Goal: Communication & Community: Answer question/provide support

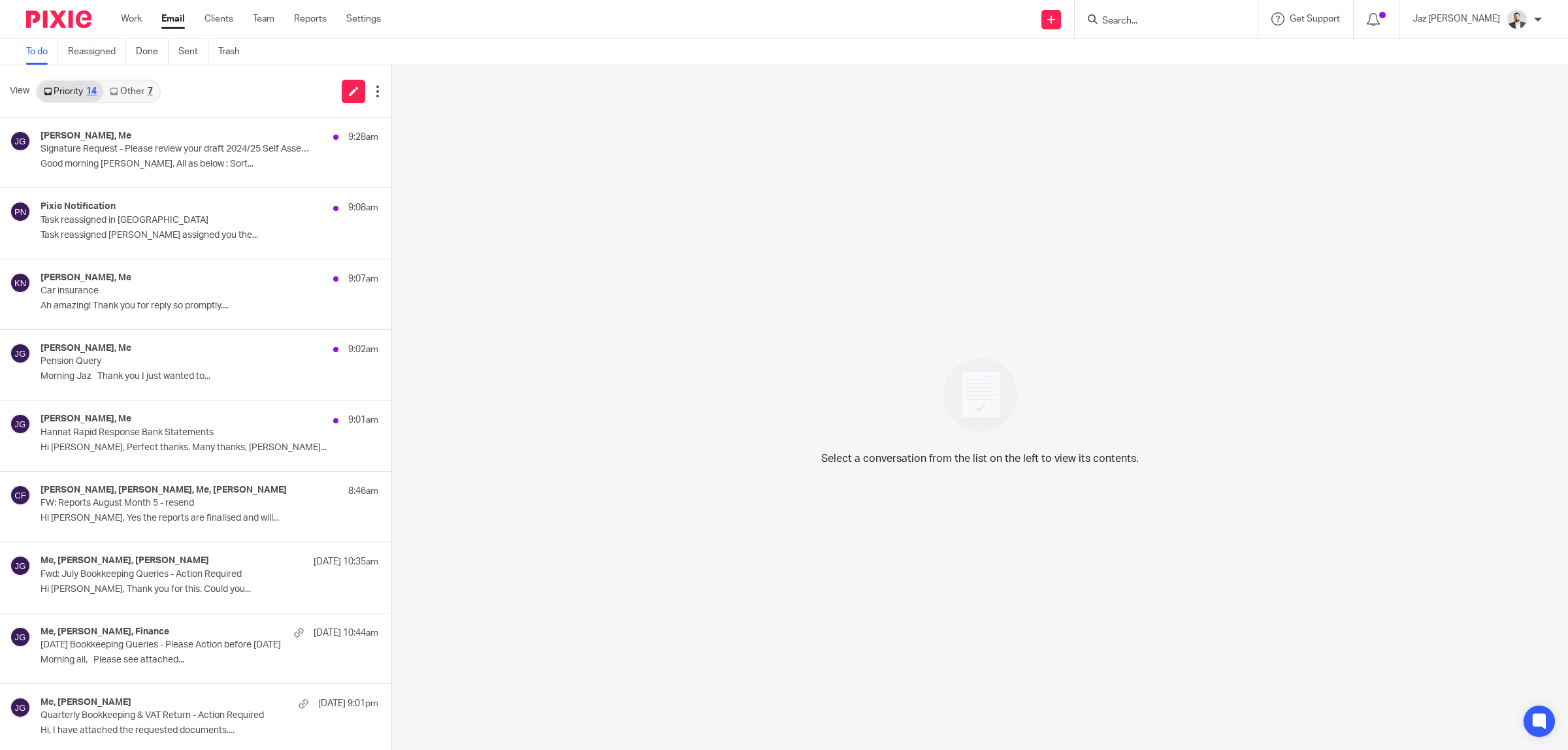
click at [162, 168] on p "Good morning [PERSON_NAME], All as below : Sort..." at bounding box center [210, 164] width 338 height 11
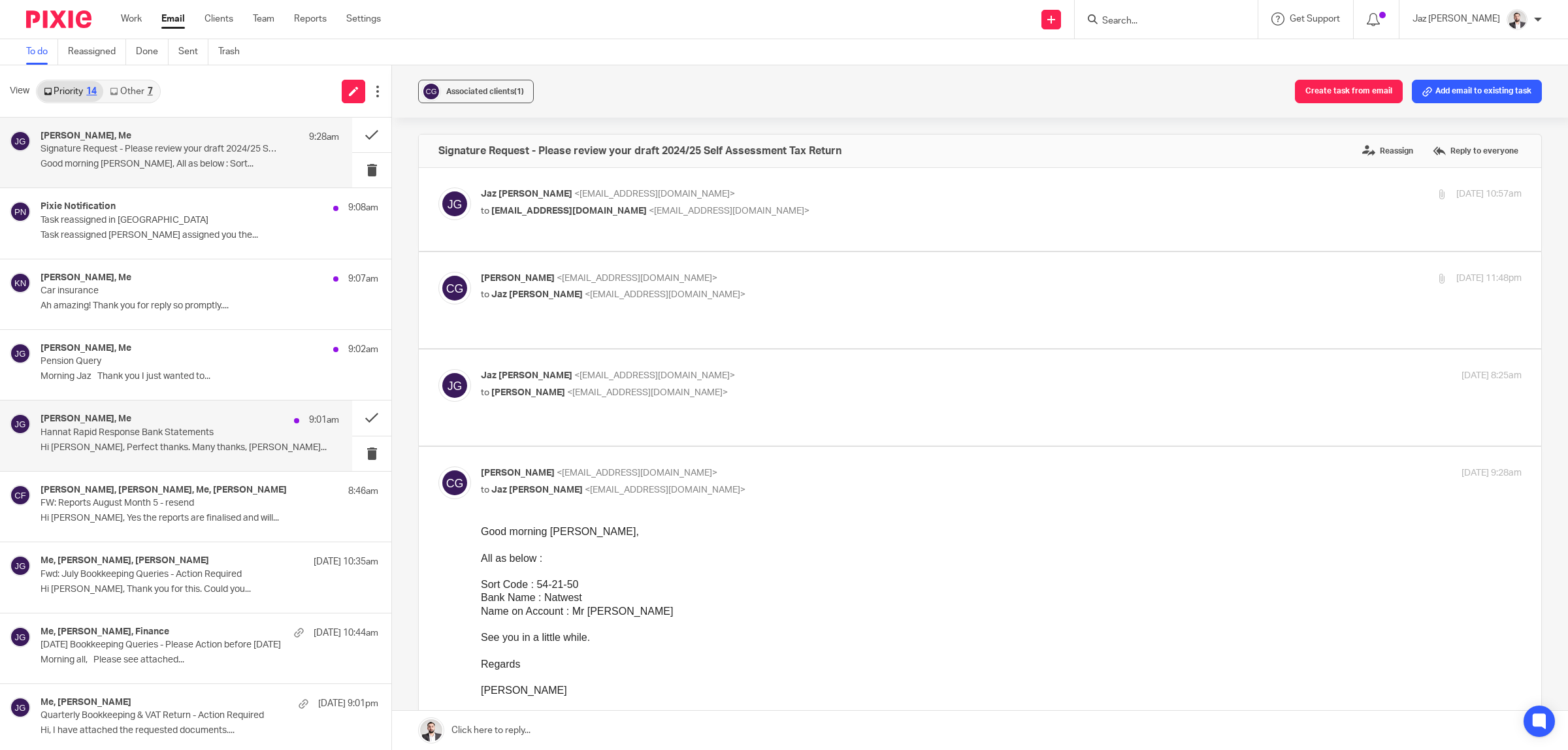
click at [226, 443] on p "Hi Jaz, Perfect thanks. Many thanks, Moiz..." at bounding box center [189, 448] width 298 height 11
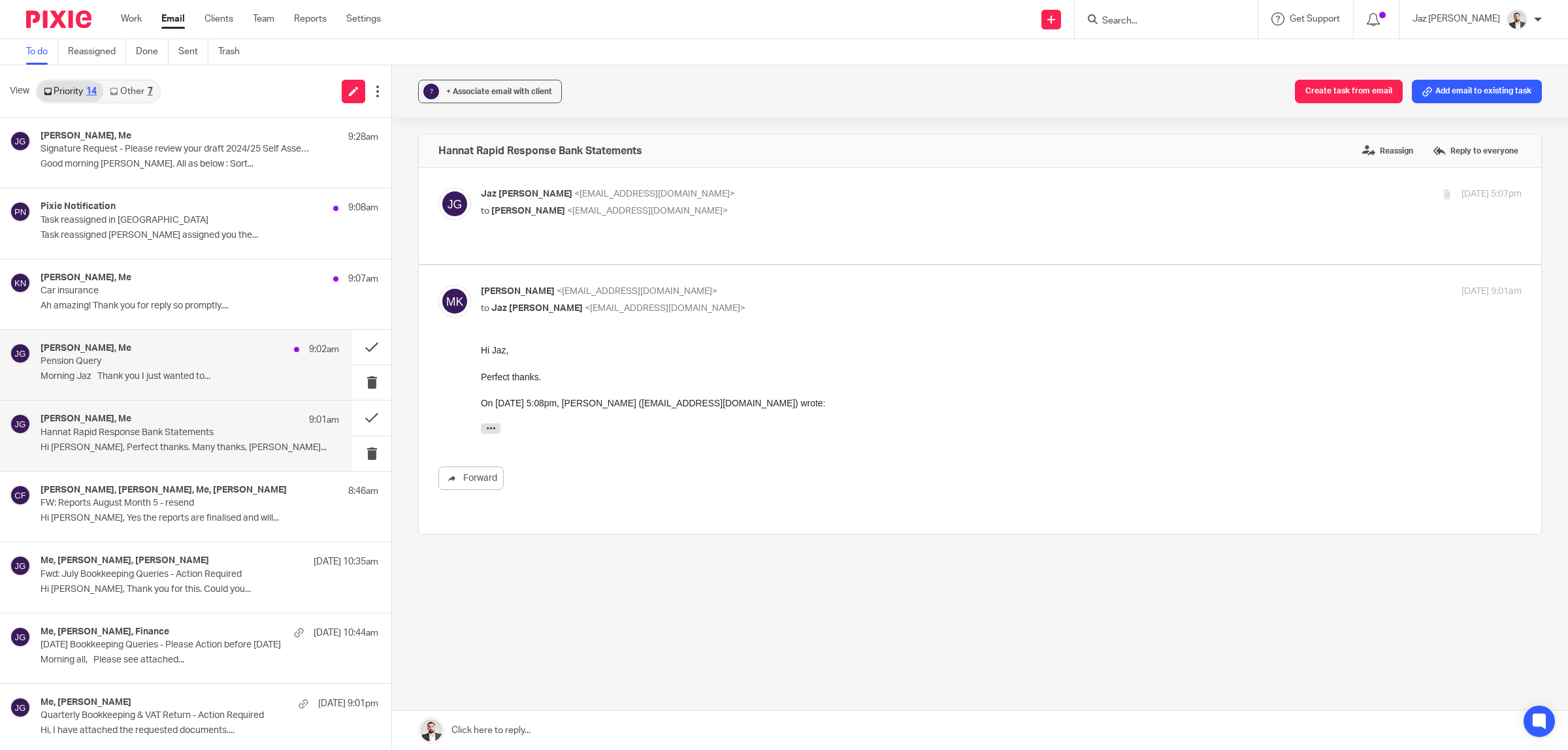
click at [199, 373] on p "Morning Jaz Thank you I just wanted to..." at bounding box center [189, 377] width 298 height 11
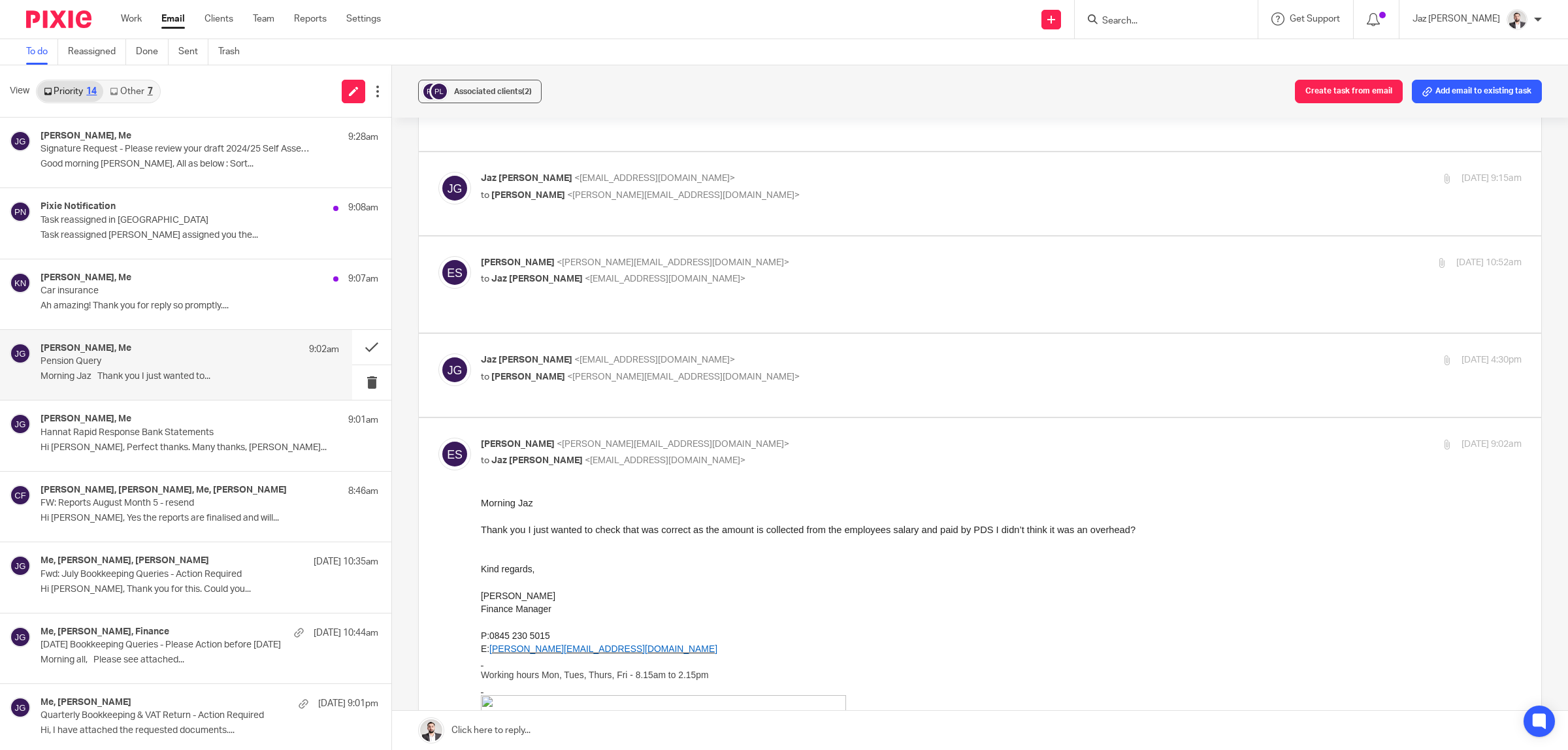
scroll to position [572, 0]
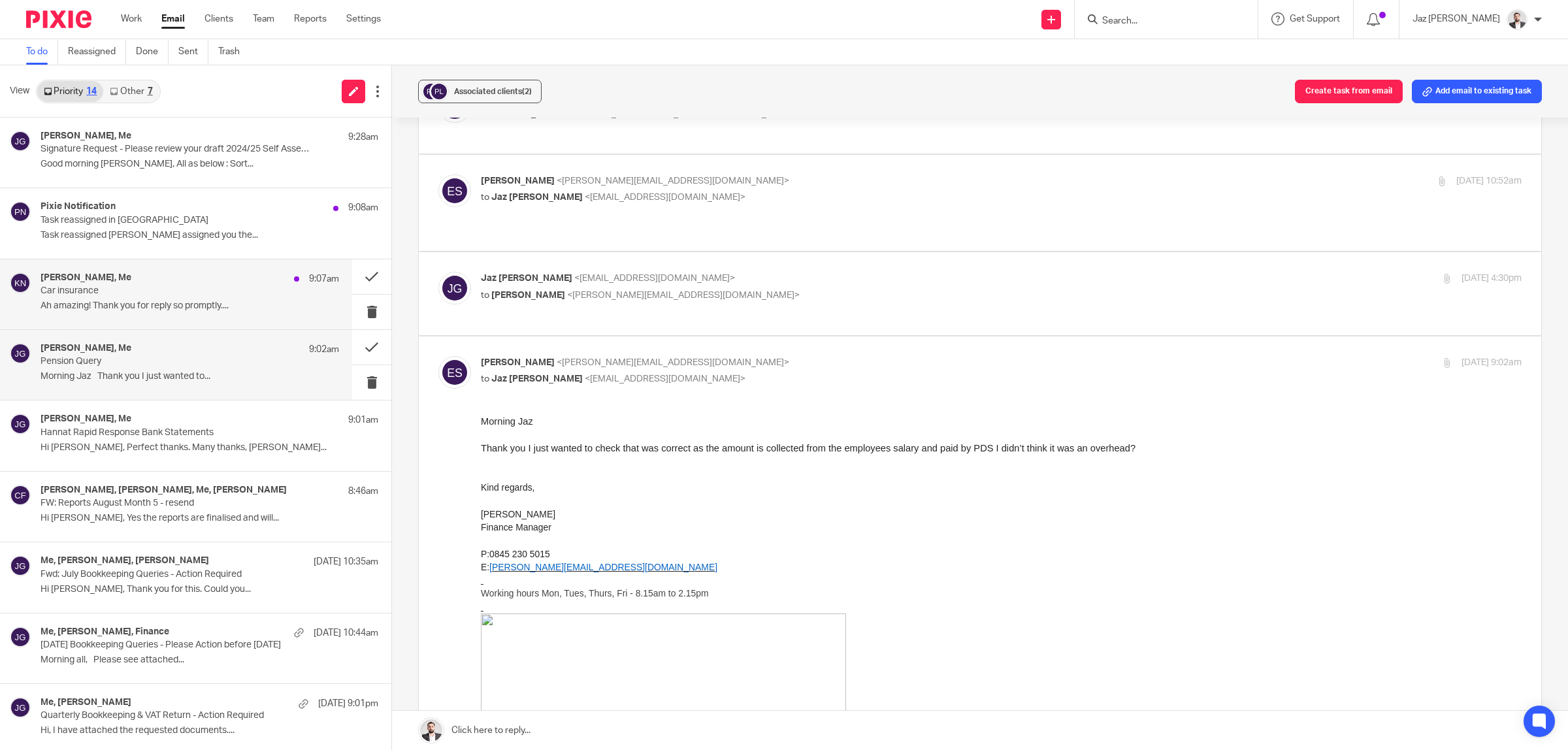
click at [121, 308] on p "Ah amazing! Thank you for reply so promptly...." at bounding box center [189, 306] width 298 height 11
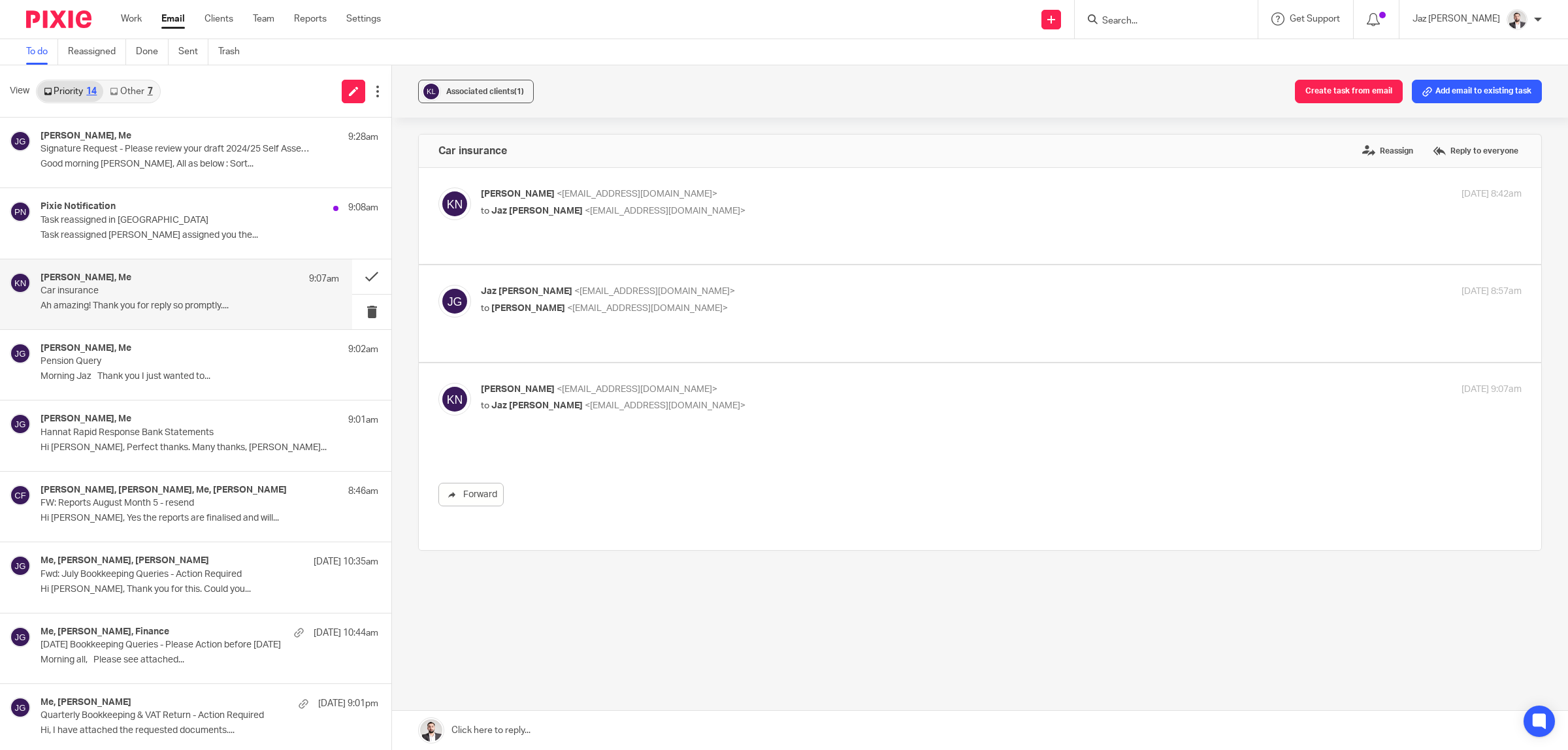
scroll to position [0, 0]
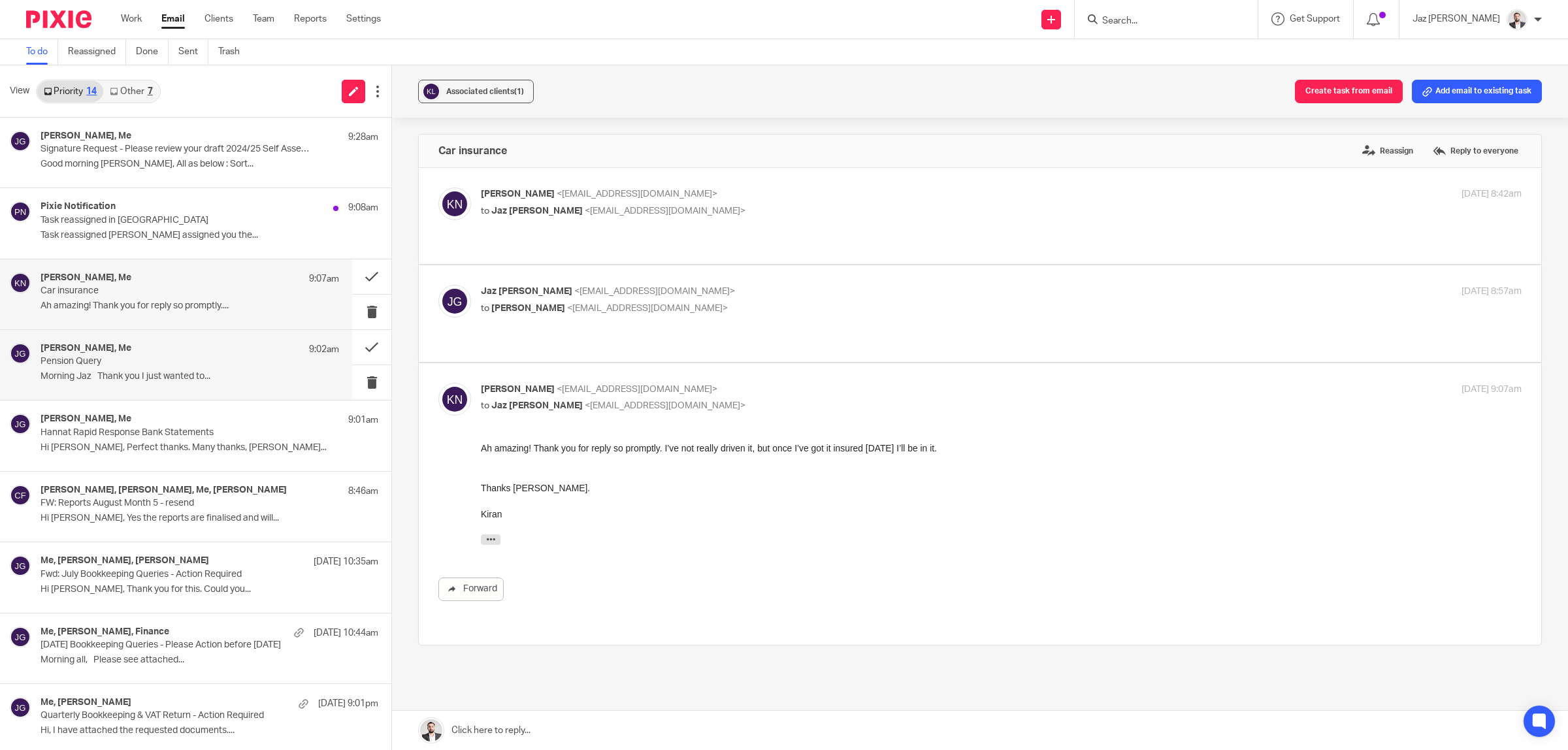
click at [159, 389] on div "Emma Smith, Me 9:02am Pension Query Morning Jaz Thank you I just wanted to..." at bounding box center [176, 364] width 352 height 70
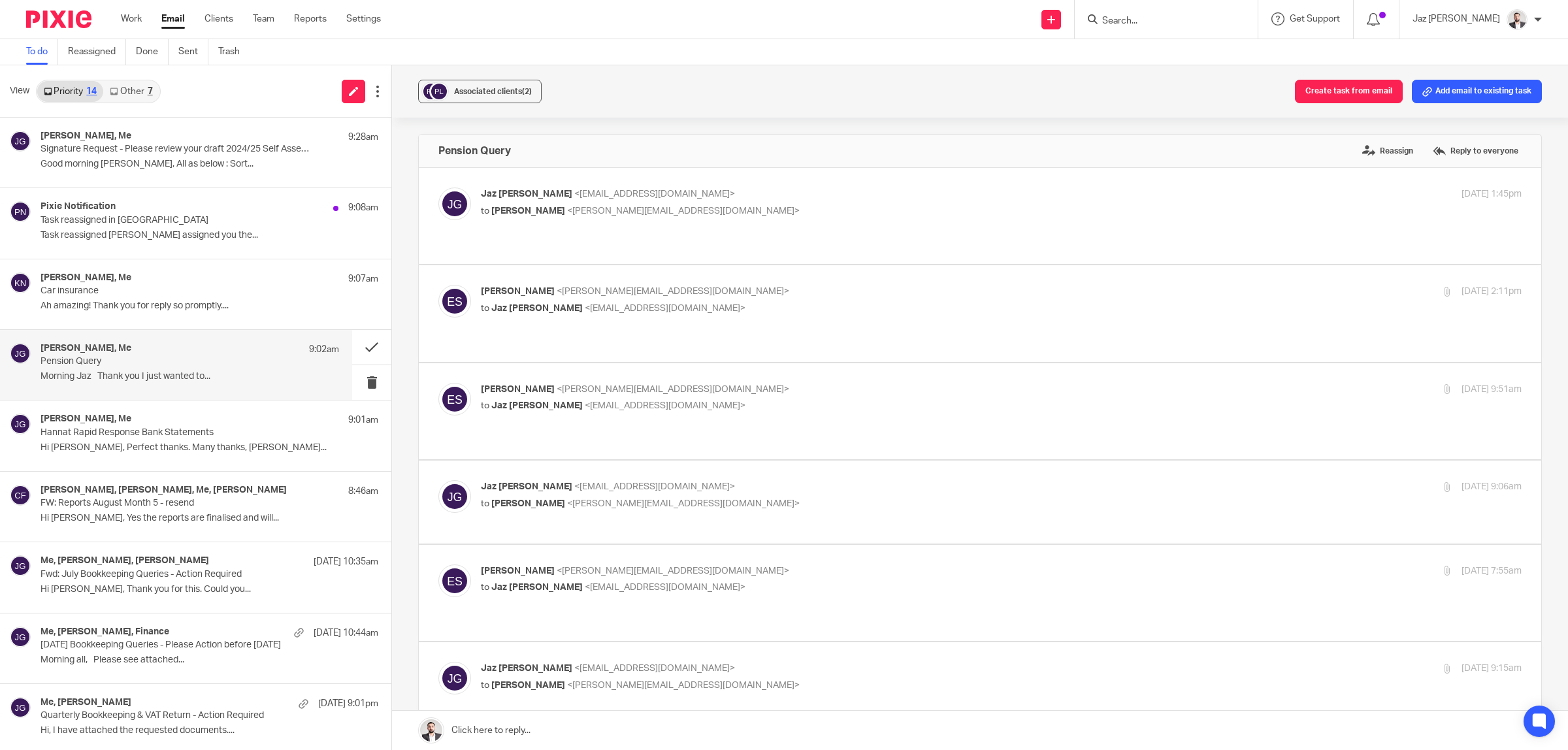
scroll to position [490, 0]
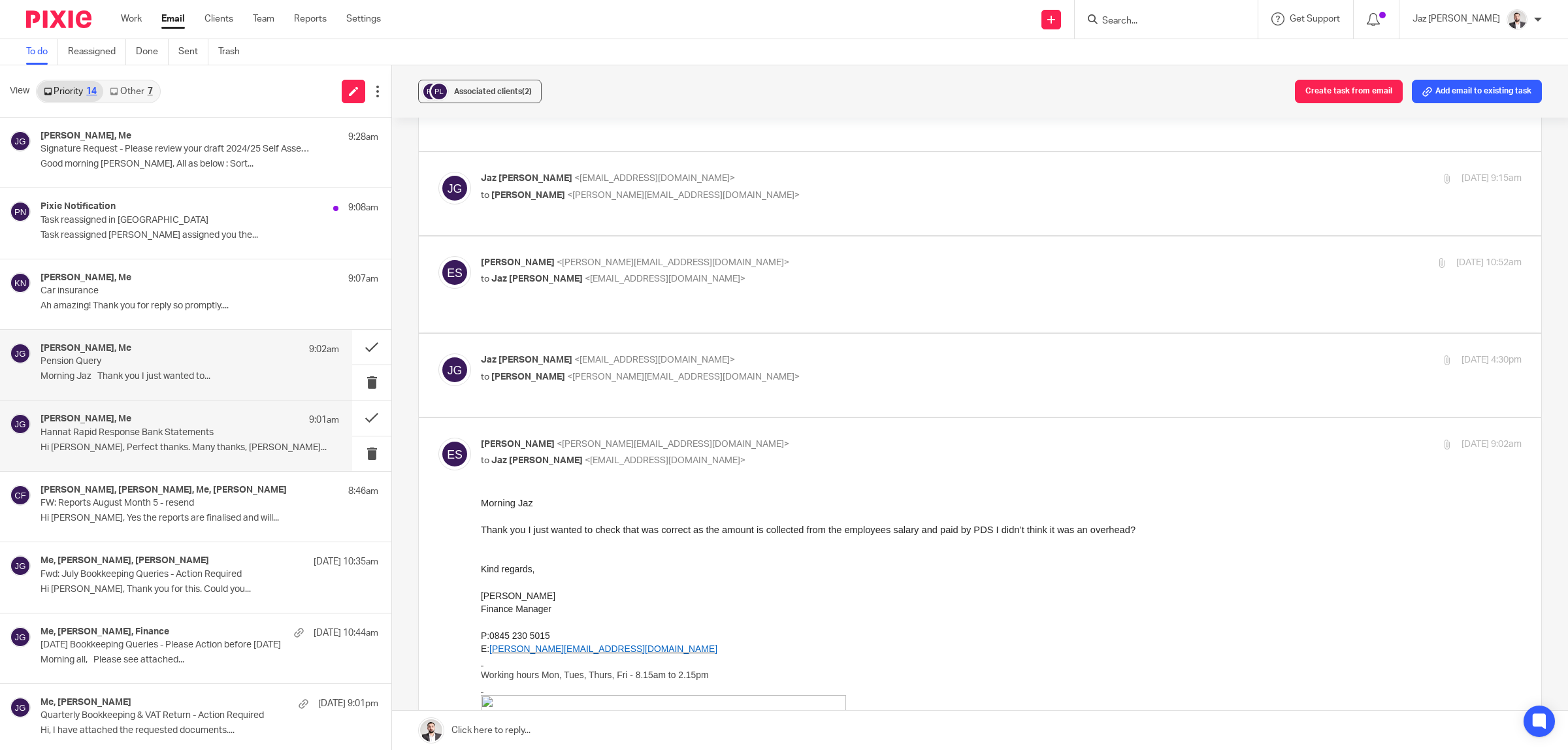
click at [122, 440] on div "Moiz Khatri, Me 9:01am Hannat Rapid Response Bank Statements Hi Jaz, Perfect th…" at bounding box center [189, 435] width 298 height 44
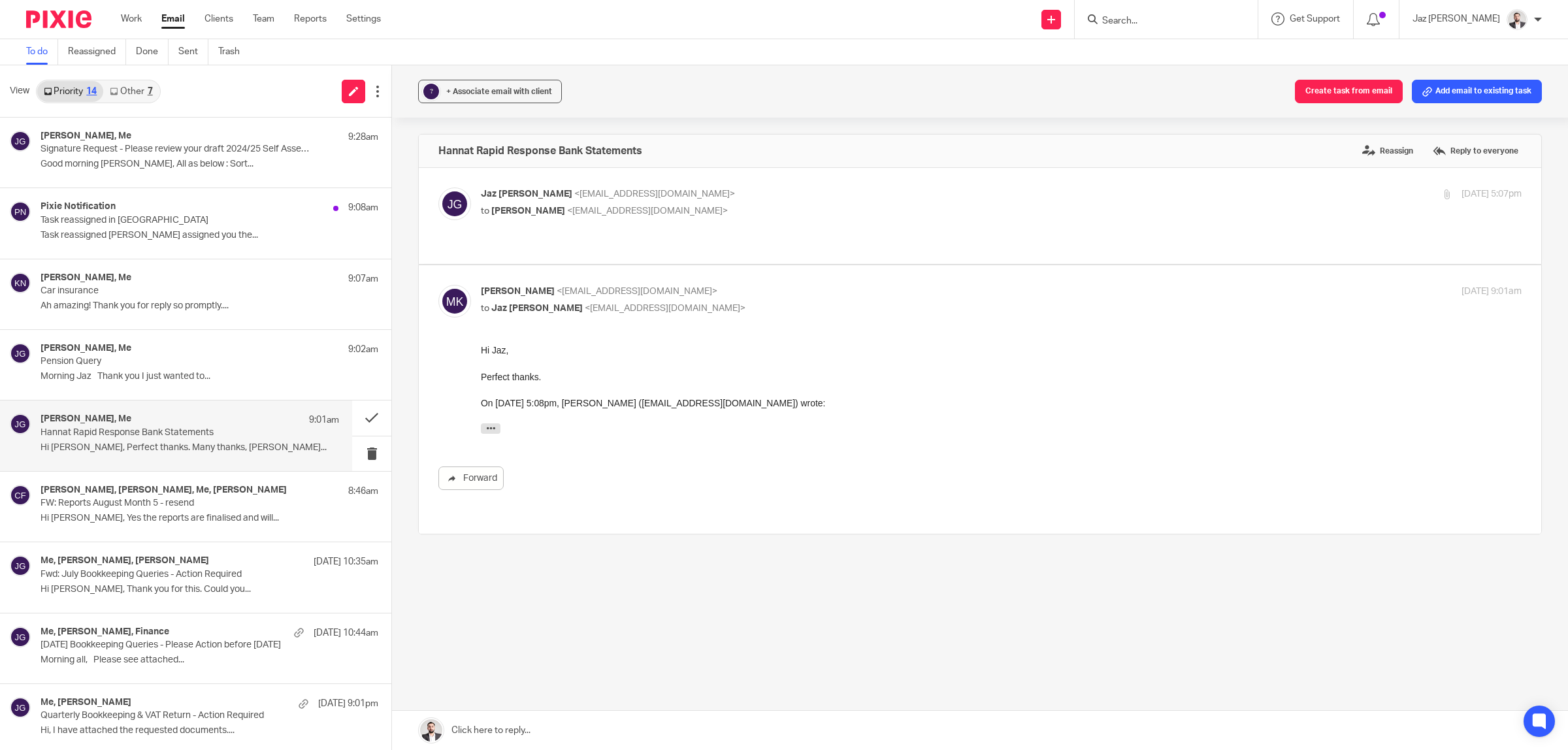
scroll to position [0, 0]
click at [361, 417] on button at bounding box center [372, 418] width 39 height 35
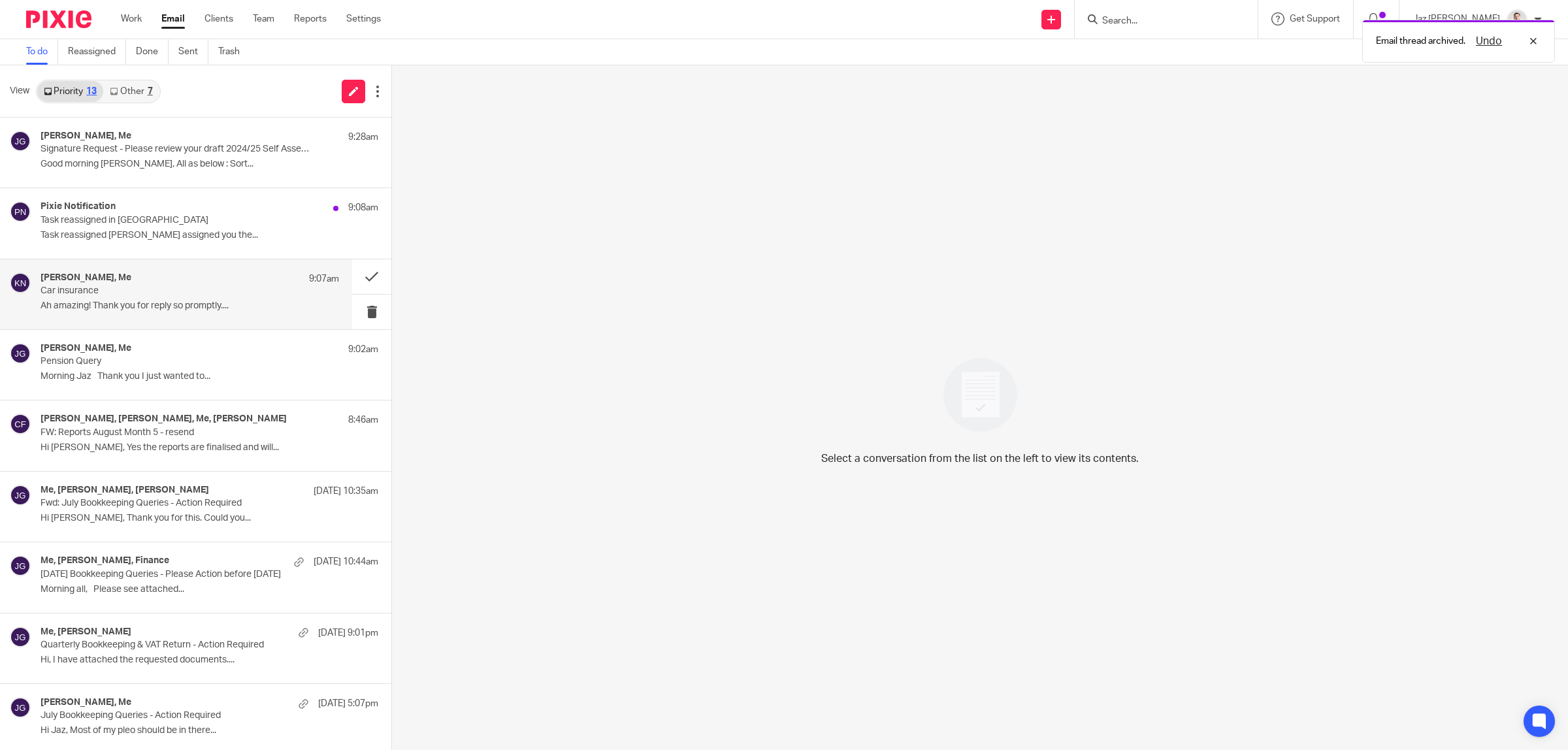
drag, startPoint x: 162, startPoint y: 304, endPoint x: 60, endPoint y: 4, distance: 316.9
click at [162, 304] on p "Ah amazing! Thank you for reply so promptly...." at bounding box center [189, 306] width 298 height 11
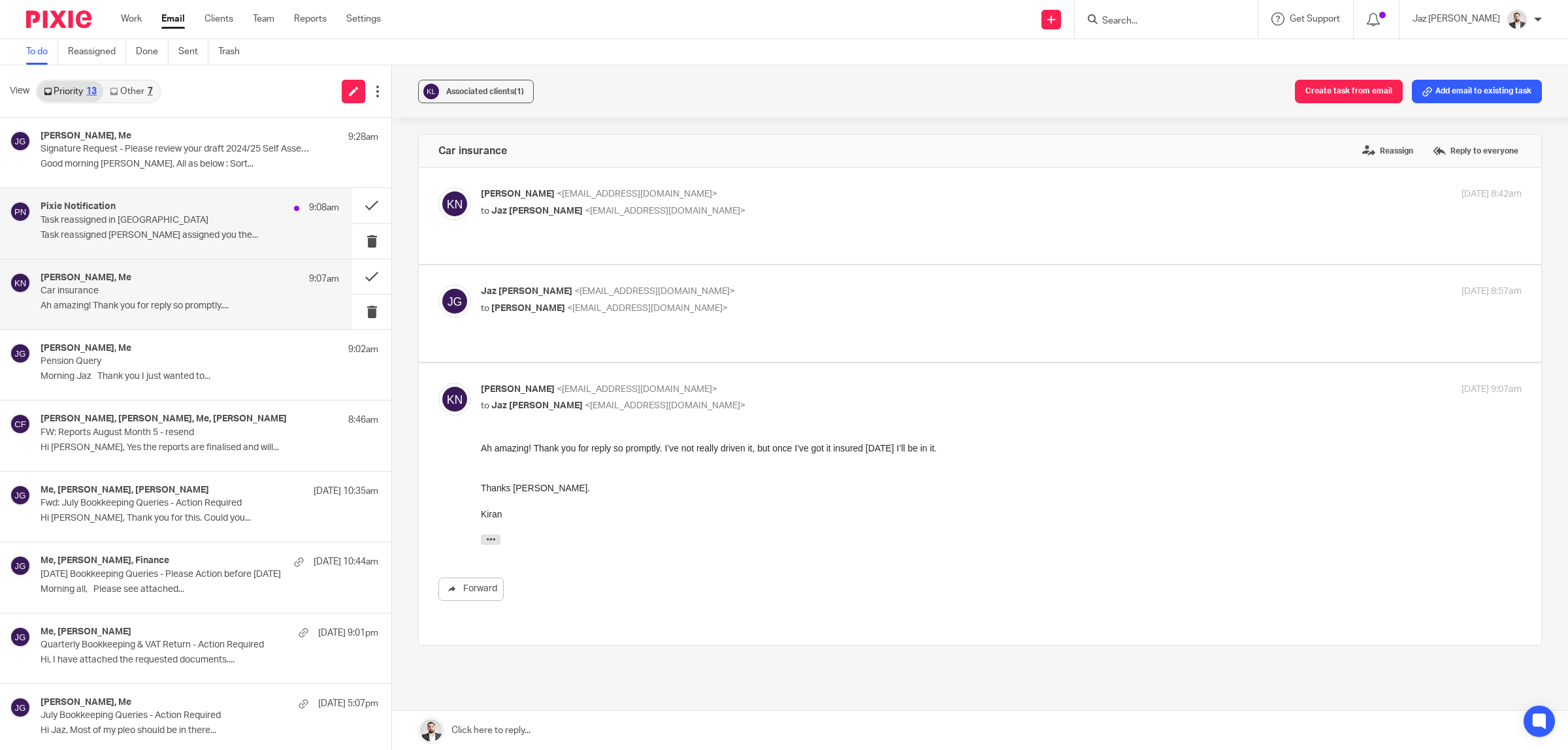
click at [170, 243] on div "Pixie Notification 9:08am Task reassigned in Pixie Task reassigned Raj Kaur ass…" at bounding box center [189, 223] width 298 height 44
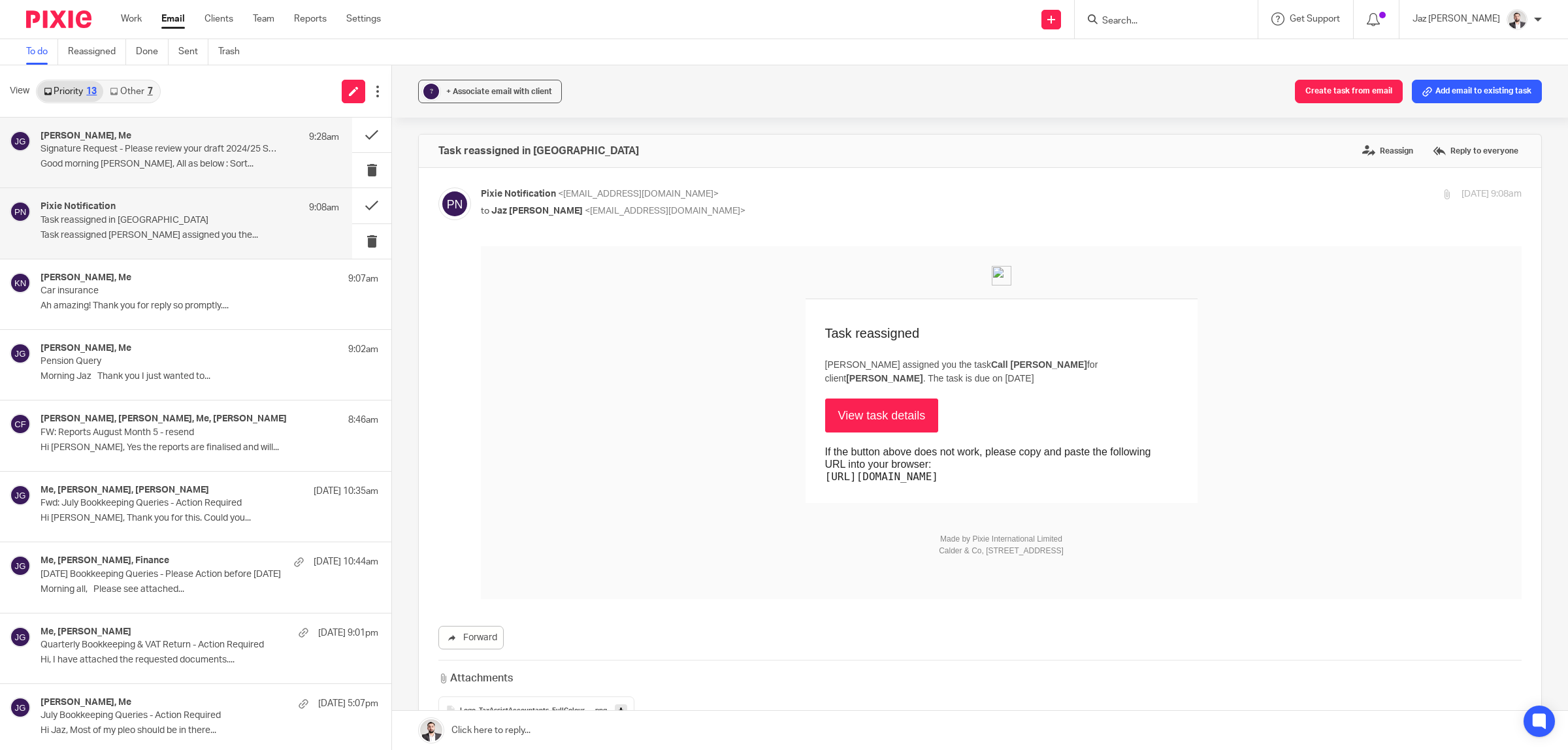
click at [174, 158] on div "Chris ghent, Me 9:28am Signature Request - Please review your draft 2024/25 Sel…" at bounding box center [189, 153] width 298 height 44
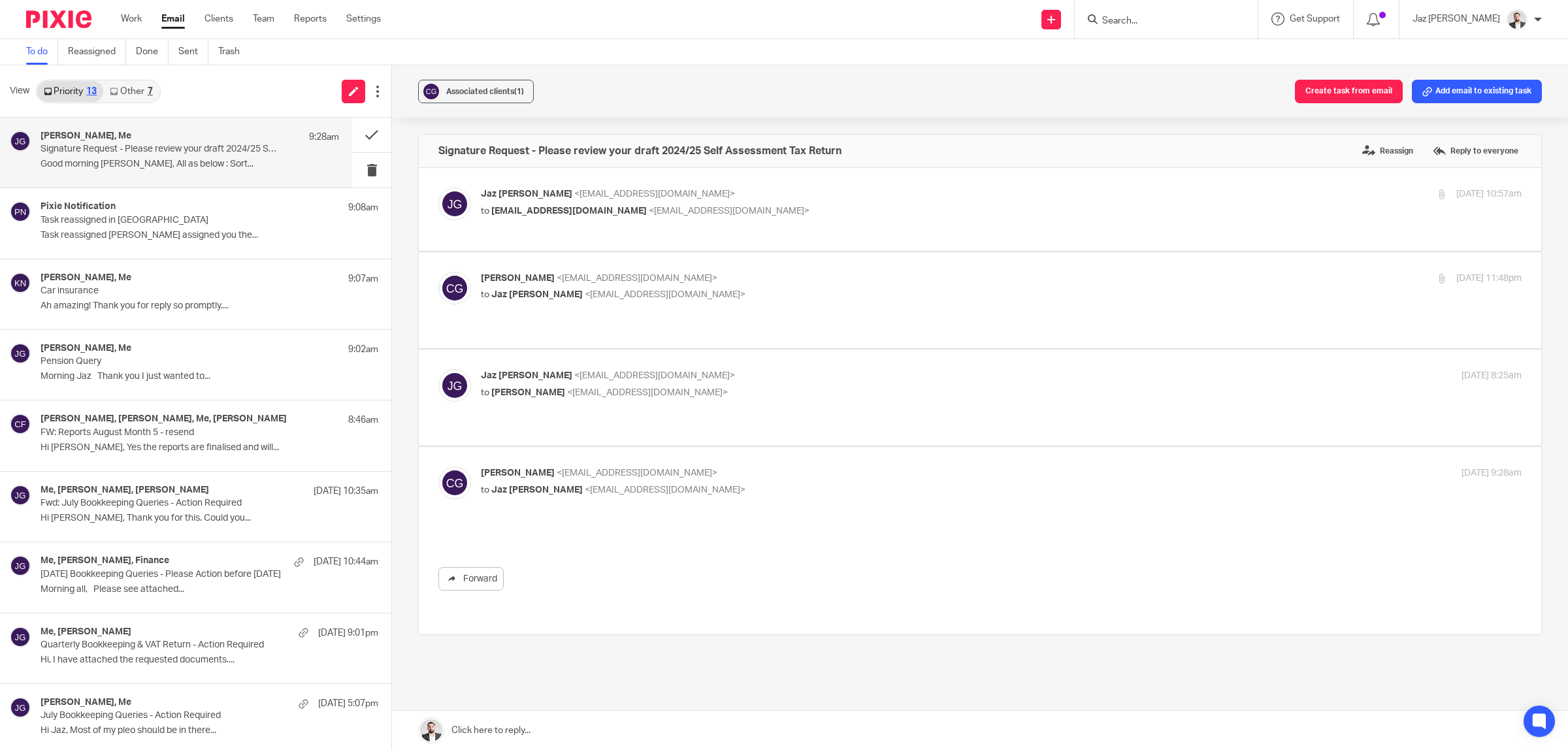
click at [141, 92] on link "Other 7" at bounding box center [131, 92] width 56 height 21
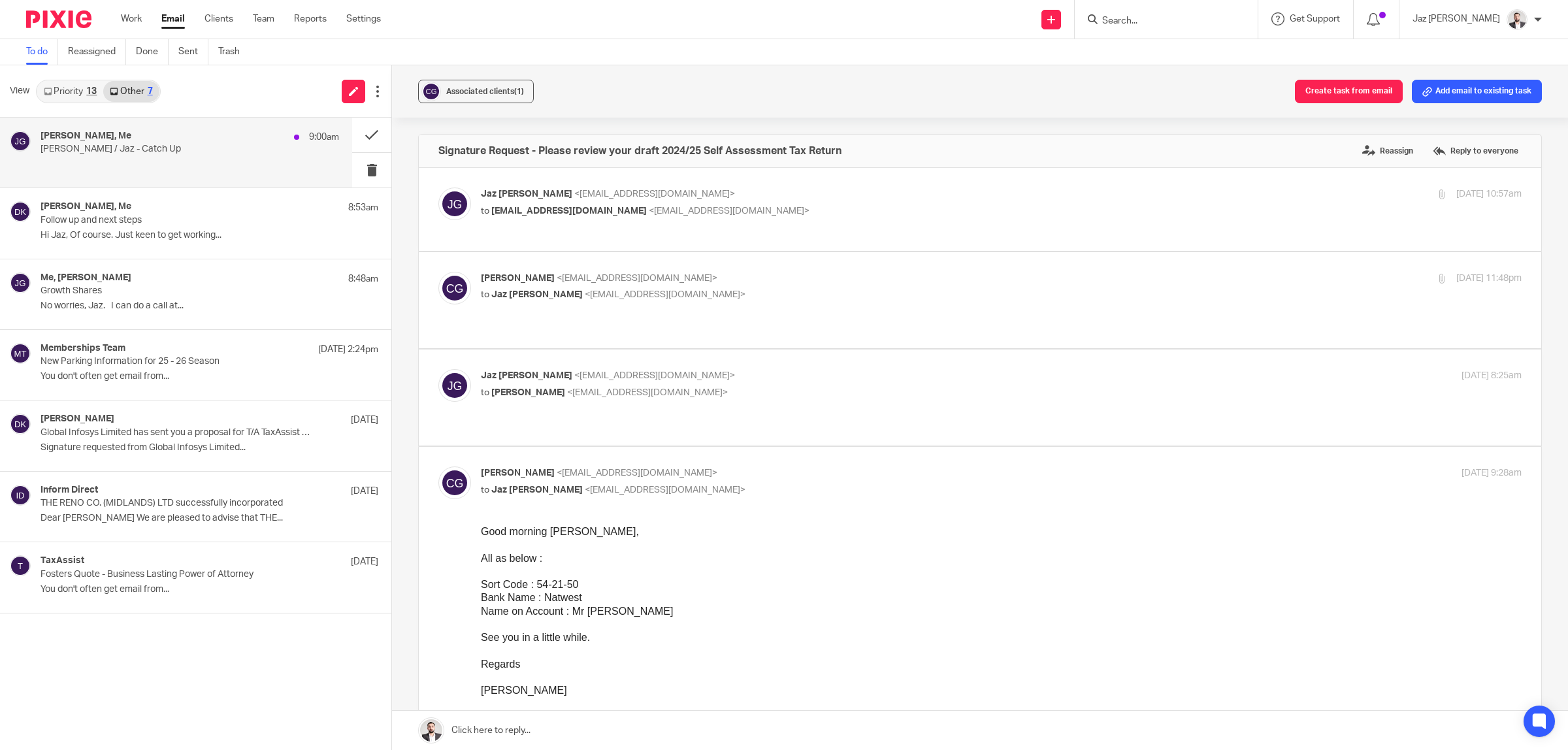
click at [152, 156] on div "Jahid Ali, Me 9:00am Jahid / Jaz - Catch Up" at bounding box center [189, 153] width 298 height 44
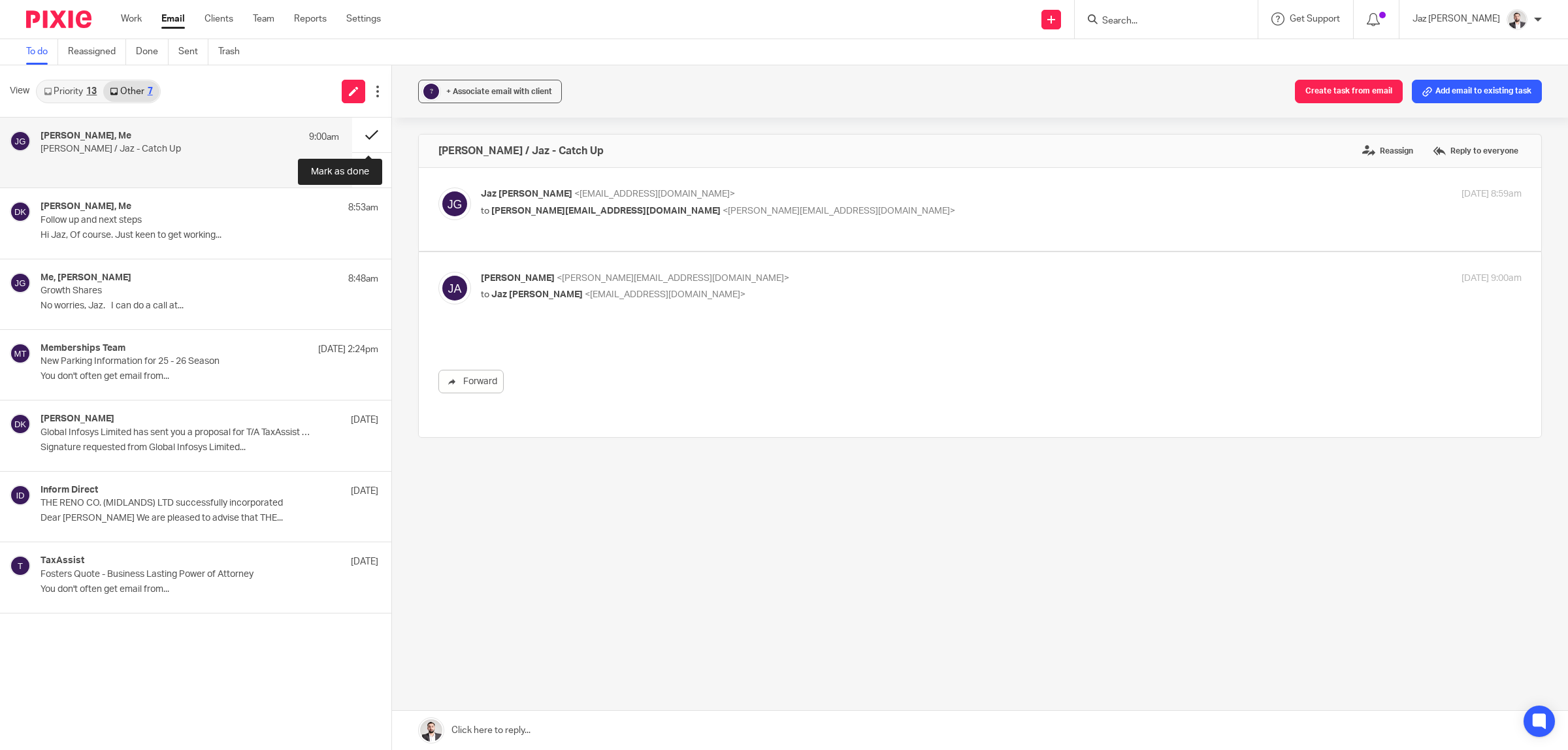
click at [369, 131] on button at bounding box center [372, 135] width 39 height 35
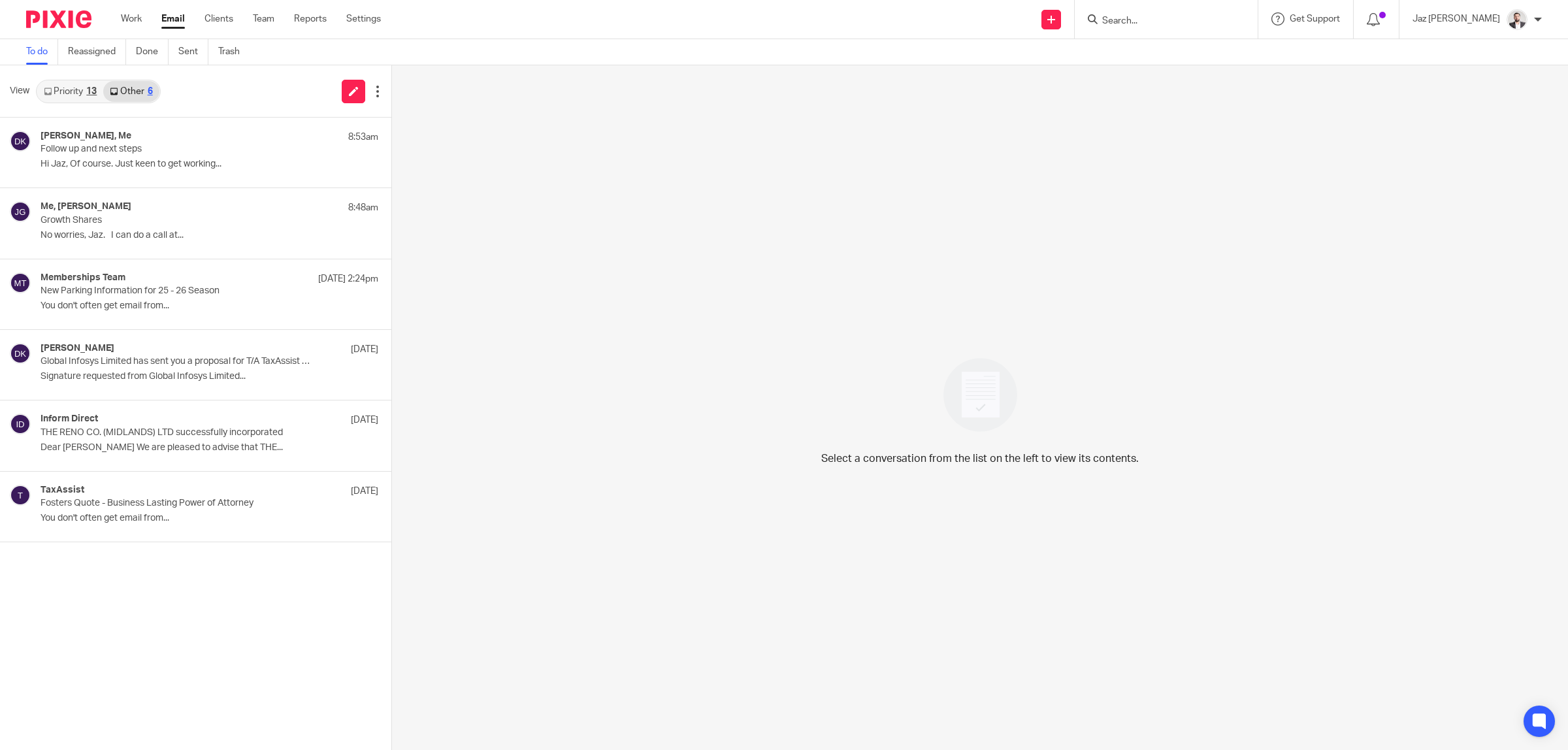
click at [73, 92] on link "Priority 13" at bounding box center [71, 92] width 66 height 21
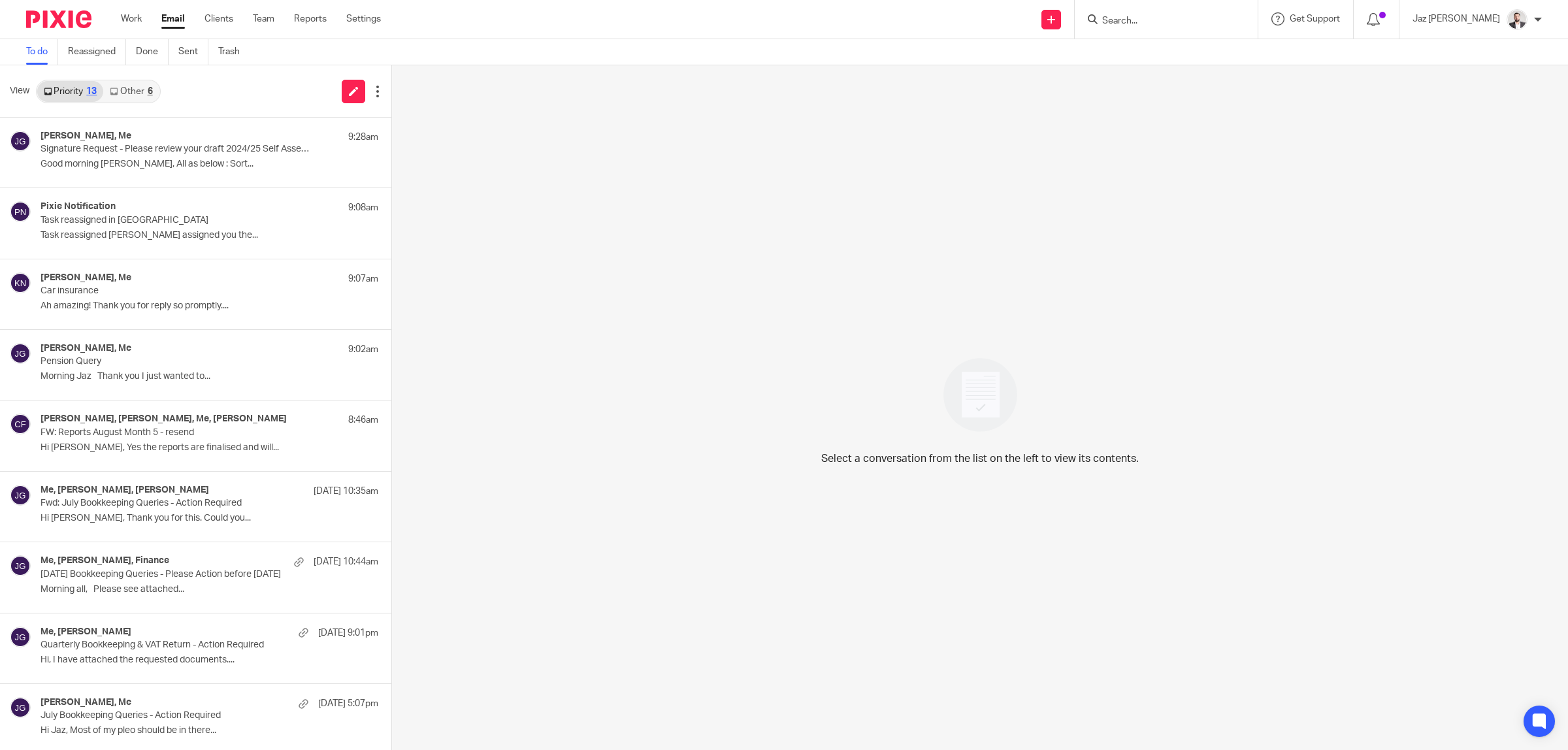
click at [118, 89] on icon at bounding box center [113, 92] width 8 height 8
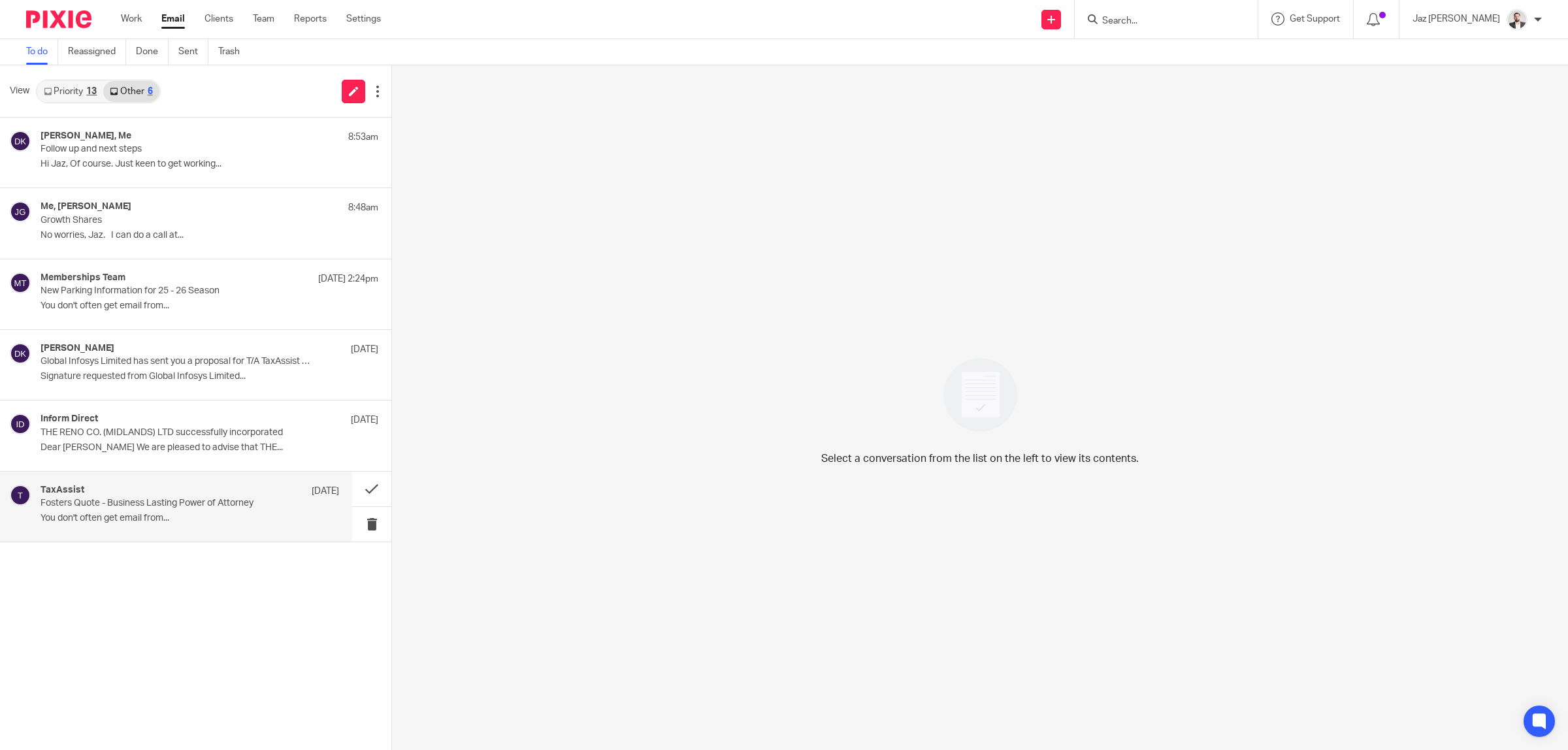
click at [153, 515] on p "You don't often get email from..." at bounding box center [189, 519] width 298 height 11
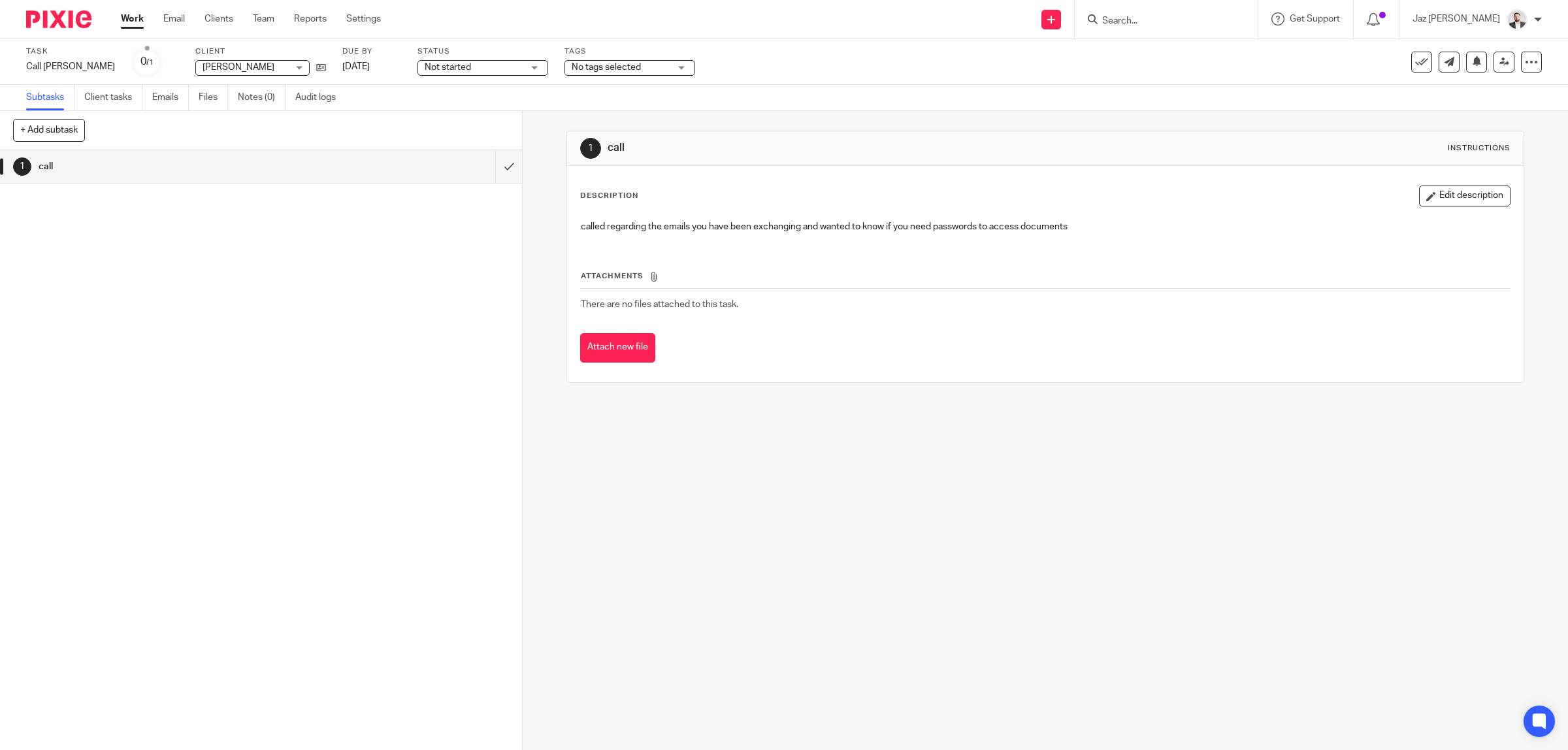
click at [772, 543] on div "1 call Instructions Description Edit description called regarding the emails yo…" at bounding box center [1045, 431] width 1045 height 639
click at [1199, 20] on input "Search" at bounding box center [1159, 22] width 118 height 12
type input "jaspal"
click at [1196, 62] on link at bounding box center [1238, 56] width 280 height 30
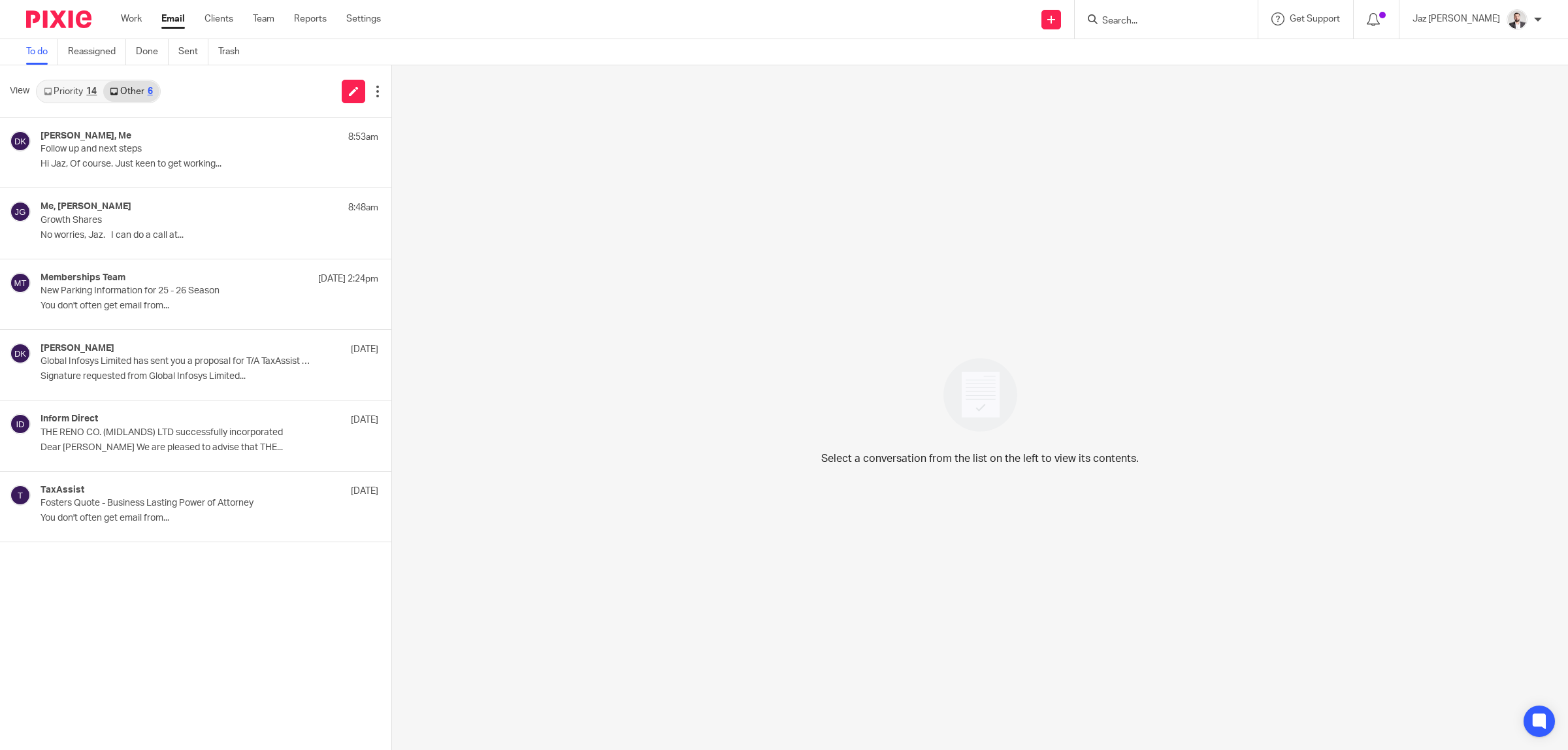
click at [87, 95] on div "14" at bounding box center [92, 92] width 11 height 9
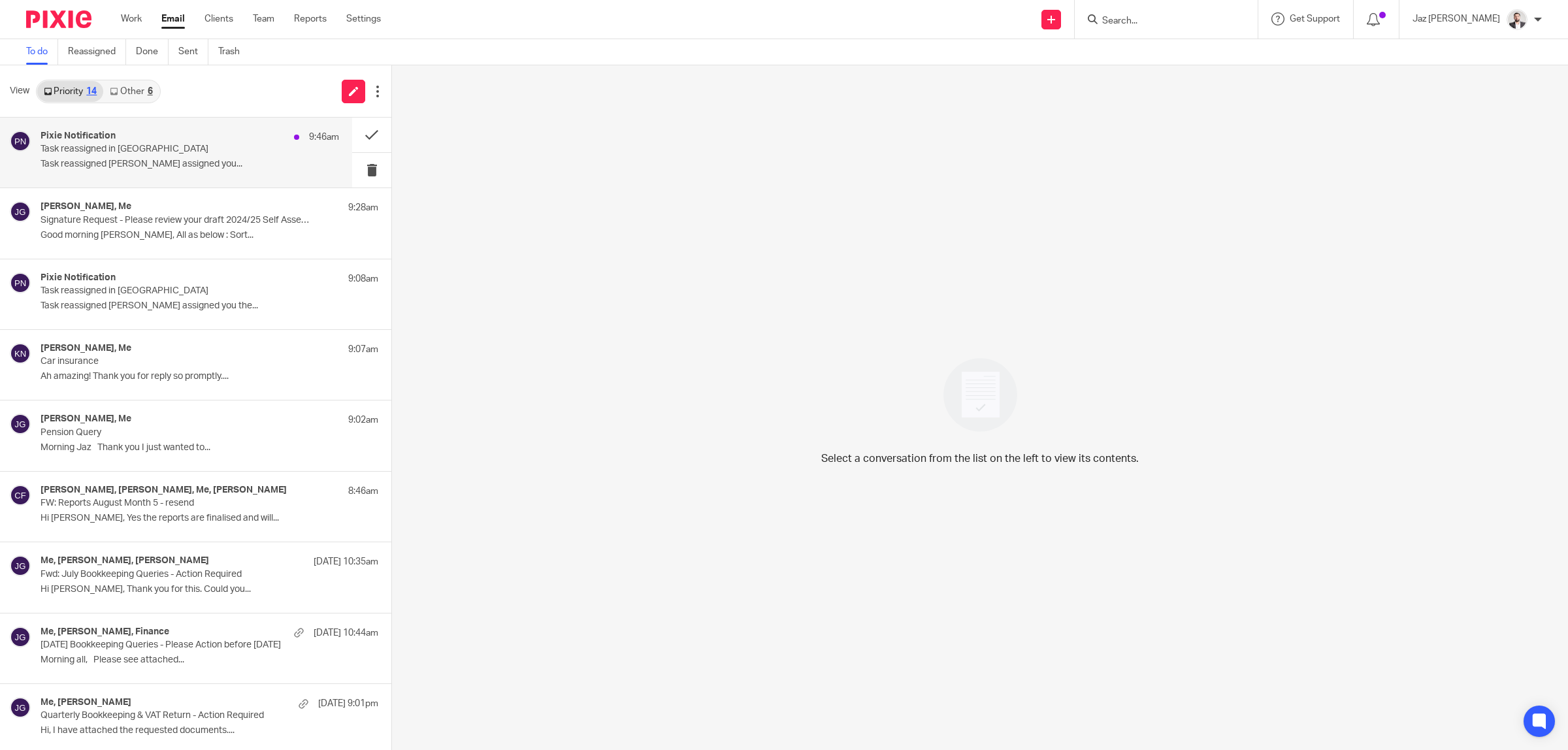
click at [134, 151] on p "Task reassigned in Pixie" at bounding box center [160, 149] width 239 height 11
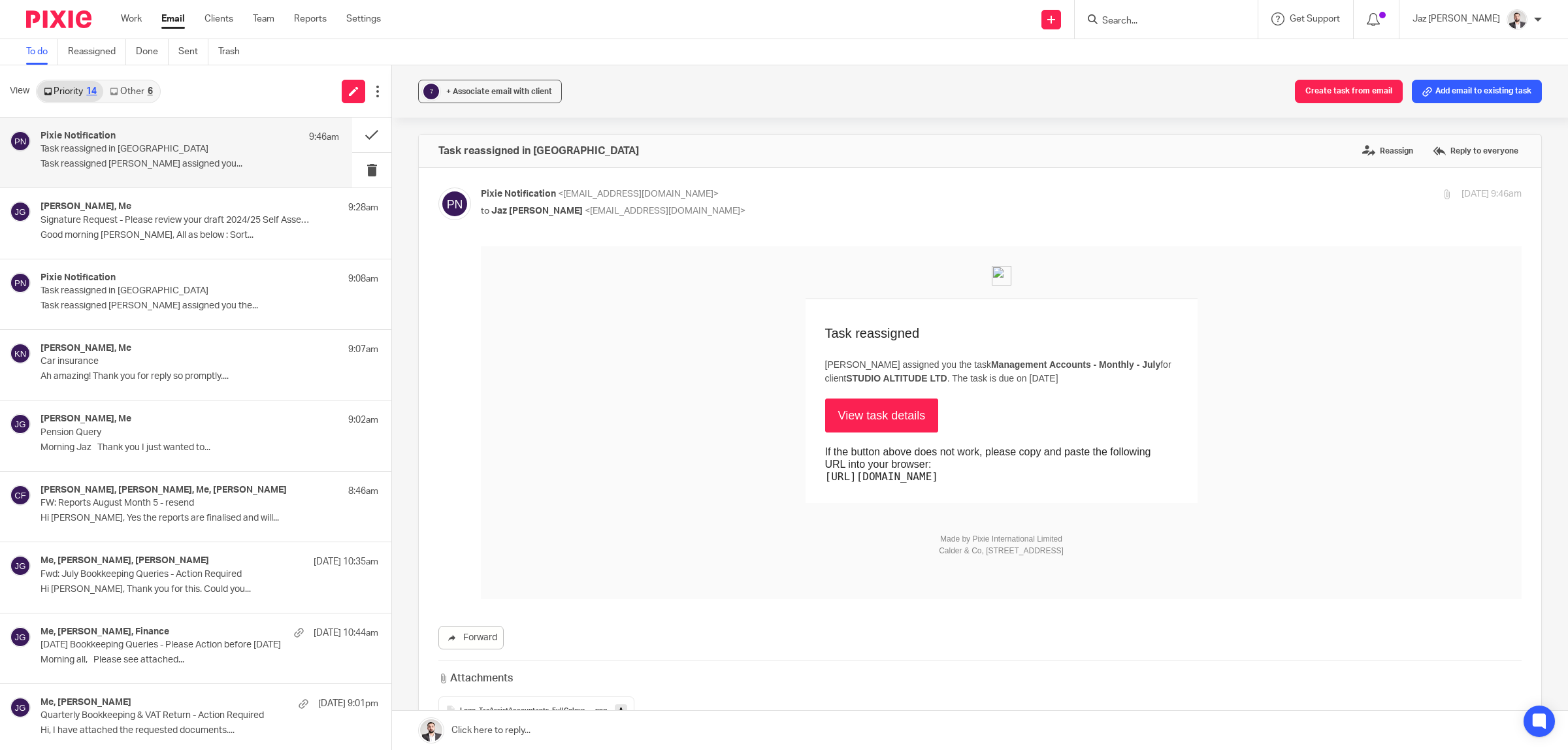
click at [784, 121] on div "? + Associate email with client Create task from email Add email to existing ta…" at bounding box center [980, 407] width 1176 height 685
click at [135, 236] on p "Good morning [PERSON_NAME], All as below : Sort..." at bounding box center [189, 235] width 298 height 11
click at [160, 154] on p "Task reassigned in [GEOGRAPHIC_DATA]" at bounding box center [160, 149] width 239 height 11
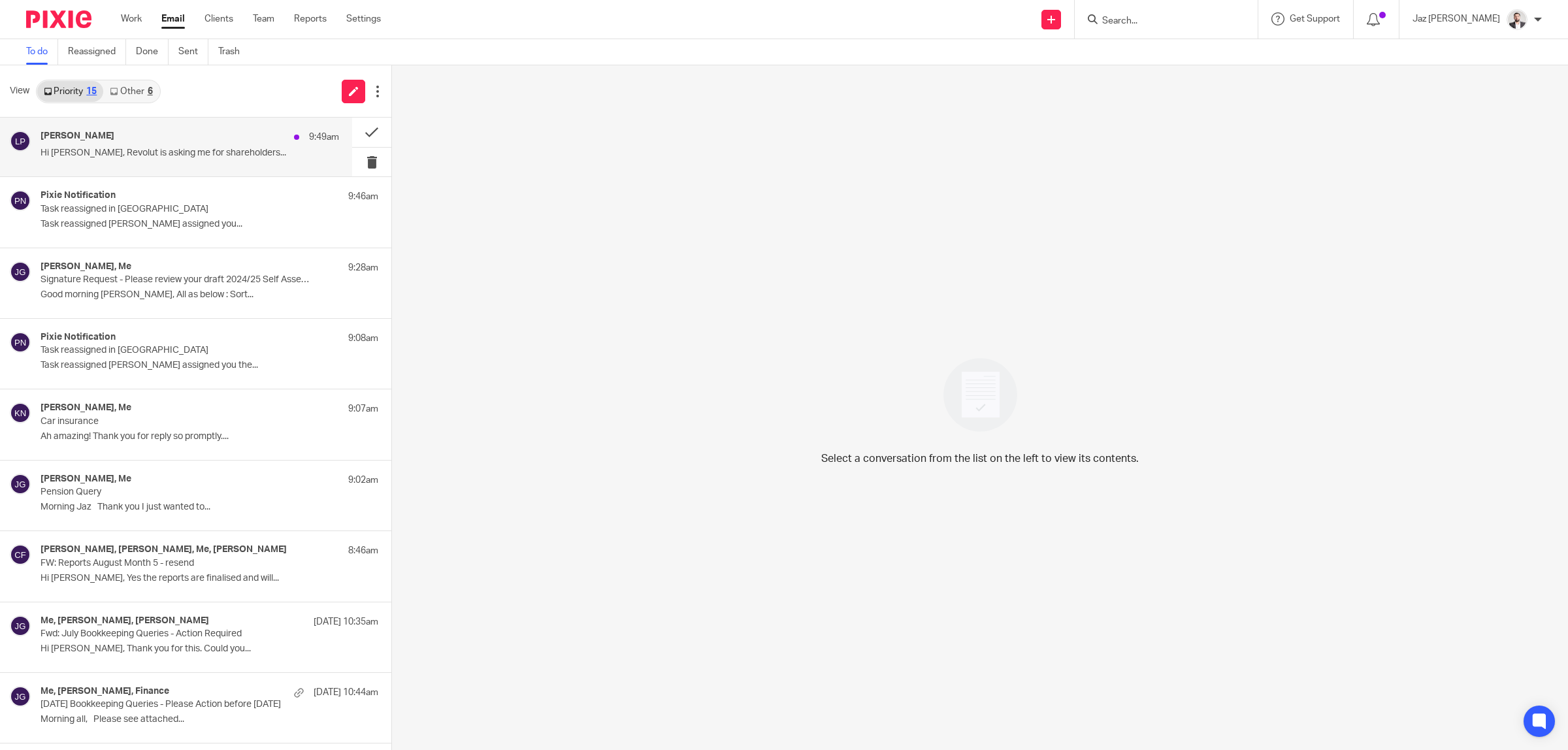
click at [144, 144] on div "Ludwig Paillier 9:49am" at bounding box center [189, 137] width 298 height 13
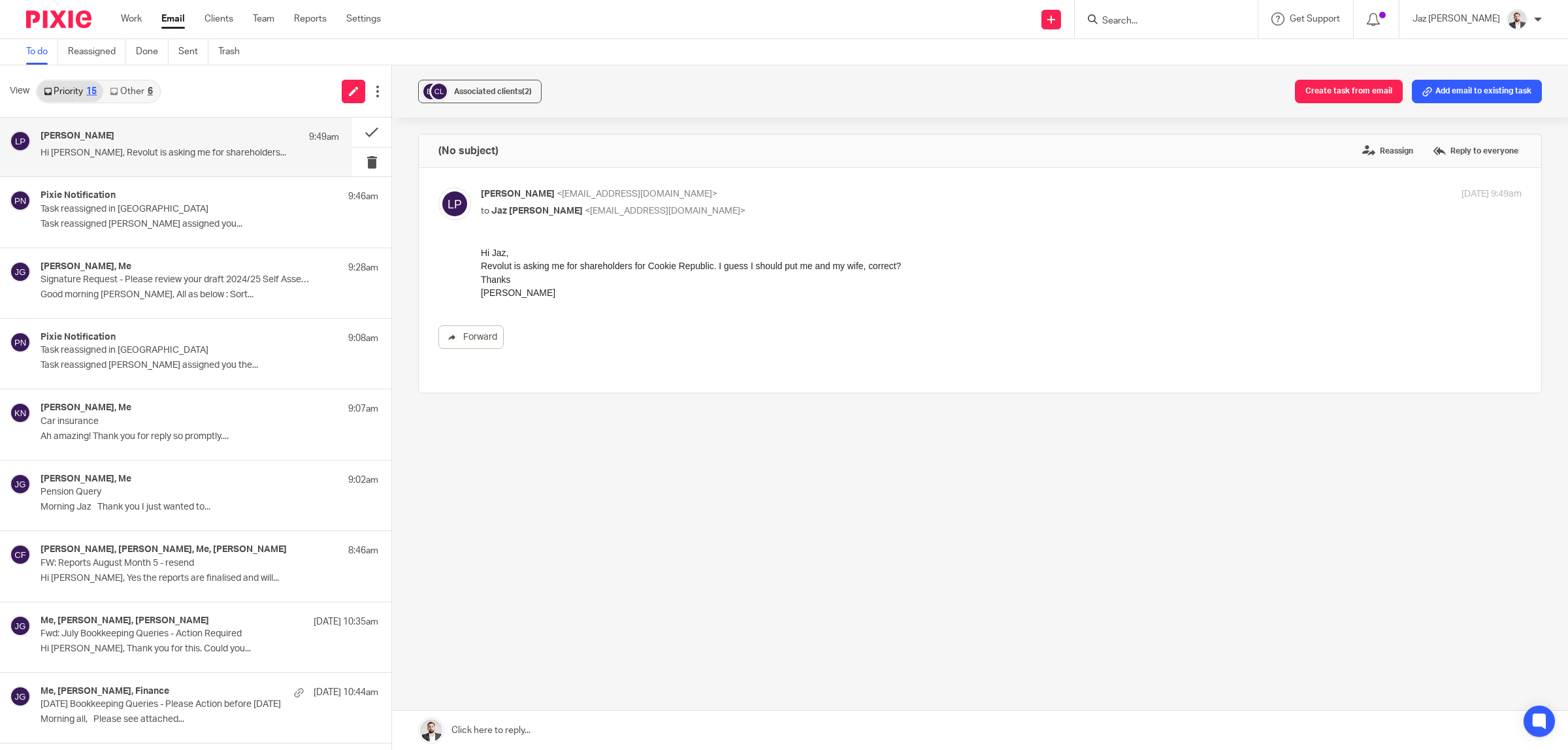
click at [137, 89] on link "Other 6" at bounding box center [131, 92] width 56 height 21
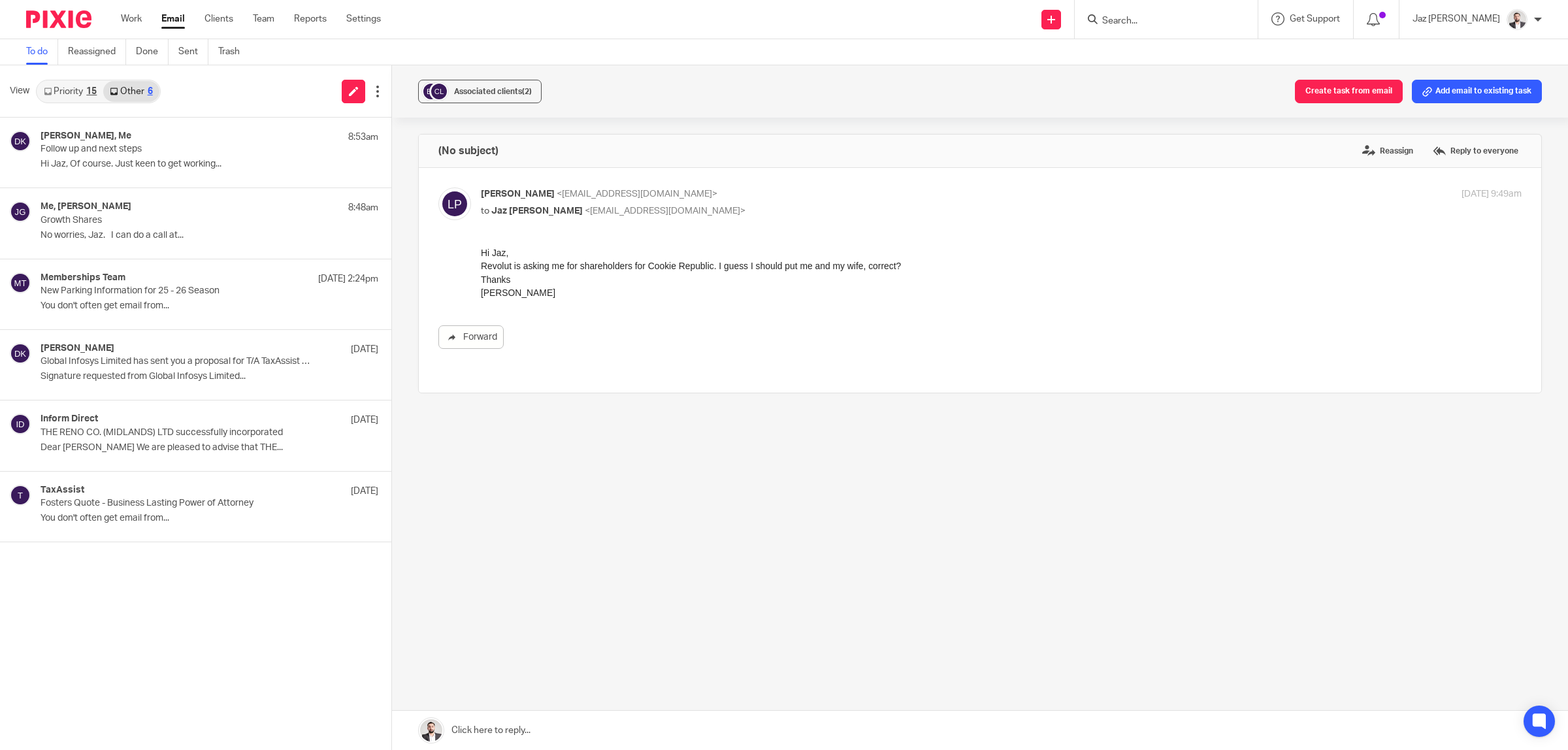
click at [56, 88] on link "Priority 15" at bounding box center [71, 92] width 66 height 21
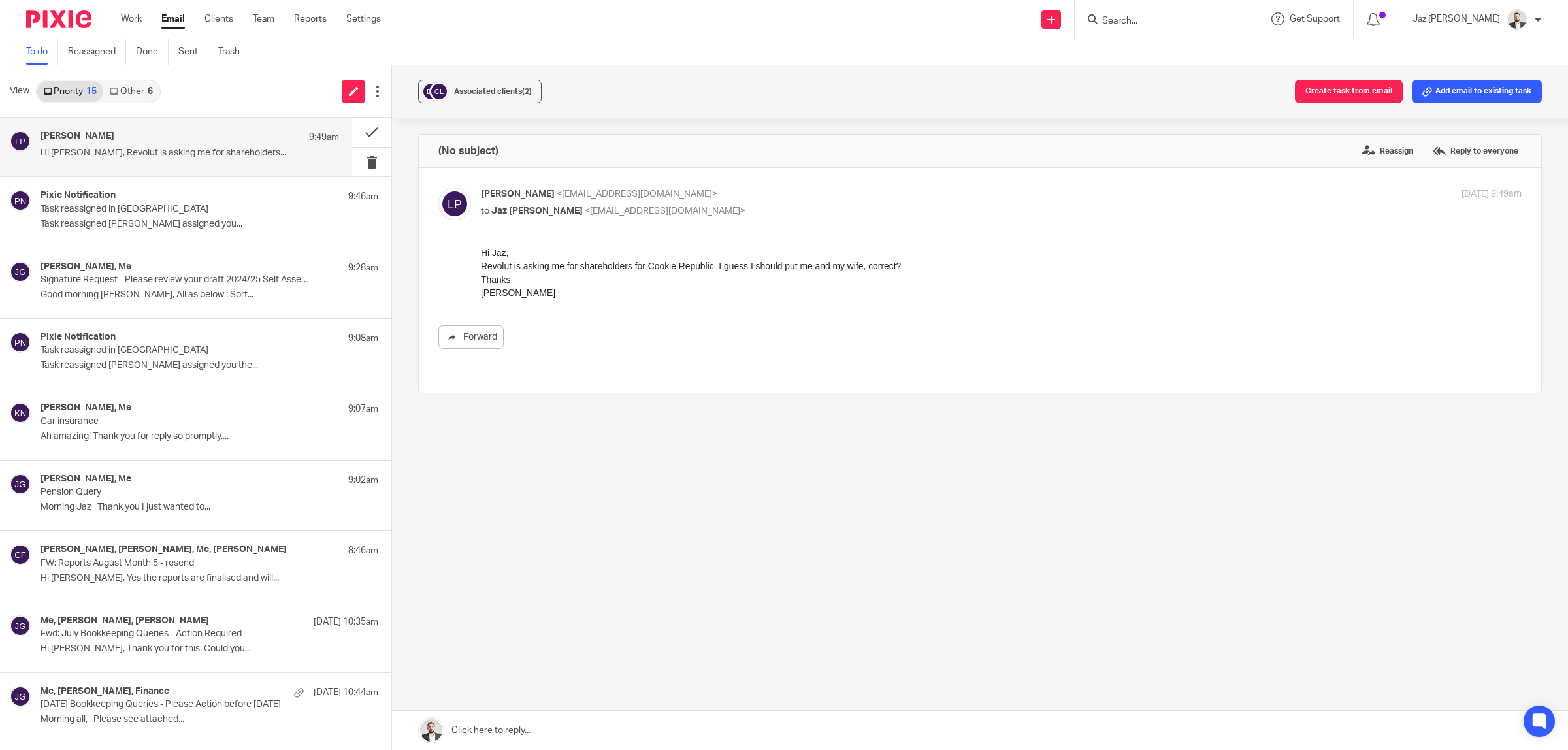
click at [757, 301] on div "Forward" at bounding box center [980, 298] width 1083 height 103
click at [585, 210] on span "<[EMAIL_ADDRESS][DOMAIN_NAME]>" at bounding box center [665, 211] width 161 height 9
checkbox input "false"
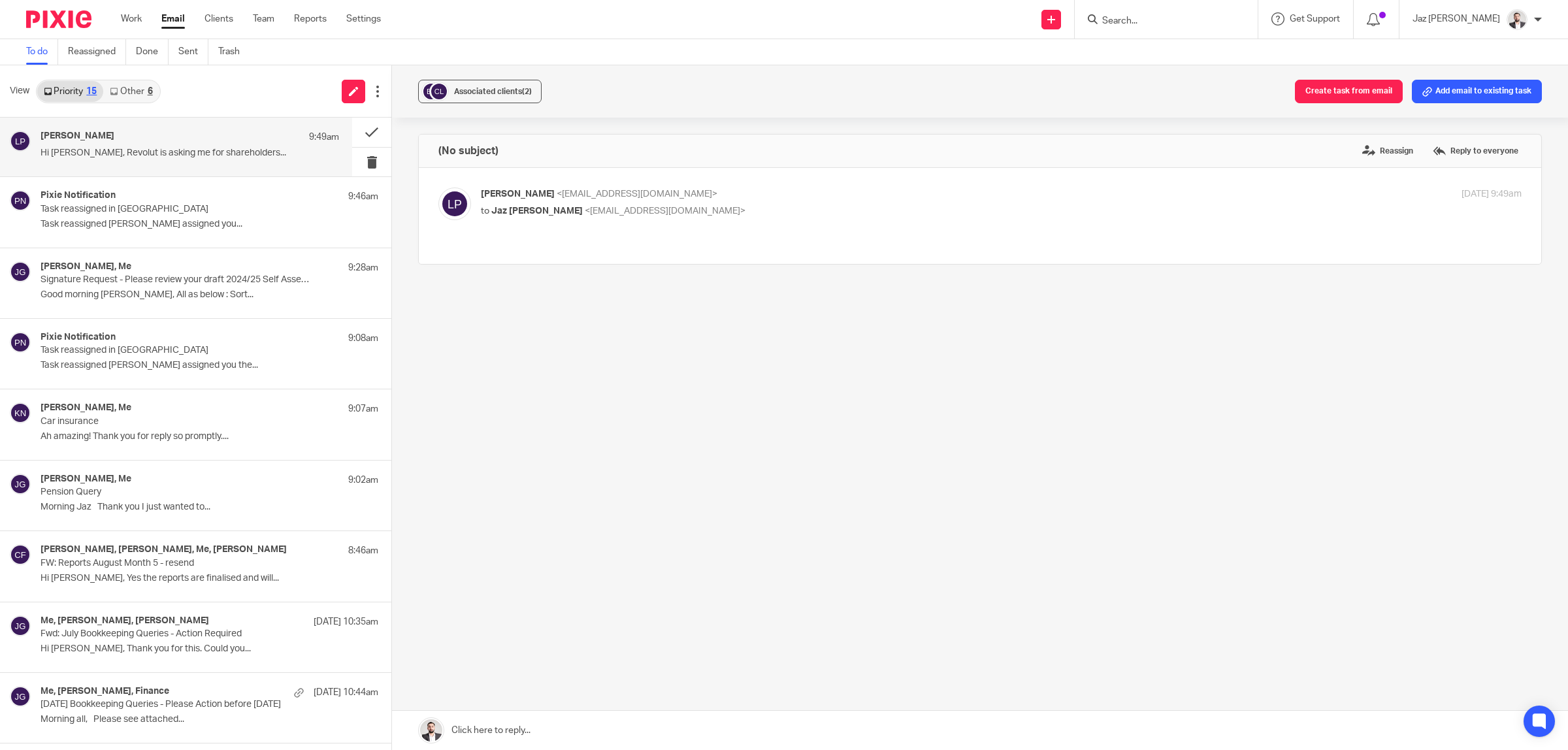
click at [590, 733] on link at bounding box center [980, 730] width 1176 height 39
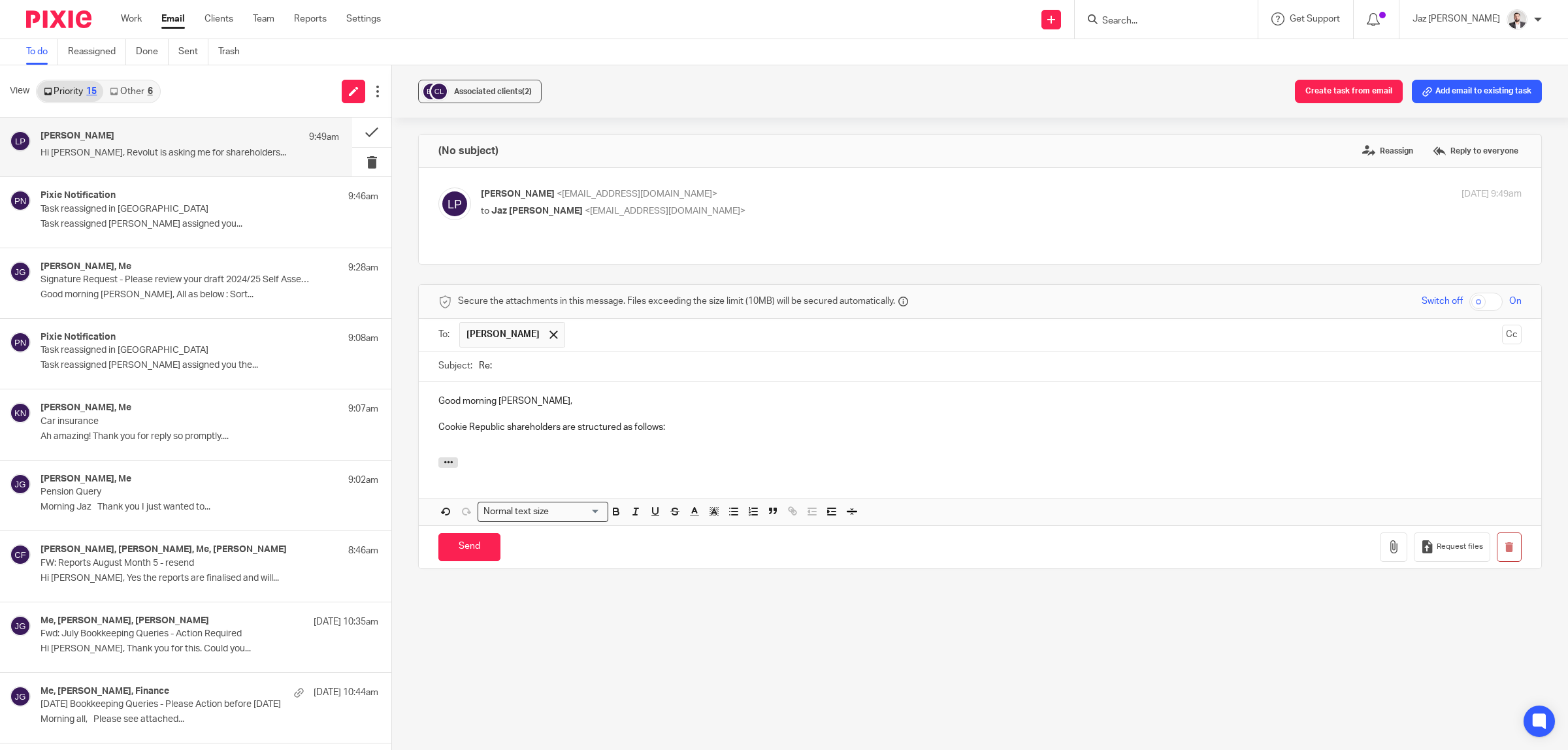
click at [595, 448] on p at bounding box center [980, 440] width 1083 height 13
click at [739, 517] on button "button" at bounding box center [734, 512] width 17 height 17
click at [517, 443] on p at bounding box center [992, 440] width 1057 height 13
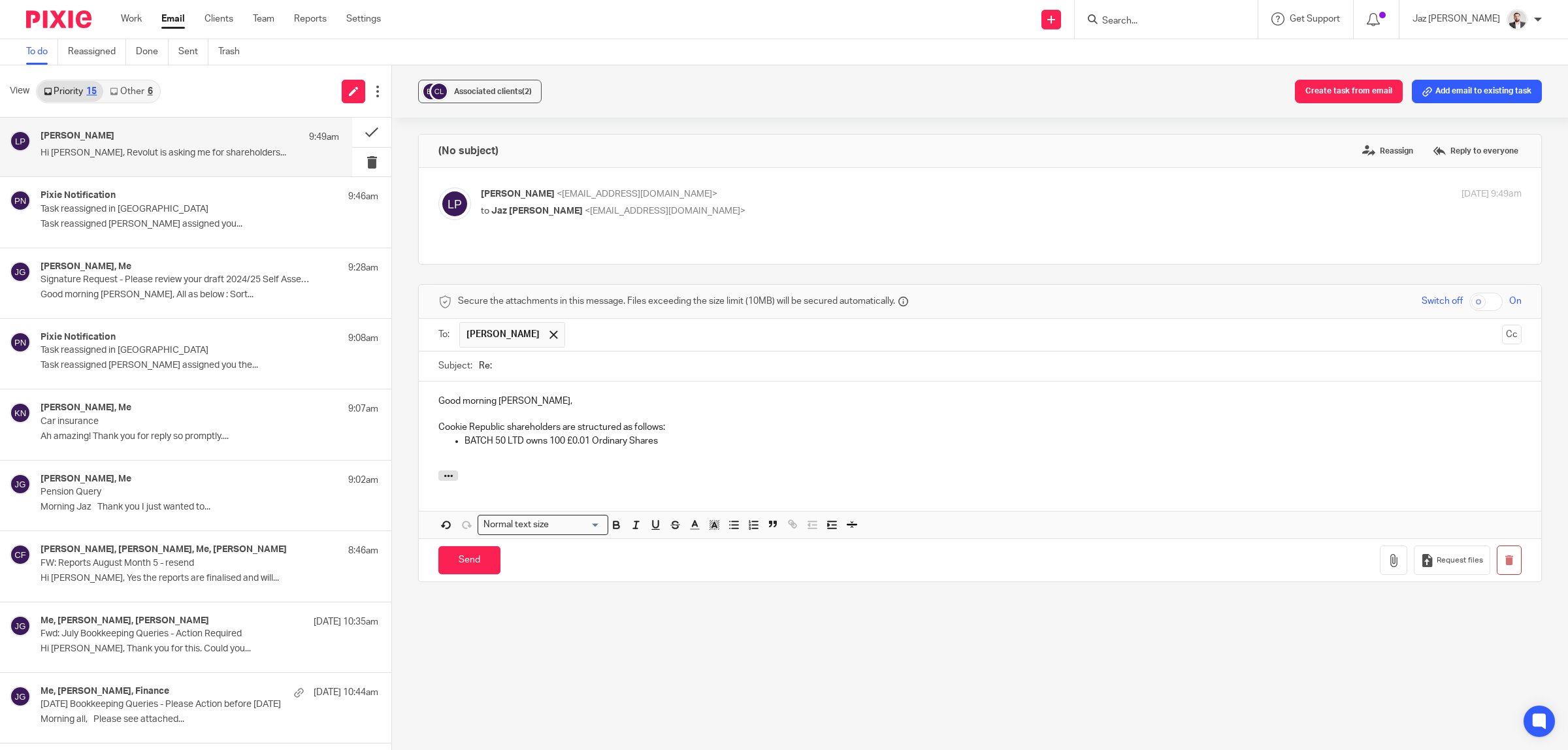
click at [555, 428] on p "Cookie Republic shareholders are structured as follows:" at bounding box center [980, 427] width 1083 height 13
click at [559, 426] on p "Cookie Republic shareholding are structured as follows:" at bounding box center [980, 427] width 1083 height 13
click at [560, 426] on p "Cookie Republic shareholding are structured as follows:" at bounding box center [980, 427] width 1083 height 13
click at [557, 466] on div "Good morning Ludwig, Cookie Republic shareholding is structured as follows: BAT…" at bounding box center [980, 426] width 1122 height 89
click at [459, 464] on p at bounding box center [980, 467] width 1083 height 13
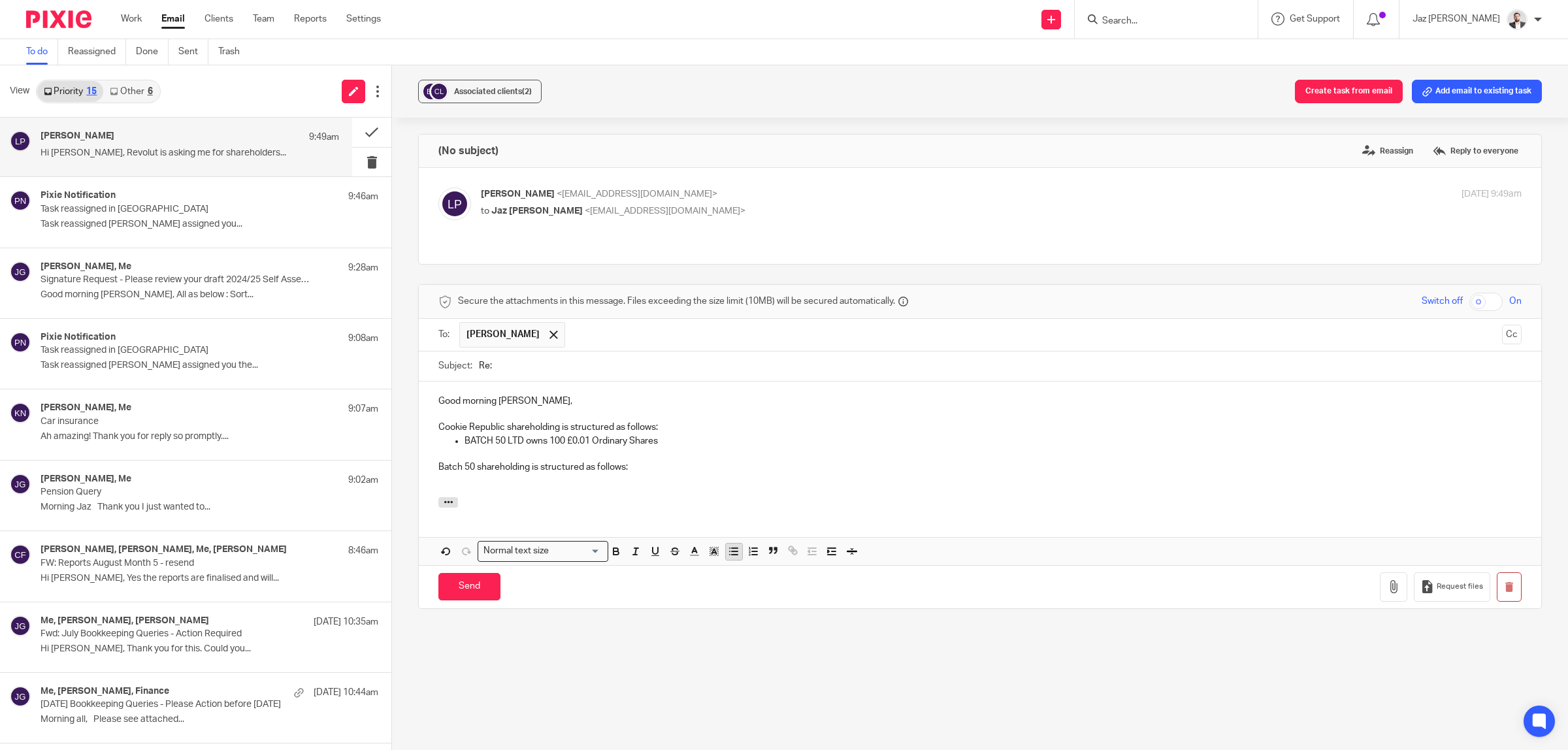
click at [733, 556] on icon "button" at bounding box center [734, 552] width 12 height 12
drag, startPoint x: 468, startPoint y: 485, endPoint x: 493, endPoint y: 480, distance: 25.5
click at [468, 485] on p at bounding box center [992, 479] width 1057 height 13
click at [464, 480] on p "Anne-Sophie owns 50 £0.01 Ordinary B Shares" at bounding box center [992, 479] width 1057 height 13
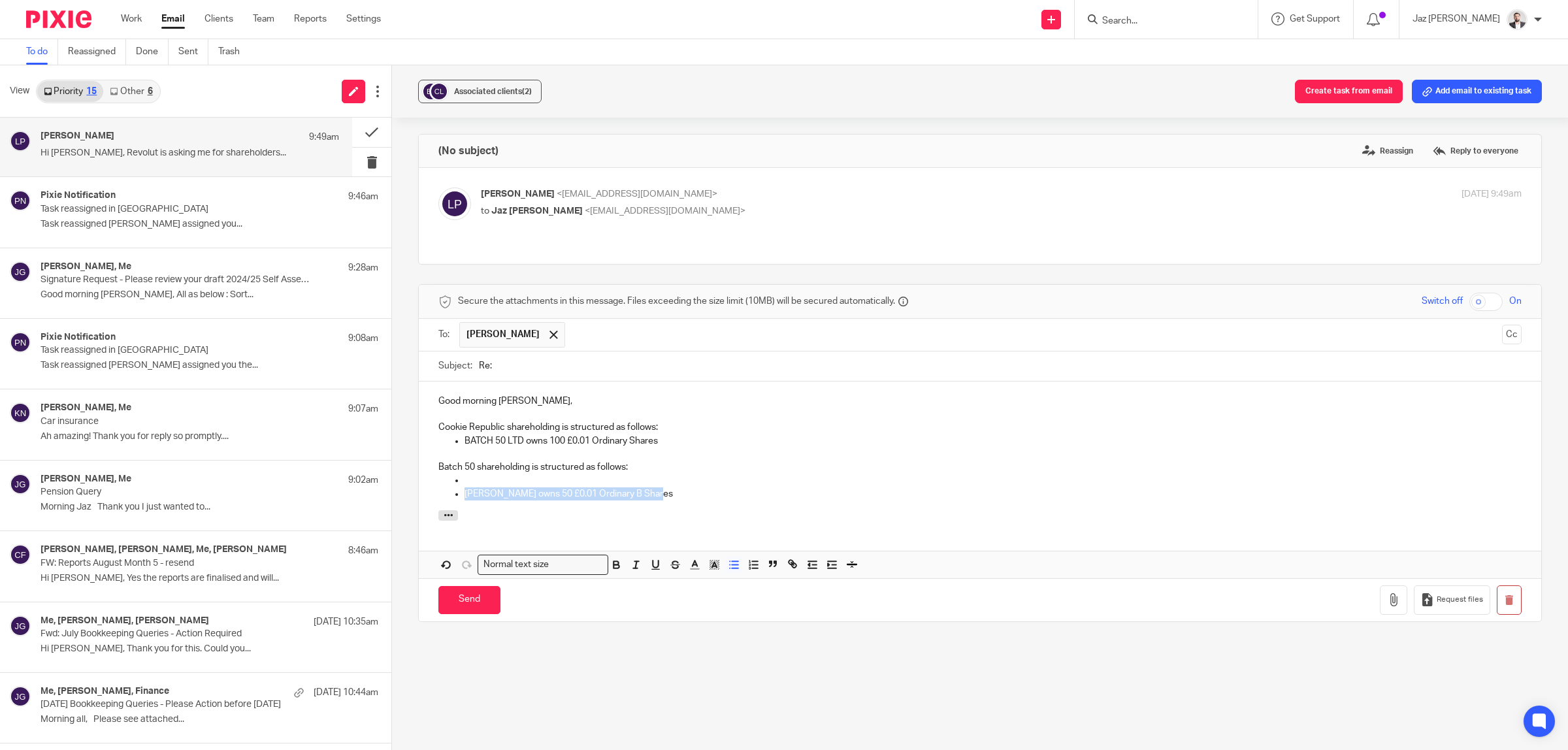
drag, startPoint x: 679, startPoint y: 498, endPoint x: 462, endPoint y: 497, distance: 217.0
click at [464, 497] on p "[PERSON_NAME] owns 50 £0.01 Ordinary B Shares" at bounding box center [992, 494] width 1057 height 13
copy p "Anne-Sophie owns 50 £0.01 Ordinary B Shares"
click at [502, 473] on p "Batch 50 shareholding is structured as follows:" at bounding box center [980, 467] width 1083 height 13
click at [504, 481] on p at bounding box center [992, 479] width 1057 height 13
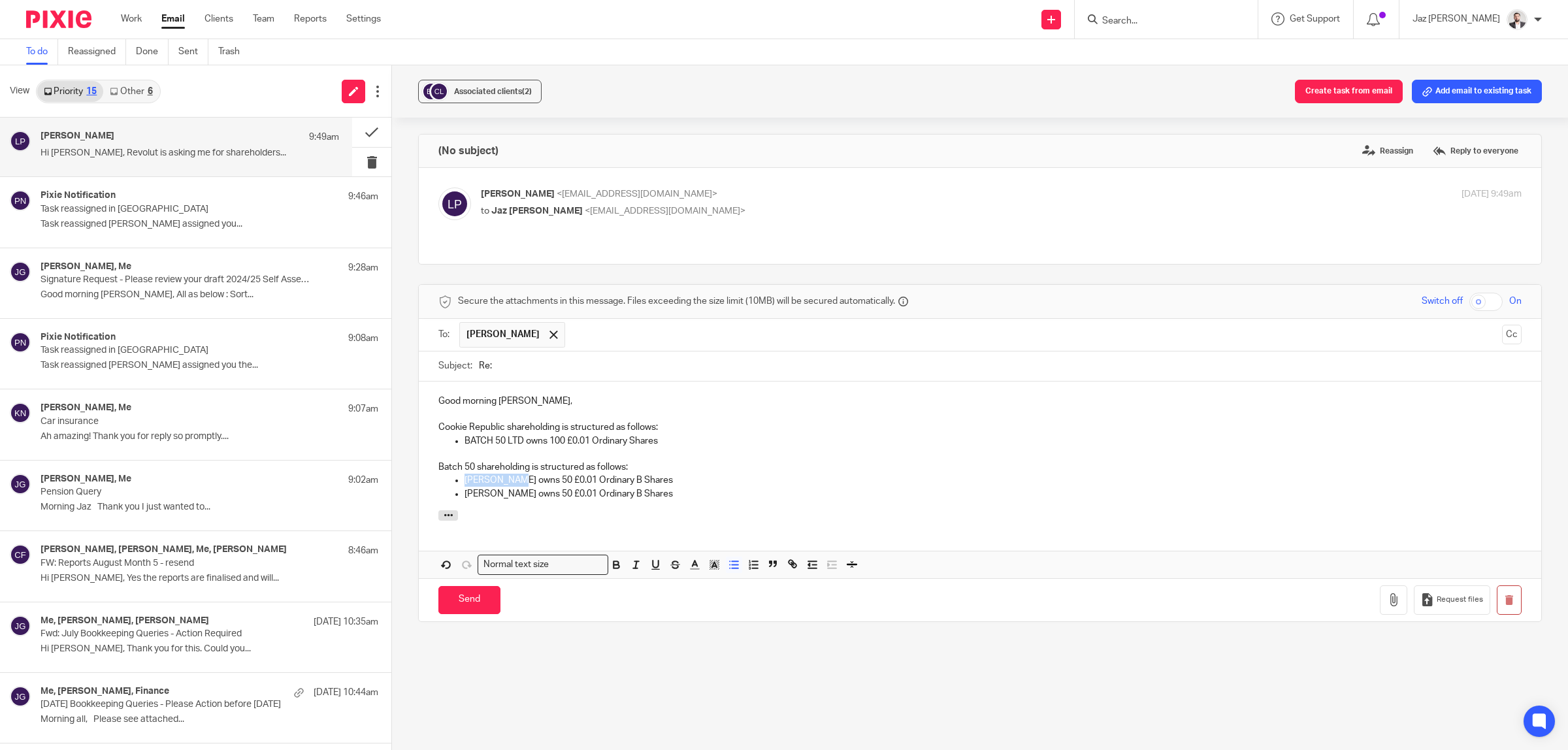
drag, startPoint x: 513, startPoint y: 484, endPoint x: 464, endPoint y: 481, distance: 49.1
click at [464, 481] on p "Anne-Sophie owns 50 £0.01 Ordinary B Shares" at bounding box center [992, 479] width 1057 height 13
click at [791, 505] on div "Good morning Ludwig, Cookie Republic shareholding is structured as follows: BAT…" at bounding box center [980, 446] width 1122 height 129
click at [696, 497] on p "Anne-Sophie owns 50 £0.01 Ordinary B Shares" at bounding box center [992, 494] width 1057 height 13
click at [624, 481] on p "Ludwig Paillier owns 50 £0.01 Ordinary B Shares" at bounding box center [992, 479] width 1057 height 13
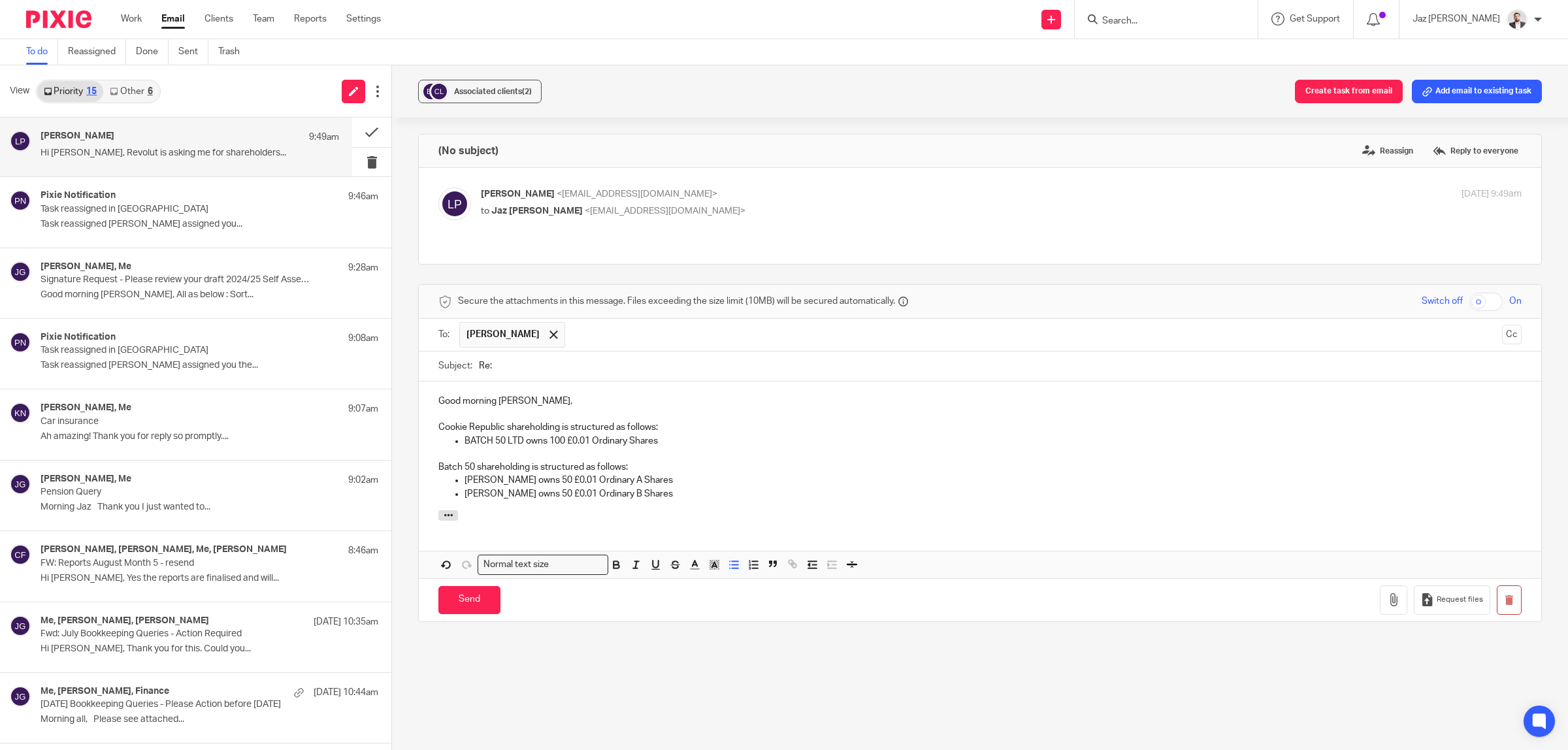
drag, startPoint x: 786, startPoint y: 520, endPoint x: 788, endPoint y: 508, distance: 12.2
click at [786, 519] on div at bounding box center [980, 517] width 1122 height 14
click at [787, 501] on p "Anne-Sophie owns 50 £0.01 Ordinary B Shares" at bounding box center [992, 494] width 1057 height 13
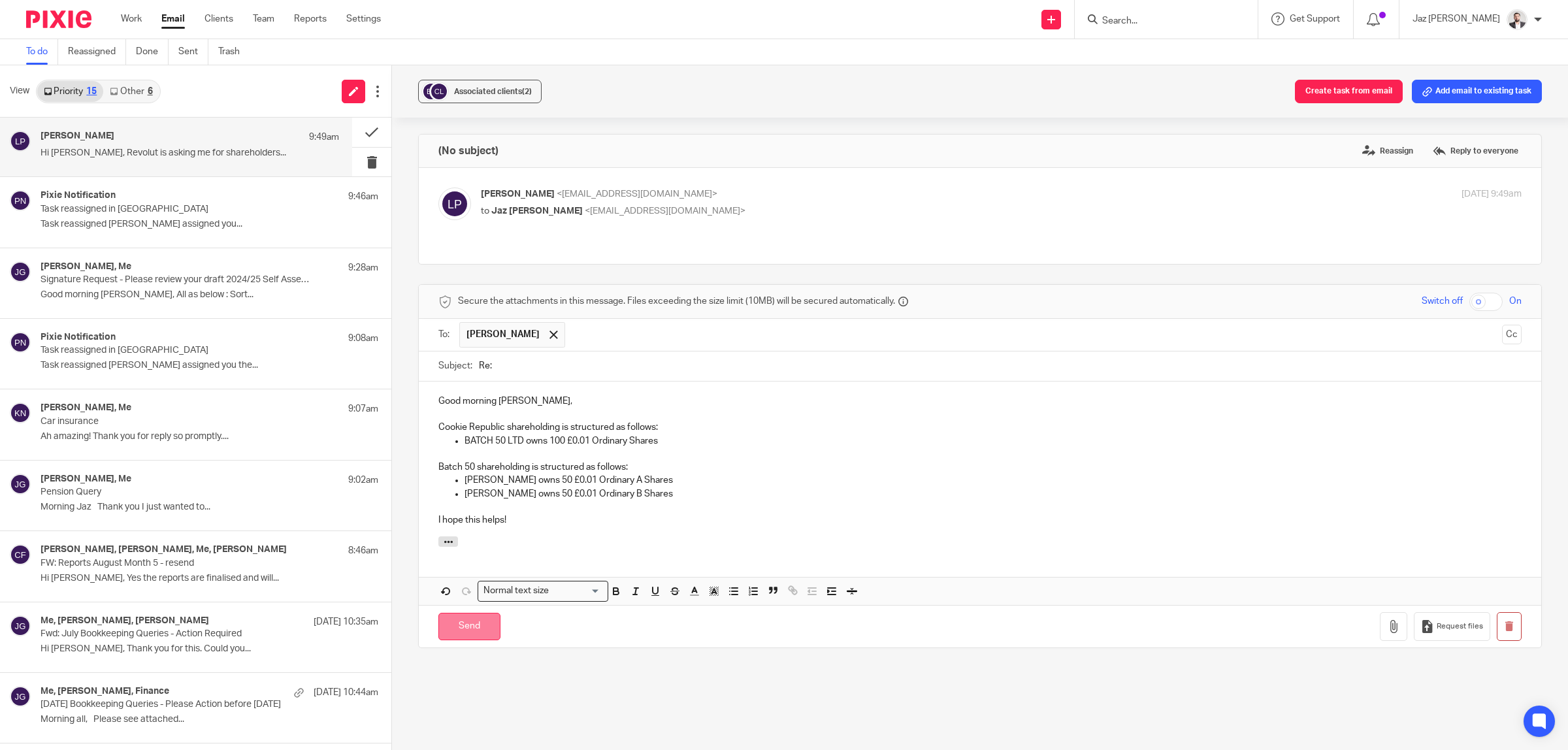
click at [458, 634] on input "Send" at bounding box center [469, 627] width 62 height 28
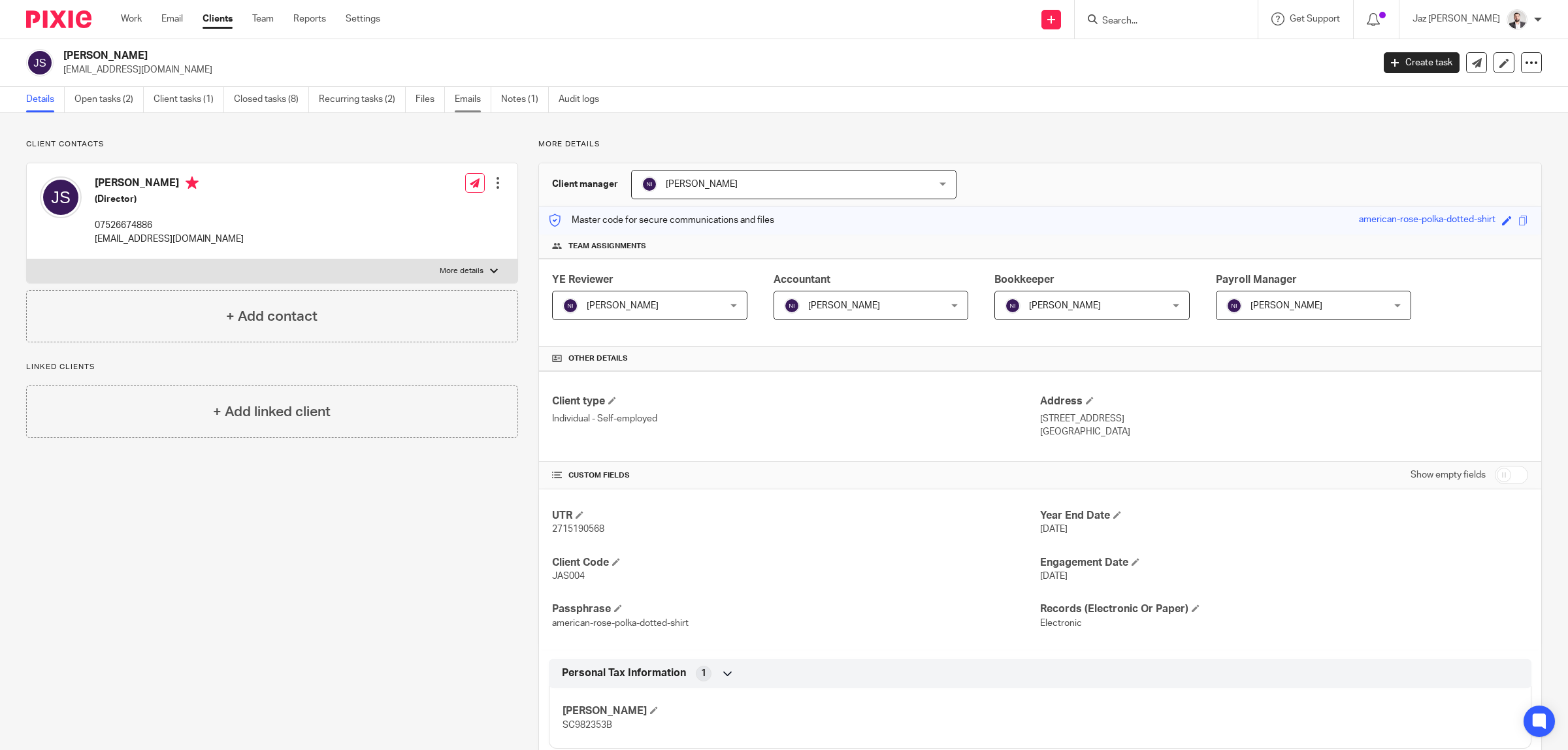
click at [468, 106] on link "Emails" at bounding box center [473, 100] width 37 height 26
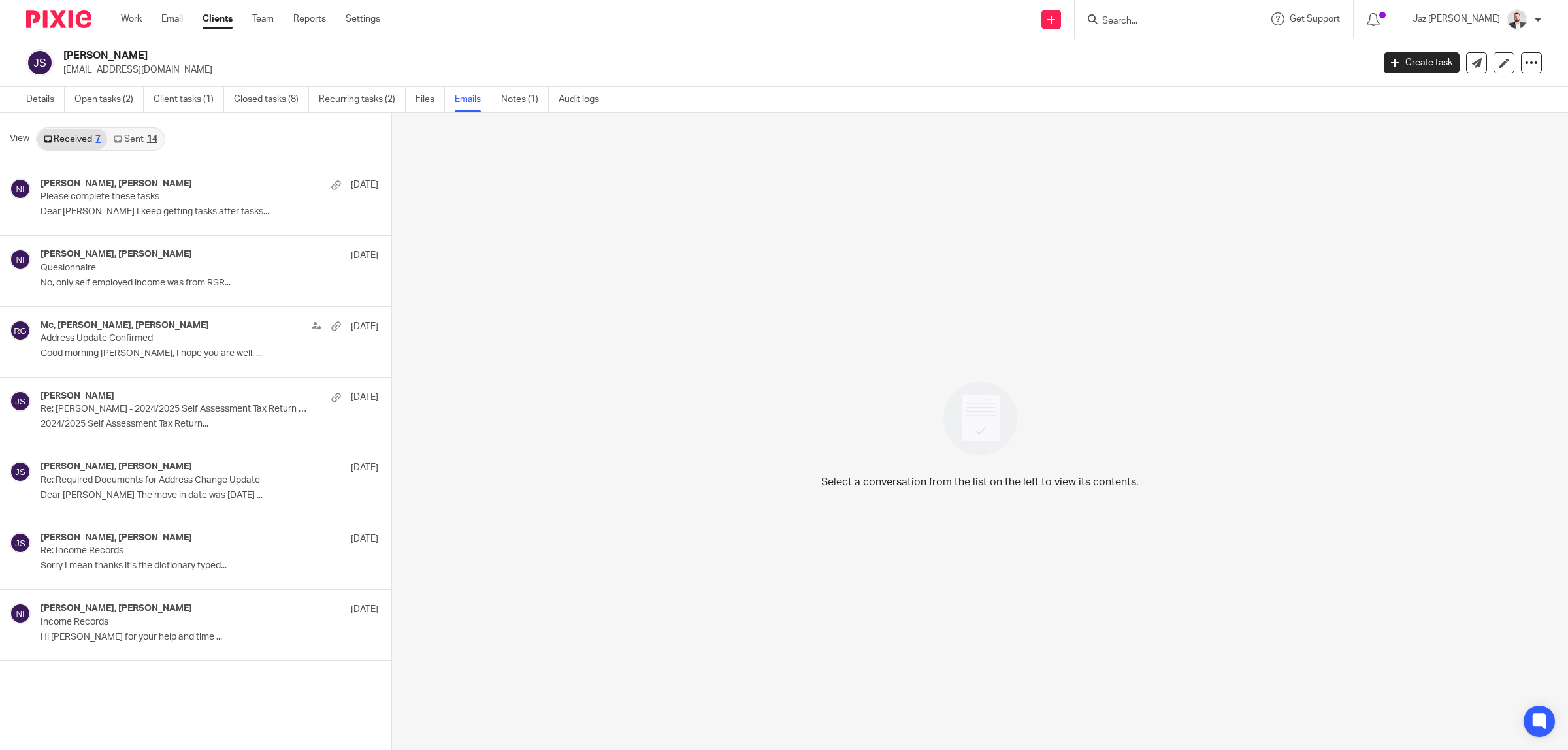
click at [148, 142] on div "14" at bounding box center [153, 139] width 11 height 9
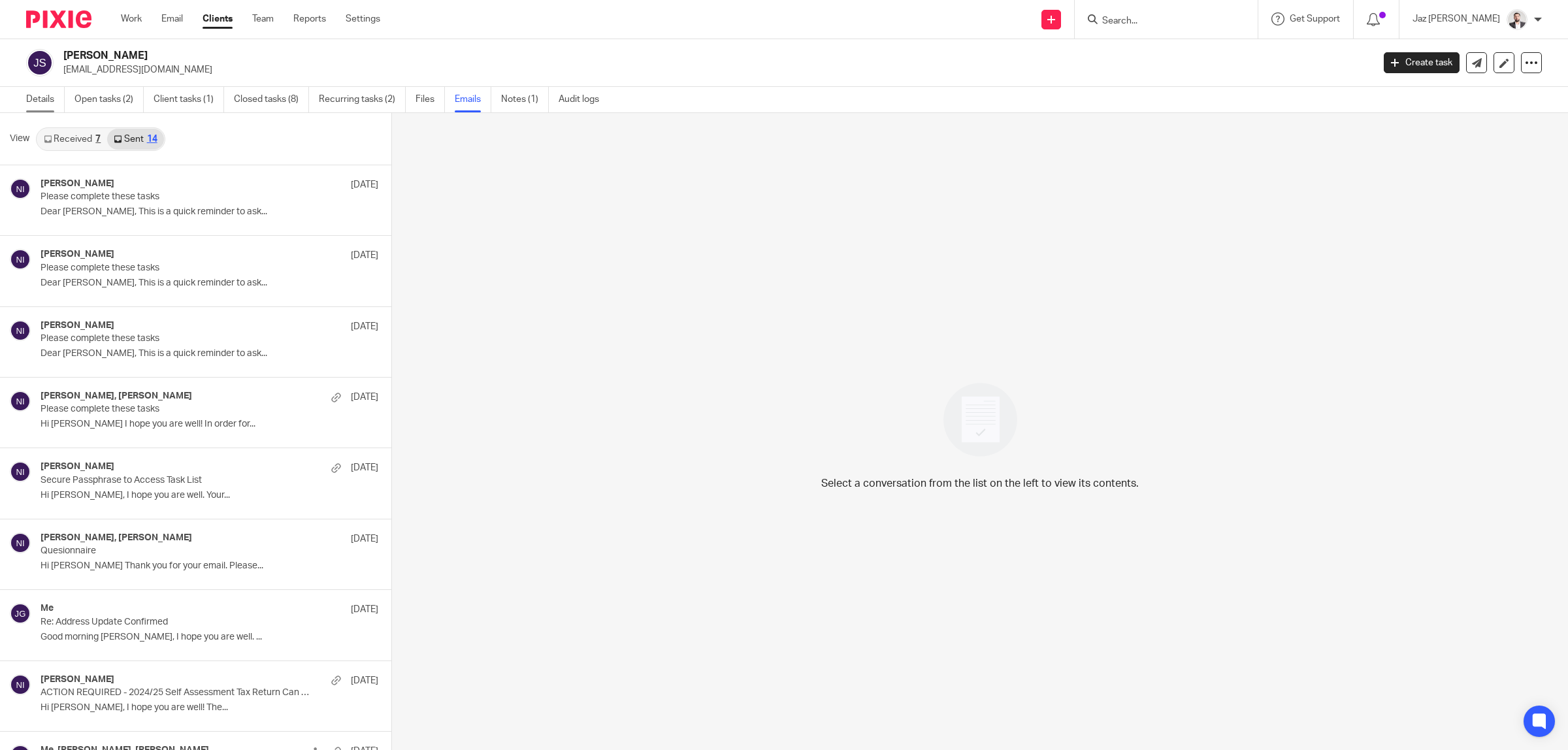
click at [41, 98] on link "Details" at bounding box center [45, 100] width 38 height 26
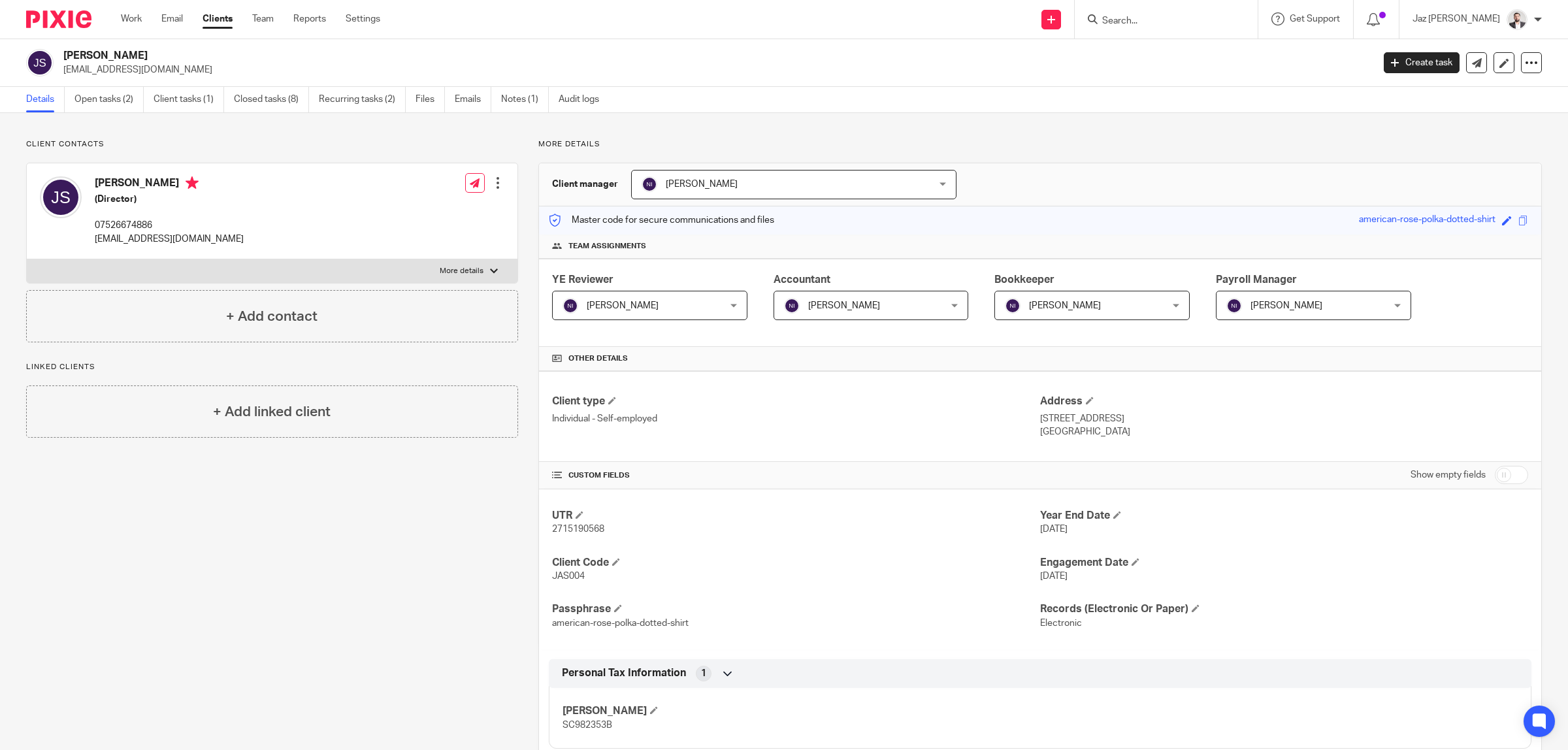
click at [490, 268] on div at bounding box center [494, 271] width 8 height 8
click at [27, 259] on input "More details" at bounding box center [26, 259] width 1 height 1
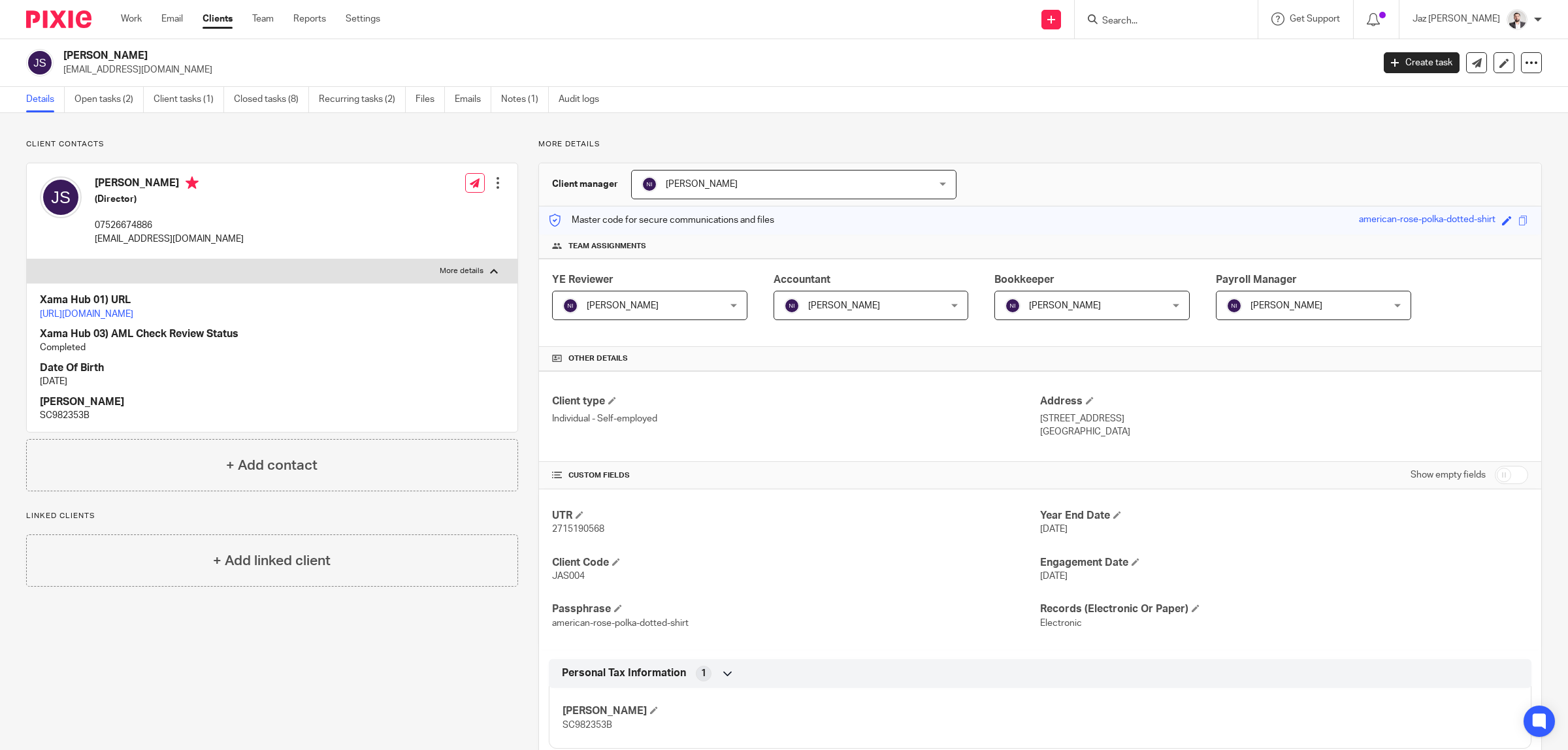
click at [490, 270] on div at bounding box center [494, 271] width 8 height 8
click at [27, 259] on input "More details" at bounding box center [26, 259] width 1 height 1
checkbox input "false"
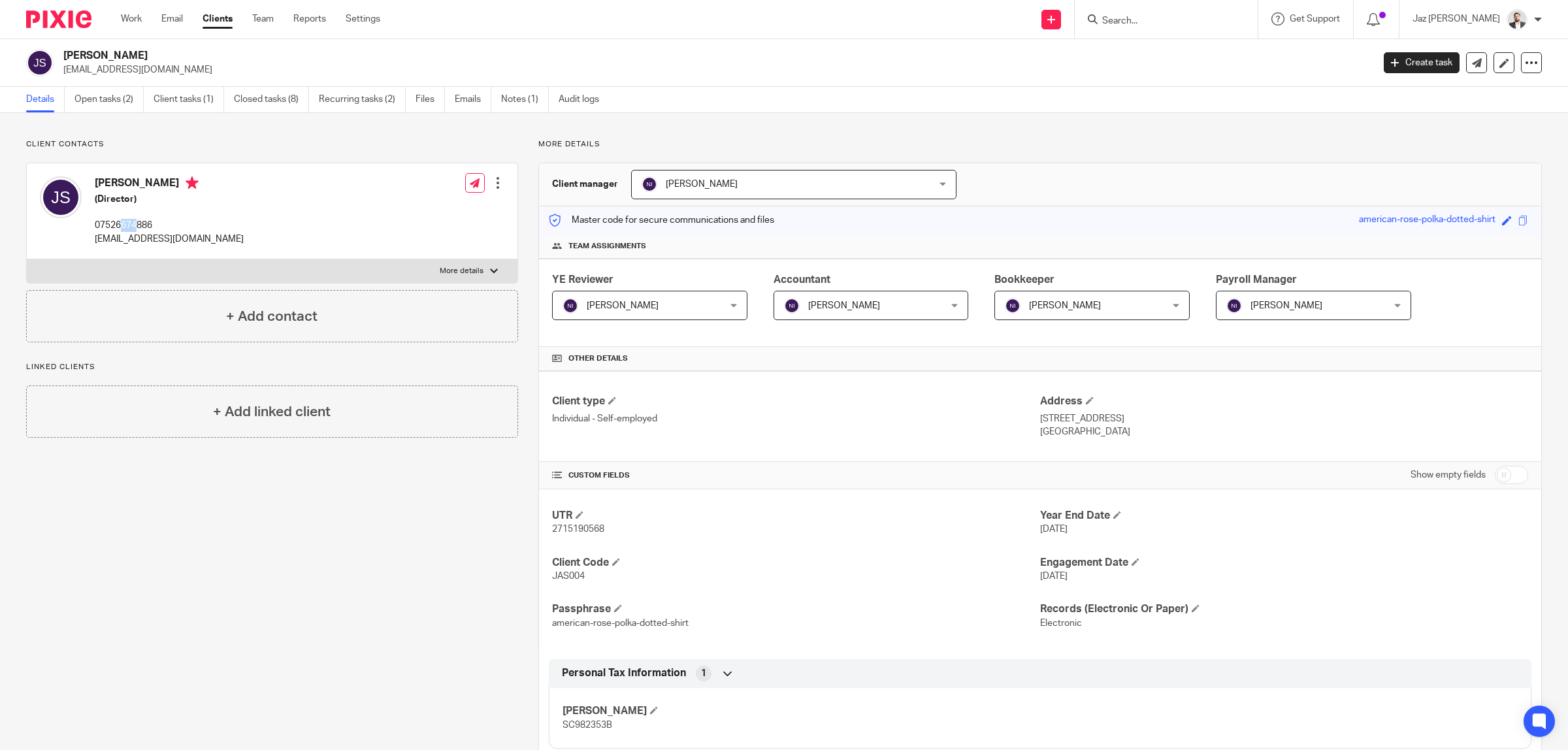
drag, startPoint x: 119, startPoint y: 225, endPoint x: 138, endPoint y: 225, distance: 19.0
click at [138, 225] on p "07526674886" at bounding box center [169, 225] width 149 height 13
click at [118, 107] on link "Open tasks (2)" at bounding box center [109, 100] width 69 height 26
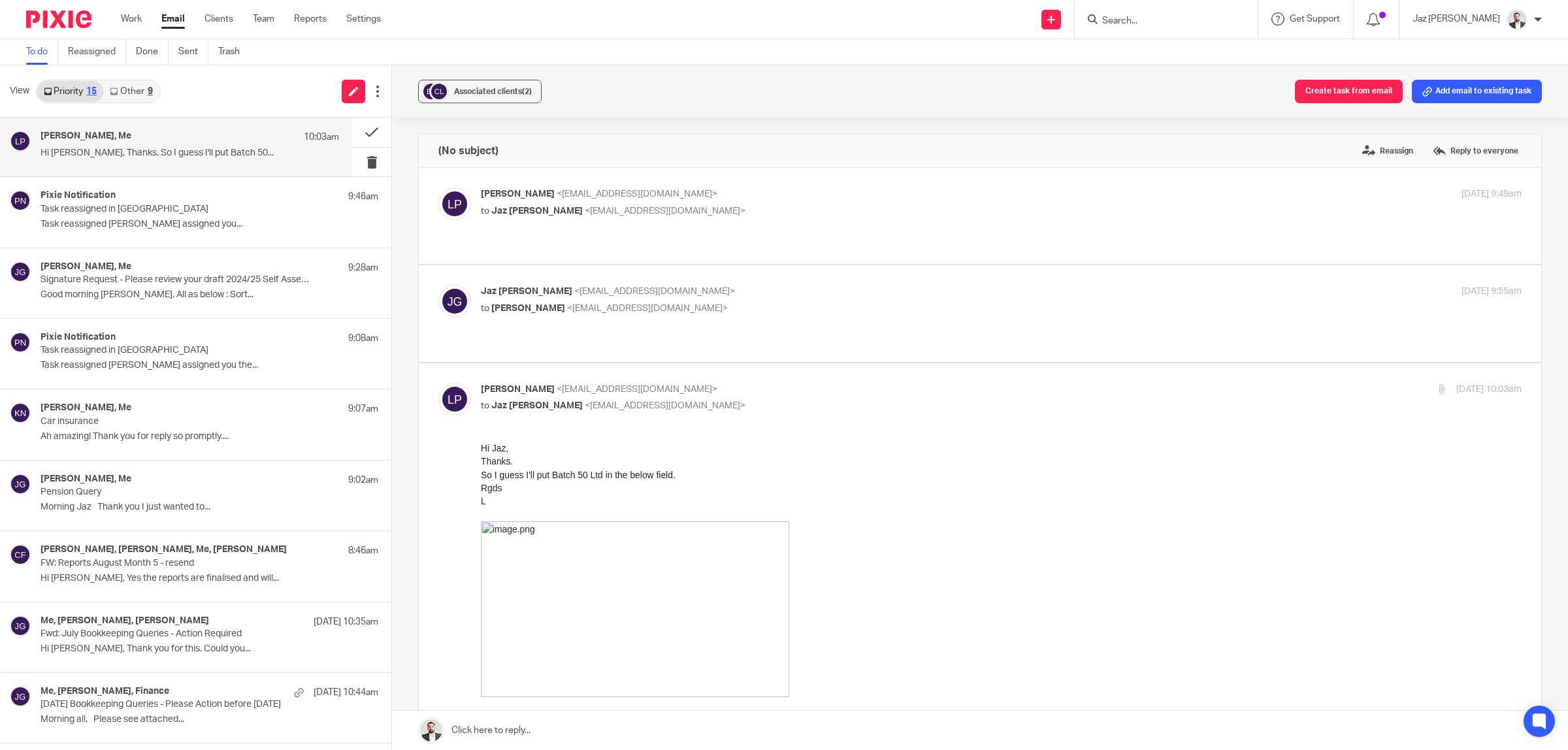
click at [569, 729] on link at bounding box center [980, 730] width 1176 height 39
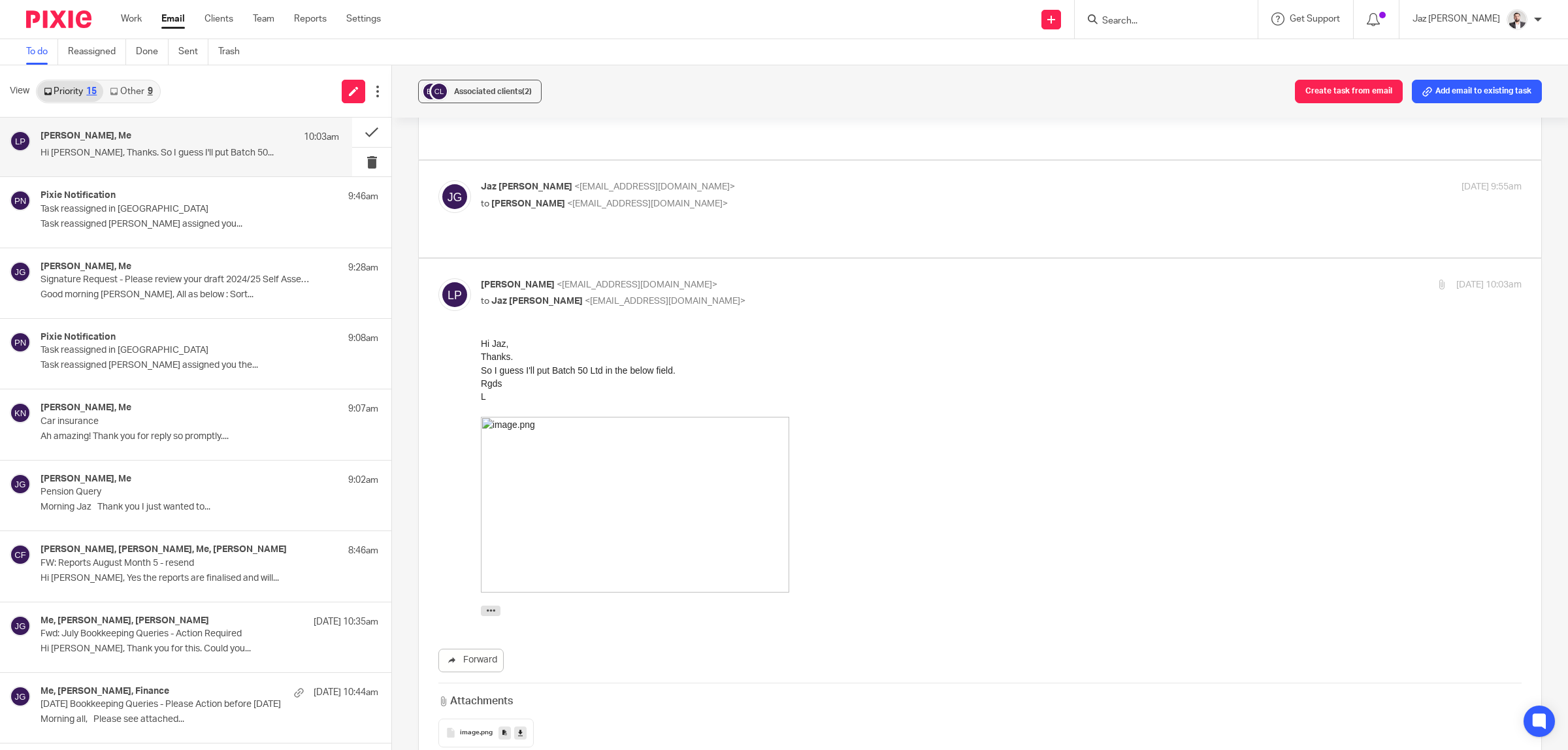
scroll to position [573, 0]
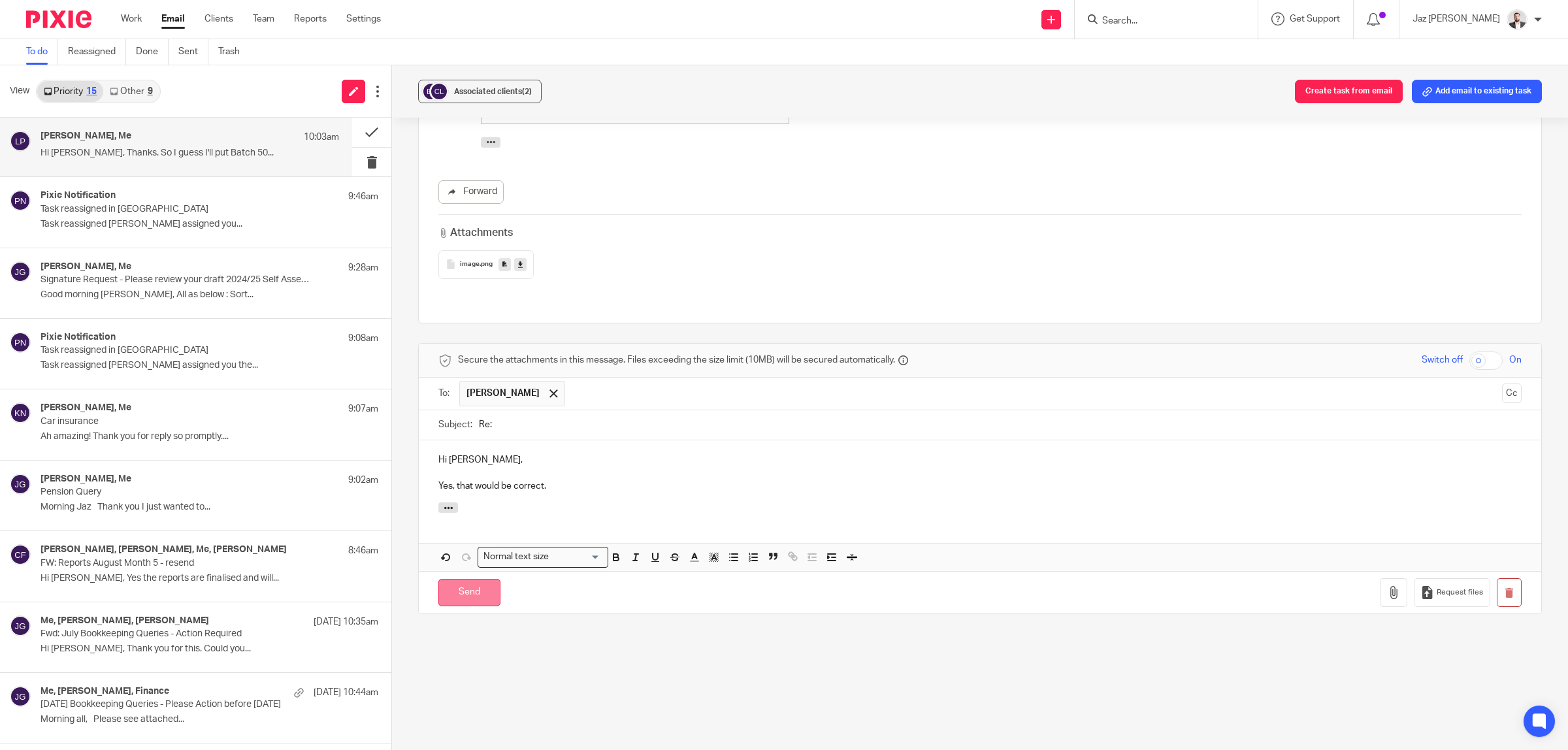
click at [455, 579] on input "Send" at bounding box center [469, 592] width 62 height 28
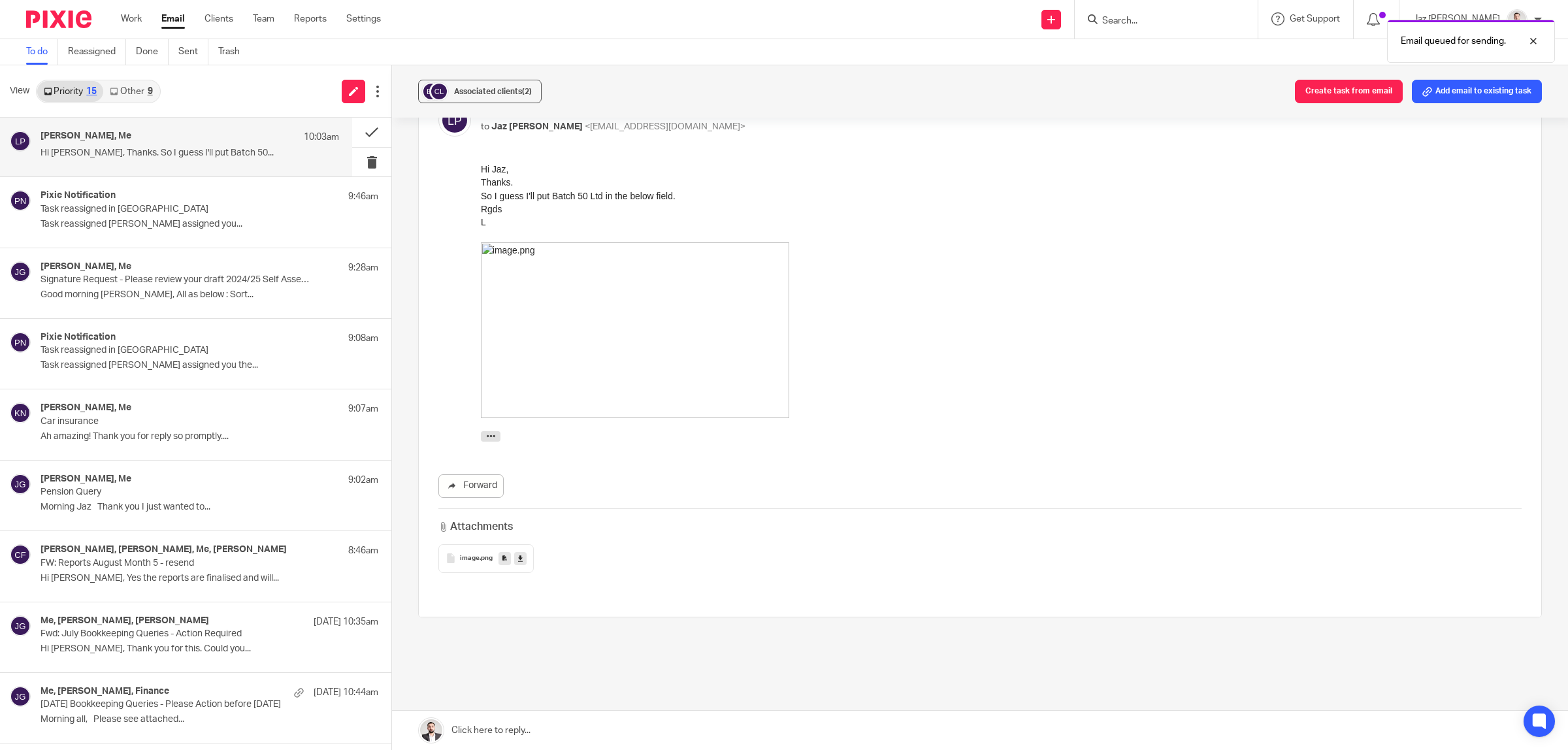
scroll to position [0, 0]
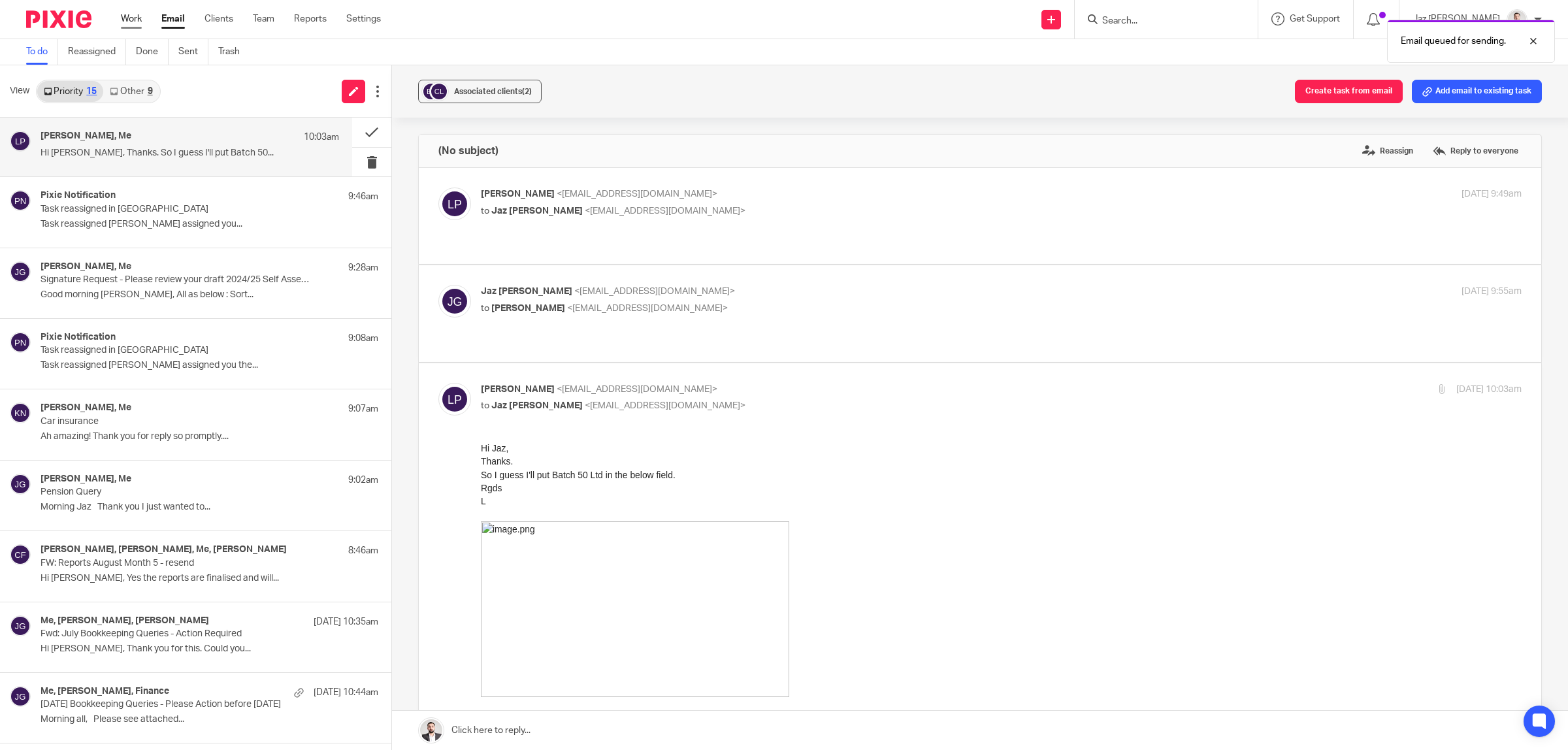
click at [129, 18] on link "Work" at bounding box center [131, 19] width 21 height 13
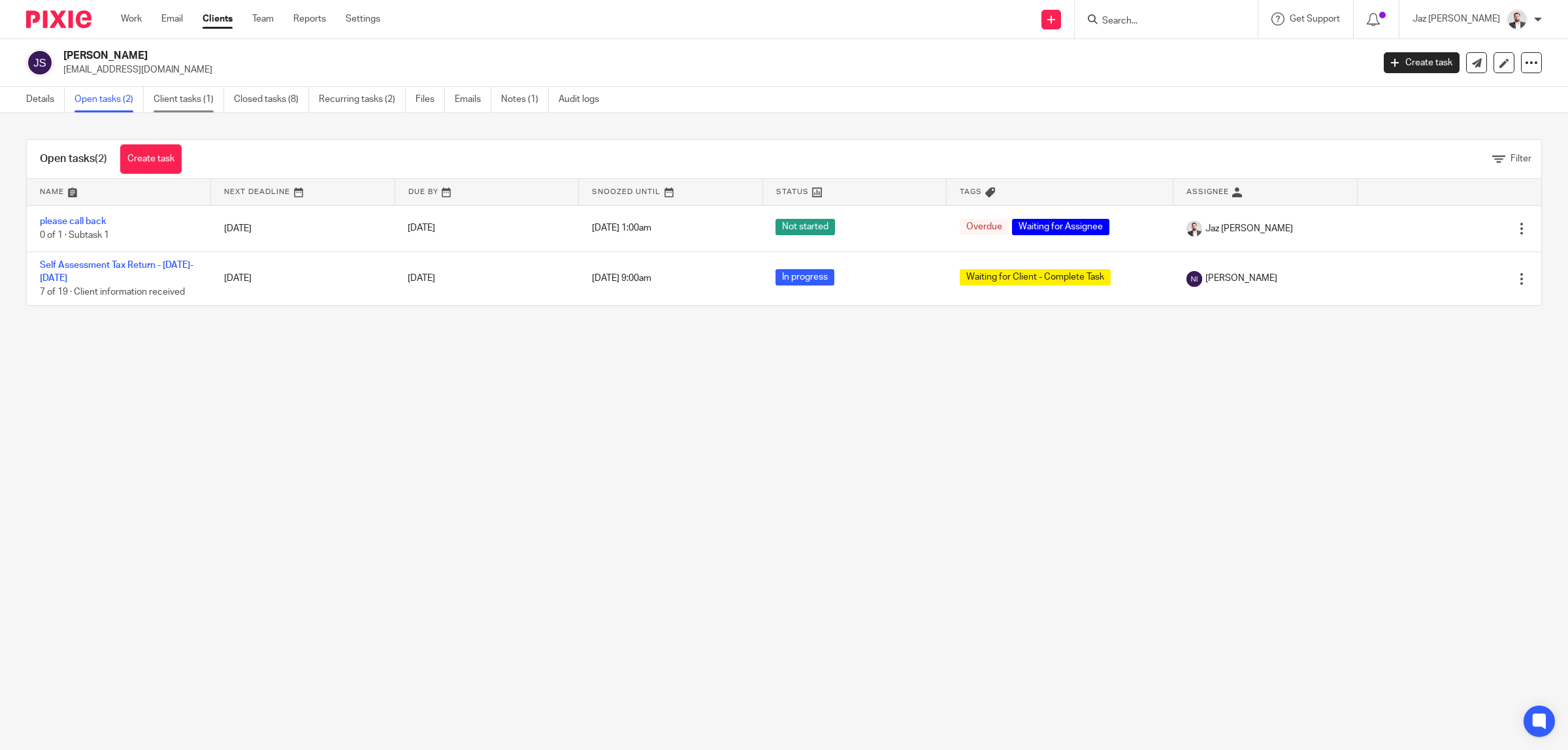
click at [192, 108] on link "Client tasks (1)" at bounding box center [189, 100] width 71 height 26
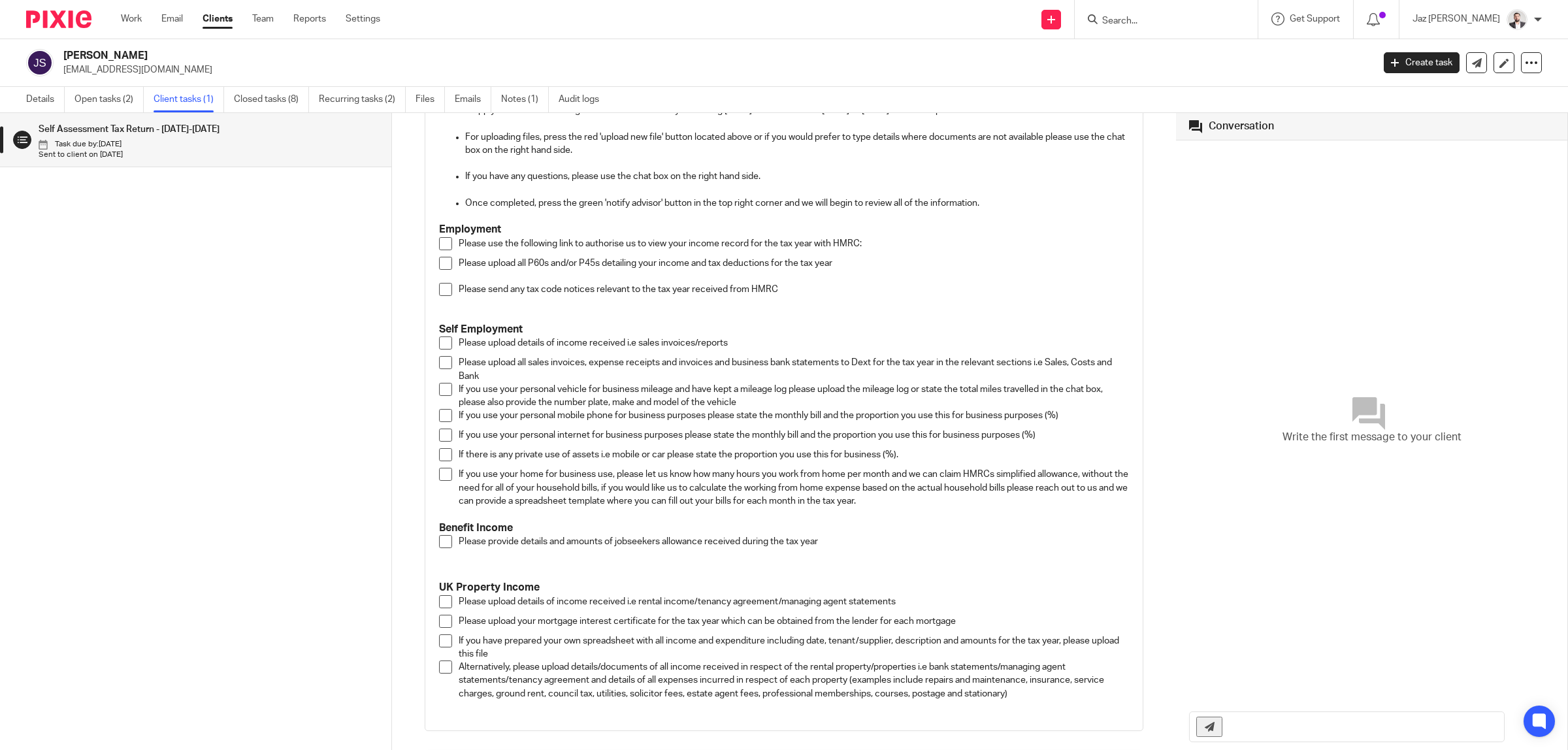
scroll to position [168, 0]
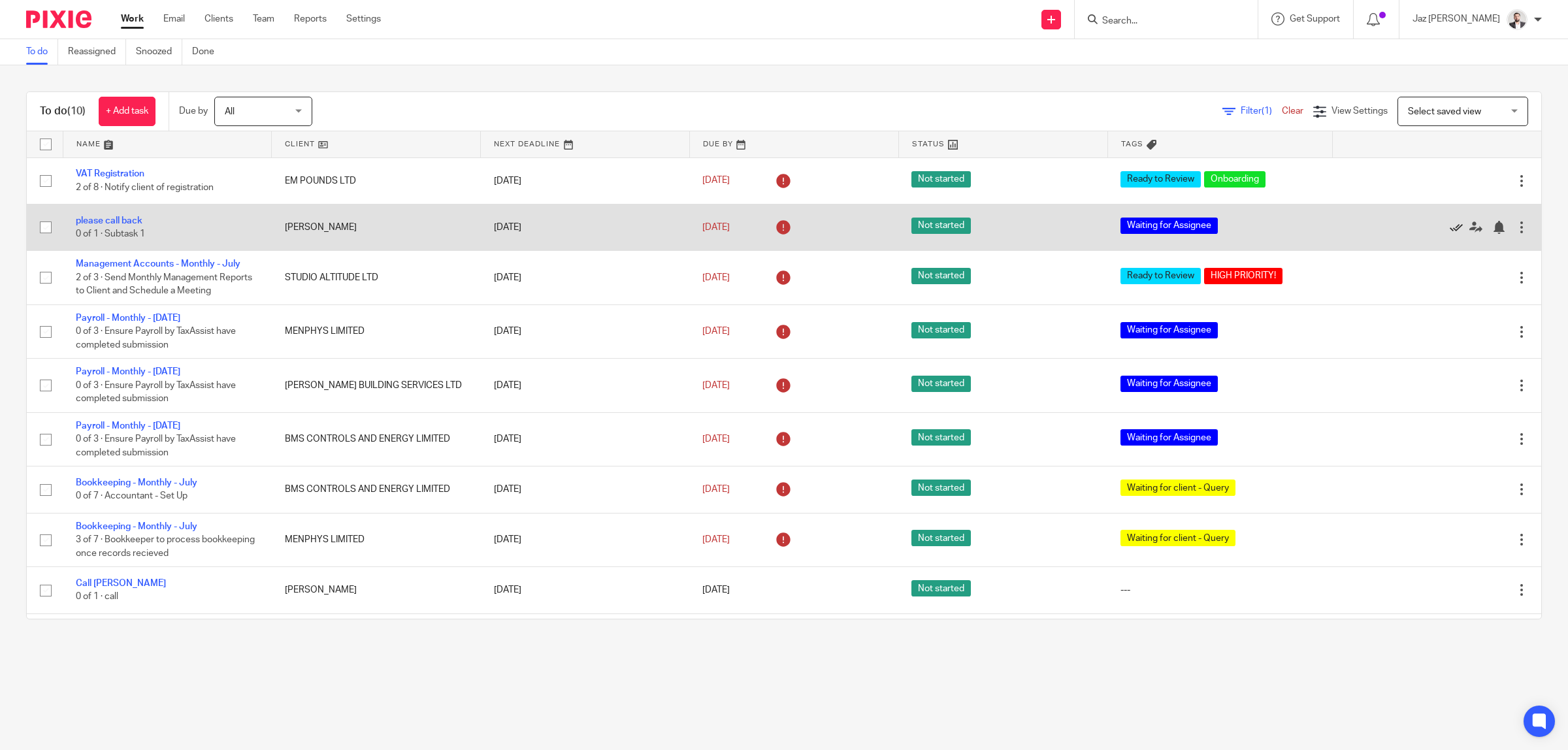
click at [1449, 227] on icon at bounding box center [1455, 227] width 13 height 13
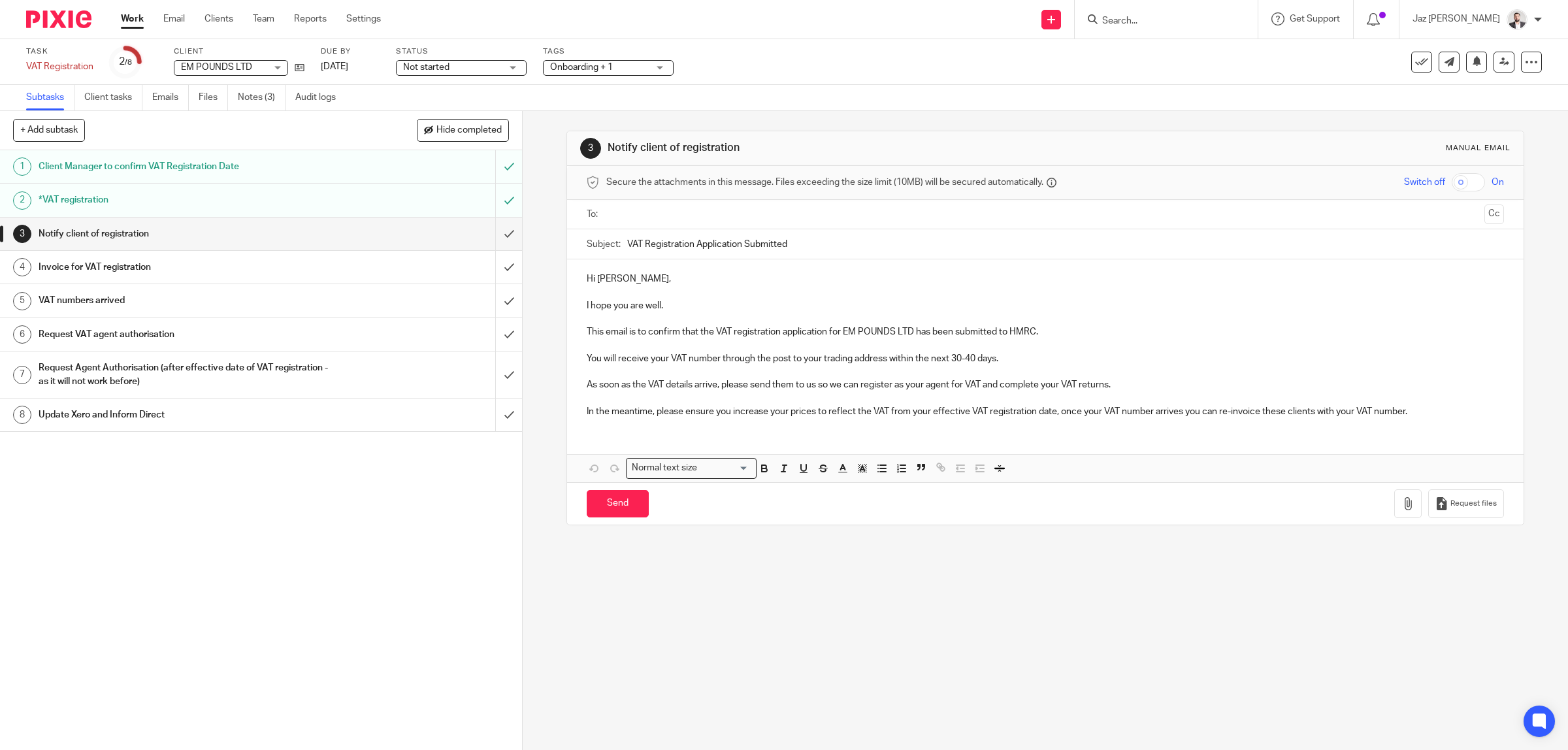
click at [671, 210] on input "text" at bounding box center [1045, 215] width 869 height 15
drag, startPoint x: 652, startPoint y: 283, endPoint x: 611, endPoint y: 286, distance: 41.1
click at [611, 286] on p "Hi [PERSON_NAME]," at bounding box center [1046, 281] width 918 height 13
click at [687, 308] on p "I hope you are well." at bounding box center [1046, 308] width 918 height 13
click at [1053, 332] on p "This email is to confirm that the VAT registration application for EM POUNDS LT…" at bounding box center [1046, 334] width 918 height 13
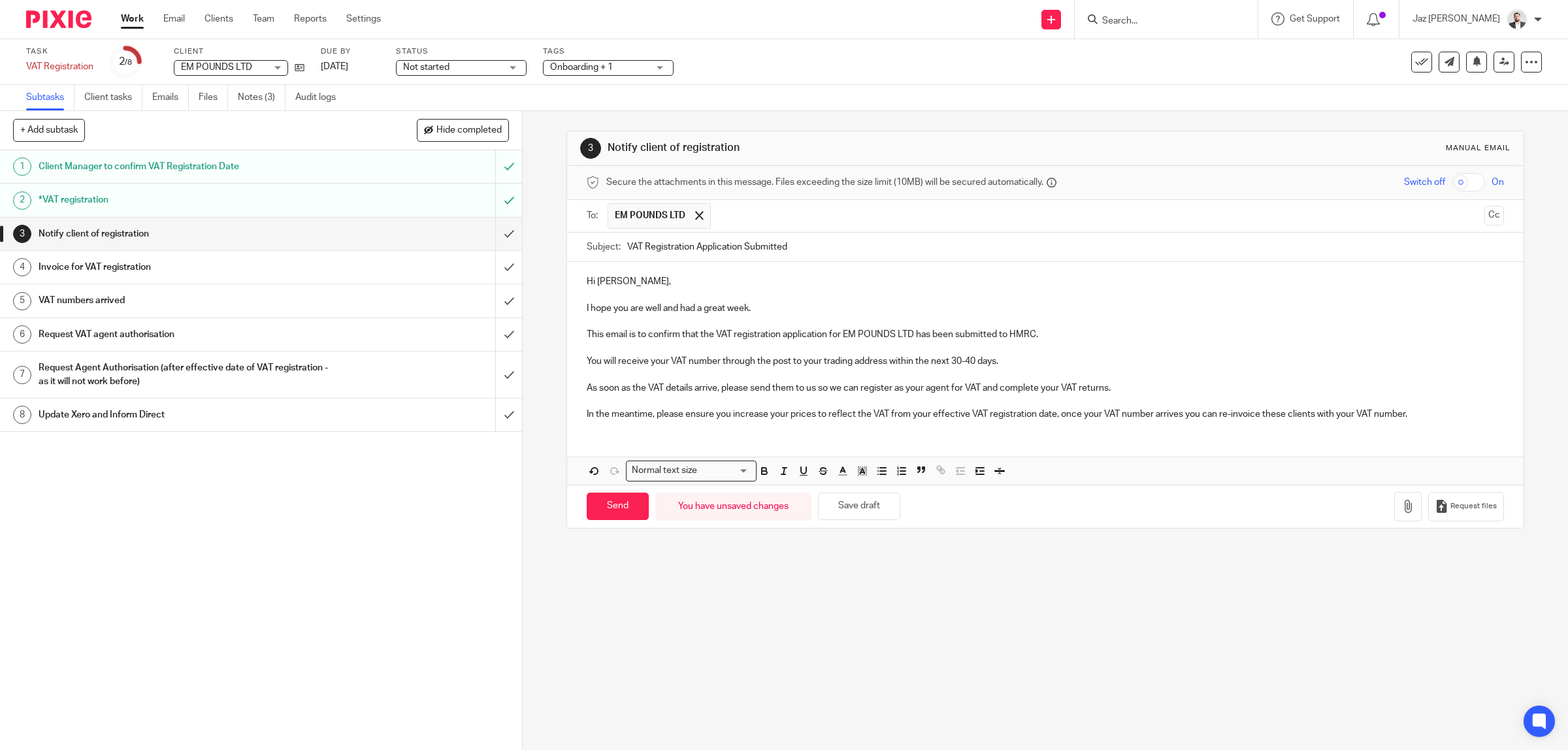
click at [1005, 344] on p at bounding box center [1046, 348] width 918 height 13
click at [1002, 358] on p "You will receive your VAT number through the post to your trading address withi…" at bounding box center [1046, 361] width 918 height 13
click at [1165, 387] on p "As soon as the VAT details arrive, please send them to us so we can register as…" at bounding box center [1046, 388] width 918 height 13
drag, startPoint x: 1165, startPoint y: 387, endPoint x: 979, endPoint y: 390, distance: 186.0
click at [979, 390] on p "As soon as the VAT details arrive, please send them to us so we can register as…" at bounding box center [1046, 388] width 918 height 13
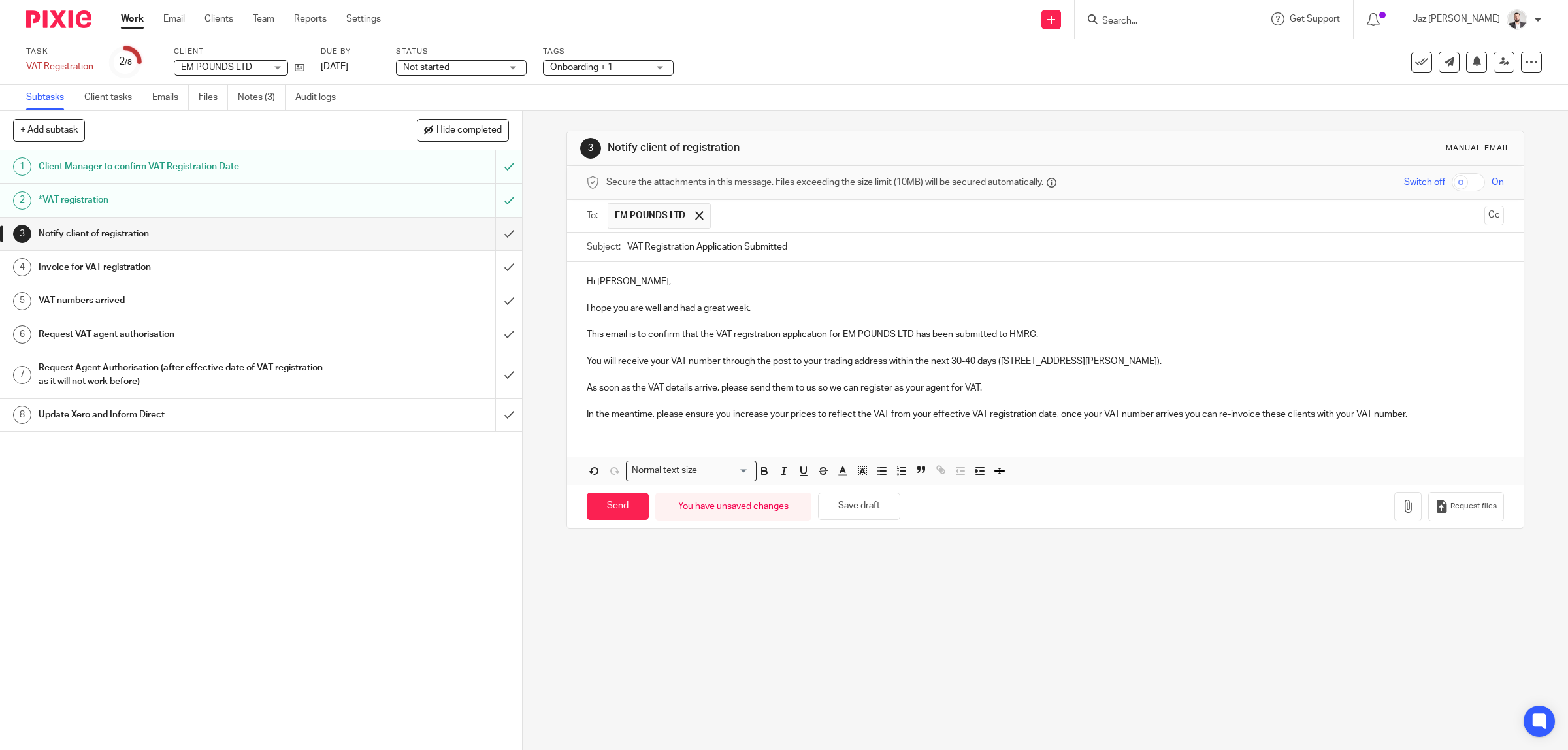
click at [1050, 413] on p "In the meantime, please ensure you increase your prices to reflect the VAT from…" at bounding box center [1046, 414] width 918 height 13
drag, startPoint x: 1413, startPoint y: 410, endPoint x: 715, endPoint y: 406, distance: 698.0
click at [715, 406] on div "Hi [PERSON_NAME], I hope you are well and had a great week. This email is to co…" at bounding box center [1046, 346] width 957 height 168
click at [715, 406] on p at bounding box center [1046, 401] width 918 height 13
click at [745, 413] on p "In the meantime, please ensure you increase your prices to reflect the VAT from…" at bounding box center [1046, 414] width 918 height 13
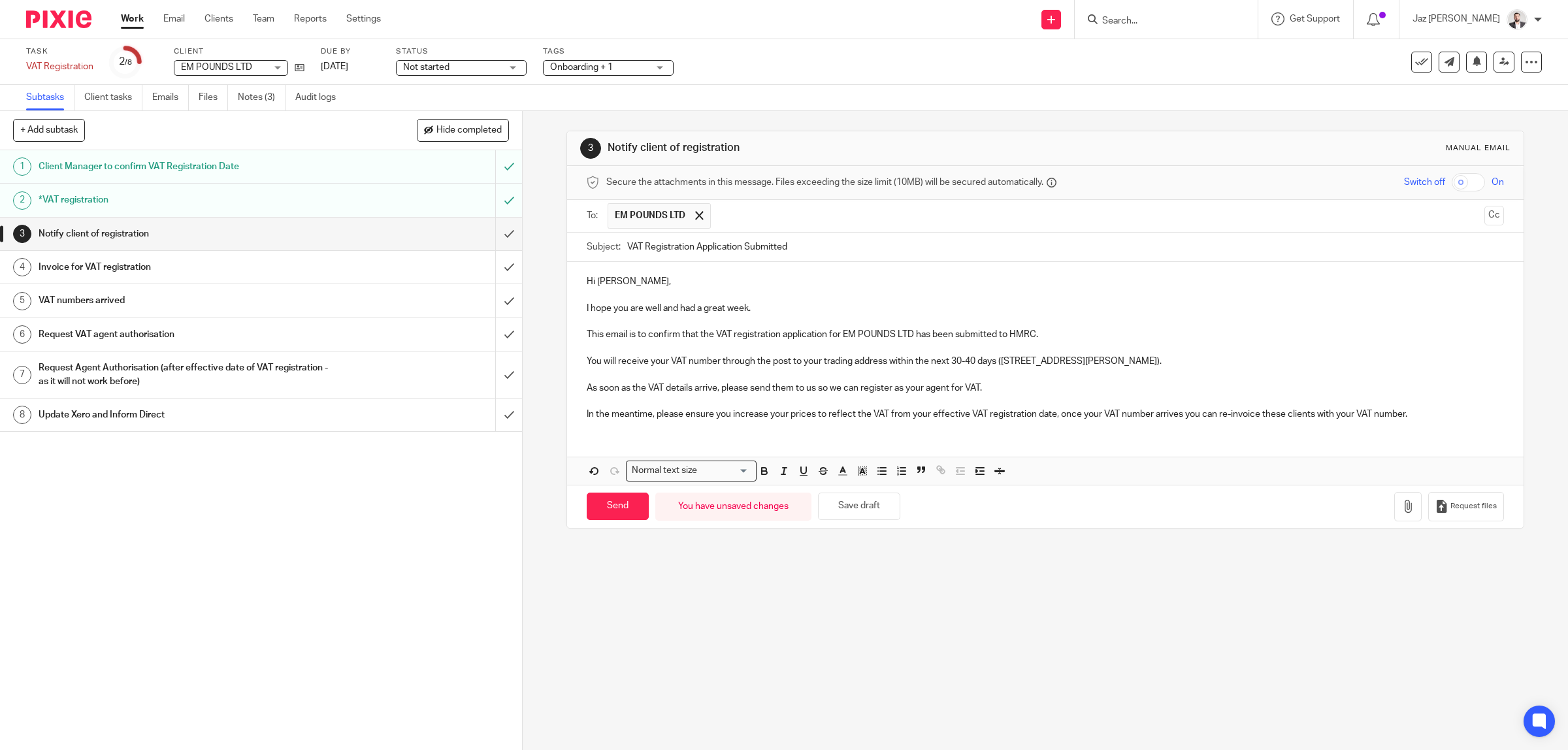
click at [745, 413] on p "In the meantime, please ensure you increase your prices to reflect the VAT from…" at bounding box center [1046, 414] width 918 height 13
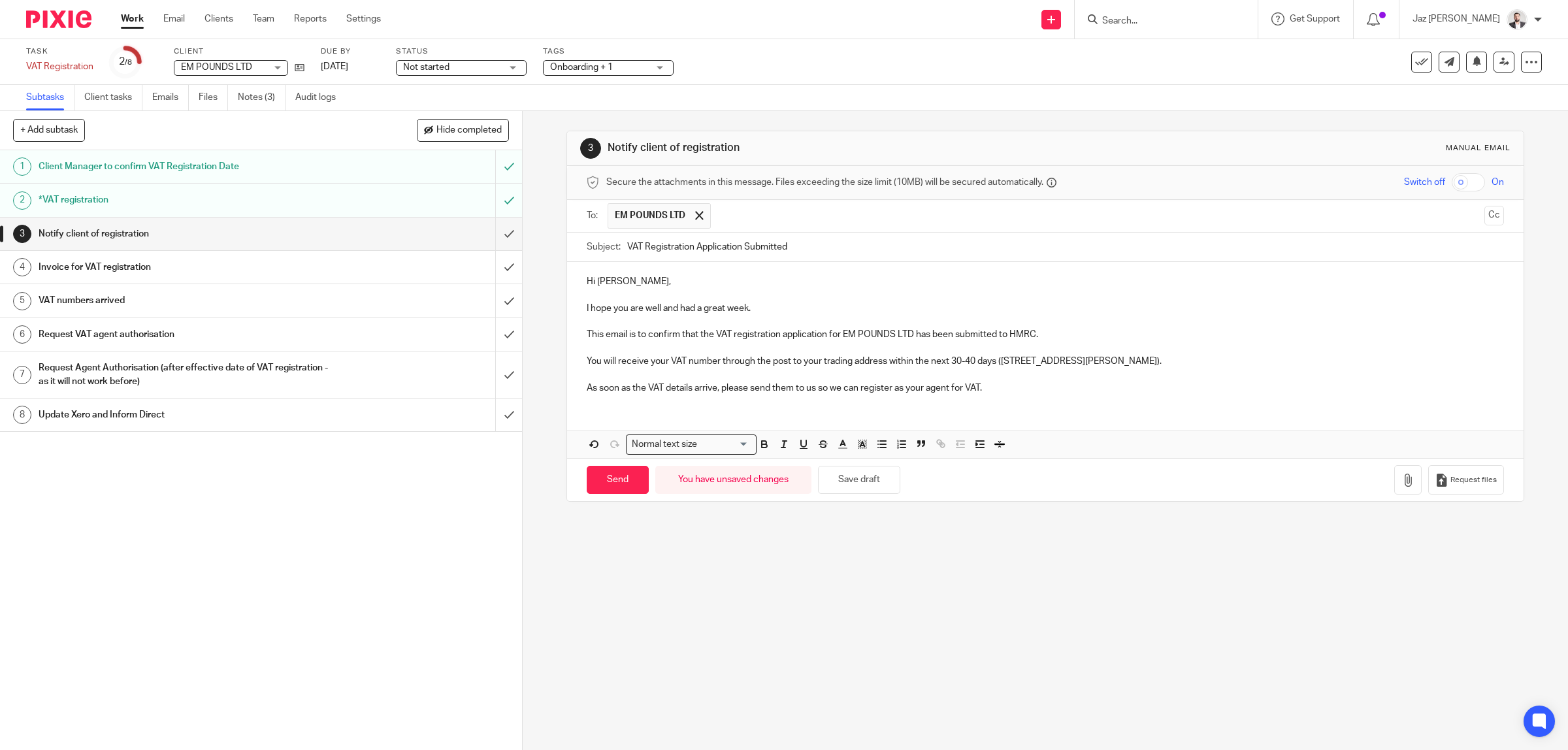
click at [1065, 328] on p at bounding box center [1046, 321] width 918 height 13
click at [1049, 333] on p "This email is to confirm that the VAT registration application for EM POUNDS LT…" at bounding box center [1046, 334] width 918 height 13
click at [1021, 341] on p "This email is to confirm that the VAT registration application for EM POUNDS LT…" at bounding box center [1046, 334] width 918 height 13
click at [1129, 351] on p at bounding box center [1046, 348] width 918 height 13
click at [1011, 370] on p at bounding box center [1046, 374] width 918 height 13
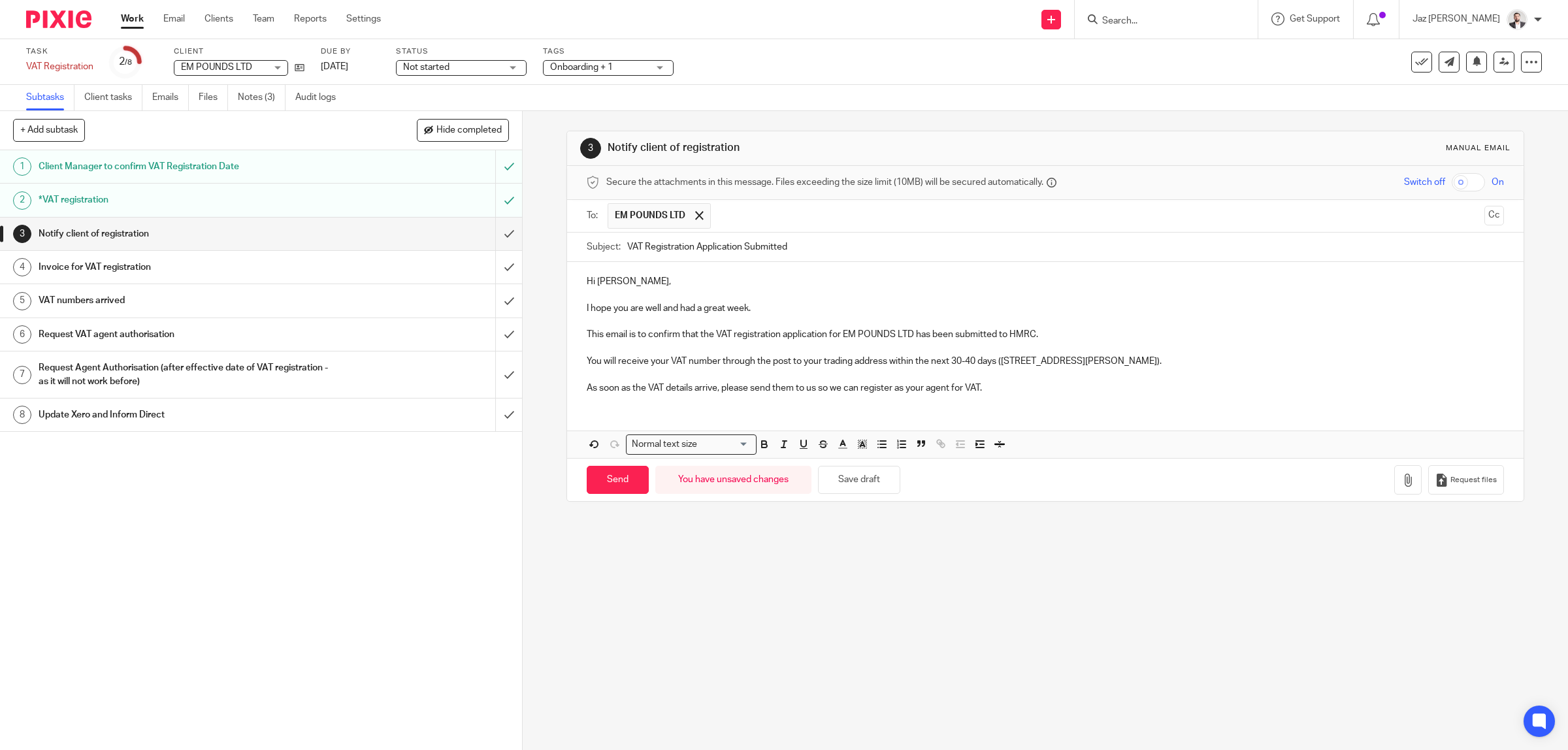
click at [1014, 383] on p "As soon as the VAT details arrive, please send them to us so we can register as…" at bounding box center [1046, 388] width 918 height 13
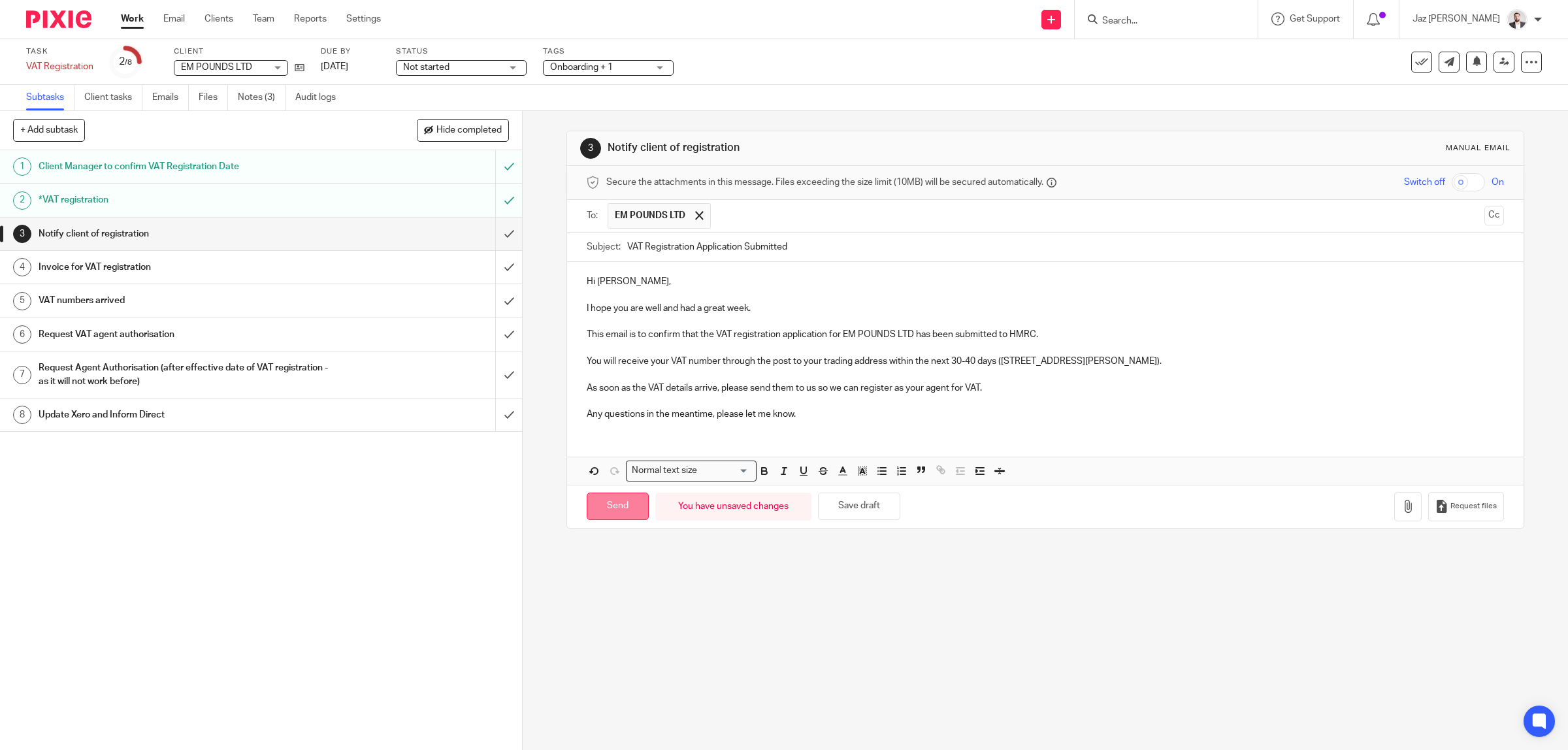
click at [611, 504] on input "Send" at bounding box center [618, 507] width 62 height 28
type input "Sent"
click at [603, 70] on span "Onboarding + 1" at bounding box center [581, 67] width 62 height 9
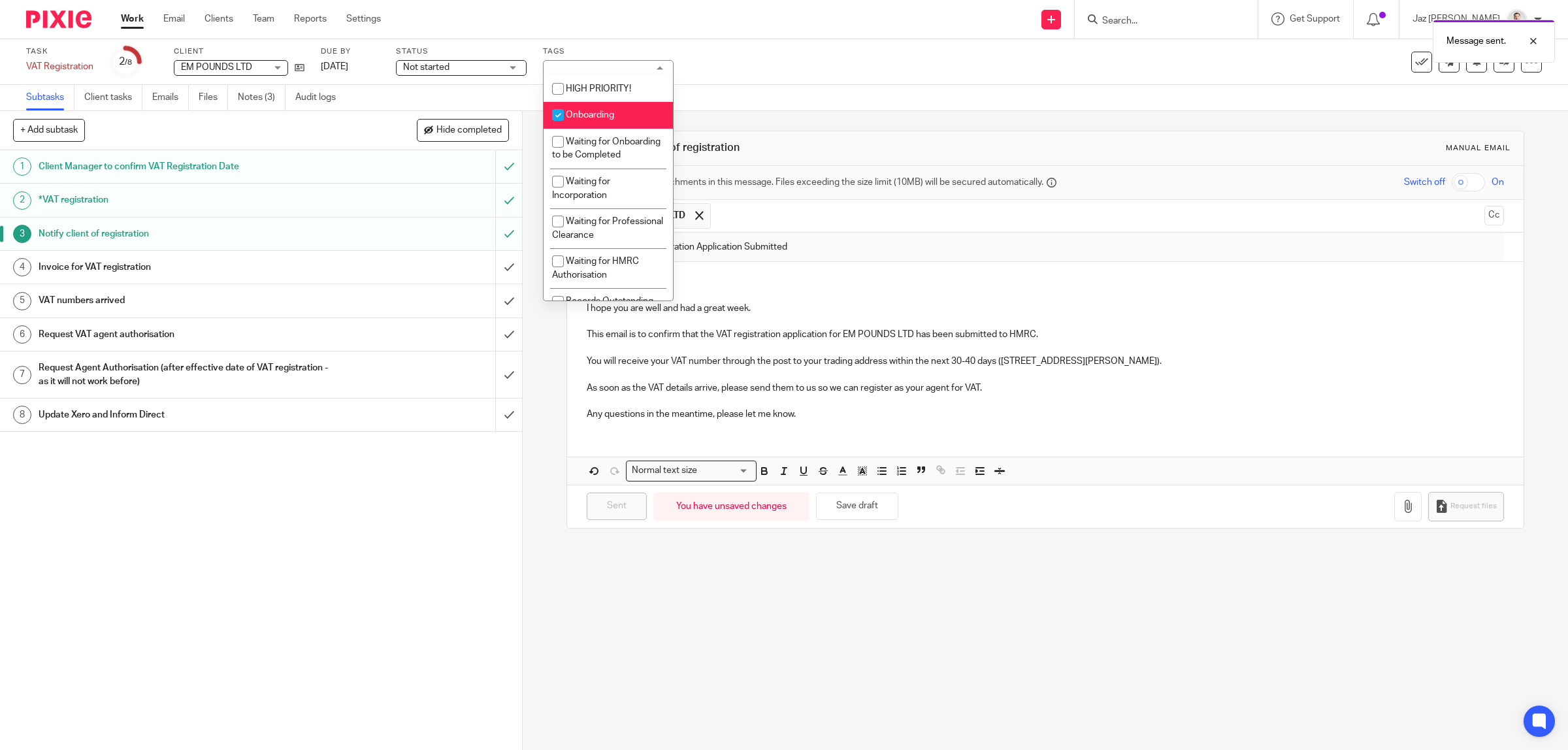
click at [618, 115] on li "Onboarding" at bounding box center [608, 116] width 129 height 27
checkbox input "false"
click at [604, 140] on span "Ready to Review" at bounding box center [600, 135] width 68 height 9
checkbox input "false"
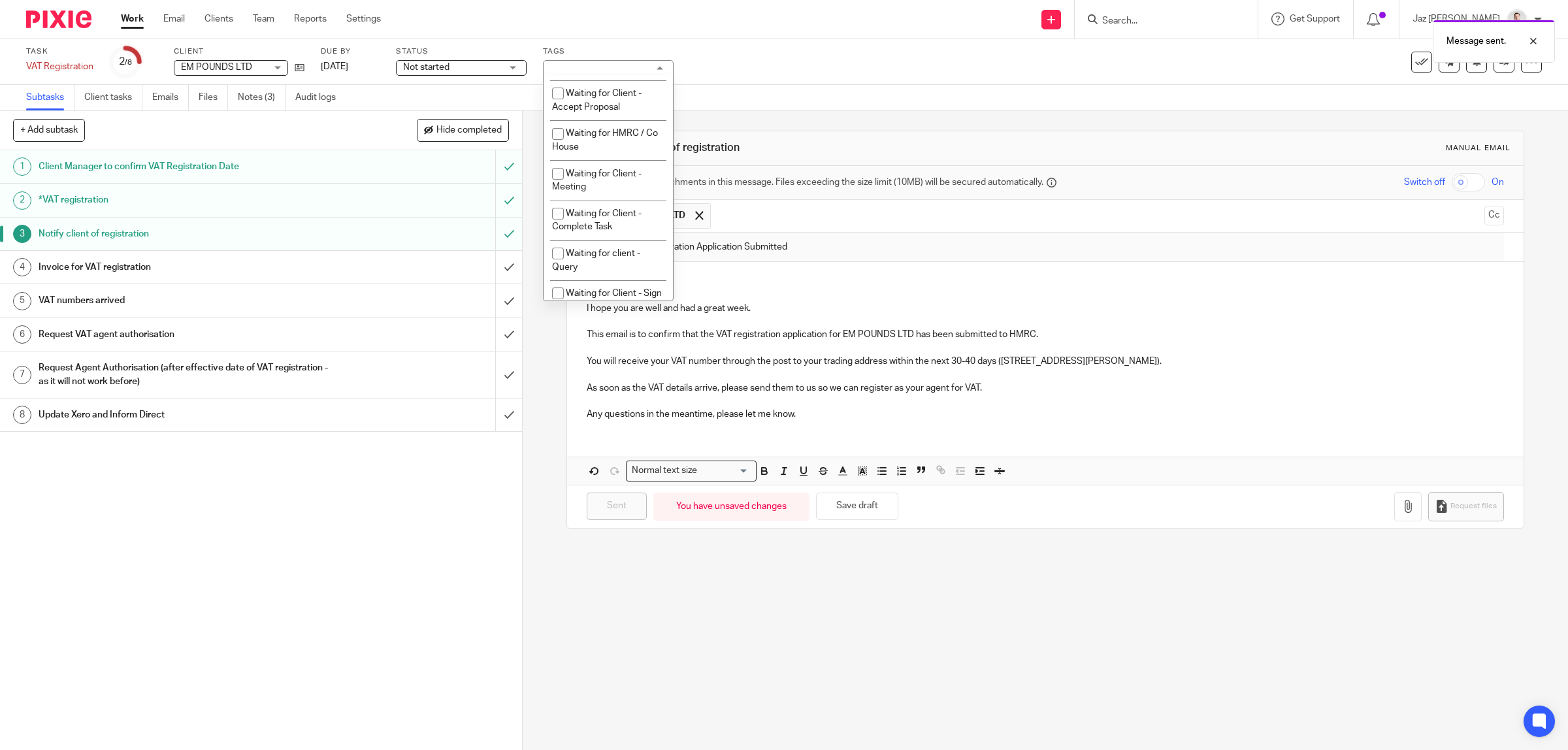
scroll to position [588, 0]
click at [588, 144] on span "Waiting for HMRC / Co House" at bounding box center [605, 132] width 106 height 23
checkbox input "true"
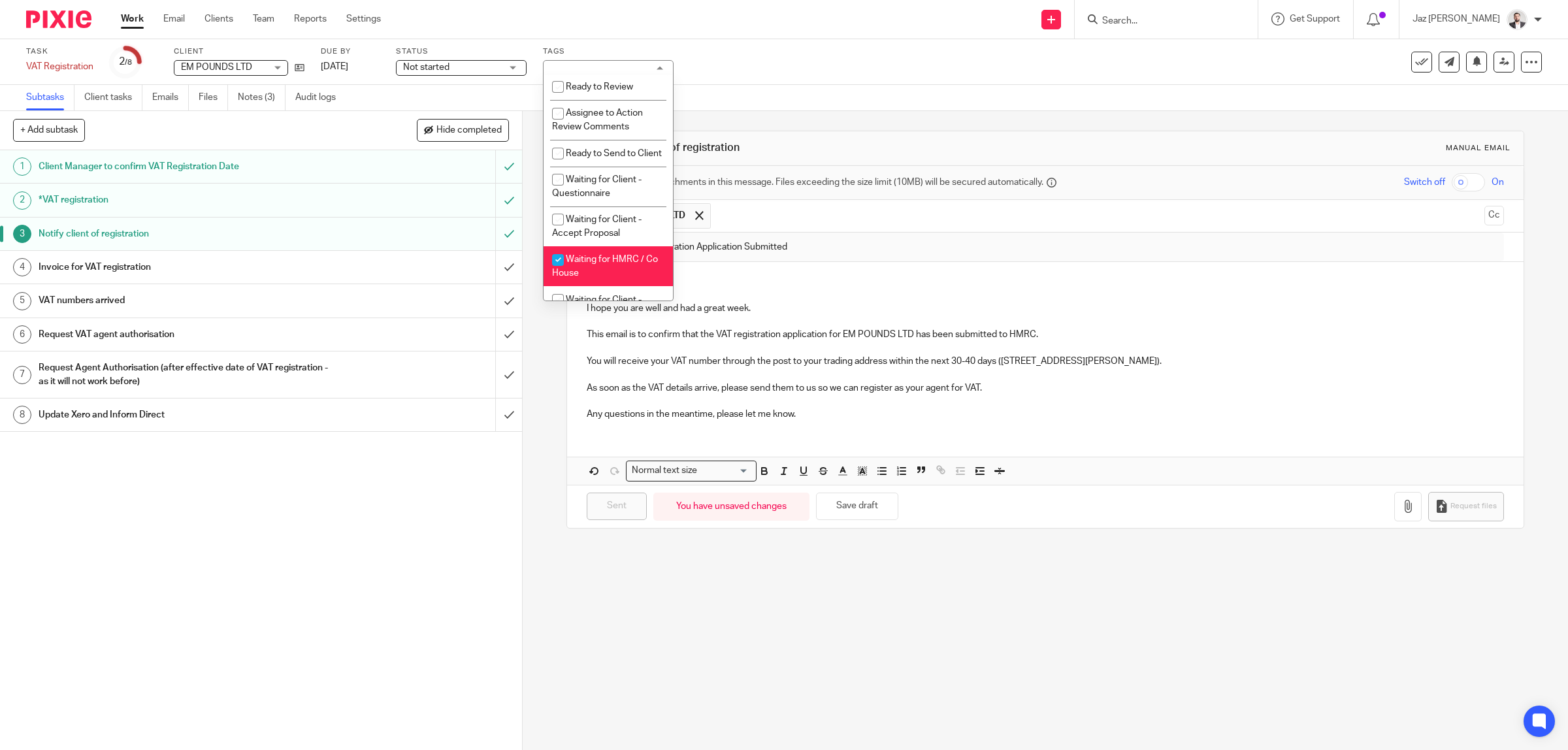
scroll to position [0, 0]
click at [769, 92] on div "Subtasks Client tasks Emails Files Notes (3) Audit logs" at bounding box center [784, 98] width 1568 height 26
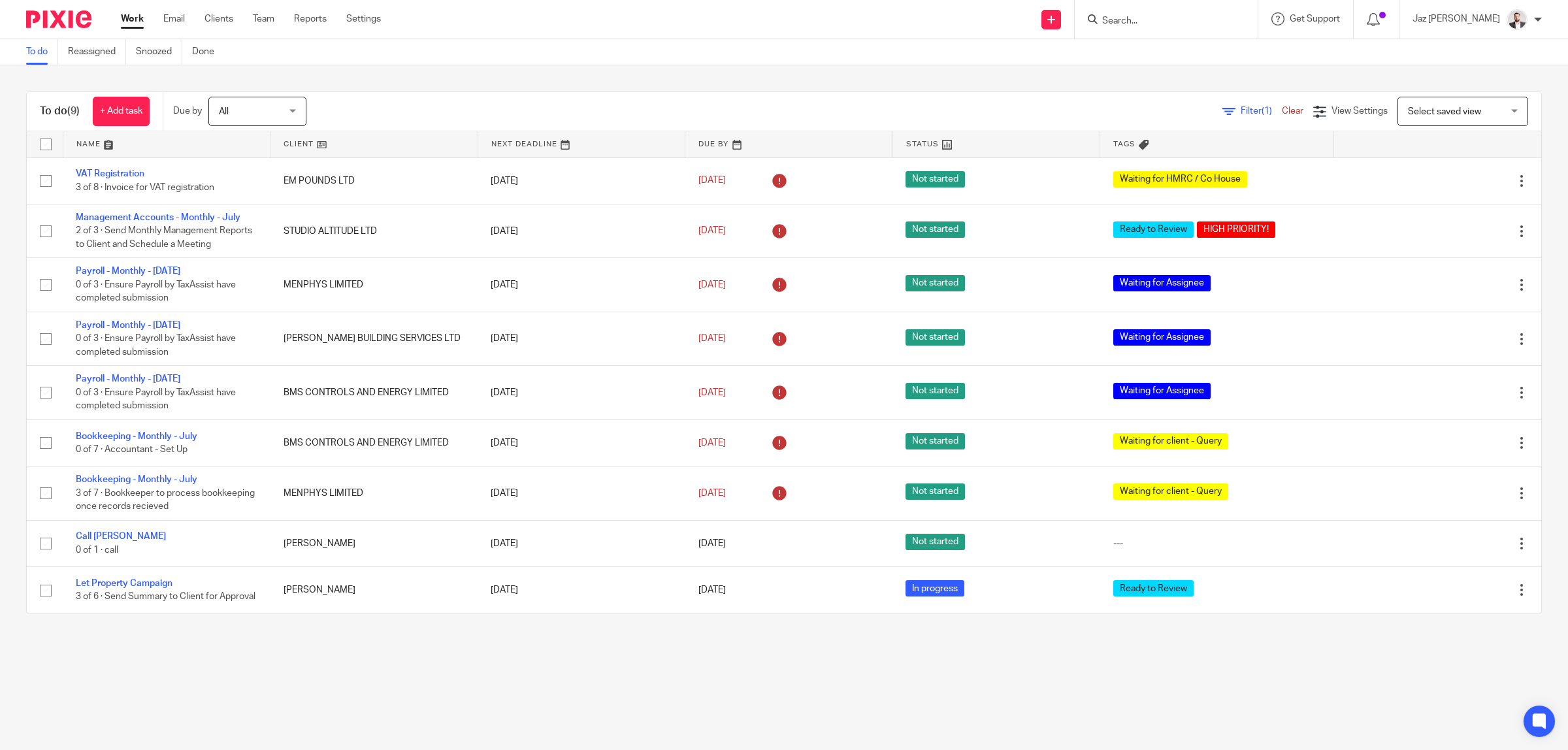
click at [1168, 20] on input "Search" at bounding box center [1159, 22] width 118 height 12
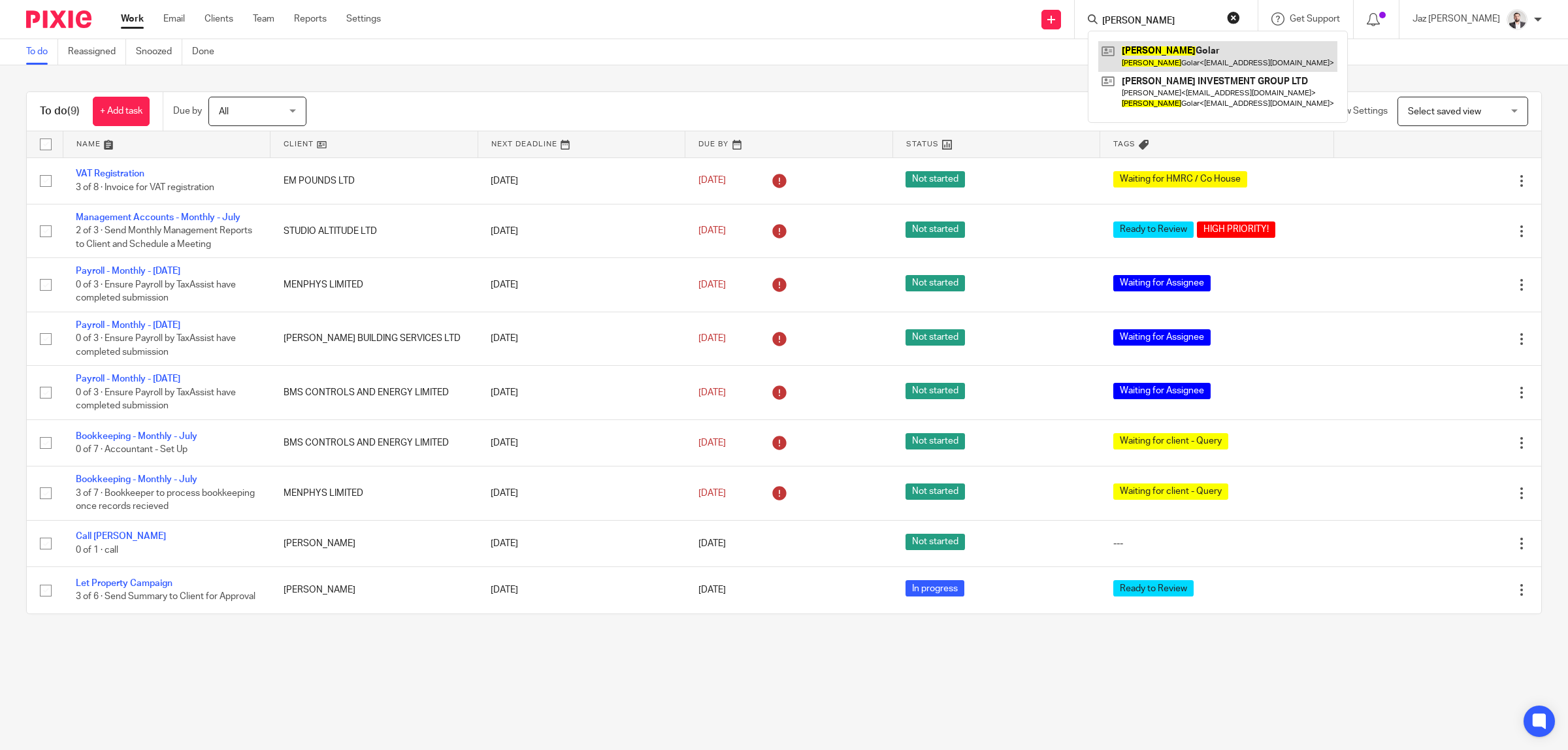
type input "[PERSON_NAME]"
click at [1197, 66] on link at bounding box center [1218, 56] width 239 height 30
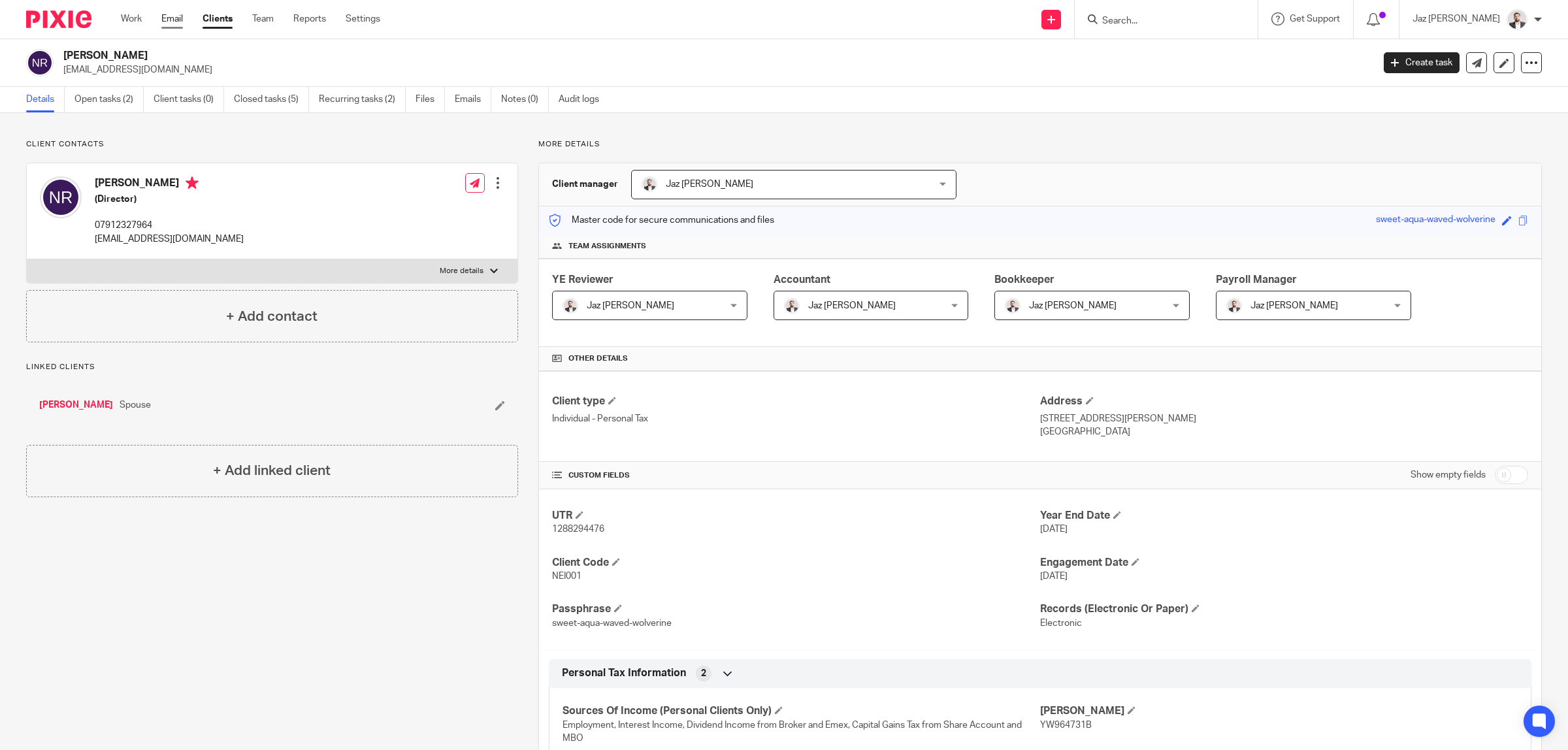
click at [168, 15] on link "Email" at bounding box center [172, 19] width 22 height 13
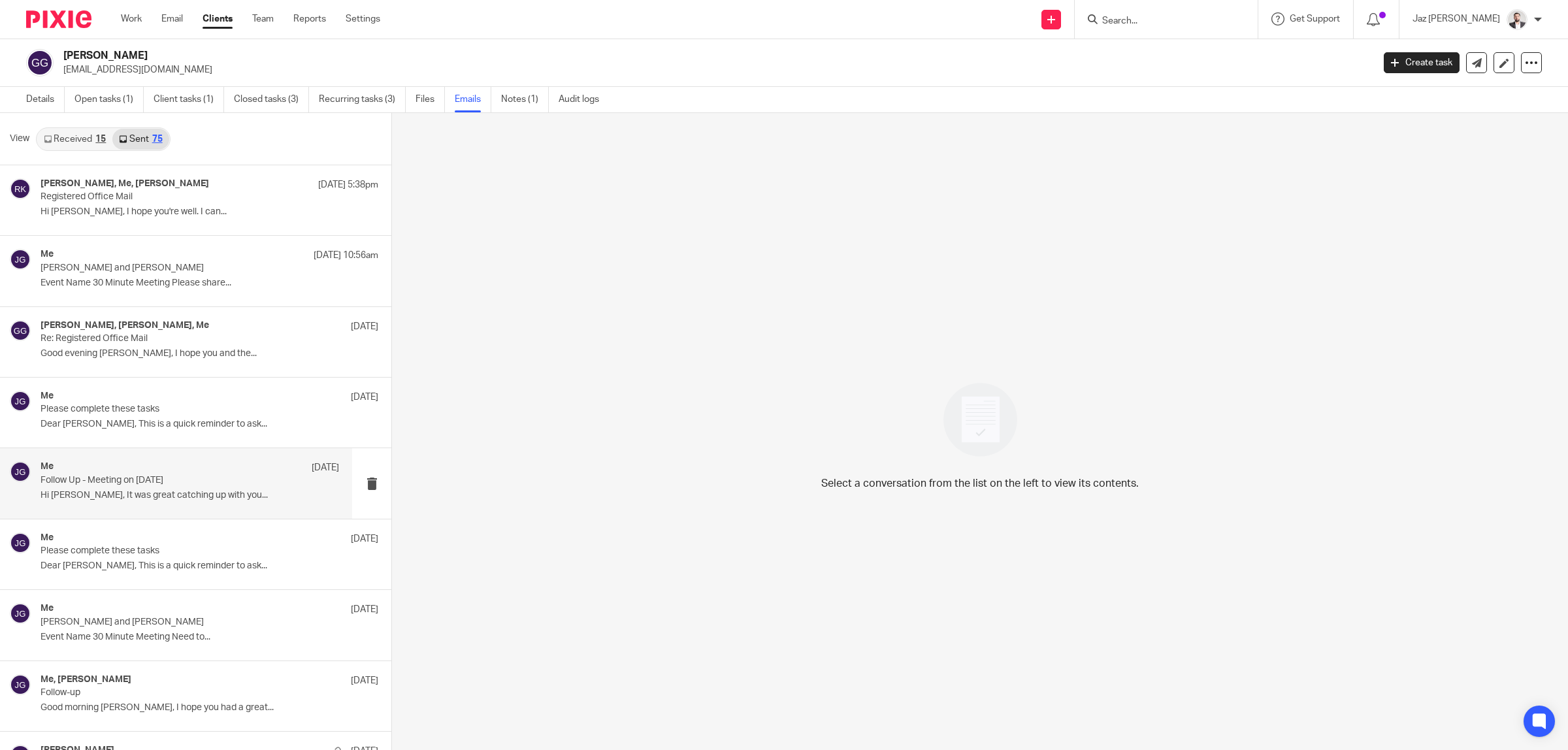
click at [193, 497] on p "Hi Gurtej, It was great catching up with you..." at bounding box center [189, 495] width 298 height 11
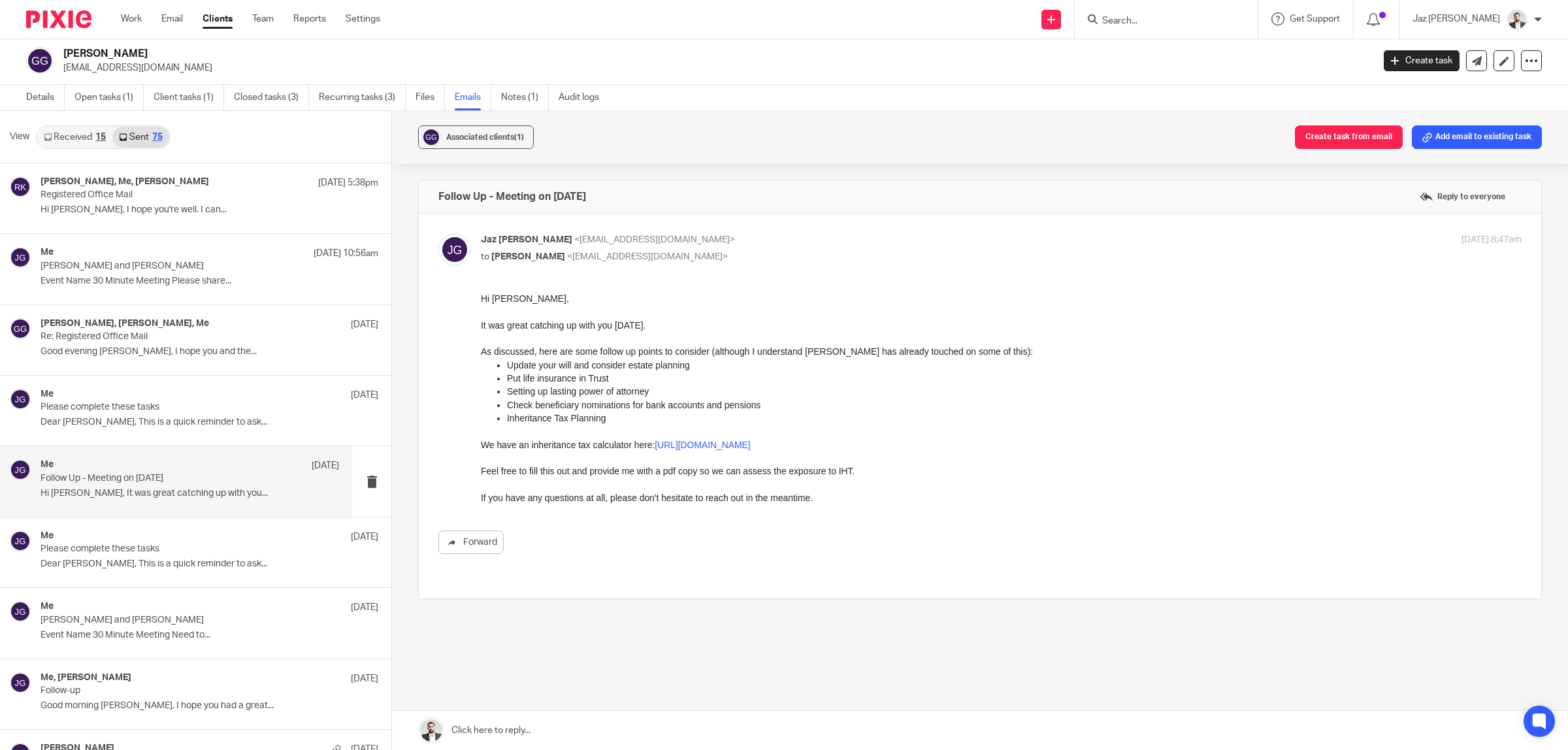
click at [1174, 22] on input "Search" at bounding box center [1159, 22] width 118 height 12
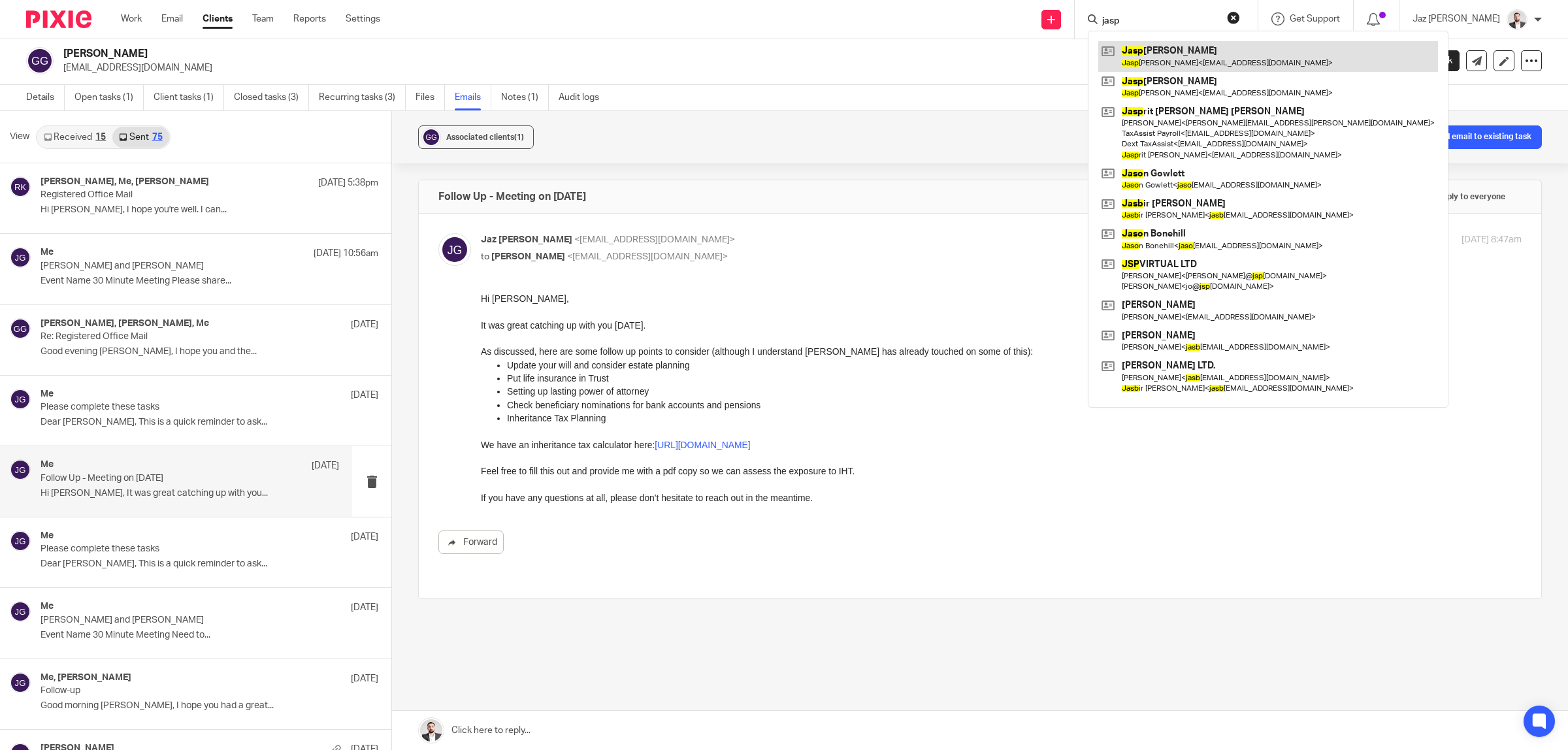
type input "jasp"
click at [1217, 53] on link at bounding box center [1268, 56] width 340 height 30
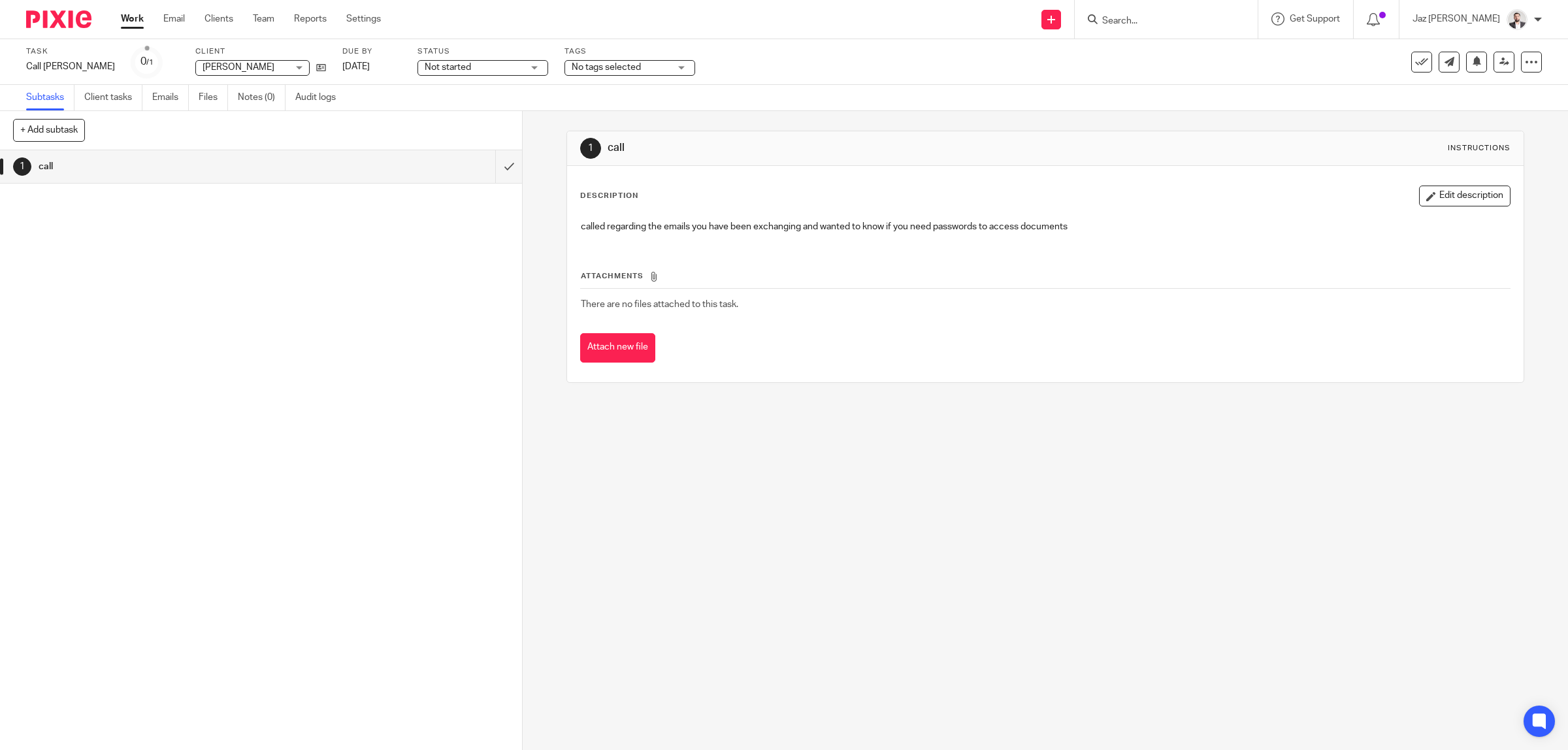
drag, startPoint x: 1406, startPoint y: 61, endPoint x: 1397, endPoint y: 66, distance: 10.3
click at [1415, 61] on icon at bounding box center [1421, 62] width 13 height 13
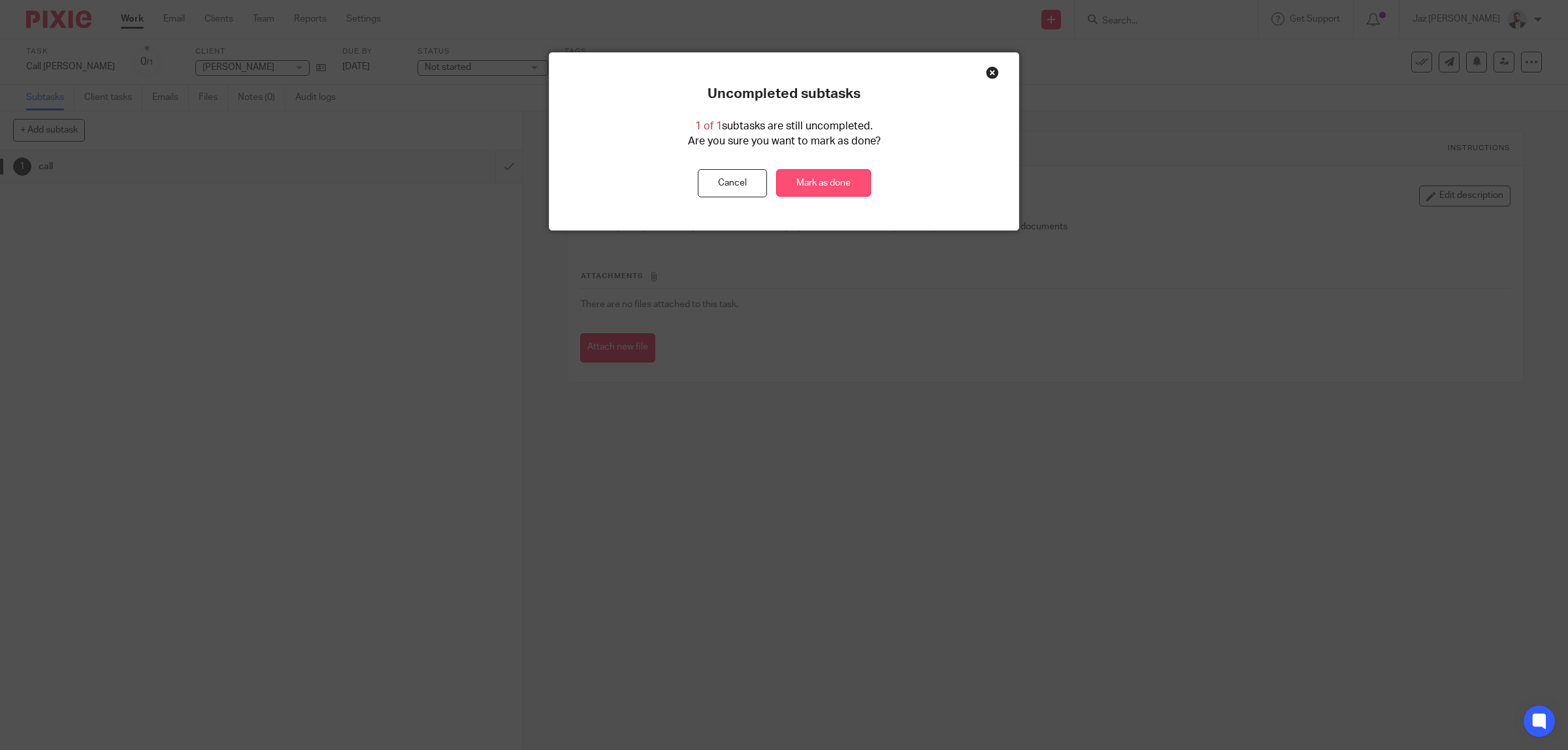
click at [802, 181] on link "Mark as done" at bounding box center [823, 183] width 95 height 28
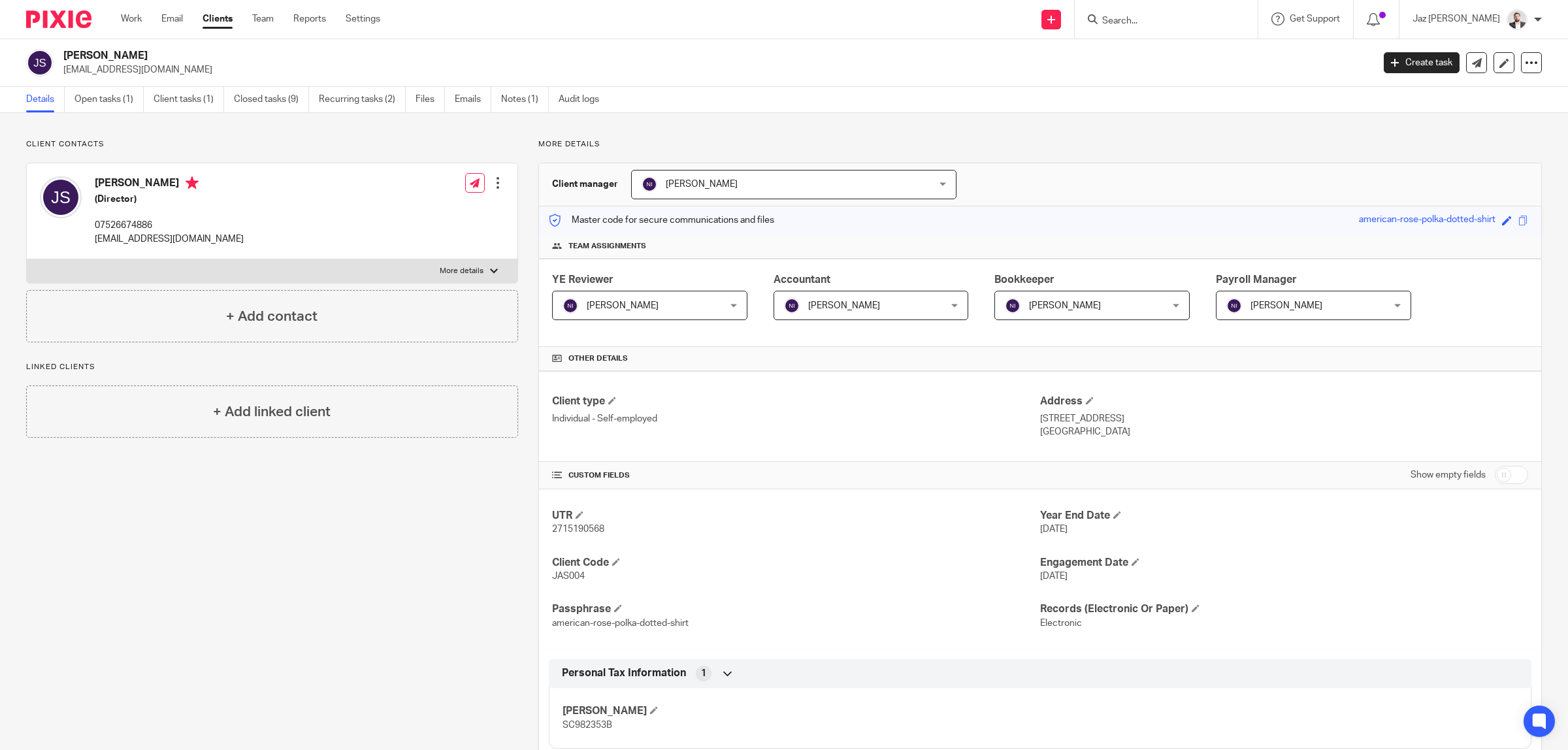
click at [473, 270] on p "More details" at bounding box center [461, 271] width 44 height 11
click at [27, 259] on input "More details" at bounding box center [26, 259] width 1 height 1
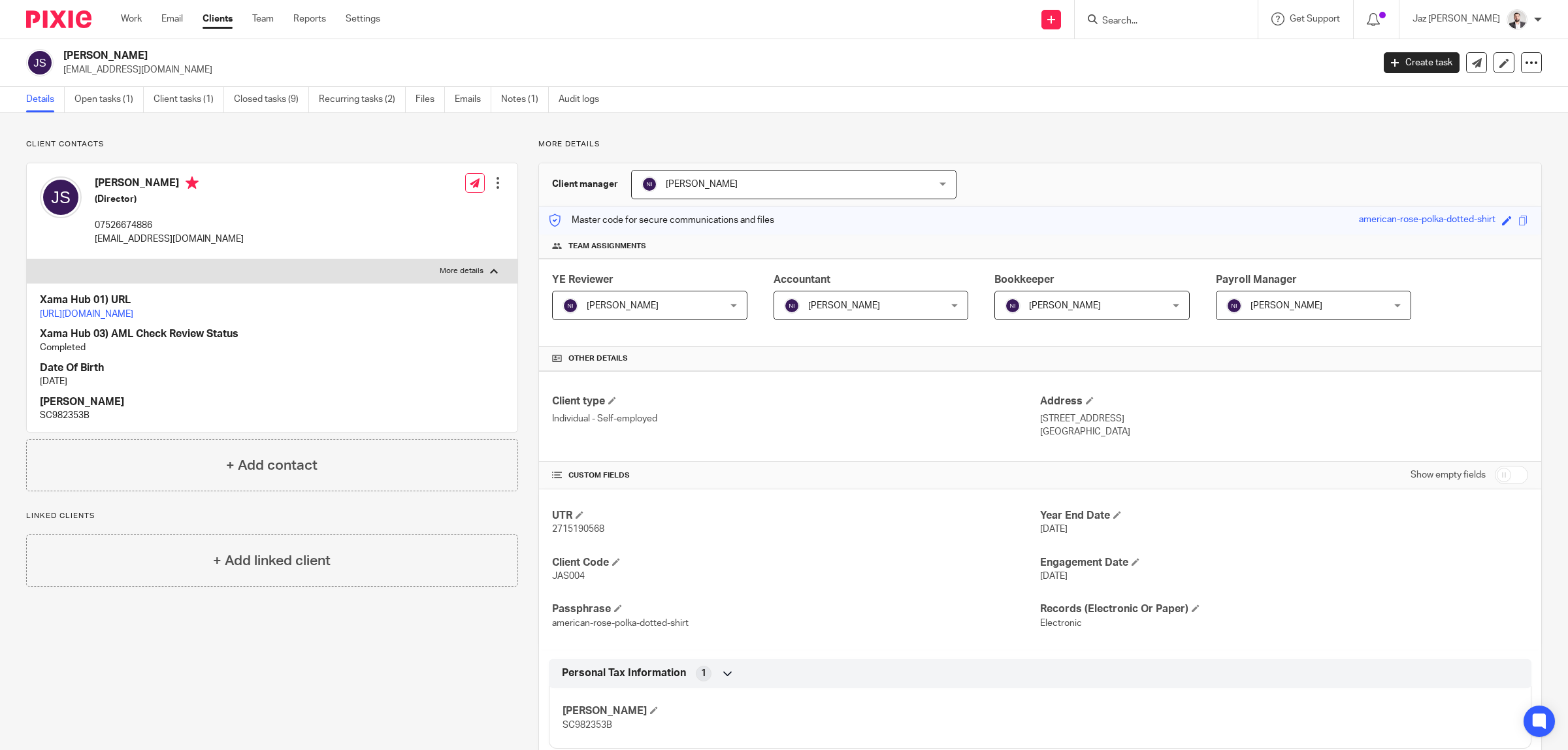
click at [473, 270] on p "More details" at bounding box center [461, 271] width 44 height 11
click at [27, 259] on input "More details" at bounding box center [26, 259] width 1 height 1
checkbox input "false"
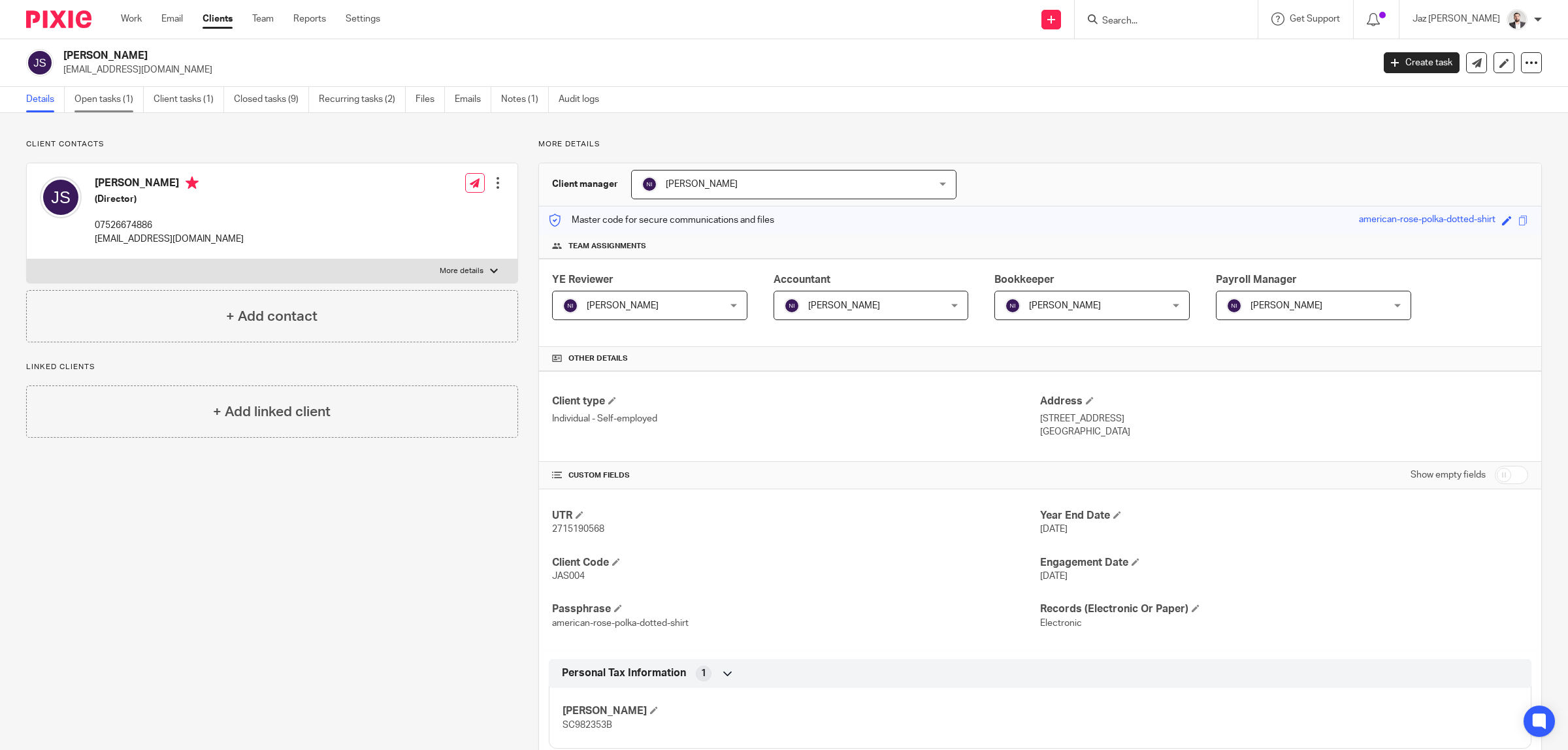
click at [119, 104] on link "Open tasks (1)" at bounding box center [109, 100] width 69 height 26
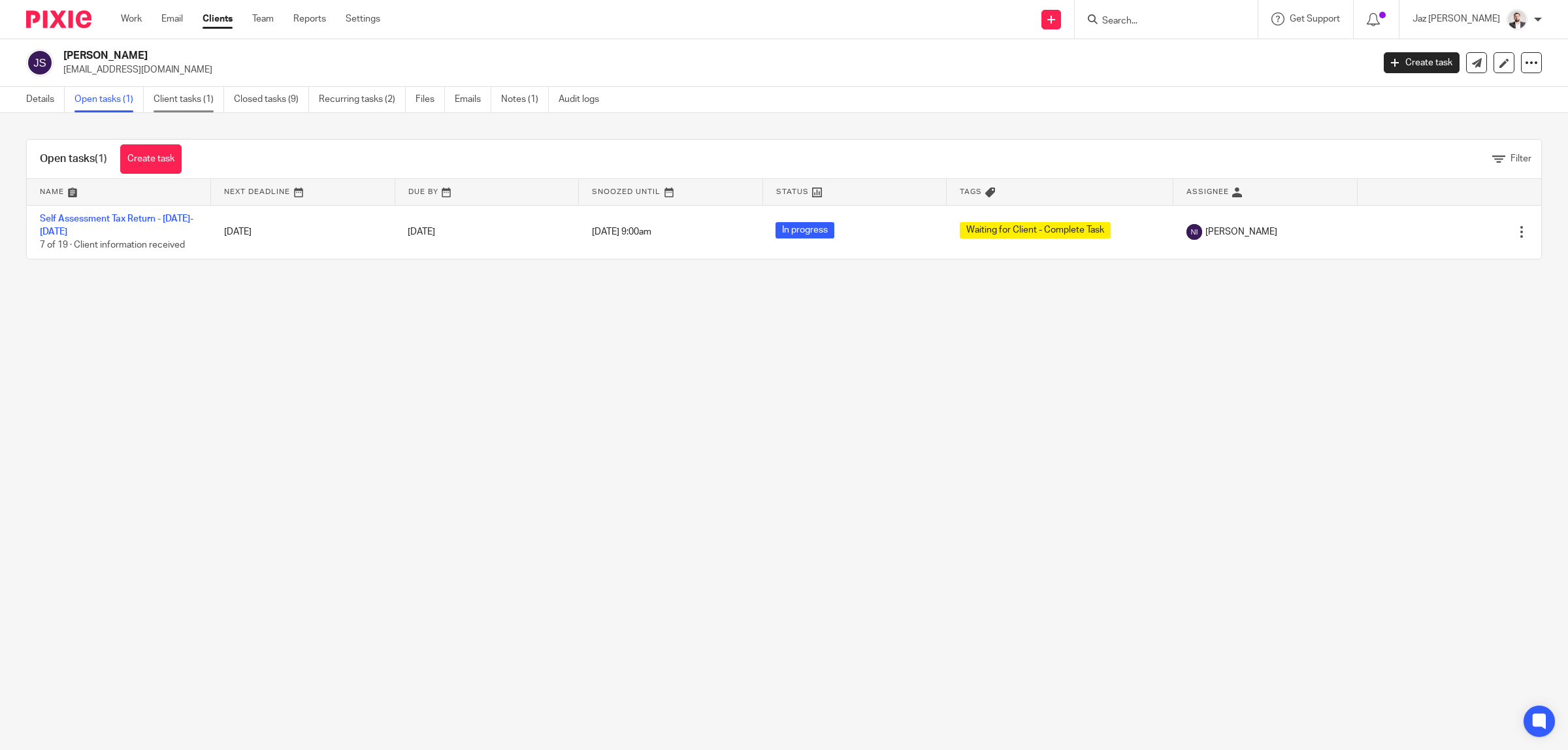
click at [183, 96] on link "Client tasks (1)" at bounding box center [189, 100] width 71 height 26
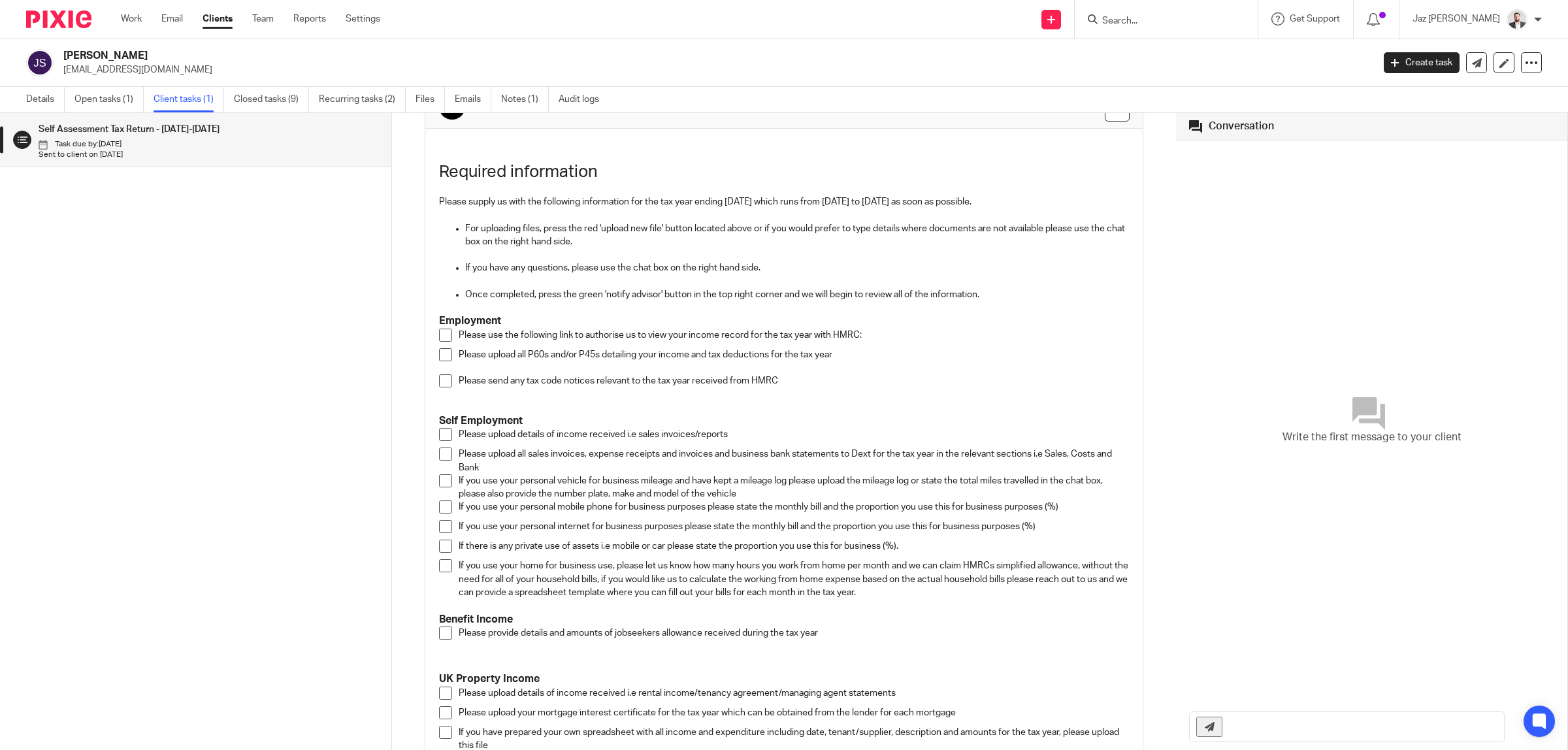
scroll to position [163, 0]
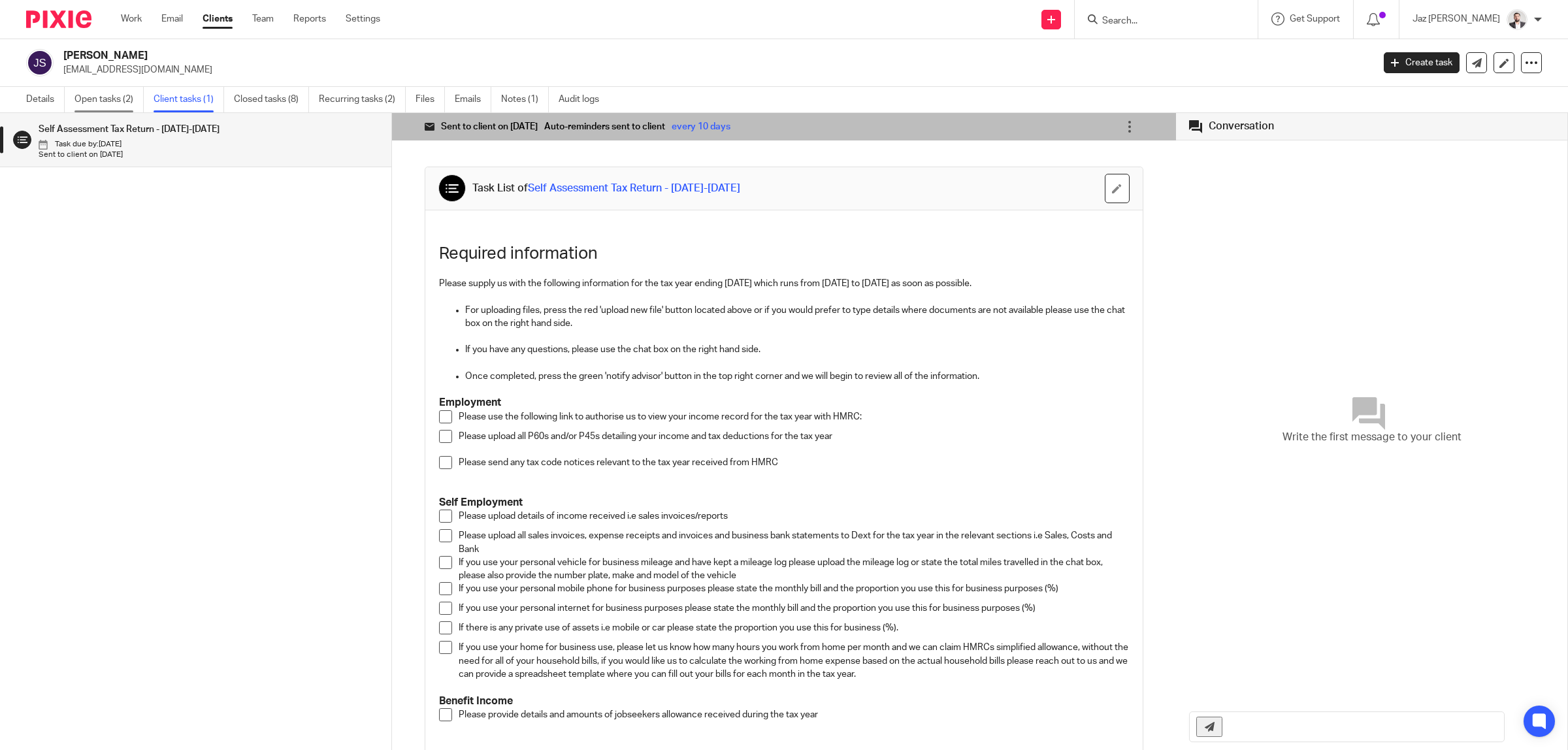
click at [80, 92] on link "Open tasks (2)" at bounding box center [109, 100] width 69 height 26
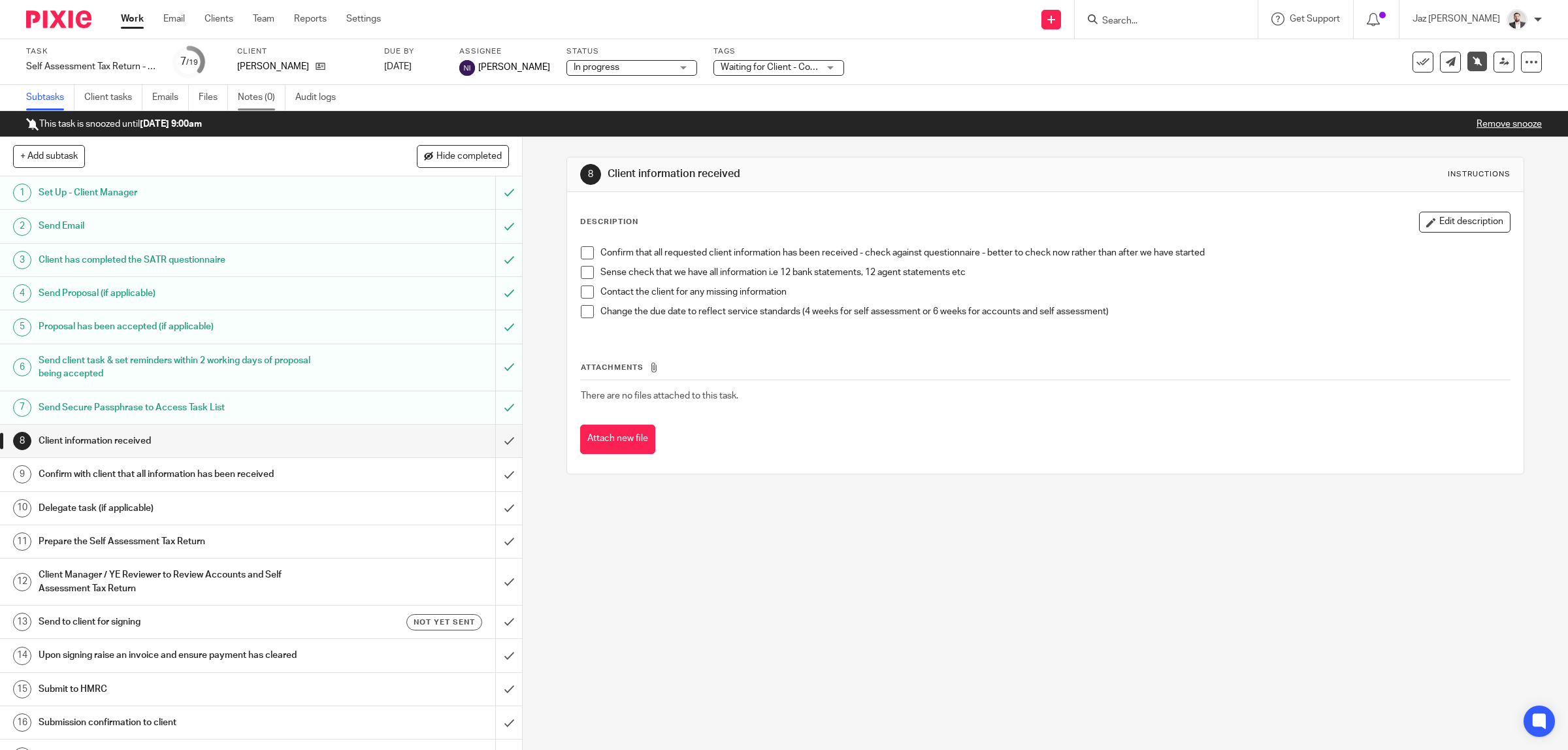
click at [255, 95] on link "Notes (0)" at bounding box center [261, 98] width 47 height 26
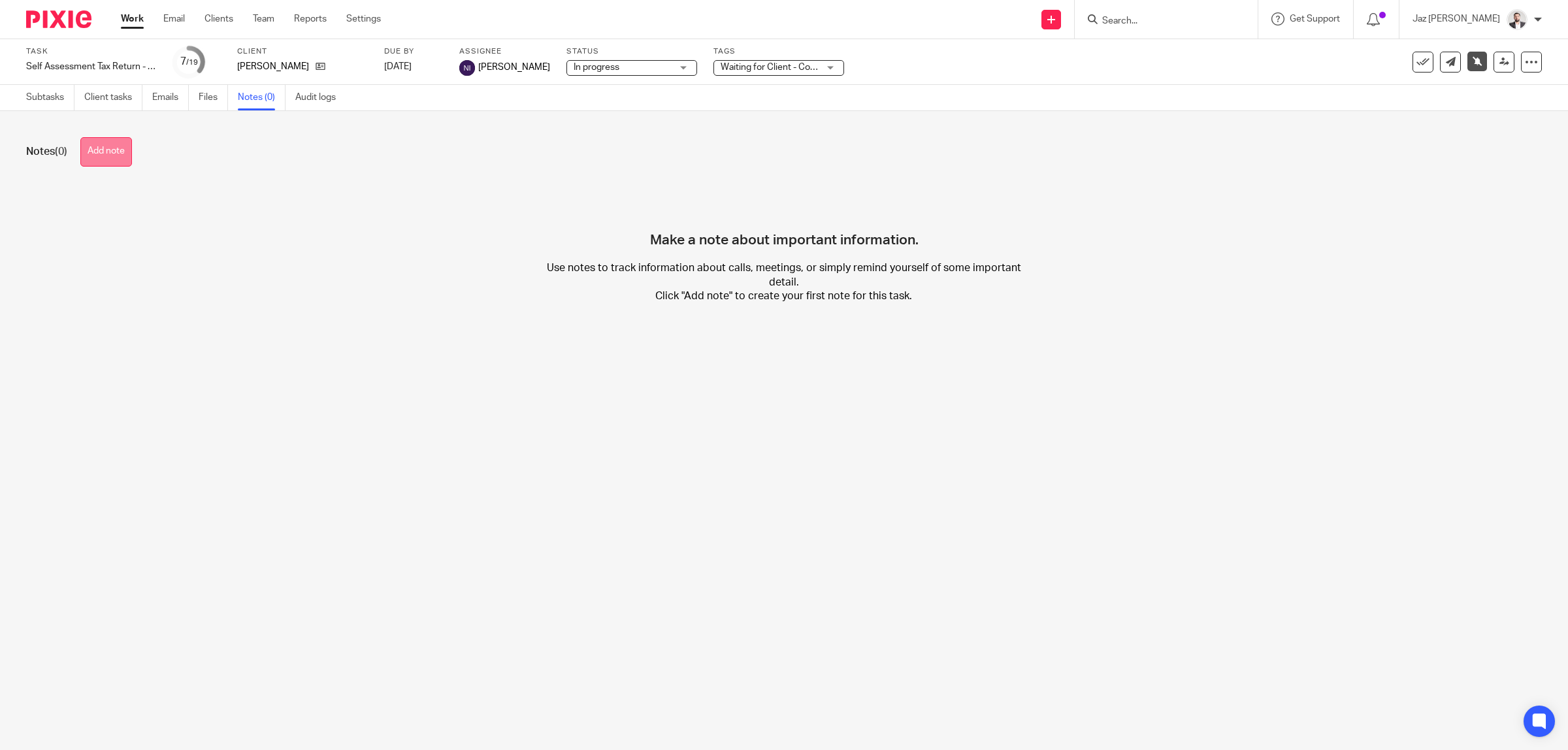
click at [111, 163] on button "Add note" at bounding box center [106, 152] width 52 height 29
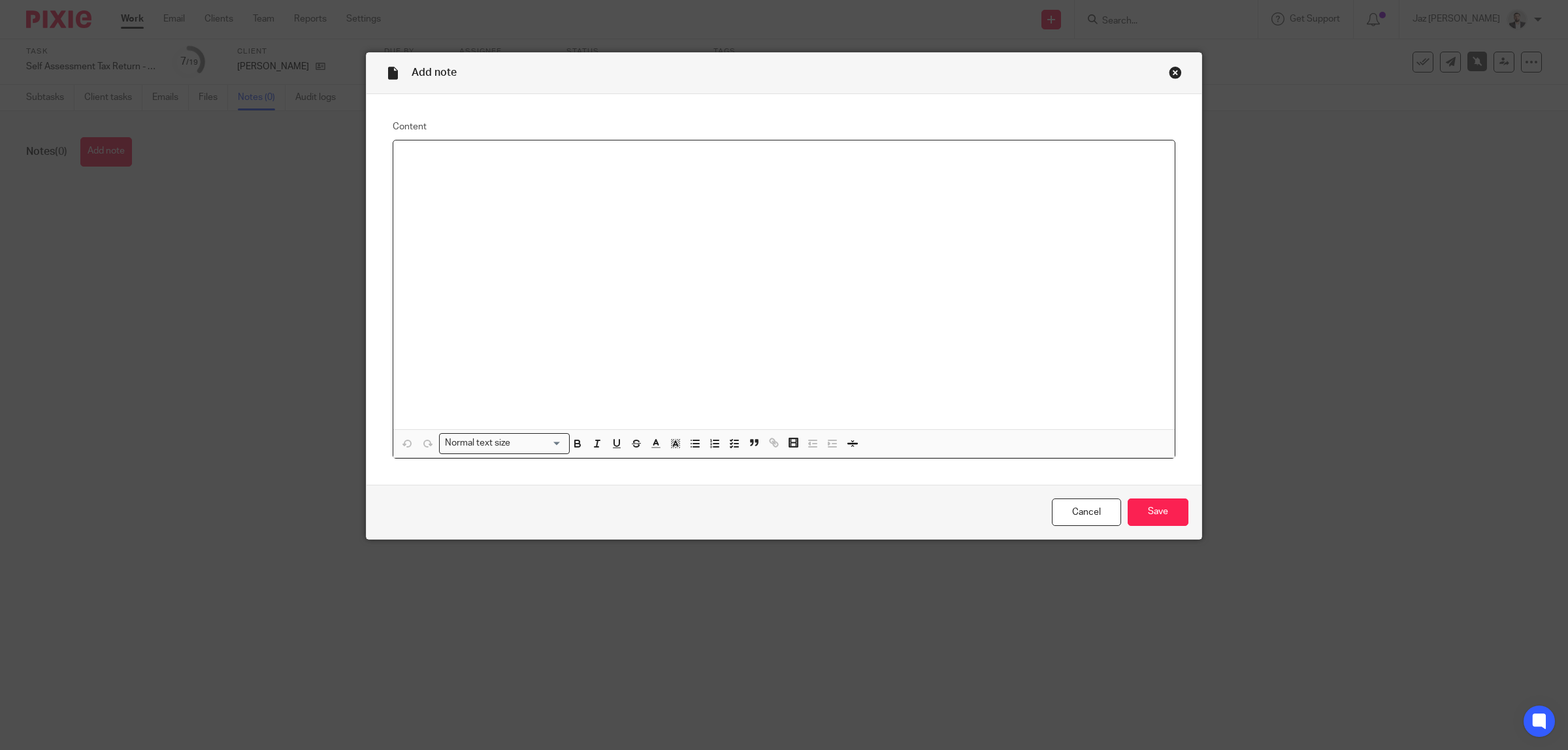
click at [675, 220] on div at bounding box center [784, 285] width 781 height 289
click at [673, 220] on div at bounding box center [784, 285] width 781 height 289
click at [792, 217] on div at bounding box center [784, 285] width 781 height 289
click at [1156, 517] on input "Save" at bounding box center [1158, 512] width 61 height 28
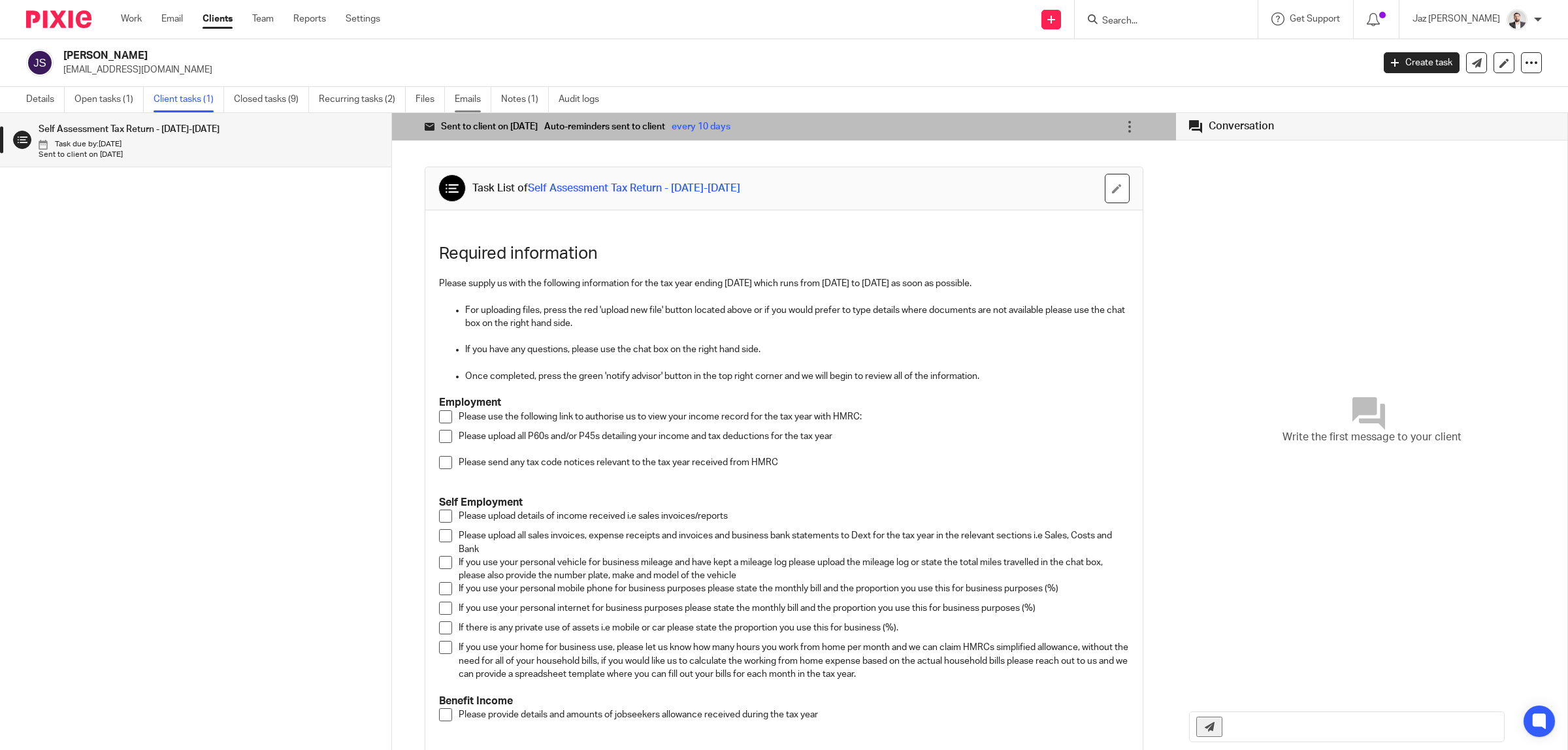
click at [459, 99] on link "Emails" at bounding box center [473, 100] width 37 height 26
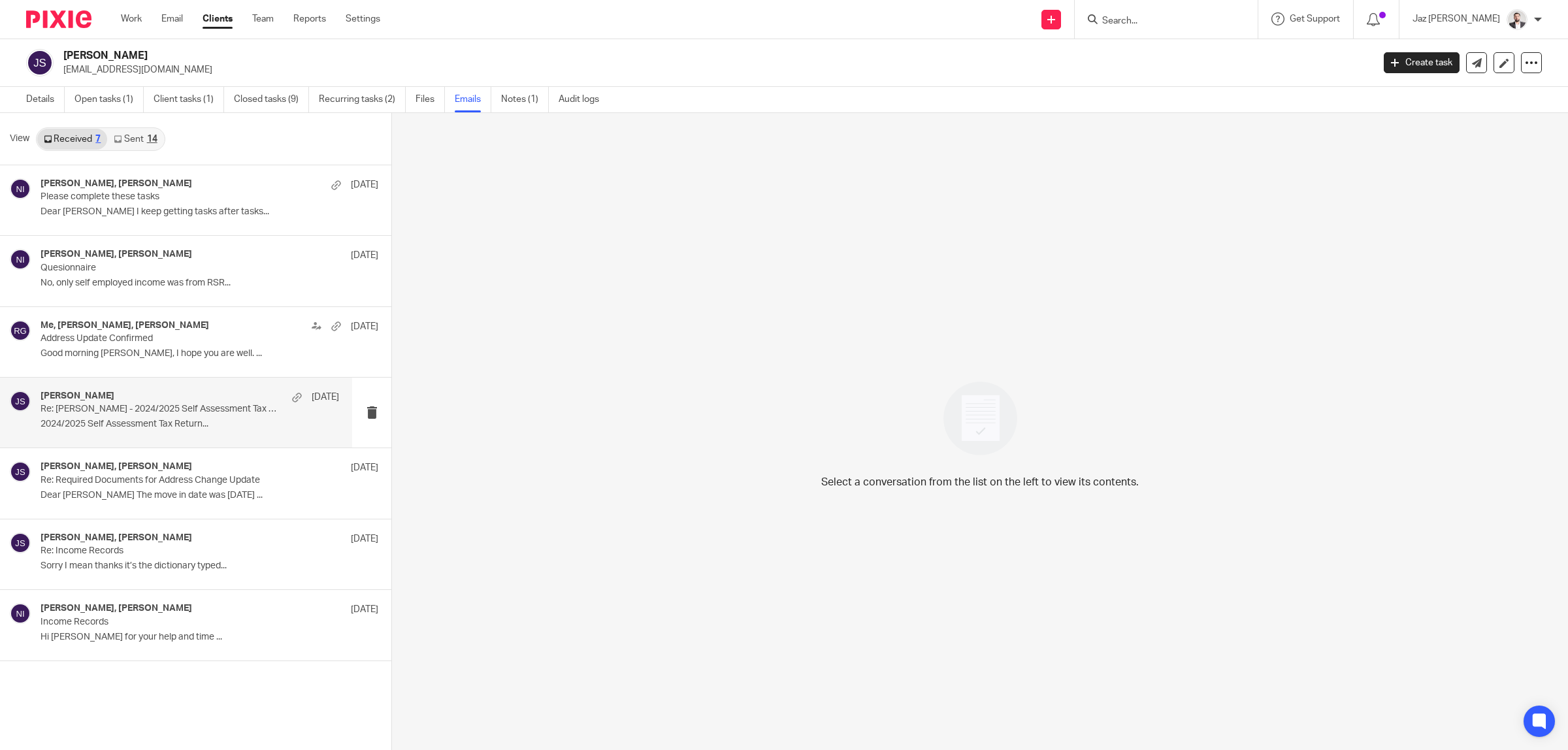
click at [168, 283] on p "No, only self employed income was from RSR..." at bounding box center [210, 283] width 338 height 11
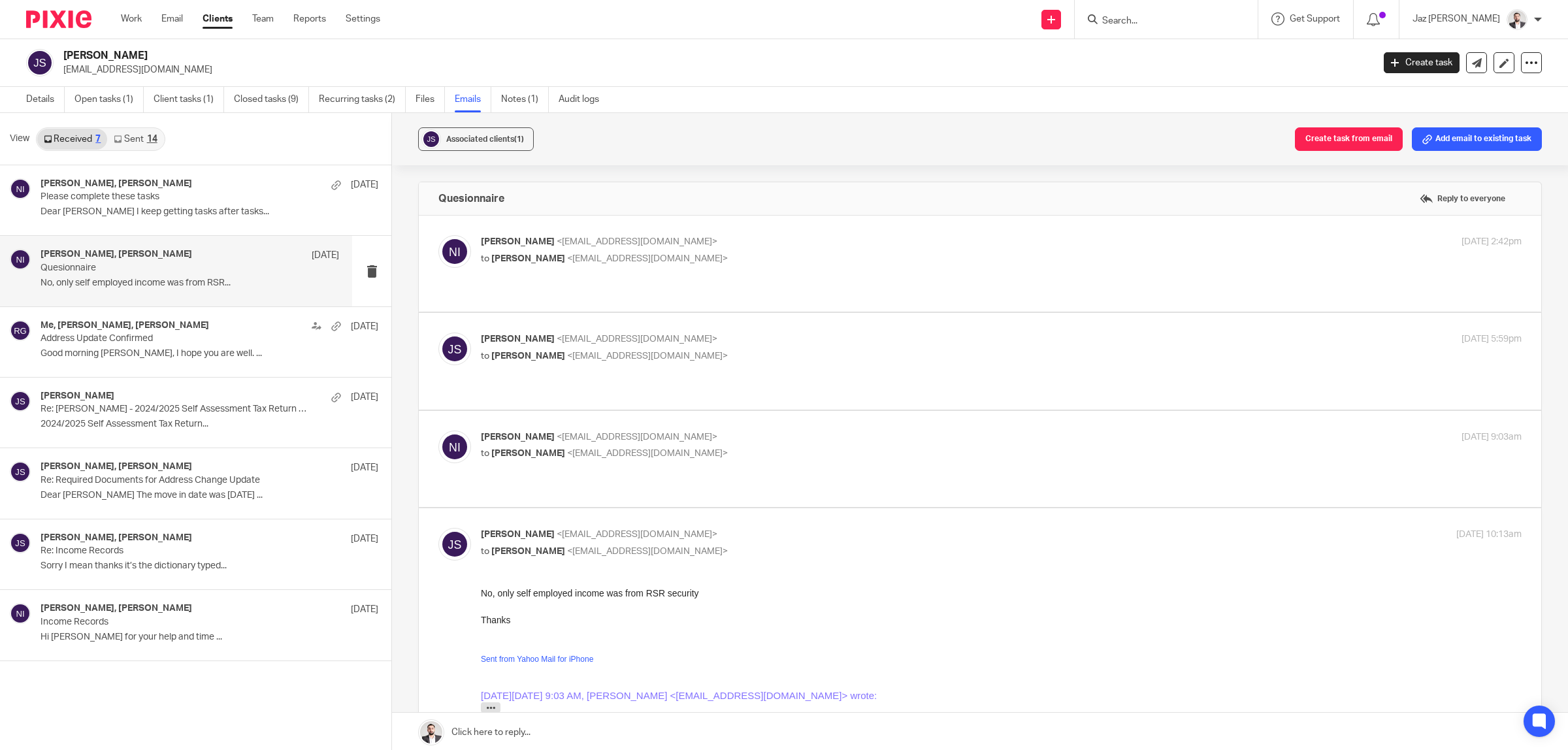
click at [772, 447] on p "to j singh <j.singh195@yahoo.com>" at bounding box center [827, 454] width 693 height 14
checkbox input "true"
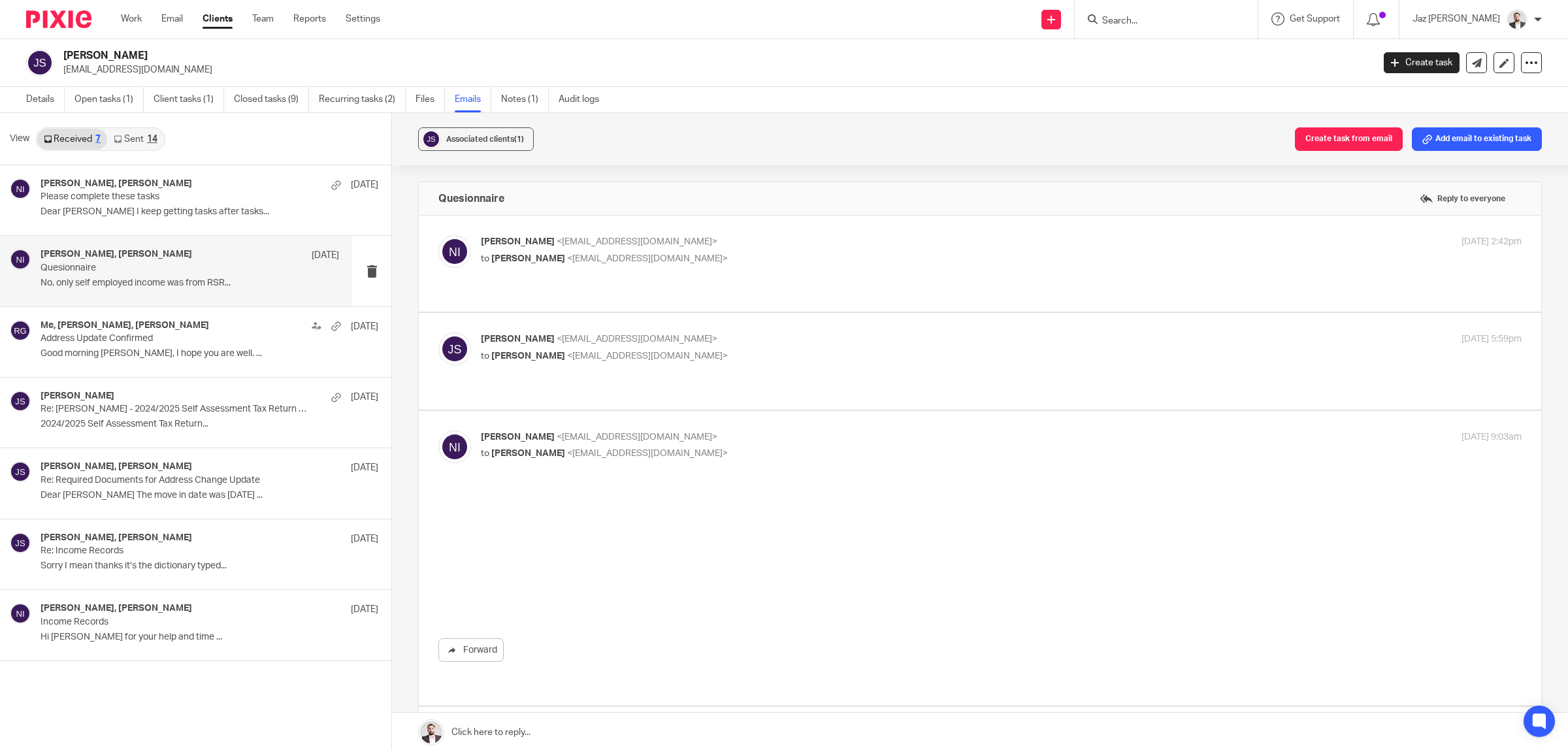
click at [759, 349] on p "to Naeem Ibrahim <naeemibrahim@taxassist.co.uk>" at bounding box center [827, 356] width 693 height 14
checkbox input "true"
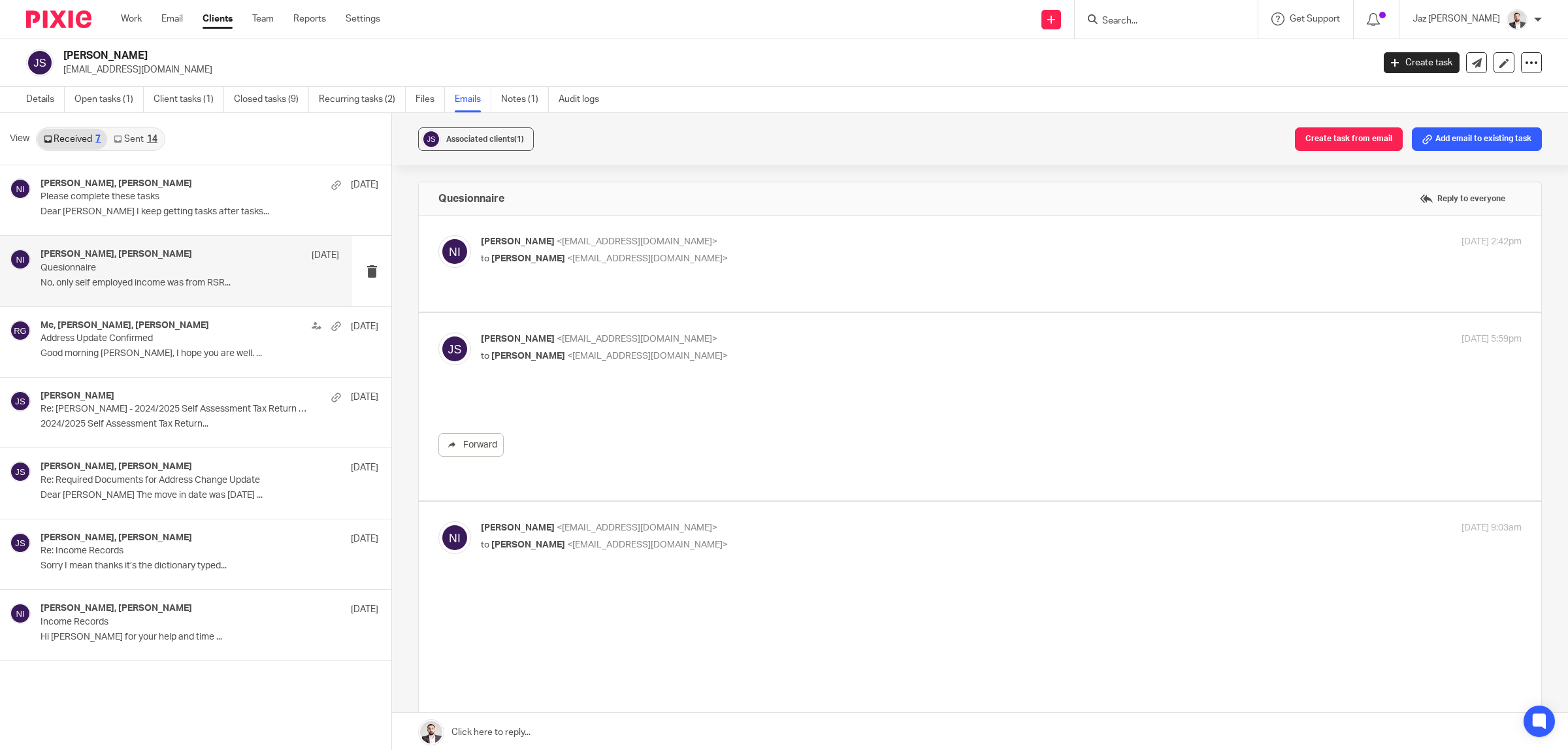
click at [766, 259] on p "to Jaspal Singh <j.singh195@yahoo.com>" at bounding box center [827, 259] width 693 height 14
checkbox input "true"
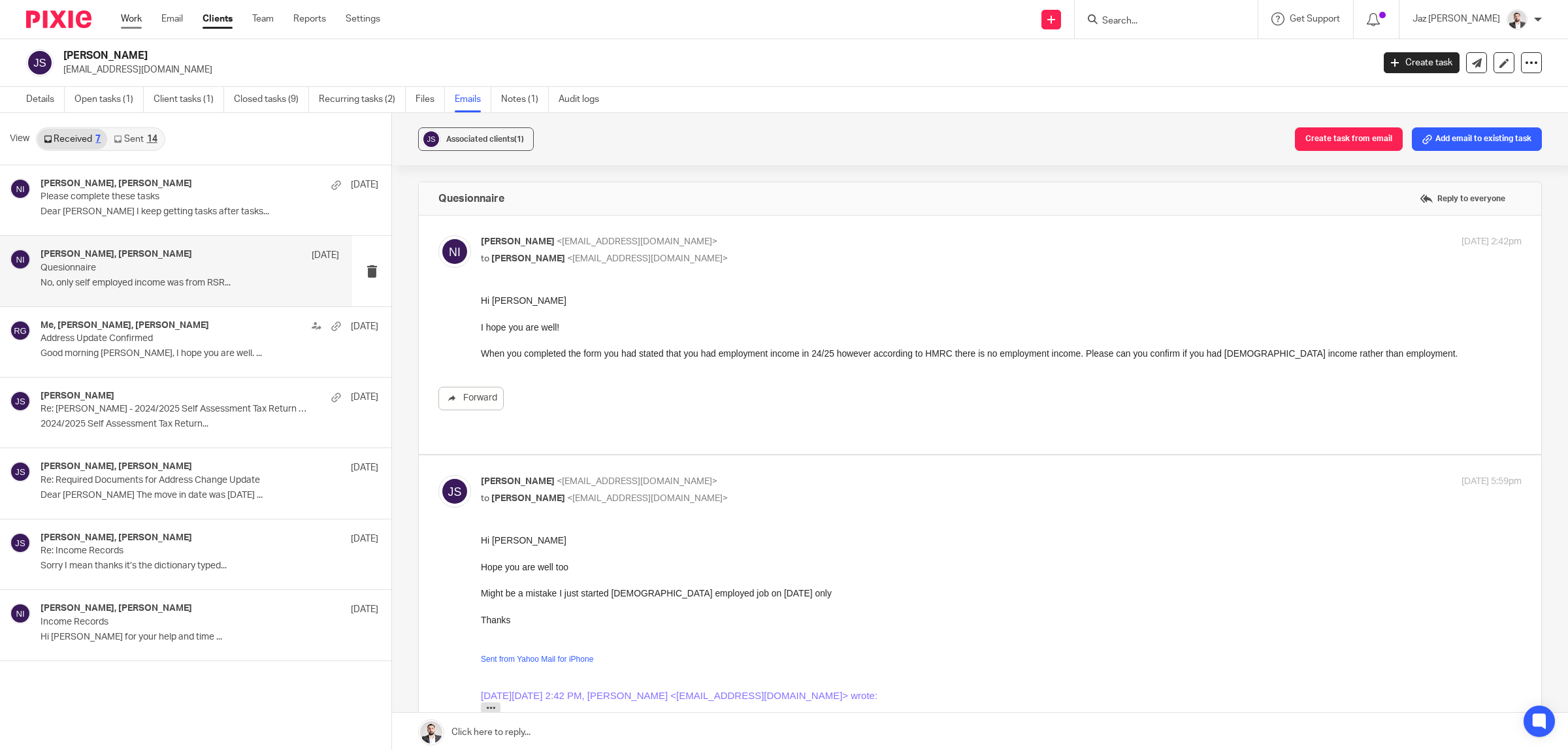
click at [136, 15] on link "Work" at bounding box center [131, 19] width 21 height 13
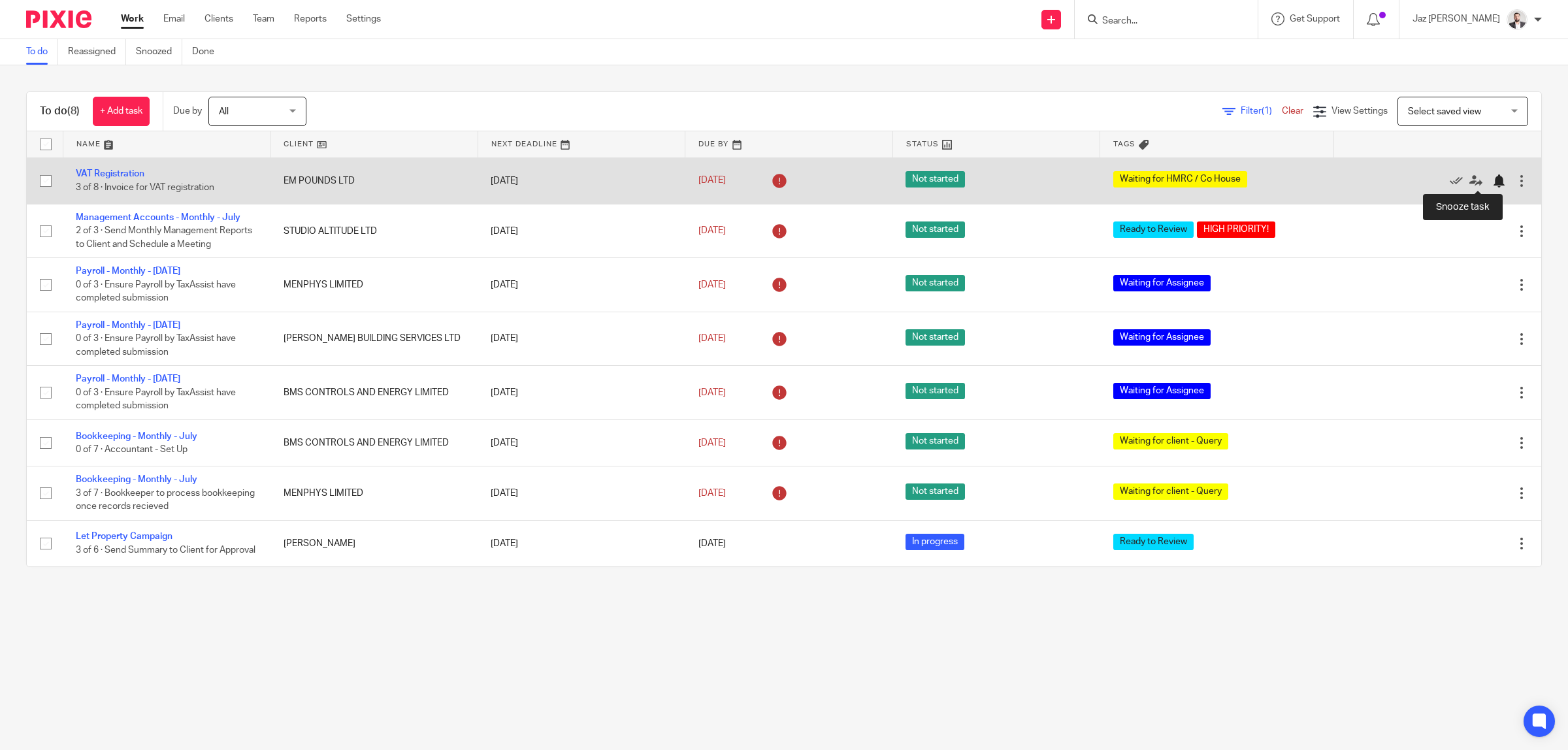
click at [1492, 183] on div at bounding box center [1498, 180] width 13 height 13
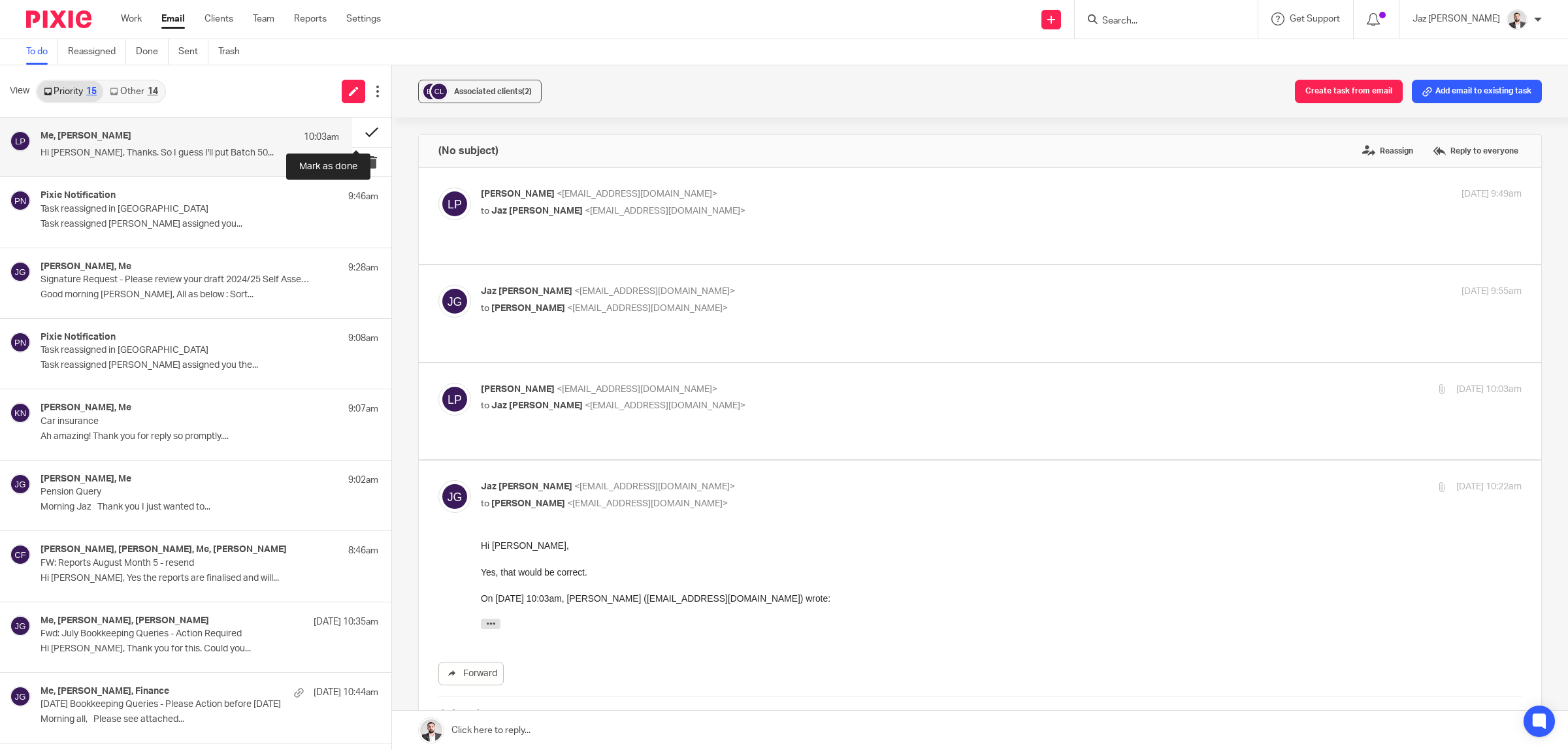
click at [360, 128] on button at bounding box center [372, 132] width 39 height 29
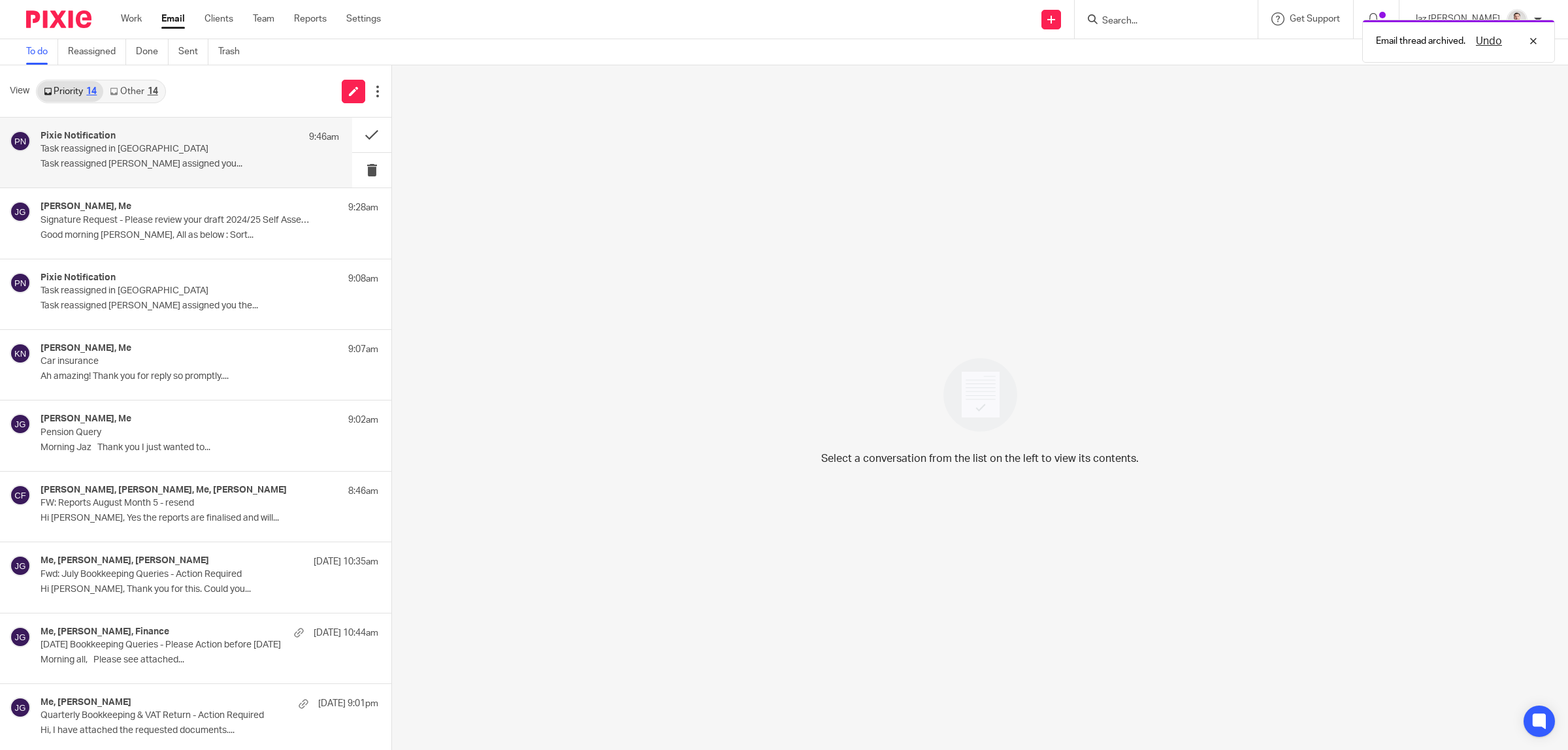
click at [213, 159] on p "Task reassigned Naeem Ibrahim assigned you..." at bounding box center [189, 164] width 298 height 11
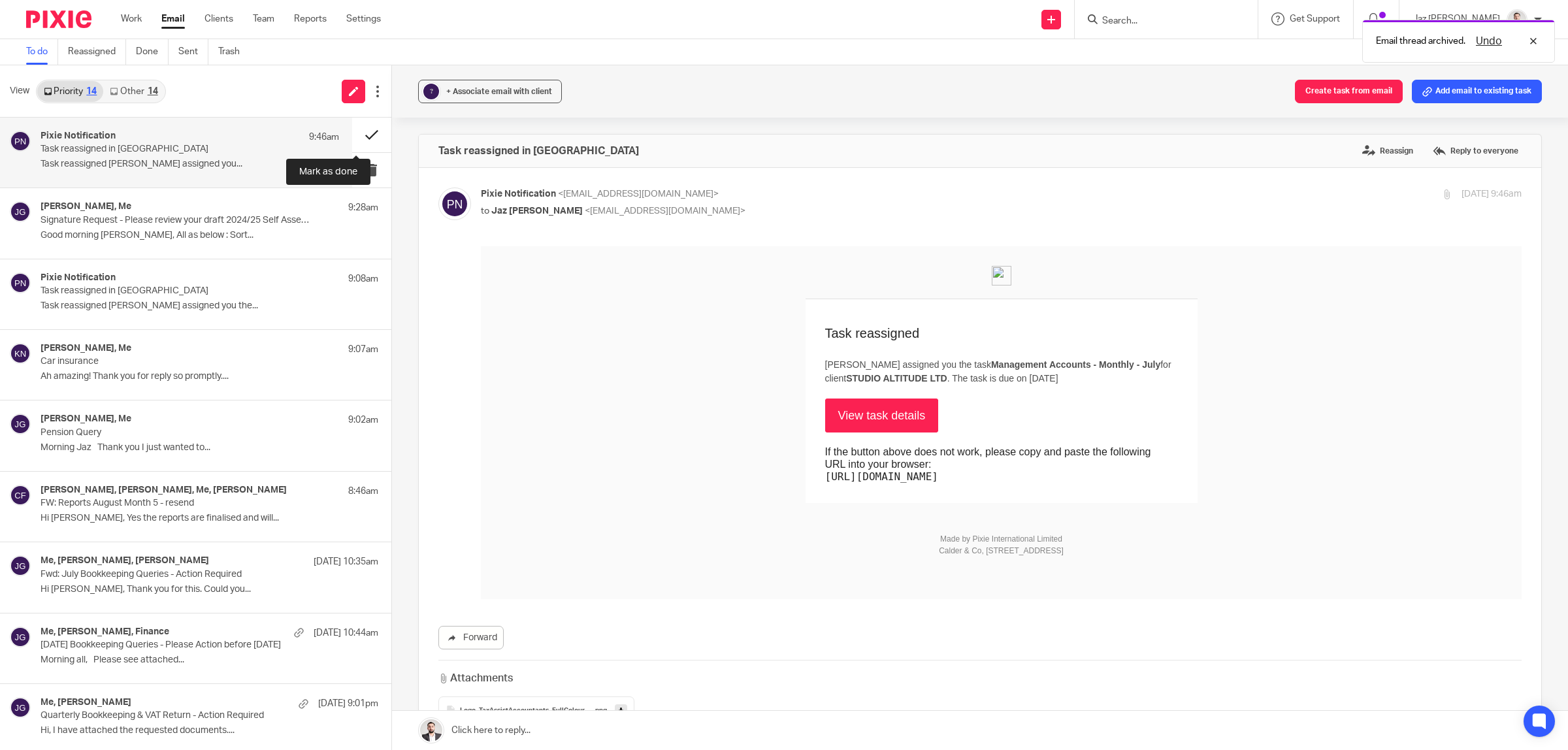
click at [358, 131] on button at bounding box center [372, 135] width 39 height 35
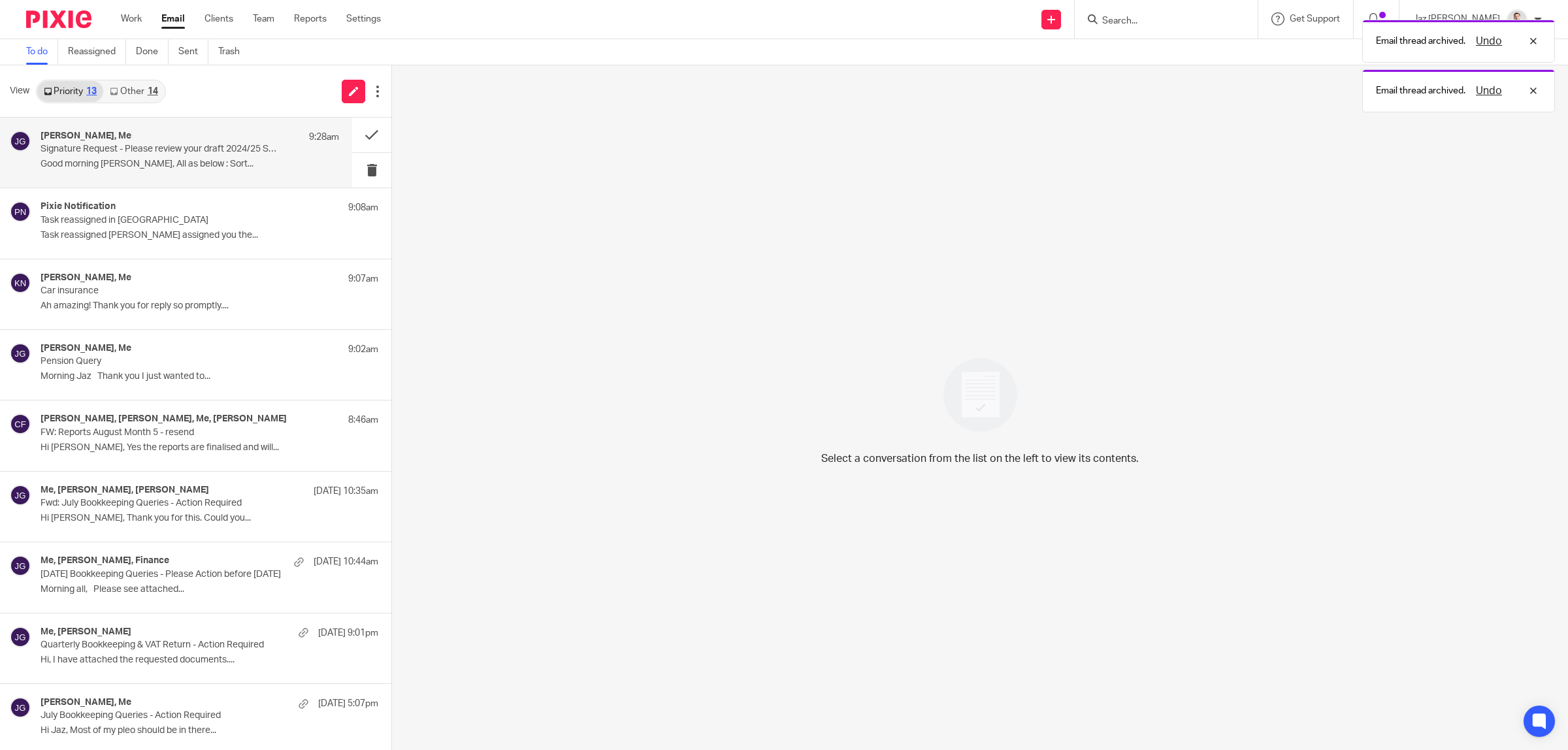
click at [182, 159] on p "Good morning [PERSON_NAME], All as below : Sort..." at bounding box center [189, 164] width 298 height 11
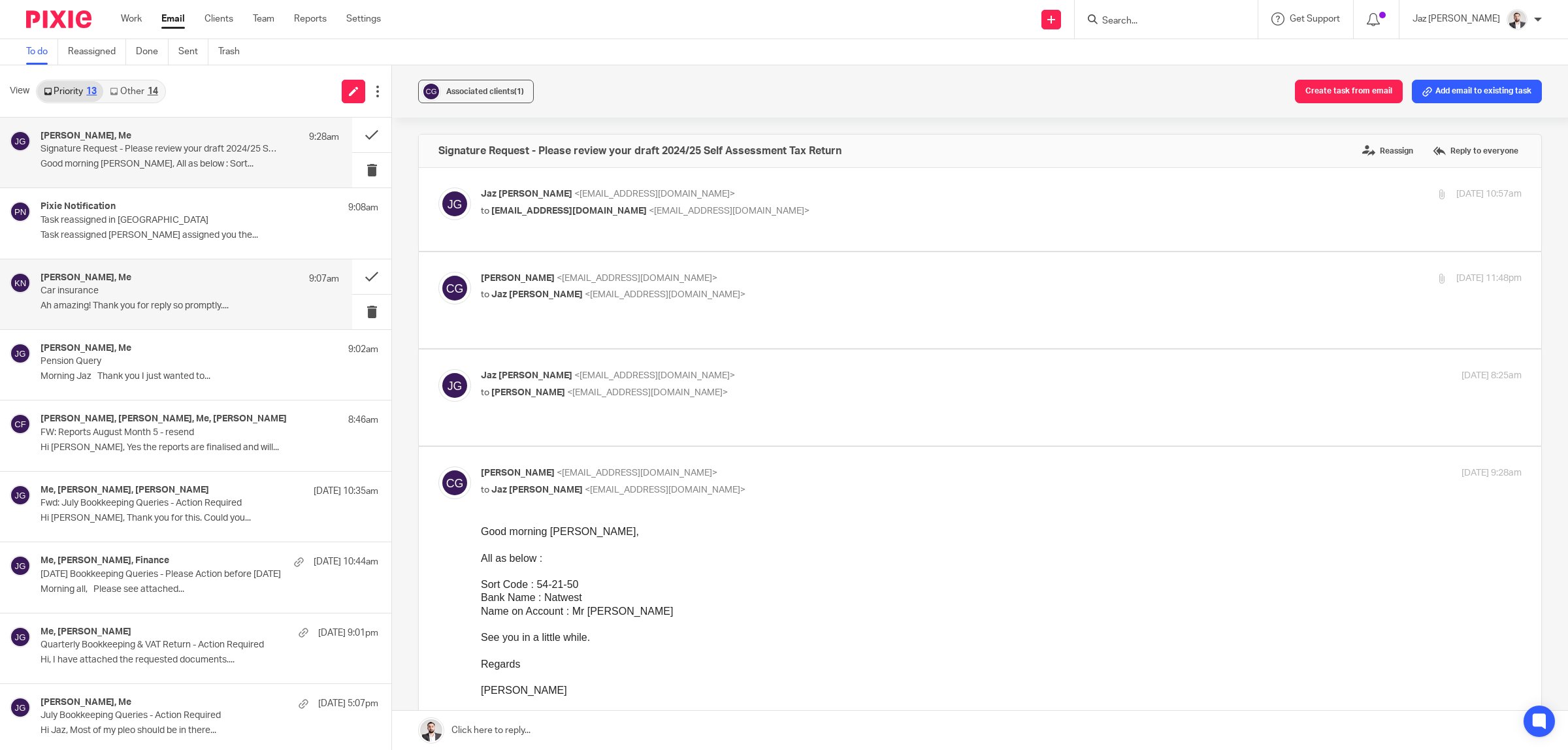
click at [184, 316] on div "Kiran Nagra, Me 9:07am Car insurance Ah amazing! Thank you for reply so promptl…" at bounding box center [189, 295] width 298 height 44
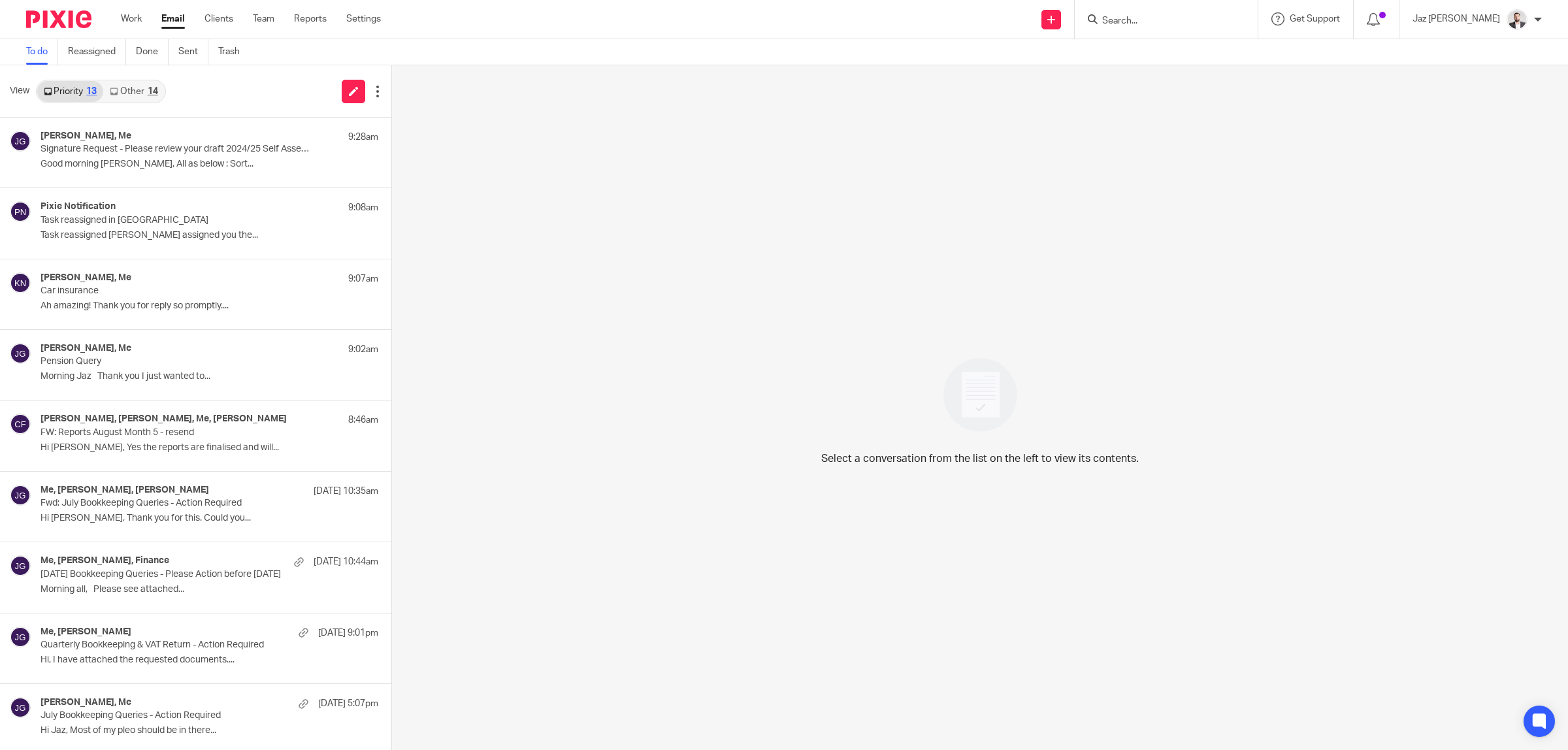
click at [129, 89] on link "Other 14" at bounding box center [133, 92] width 61 height 21
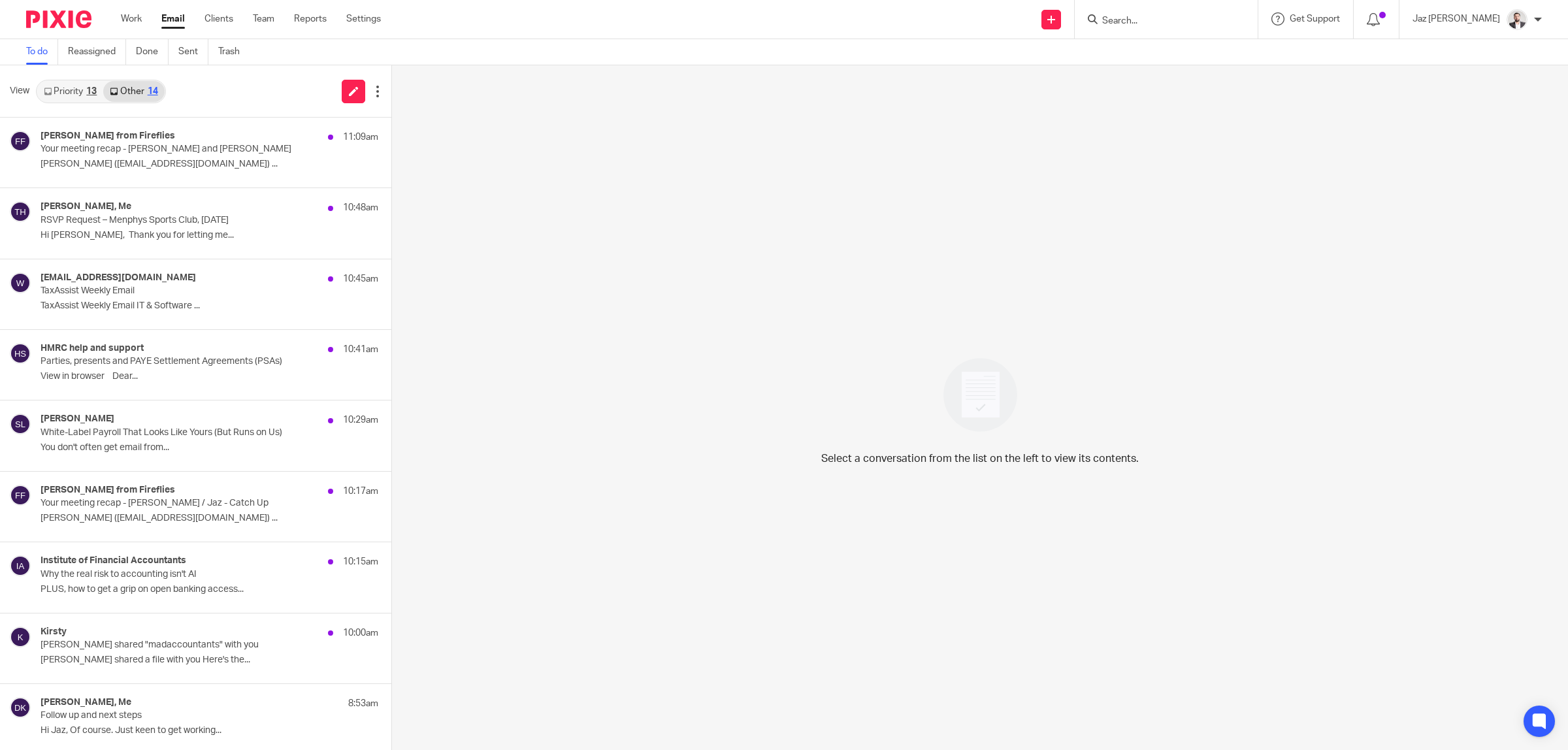
click at [74, 86] on link "Priority 13" at bounding box center [71, 92] width 66 height 21
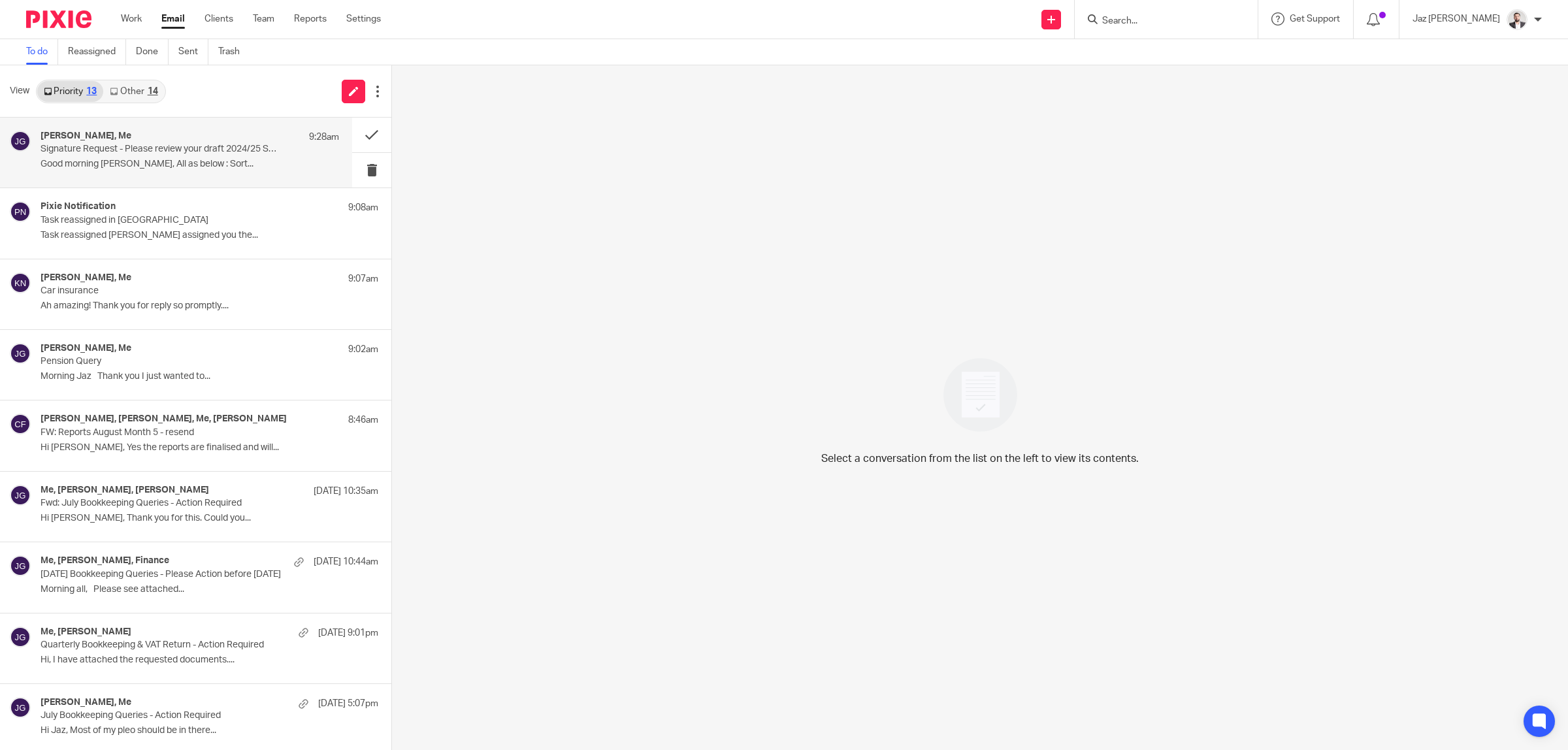
click at [90, 148] on p "Signature Request - Please review your draft 2024/25 Self Assessment Tax Return" at bounding box center [160, 149] width 239 height 11
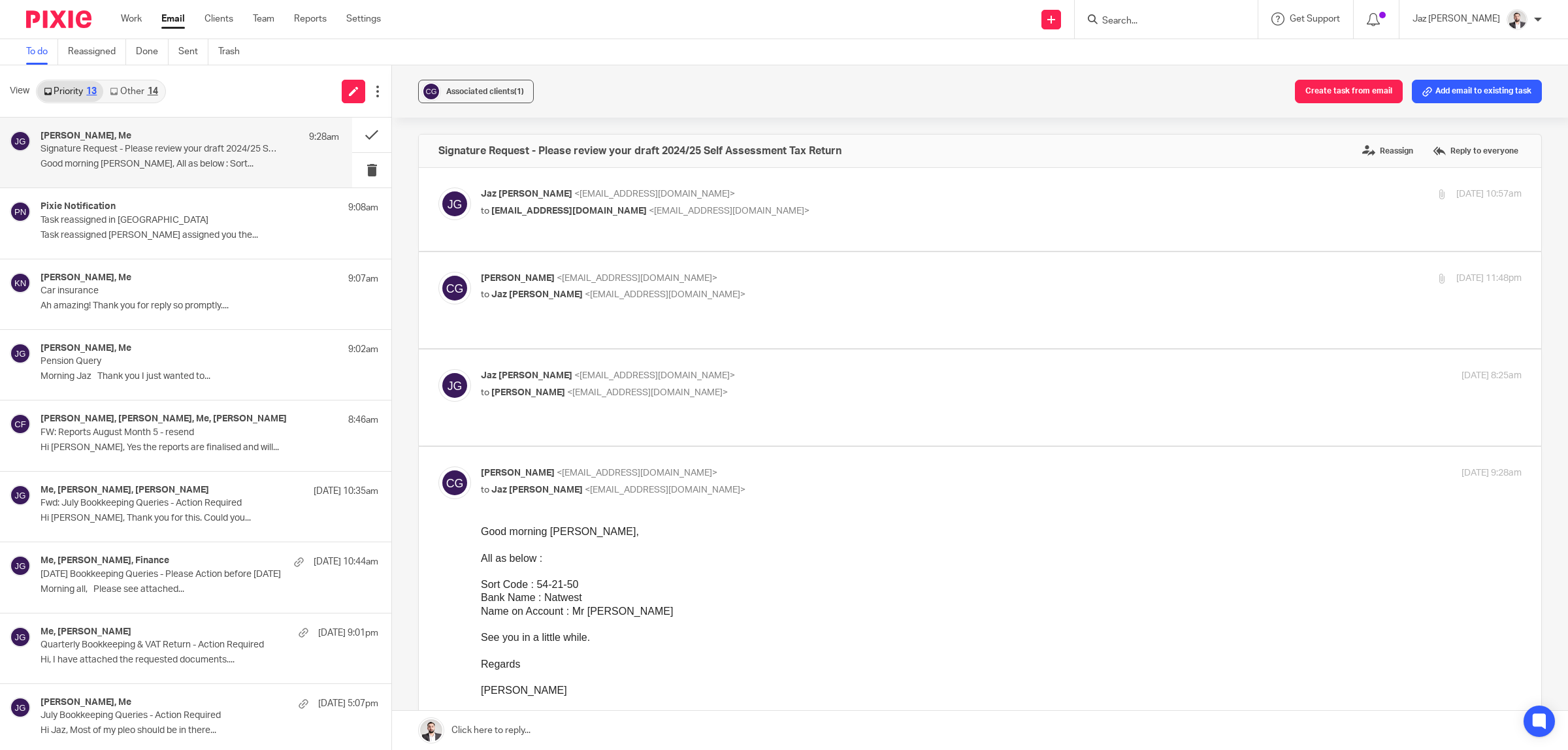
click at [817, 349] on label at bounding box center [980, 398] width 1122 height 96
click at [438, 368] on input "checkbox" at bounding box center [438, 368] width 1 height 1
checkbox input "true"
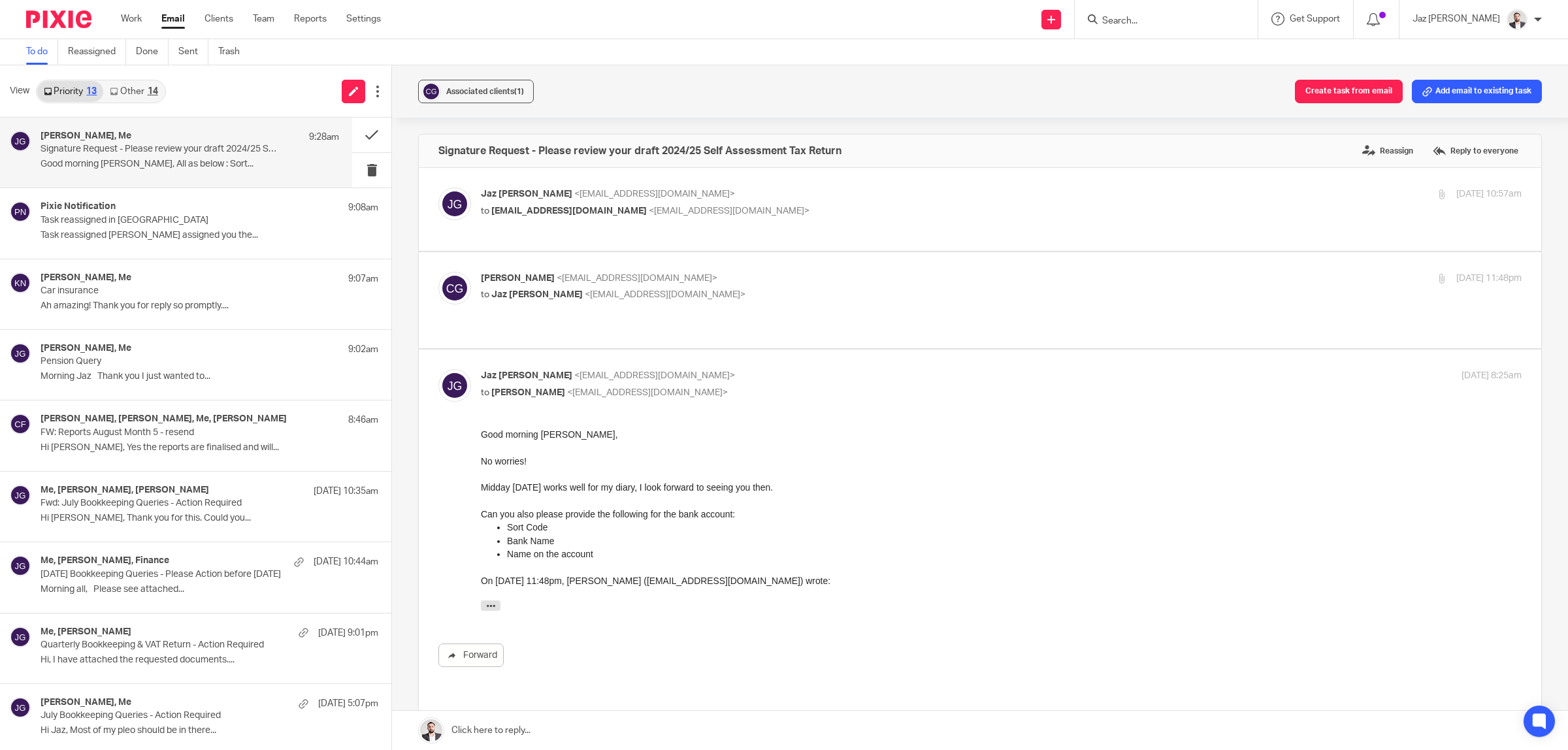
click at [760, 272] on p "[PERSON_NAME] <[EMAIL_ADDRESS][DOMAIN_NAME]>" at bounding box center [827, 279] width 693 height 14
checkbox input "true"
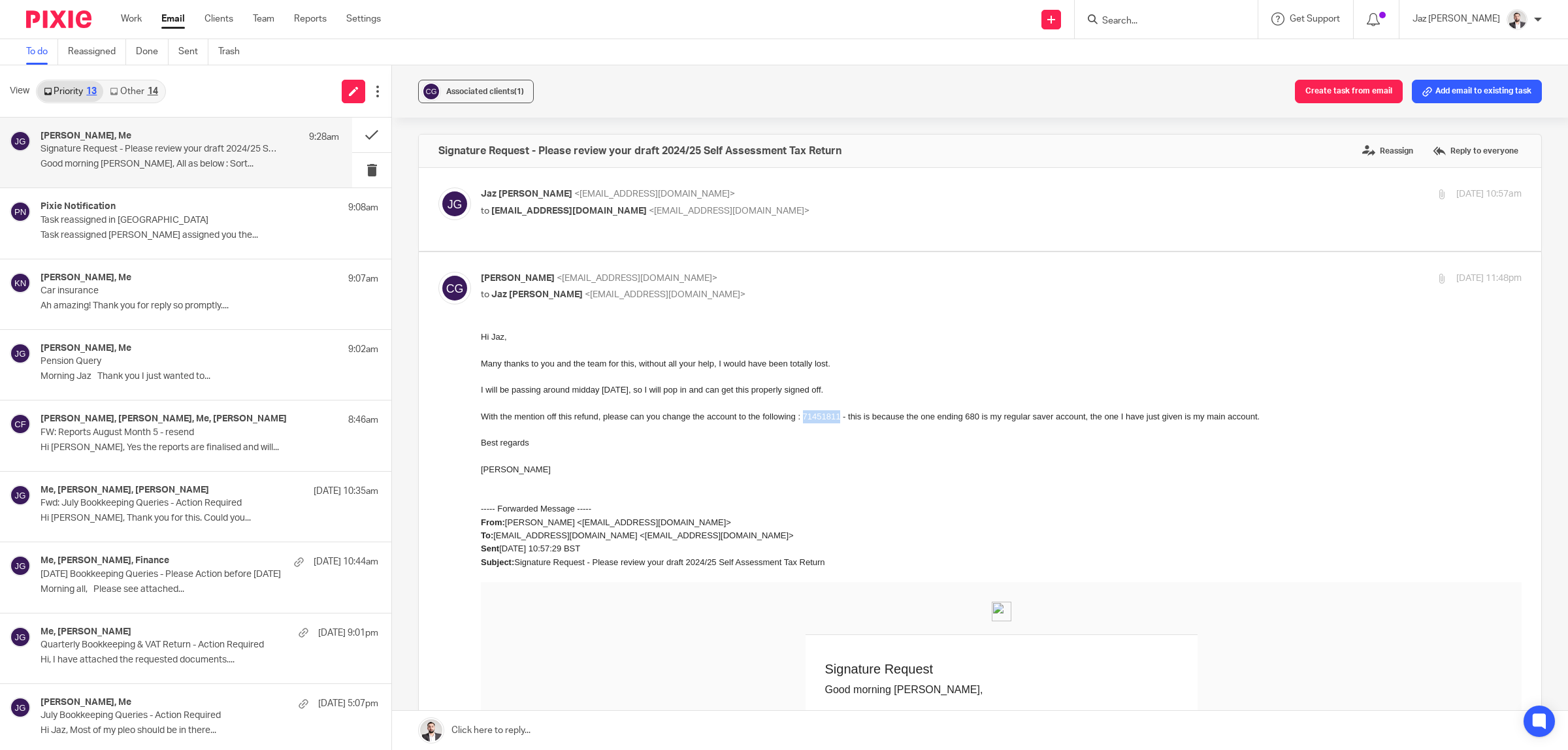
drag, startPoint x: 837, startPoint y: 416, endPoint x: 803, endPoint y: 417, distance: 34.0
click at [803, 417] on div "With the mention off this refund, please can you change the account to the foll…" at bounding box center [1001, 416] width 1041 height 13
copy div "71451811"
click at [731, 416] on div "With the mention off this refund, please can you change the account to the foll…" at bounding box center [1001, 416] width 1041 height 13
click at [118, 223] on p "Task reassigned in [GEOGRAPHIC_DATA]" at bounding box center [160, 220] width 239 height 11
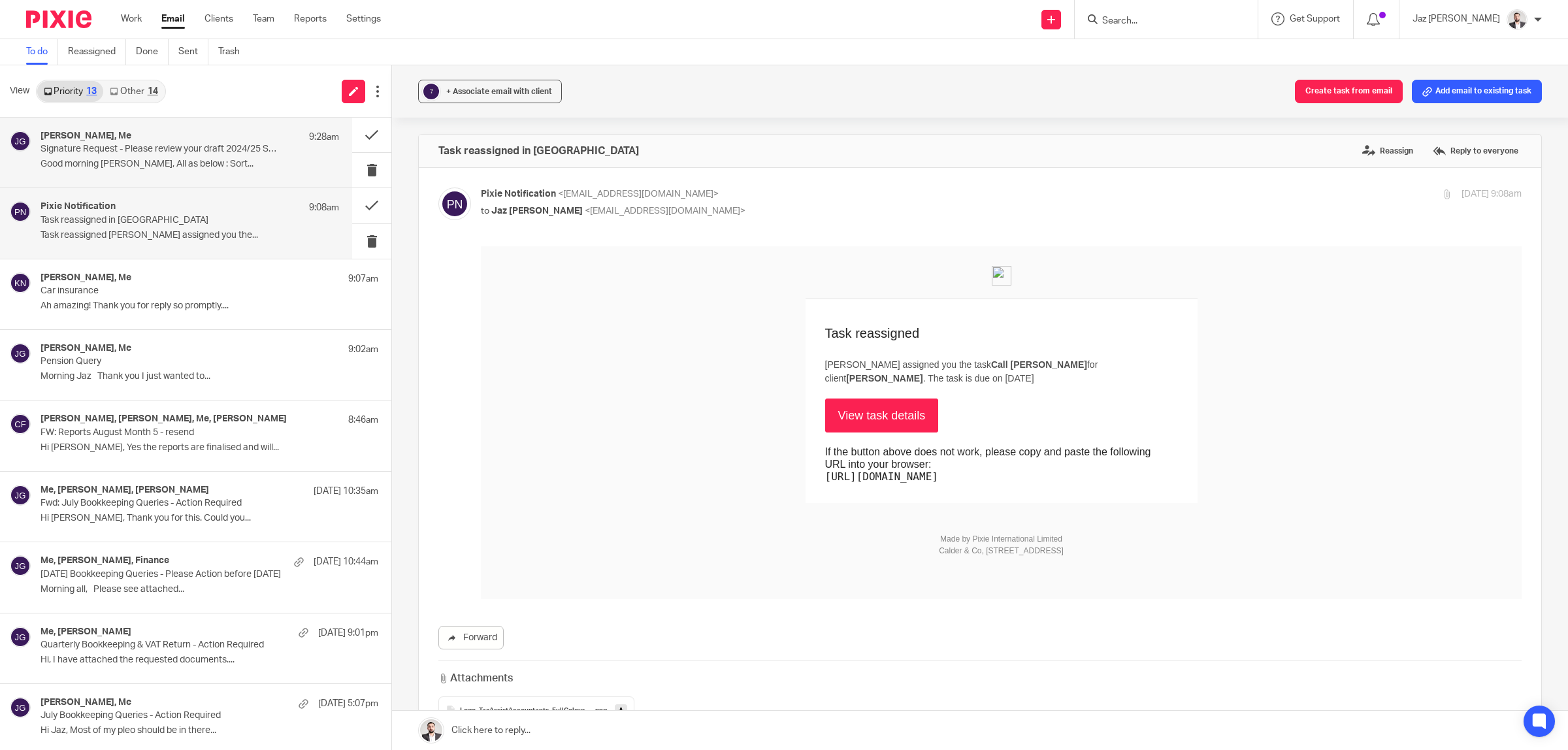
click at [134, 163] on p "Good morning Jaz, All as below : Sort..." at bounding box center [189, 164] width 298 height 11
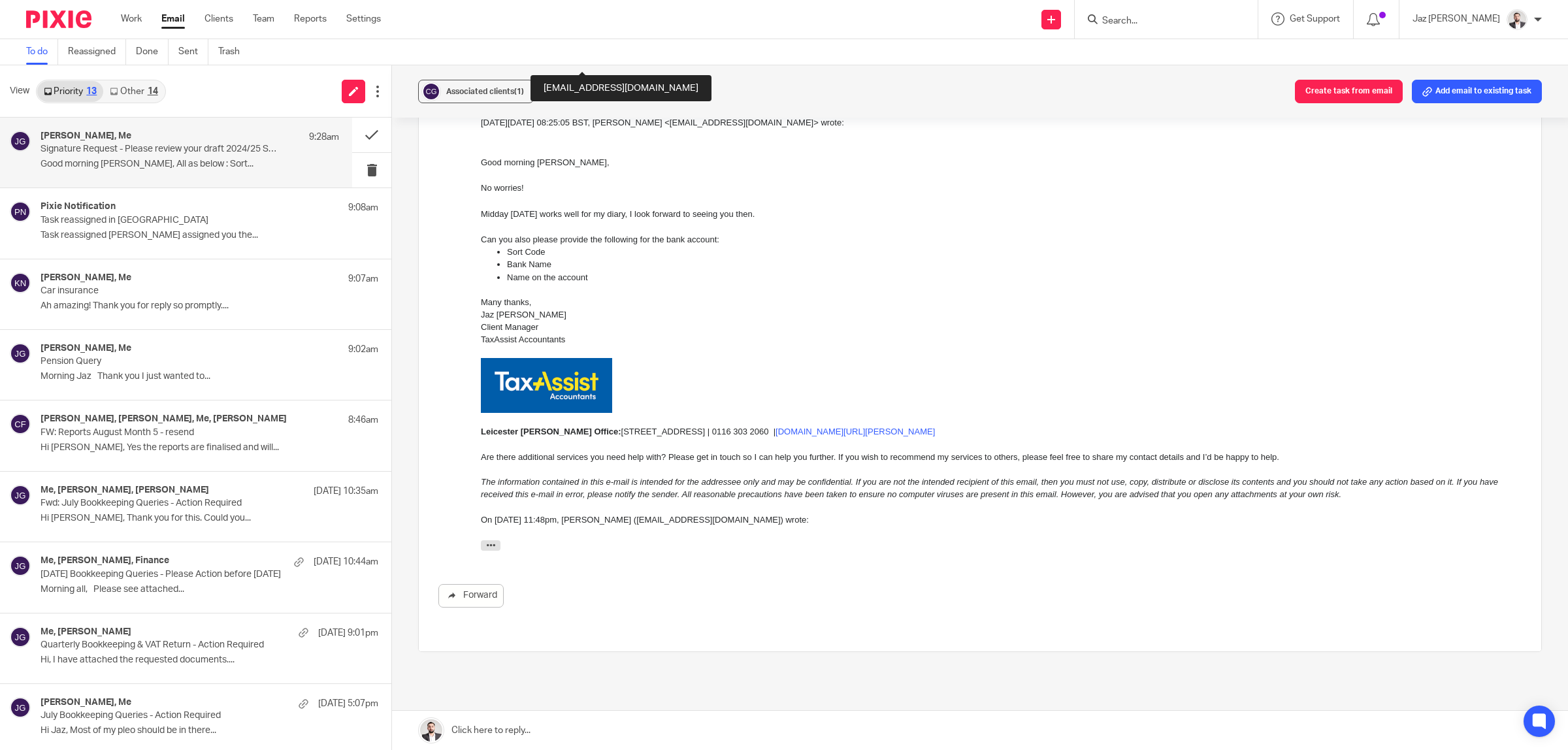
scroll to position [294, 0]
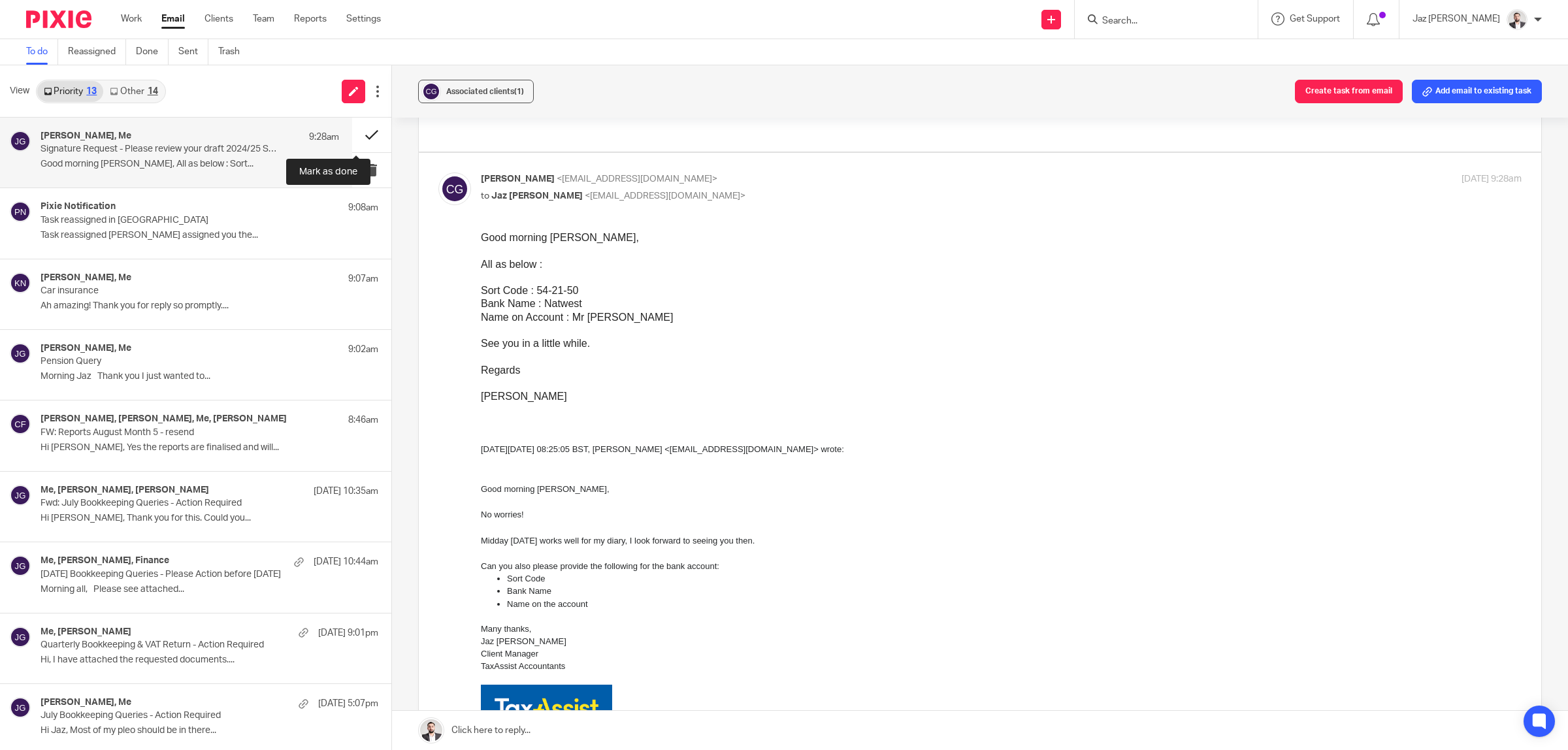
click at [361, 129] on button at bounding box center [372, 135] width 39 height 35
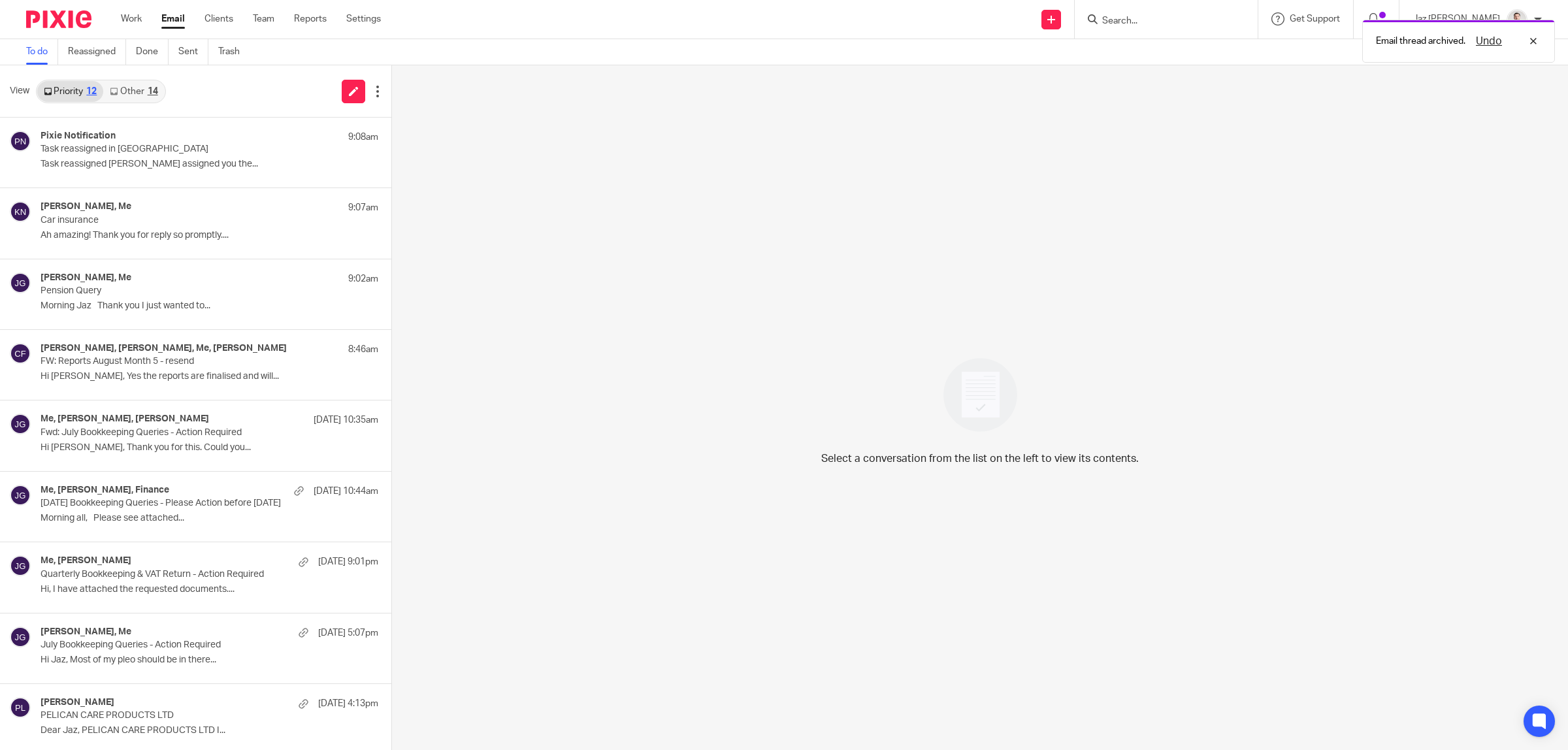
click at [122, 96] on link "Other 14" at bounding box center [133, 92] width 61 height 21
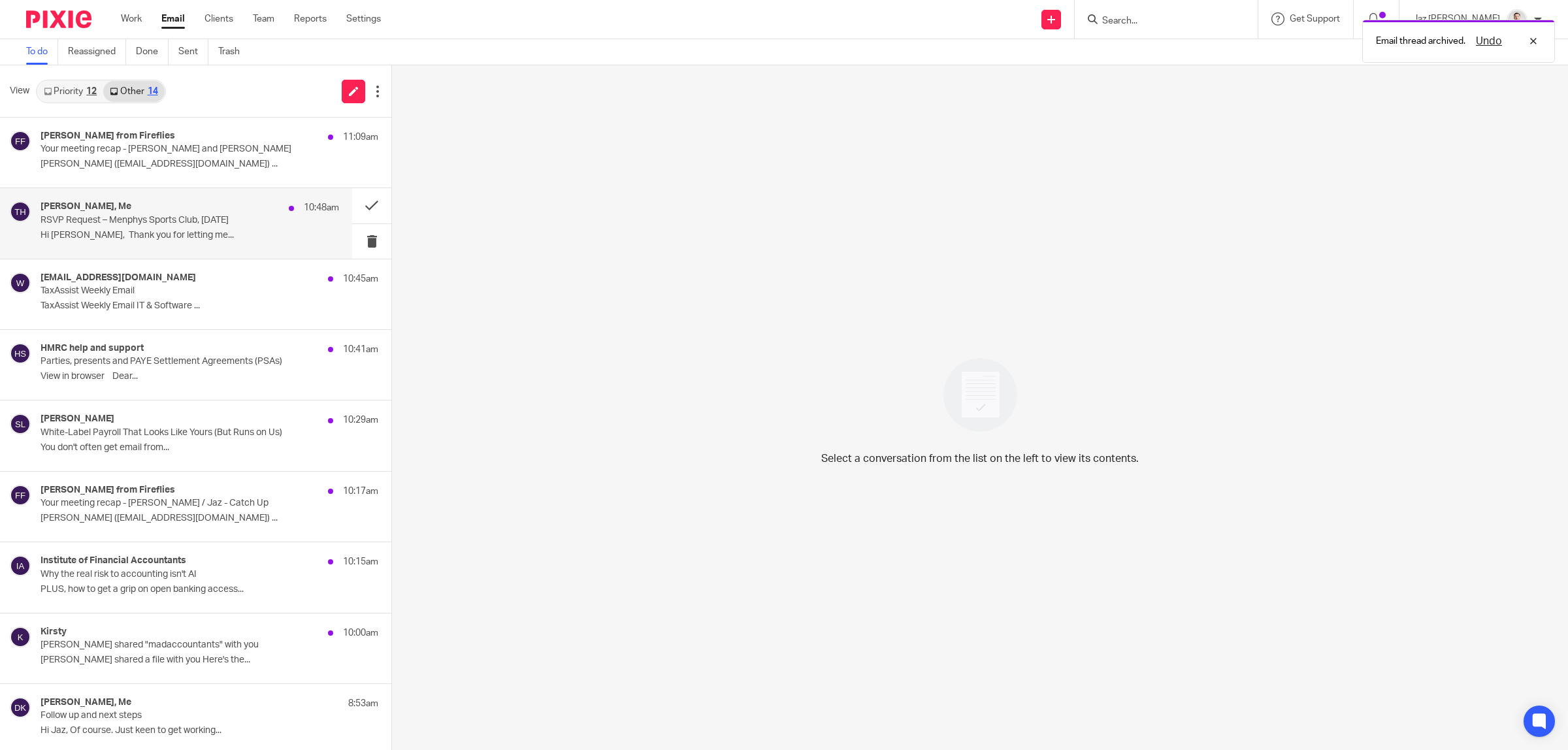
click at [159, 228] on div "Toni Holland, Me 10:48am RSVP Request – Menphys Sports Club, Monday 18th August…" at bounding box center [189, 223] width 298 height 44
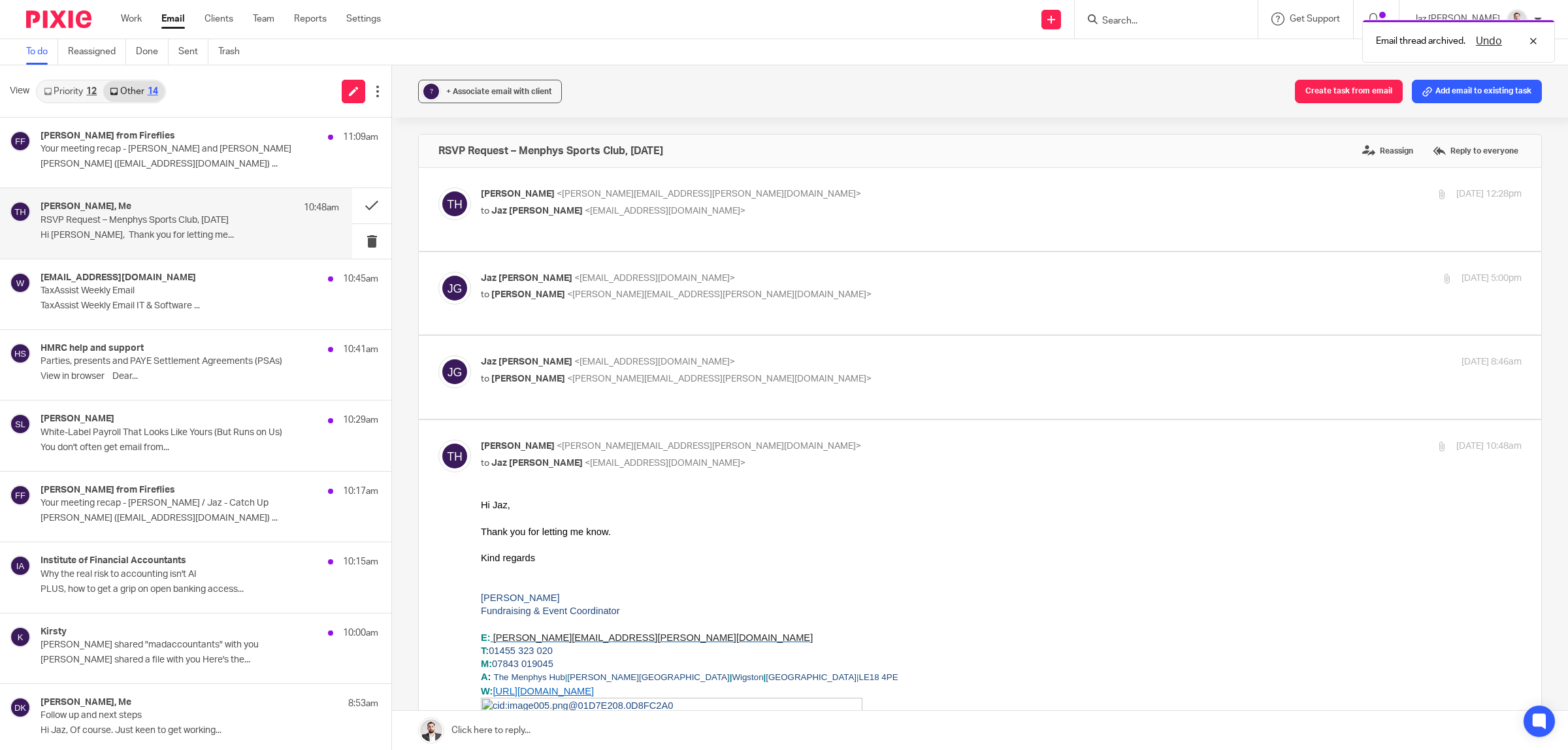
scroll to position [0, 0]
click at [367, 204] on button at bounding box center [372, 205] width 39 height 35
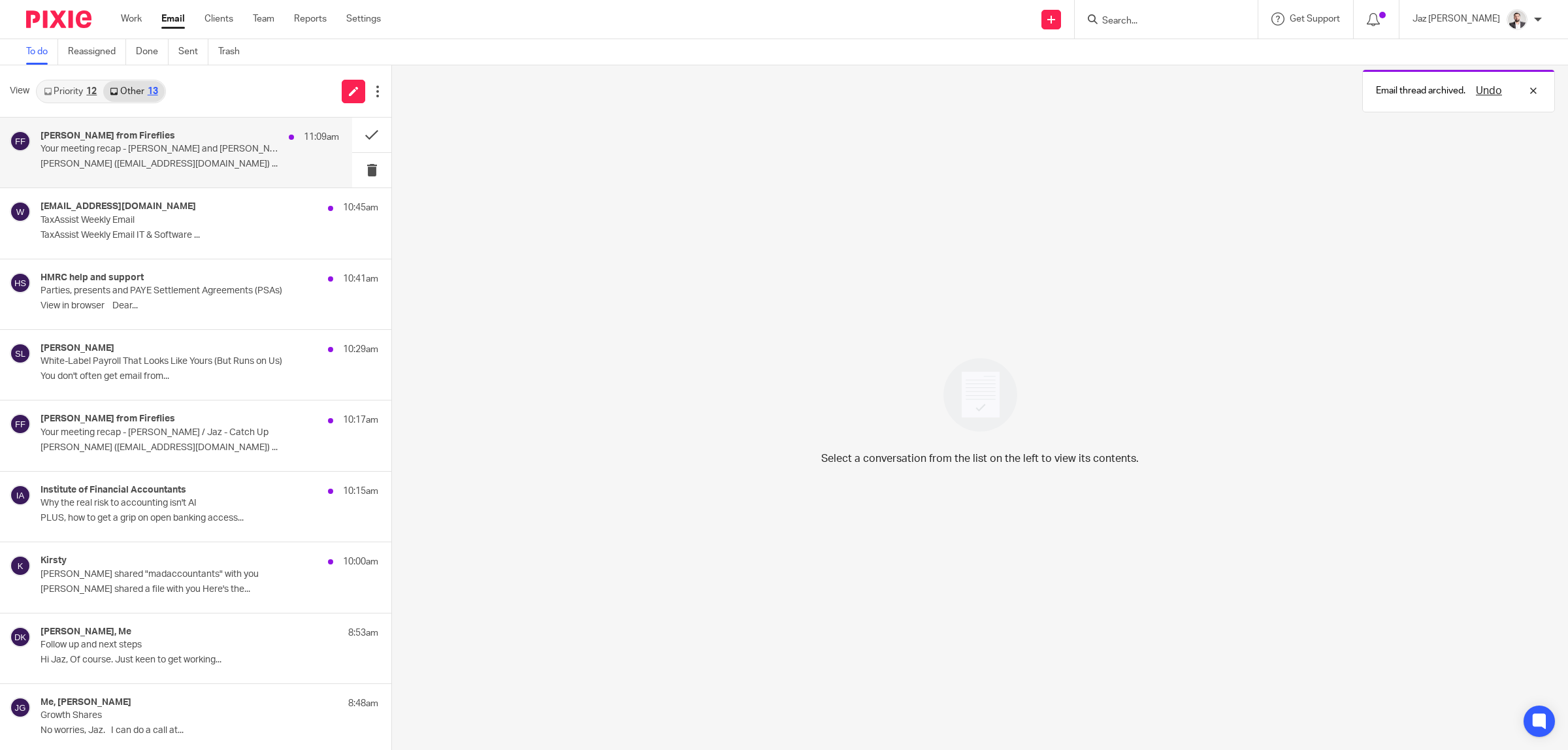
click at [150, 153] on p "Your meeting recap - Gurtej and Jaz Grewal" at bounding box center [160, 149] width 239 height 11
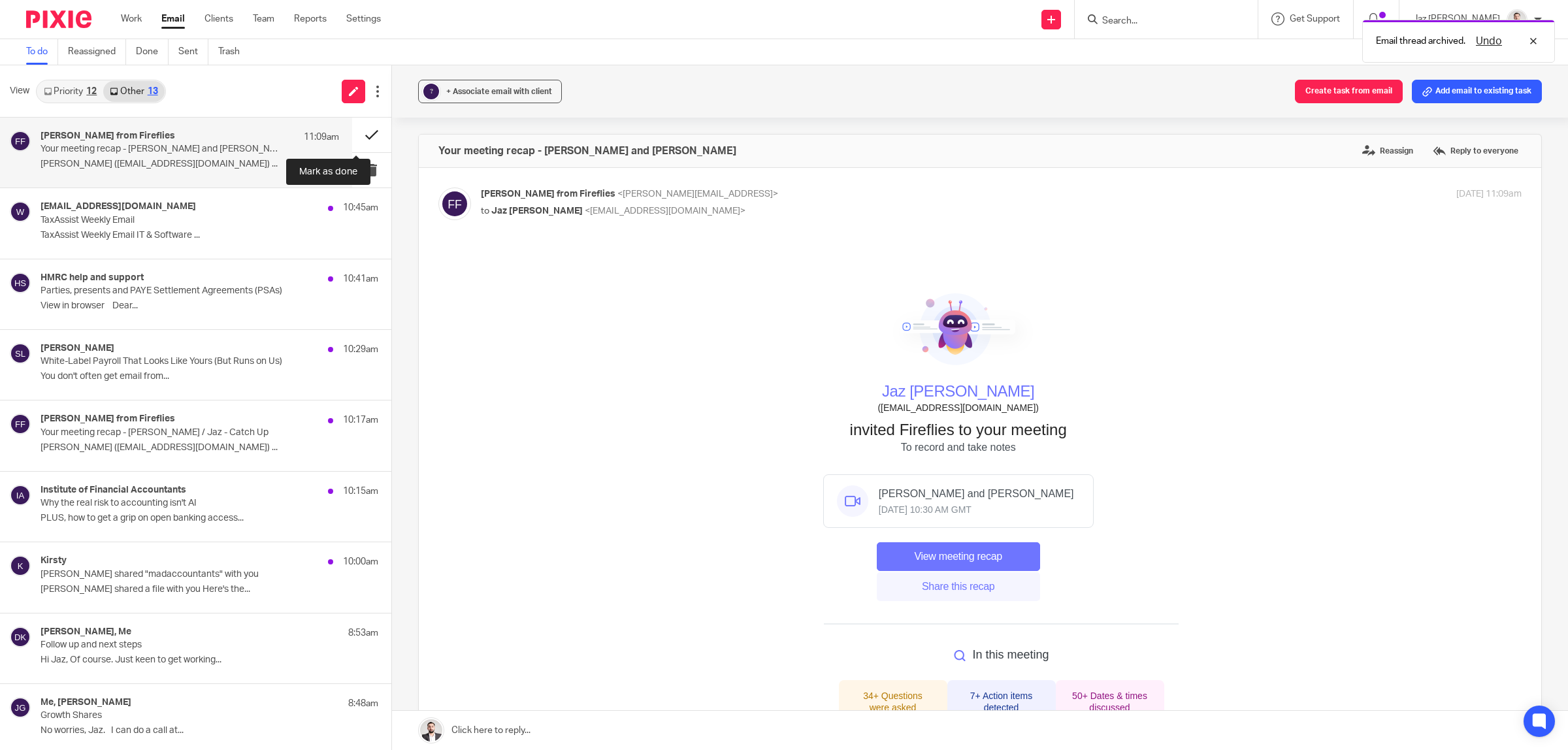
click at [355, 131] on button at bounding box center [372, 135] width 39 height 35
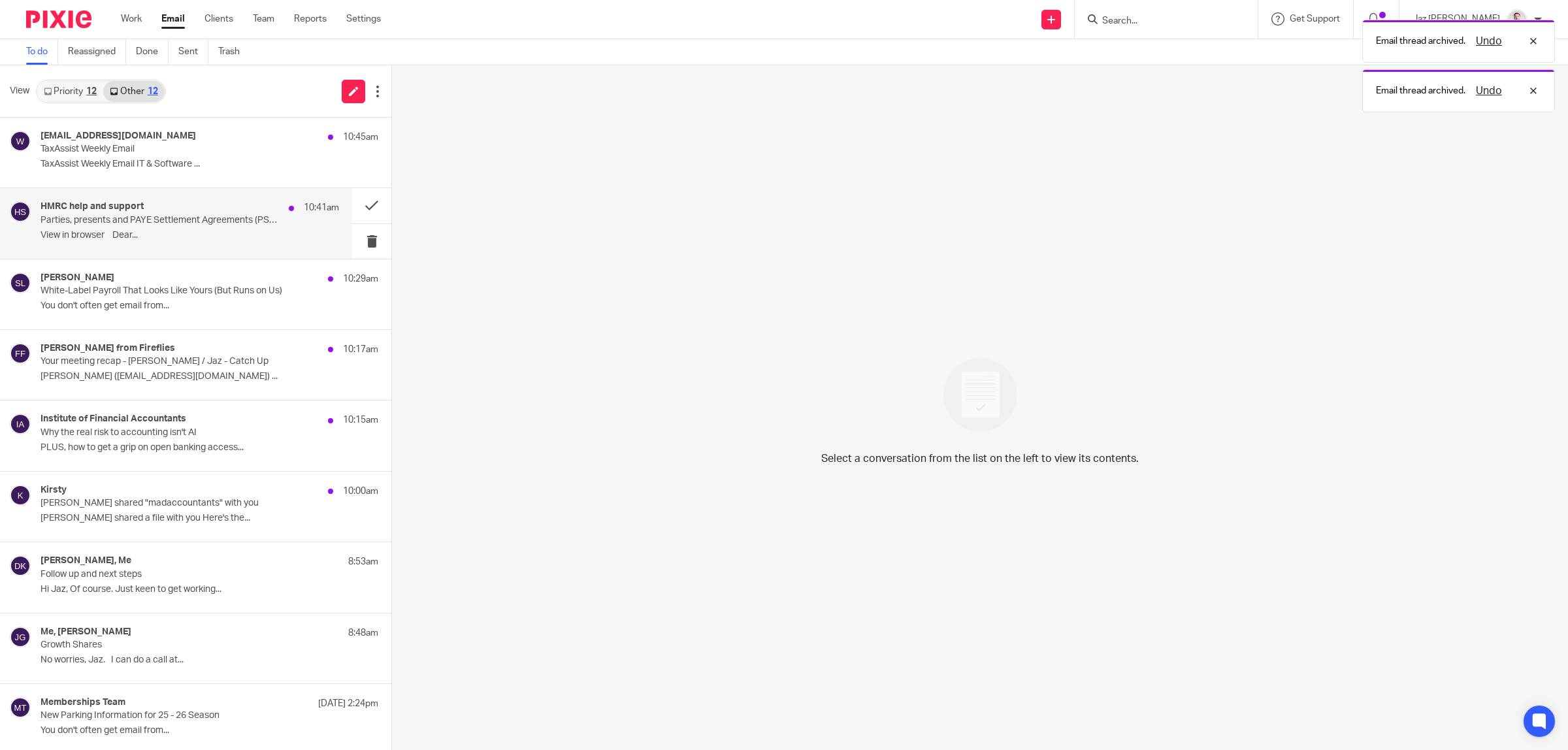
click at [154, 232] on p "﻿View in browser﻿ Dear..." at bounding box center [189, 235] width 298 height 11
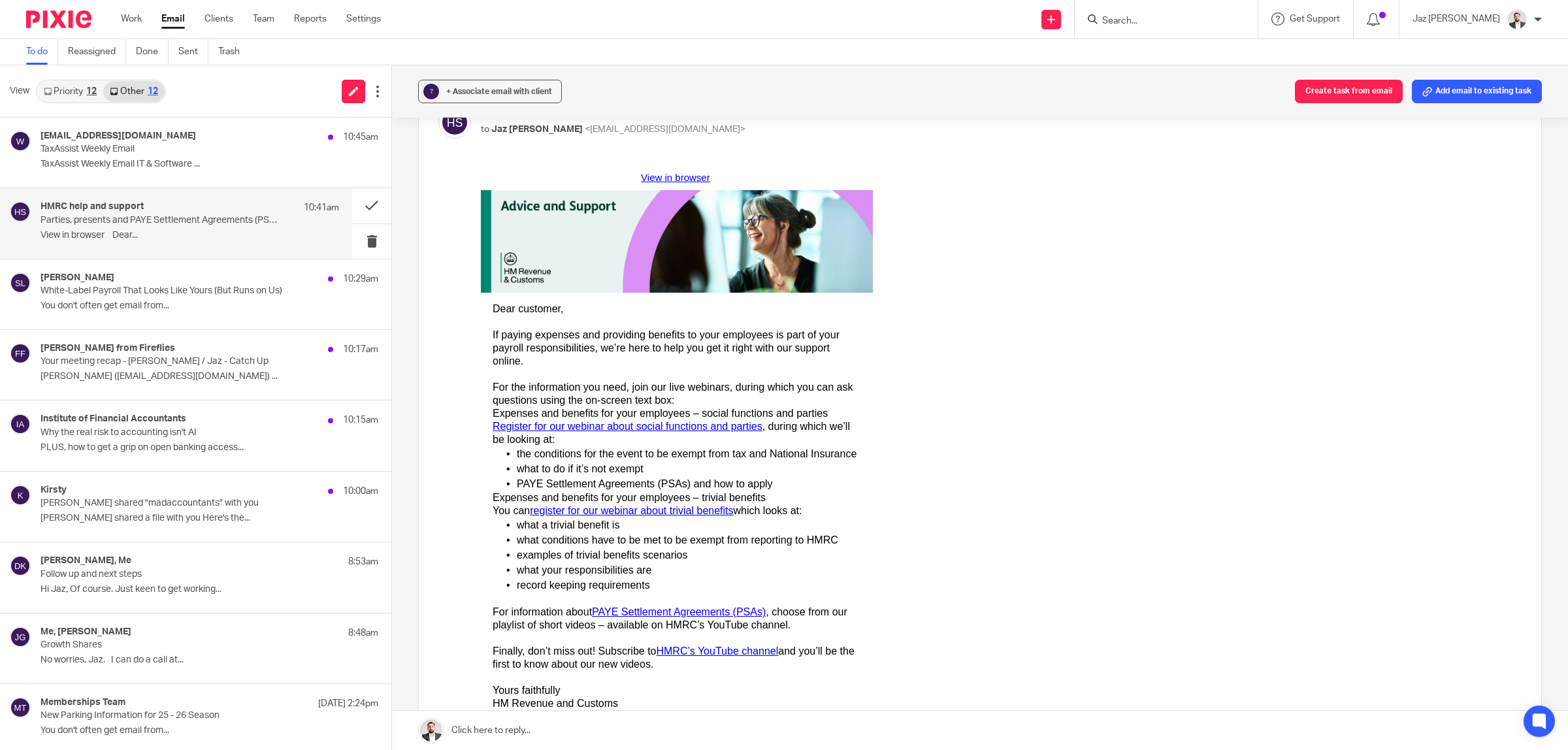
scroll to position [245, 0]
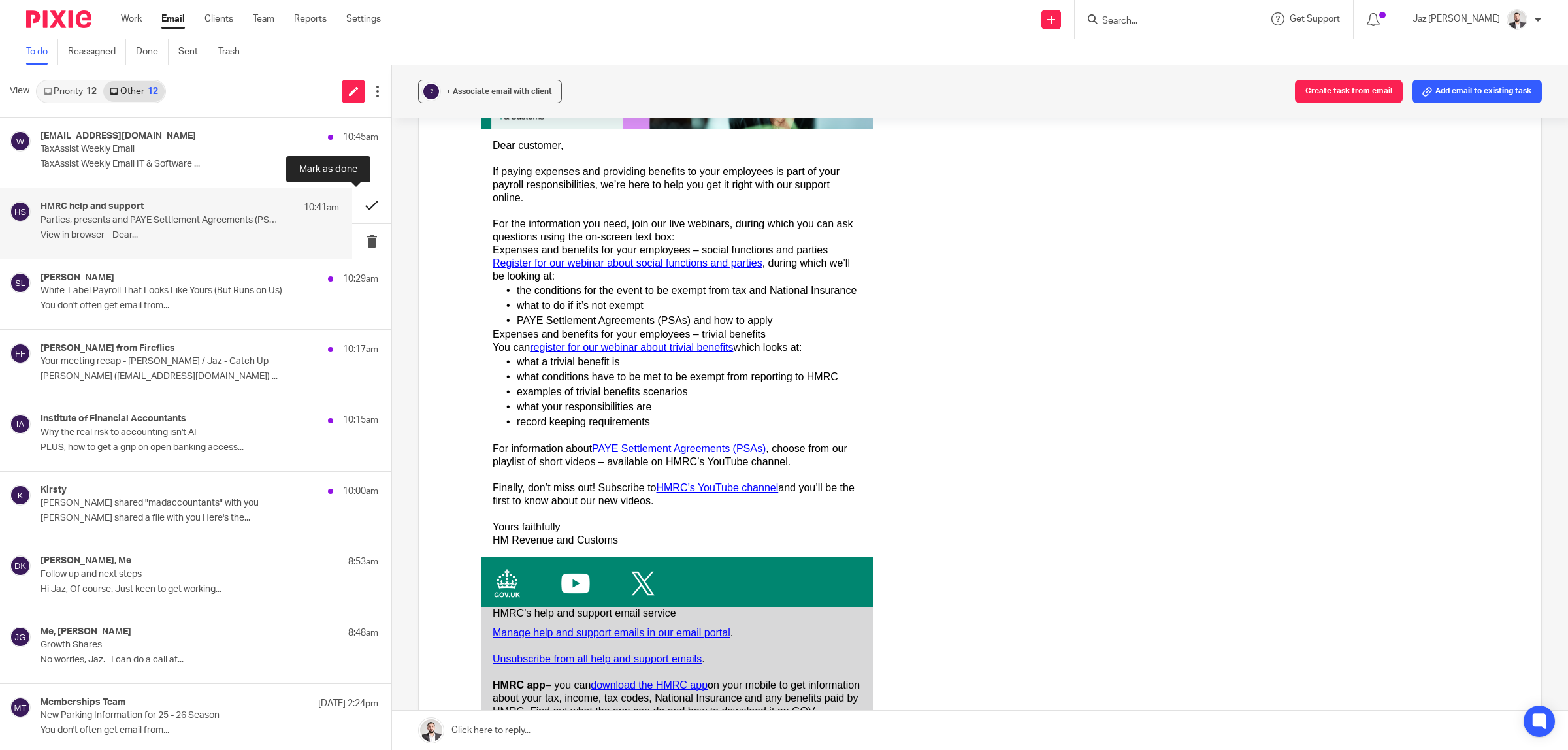
click at [366, 204] on button at bounding box center [372, 205] width 39 height 35
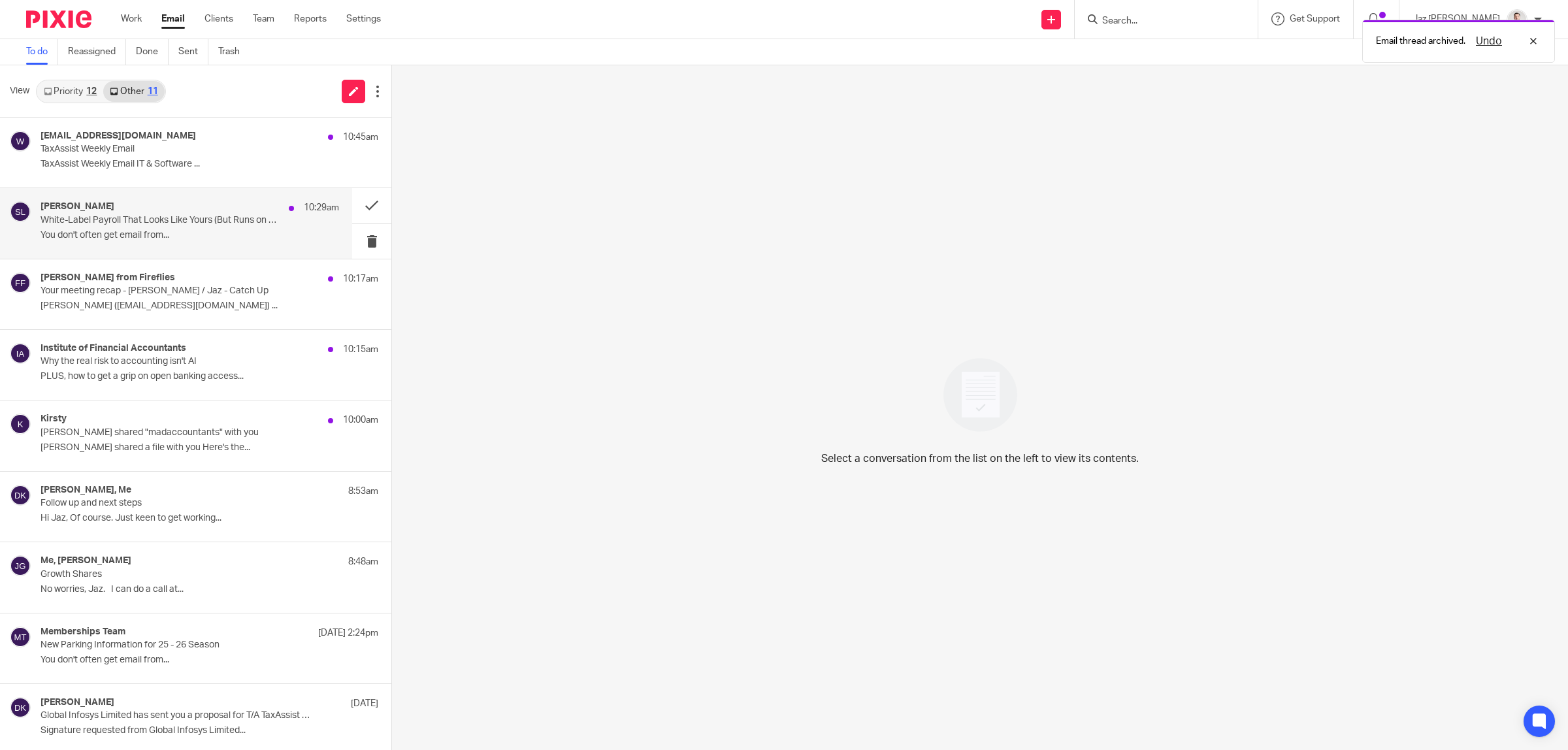
click at [223, 233] on p "You don't often get email from..." at bounding box center [189, 235] width 298 height 11
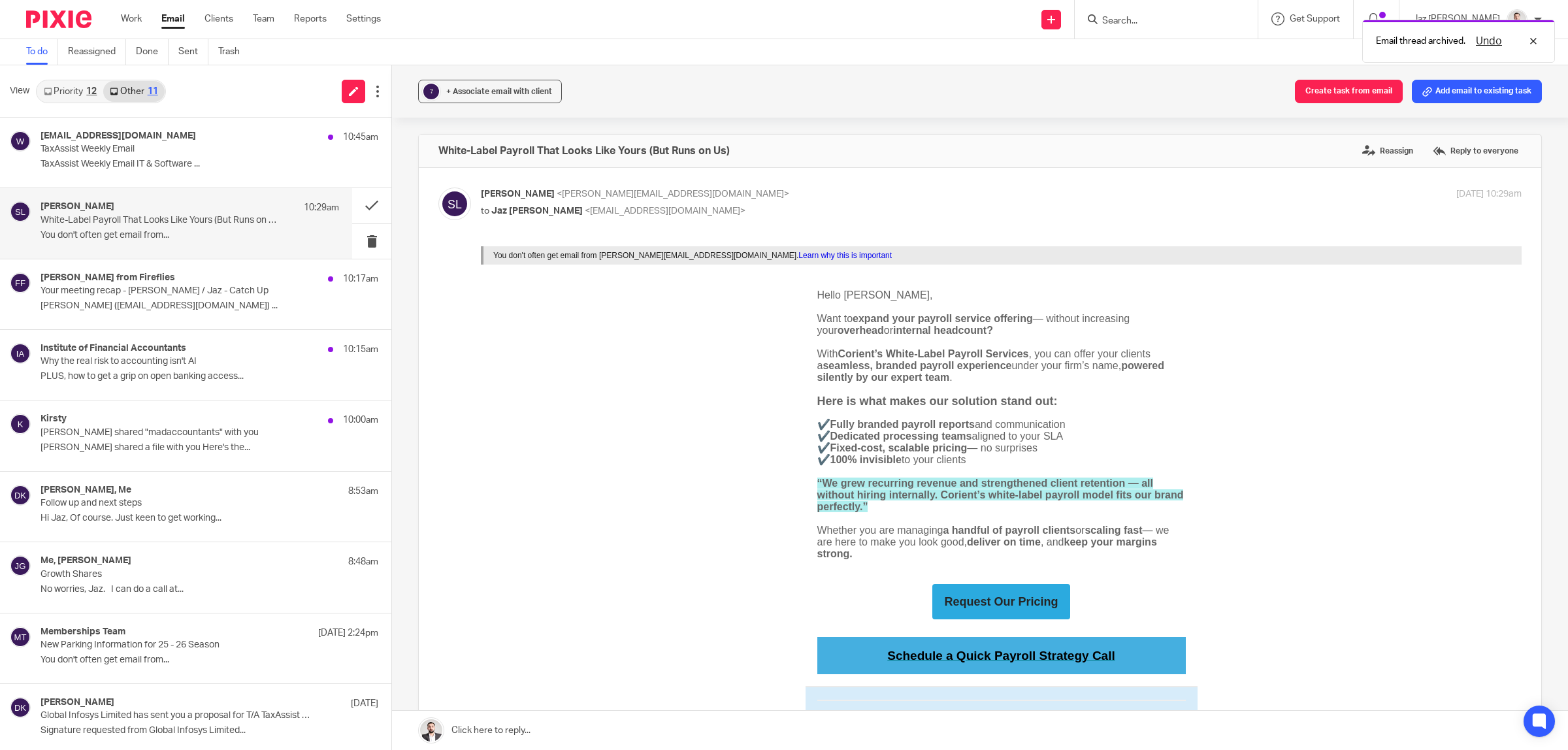
scroll to position [0, 0]
click at [352, 203] on button at bounding box center [372, 205] width 39 height 35
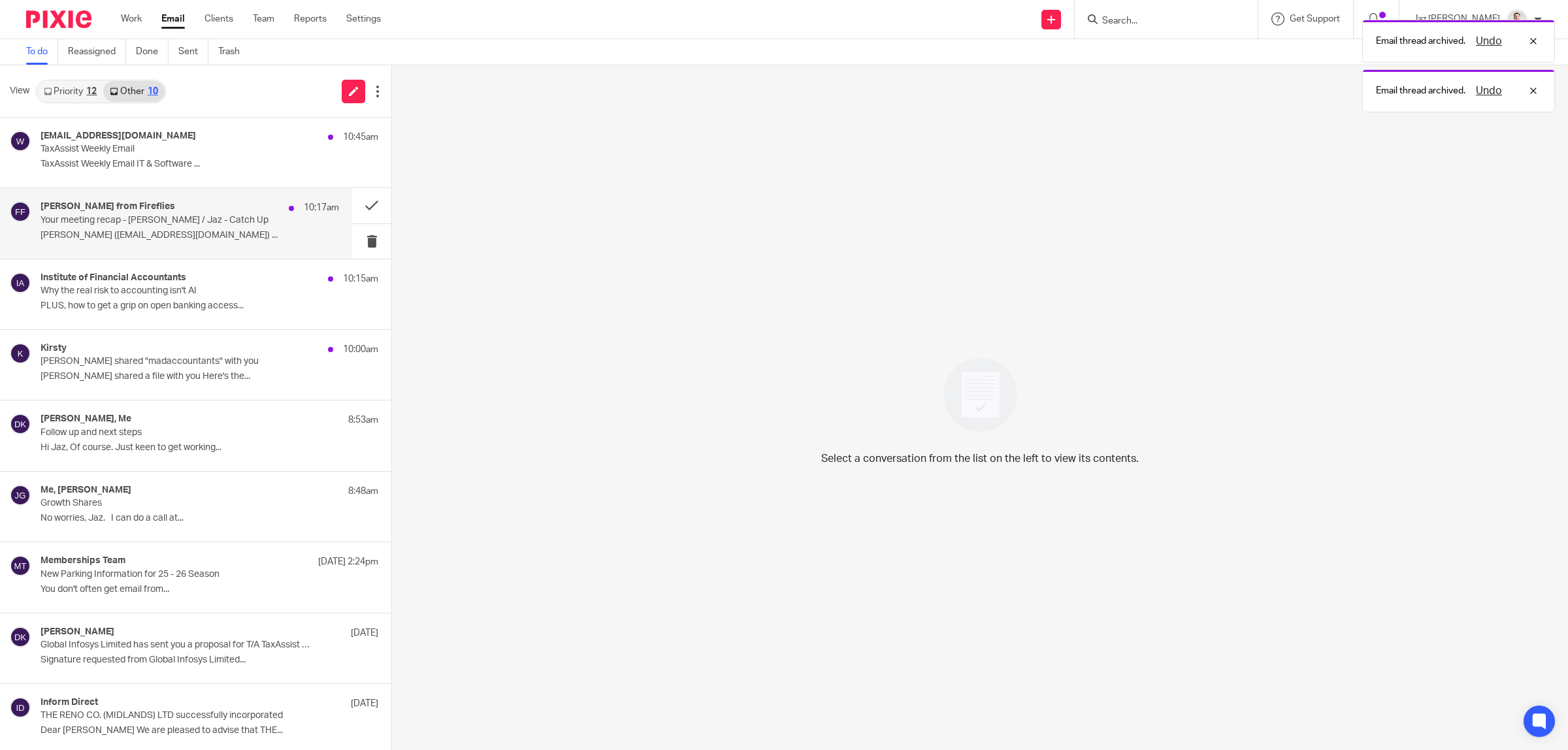
click at [232, 222] on p "Your meeting recap - Jahid / Jaz - Catch Up" at bounding box center [160, 220] width 239 height 11
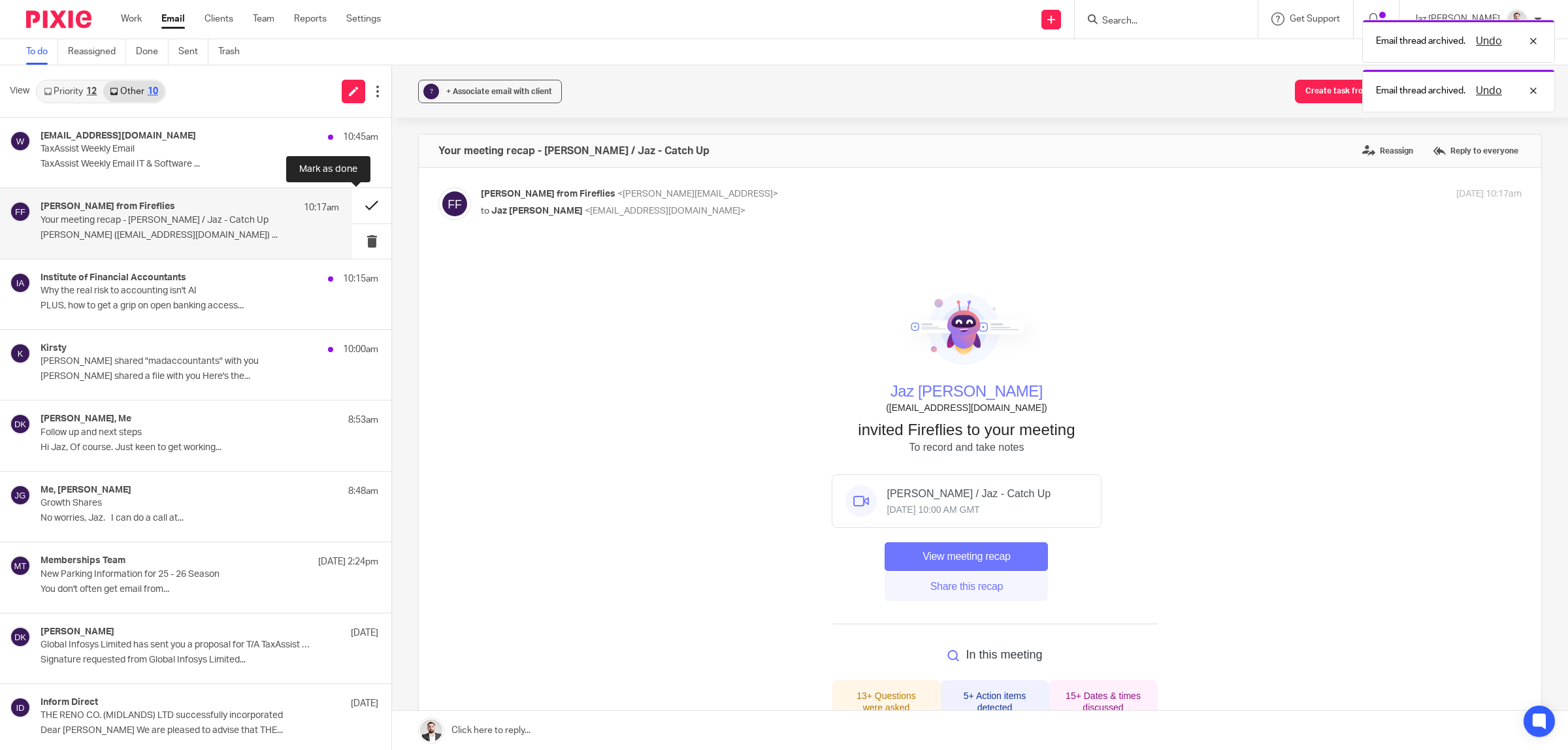
click at [352, 203] on button at bounding box center [372, 205] width 39 height 35
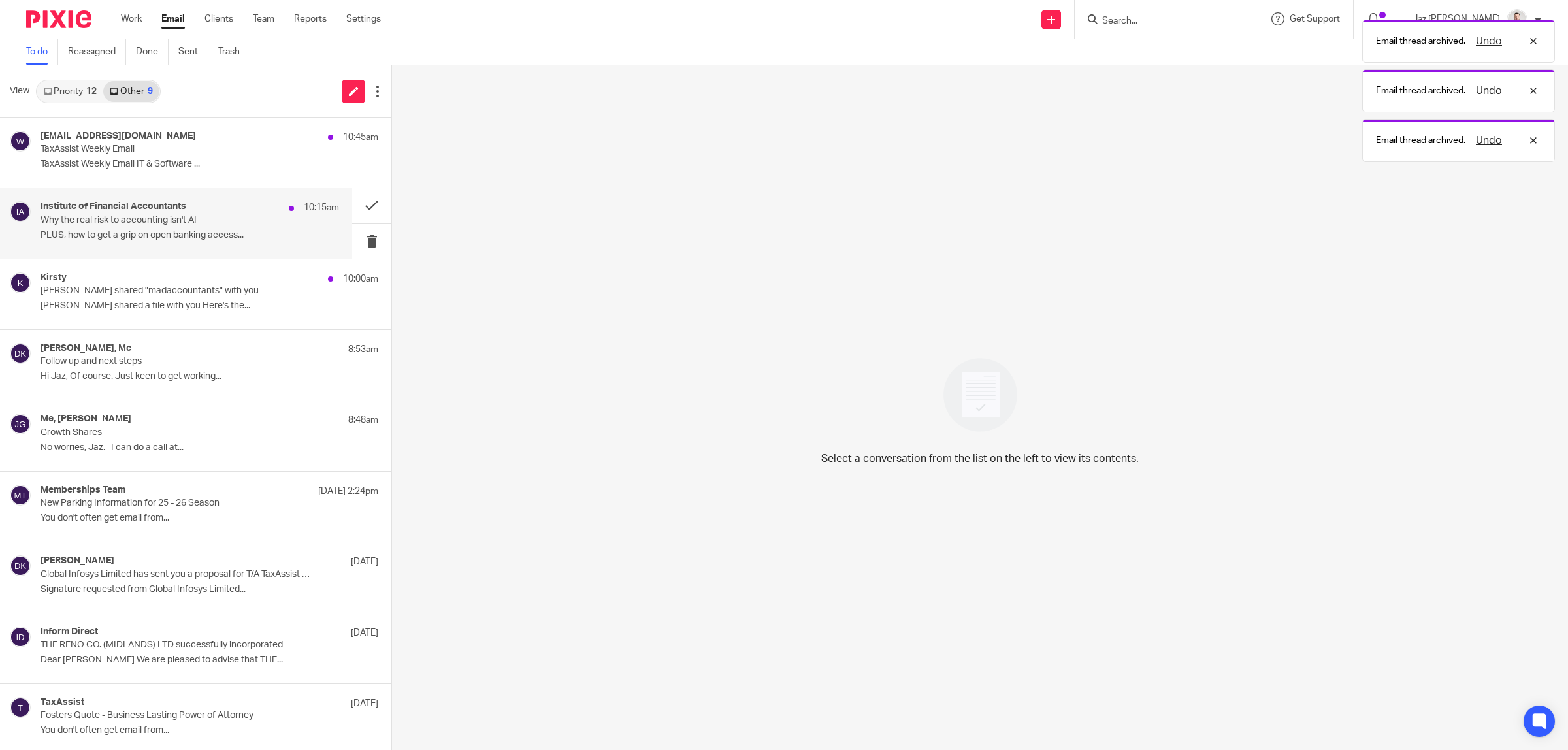
click at [223, 218] on p "Why the real risk to accounting isn't AI" at bounding box center [160, 220] width 239 height 11
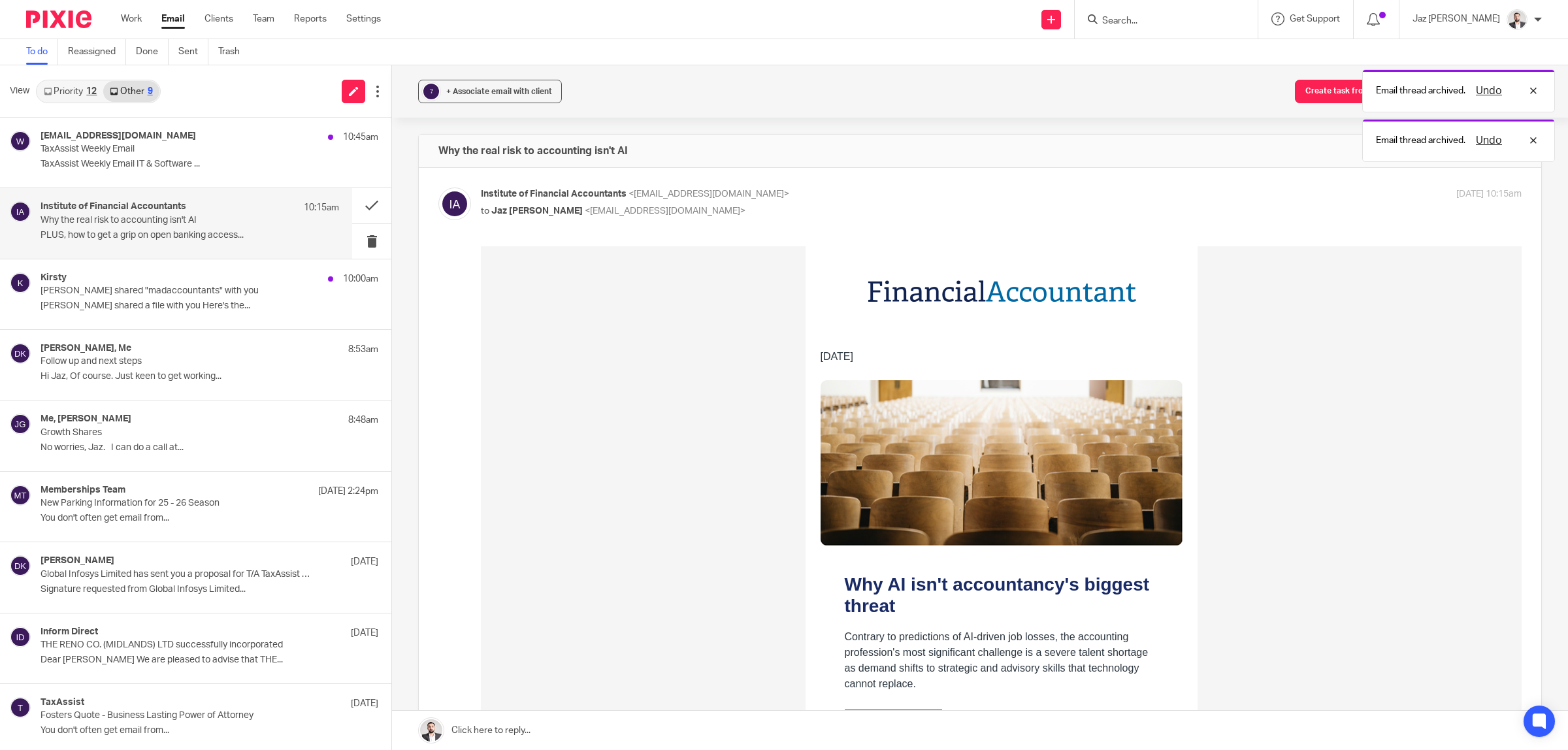
scroll to position [82, 0]
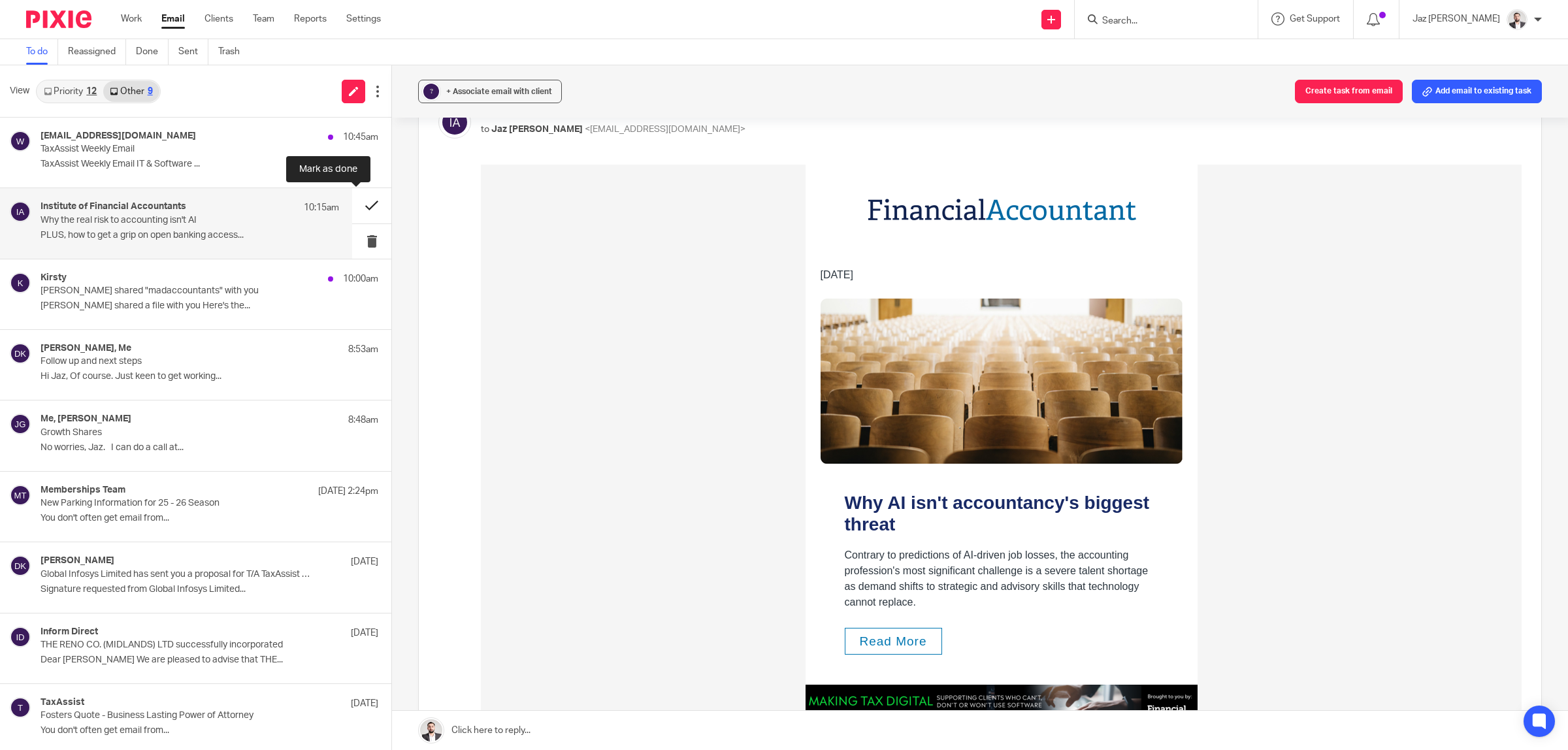
click at [363, 203] on button at bounding box center [372, 205] width 39 height 35
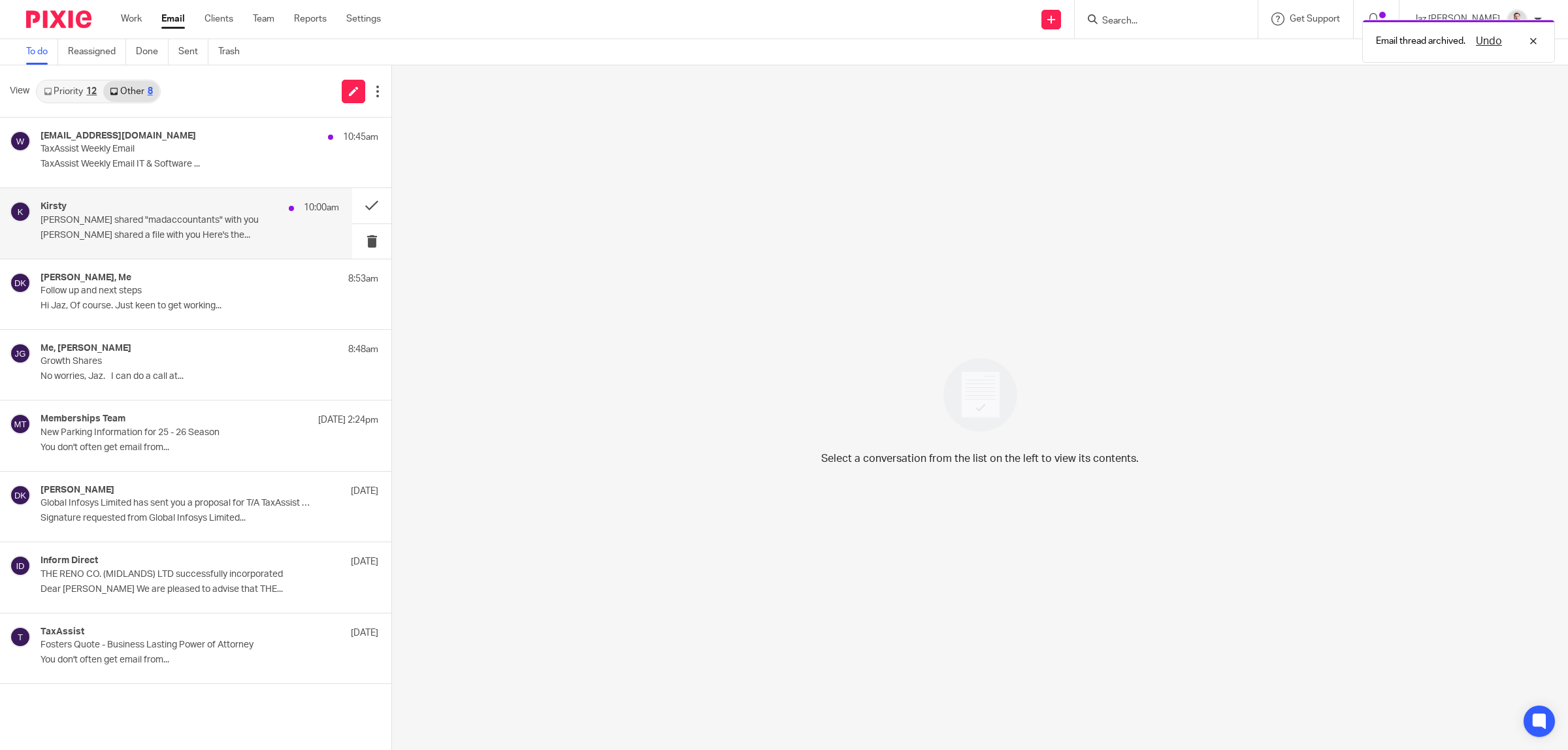
click at [171, 235] on p "[PERSON_NAME] shared a file with you Here's the..." at bounding box center [189, 235] width 298 height 11
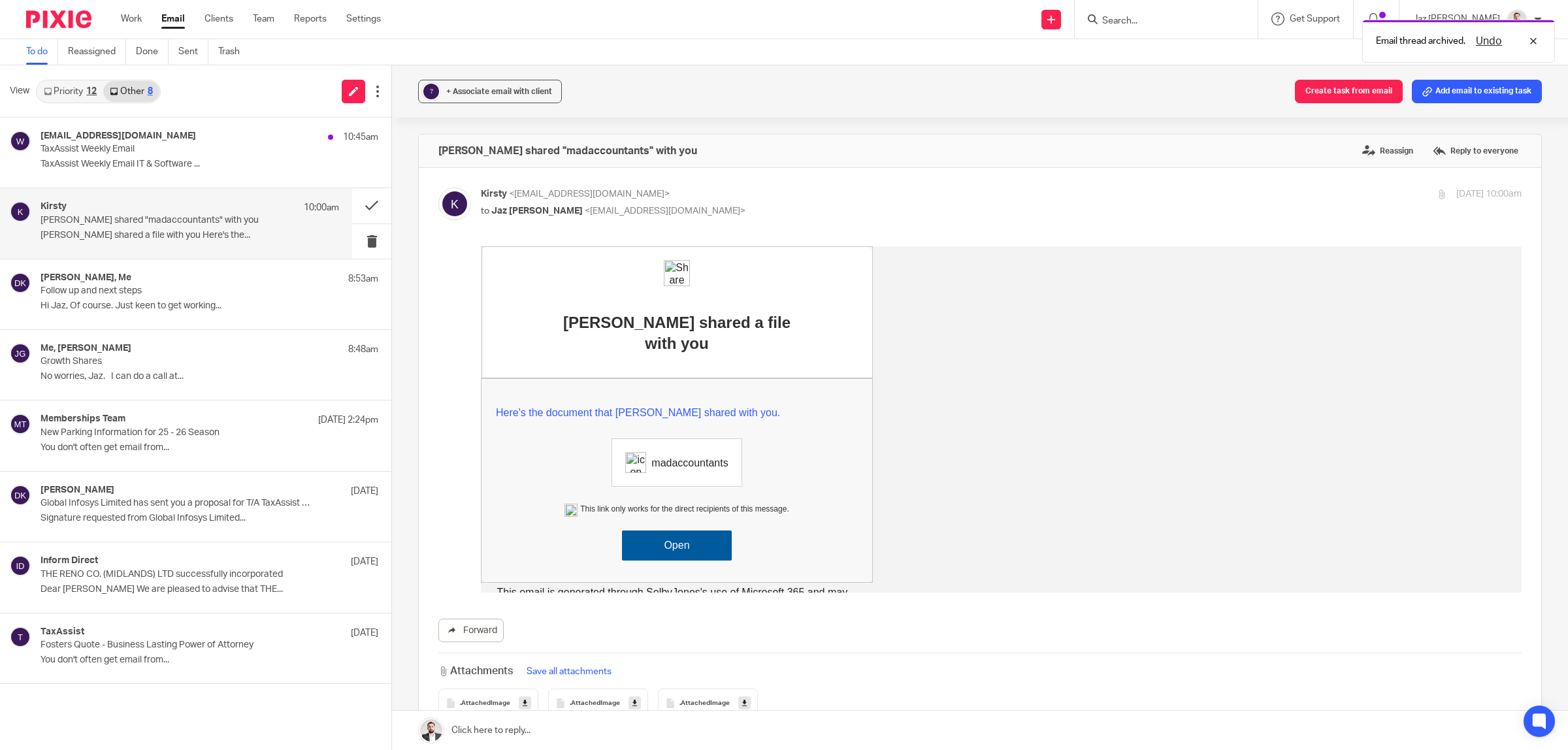
scroll to position [0, 0]
drag, startPoint x: 639, startPoint y: 192, endPoint x: 542, endPoint y: 192, distance: 97.0
click at [542, 192] on span "<kirsty@madaccountants.global>" at bounding box center [589, 194] width 161 height 9
click at [703, 65] on div "? + Associate email with client Create task from email Add email to existing ta…" at bounding box center [980, 92] width 1176 height 53
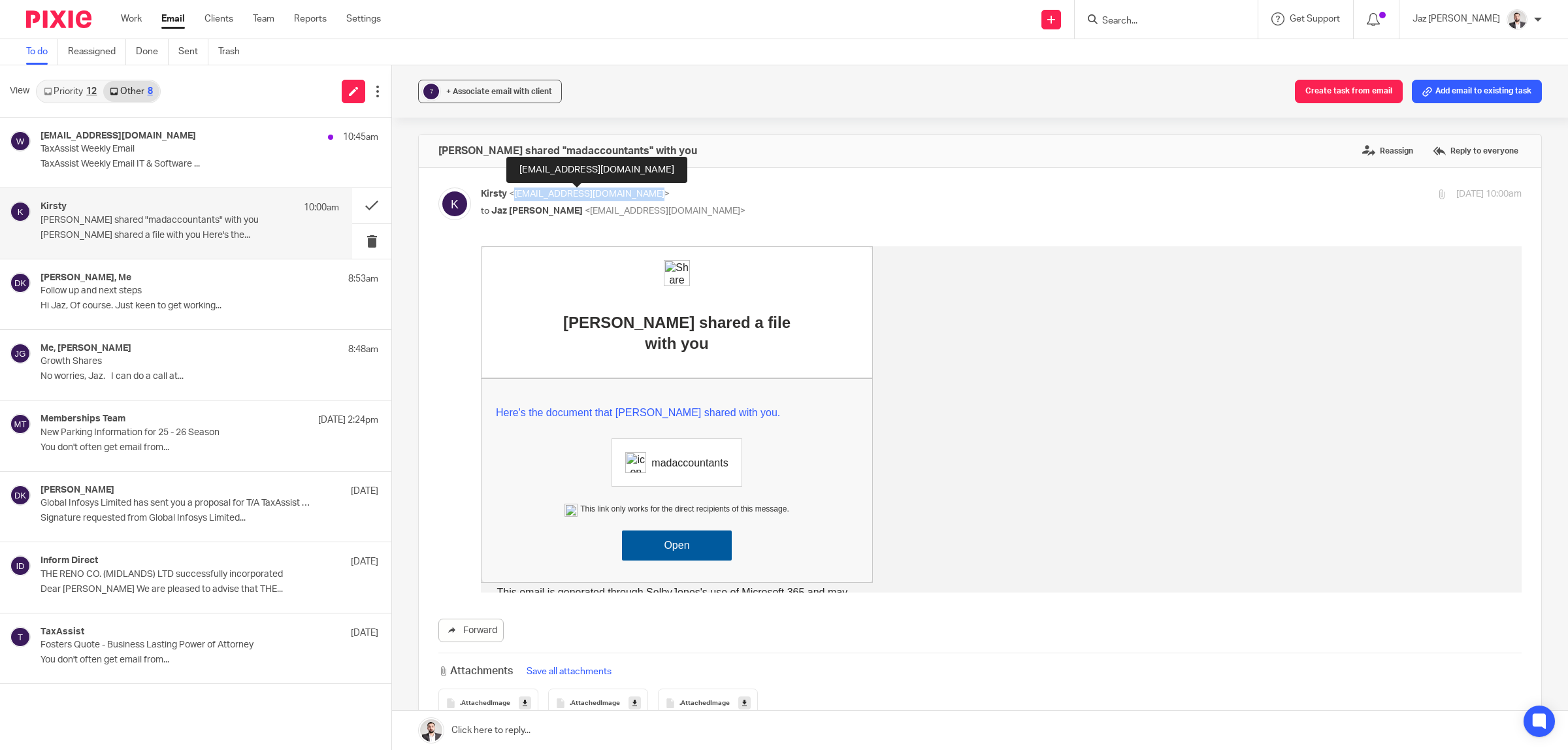
drag, startPoint x: 641, startPoint y: 193, endPoint x: 511, endPoint y: 193, distance: 130.0
click at [511, 193] on span "<kirsty@madaccountants.global>" at bounding box center [589, 194] width 161 height 9
copy span "kirsty@madaccountants.global"
click at [1449, 93] on button "Add email to existing task" at bounding box center [1476, 91] width 130 height 23
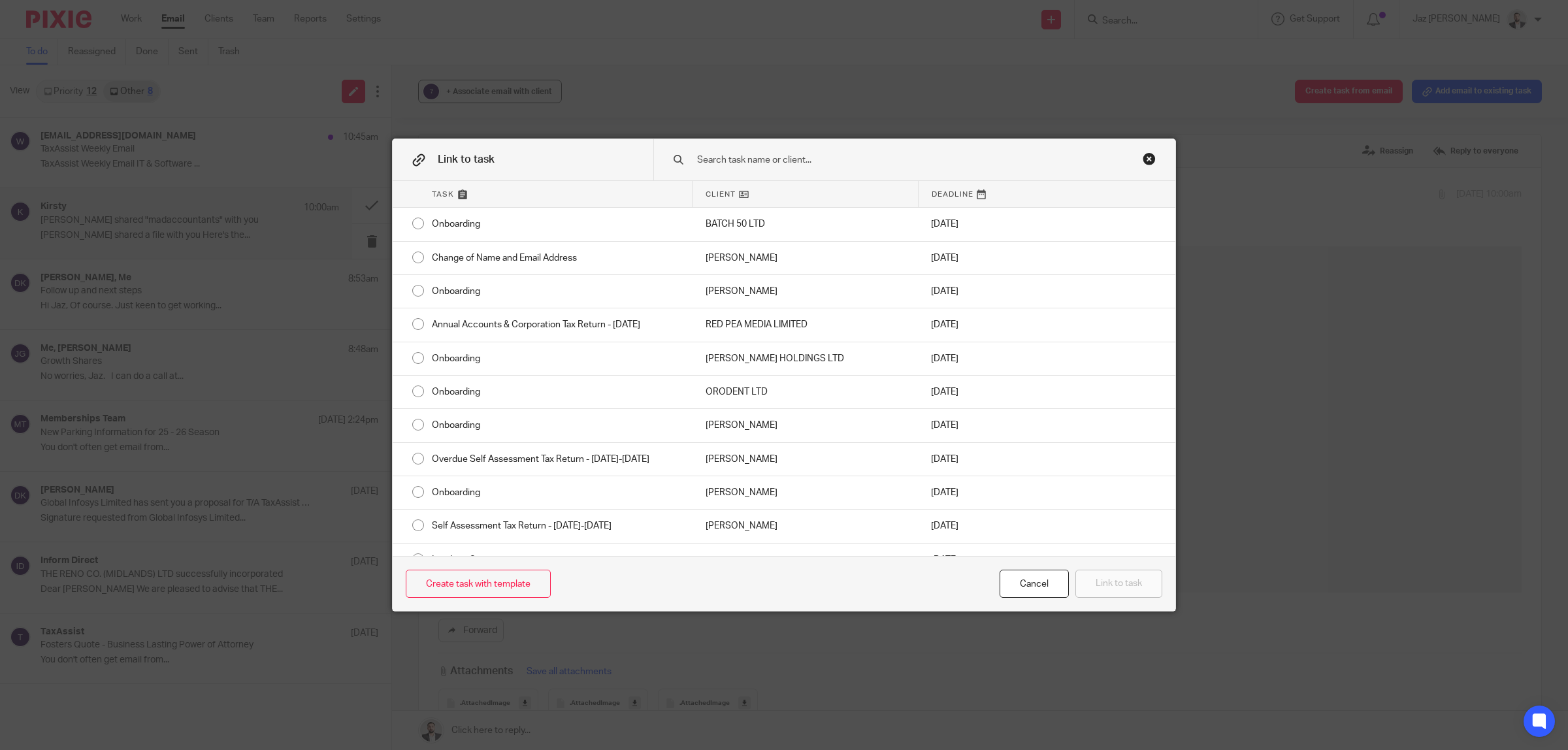
click at [886, 157] on input "text" at bounding box center [896, 159] width 402 height 14
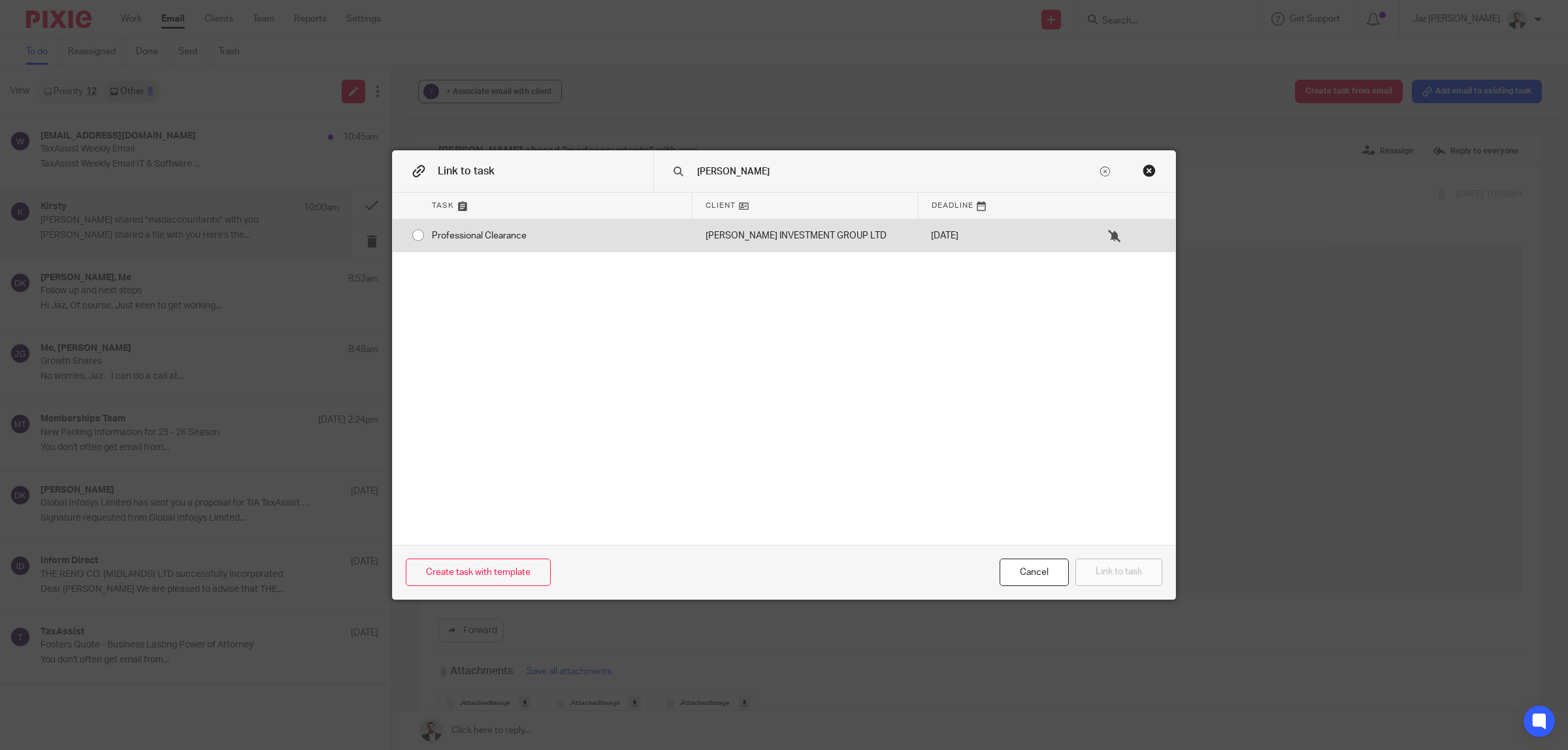
type input "angela"
click at [590, 223] on div "Professional Clearance" at bounding box center [555, 235] width 273 height 32
radio input "true"
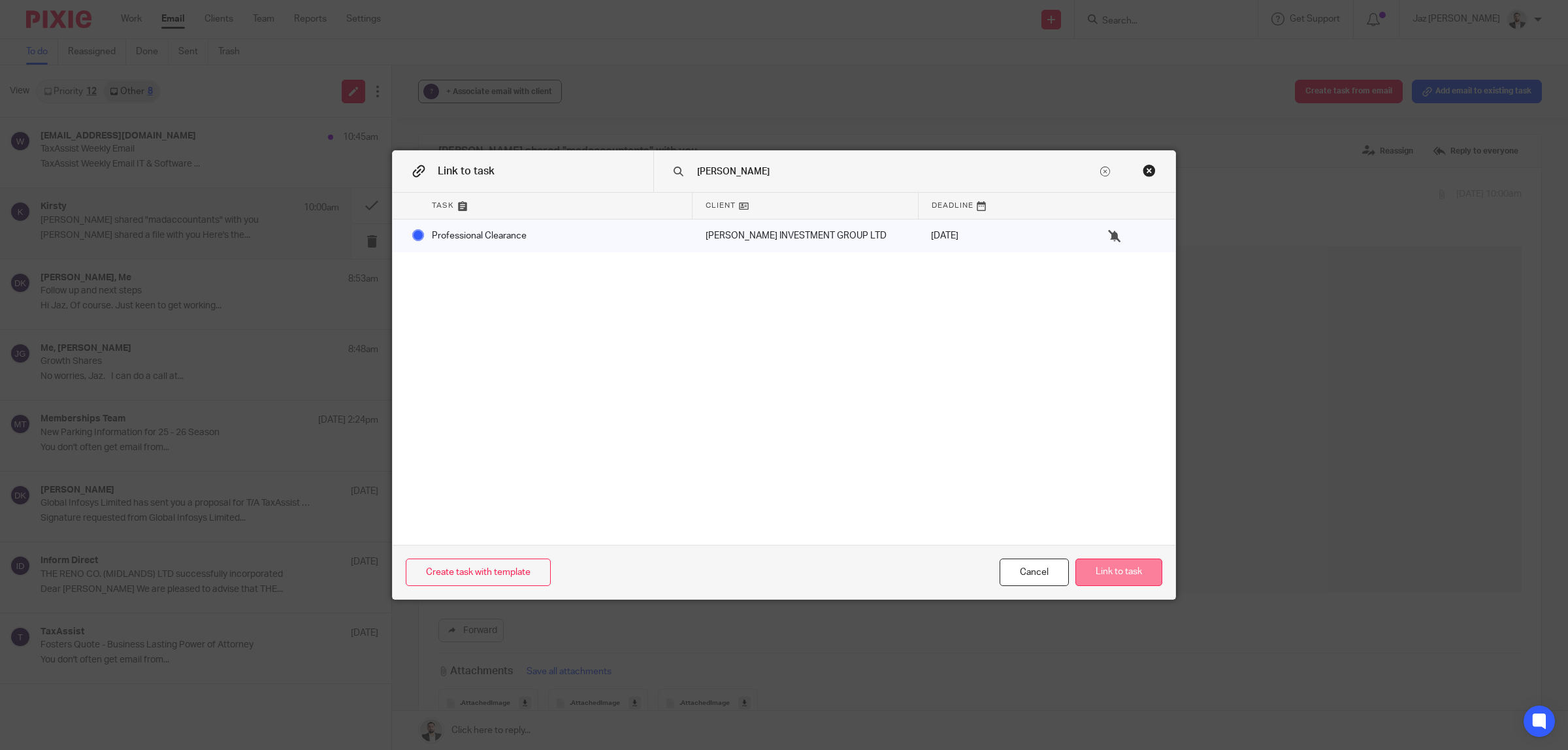
click at [1106, 573] on button "Link to task" at bounding box center [1119, 572] width 87 height 28
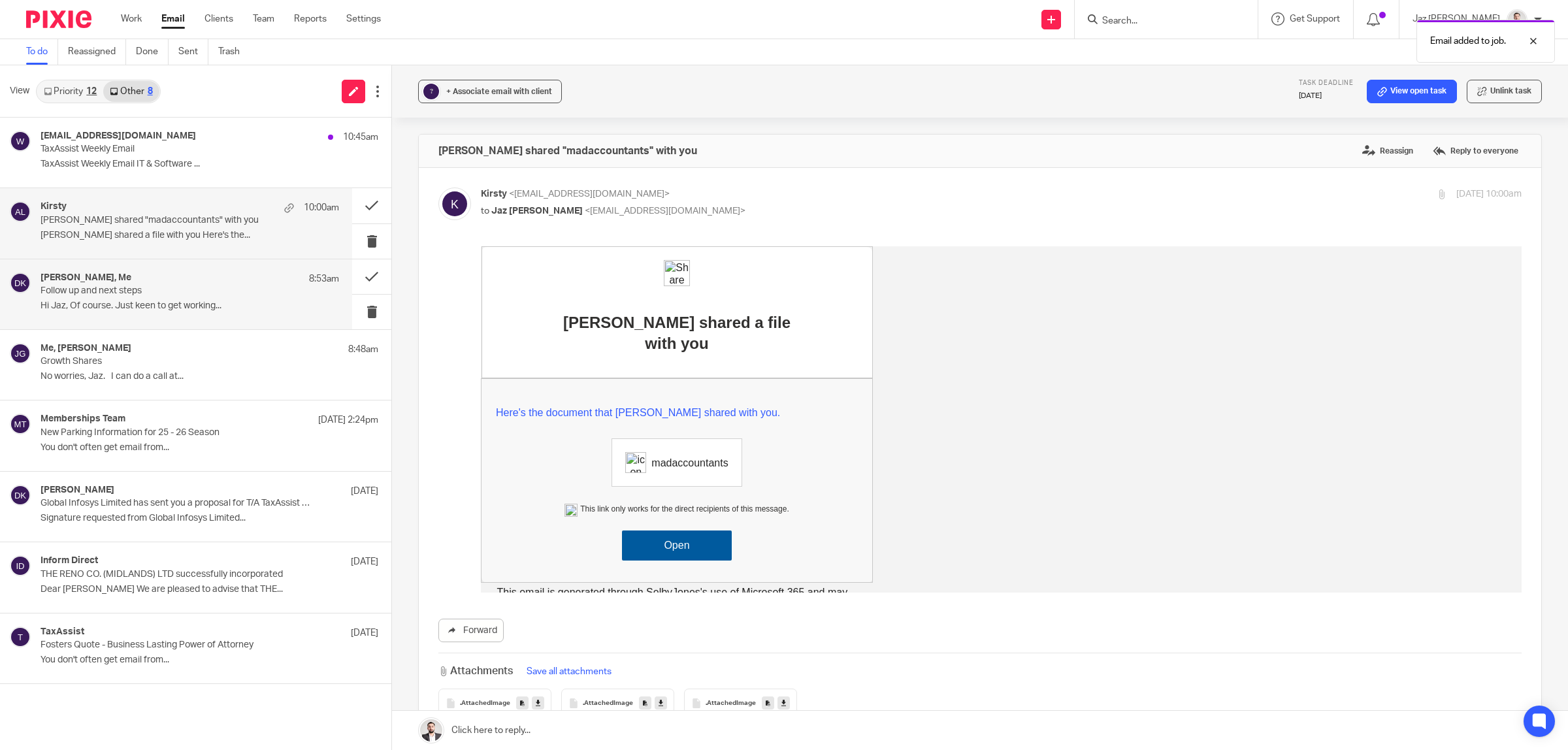
click at [146, 286] on p "Follow up and next steps" at bounding box center [160, 291] width 239 height 11
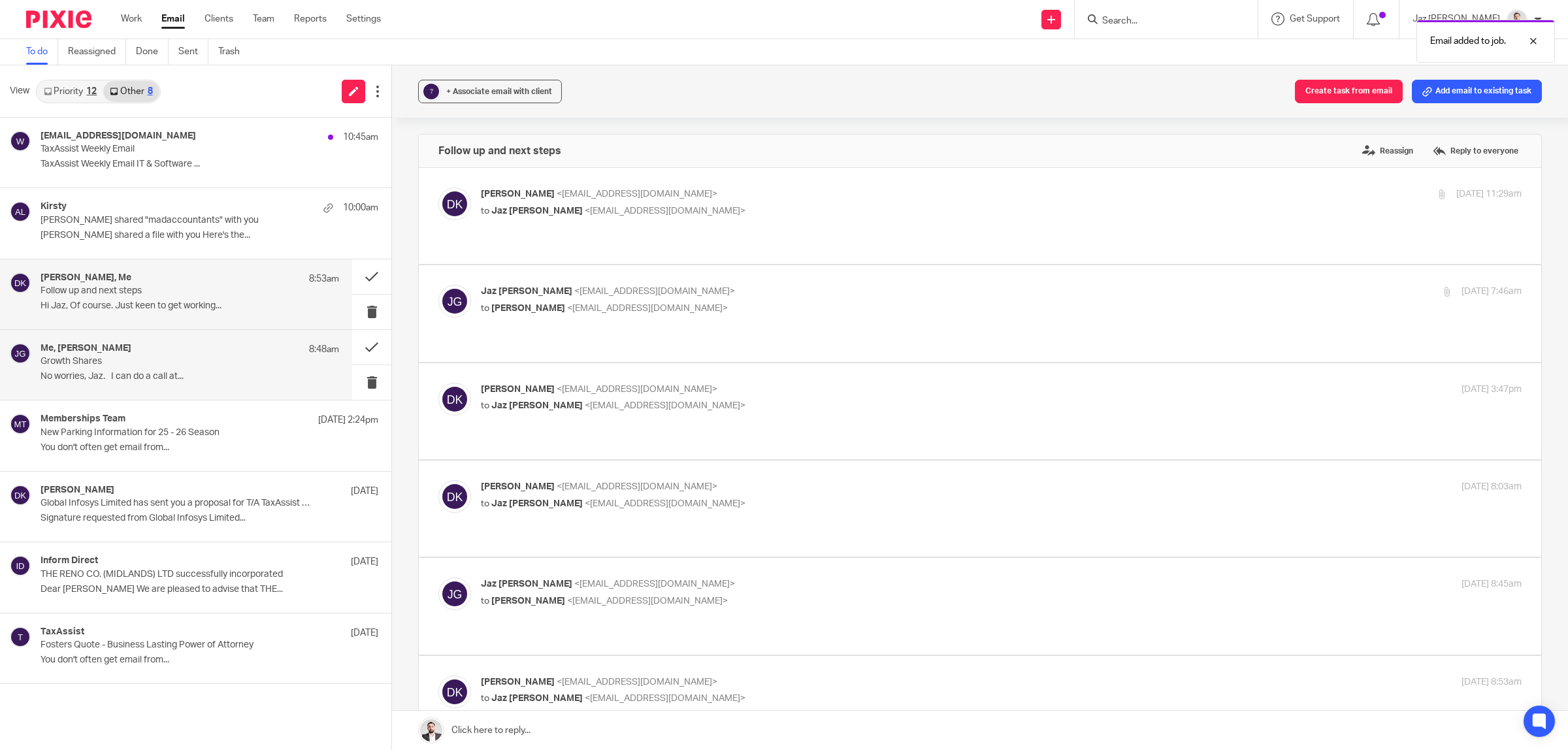
click at [159, 349] on div "Me, Jahid Ali 8:48am" at bounding box center [189, 349] width 298 height 13
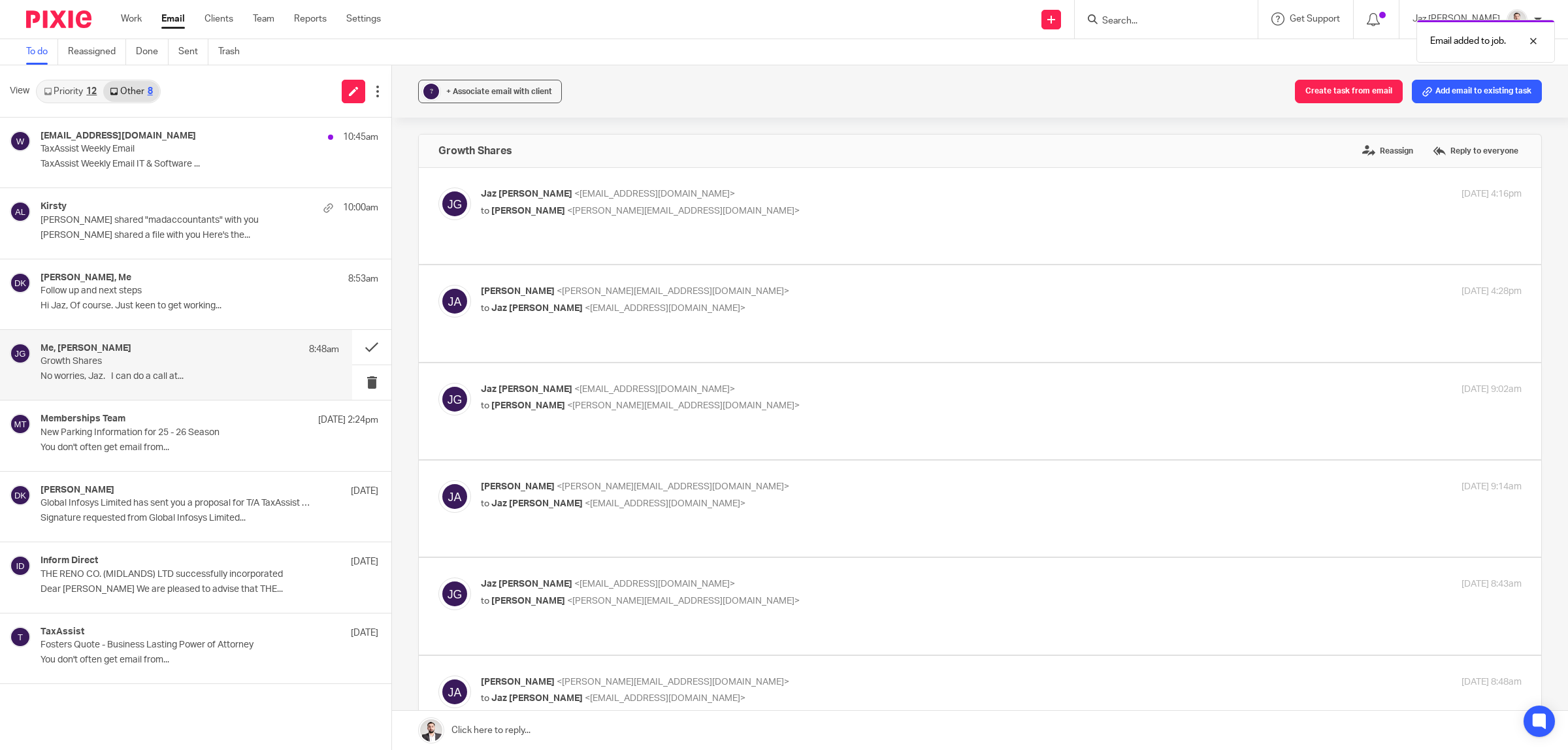
scroll to position [350, 0]
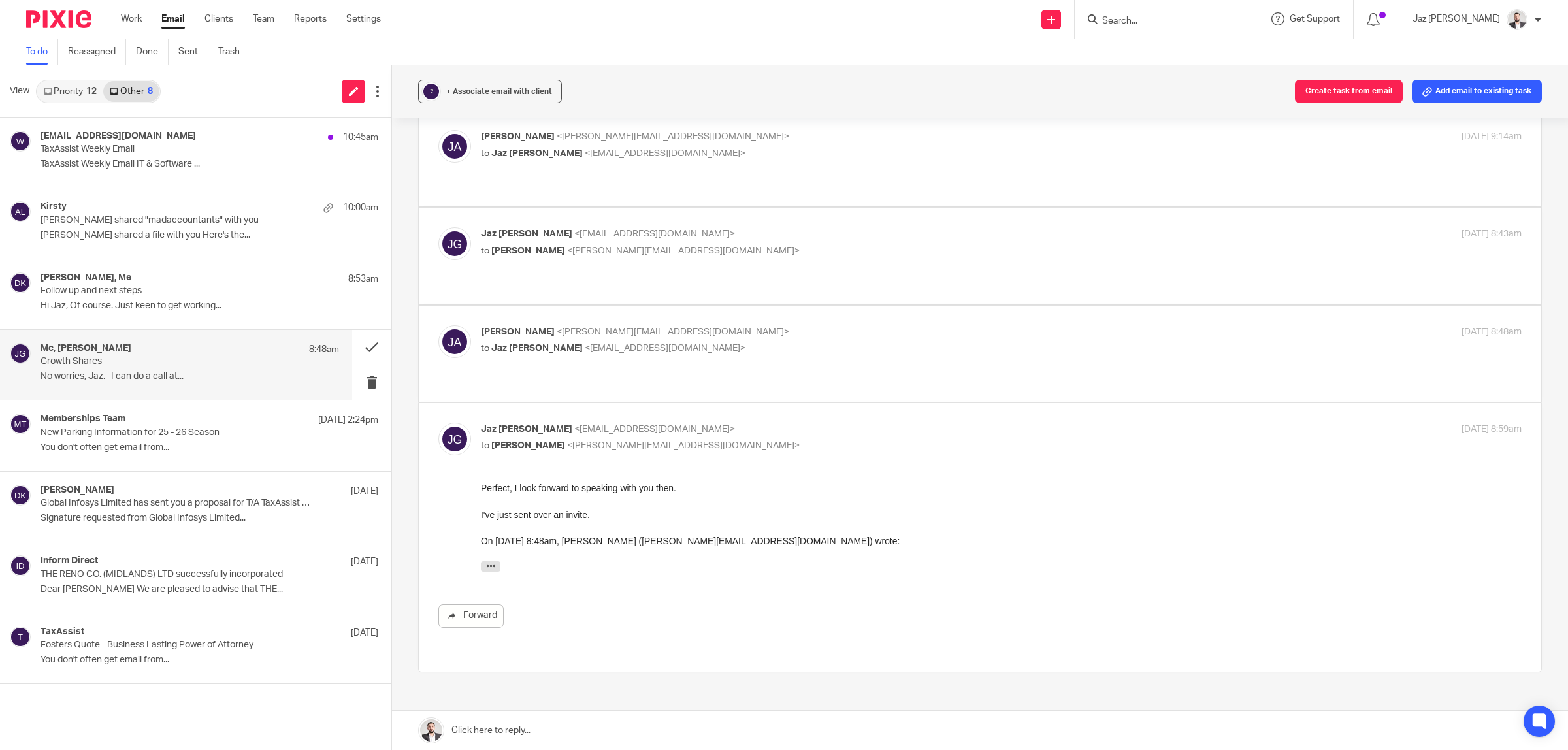
click at [83, 92] on link "Priority 12" at bounding box center [71, 92] width 66 height 21
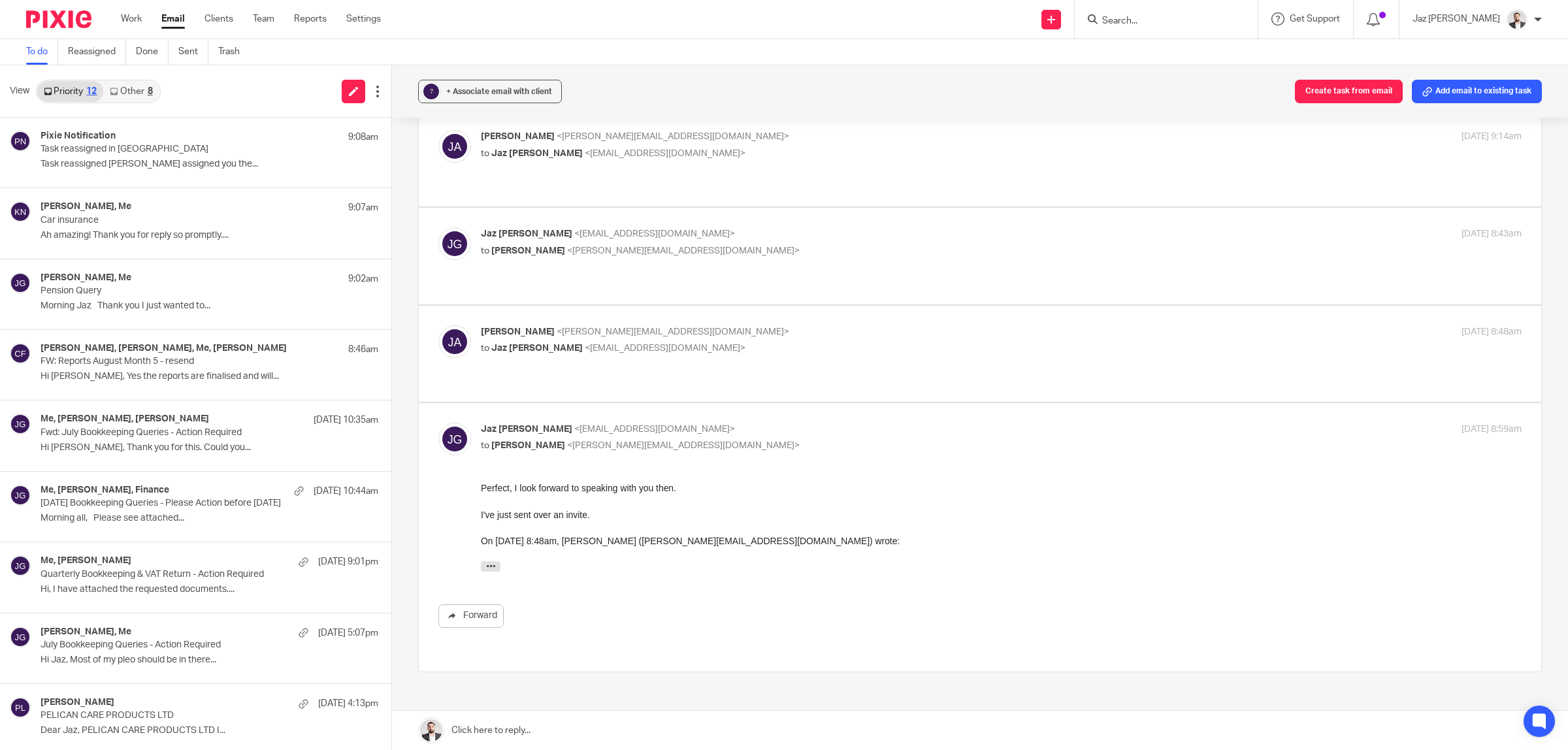
click at [125, 90] on link "Other 8" at bounding box center [131, 92] width 56 height 21
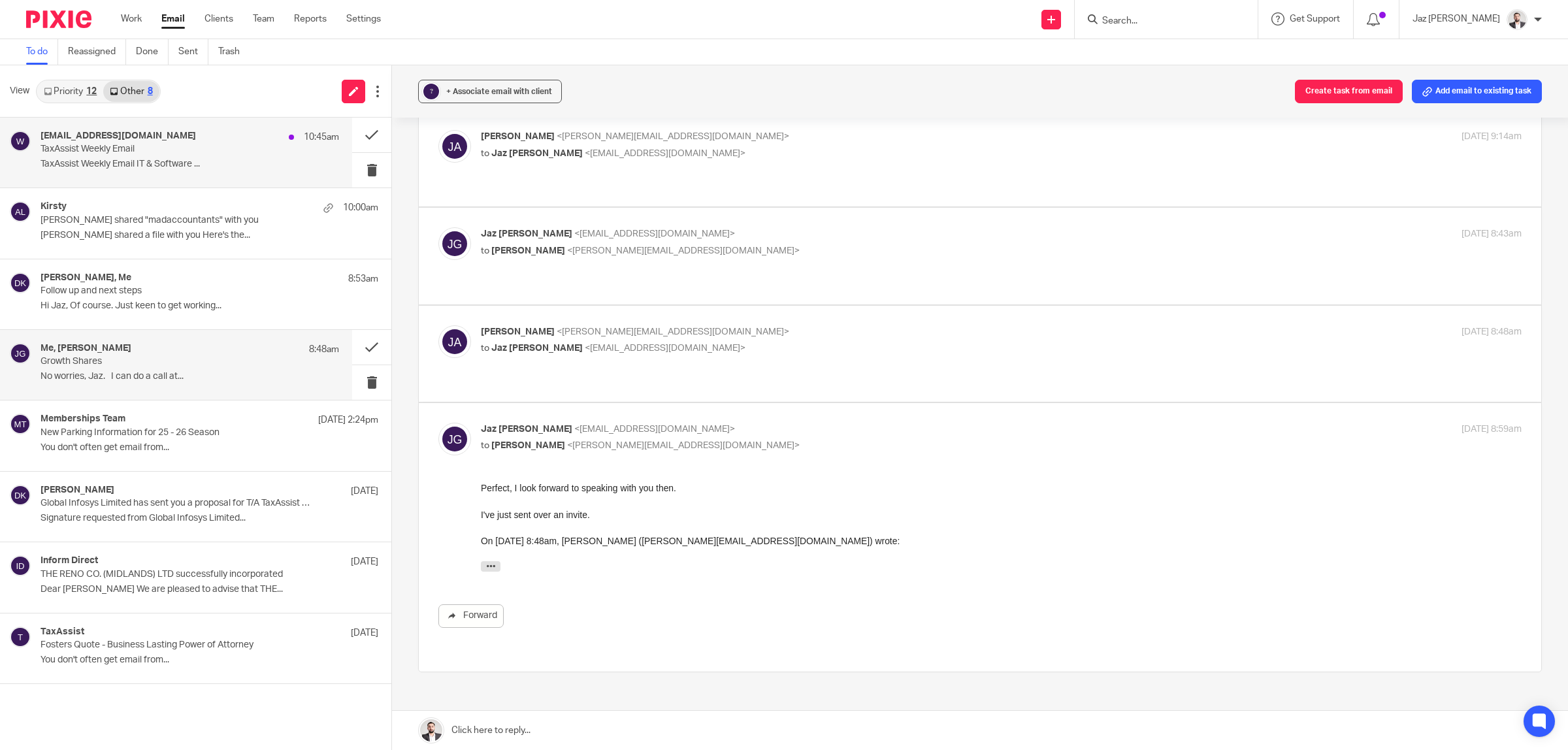
click at [148, 161] on p "TaxAssist Weekly Email IT & Software ..." at bounding box center [189, 164] width 298 height 11
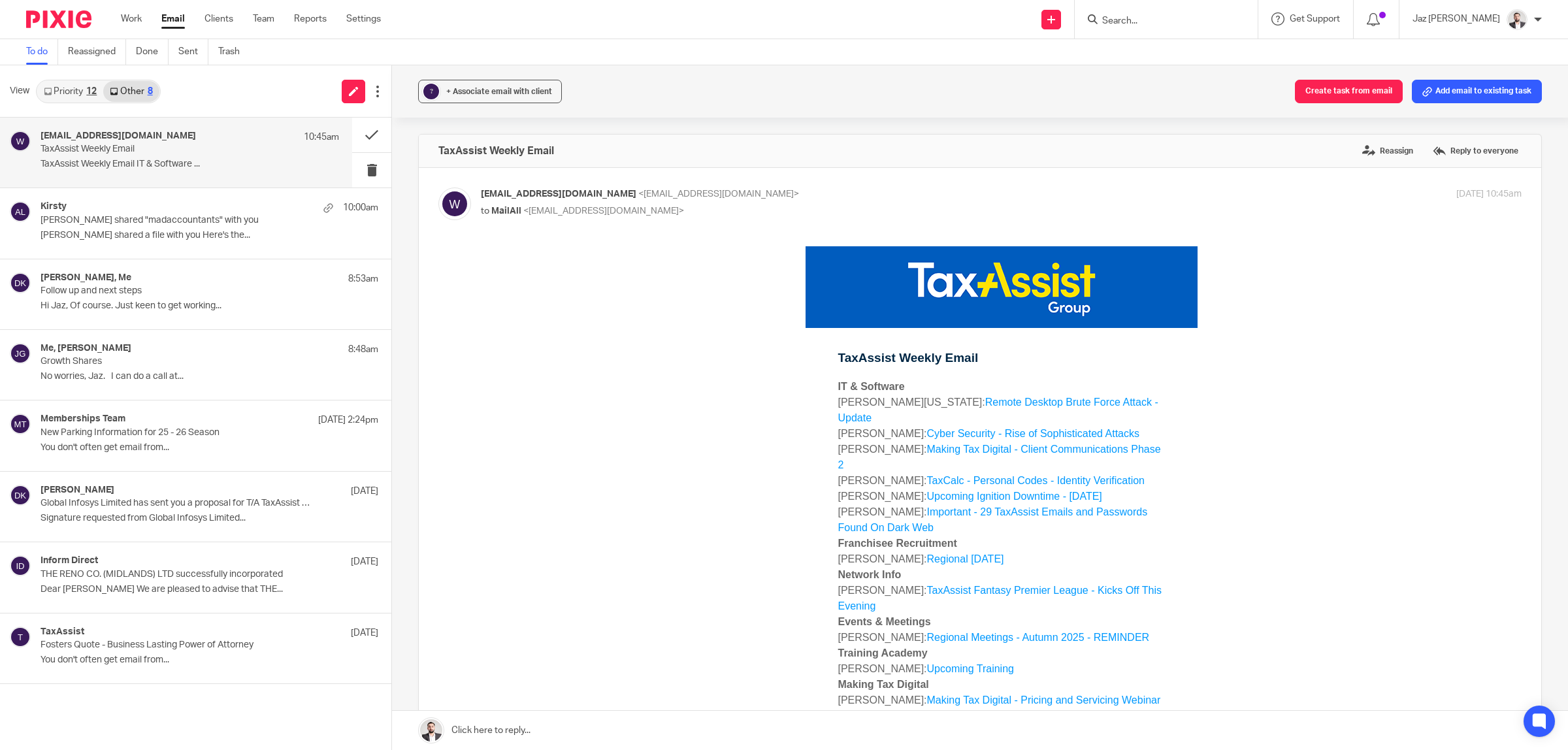
scroll to position [82, 0]
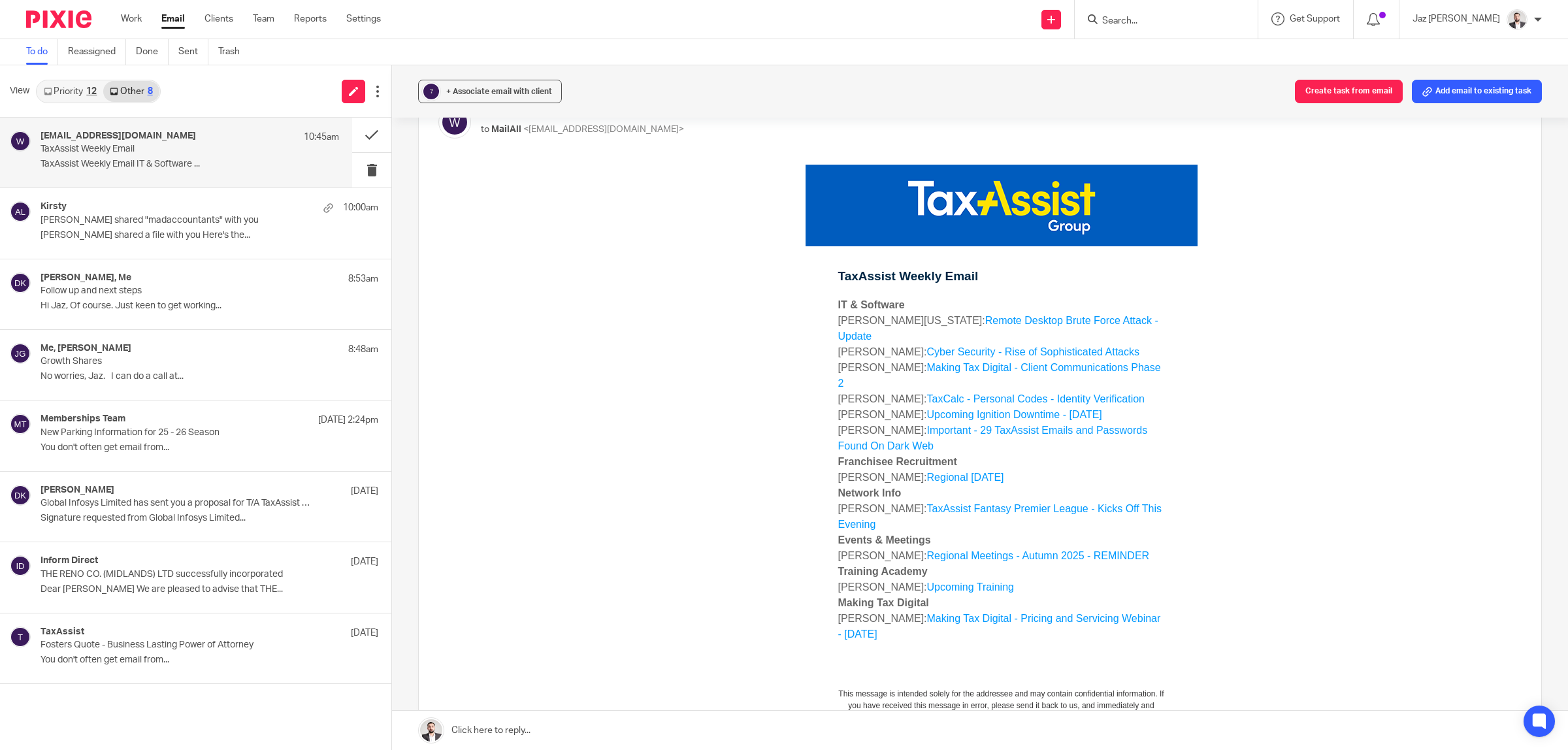
click at [944, 613] on link "Making Tax Digital - Pricing and Servicing Webinar - Tuesday 19th August" at bounding box center [1000, 627] width 323 height 27
click at [66, 92] on link "Priority 12" at bounding box center [71, 92] width 66 height 21
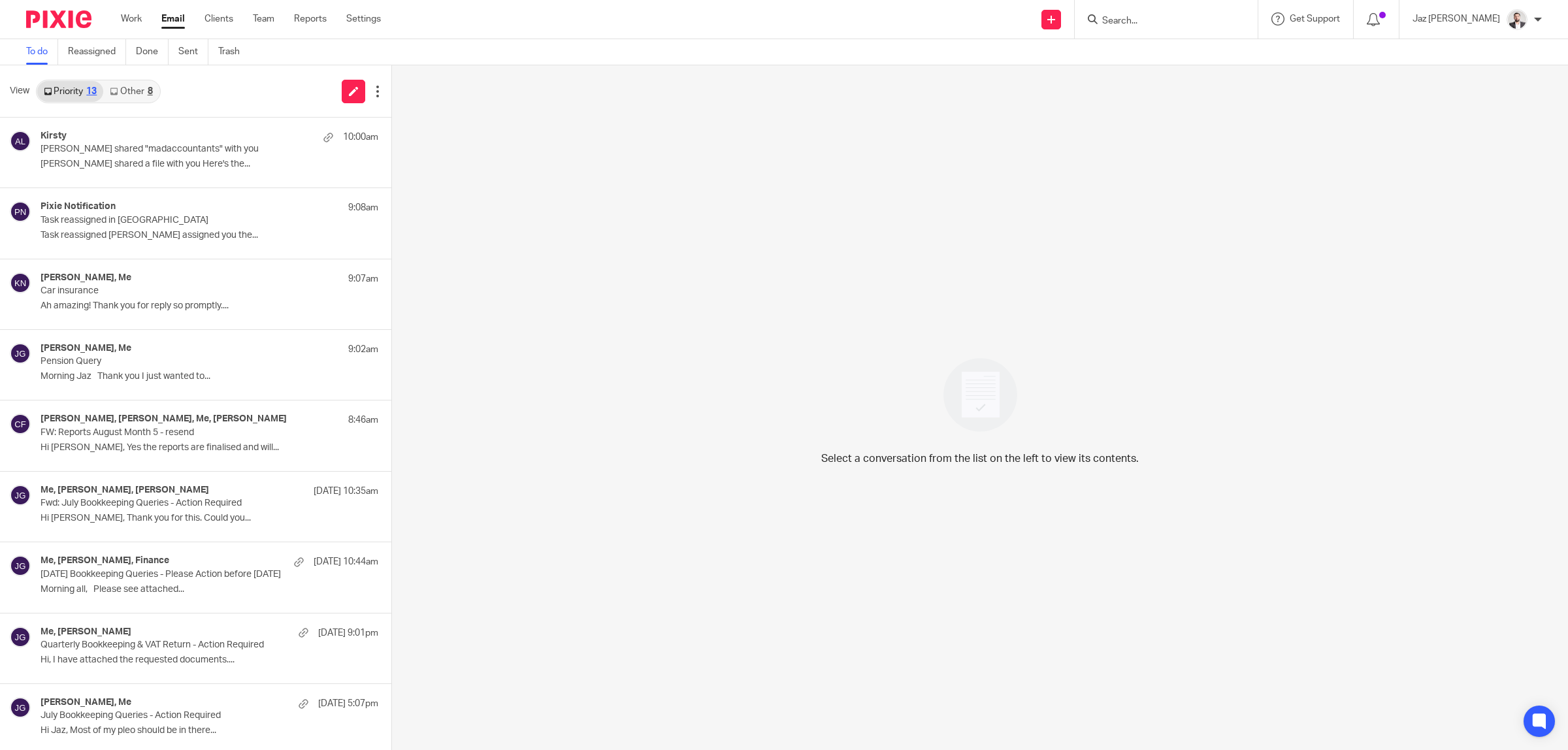
click at [137, 92] on link "Other 8" at bounding box center [131, 92] width 56 height 21
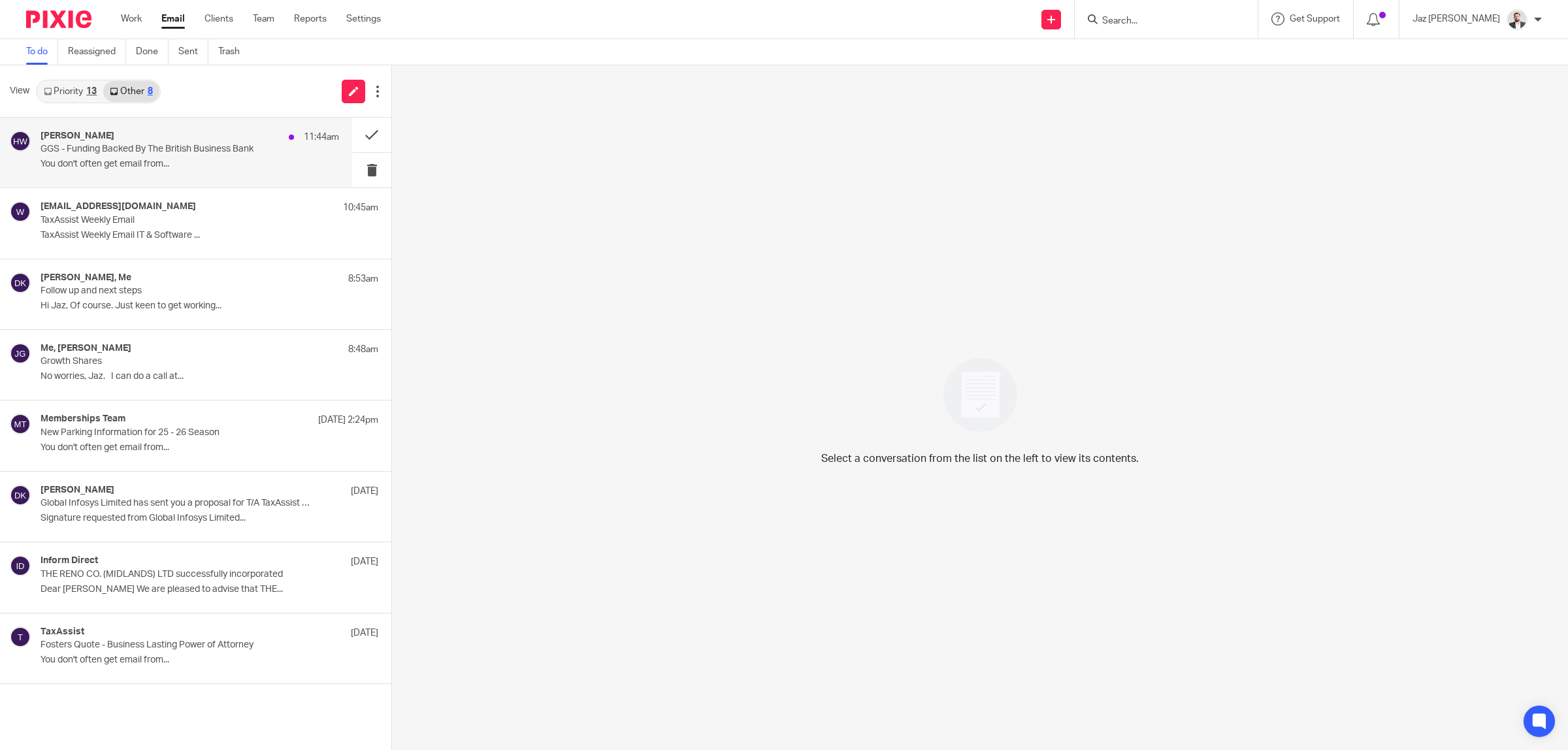
click at [93, 153] on p "GGS - Funding Backed By The British Business Bank" at bounding box center [160, 149] width 239 height 11
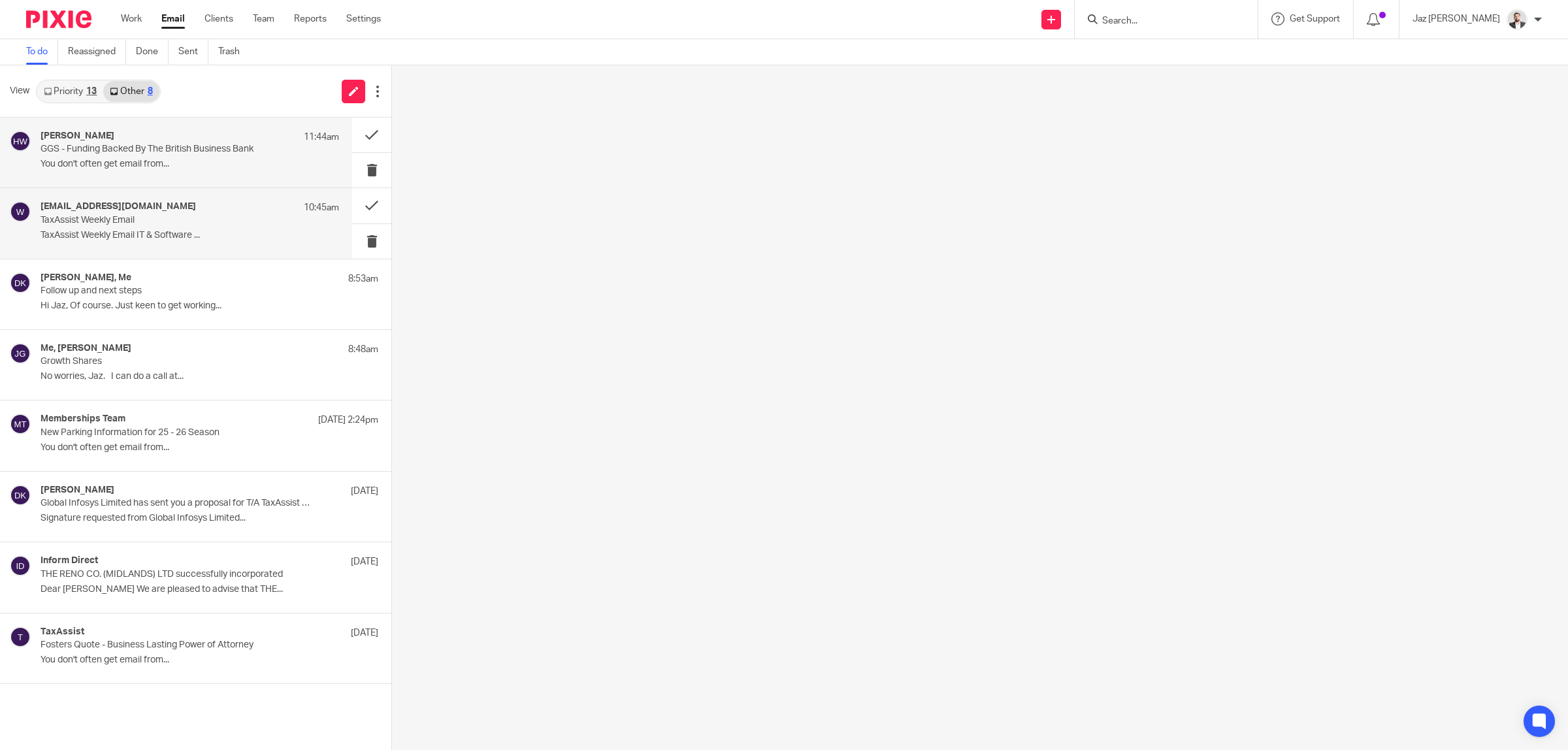
click at [112, 227] on div "[EMAIL_ADDRESS][DOMAIN_NAME] 10:45am TaxAssist Weekly Email TaxAssist Weekly Em…" at bounding box center [189, 223] width 298 height 44
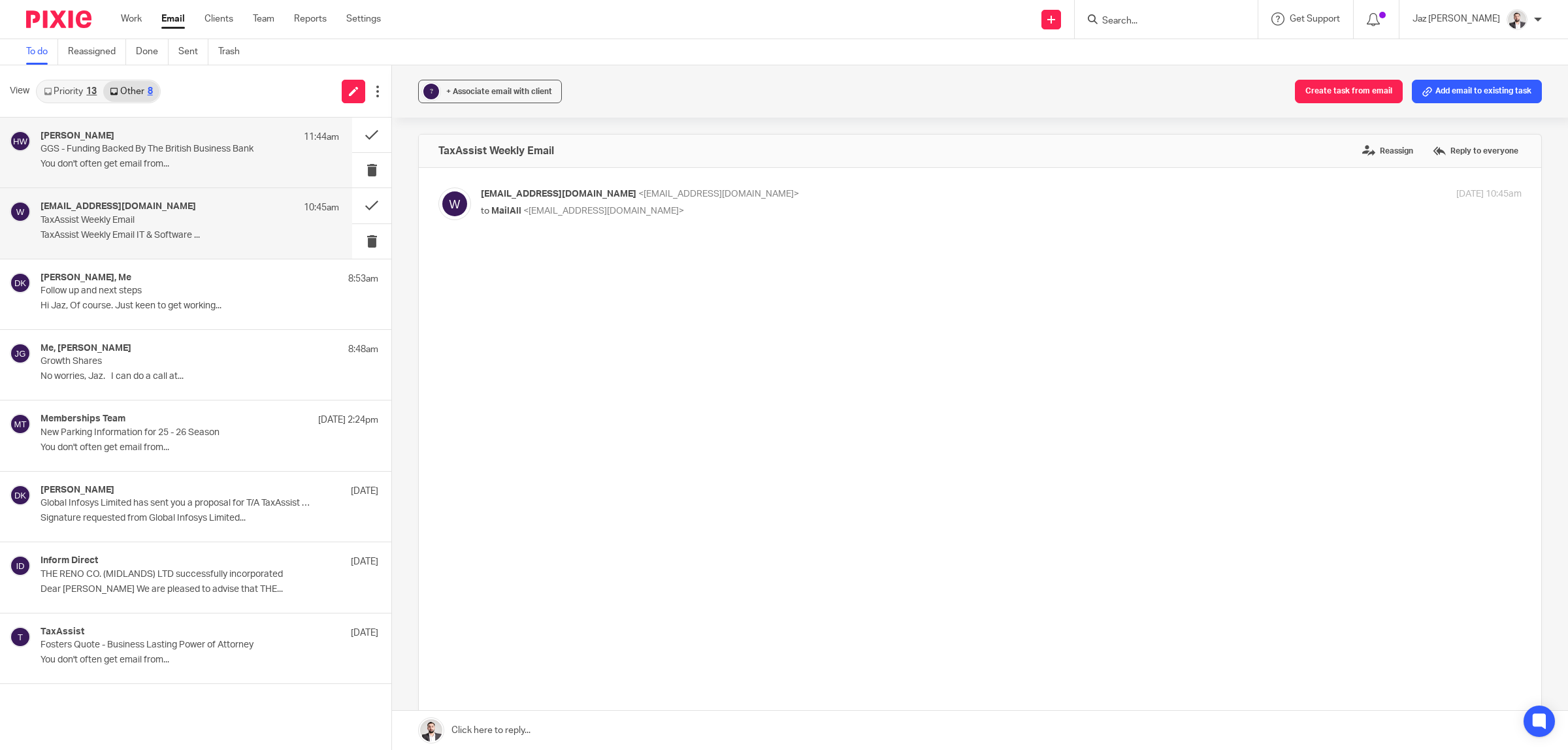
click at [122, 142] on div "[PERSON_NAME] 11:44am" at bounding box center [189, 137] width 298 height 13
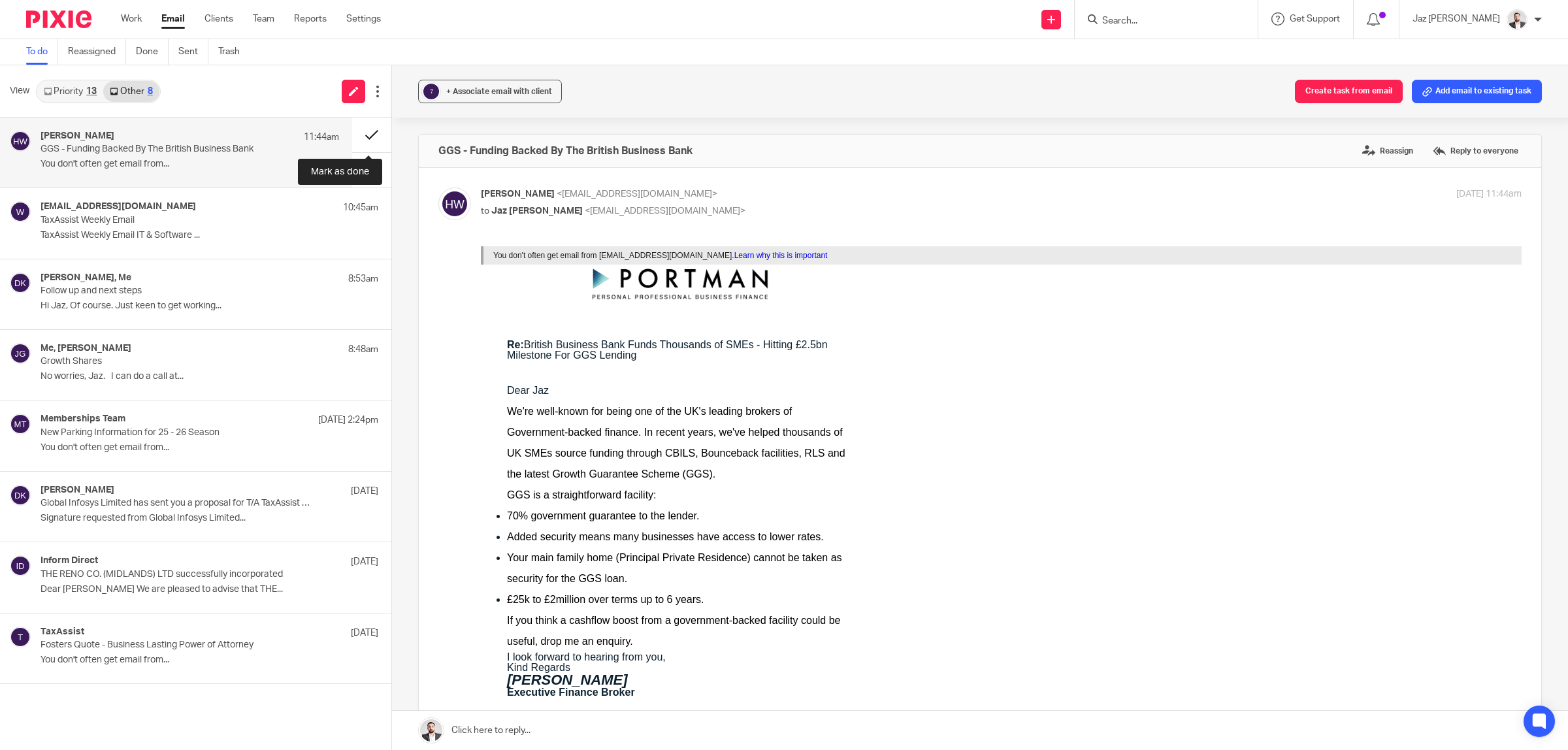
click at [368, 128] on button at bounding box center [372, 135] width 39 height 35
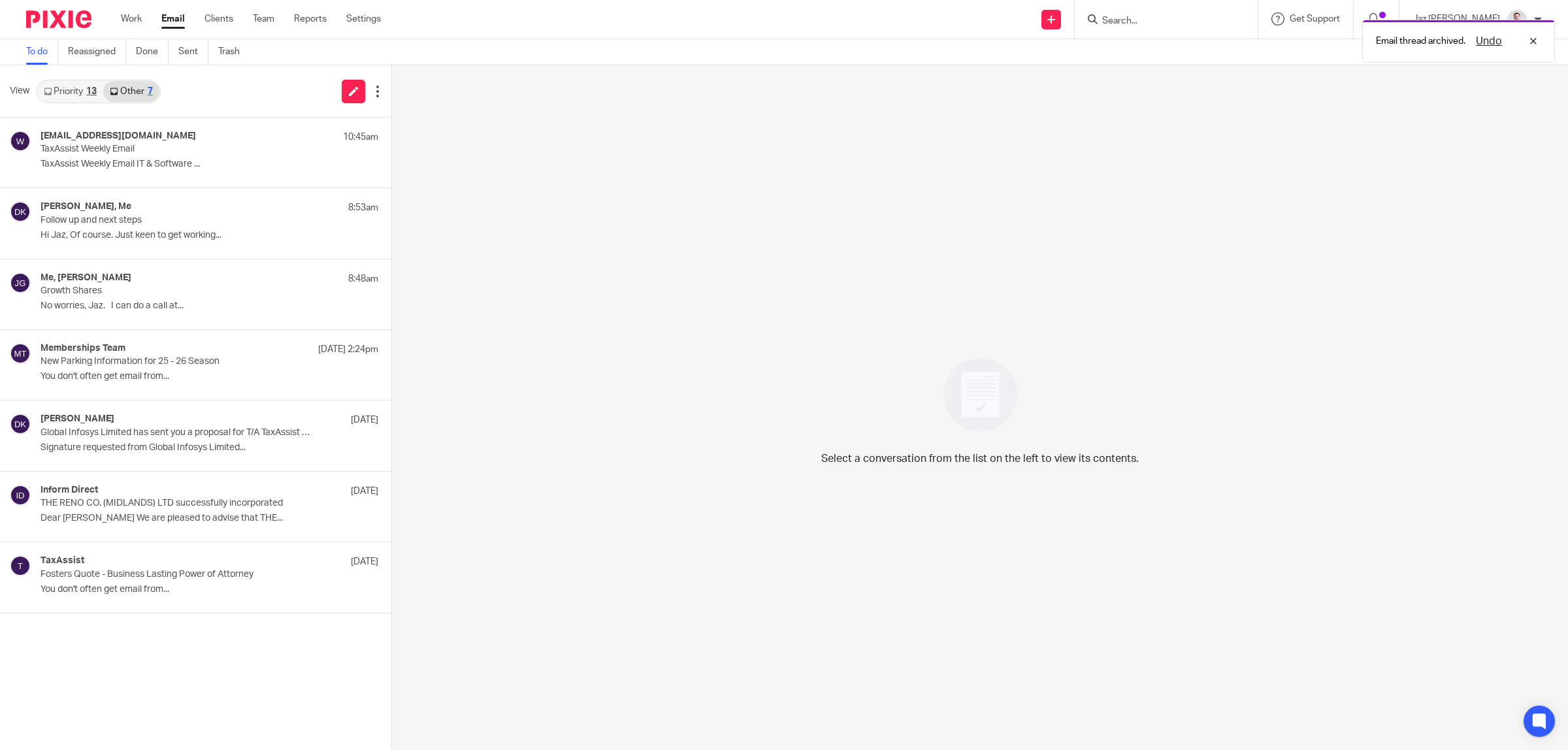
click at [79, 92] on link "Priority 13" at bounding box center [71, 92] width 66 height 21
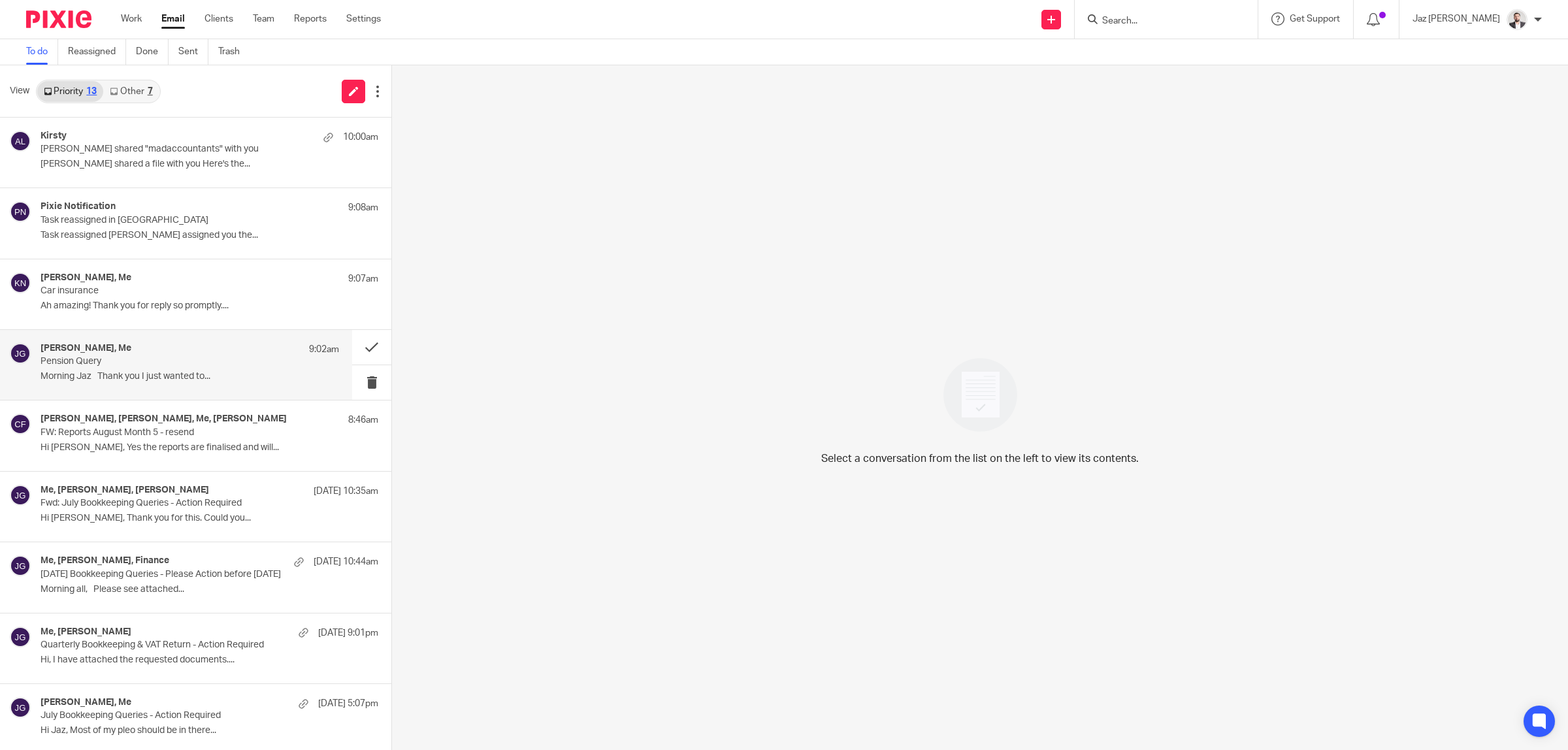
click at [144, 374] on p "Morning Jaz Thank you I just wanted to..." at bounding box center [189, 377] width 298 height 11
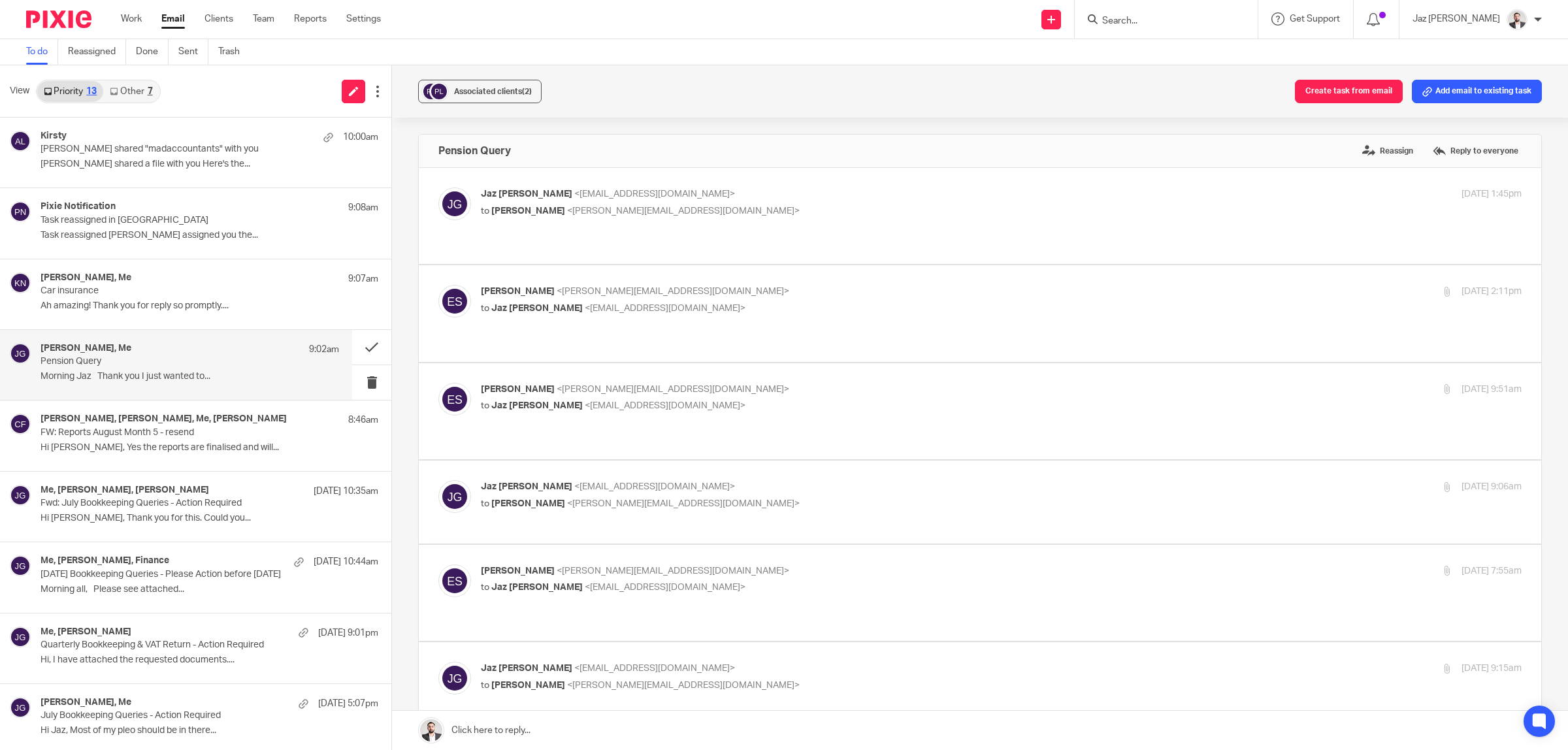
scroll to position [572, 0]
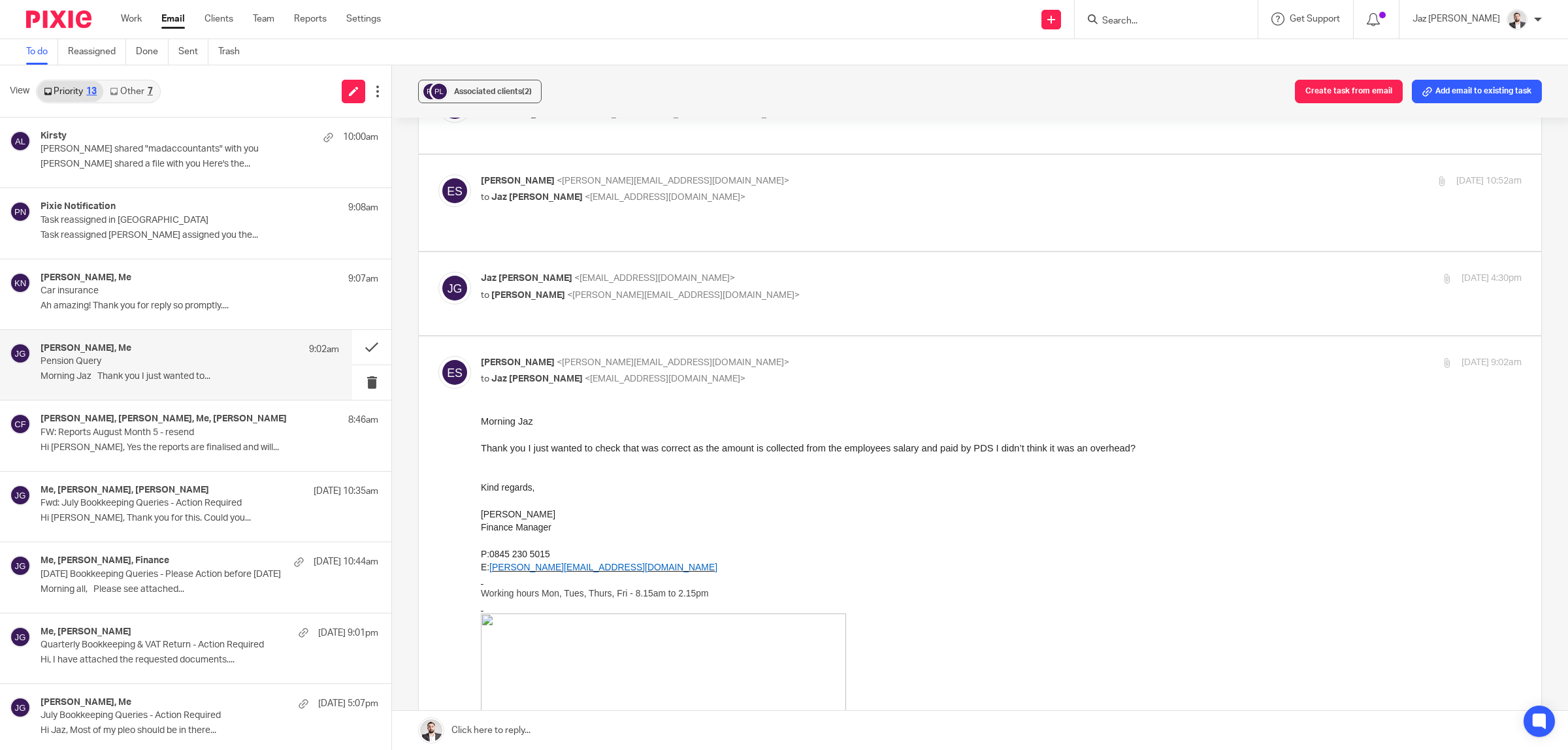
click at [748, 453] on p "Thank you I just wanted to check that was correct as the amount is collected fr…" at bounding box center [1001, 447] width 1041 height 13
click at [817, 479] on p at bounding box center [1001, 473] width 1041 height 13
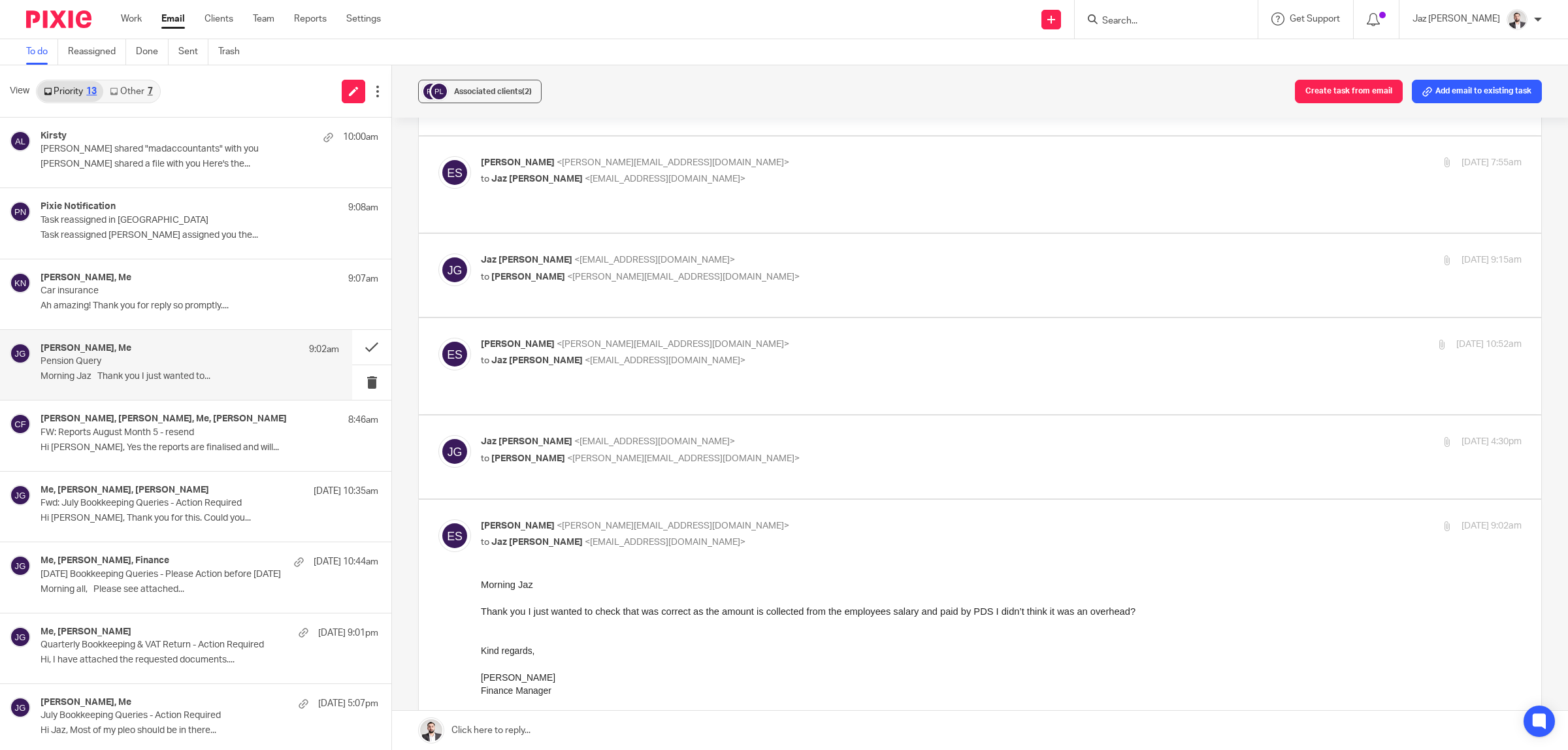
click at [814, 435] on p "[PERSON_NAME] <[EMAIL_ADDRESS][DOMAIN_NAME]>" at bounding box center [827, 442] width 693 height 14
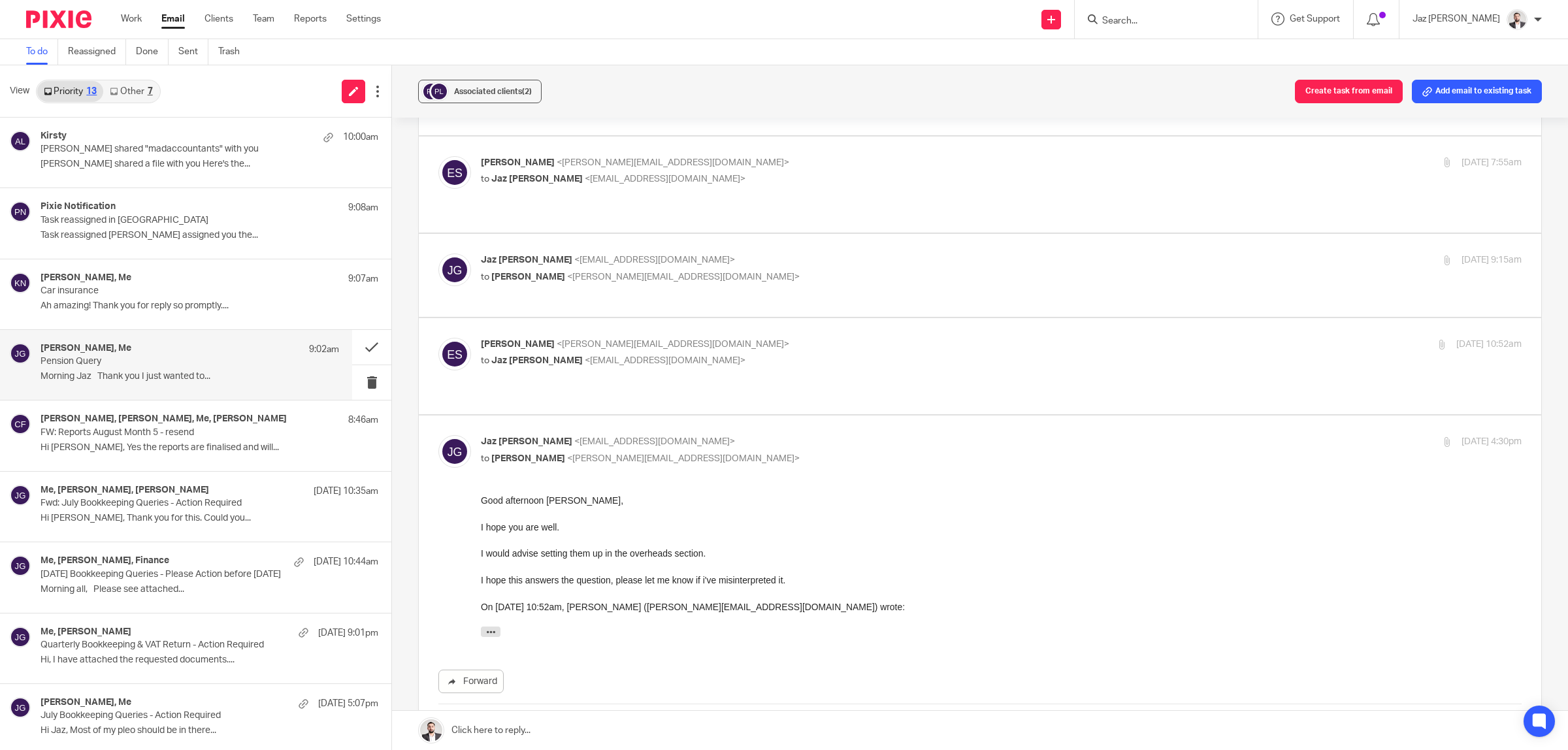
scroll to position [0, 0]
click at [867, 435] on p "[PERSON_NAME] <[EMAIL_ADDRESS][DOMAIN_NAME]>" at bounding box center [827, 442] width 693 height 14
checkbox input "false"
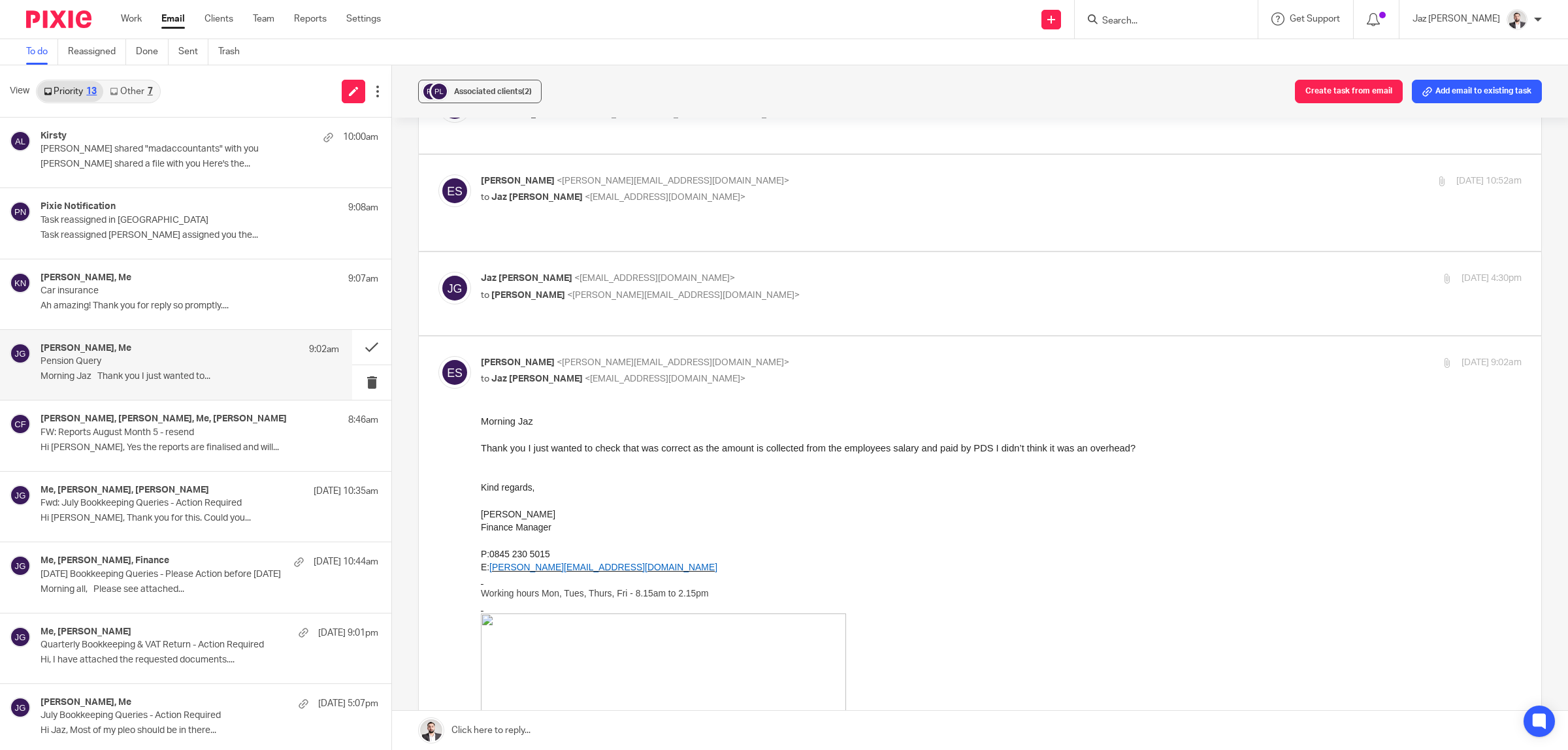
scroll to position [490, 0]
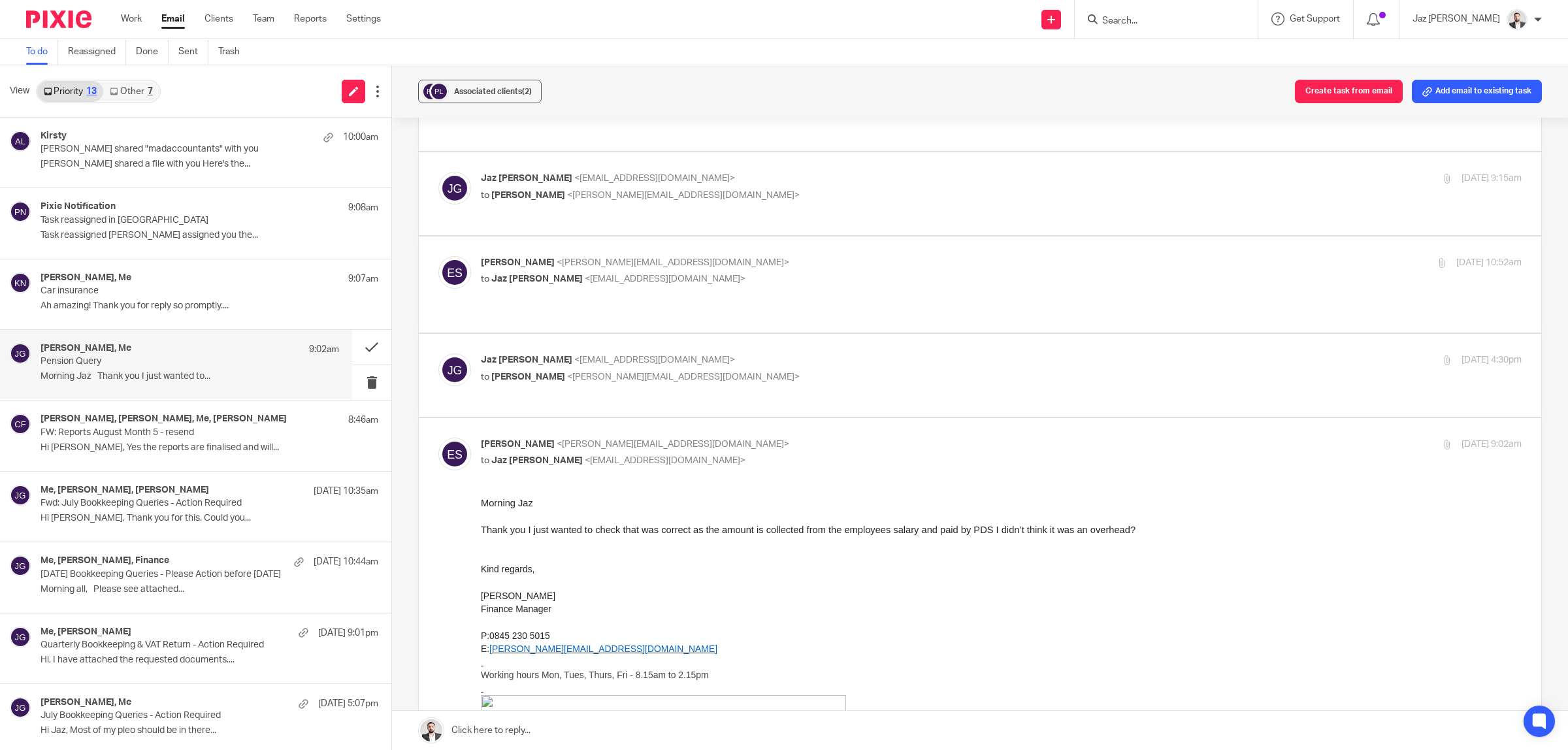
click at [600, 737] on link at bounding box center [980, 730] width 1176 height 39
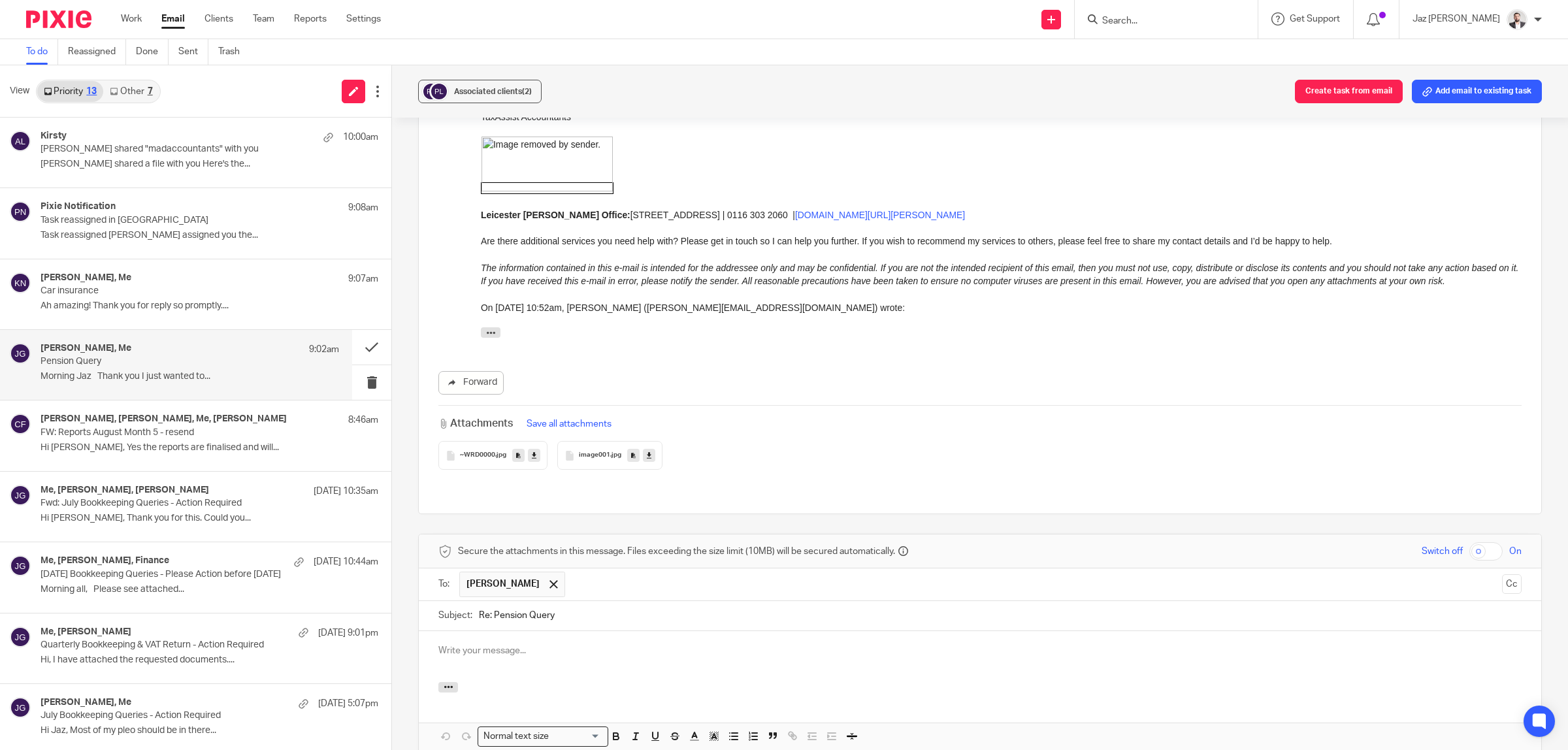
scroll to position [0, 0]
click at [615, 670] on p "In that case, I would advise splitting" at bounding box center [980, 676] width 1083 height 13
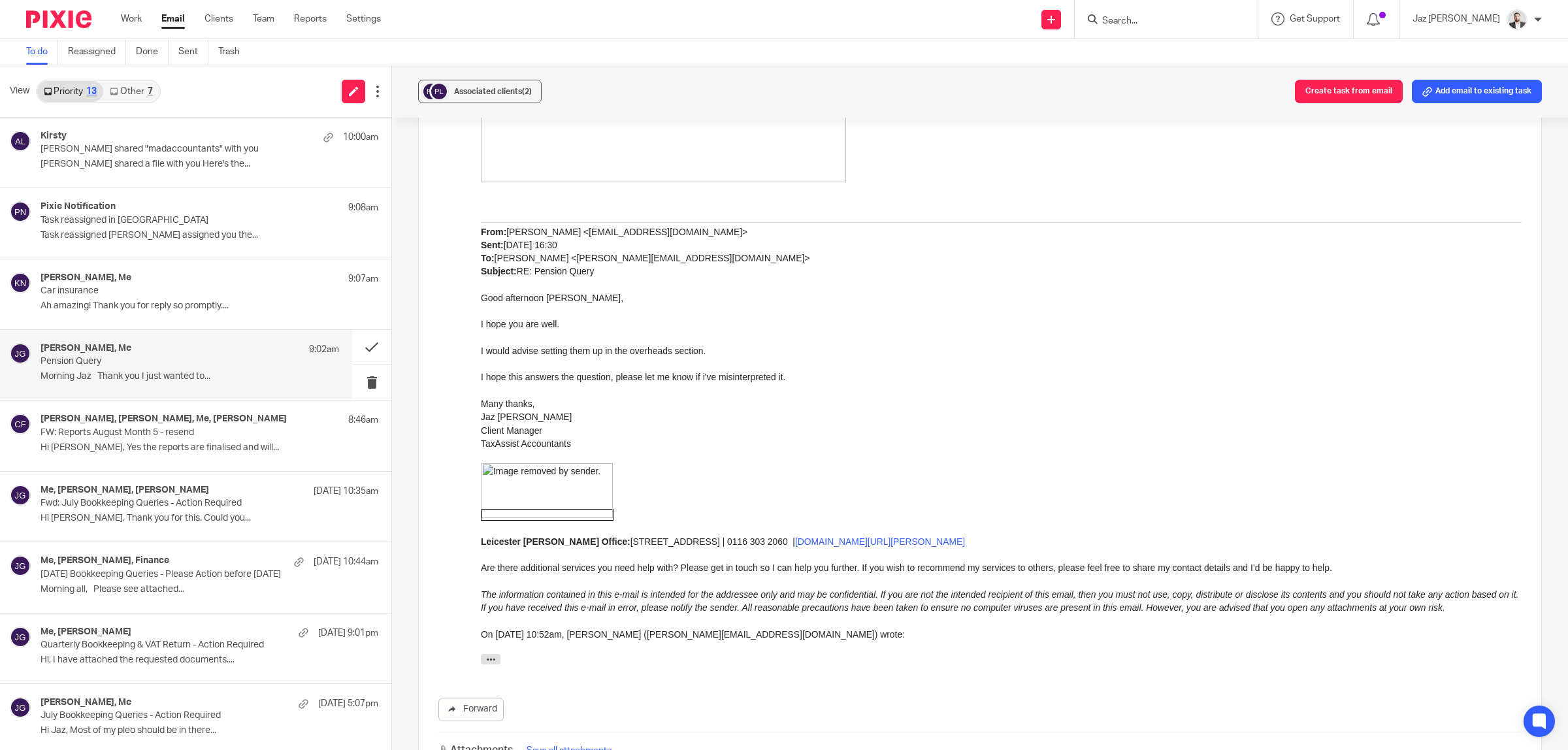
scroll to position [1356, 0]
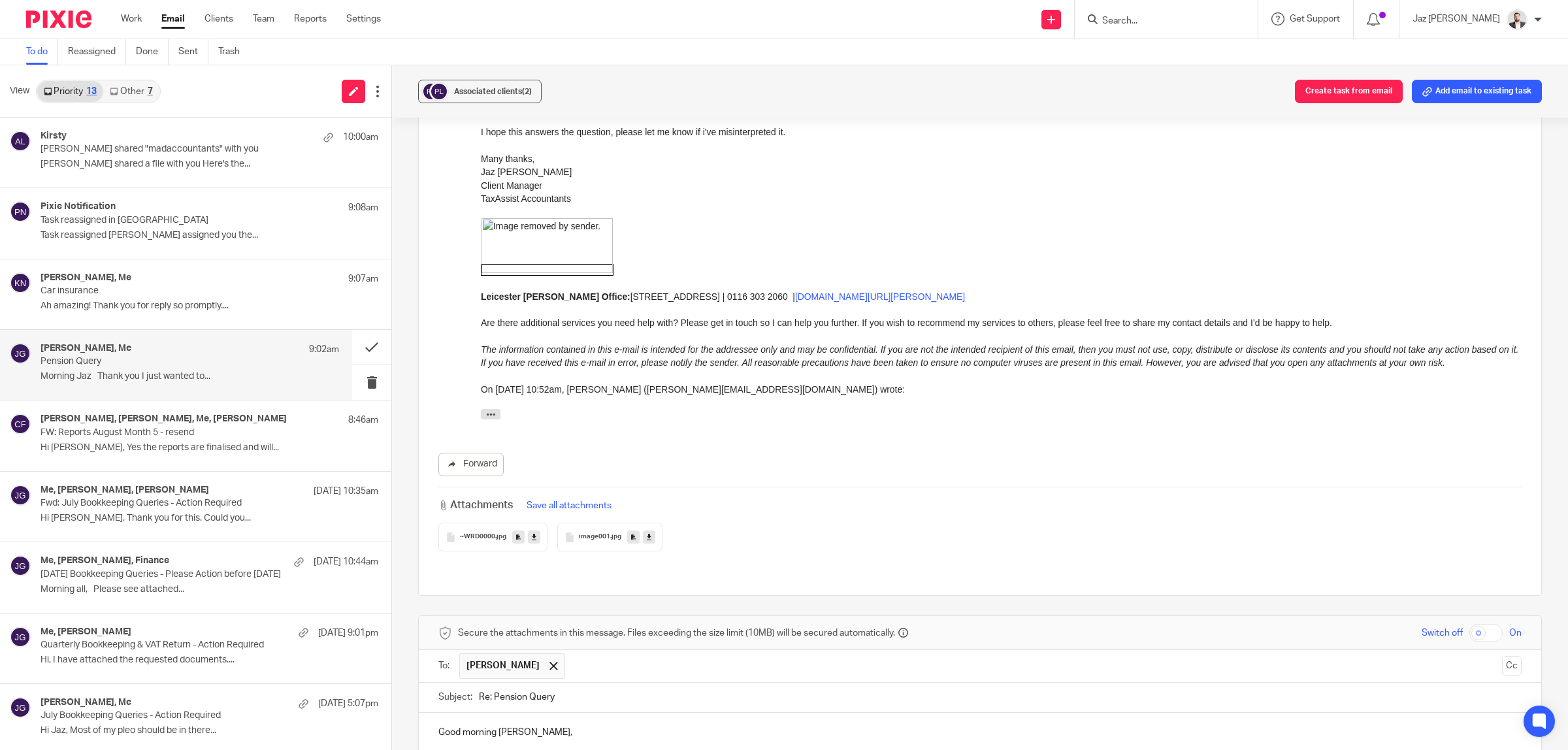
click at [904, 749] on p "In that case, I would advise splitting the costs into cost of sales and overhea…" at bounding box center [980, 758] width 1083 height 13
drag, startPoint x: 696, startPoint y: 661, endPoint x: 423, endPoint y: 658, distance: 273.0
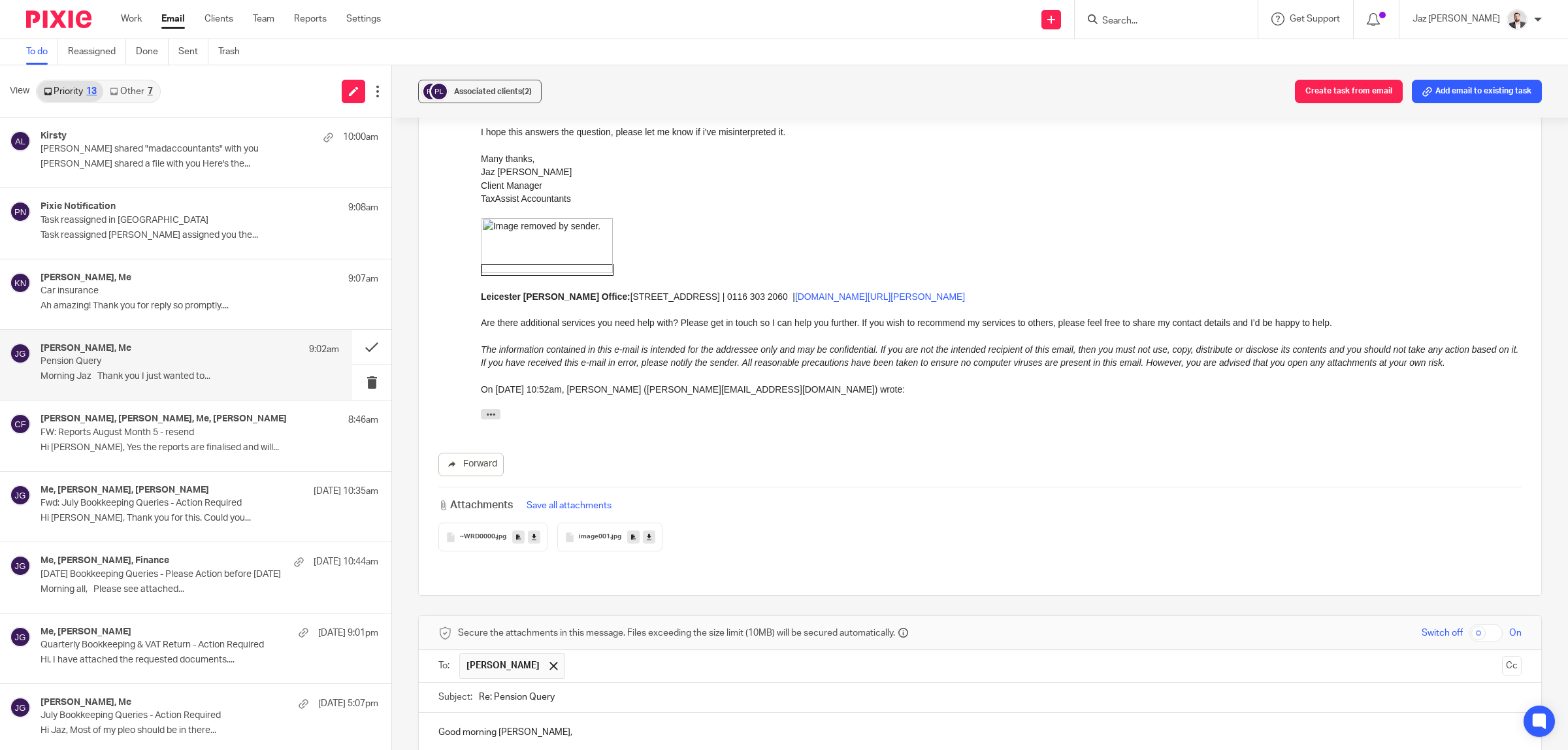
copy p "Administrative Costs (Overheads) - Pension Salary Sacrifice"
drag, startPoint x: 613, startPoint y: 673, endPoint x: 580, endPoint y: 675, distance: 33.1
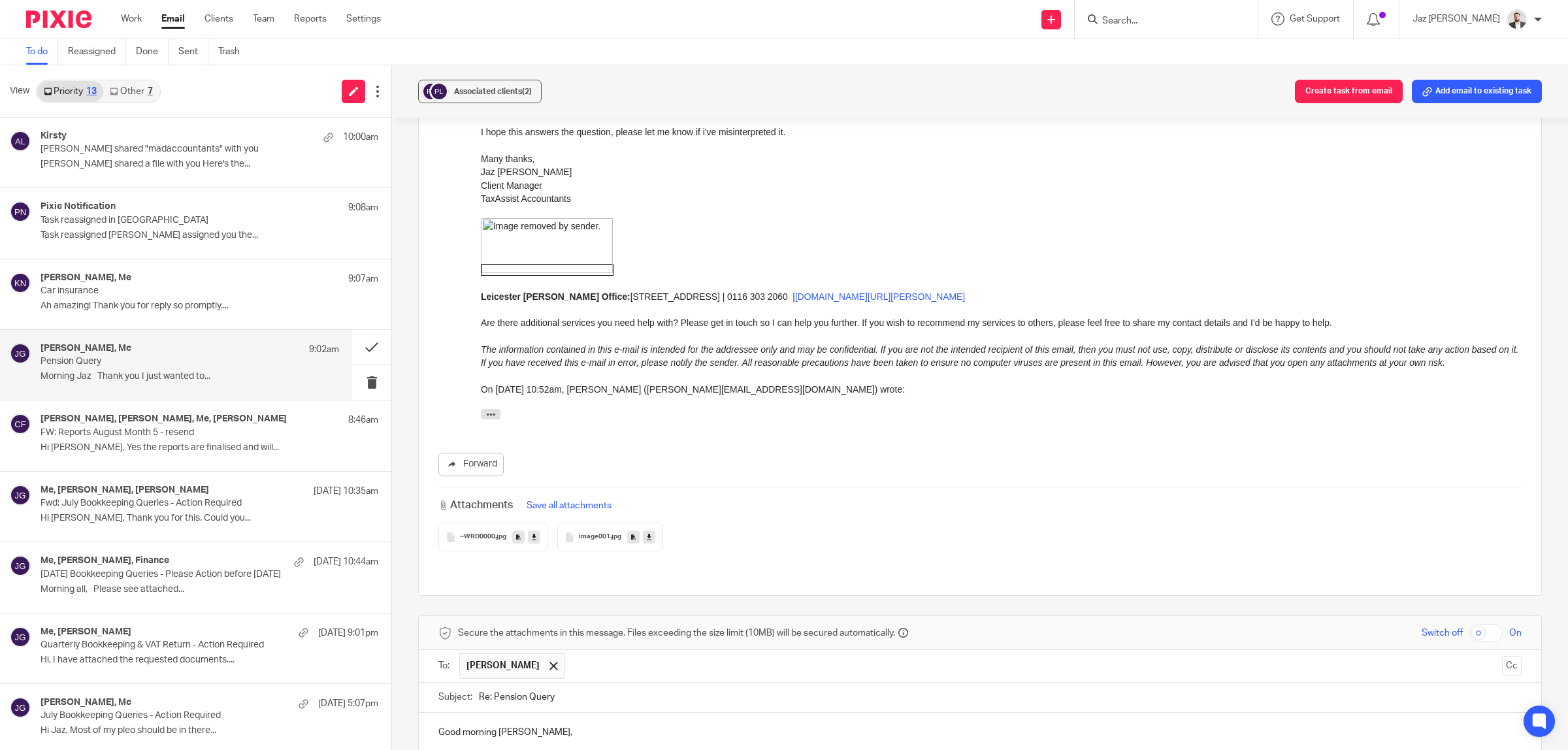
click at [848, 749] on p "In that case, I would advise splitting the costs into cost of sales and overhea…" at bounding box center [980, 758] width 1083 height 13
click at [1037, 749] on p "In that case, I would advise splitting the costs into cost of sales and overhea…" at bounding box center [980, 758] width 1083 height 13
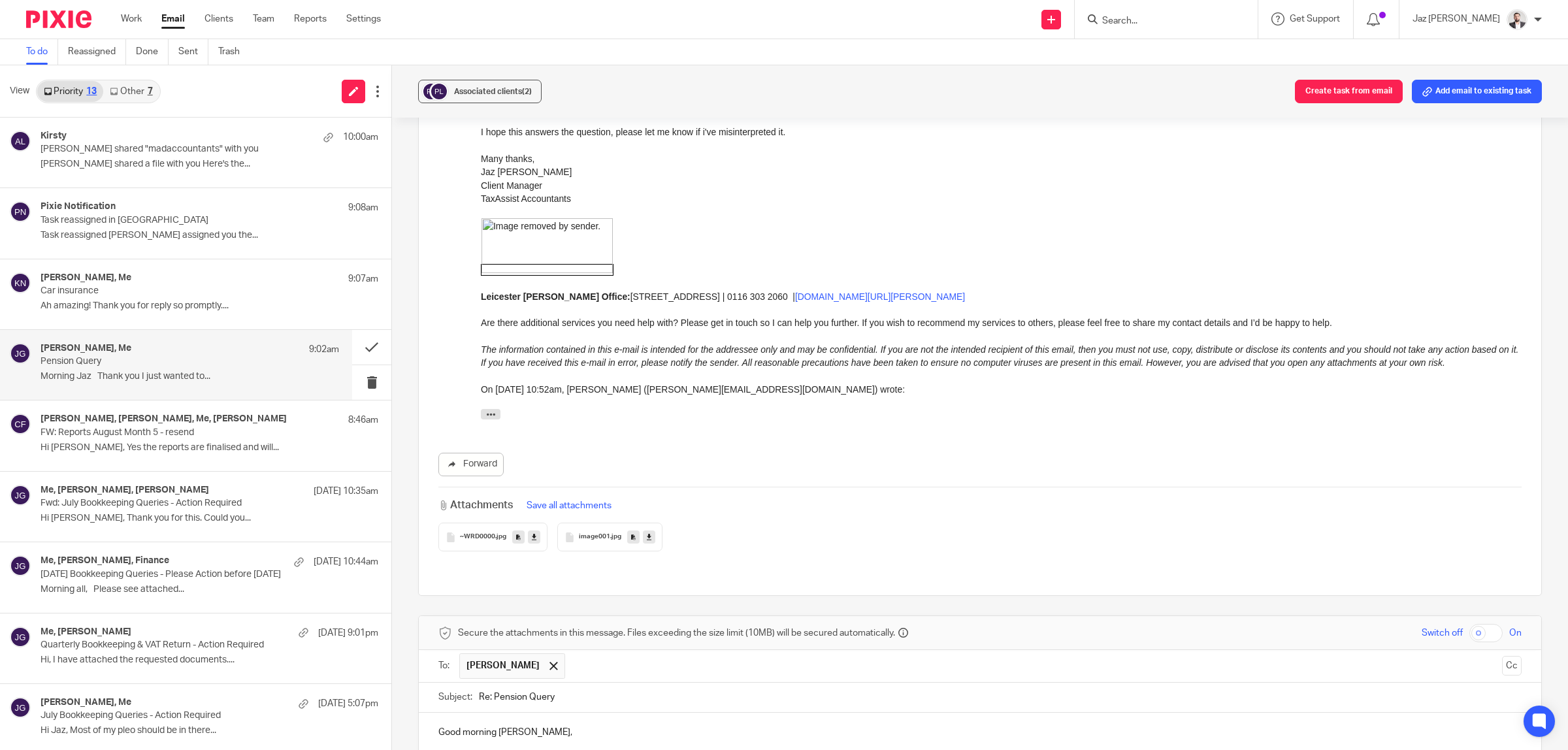
click at [1086, 749] on p "In that case, I would advise splitting the costs into cost of sales and overhea…" at bounding box center [980, 758] width 1083 height 13
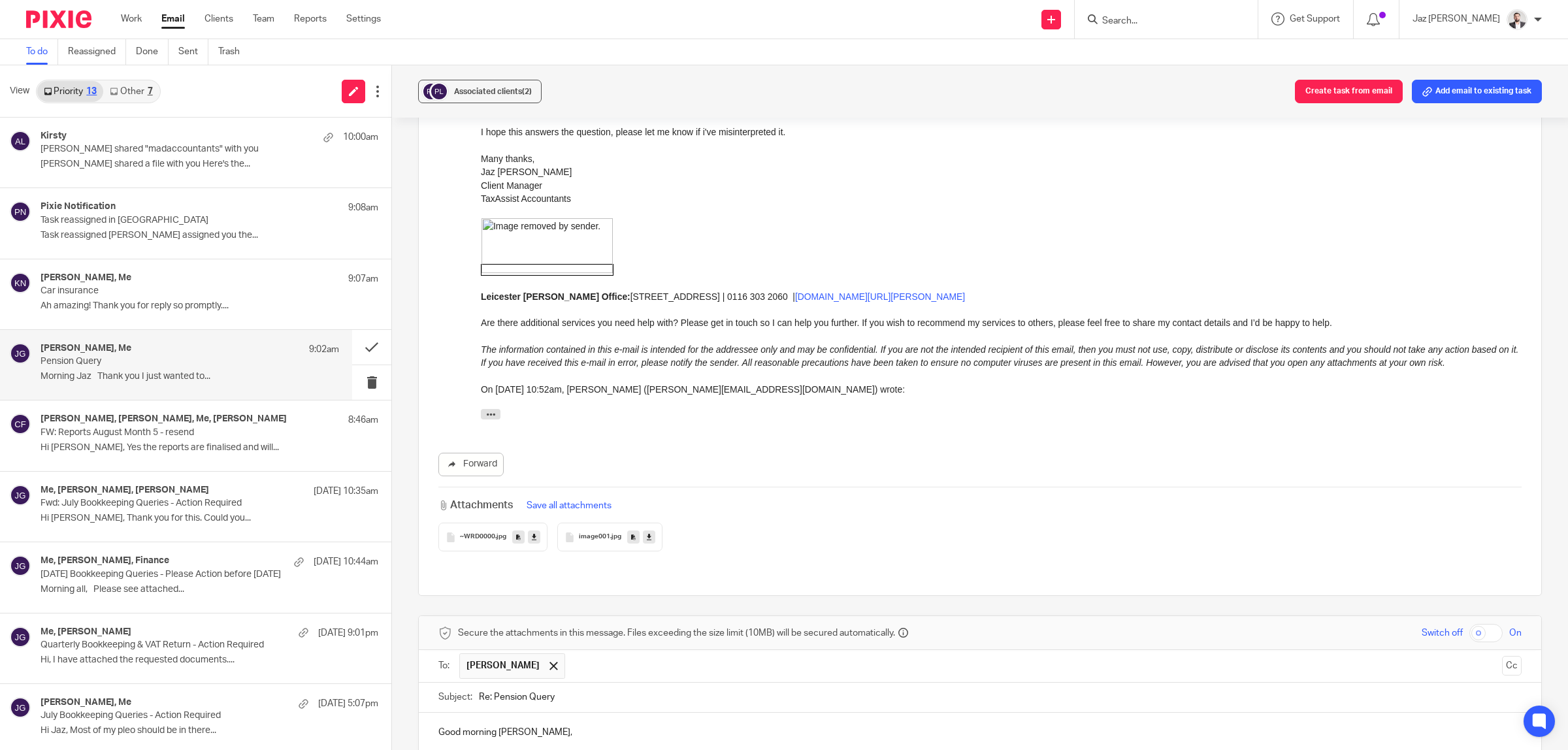
click at [1180, 749] on p "In that case, I would advise splitting the costs into cost of sales and overhea…" at bounding box center [980, 758] width 1083 height 13
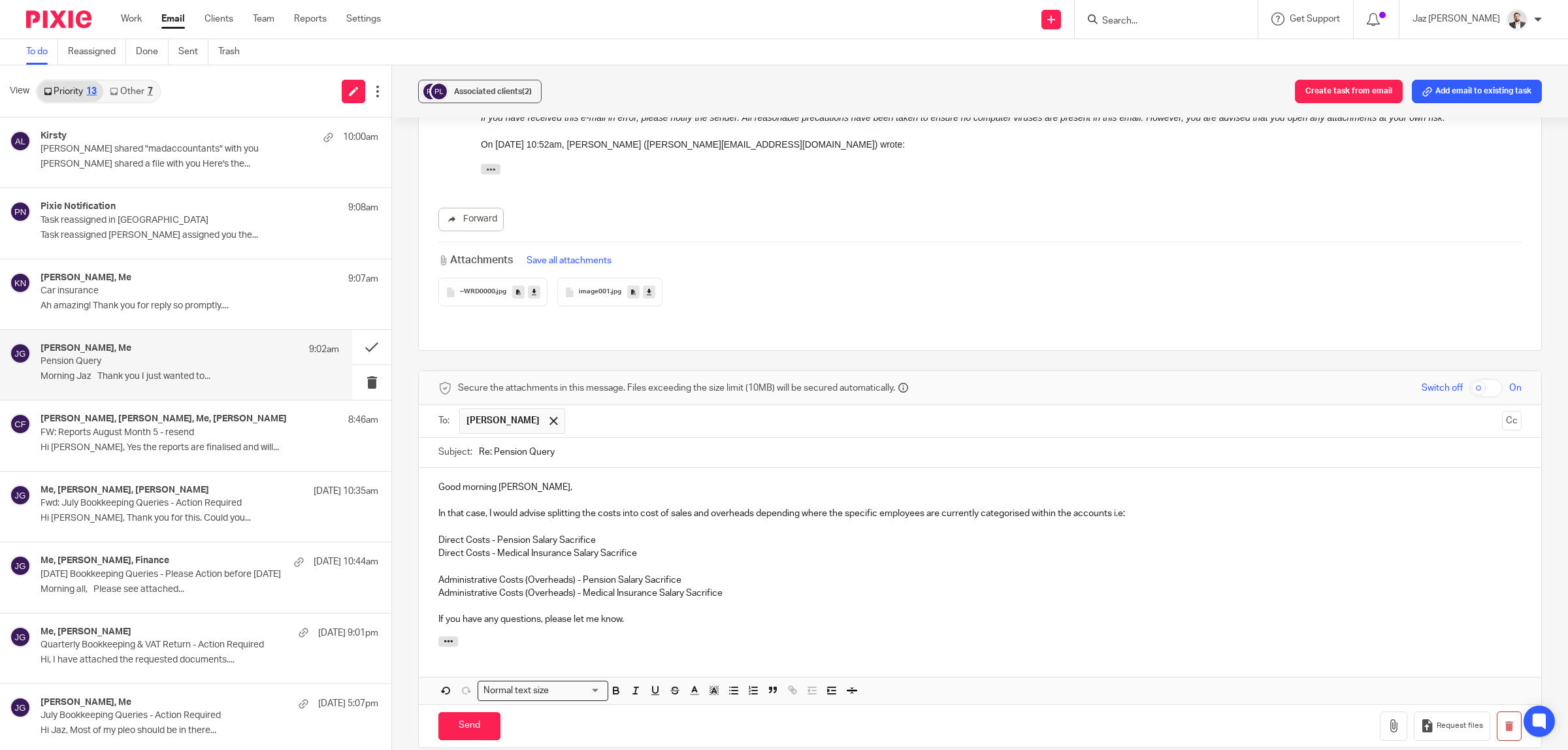
click at [498, 613] on p "If you have any questions, please let me know." at bounding box center [980, 619] width 1083 height 13
click at [654, 613] on p "If you have any further questions, please let me know." at bounding box center [980, 619] width 1083 height 13
click at [471, 712] on input "Send" at bounding box center [469, 726] width 62 height 28
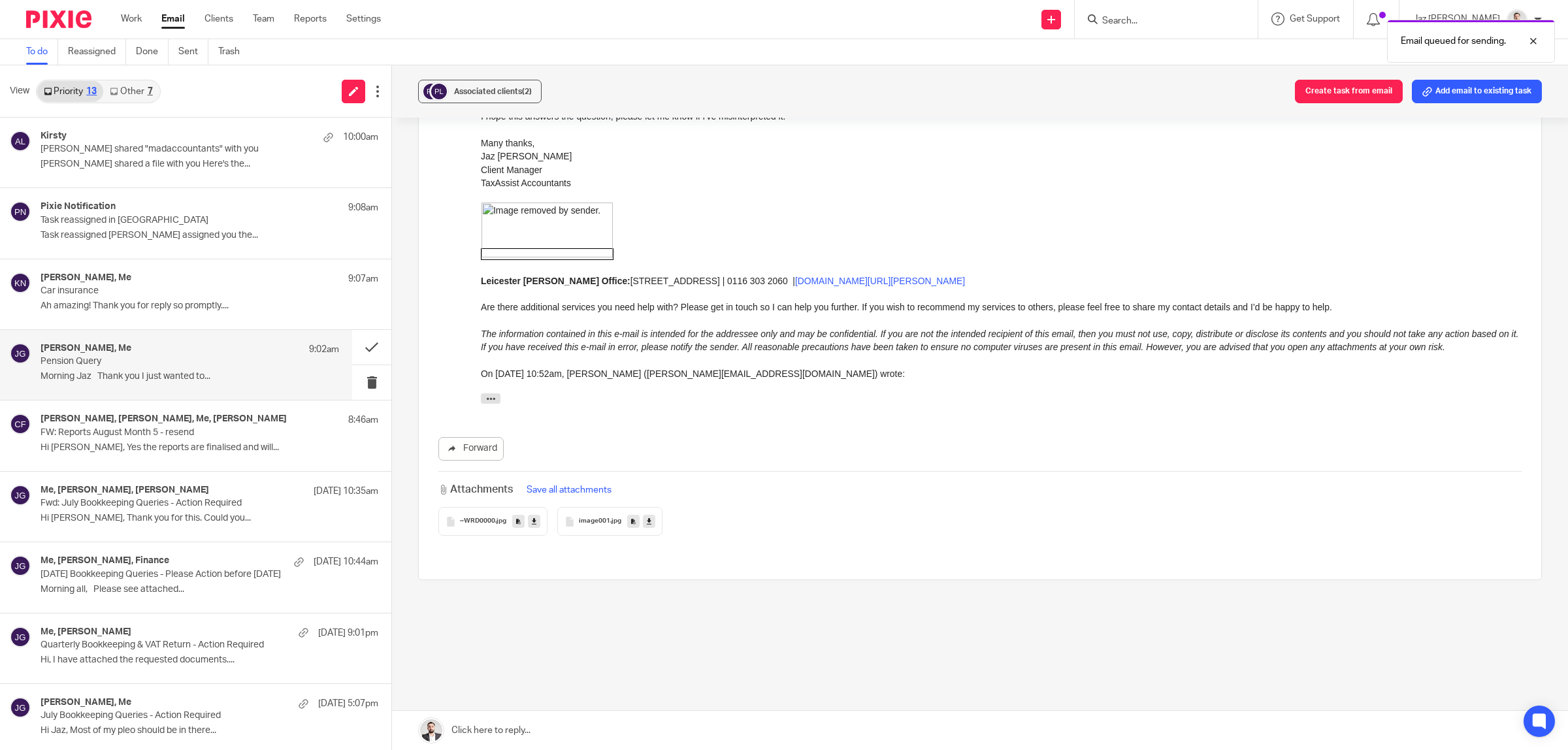
scroll to position [1206, 0]
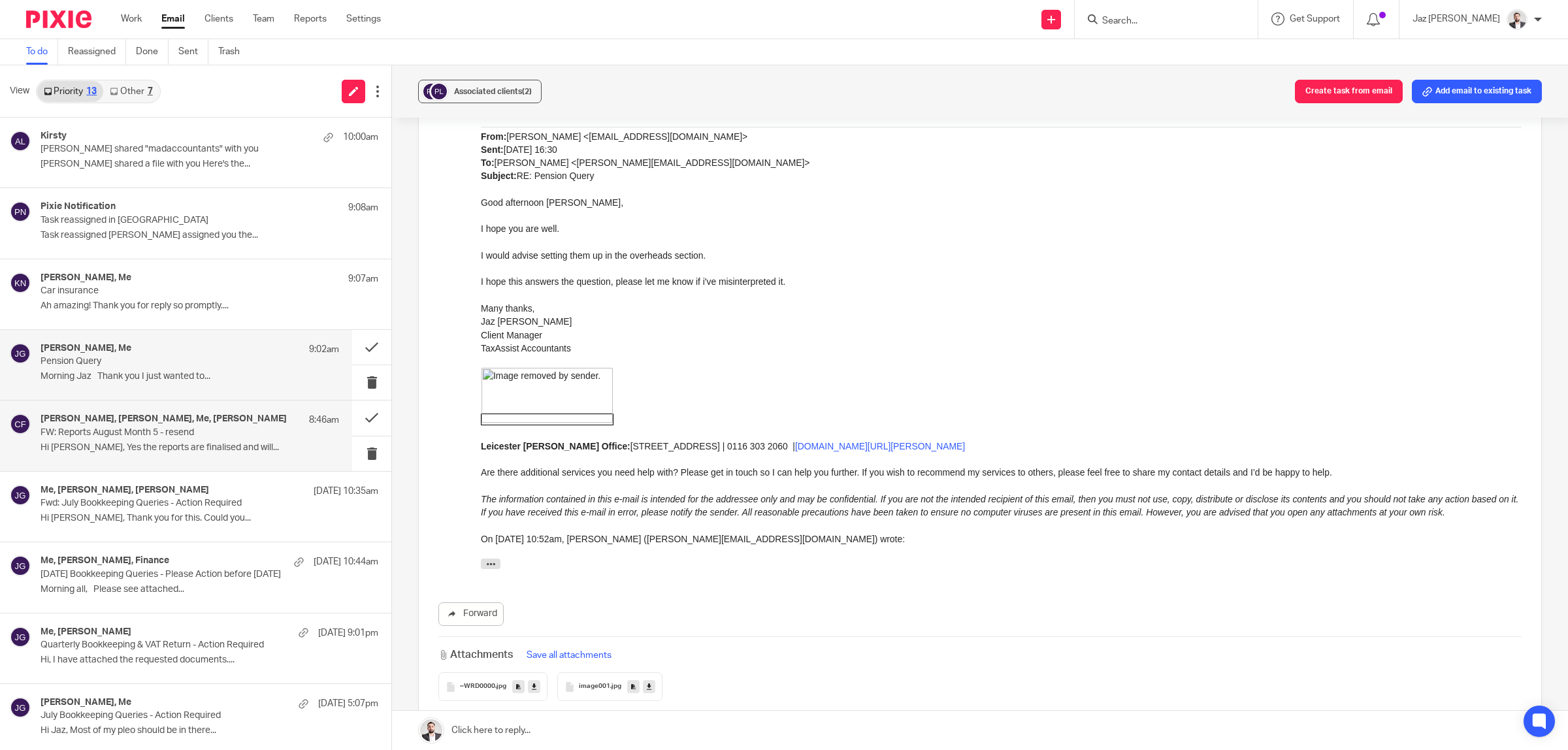
click at [165, 434] on p "FW: Reports August Month 5 - resend" at bounding box center [160, 433] width 239 height 11
click at [155, 379] on p "Morning Jaz Thank you I just wanted to..." at bounding box center [189, 377] width 298 height 11
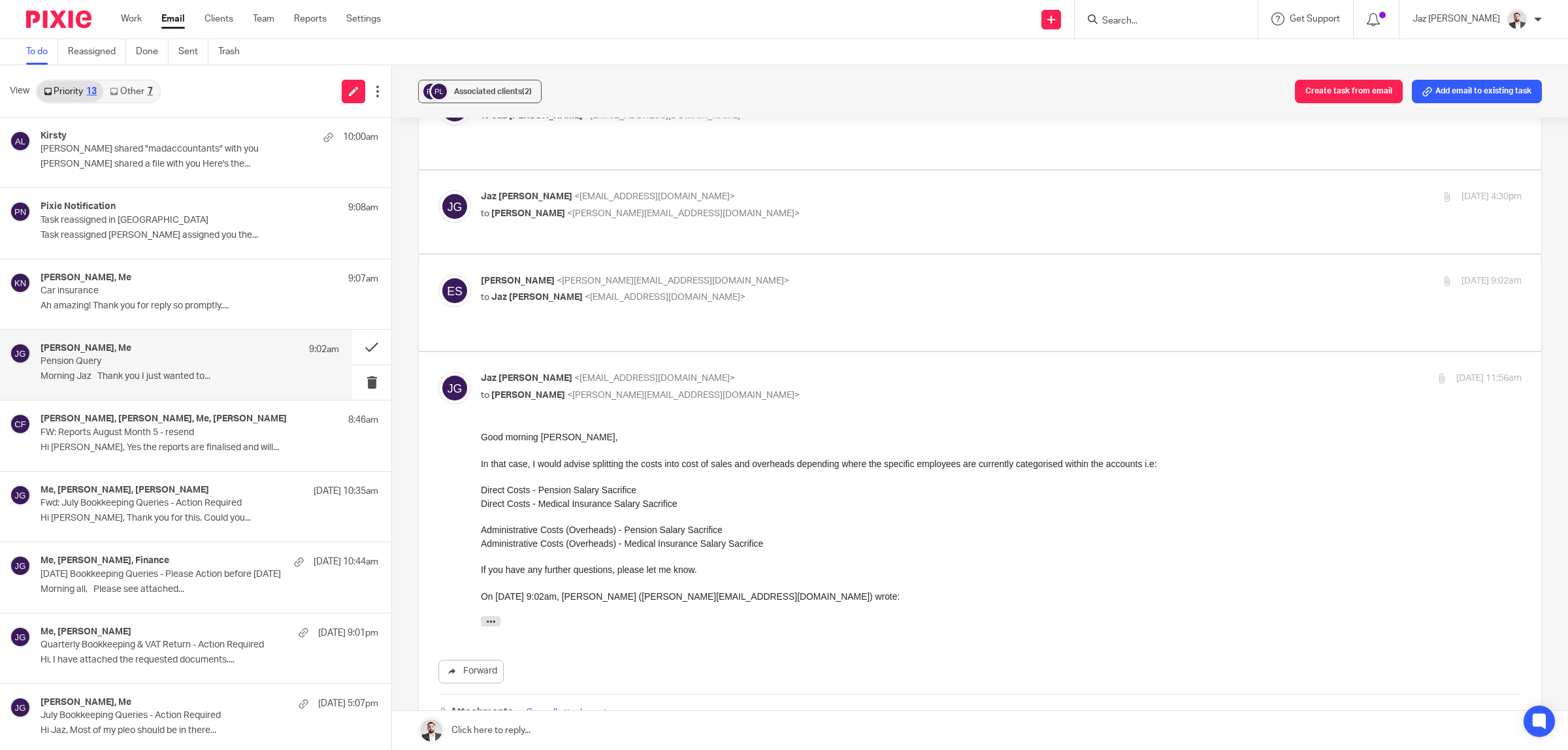
scroll to position [687, 0]
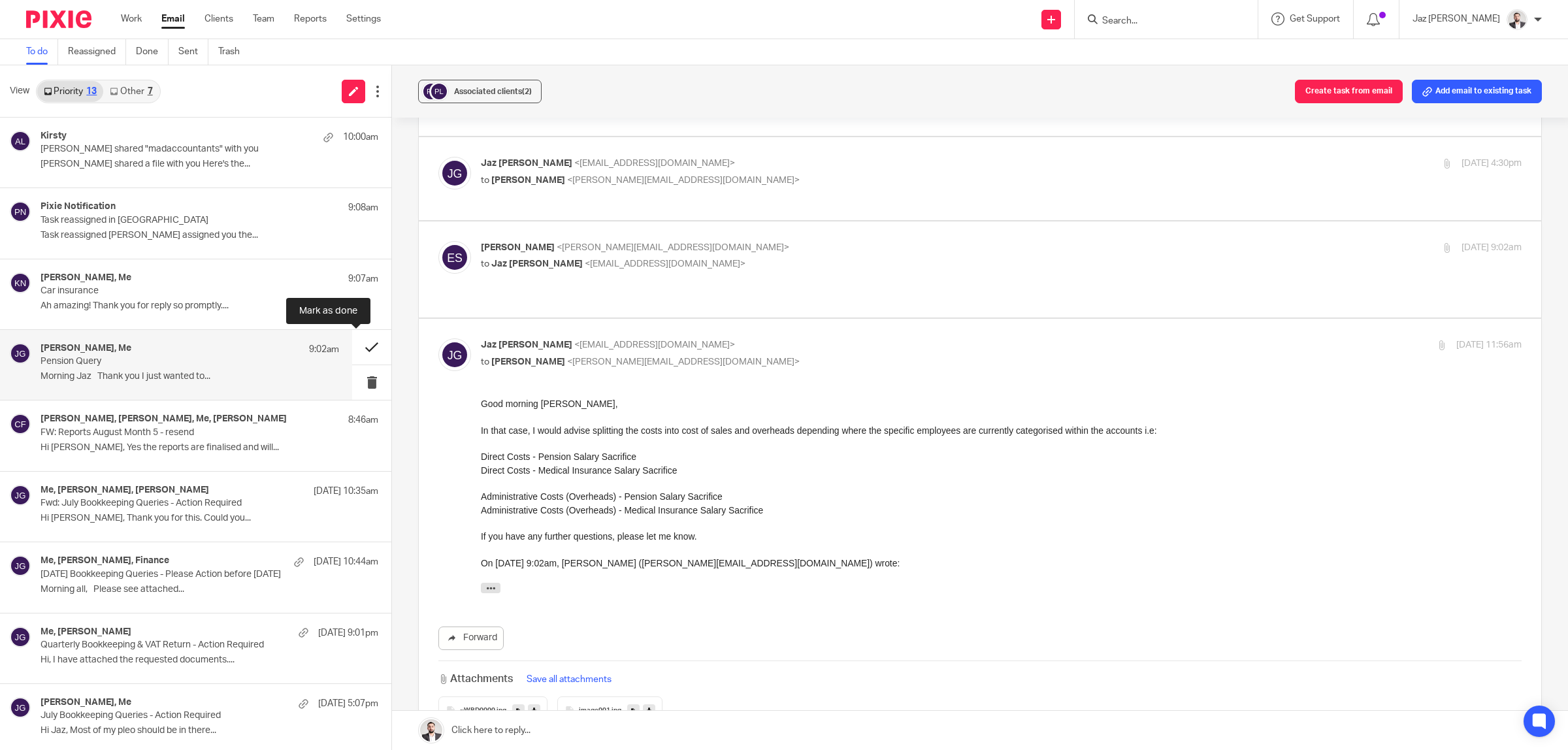
click at [354, 346] on button at bounding box center [372, 347] width 39 height 35
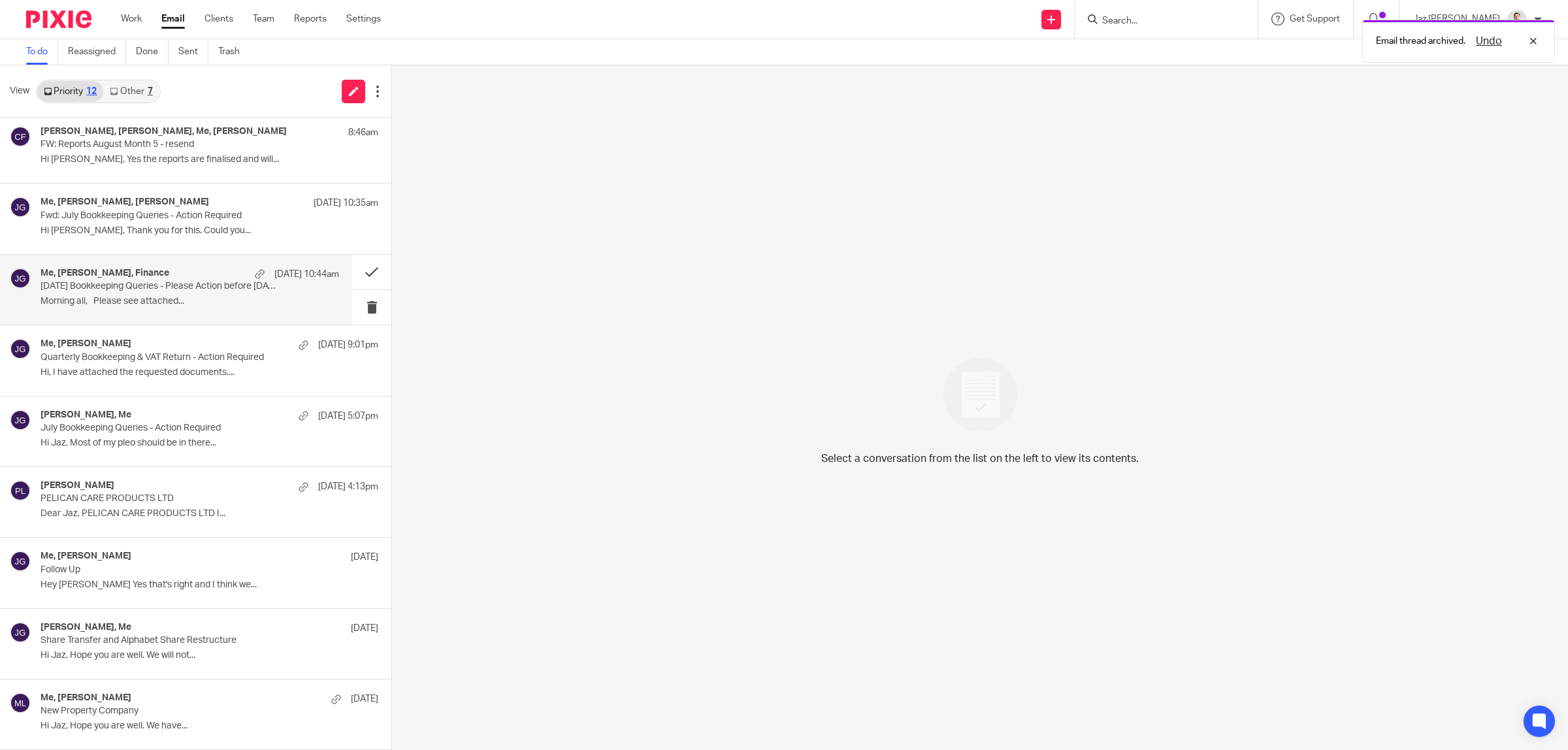
scroll to position [0, 0]
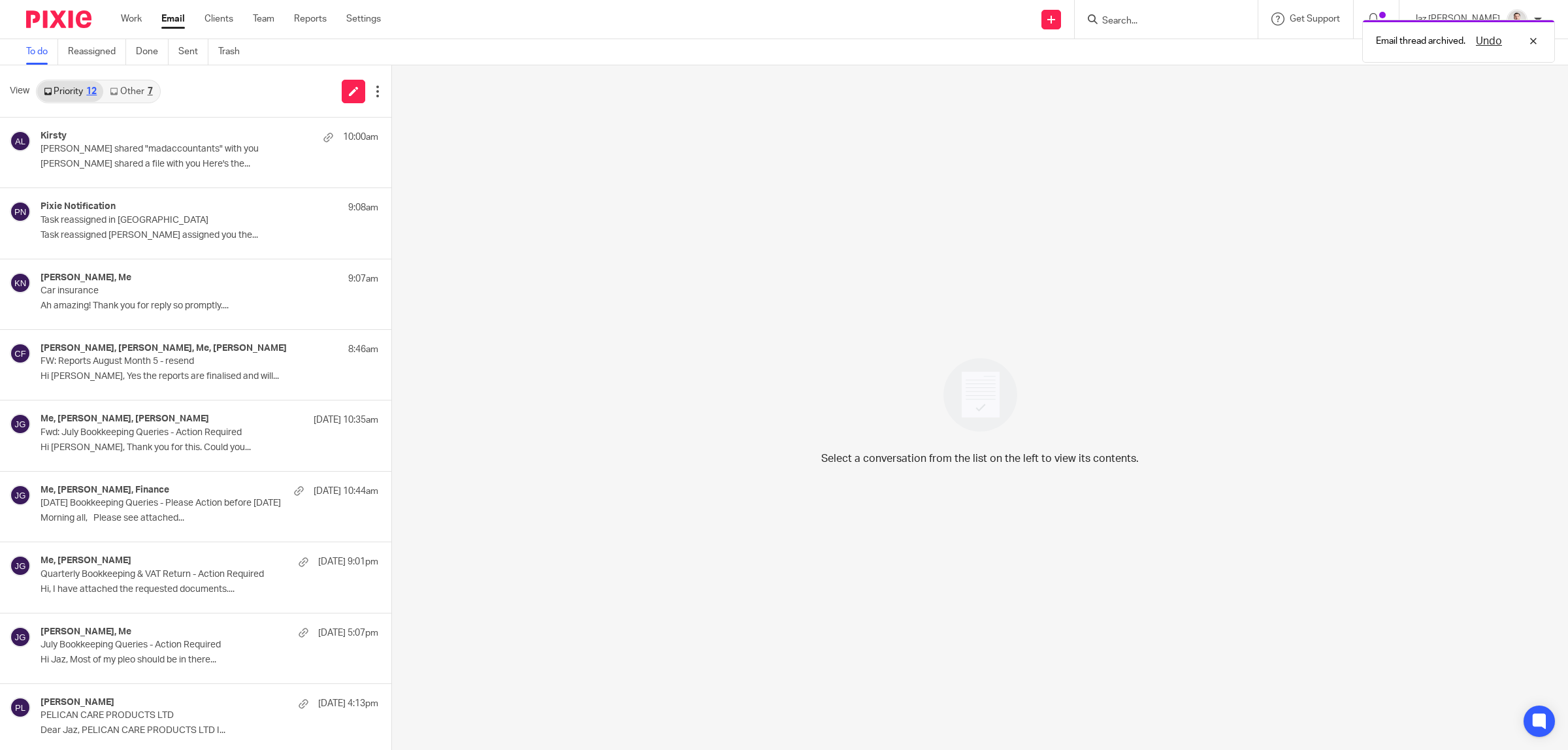
click at [131, 92] on link "Other 7" at bounding box center [131, 92] width 56 height 21
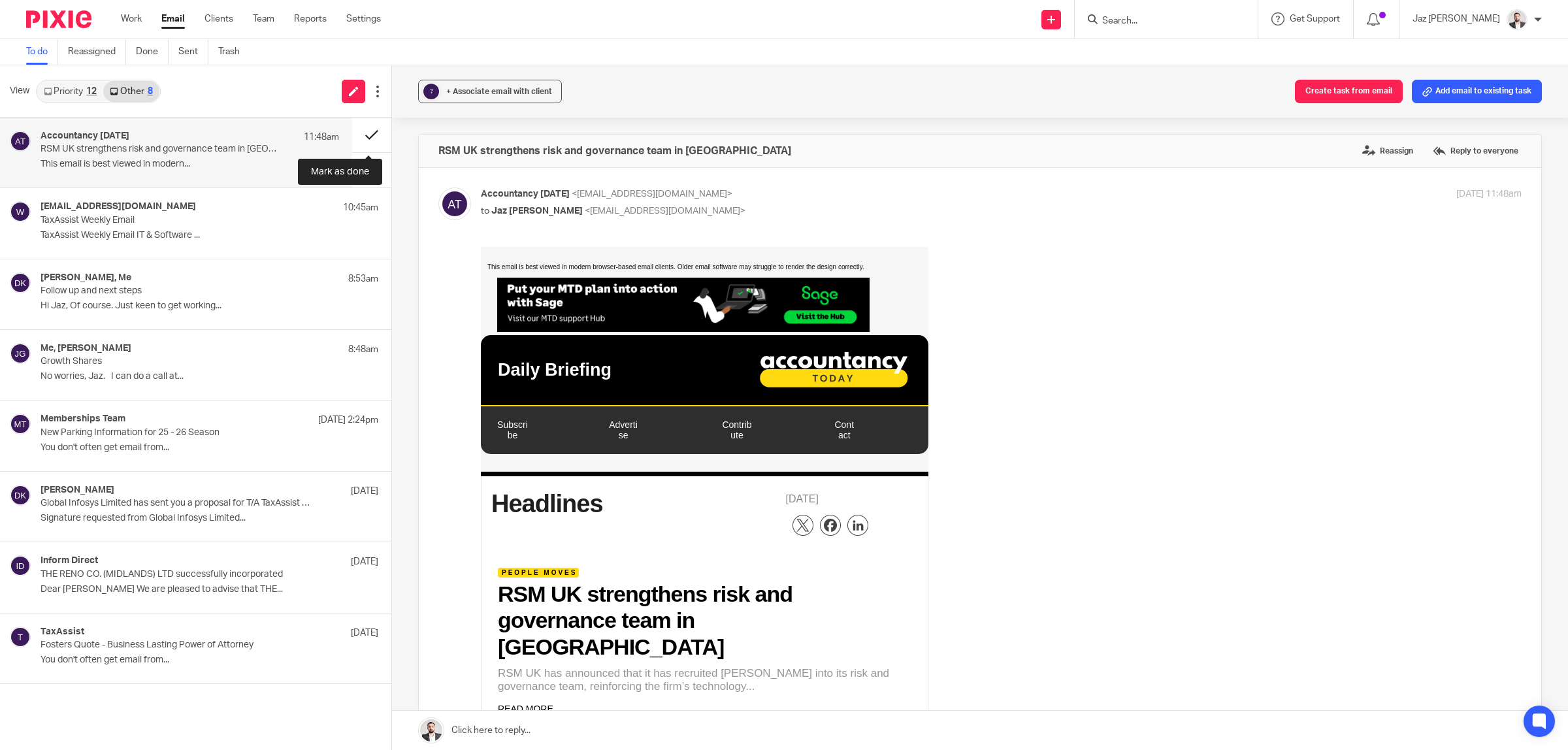
click at [366, 129] on button at bounding box center [372, 135] width 39 height 35
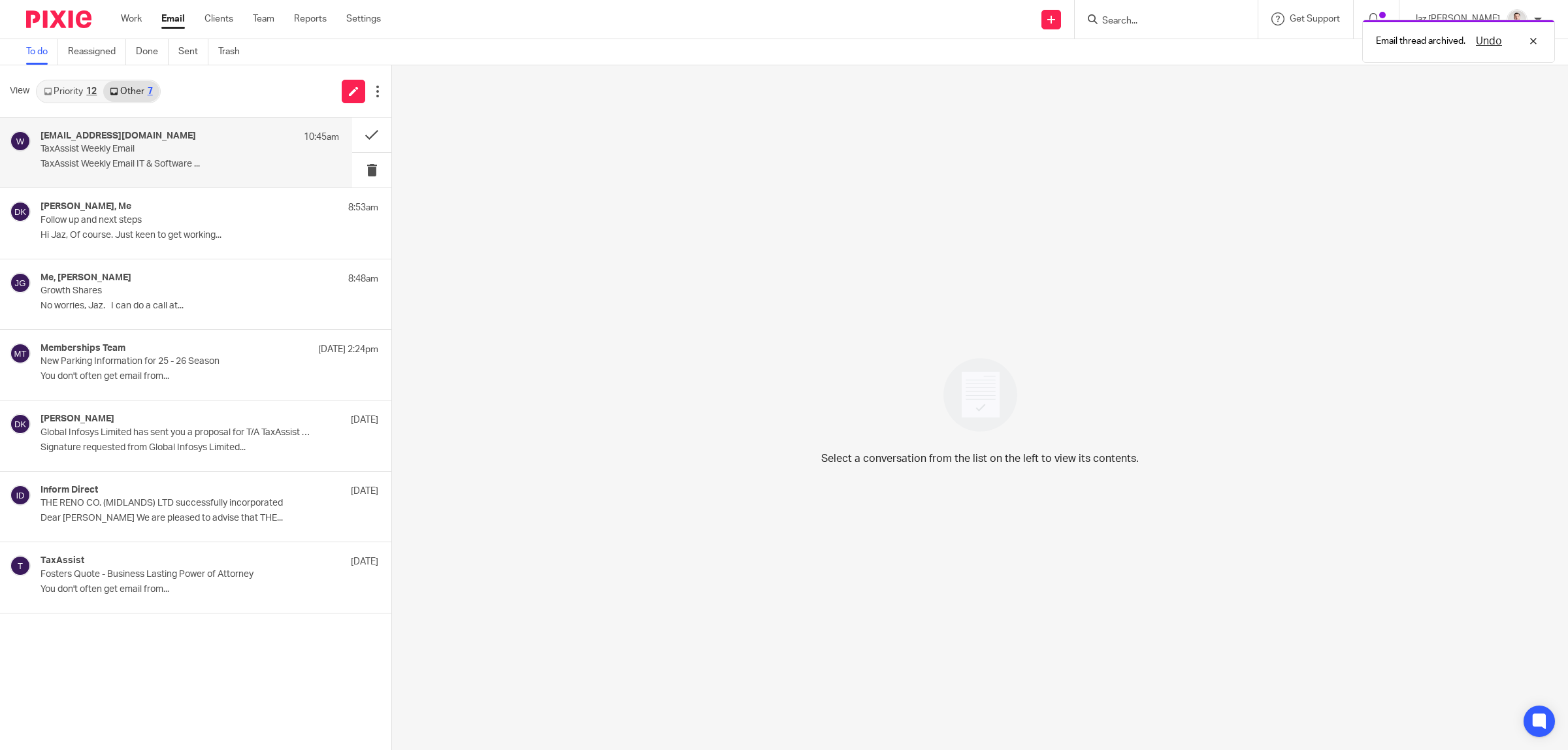
click at [134, 162] on p "TaxAssist Weekly Email IT & Software ..." at bounding box center [189, 164] width 298 height 11
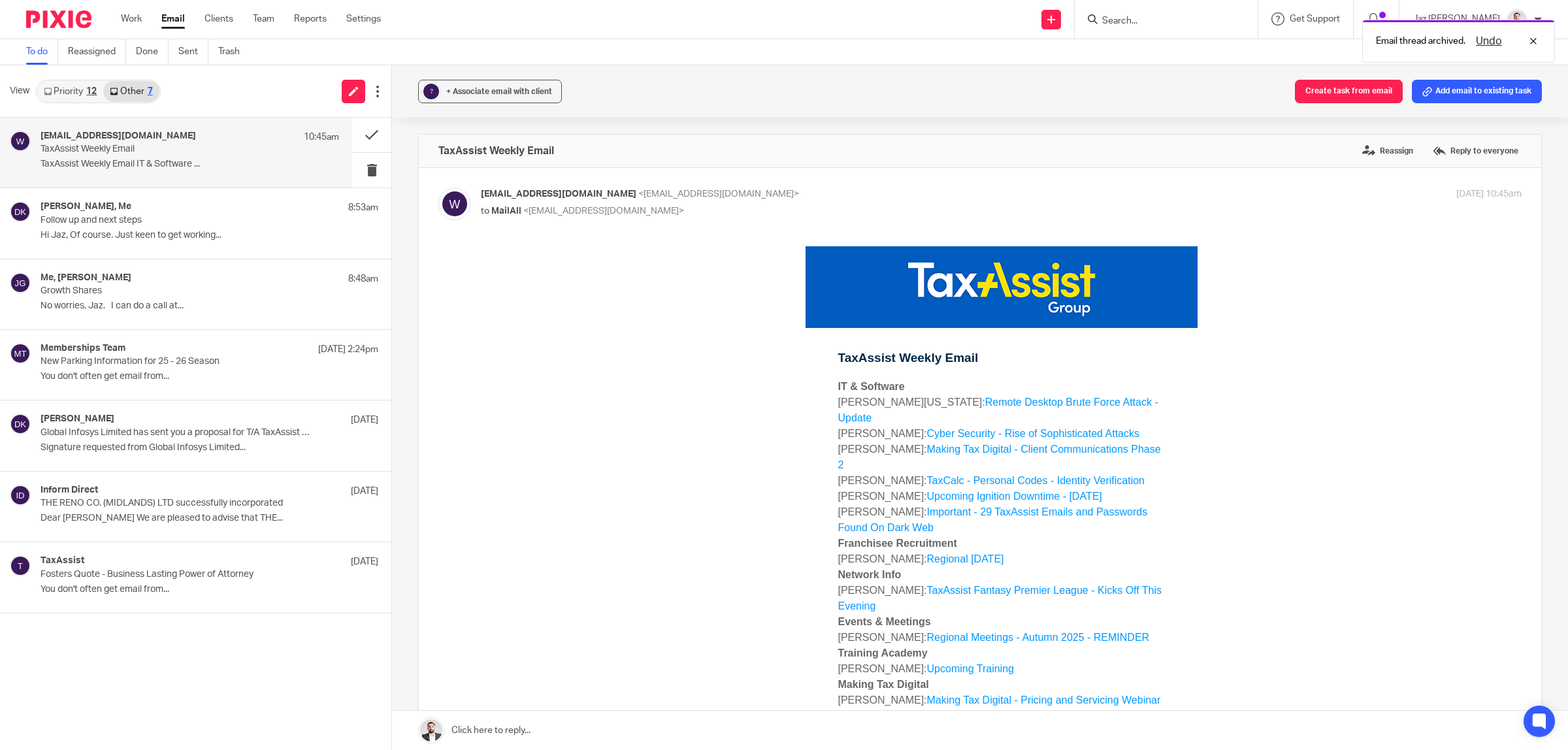
click at [73, 89] on link "Priority 12" at bounding box center [71, 92] width 66 height 21
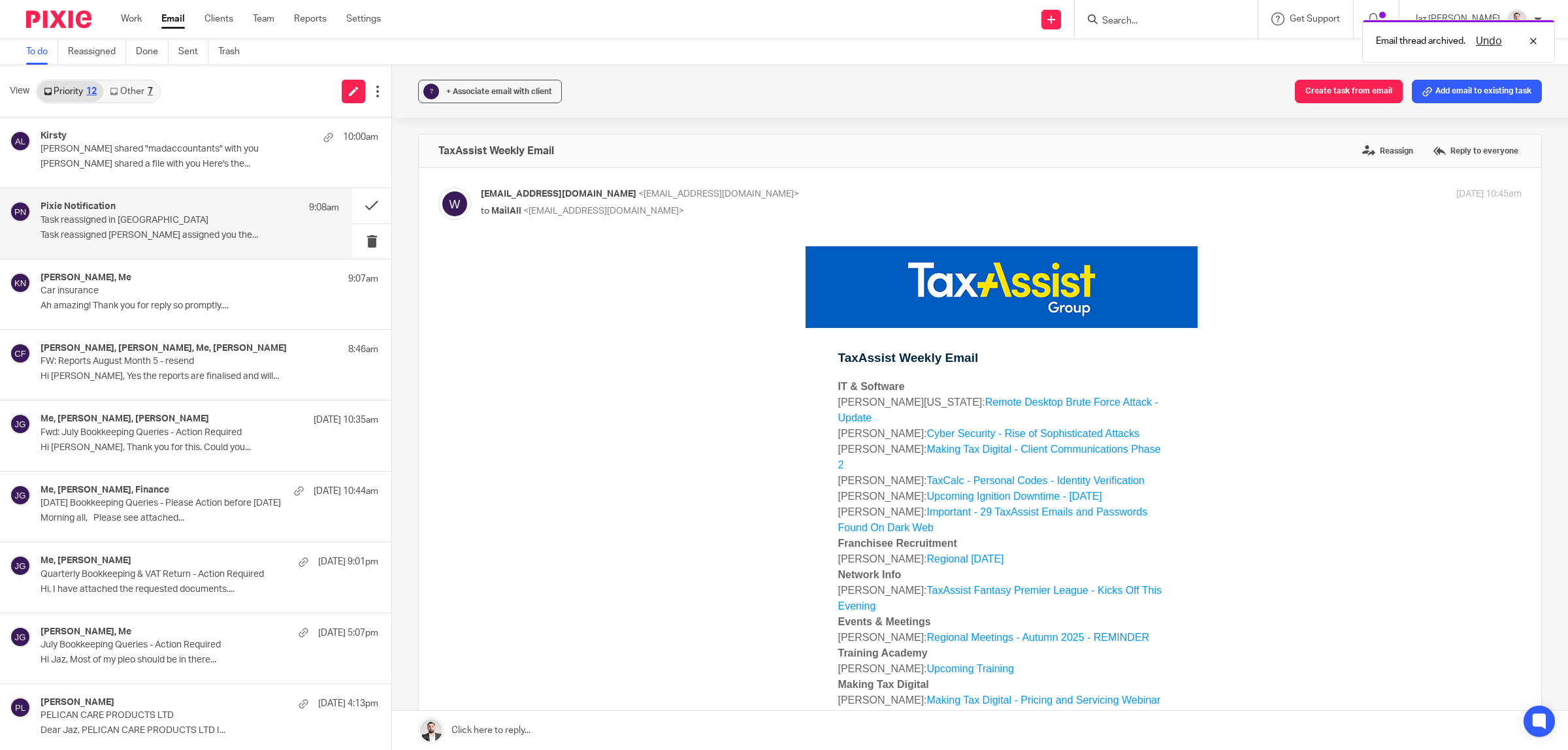
click at [151, 237] on p "Task reassigned [PERSON_NAME] assigned you the..." at bounding box center [189, 235] width 298 height 11
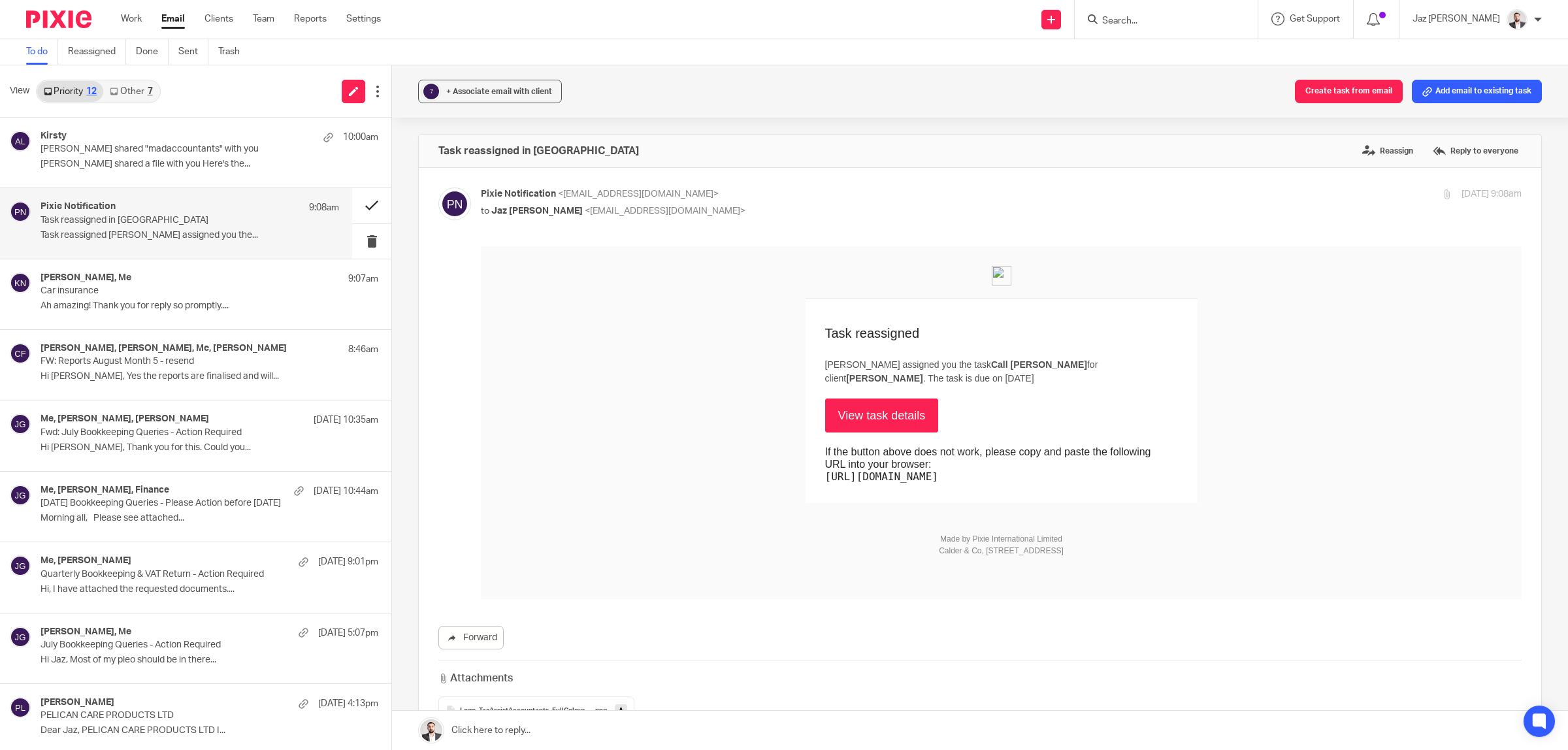
click at [363, 204] on button at bounding box center [372, 205] width 39 height 35
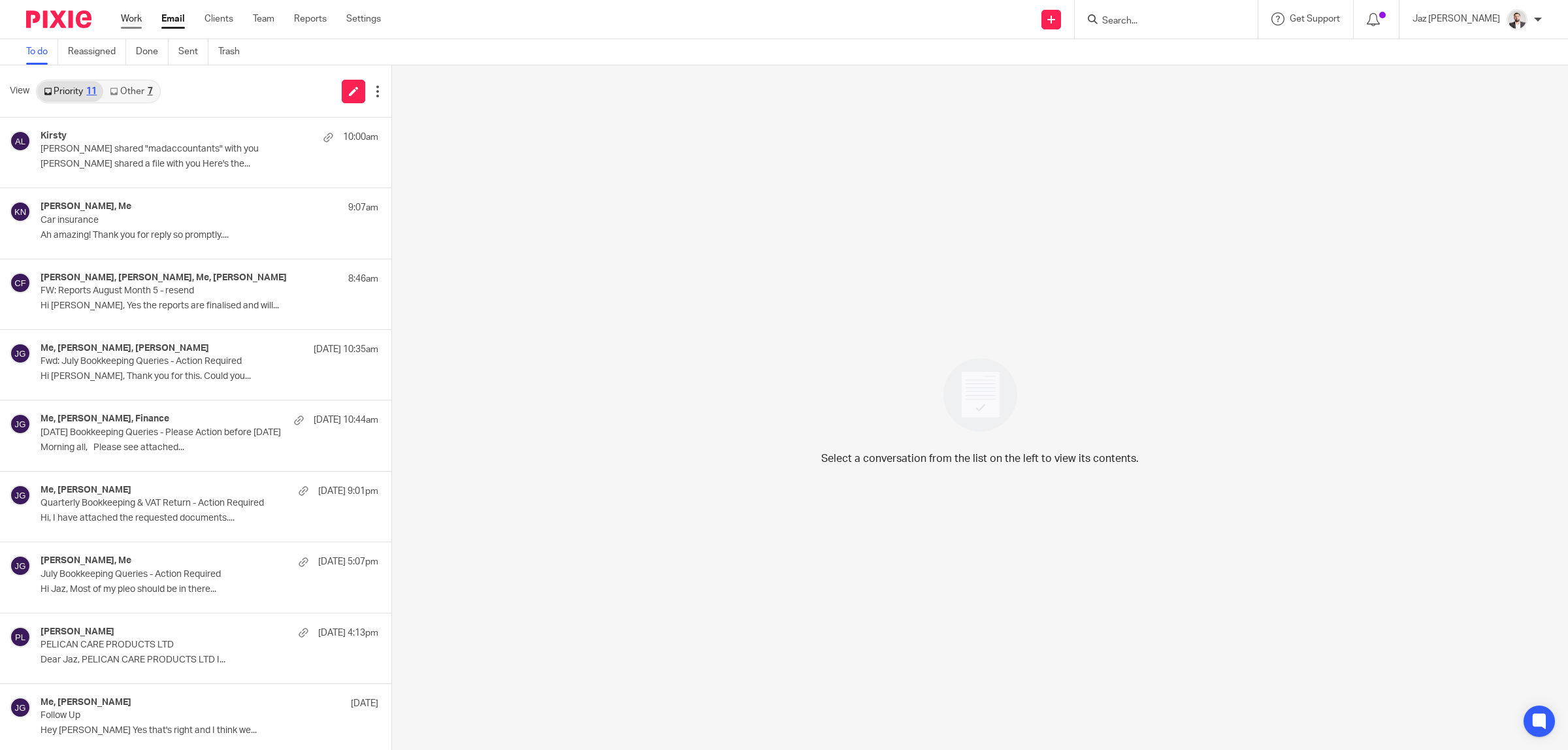
click at [134, 18] on link "Work" at bounding box center [131, 19] width 21 height 13
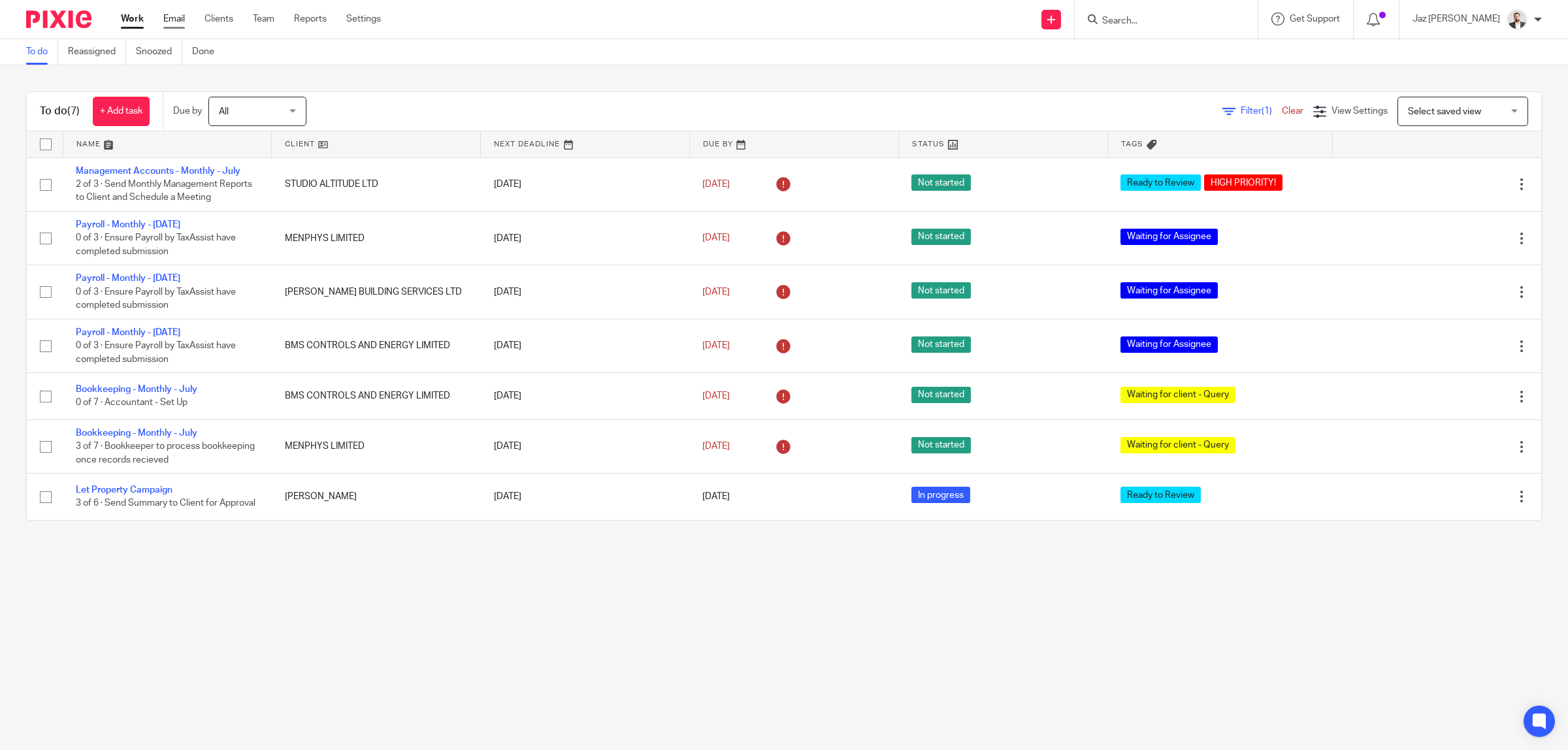
click at [175, 20] on link "Email" at bounding box center [174, 19] width 22 height 13
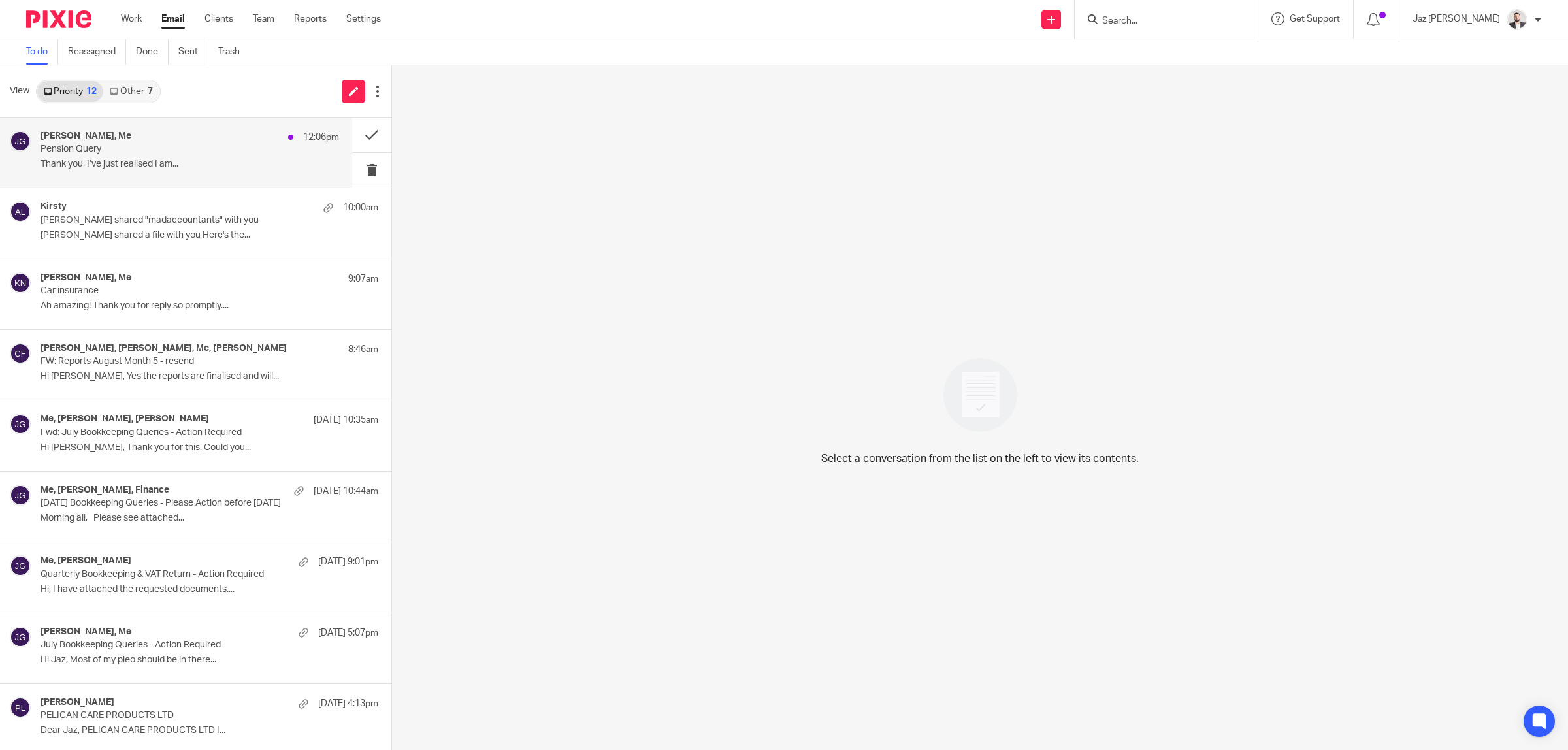
click at [208, 138] on div "[PERSON_NAME], Me 12:06pm" at bounding box center [189, 137] width 298 height 13
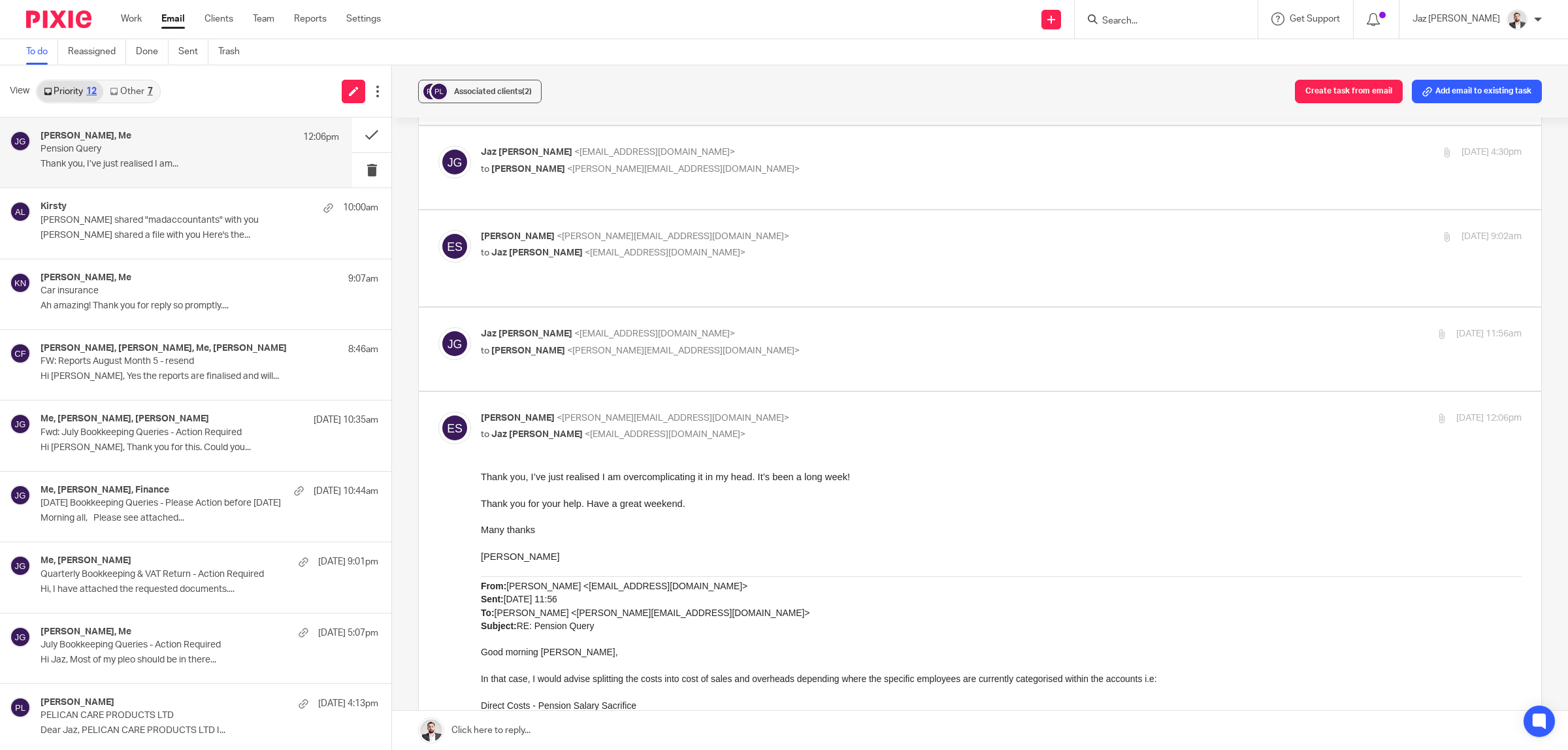
scroll to position [678, 0]
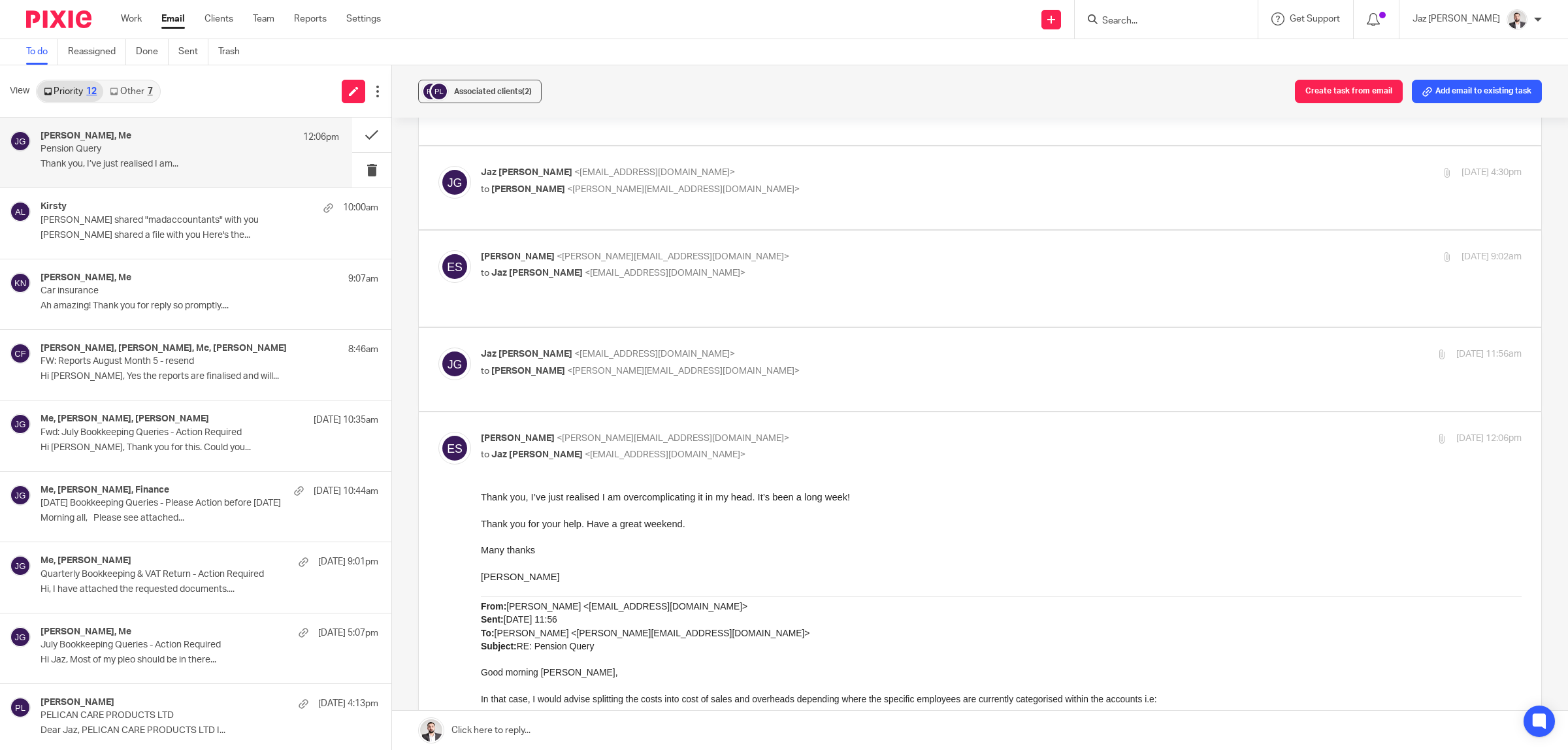
click at [817, 364] on p "to Emma Smith <emma@powerdistribution.co.uk>" at bounding box center [827, 371] width 693 height 14
checkbox input "true"
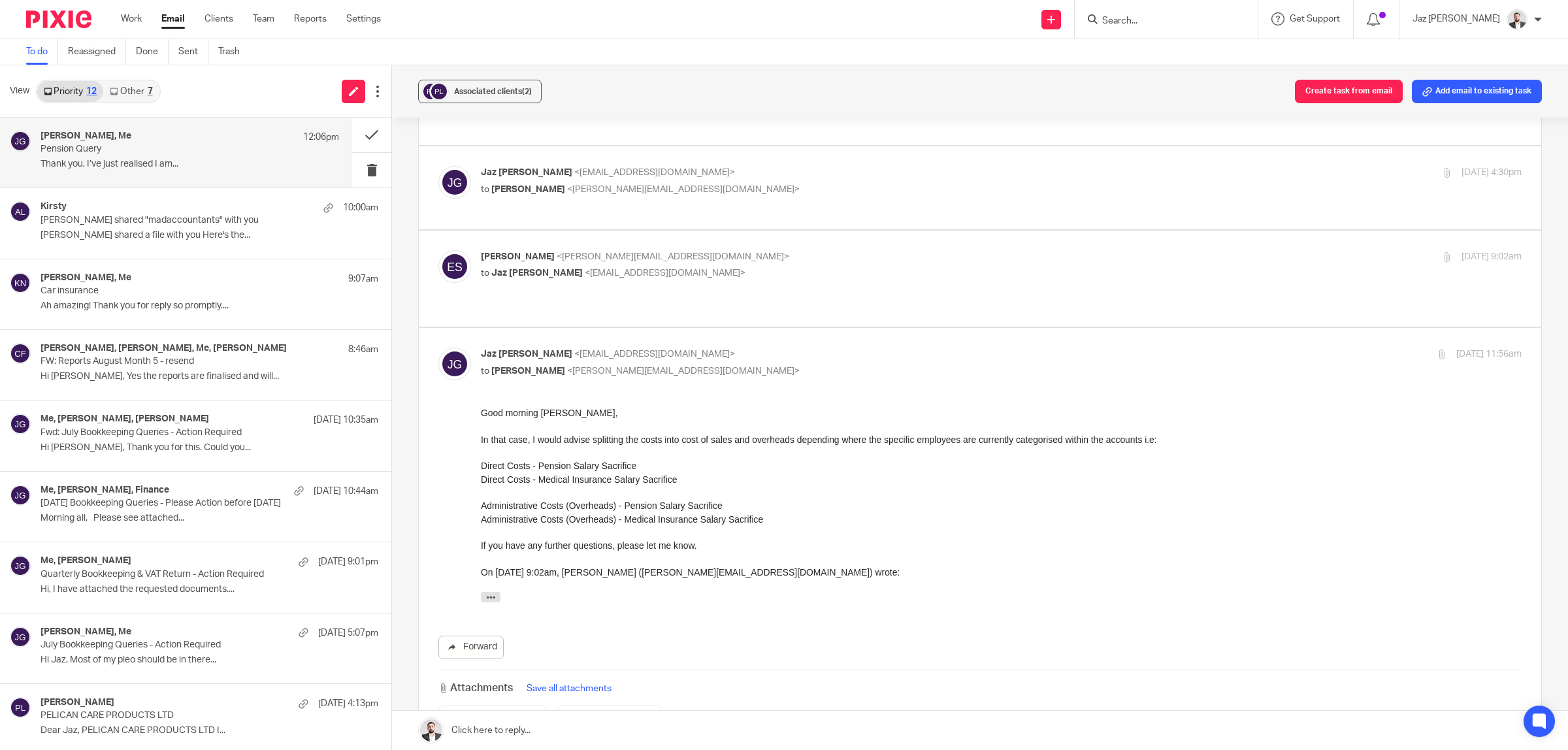
scroll to position [0, 0]
click at [1174, 21] on input "Search" at bounding box center [1159, 22] width 118 height 12
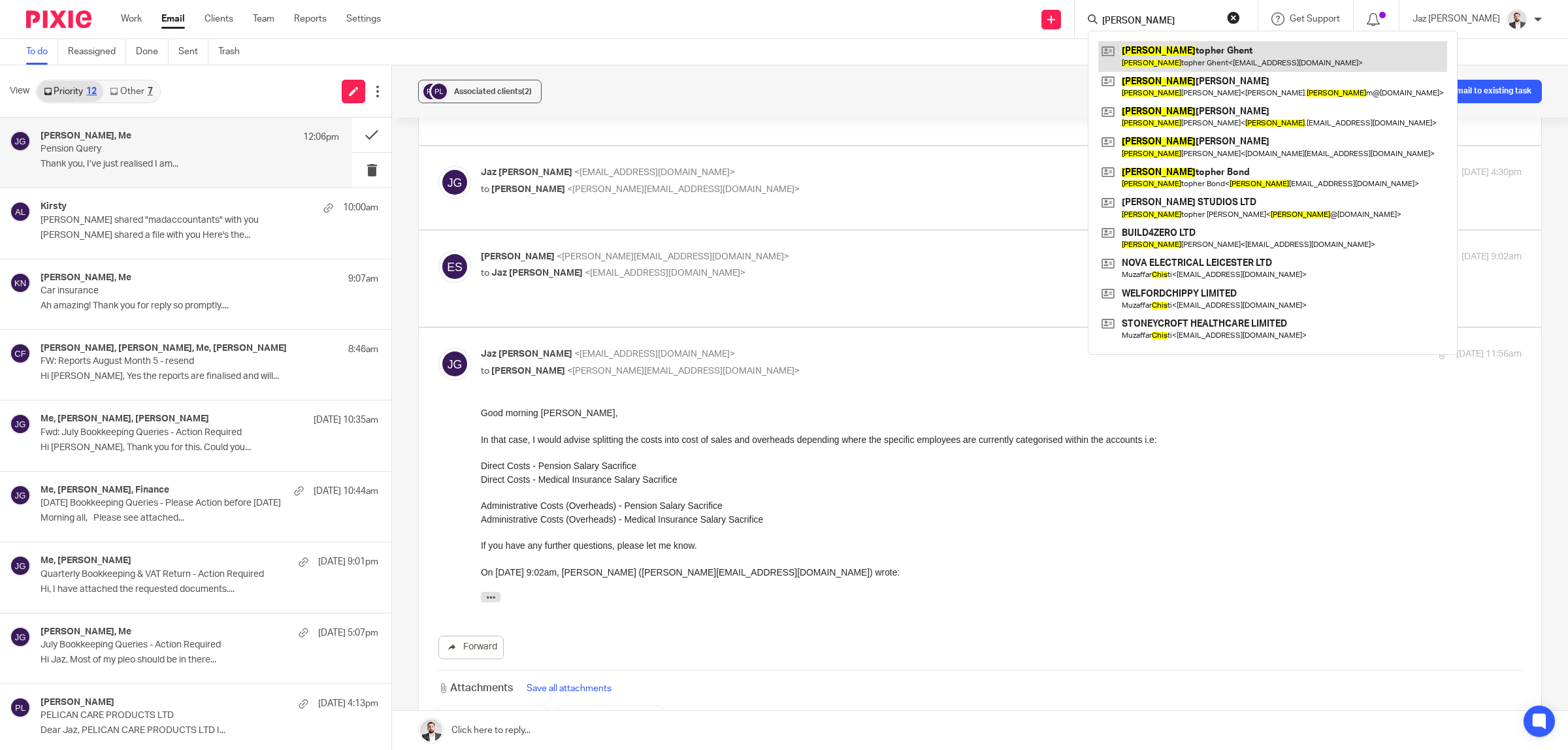
type input "chris"
click at [1219, 65] on link at bounding box center [1273, 56] width 349 height 30
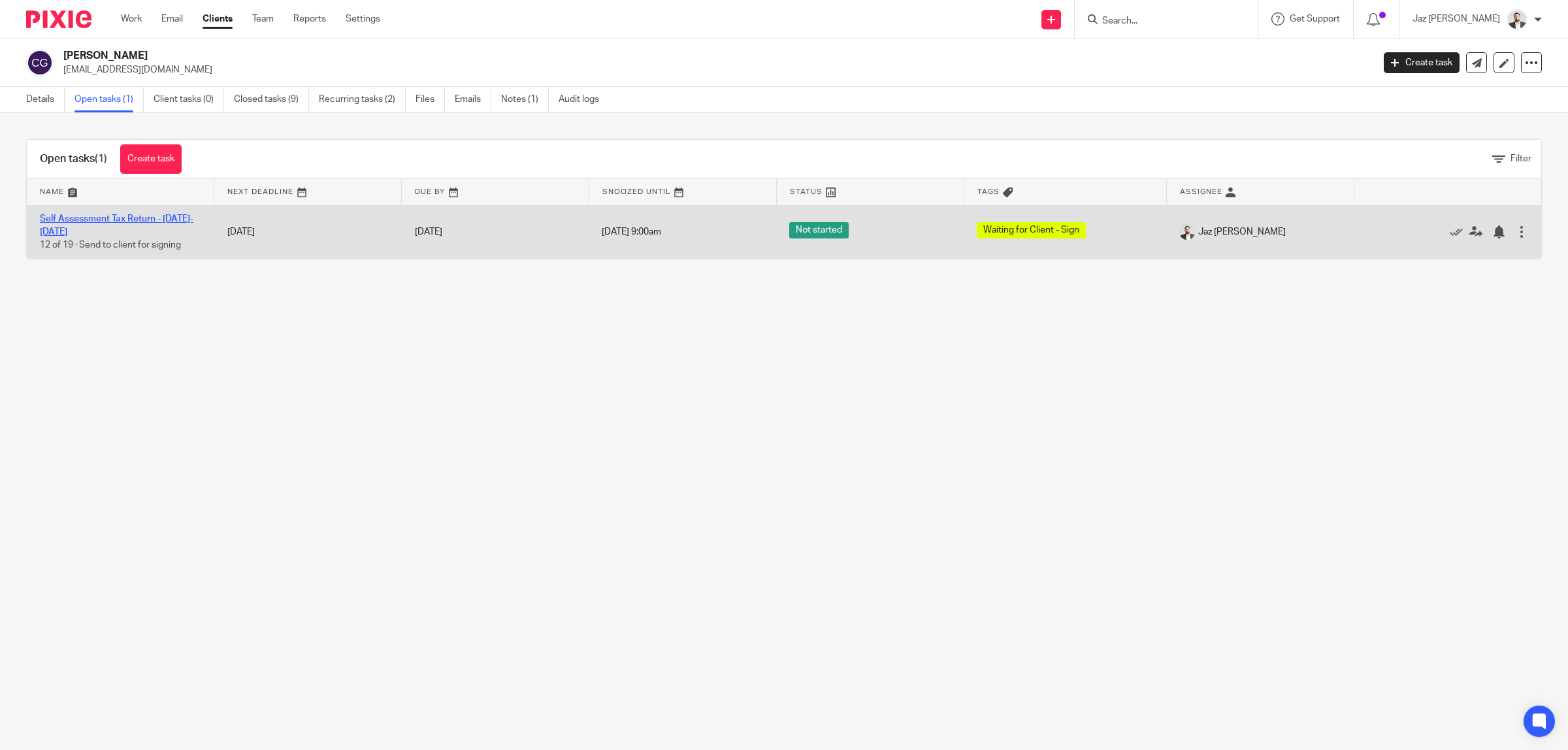
click at [83, 218] on link "Self Assessment Tax Return - [DATE]-[DATE]" at bounding box center [116, 225] width 153 height 23
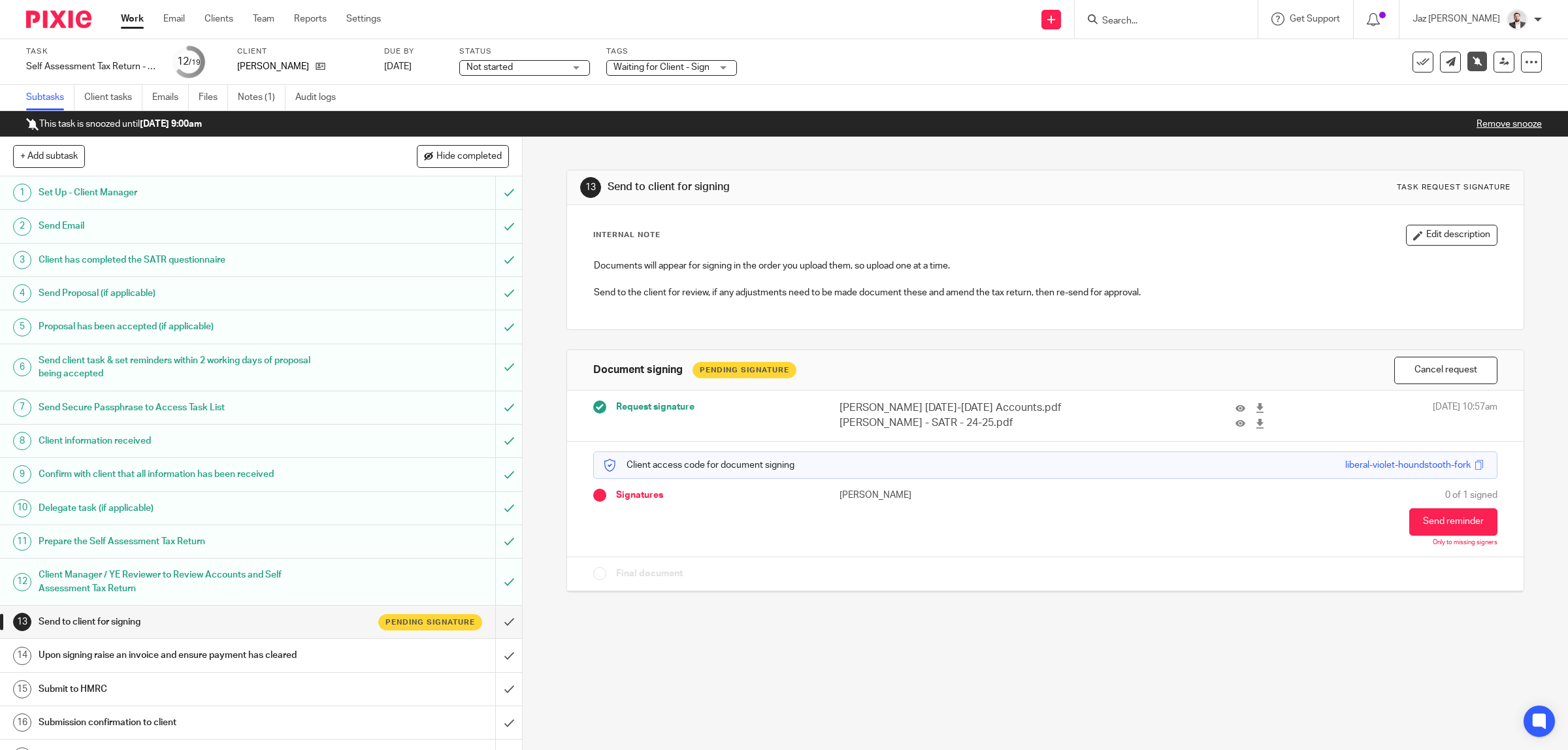
scroll to position [28, 0]
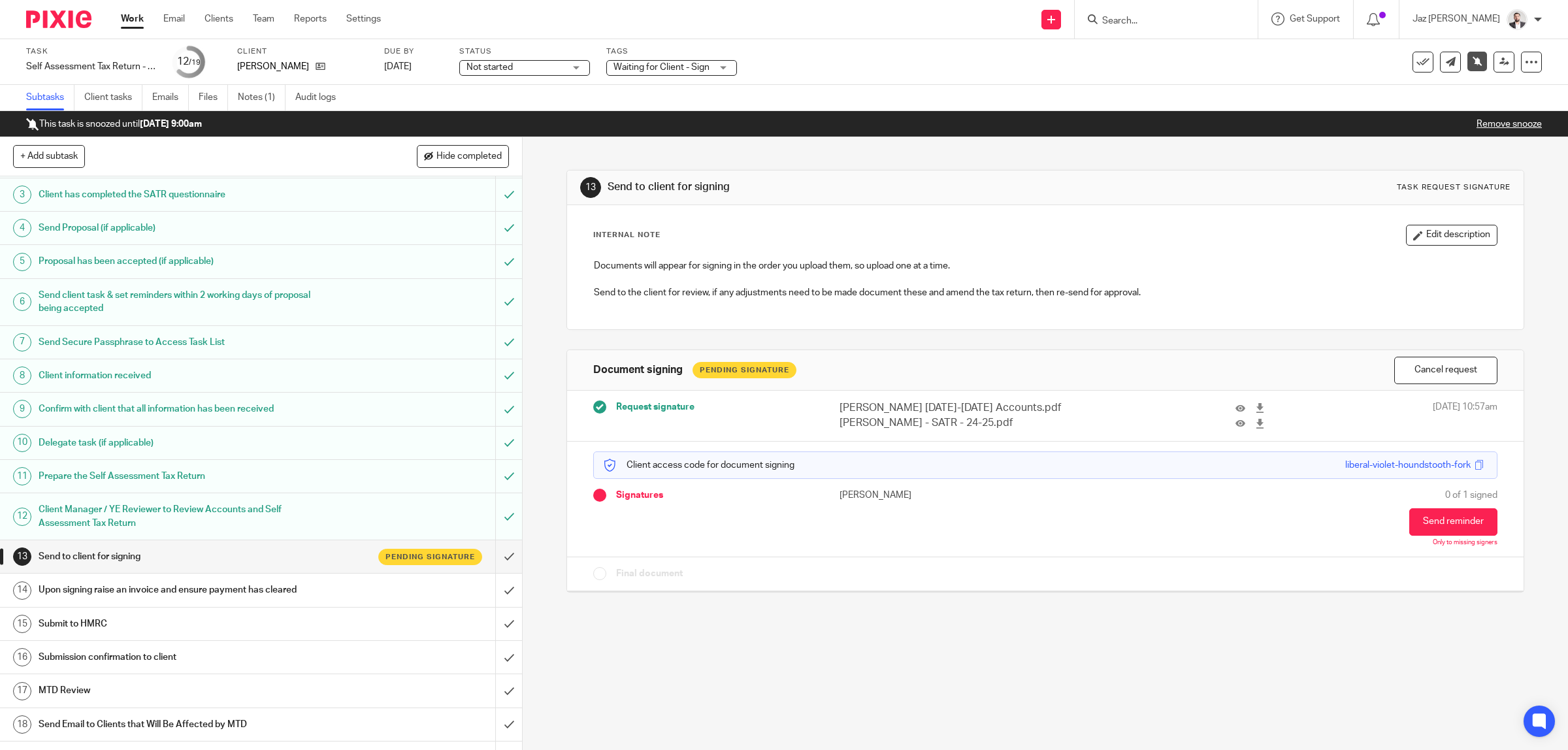
scroll to position [73, 0]
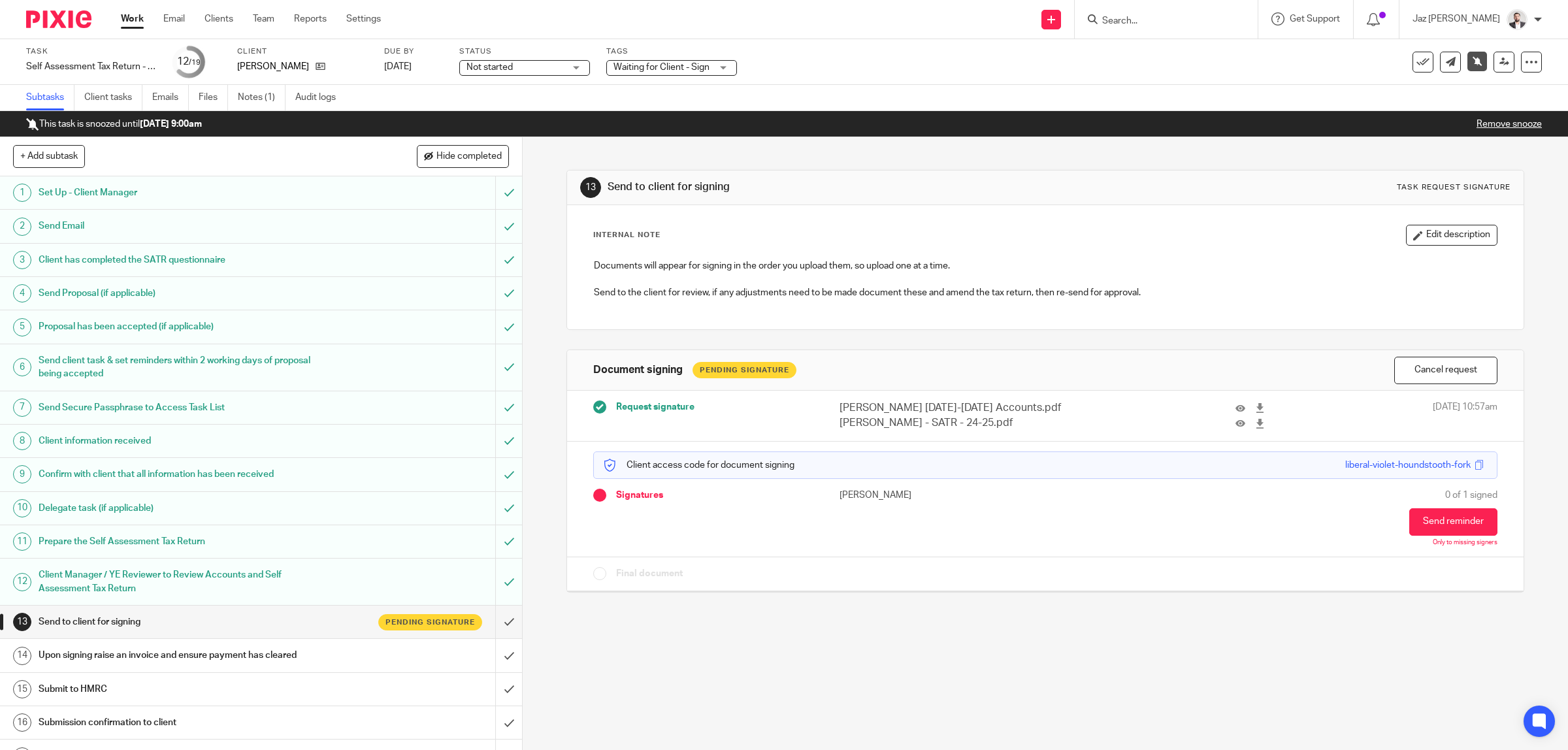
scroll to position [107, 0]
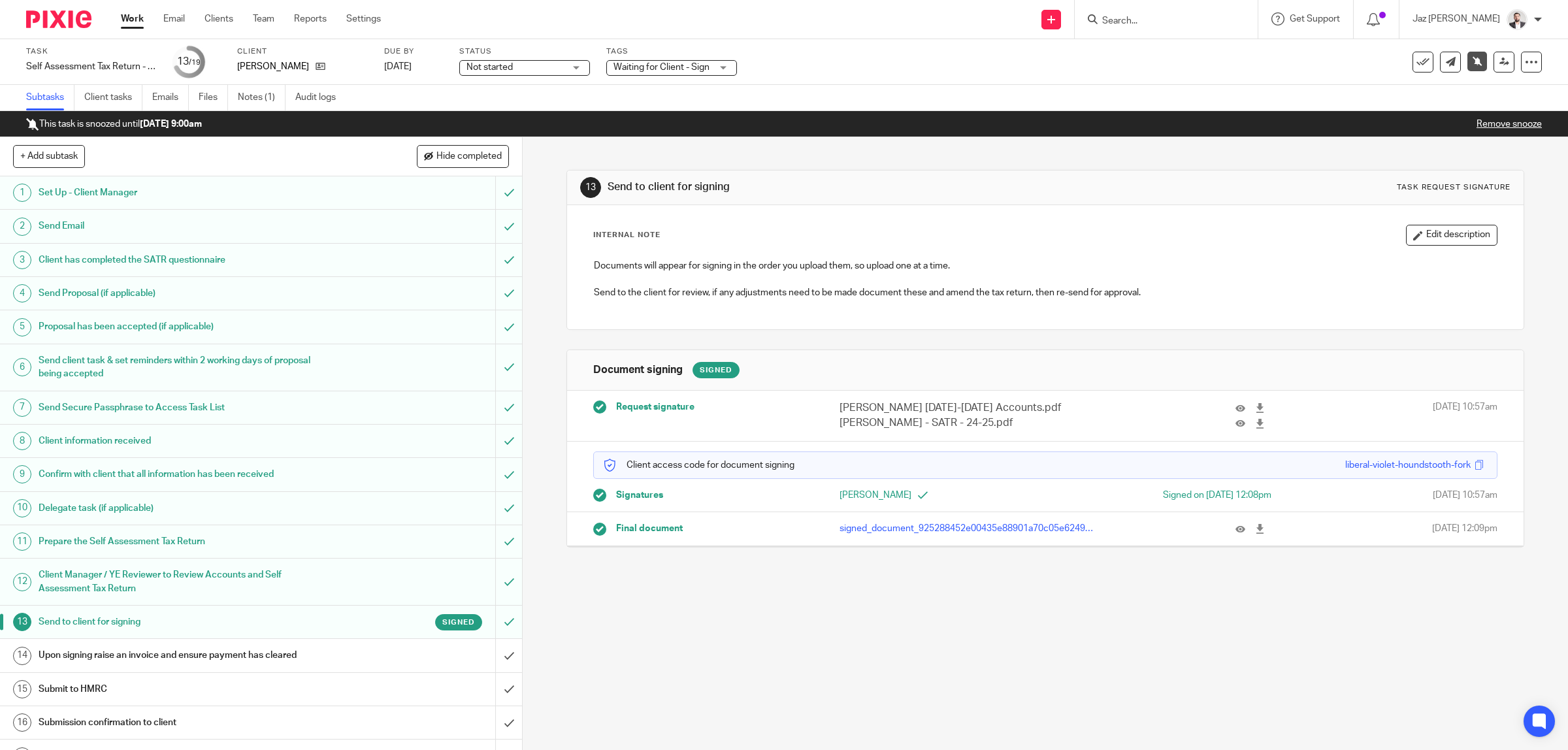
scroll to position [107, 0]
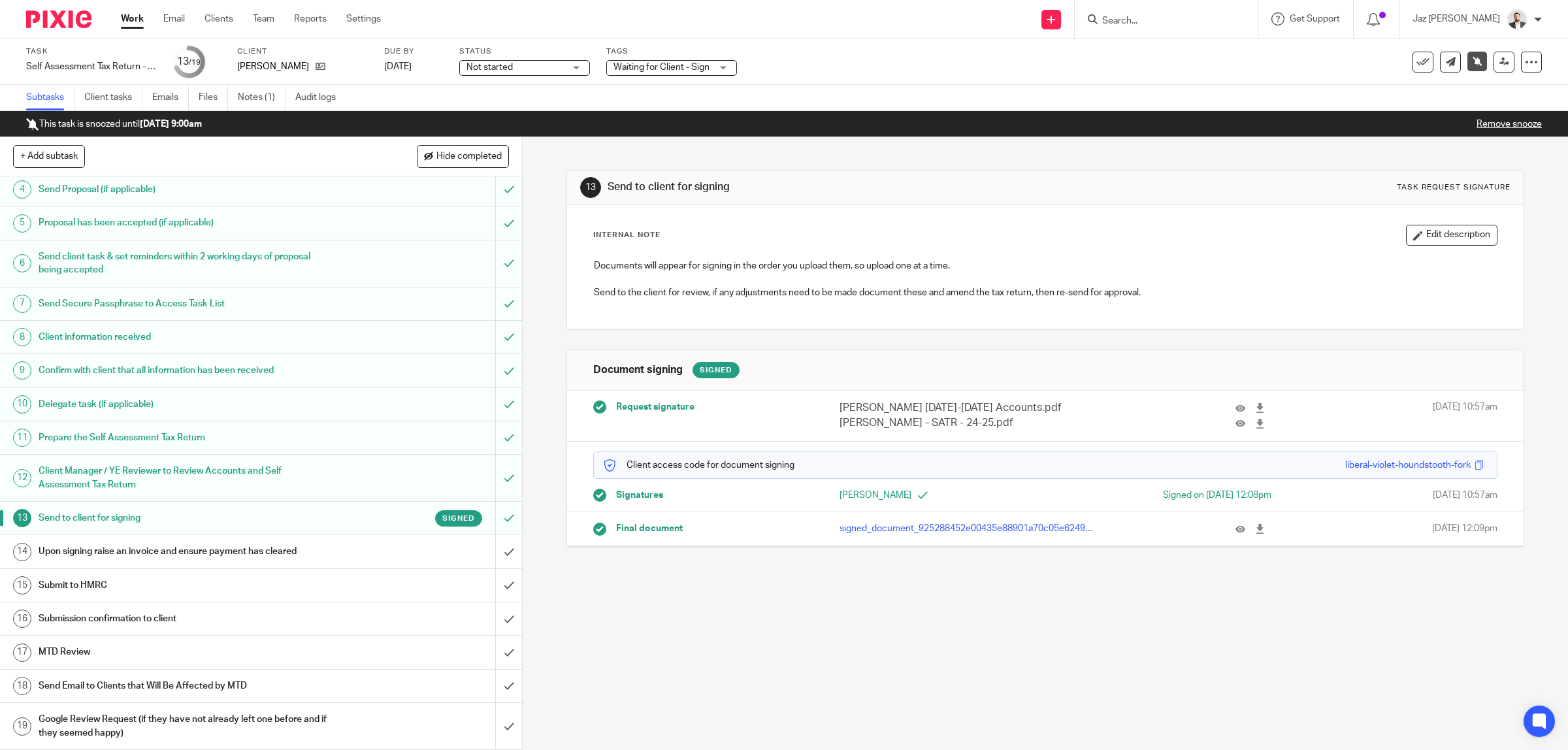
click at [209, 615] on h1 "Submission confirmation to client" at bounding box center [186, 618] width 296 height 20
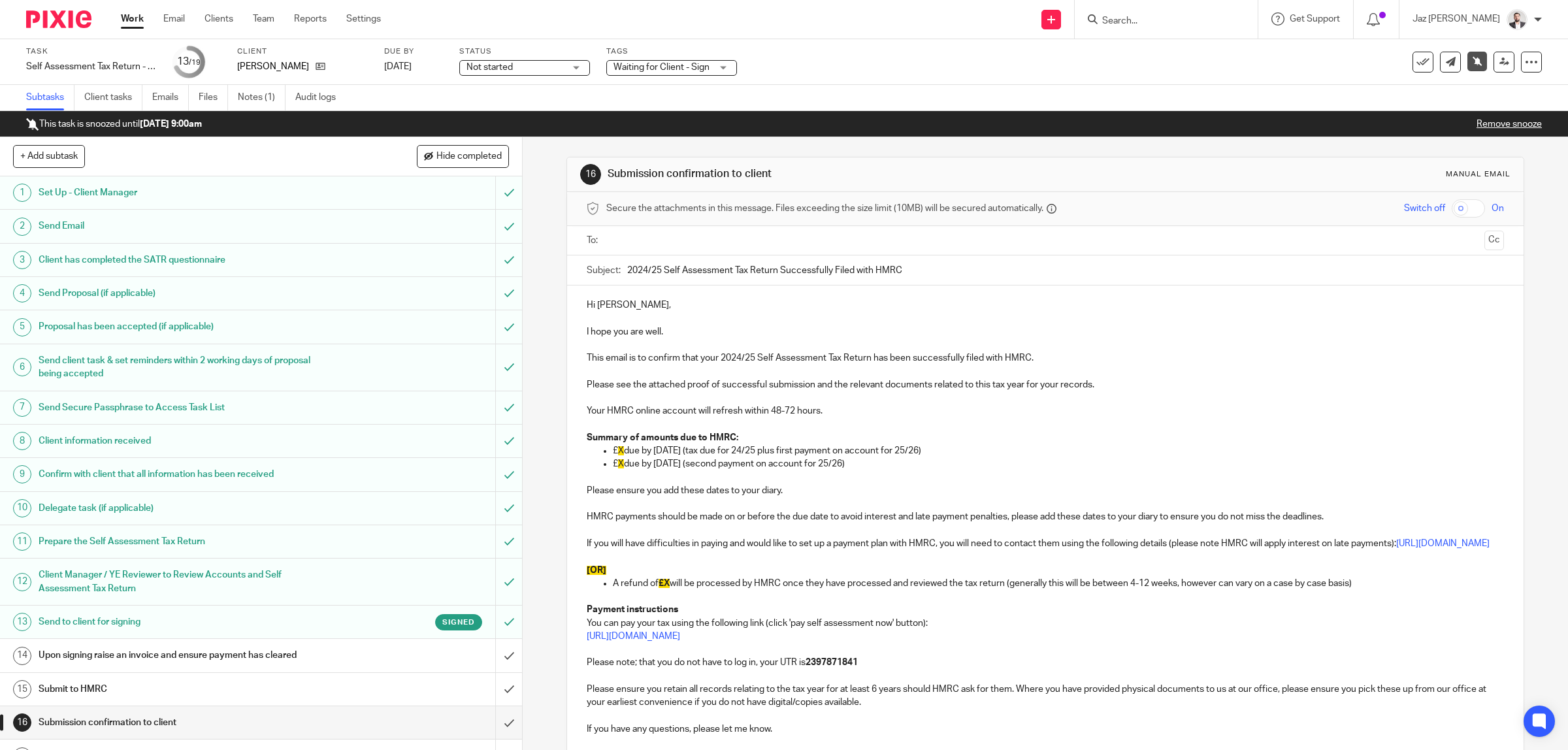
click at [640, 236] on input "text" at bounding box center [1045, 240] width 869 height 15
click at [675, 308] on p "Hi [PERSON_NAME]," at bounding box center [1046, 307] width 918 height 13
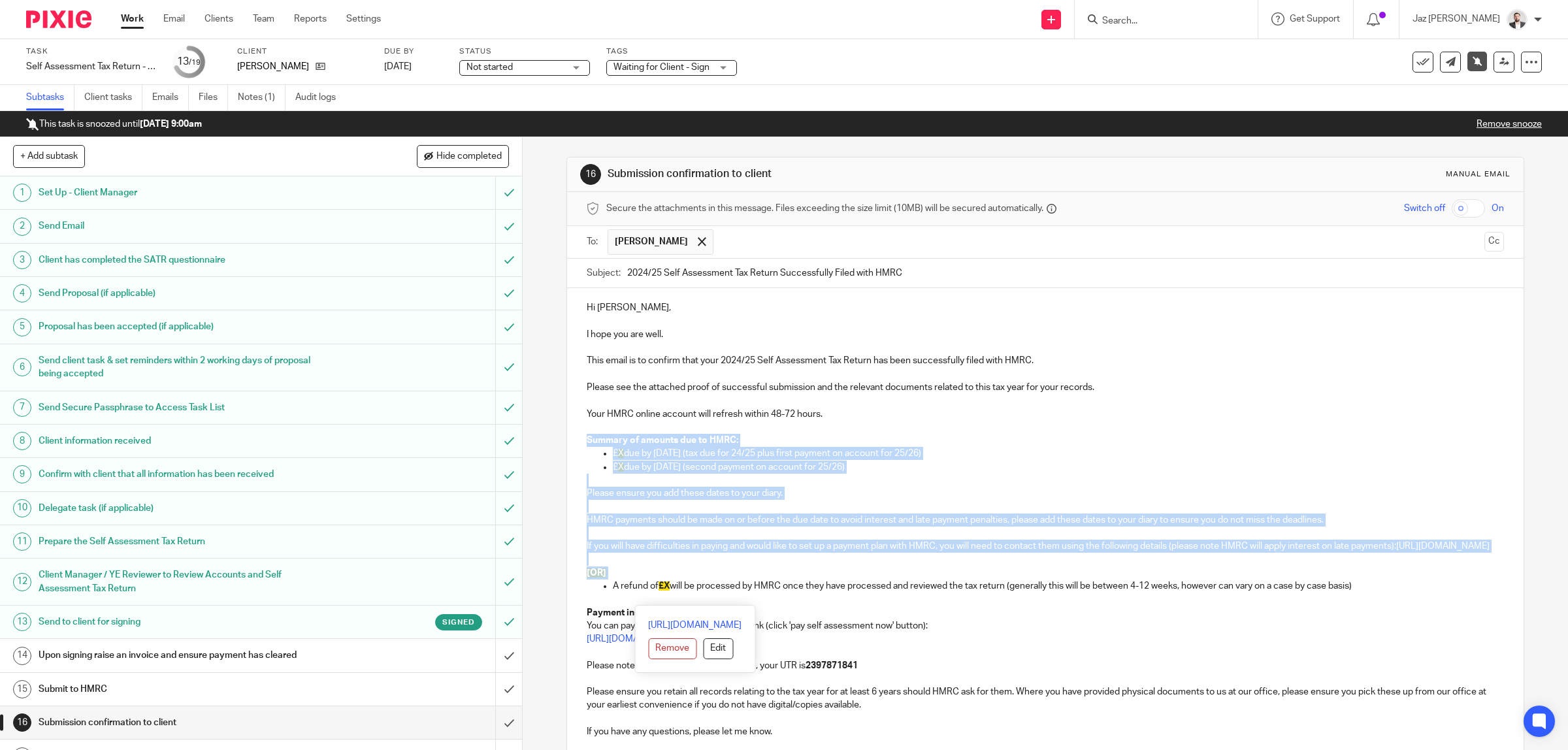
drag, startPoint x: 609, startPoint y: 601, endPoint x: 579, endPoint y: 444, distance: 159.8
click at [579, 444] on div "Hi [PERSON_NAME], I hope you are well. This email is to confirm that your 2024/…" at bounding box center [1046, 518] width 957 height 460
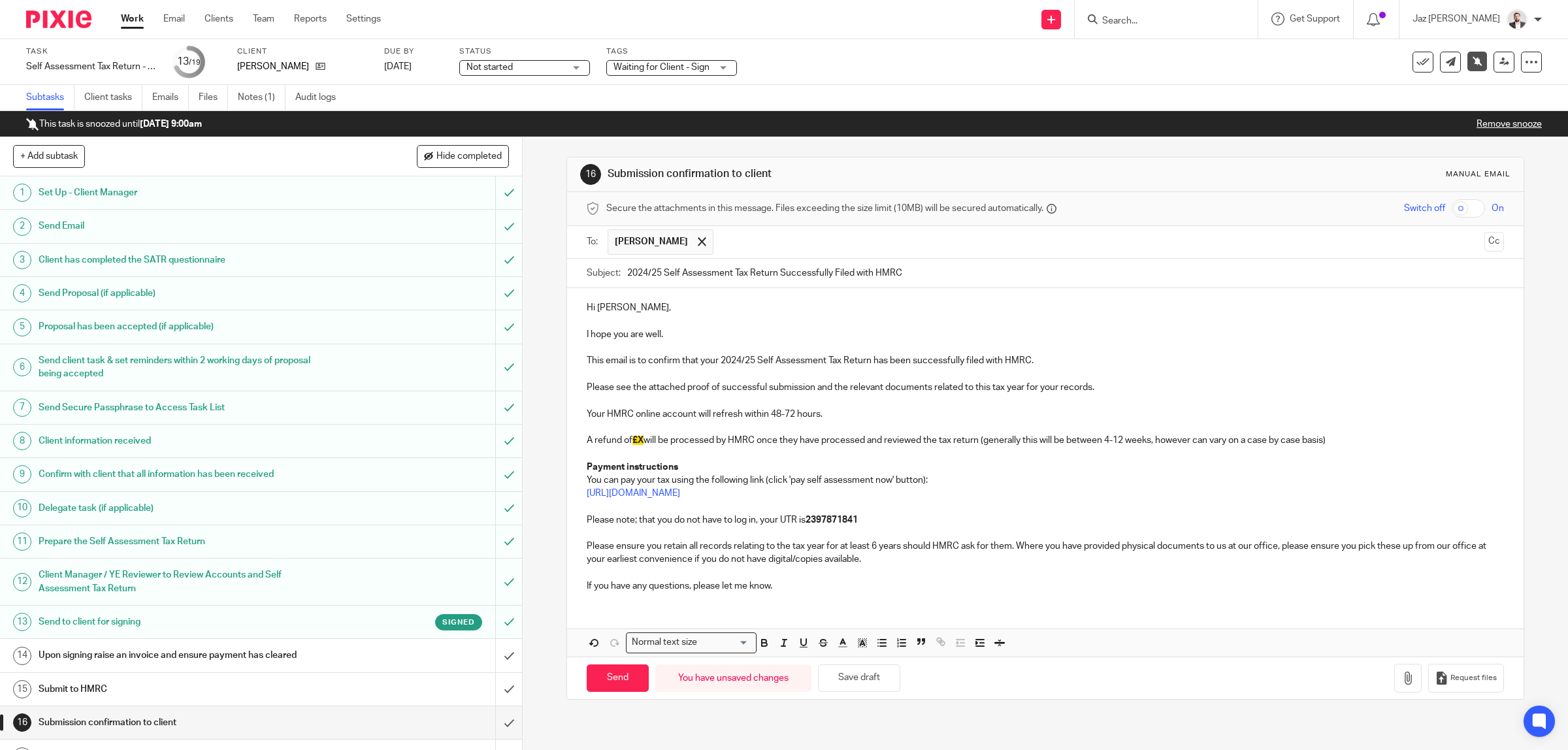
click at [639, 443] on span "£X" at bounding box center [638, 440] width 11 height 9
drag, startPoint x: 1375, startPoint y: 439, endPoint x: 573, endPoint y: 441, distance: 802.0
click at [573, 441] on div "Hi [PERSON_NAME], I hope you are well. This email is to confirm that your 2024/…" at bounding box center [1046, 445] width 957 height 314
click at [857, 646] on icon "button" at bounding box center [863, 643] width 12 height 12
click at [829, 662] on li "color:#FFFFFF" at bounding box center [833, 659] width 10 height 10
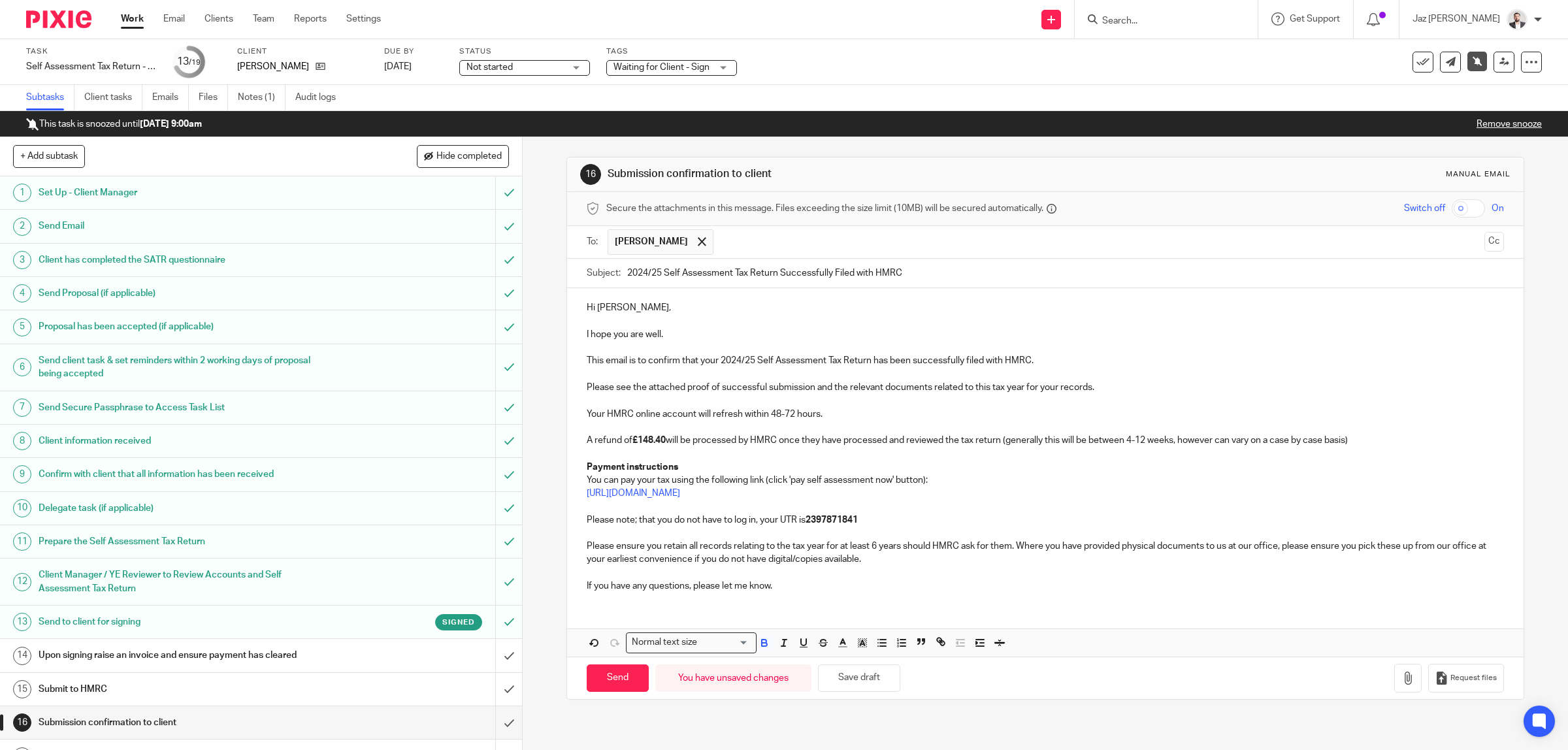
click at [934, 492] on p "[URL][DOMAIN_NAME]" at bounding box center [1046, 493] width 918 height 13
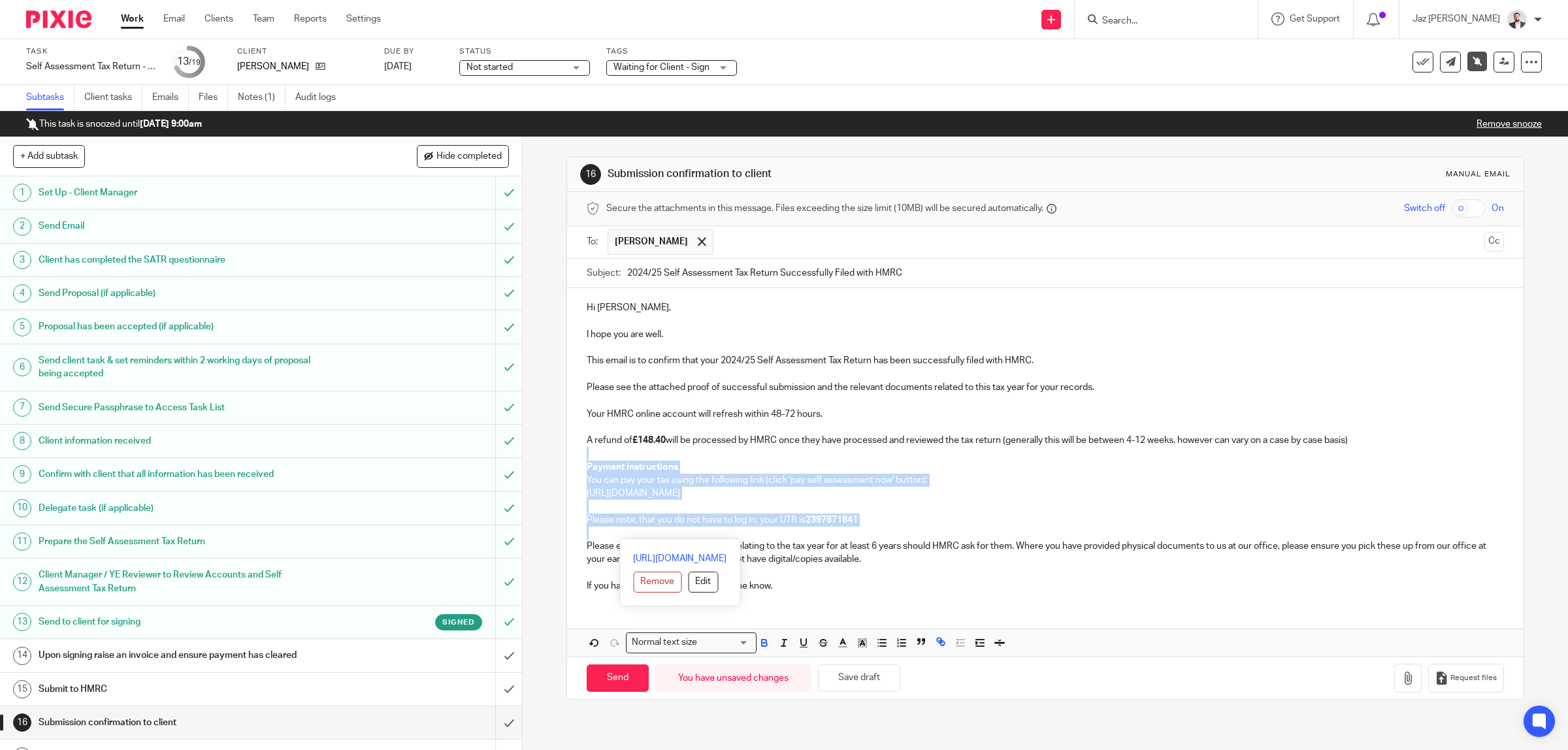
drag, startPoint x: 849, startPoint y: 534, endPoint x: 582, endPoint y: 458, distance: 277.6
click at [582, 458] on div "Hi [PERSON_NAME], I hope you are well. This email is to confirm that your 2024/…" at bounding box center [1046, 445] width 957 height 314
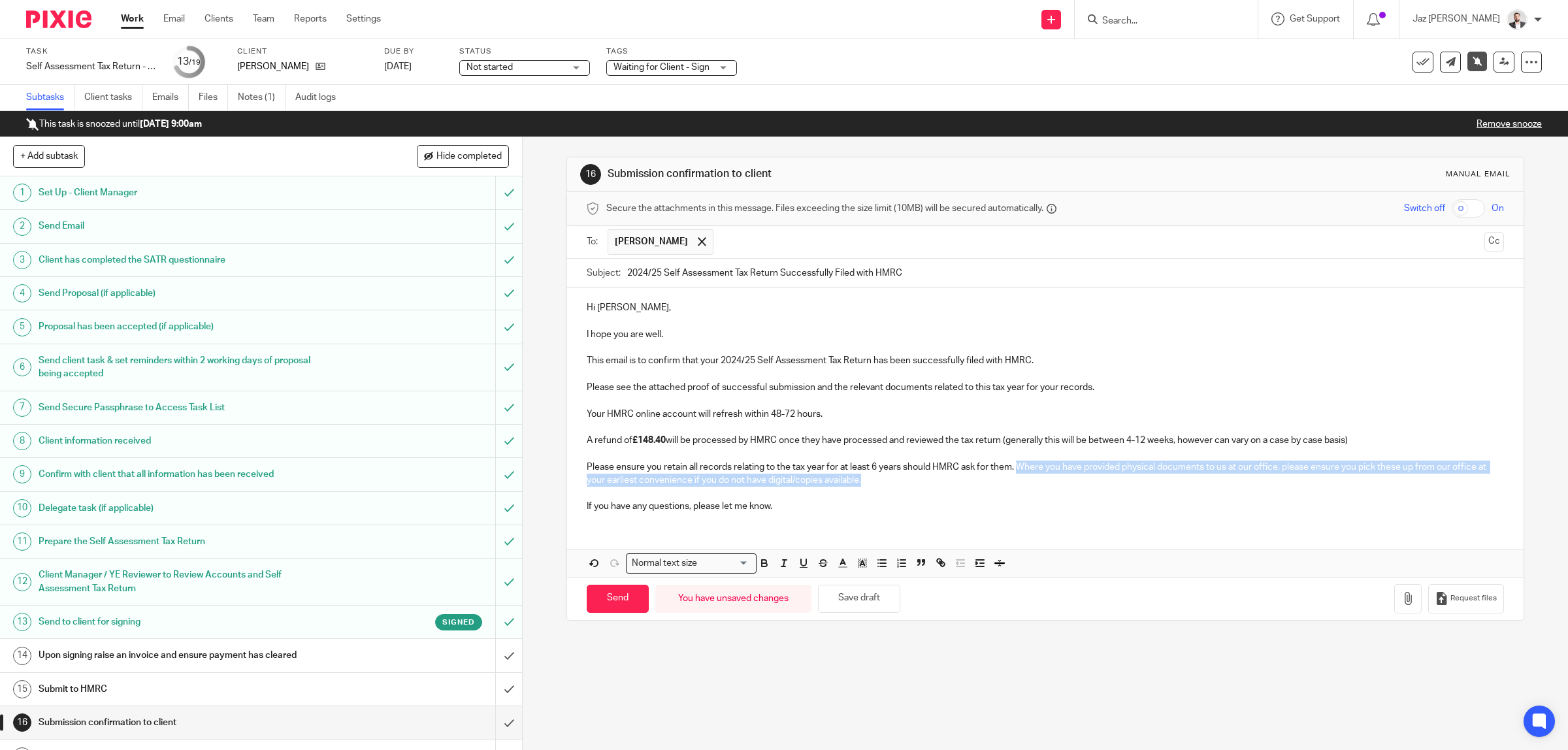
drag, startPoint x: 919, startPoint y: 482, endPoint x: 1014, endPoint y: 466, distance: 96.3
click at [1014, 466] on p "Please ensure you retain all records relating to the tax year for at least 6 ye…" at bounding box center [1046, 474] width 918 height 27
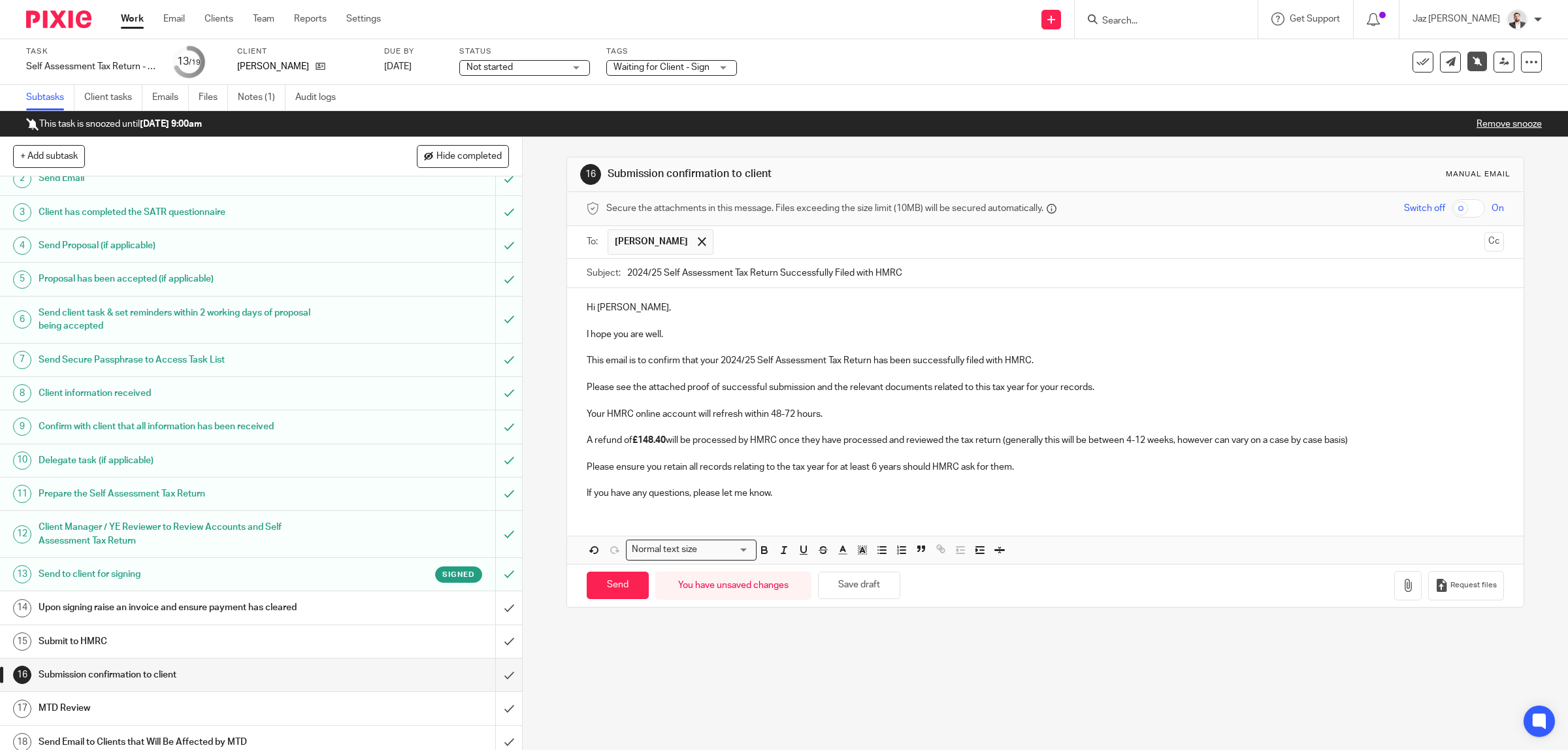
scroll to position [102, 0]
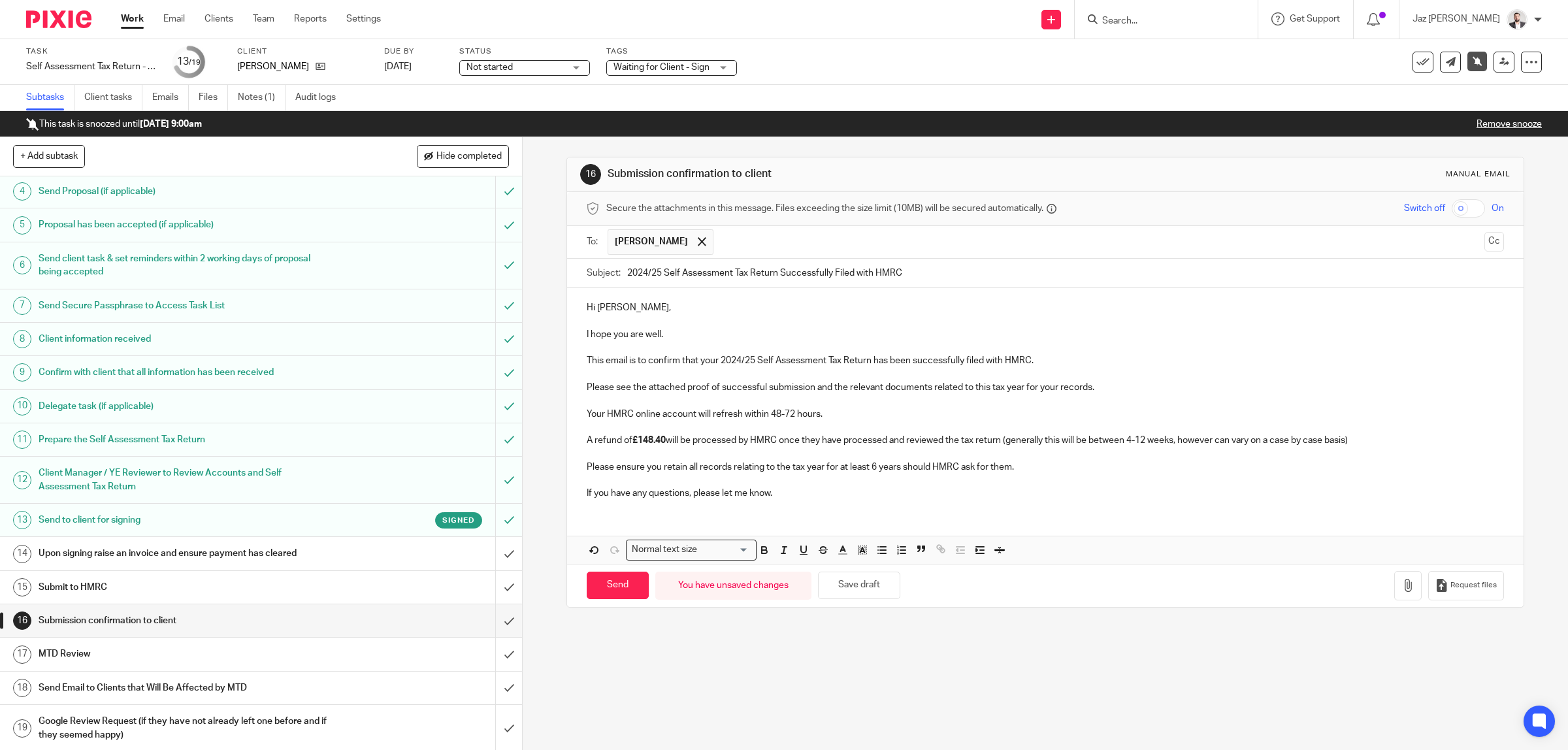
click at [286, 556] on h1 "Upon signing raise an invoice and ensure payment has cleared" at bounding box center [186, 553] width 296 height 20
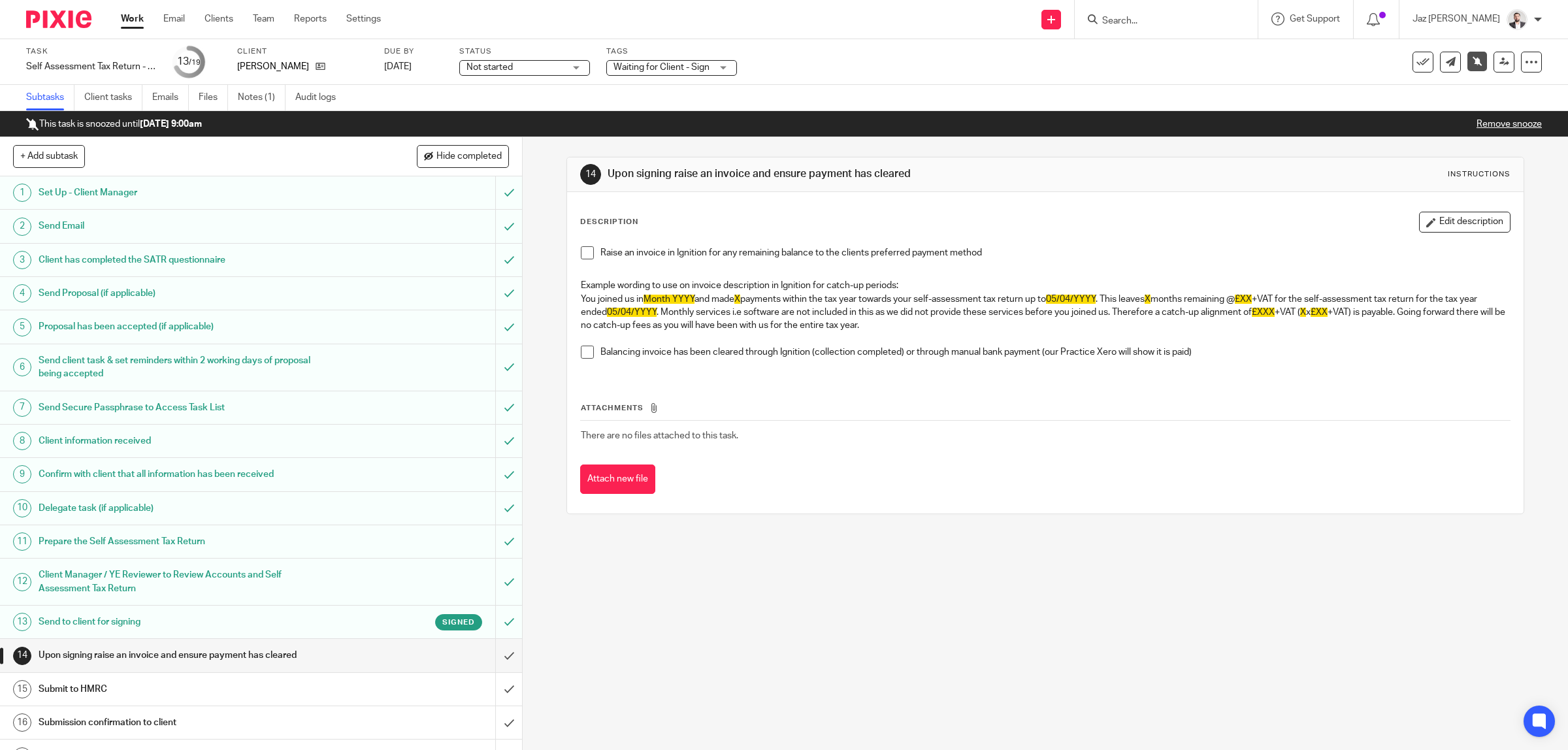
scroll to position [107, 0]
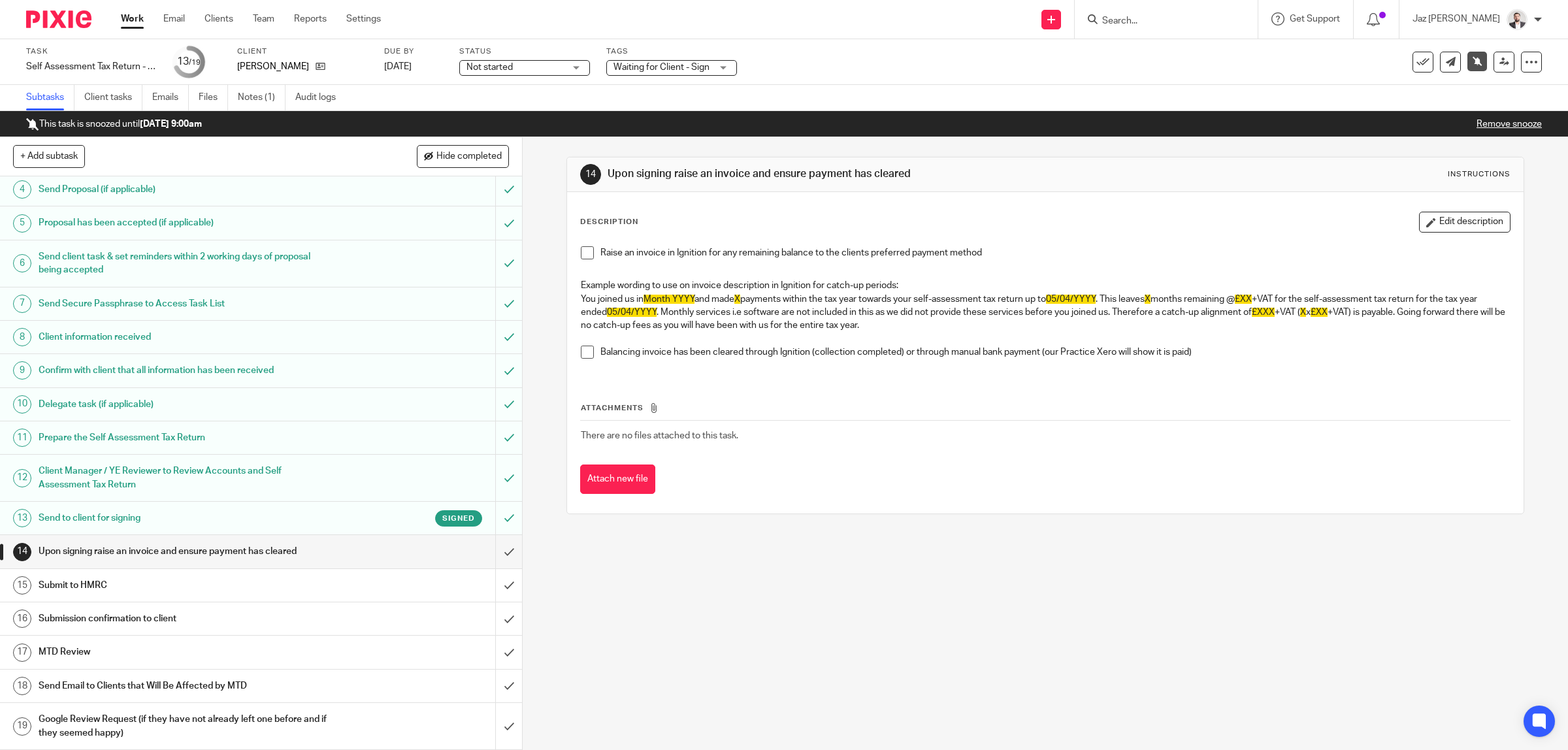
click at [253, 588] on h1 "Submit to HMRC" at bounding box center [186, 585] width 296 height 20
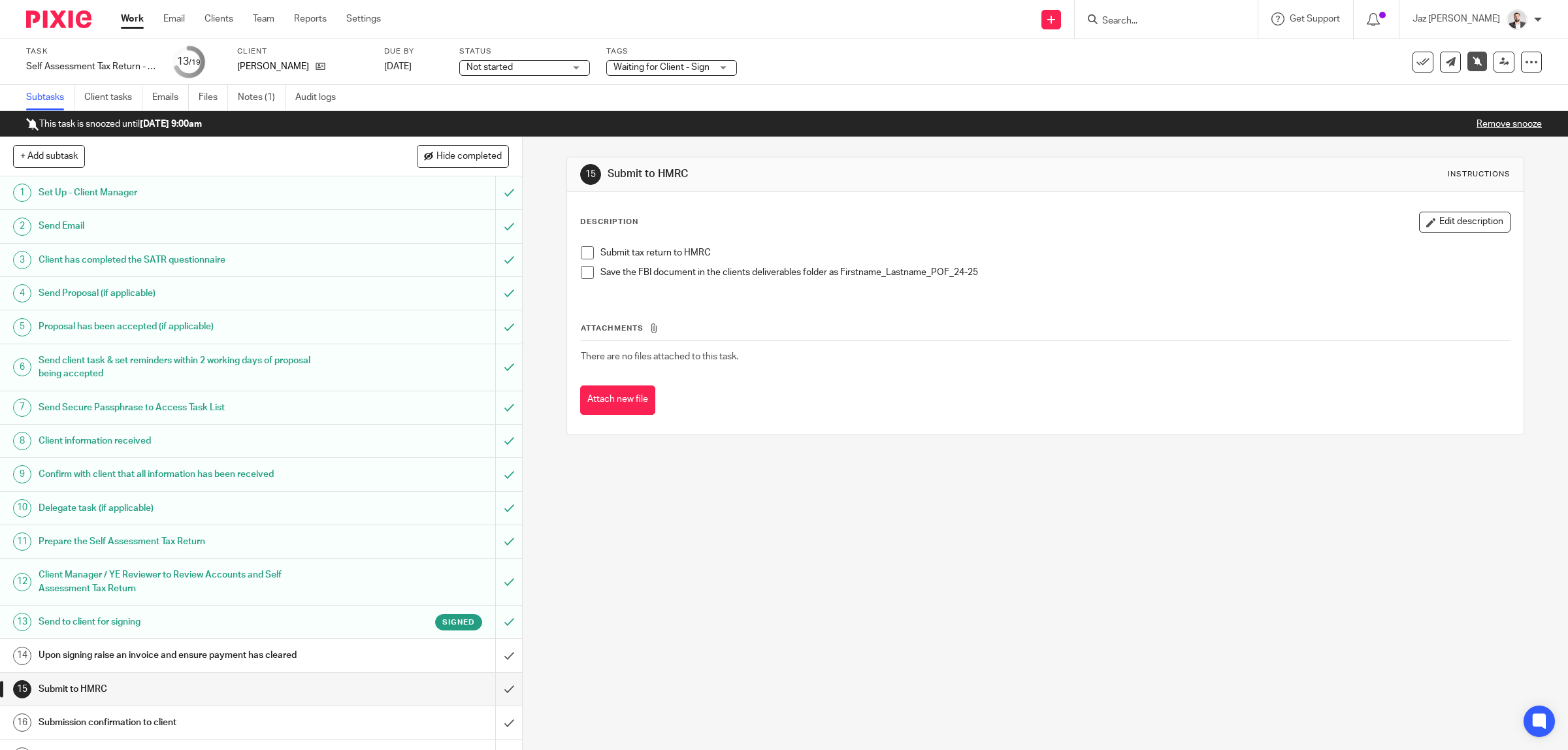
click at [582, 256] on span at bounding box center [587, 253] width 13 height 13
click at [581, 269] on span at bounding box center [587, 272] width 13 height 13
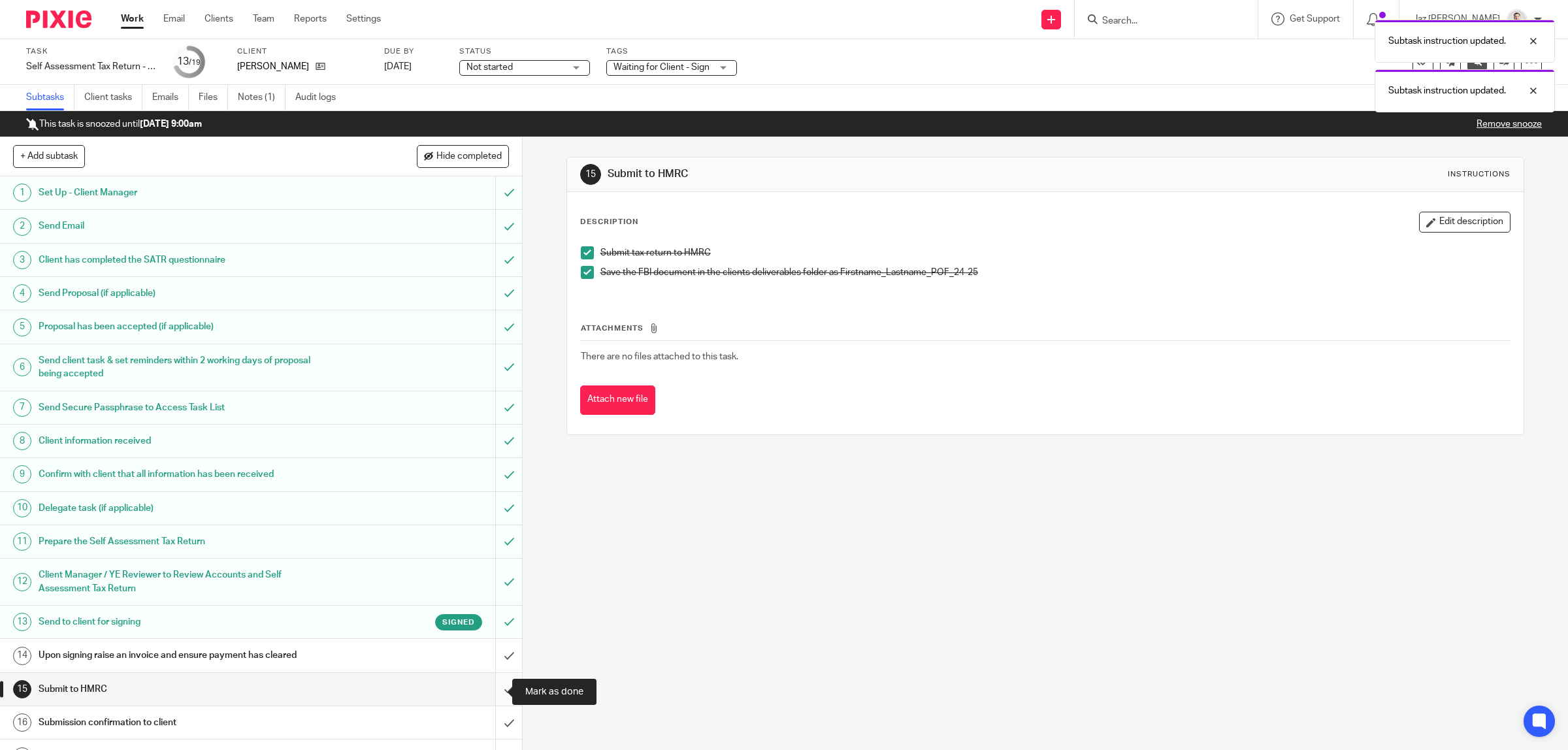
click at [488, 690] on input "submit" at bounding box center [261, 689] width 522 height 32
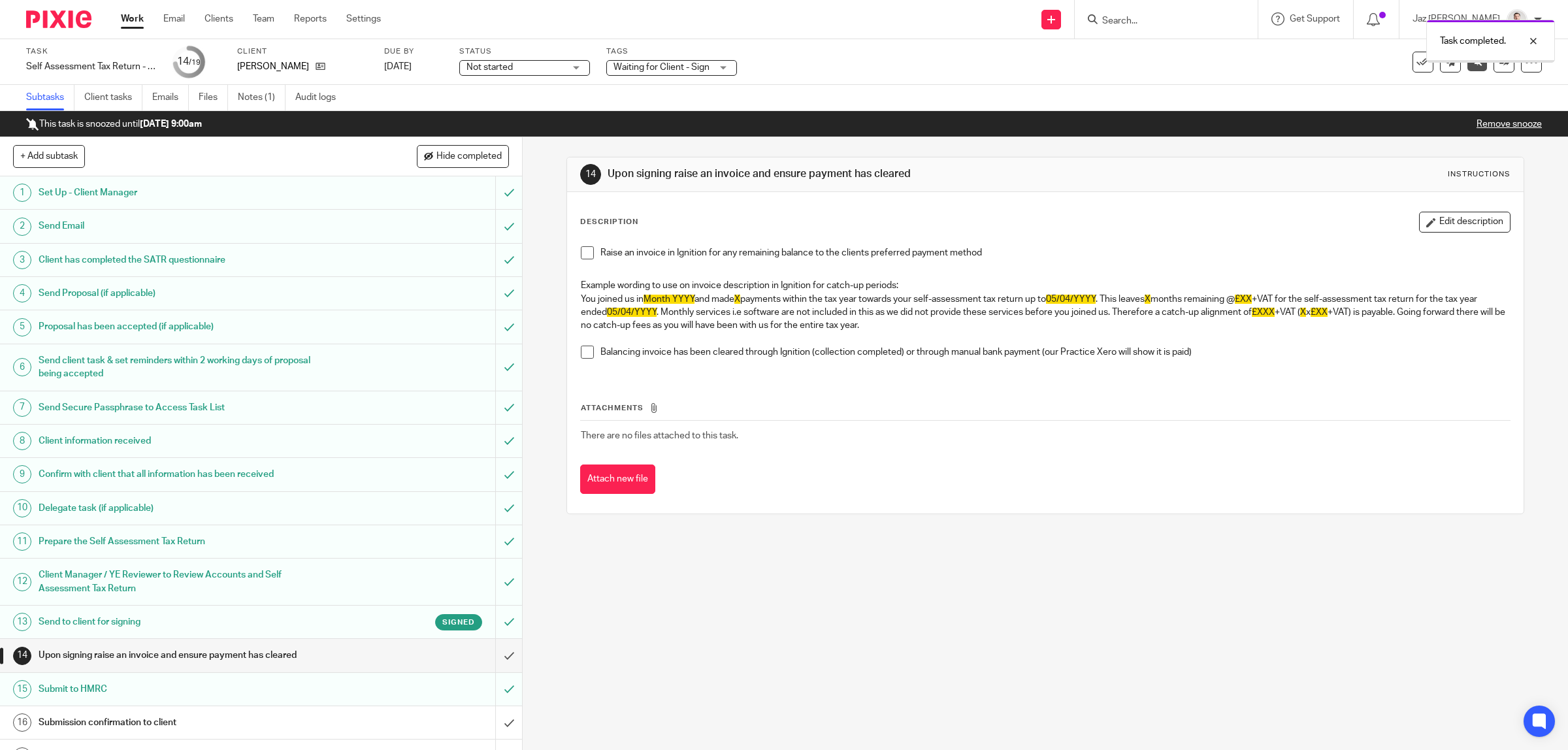
scroll to position [107, 0]
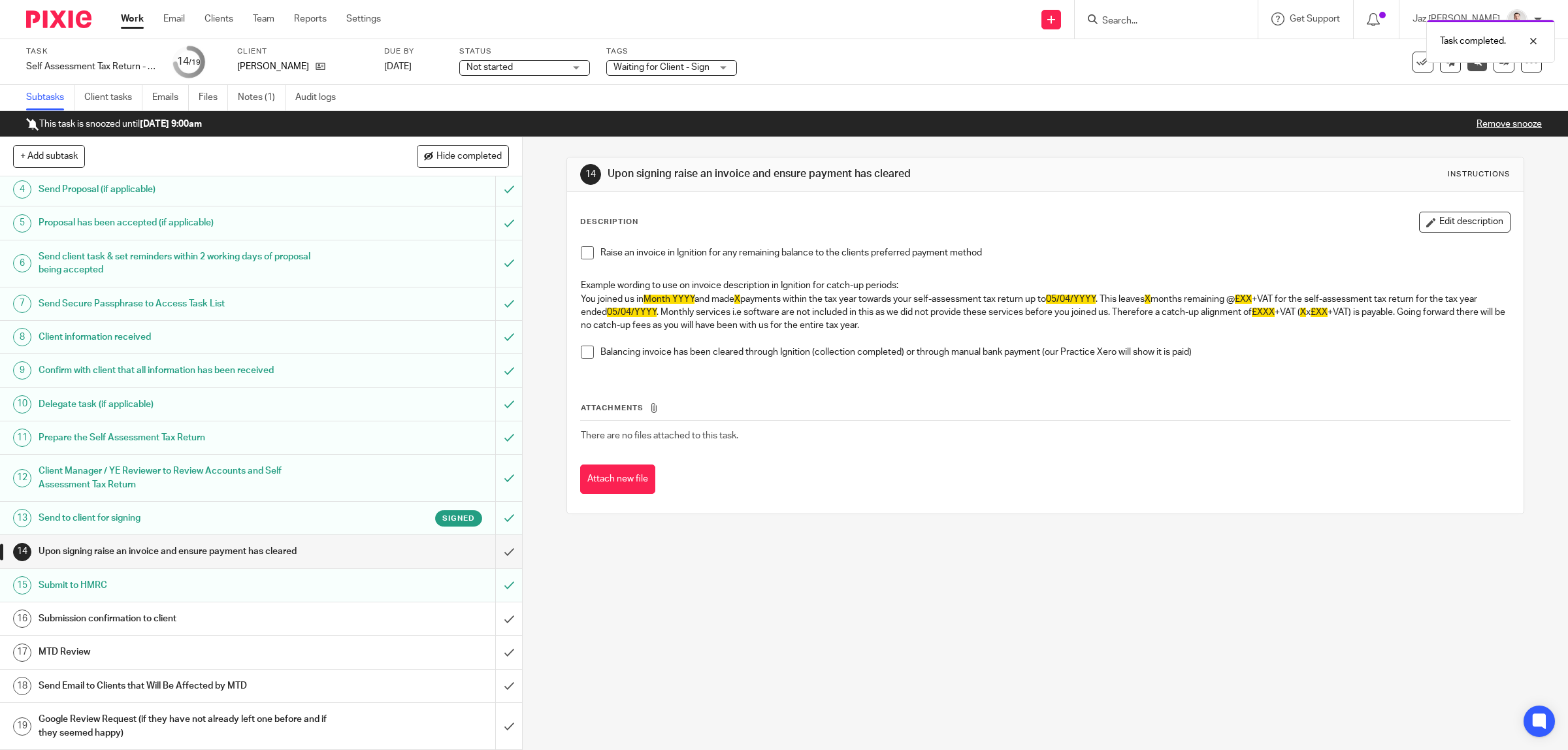
click at [308, 618] on h1 "Submission confirmation to client" at bounding box center [186, 618] width 296 height 20
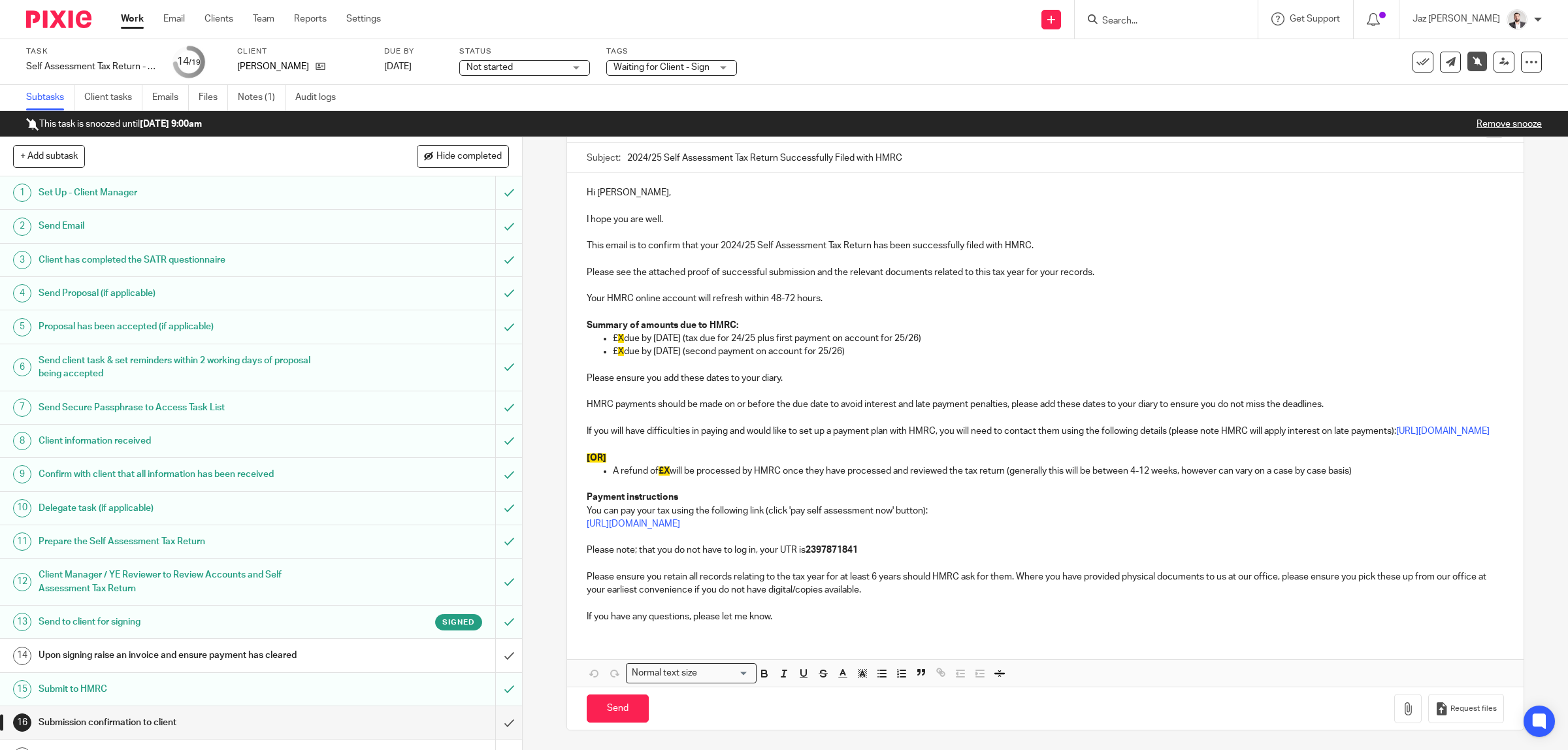
scroll to position [18, 0]
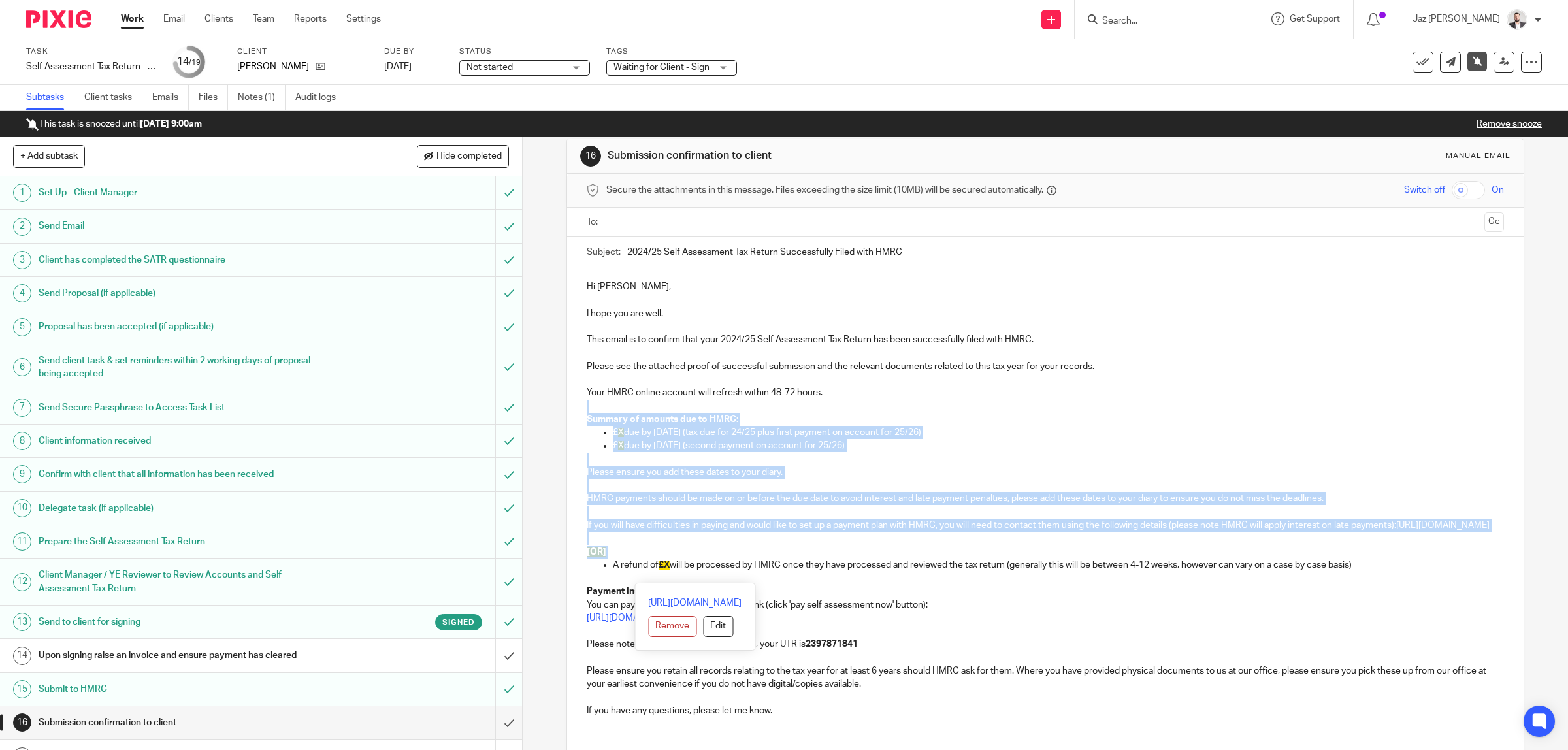
drag, startPoint x: 609, startPoint y: 577, endPoint x: 582, endPoint y: 405, distance: 174.1
click at [582, 405] on div "Hi Christopher, I hope you are well. This email is to confirm that your 2024/25…" at bounding box center [1046, 497] width 957 height 460
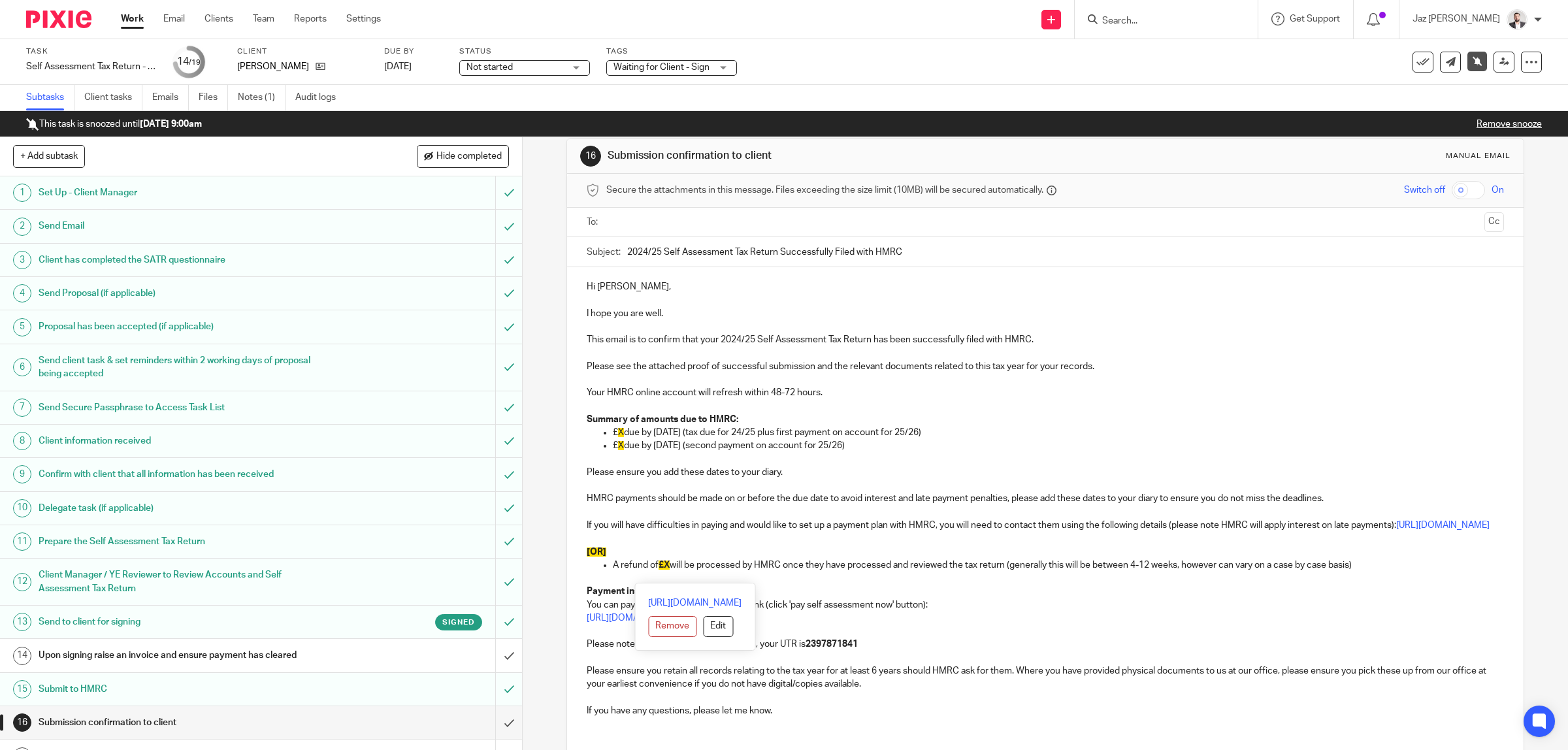
scroll to position [0, 0]
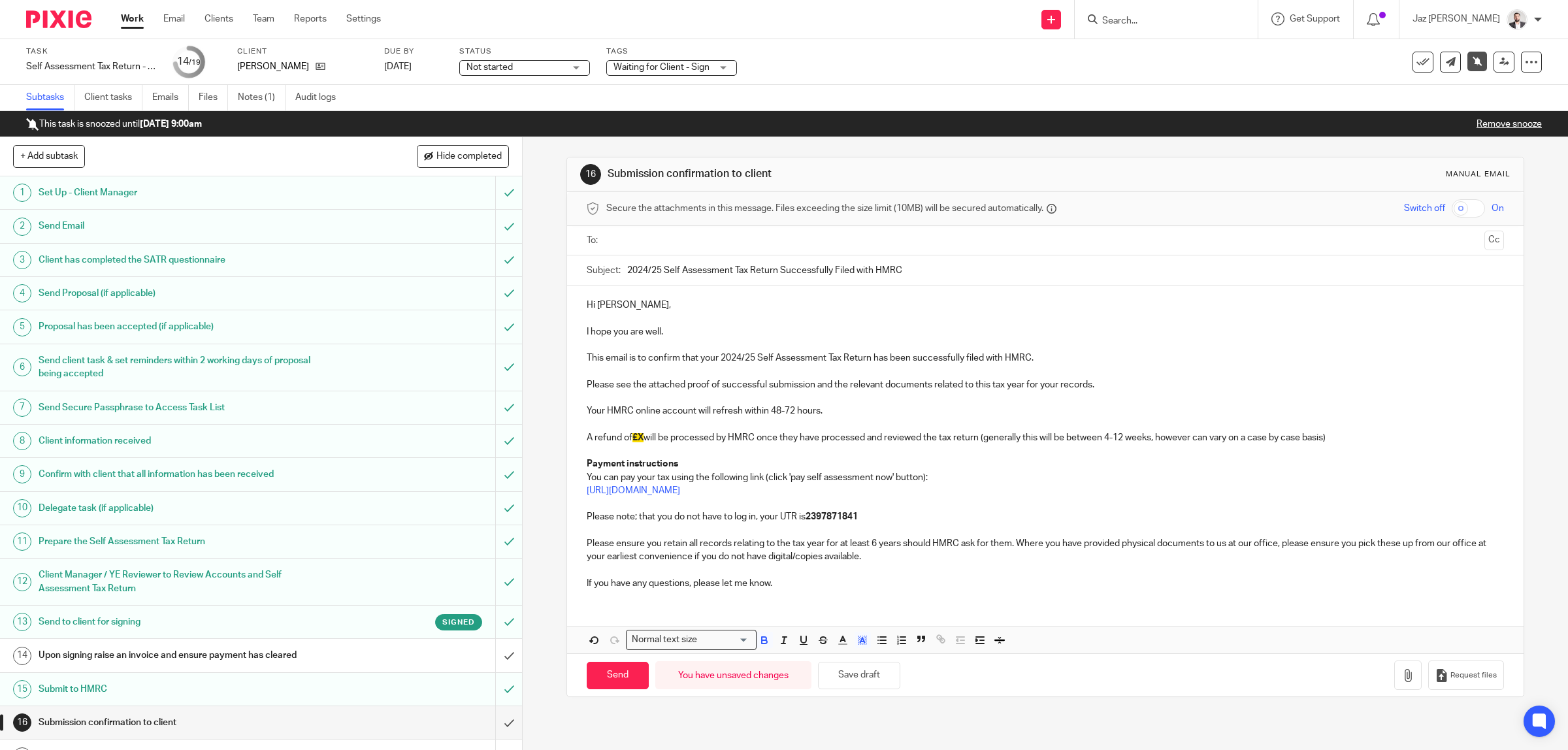
click at [640, 441] on span "£X" at bounding box center [638, 437] width 11 height 9
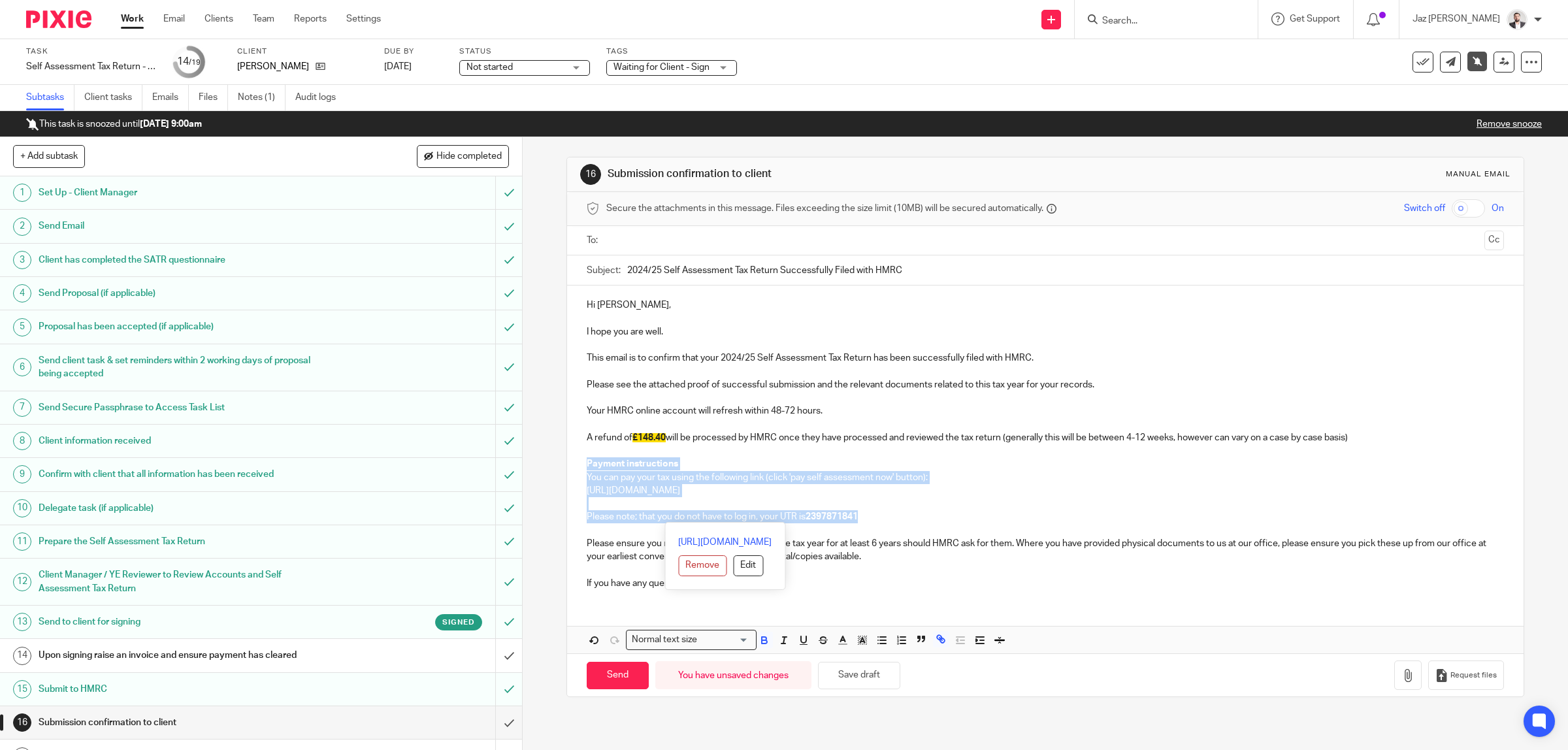
drag, startPoint x: 868, startPoint y: 521, endPoint x: 579, endPoint y: 461, distance: 295.2
click at [579, 461] on div "Hi Christopher, I hope you are well. This email is to confirm that your 2024/25…" at bounding box center [1046, 443] width 957 height 314
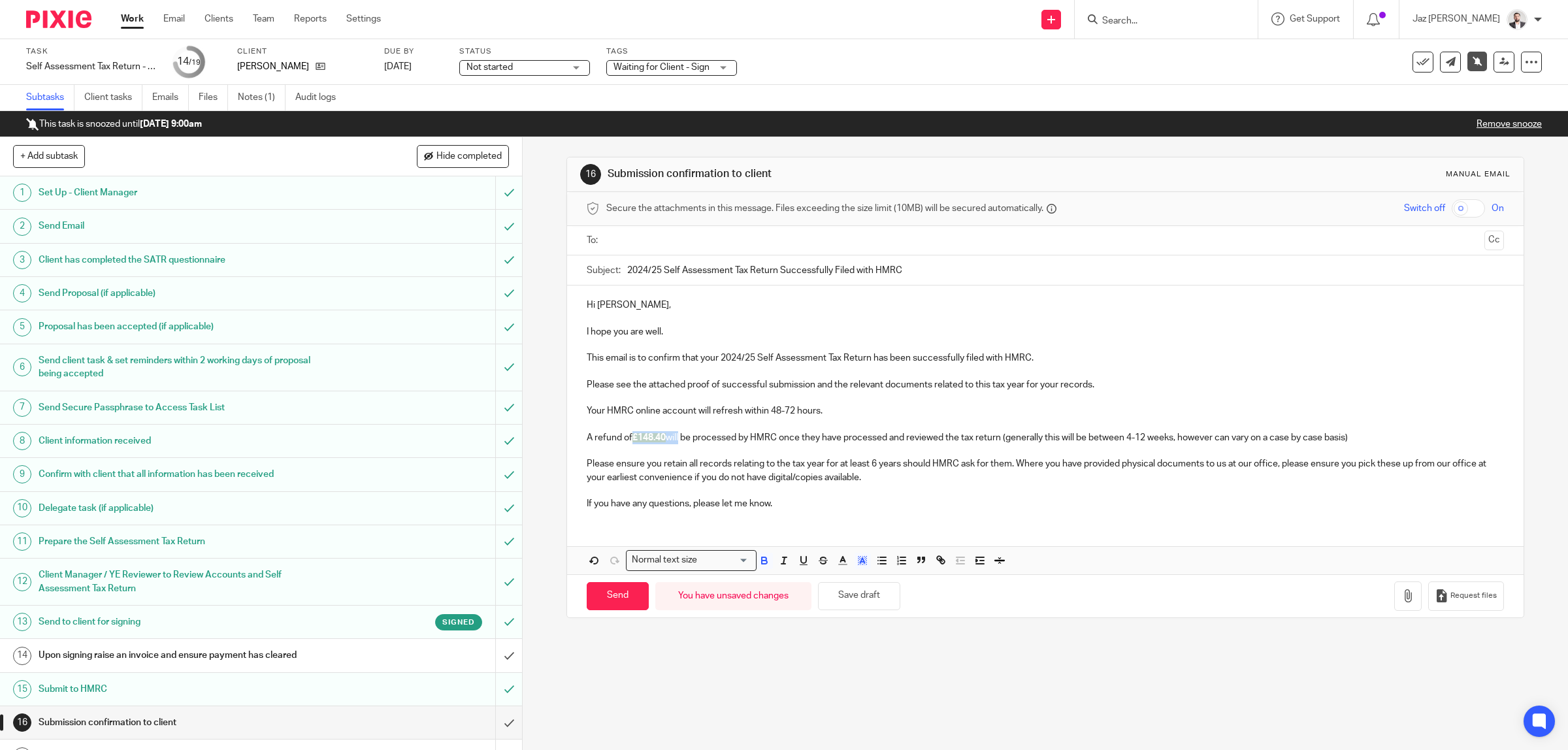
drag, startPoint x: 677, startPoint y: 436, endPoint x: 628, endPoint y: 438, distance: 49.0
click at [628, 438] on p "A refund of £148.40 will be processed by HMRC once they have processed and revi…" at bounding box center [1046, 437] width 918 height 13
click at [857, 567] on icon "button" at bounding box center [863, 561] width 12 height 12
click at [829, 577] on li "color:#FFFFFF" at bounding box center [833, 578] width 10 height 10
click at [890, 482] on p "Please ensure you retain all records relating to the tax year for at least 6 ye…" at bounding box center [1046, 471] width 918 height 27
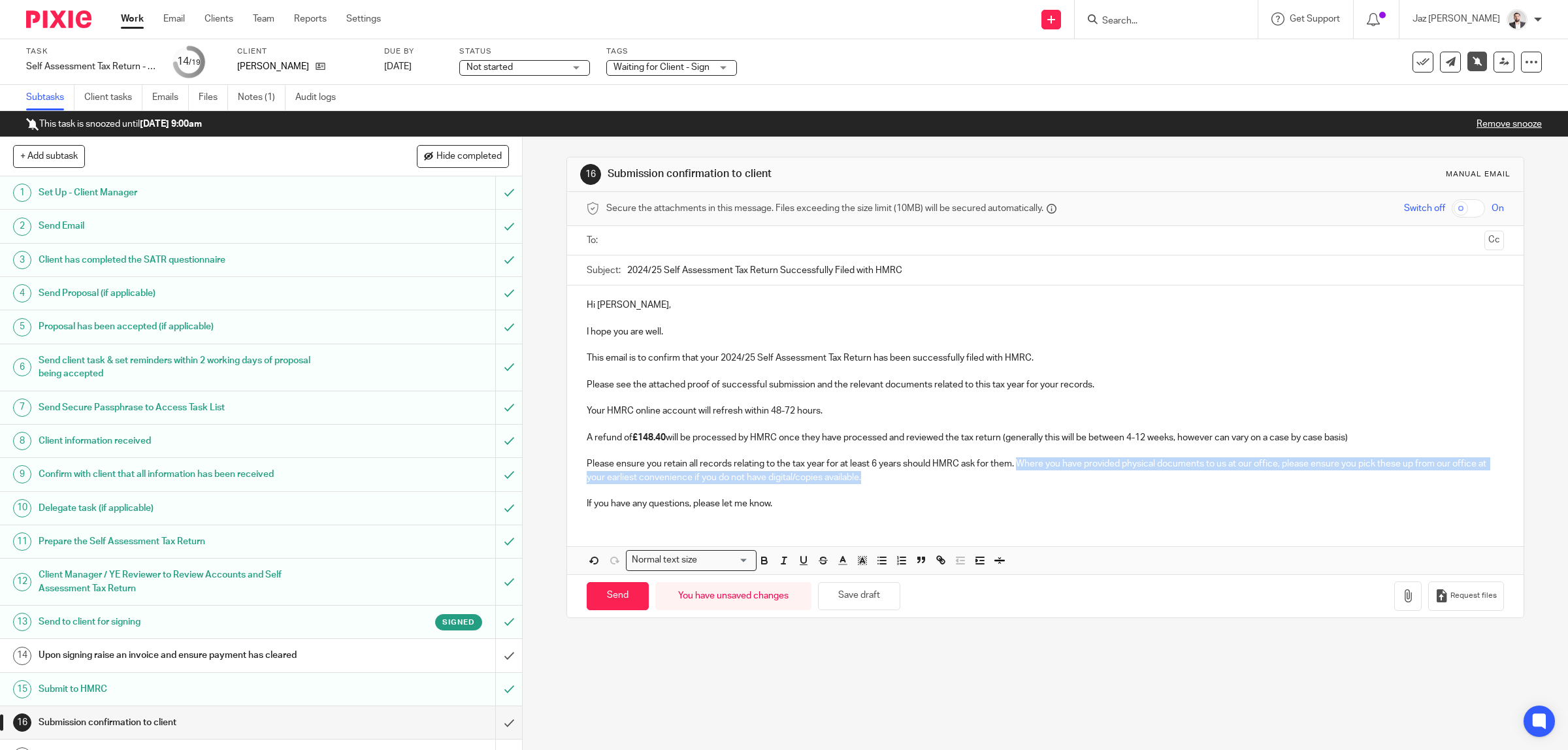
drag, startPoint x: 903, startPoint y: 482, endPoint x: 1013, endPoint y: 465, distance: 111.3
click at [1013, 465] on p "Please ensure you retain all records relating to the tax year for at least 6 ye…" at bounding box center [1046, 471] width 918 height 27
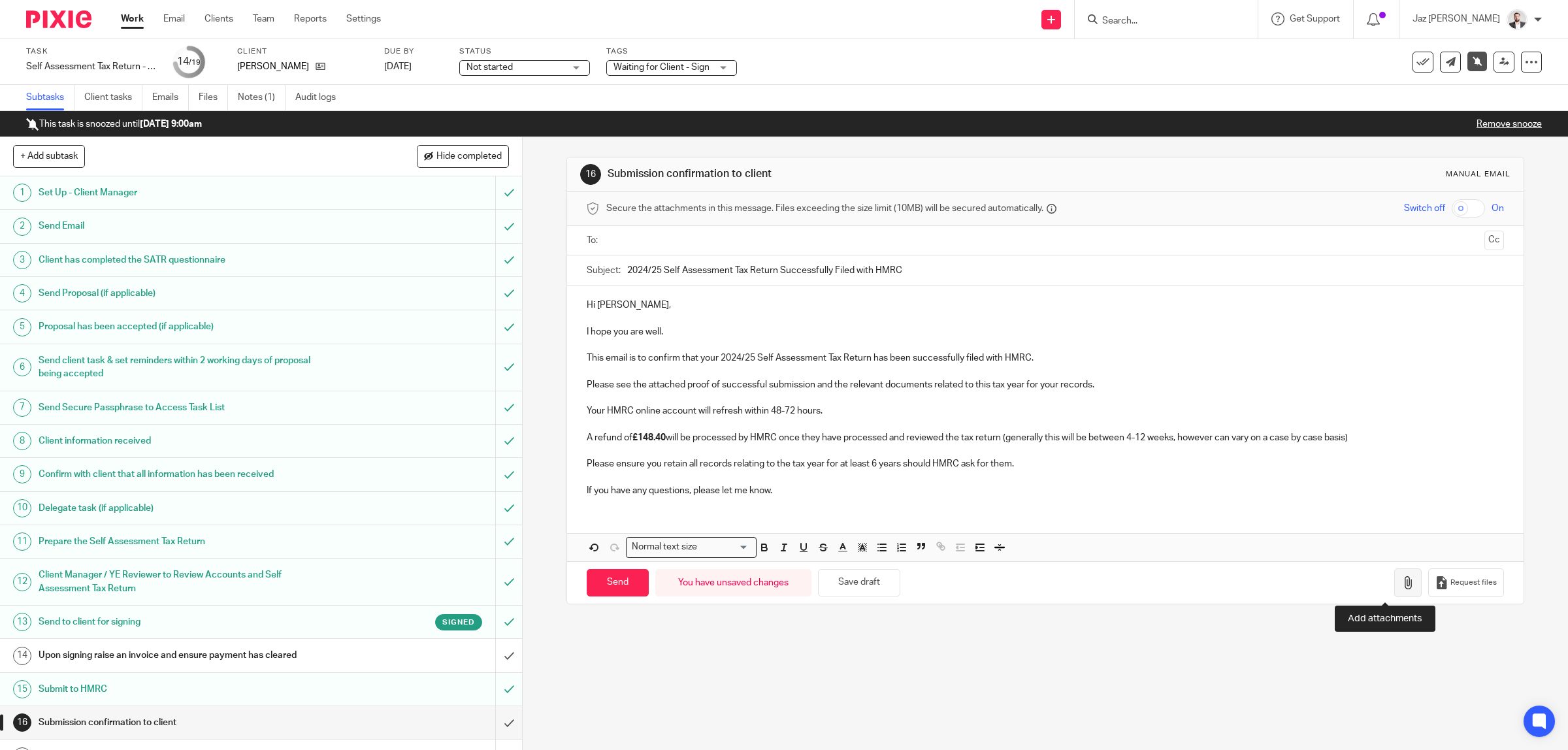
click at [1401, 583] on icon "button" at bounding box center [1407, 582] width 13 height 13
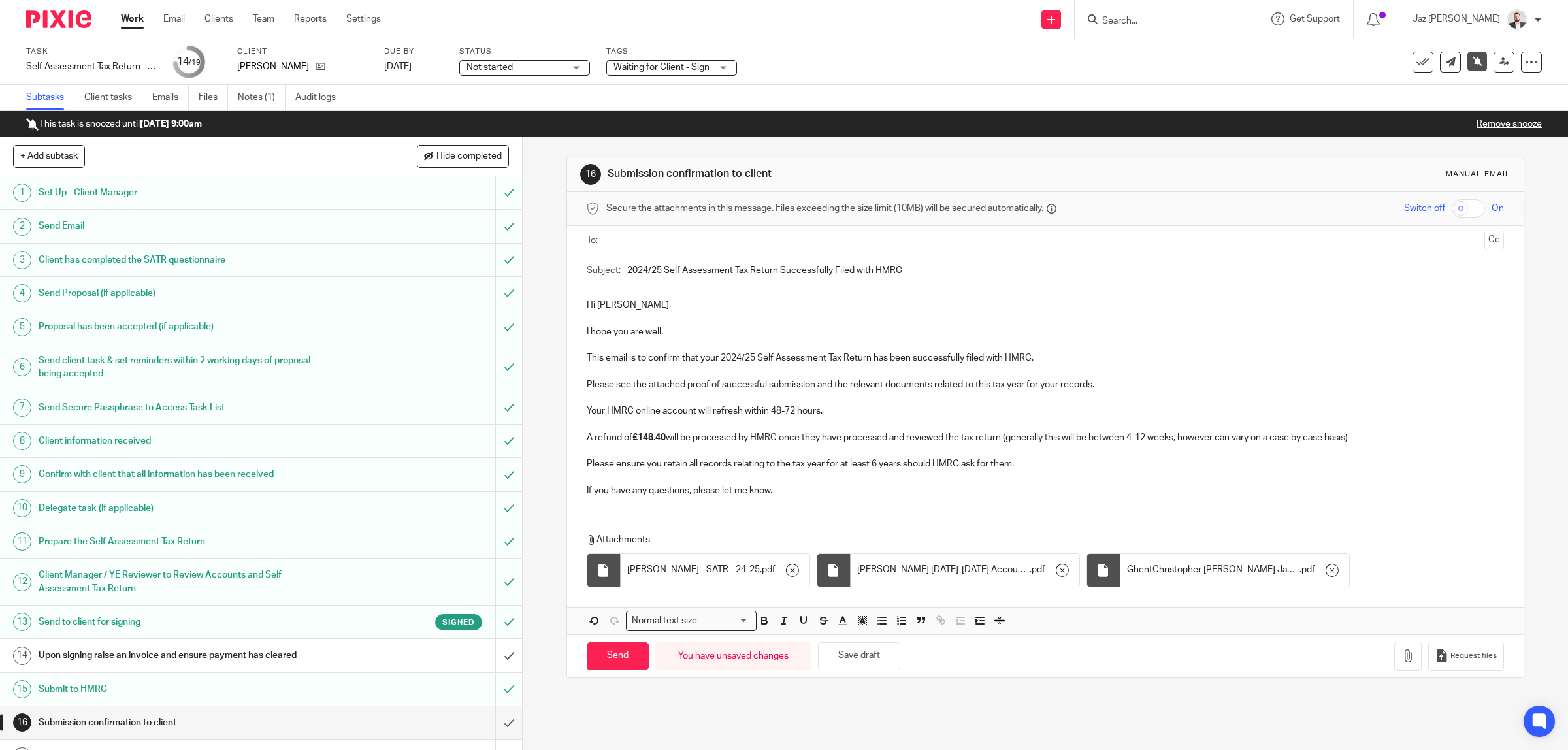
click at [791, 480] on p at bounding box center [1046, 477] width 918 height 13
click at [662, 237] on input "text" at bounding box center [1045, 240] width 869 height 15
click at [758, 366] on p "This email is to confirm that your 2024/25 Self Assessment Tax Return has been …" at bounding box center [1046, 360] width 918 height 13
click at [779, 493] on p "If you have any questions, please let me know." at bounding box center [1046, 493] width 918 height 13
click at [889, 413] on p "Your HMRC online account will refresh within 48-72 hours." at bounding box center [1046, 414] width 918 height 13
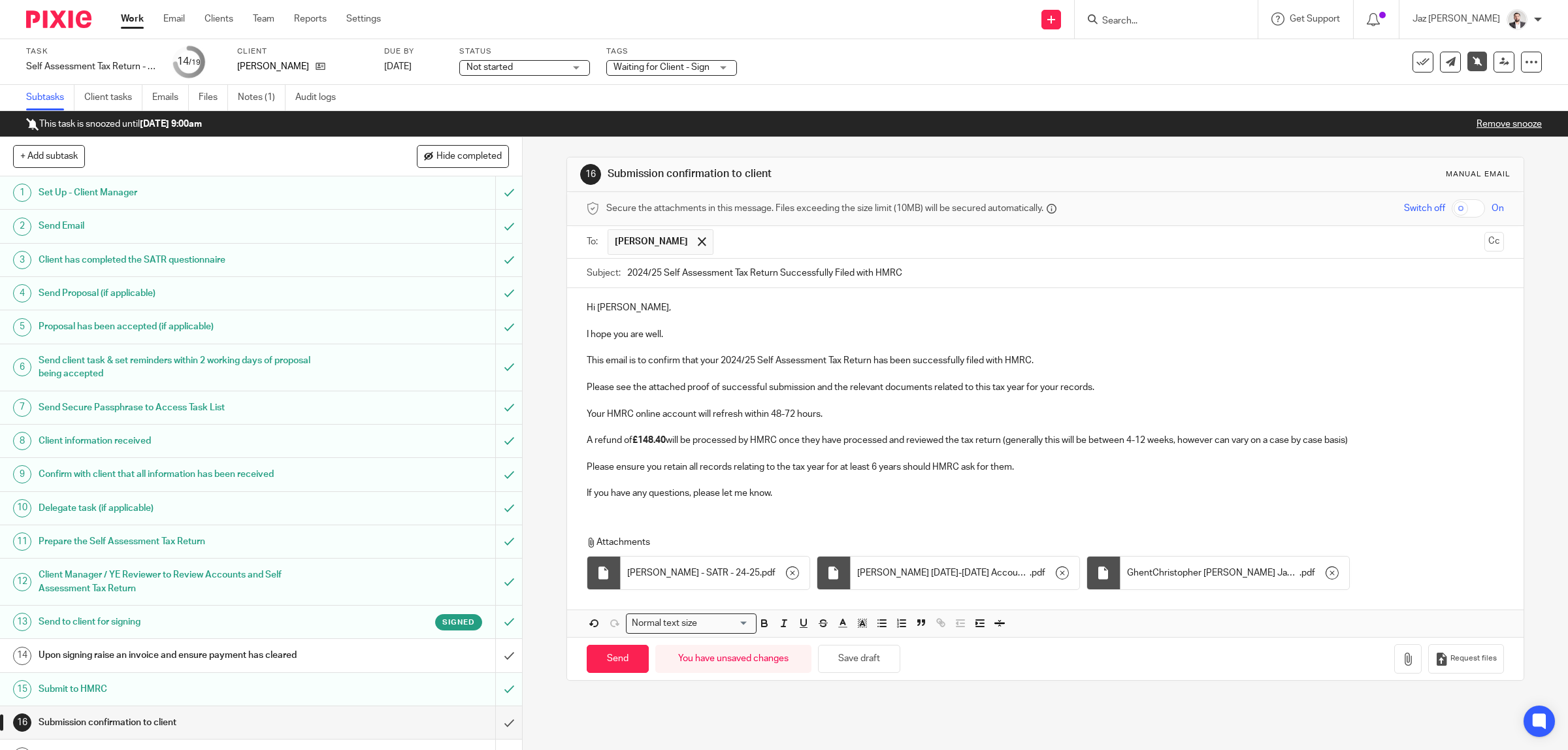
click at [1076, 467] on p "Please ensure you retain all records relating to the tax year for at least 6 ye…" at bounding box center [1046, 467] width 918 height 13
click at [846, 504] on div "Hi Christopher, I hope you are well. This email is to confirm that your 2024/25…" at bounding box center [1046, 398] width 957 height 222
click at [606, 662] on input "Send" at bounding box center [618, 658] width 62 height 28
type input "Sent"
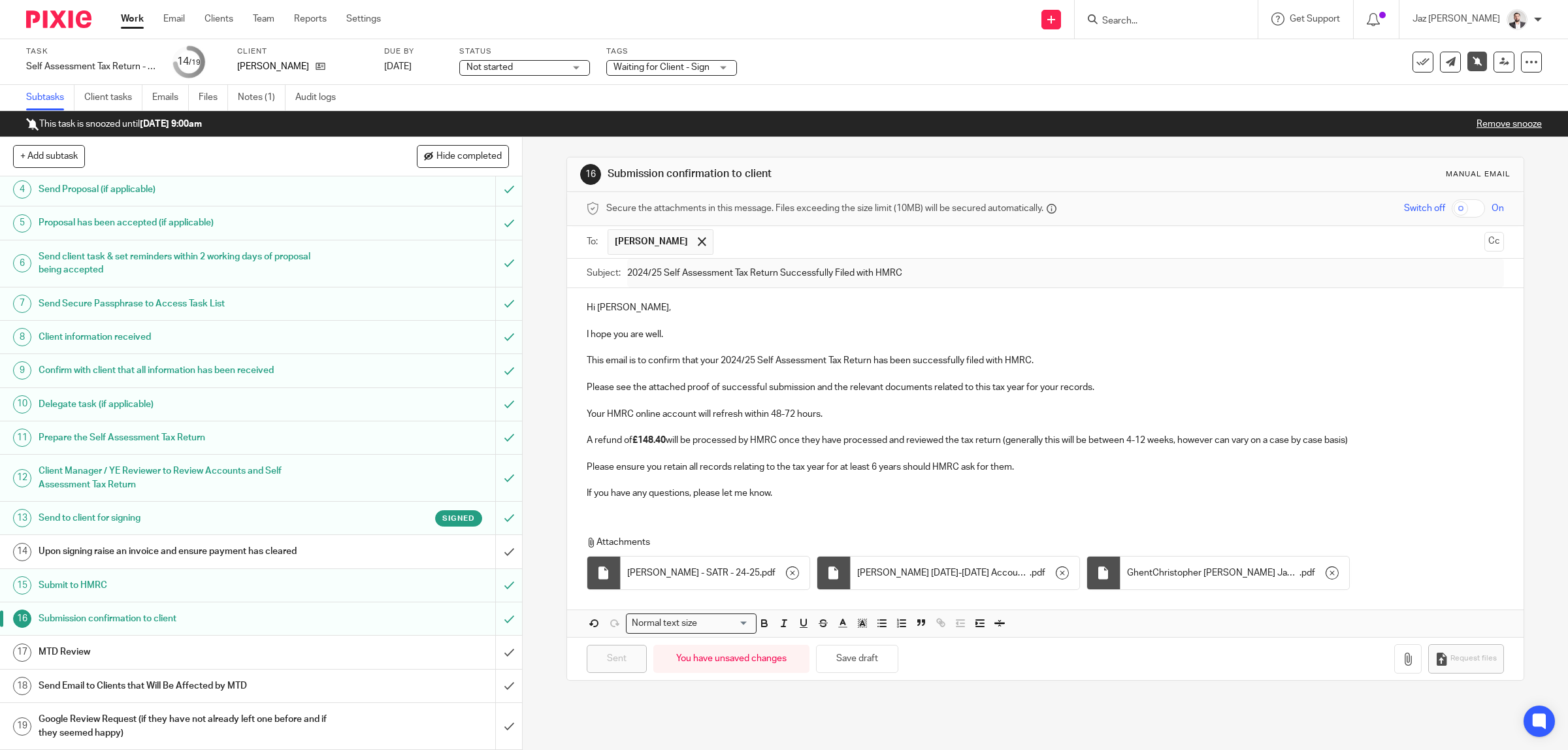
click at [367, 649] on div "MTD Review" at bounding box center [260, 652] width 443 height 20
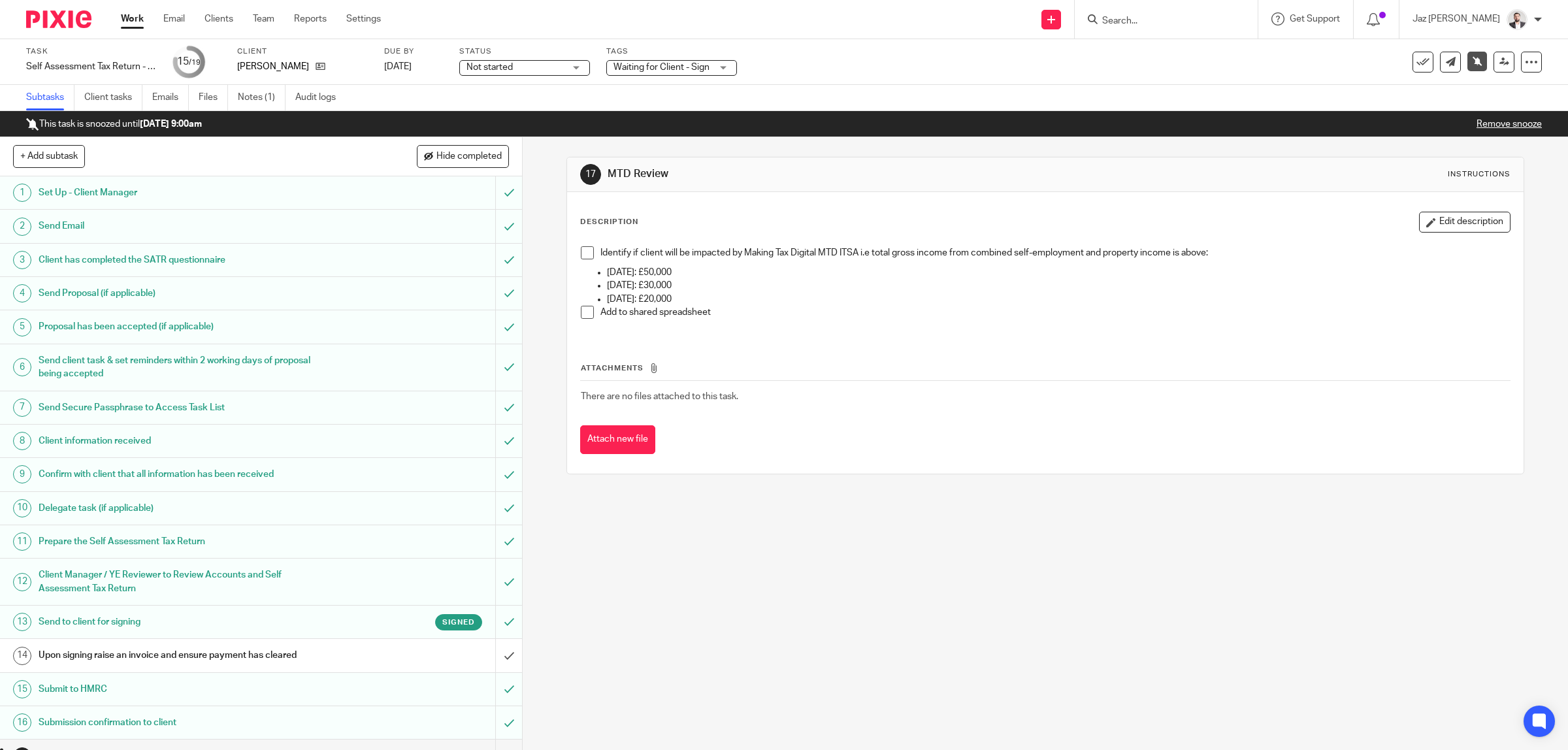
scroll to position [107, 0]
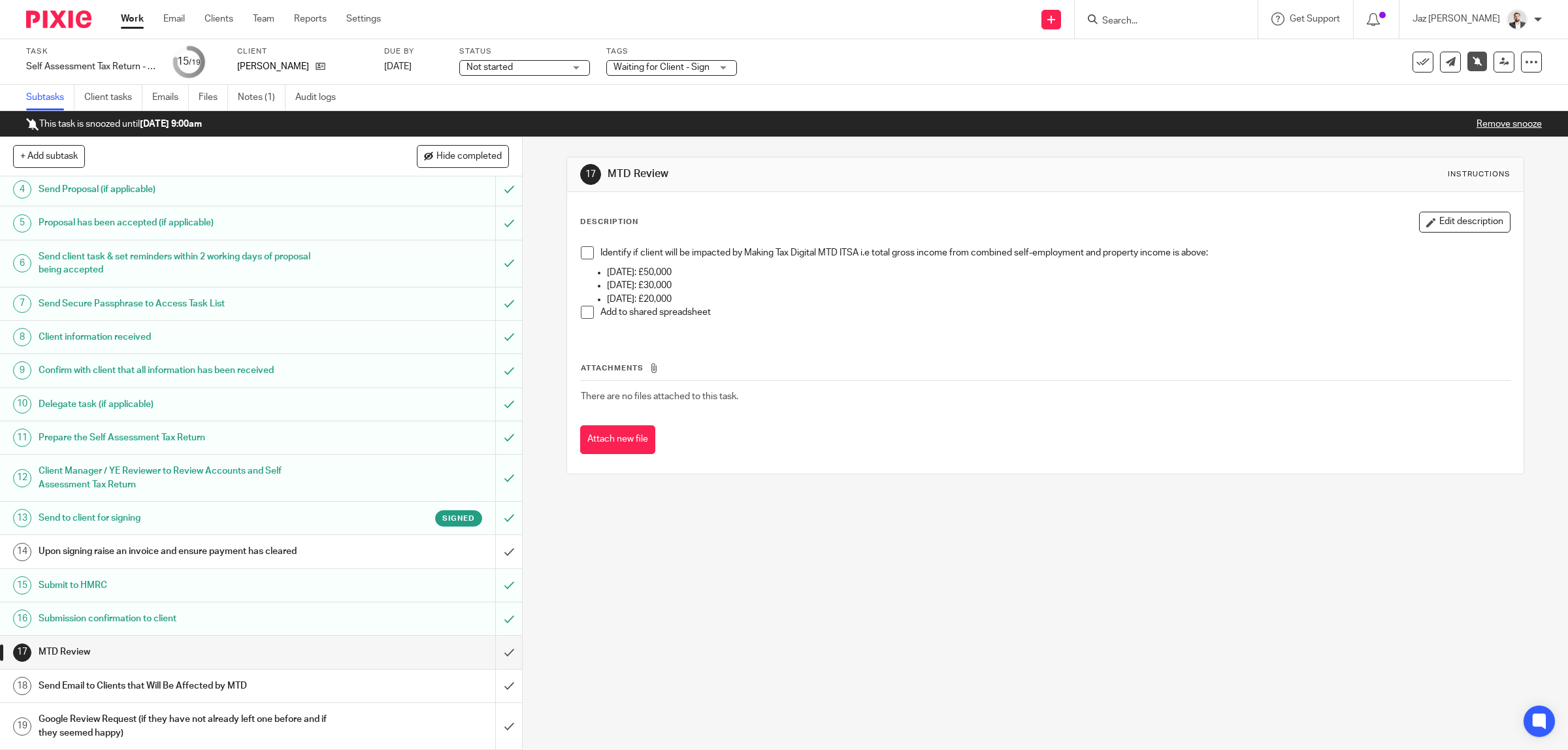
click at [583, 258] on span at bounding box center [587, 253] width 13 height 13
click at [582, 308] on span at bounding box center [587, 312] width 13 height 13
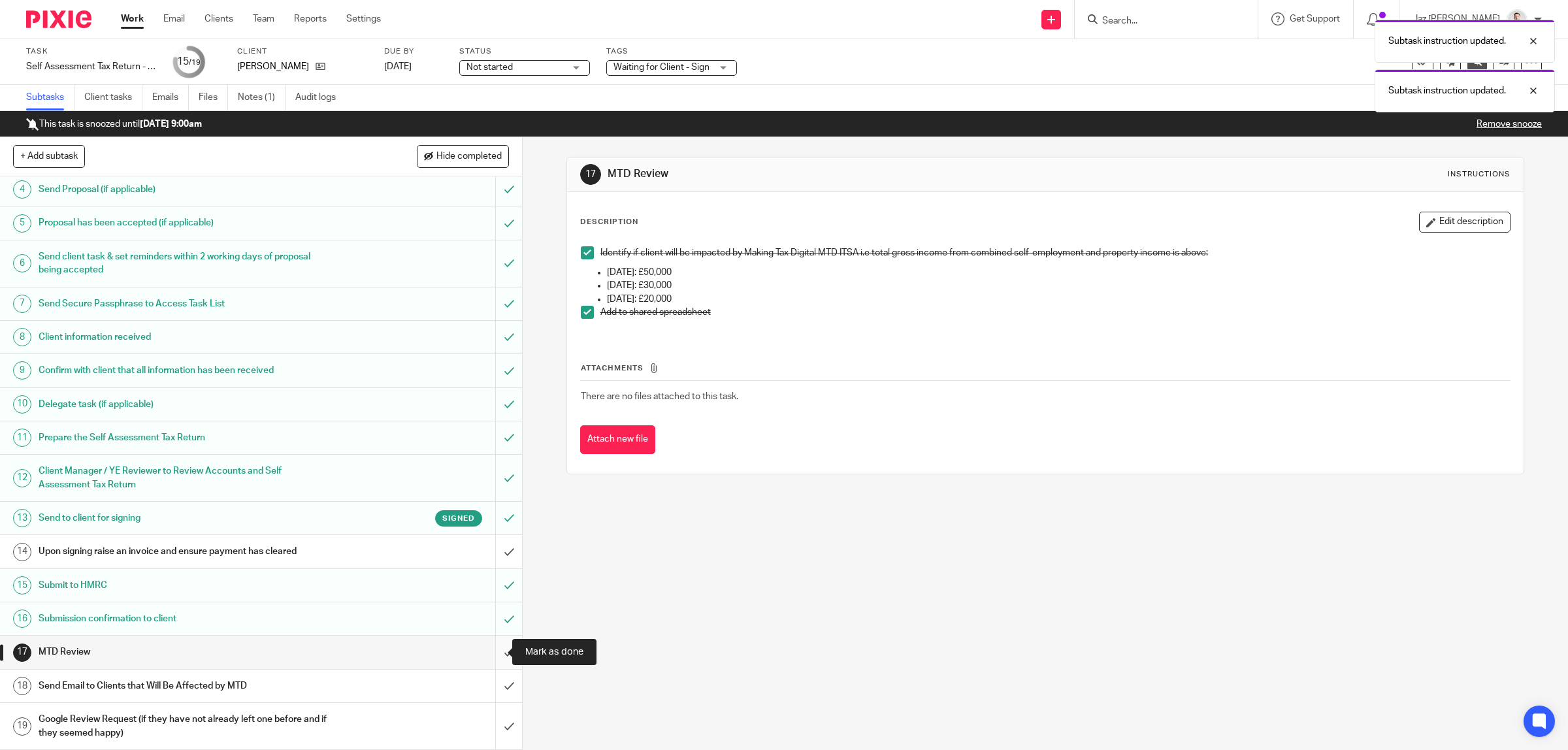
click at [493, 652] on input "submit" at bounding box center [261, 652] width 522 height 32
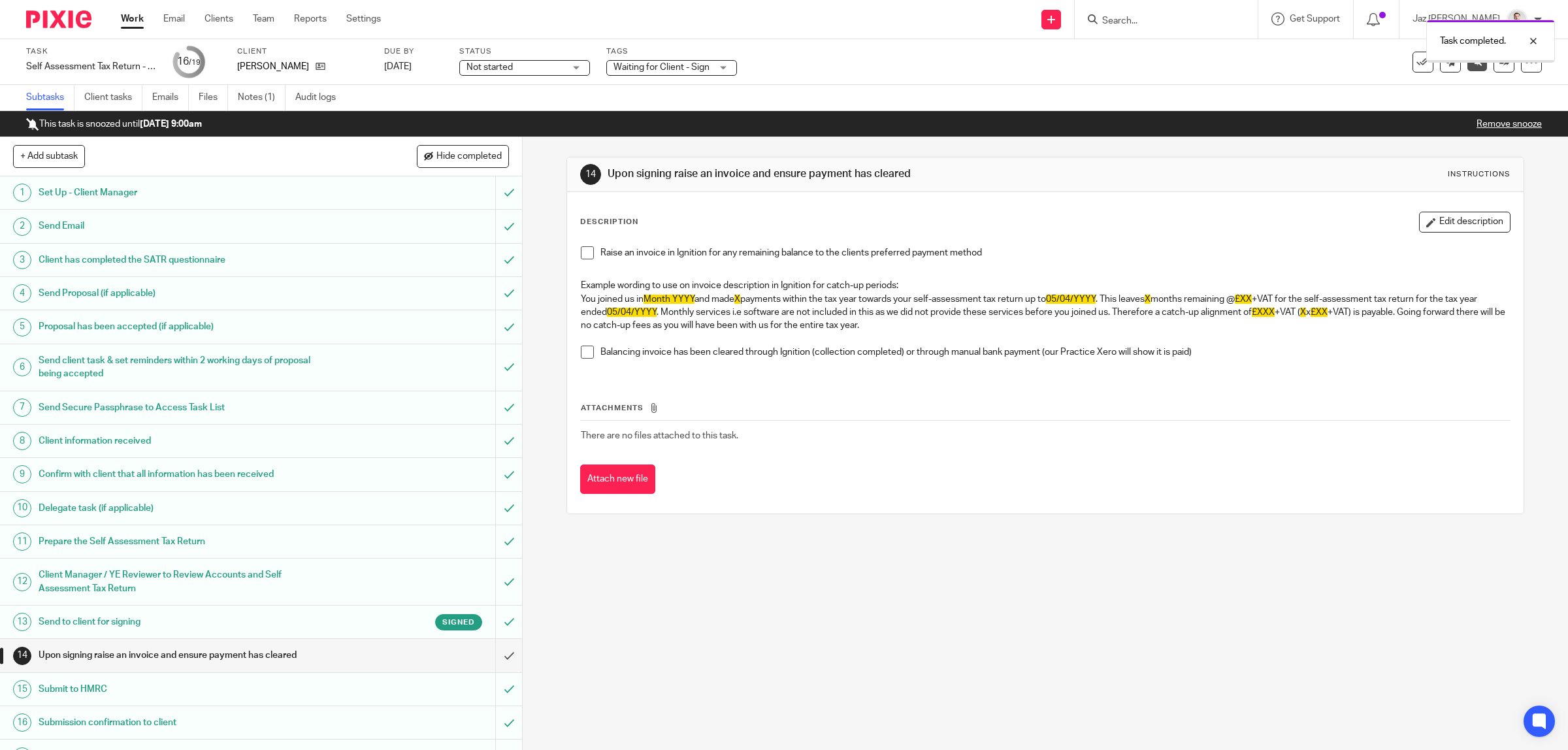
scroll to position [107, 0]
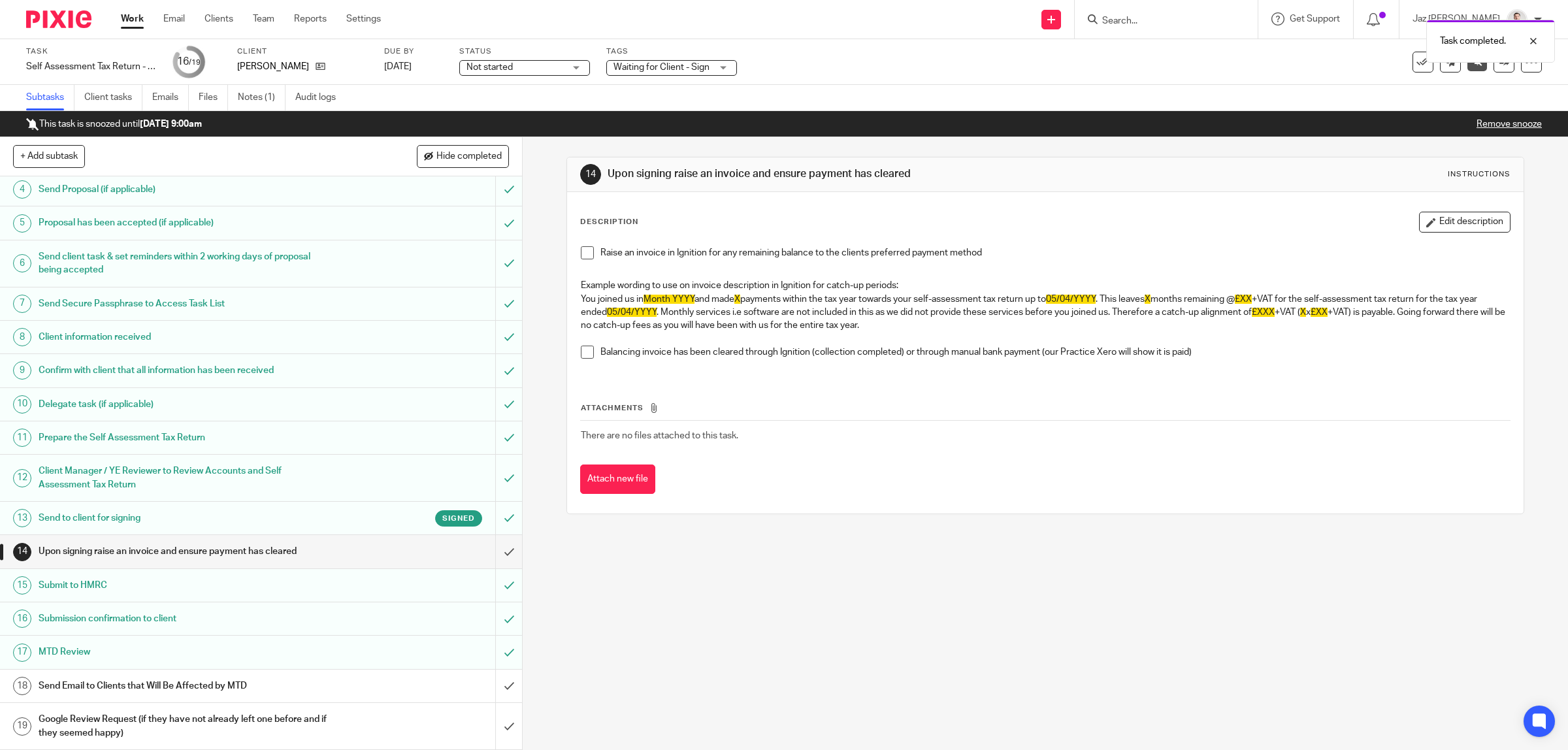
click at [390, 690] on div "Send Email to Clients that Will Be Affected by MTD" at bounding box center [260, 686] width 443 height 20
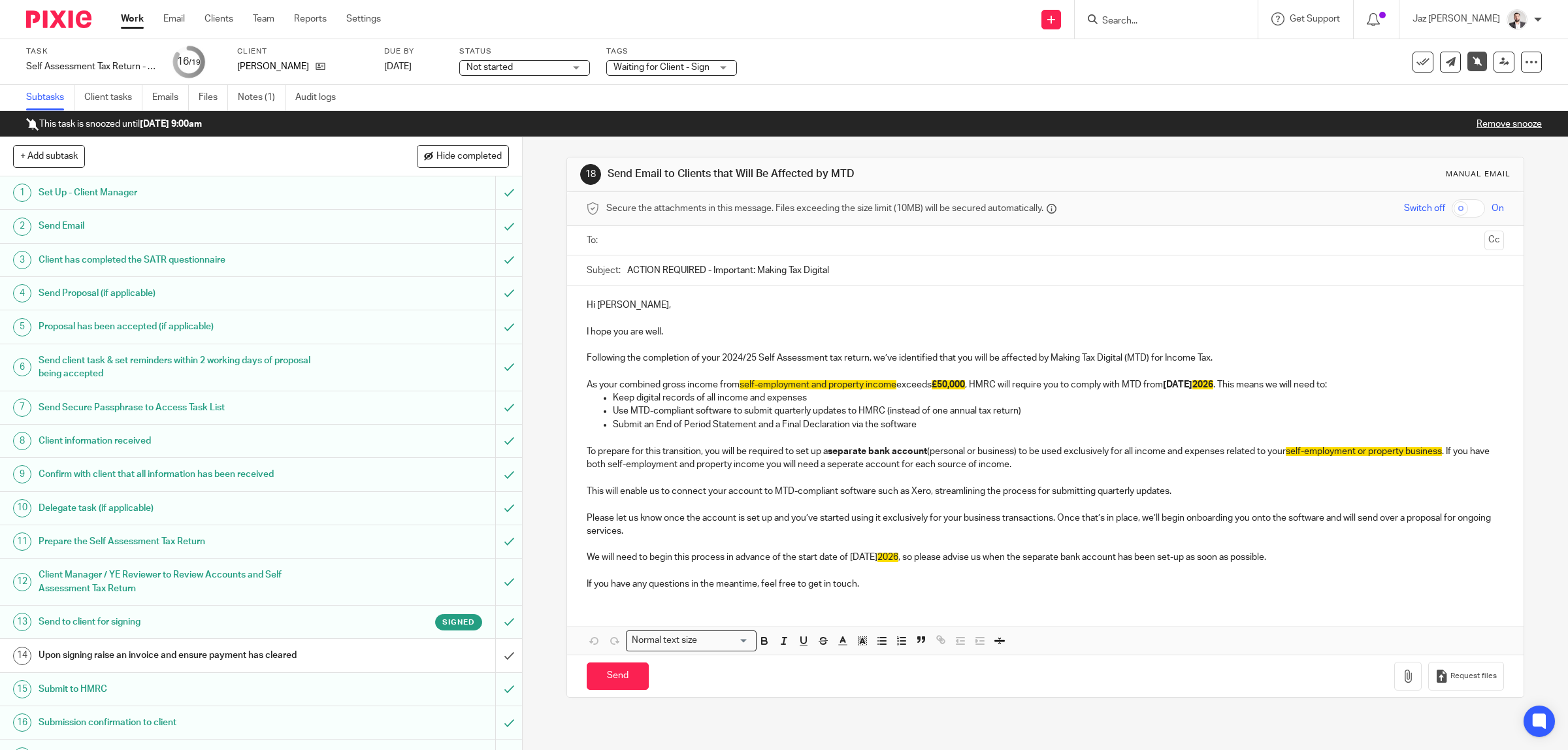
scroll to position [107, 0]
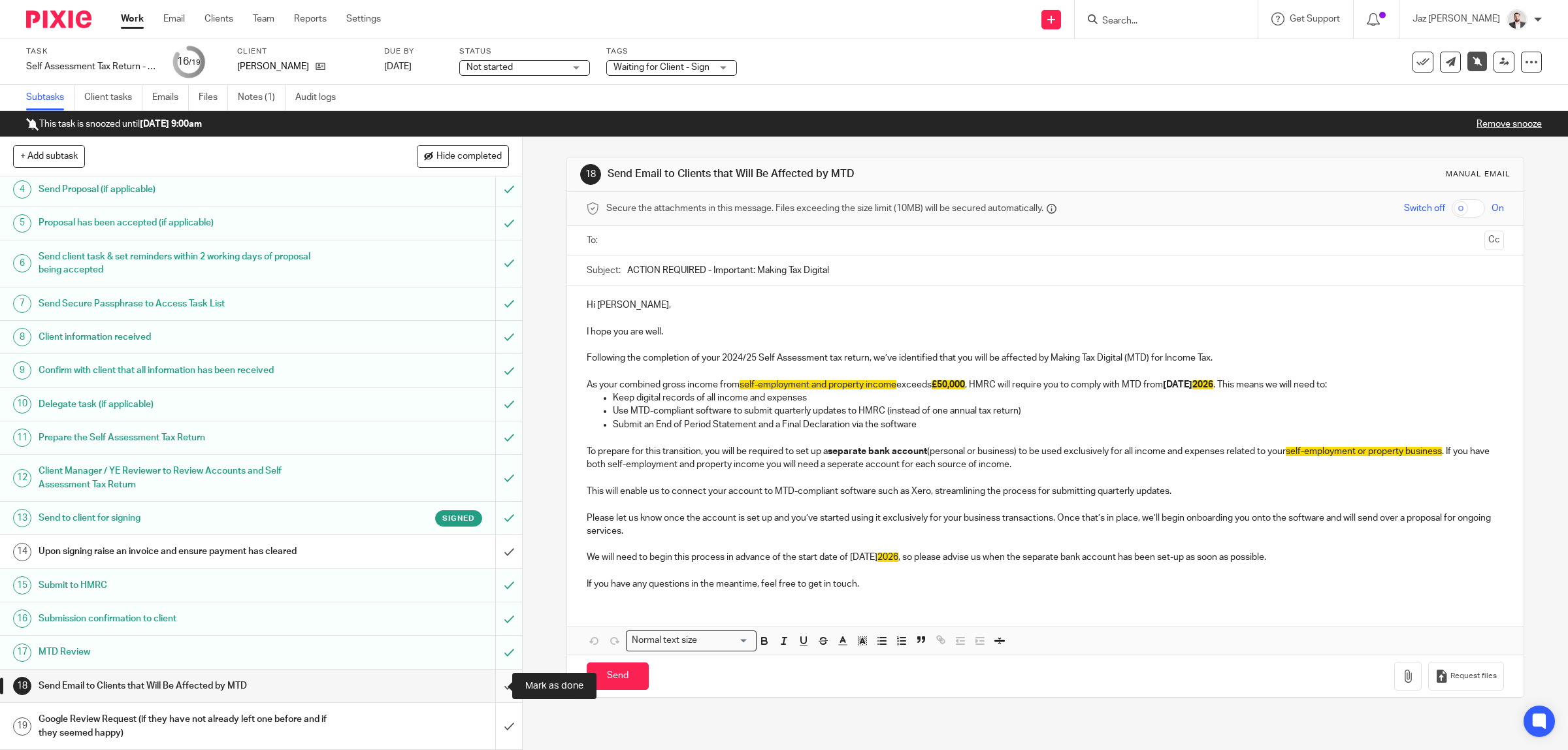
click at [491, 684] on input "submit" at bounding box center [261, 685] width 522 height 32
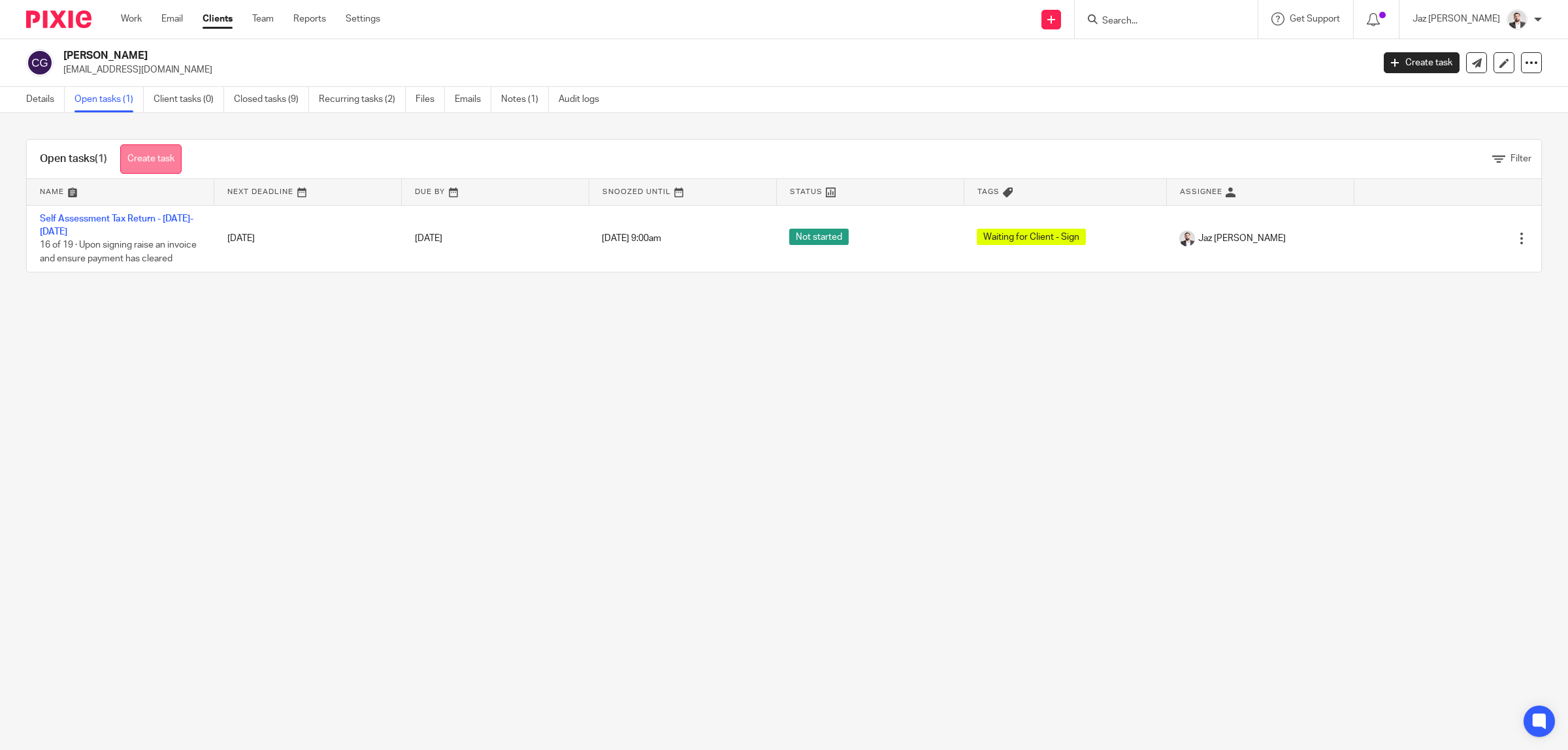
click at [147, 153] on link "Create task" at bounding box center [151, 159] width 62 height 29
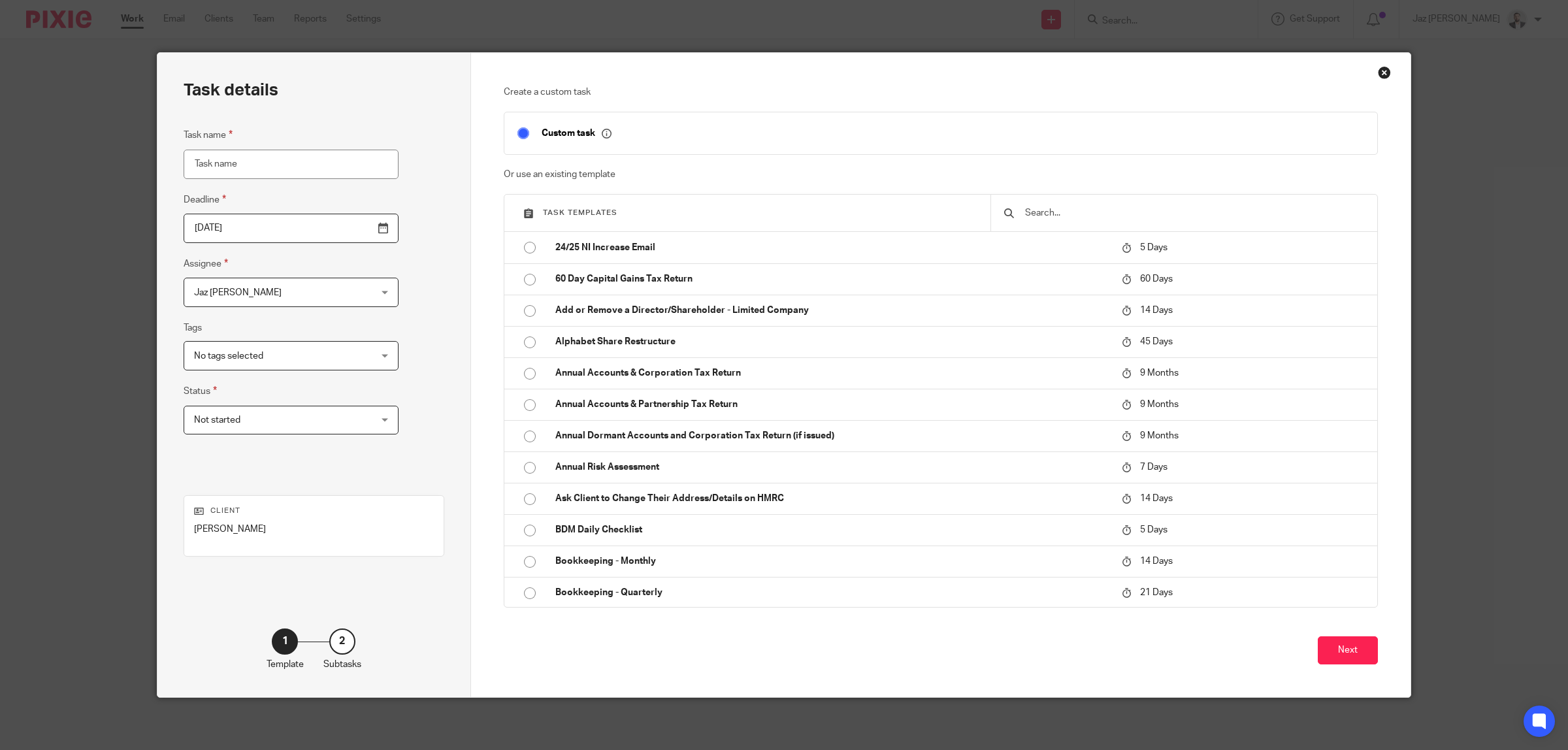
click at [267, 165] on input "Task name" at bounding box center [291, 164] width 215 height 29
type input "Ensure SA withdrawn after HMRC Accept DDS and Disengage"
click at [1354, 655] on button "Next" at bounding box center [1348, 650] width 60 height 28
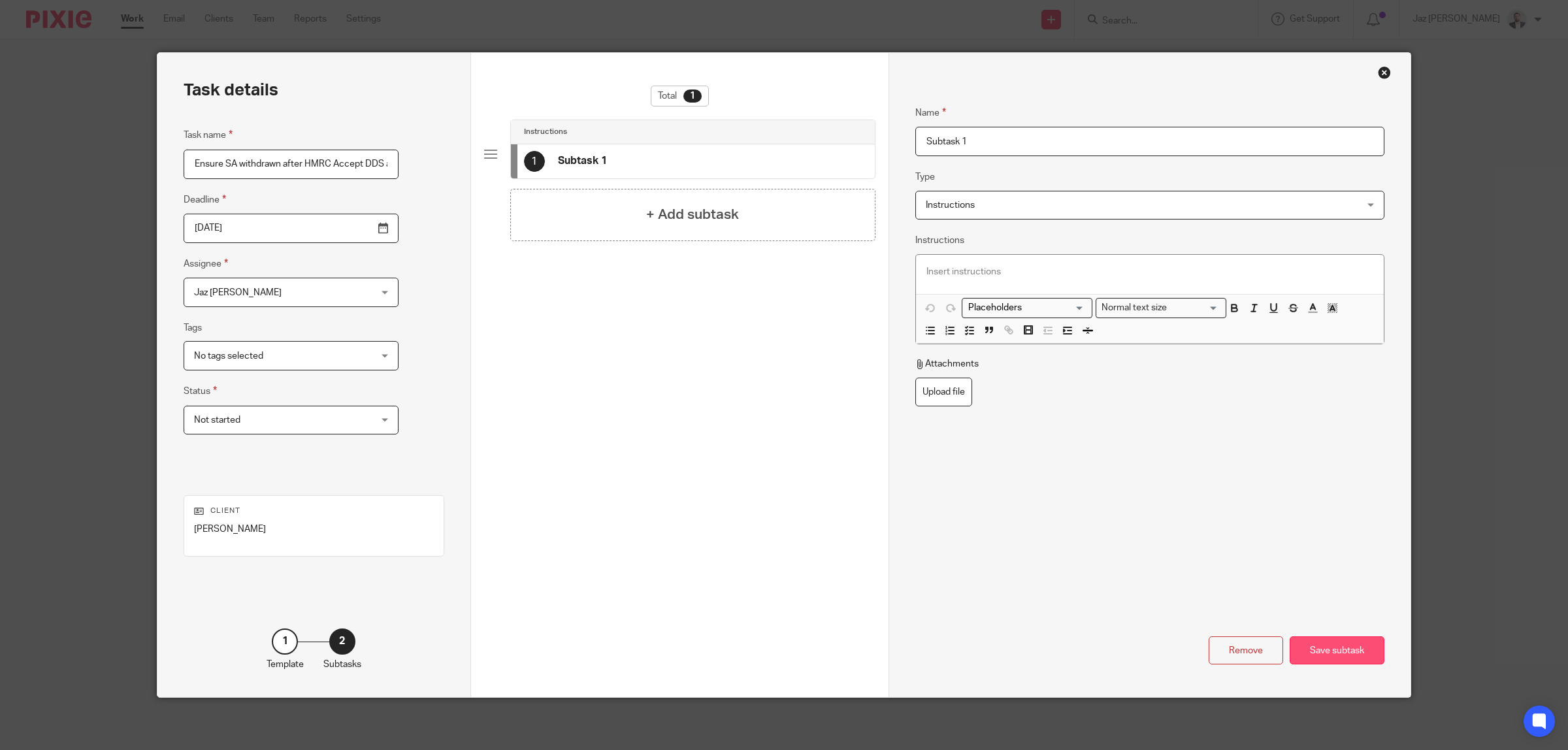
click at [1325, 649] on div "Save subtask" at bounding box center [1337, 650] width 95 height 28
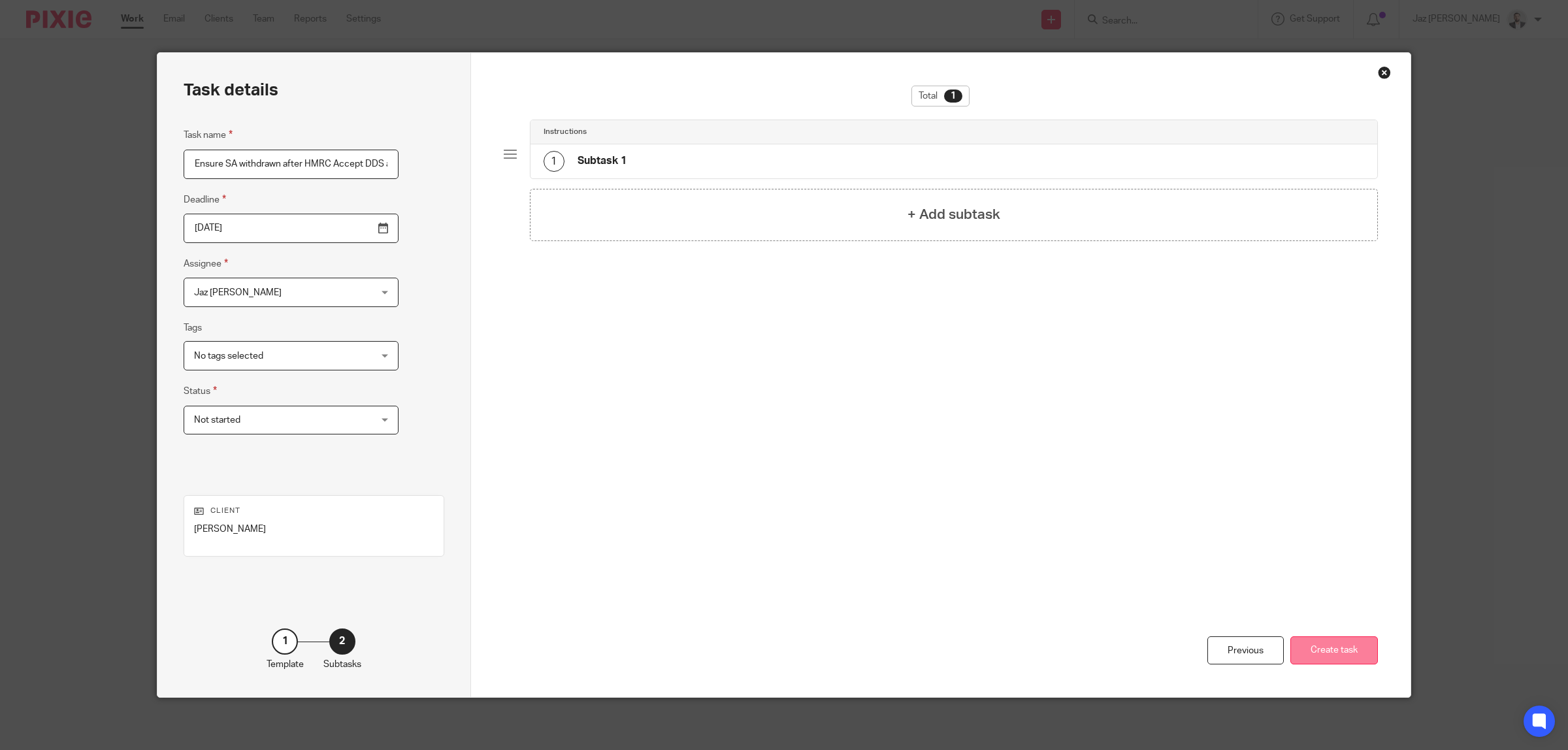
click at [1326, 652] on button "Create task" at bounding box center [1334, 650] width 88 height 28
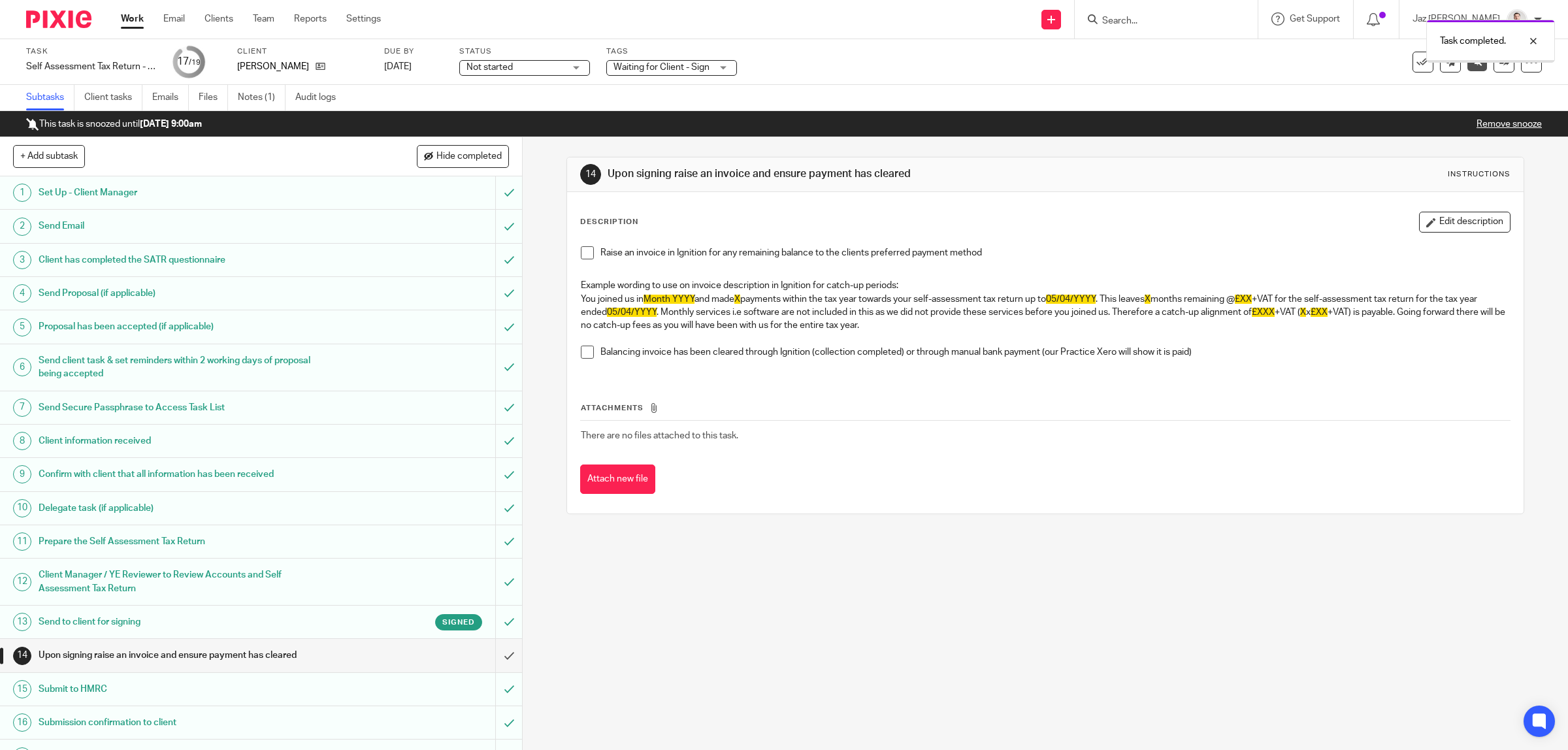
scroll to position [107, 0]
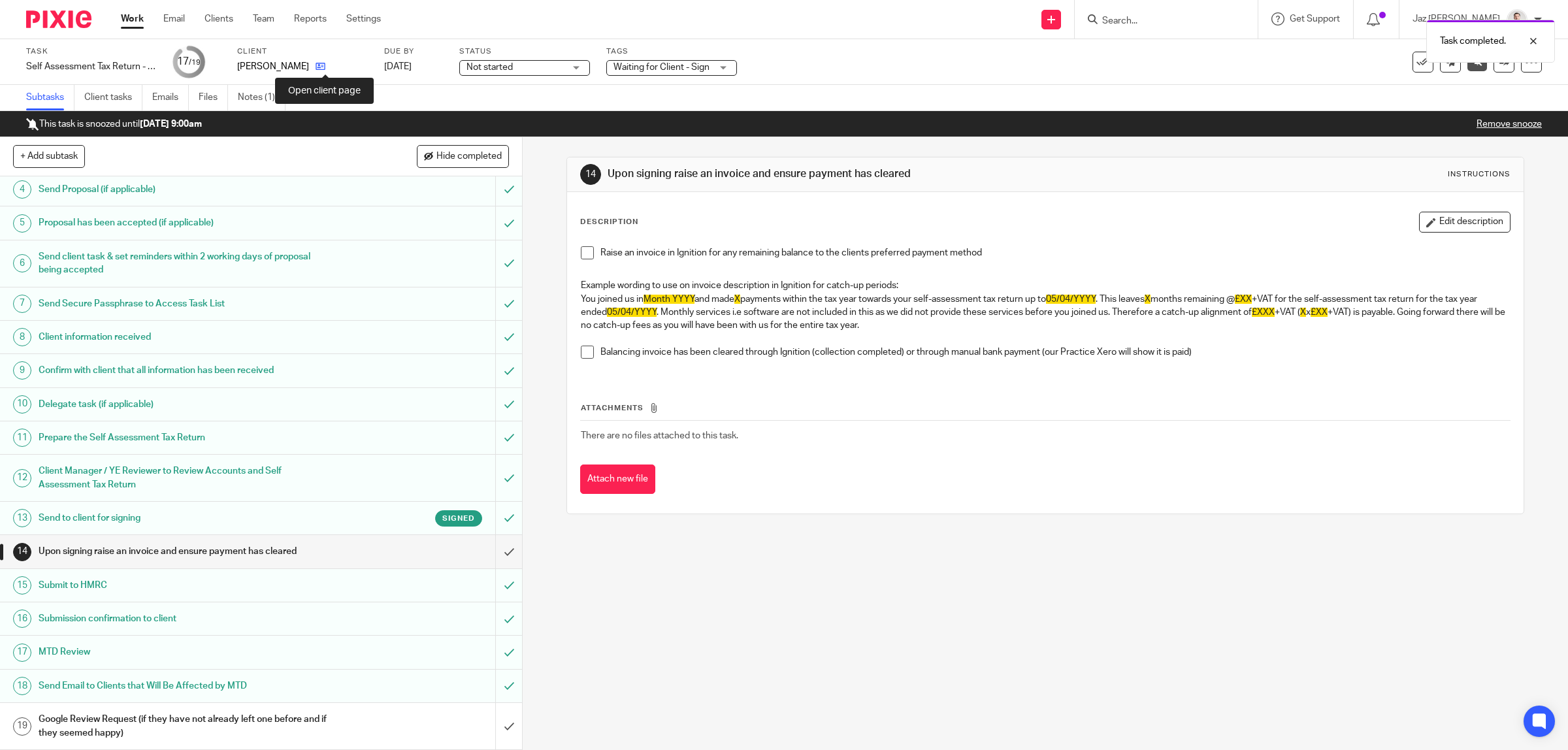
click at [325, 63] on icon at bounding box center [320, 66] width 10 height 10
click at [368, 718] on div "Google Review Request (if they have not already left one before and if they see…" at bounding box center [260, 726] width 443 height 33
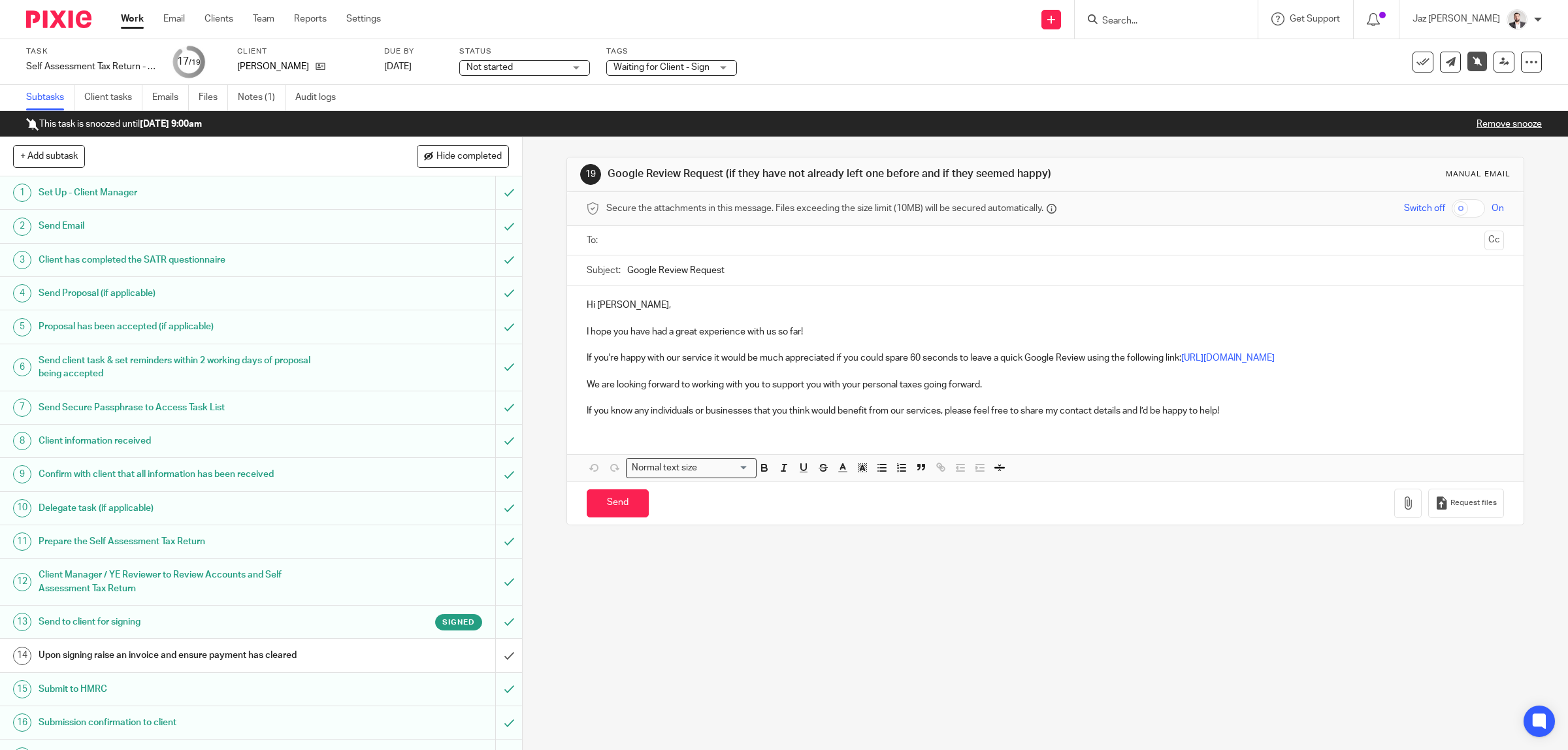
click at [657, 238] on input "text" at bounding box center [1045, 240] width 869 height 15
click at [1239, 418] on p "If you know any individuals or businesses that you think would benefit from our…" at bounding box center [1046, 414] width 918 height 13
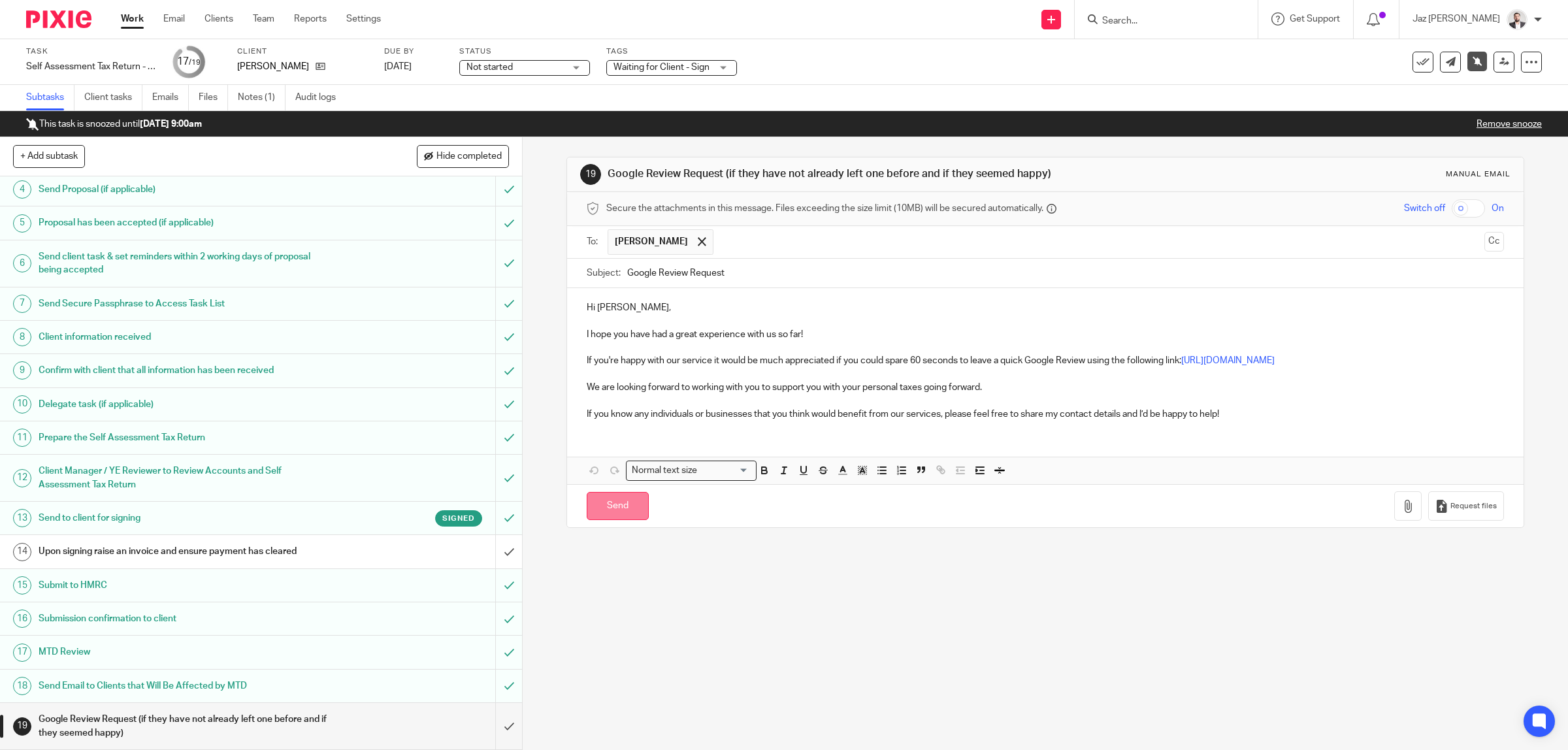
click at [611, 510] on input "Send" at bounding box center [618, 506] width 62 height 28
type input "Sent"
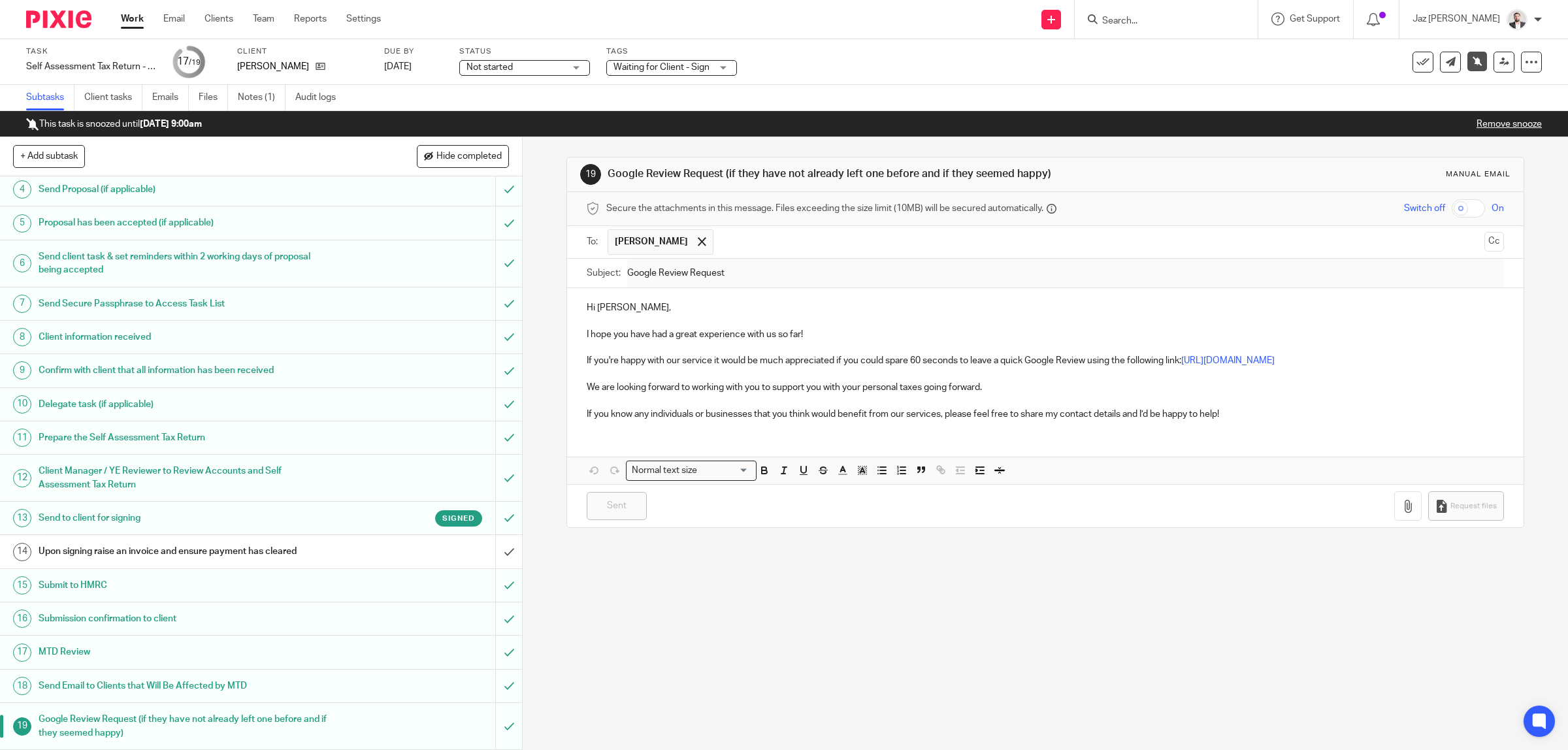
click at [340, 549] on div "Upon signing raise an invoice and ensure payment has cleared" at bounding box center [260, 552] width 443 height 20
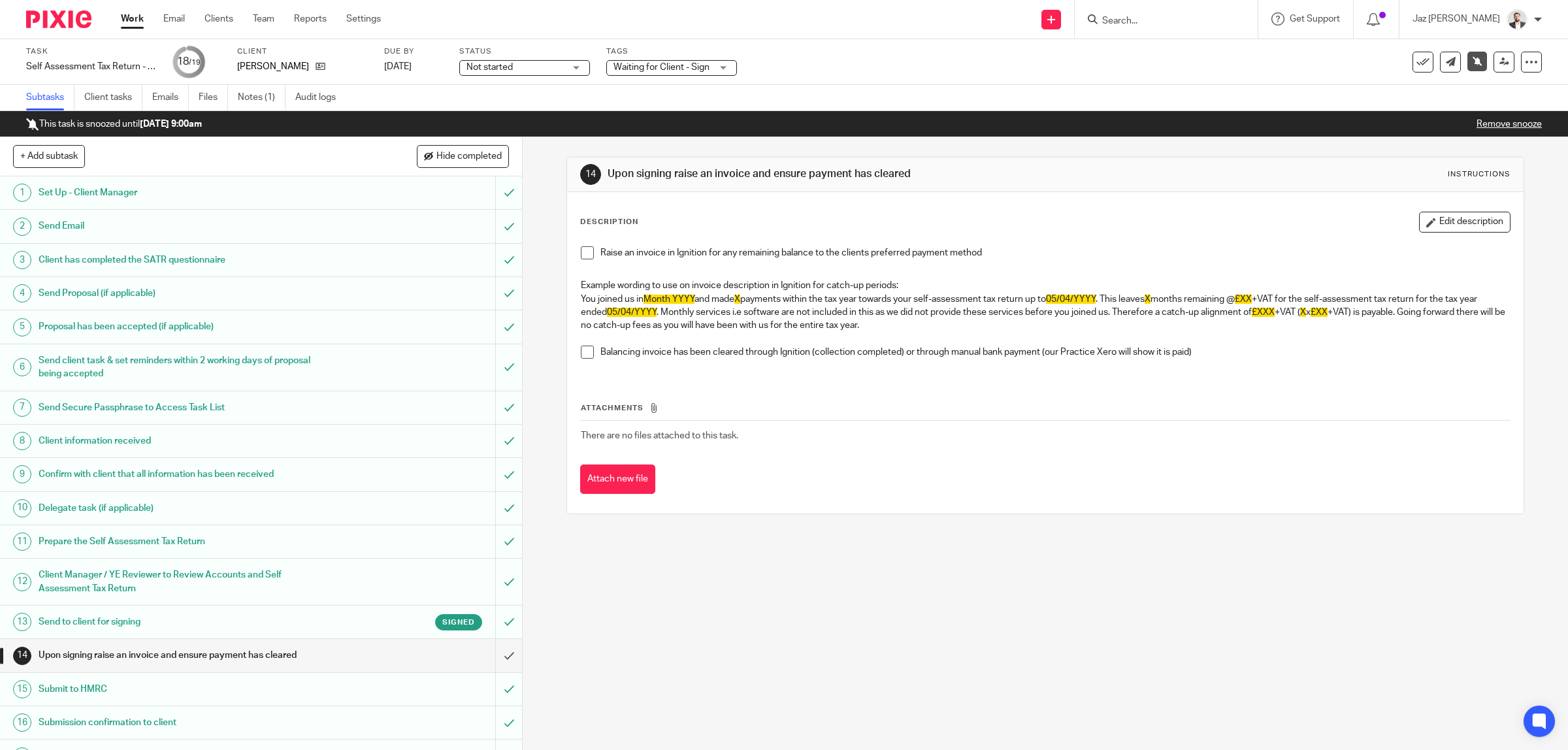
scroll to position [107, 0]
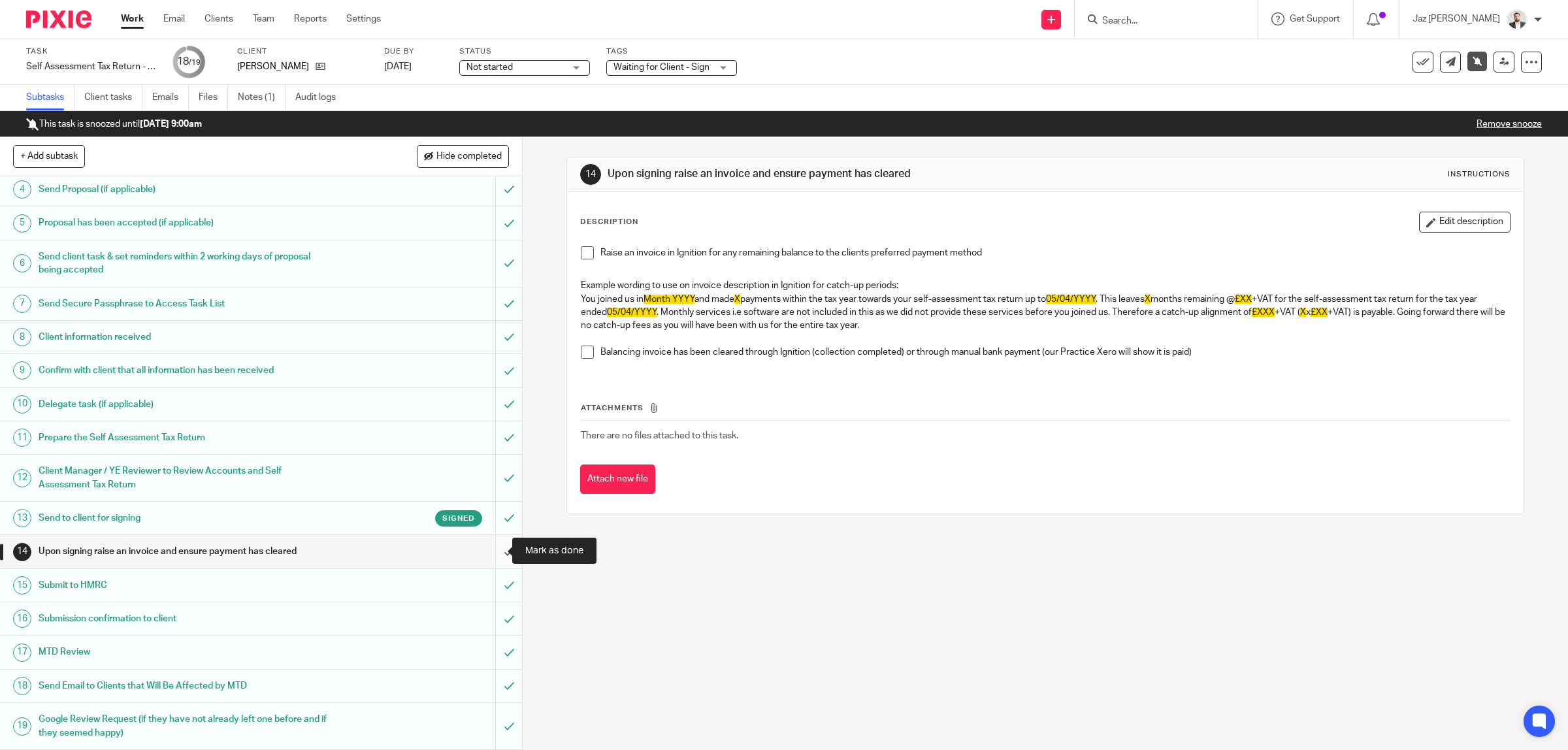
click at [494, 549] on input "submit" at bounding box center [261, 551] width 522 height 32
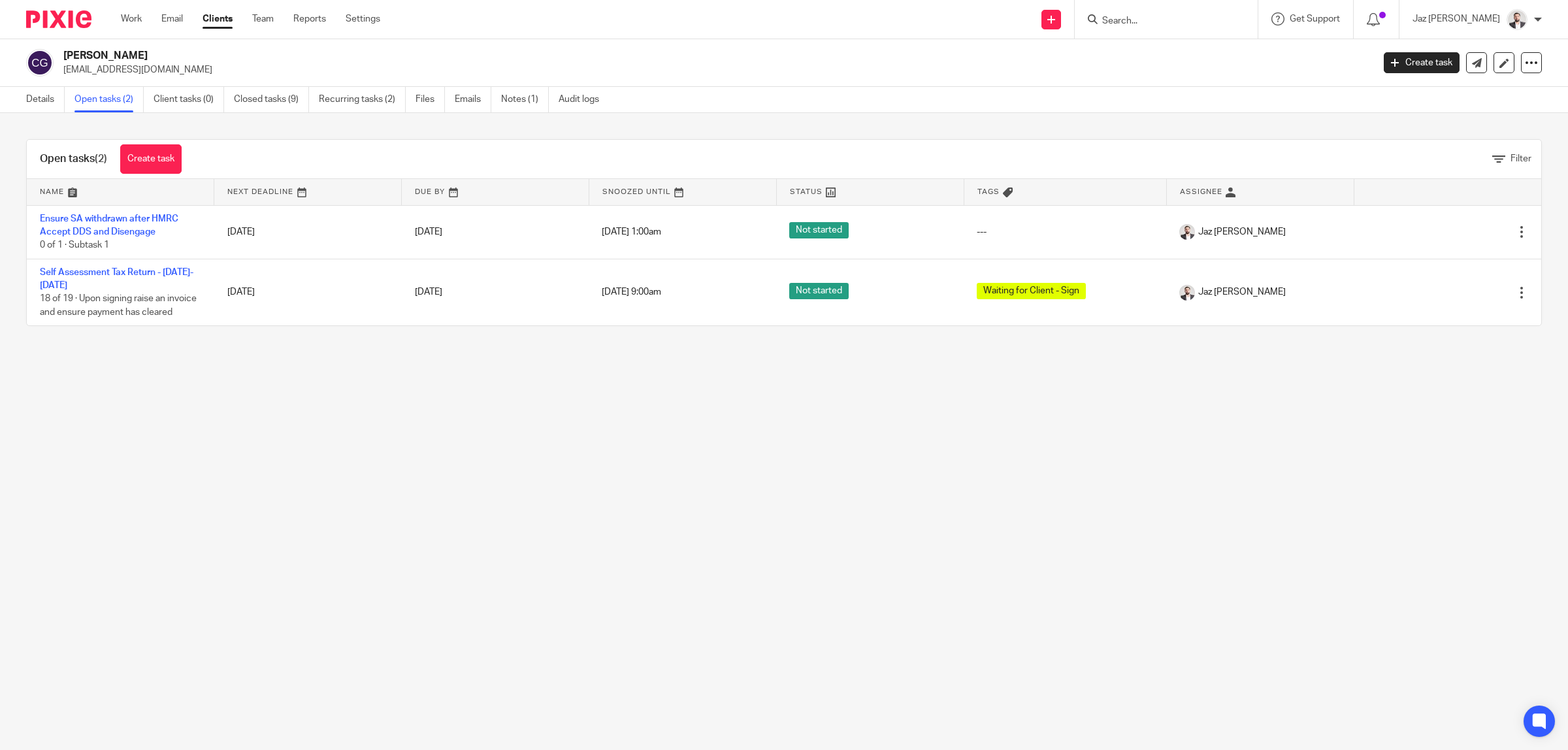
click at [616, 473] on main "[PERSON_NAME] [EMAIL_ADDRESS][DOMAIN_NAME] Create task Update from Companies Ho…" at bounding box center [784, 375] width 1568 height 750
click at [869, 551] on main "[PERSON_NAME] [EMAIL_ADDRESS][DOMAIN_NAME] Create task Update from Companies Ho…" at bounding box center [784, 375] width 1568 height 750
click at [328, 445] on main "Christopher Ghent ghentus@yahoo.co.uk Create task Update from Companies House E…" at bounding box center [784, 375] width 1568 height 750
click at [133, 20] on link "Work" at bounding box center [131, 19] width 21 height 13
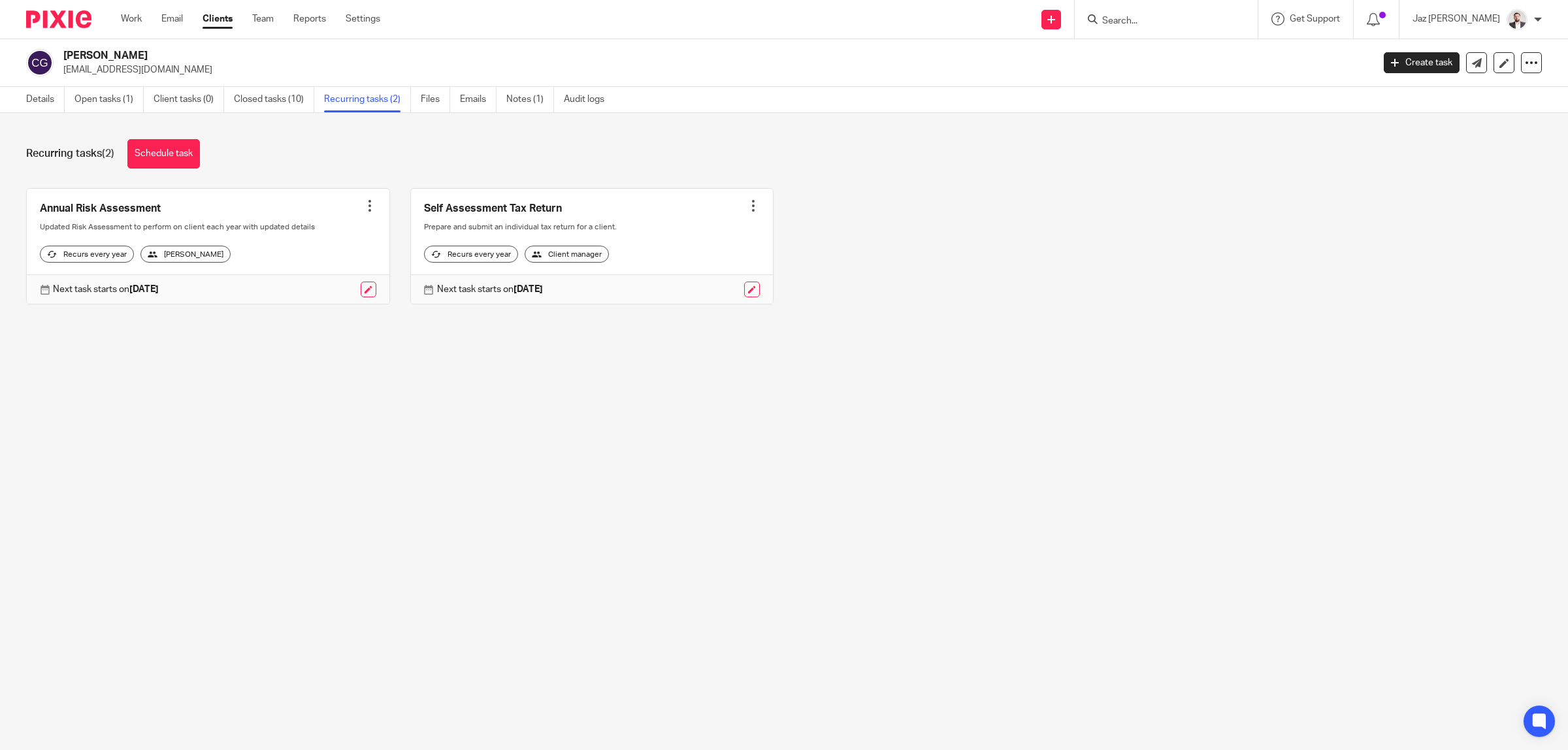
click at [747, 204] on div at bounding box center [753, 205] width 13 height 13
click at [689, 291] on span "Cancel schedule" at bounding box center [692, 289] width 68 height 9
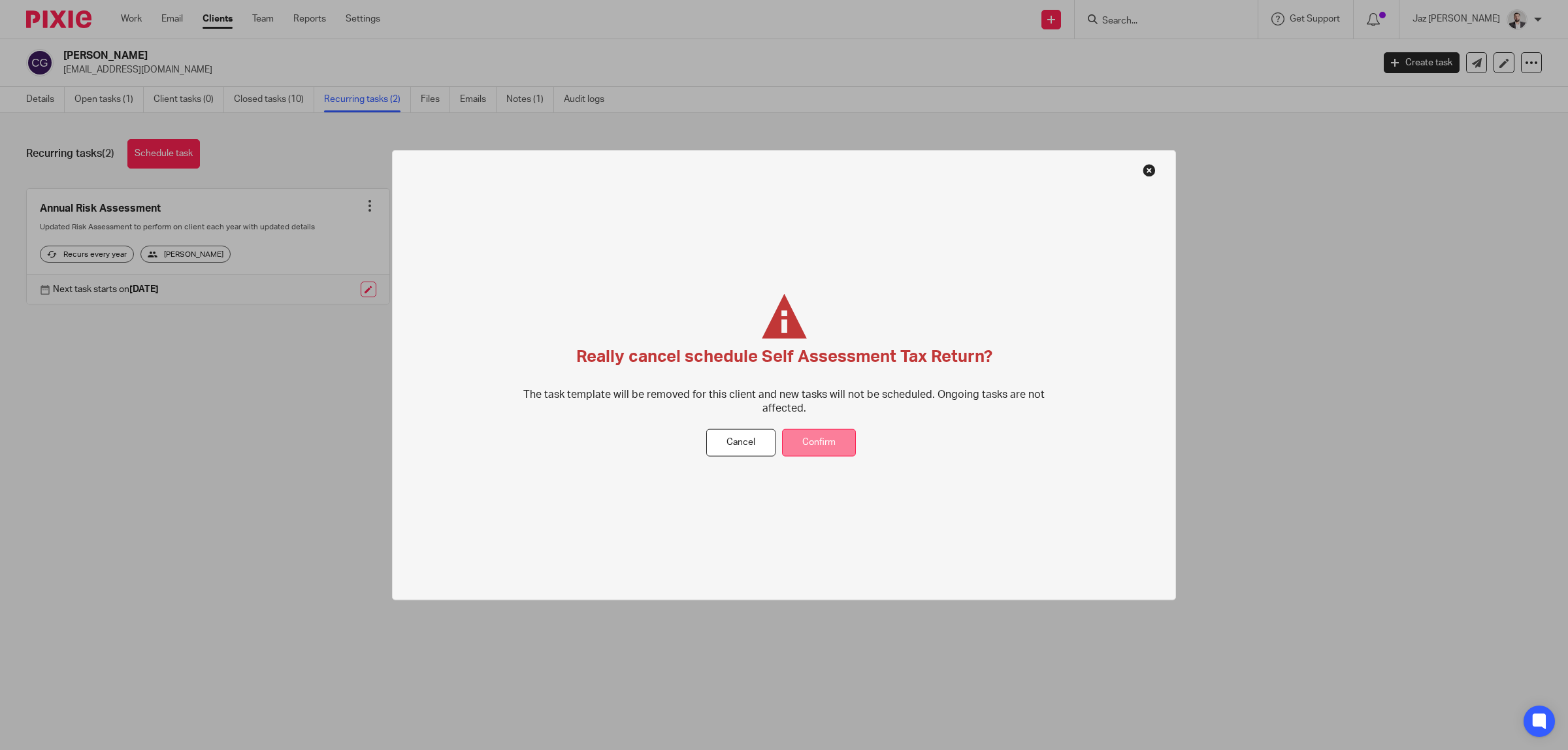
click at [808, 446] on button "Confirm" at bounding box center [819, 442] width 74 height 28
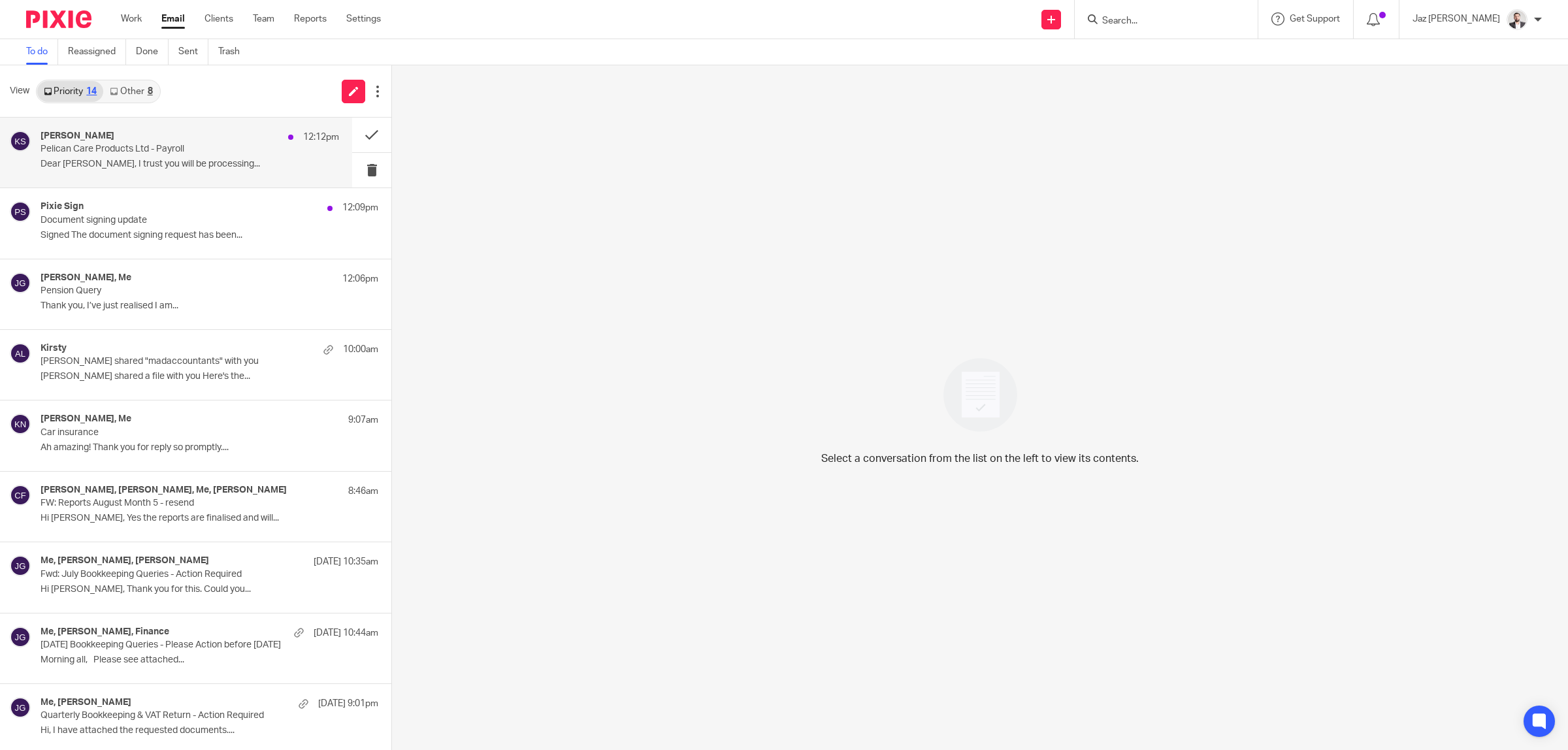
click at [174, 153] on p "Pelican Care Products Ltd - Payroll" at bounding box center [160, 149] width 239 height 11
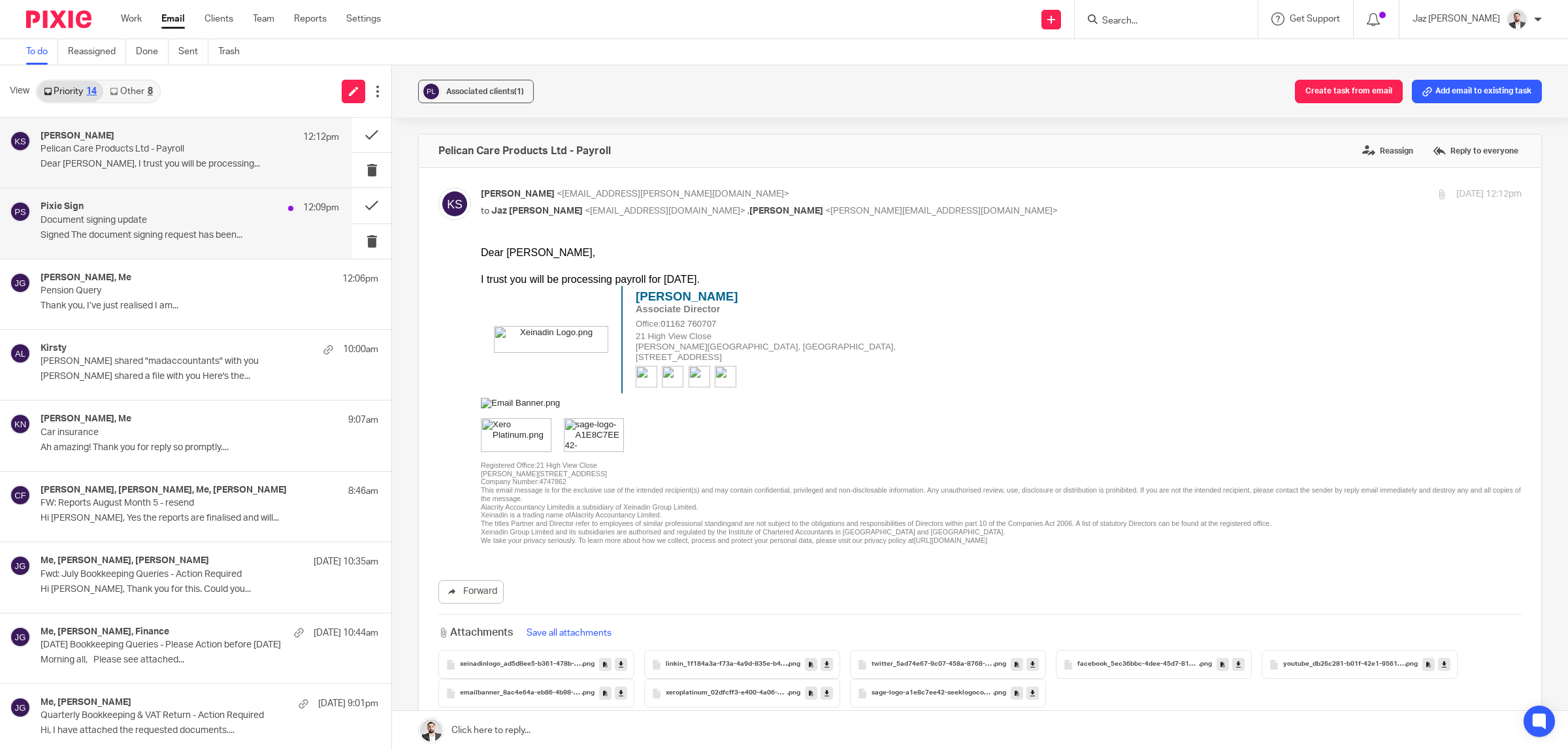
click at [122, 211] on div "Pixie Sign 12:09pm" at bounding box center [189, 207] width 298 height 13
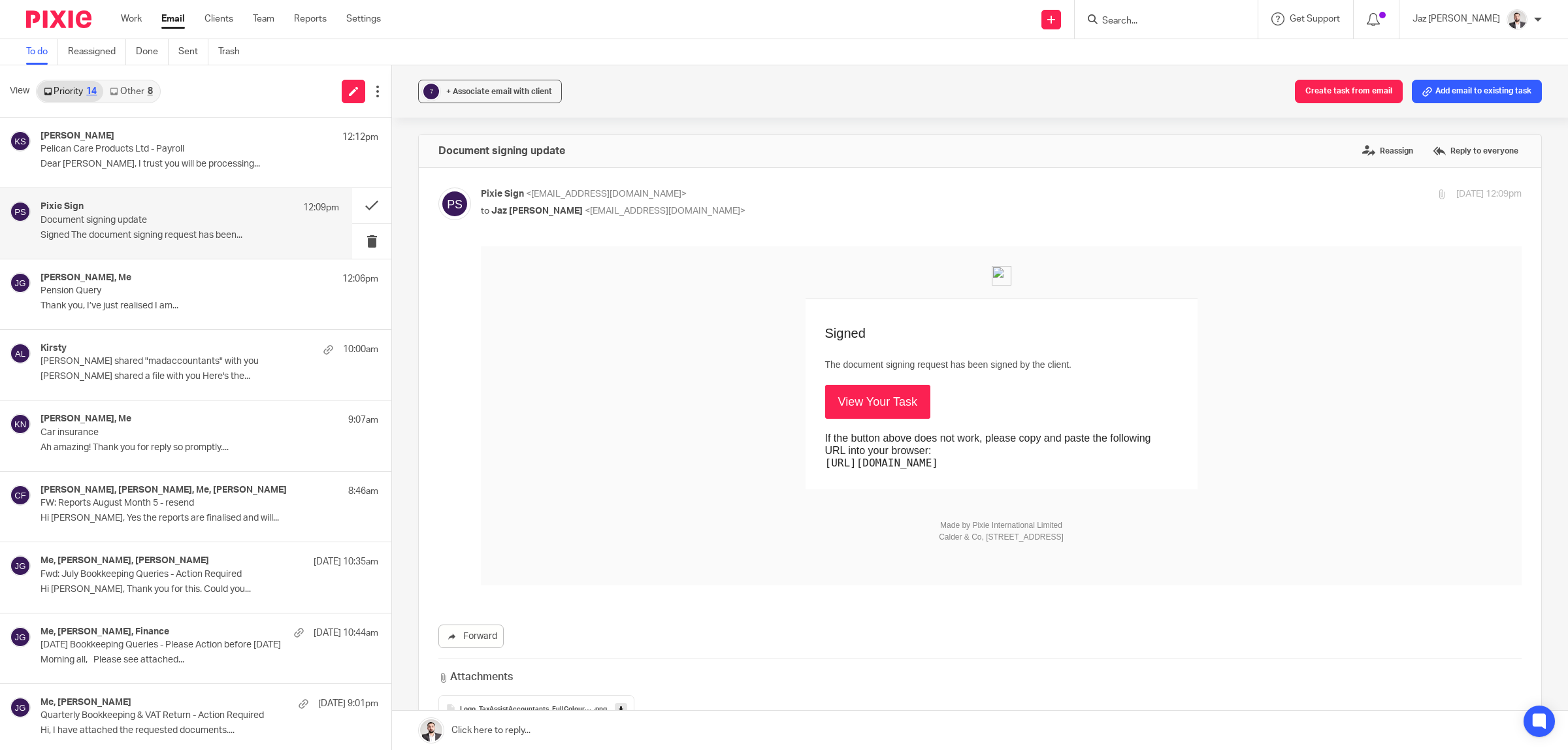
click at [135, 89] on link "Other 8" at bounding box center [131, 92] width 56 height 21
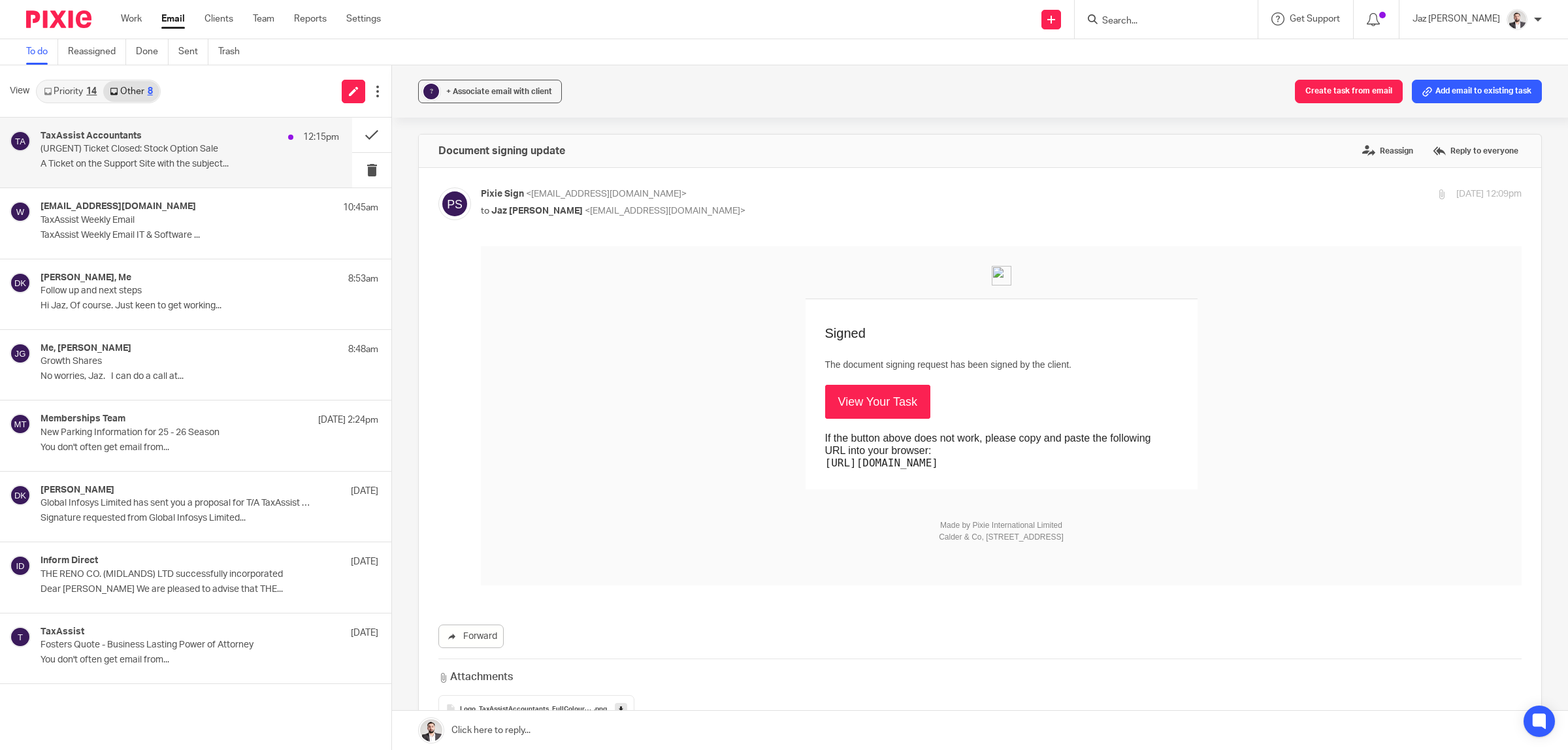
click at [156, 162] on p "A Ticket on the Support Site with the subject..." at bounding box center [189, 164] width 298 height 11
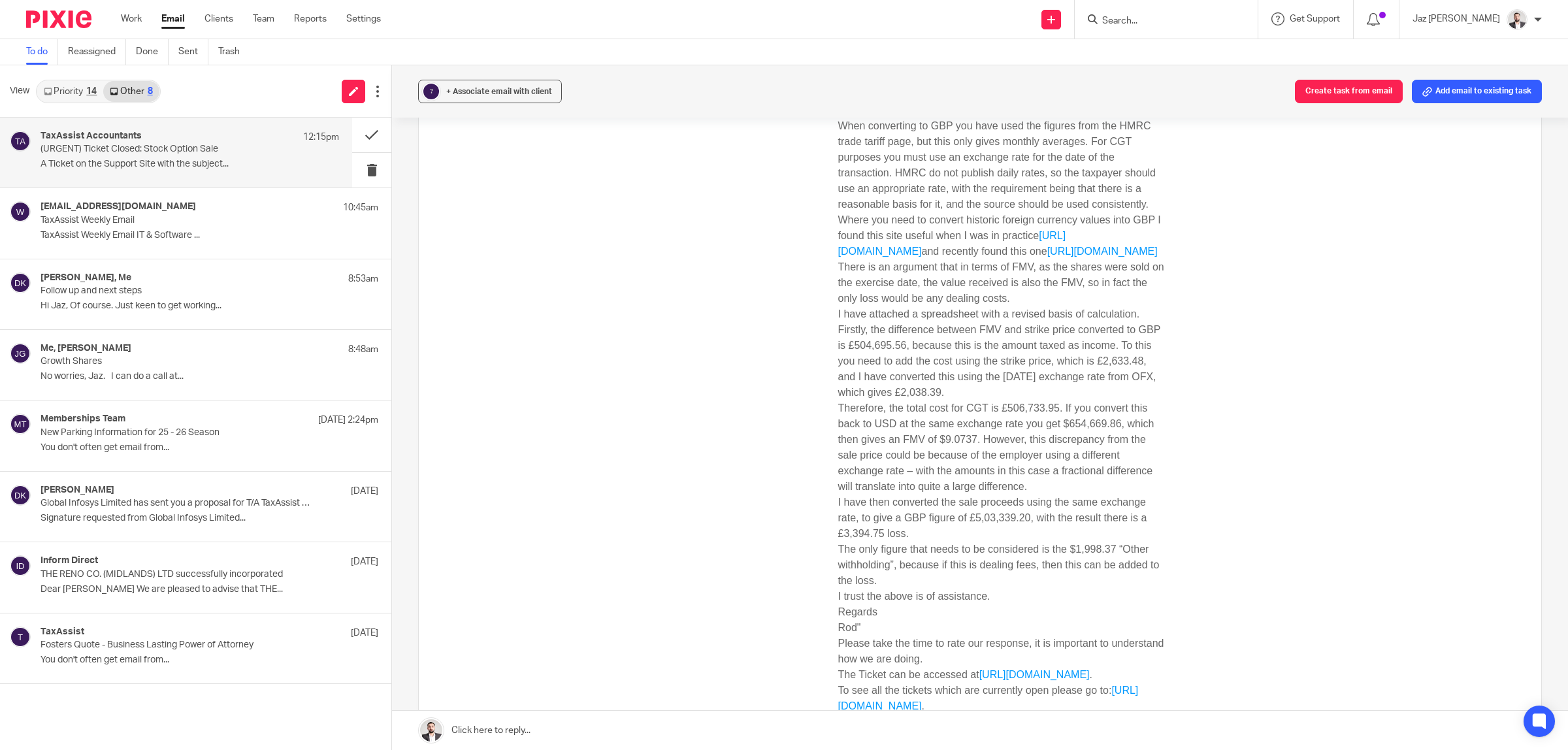
scroll to position [245, 0]
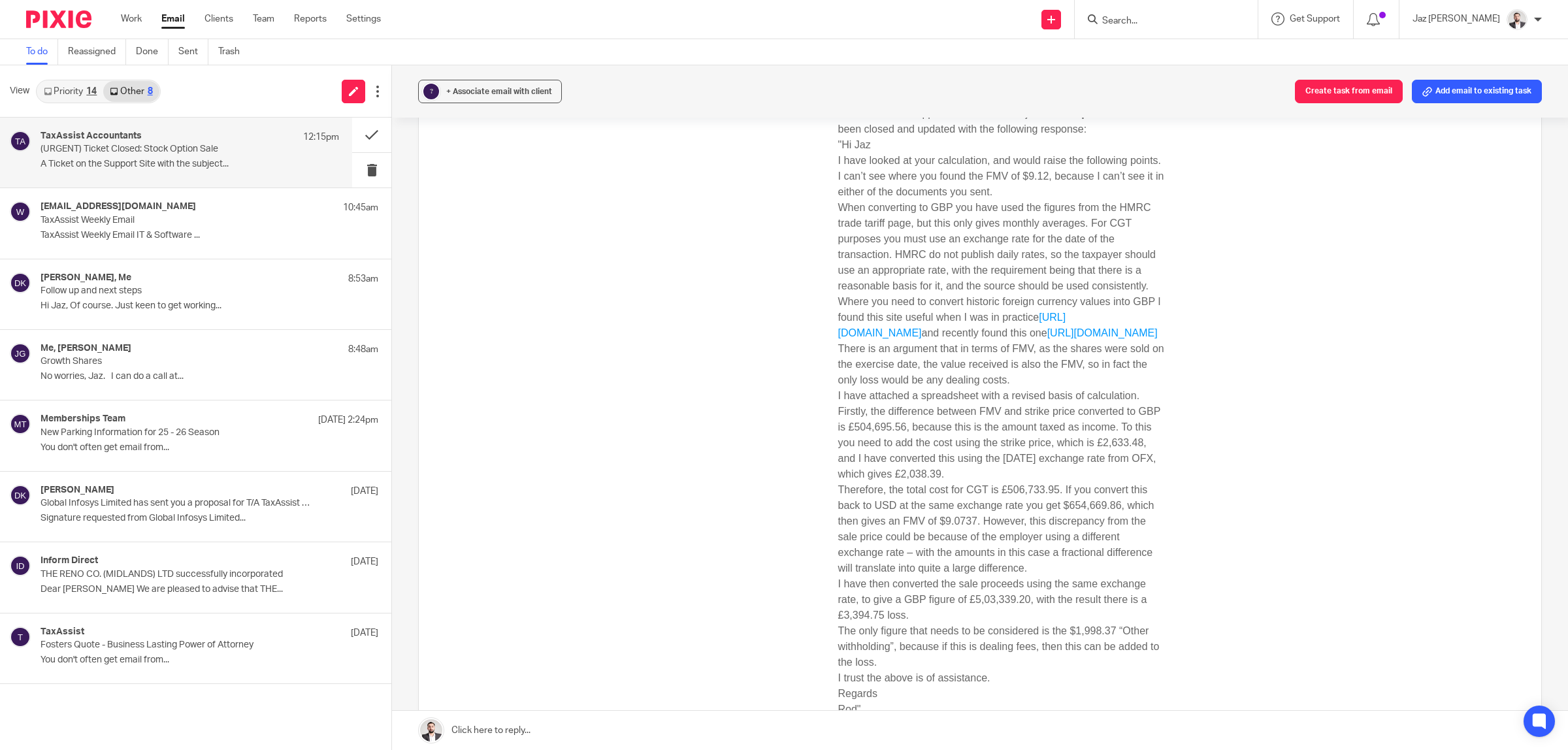
click at [1242, 548] on div "A Ticket on the Support Site with the subject Stock Option Sale has been closed…" at bounding box center [1001, 486] width 1041 height 969
click at [1202, 543] on div "A Ticket on the Support Site with the subject Stock Option Sale has been closed…" at bounding box center [1001, 486] width 1041 height 969
click at [1050, 482] on p "Firstly, the difference between FMV and strike price converted to GBP is £504,6…" at bounding box center [1002, 443] width 327 height 78
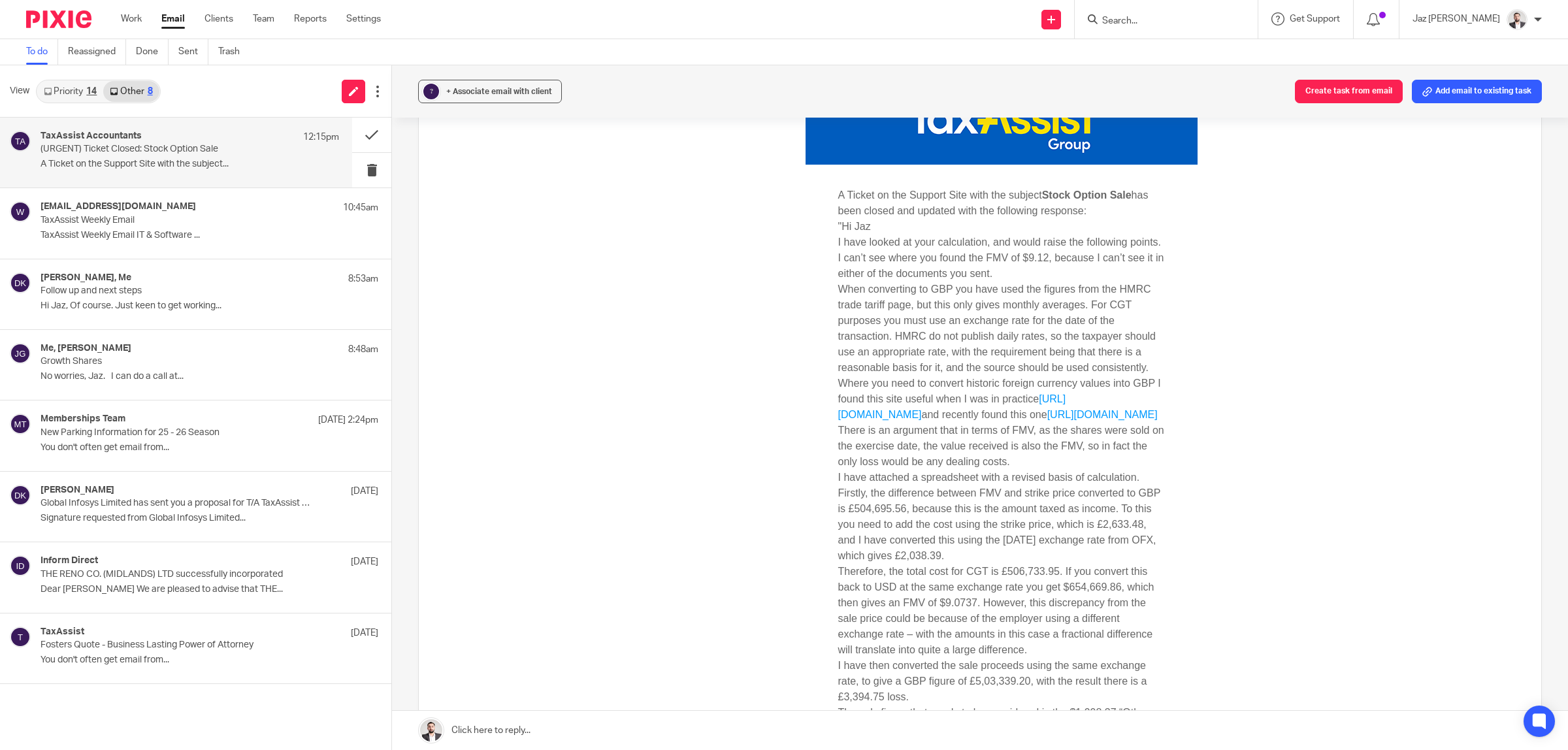
scroll to position [245, 0]
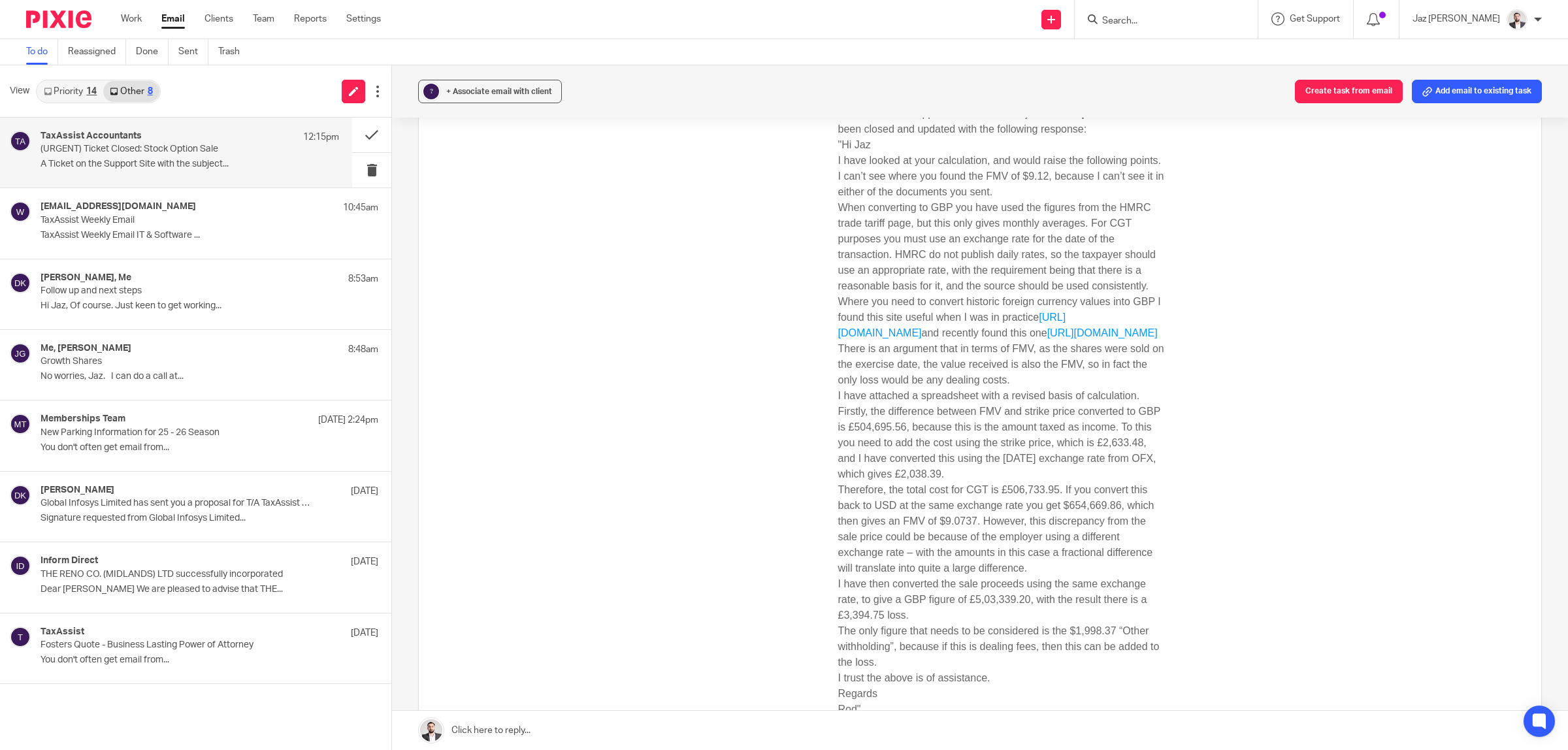
click at [1074, 466] on p "Firstly, the difference between FMV and strike price converted to GBP is £504,6…" at bounding box center [1002, 443] width 327 height 78
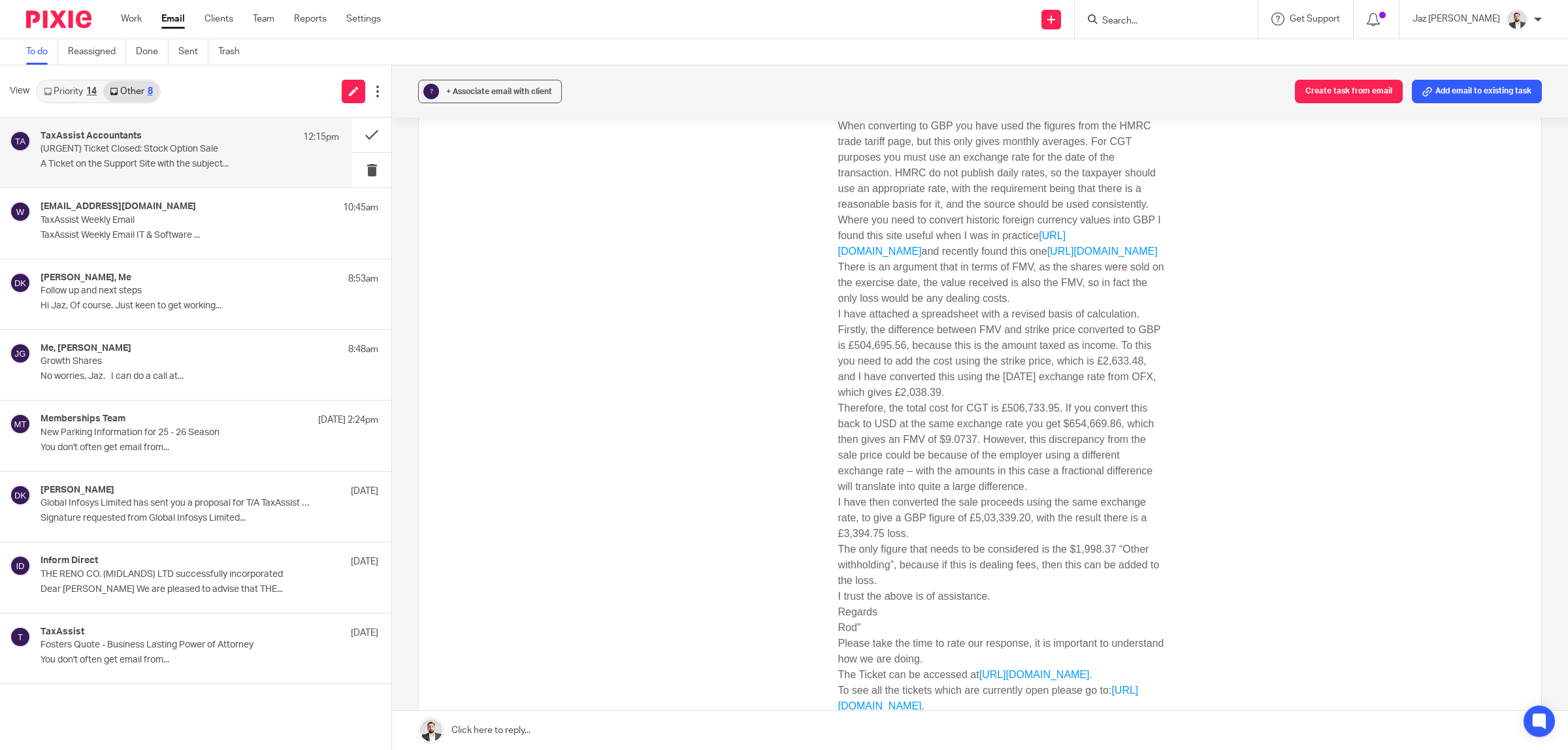
click at [1240, 509] on div "A Ticket on the Support Site with the subject Stock Option Sale has been closed…" at bounding box center [1001, 404] width 1041 height 969
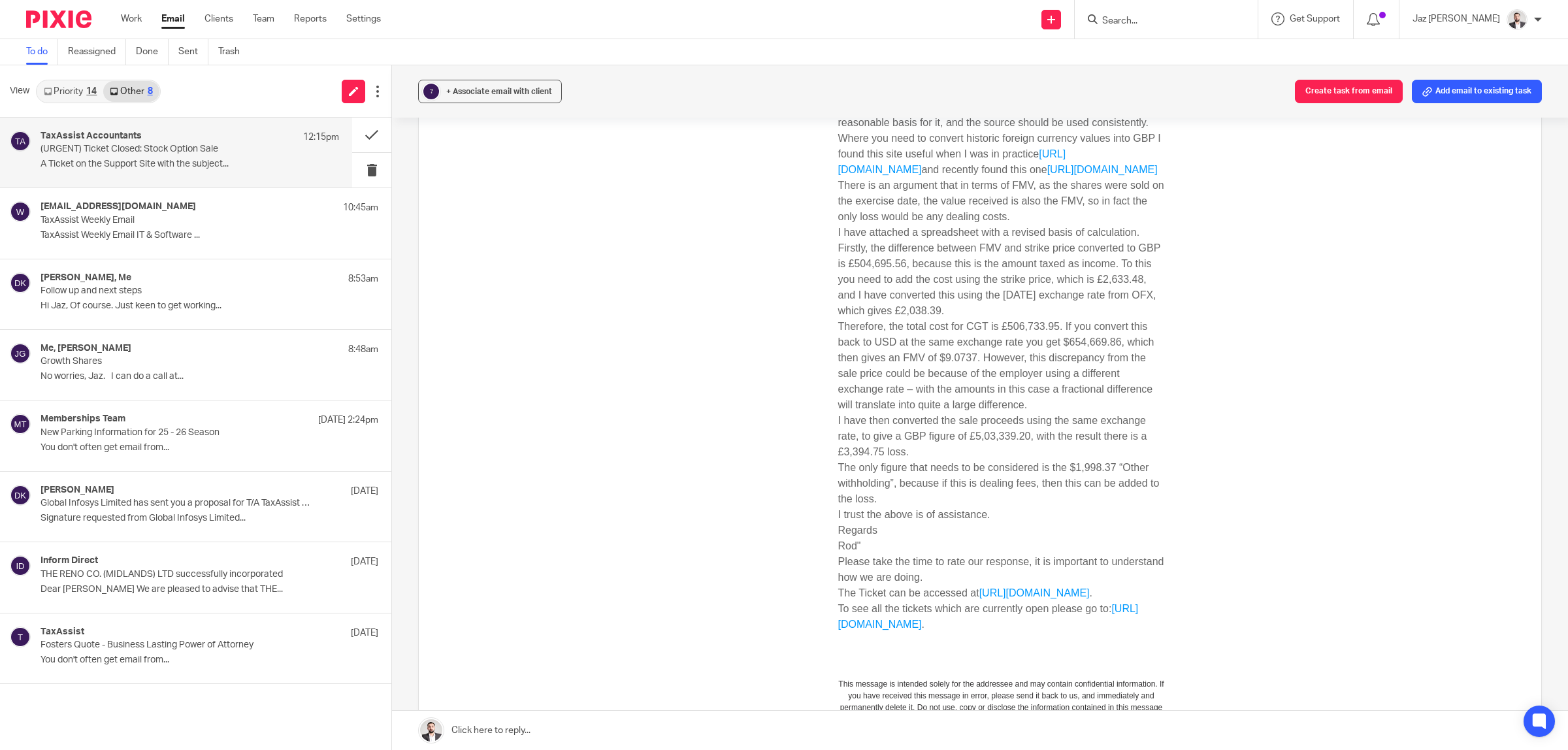
click at [917, 413] on p "Therefore, the total cost for CGT is £506,733.95. If you convert this back to U…" at bounding box center [1002, 365] width 327 height 94
click at [1150, 460] on p "I have then converted the sale proceeds using the same exchange rate, to give a…" at bounding box center [1002, 437] width 327 height 47
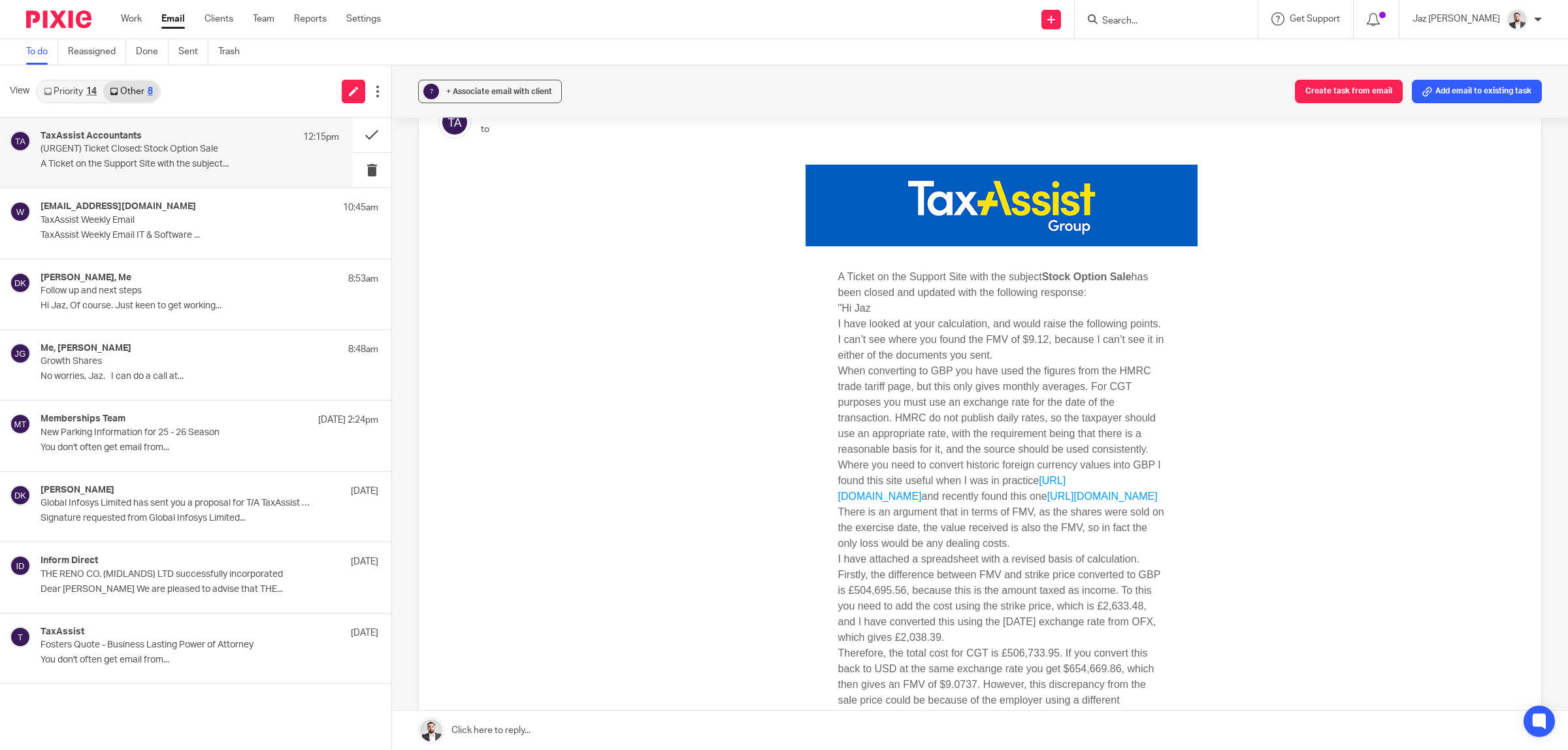
scroll to position [0, 0]
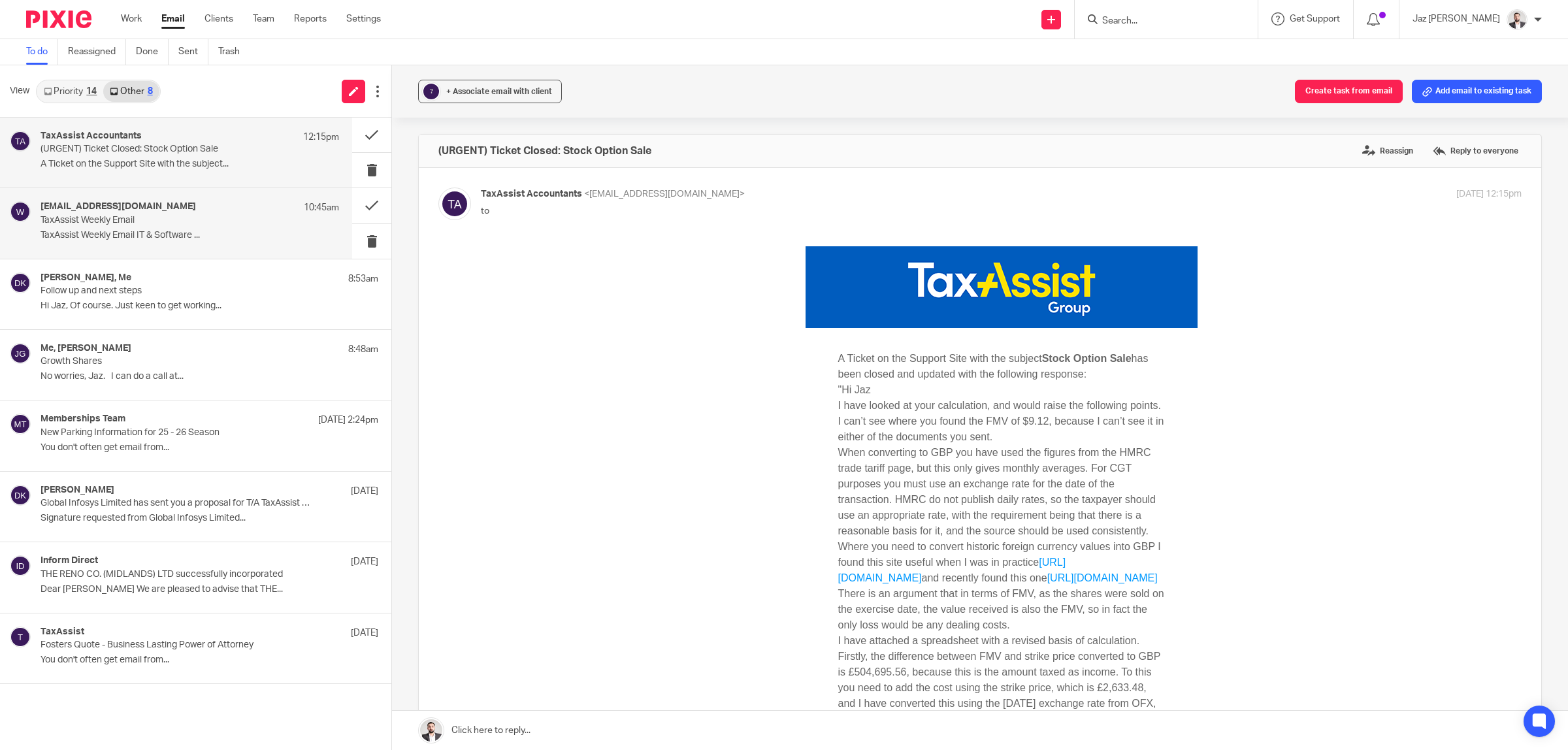
click at [95, 234] on p "TaxAssist Weekly Email IT & Software ..." at bounding box center [189, 235] width 298 height 11
click at [103, 158] on div "TaxAssist Accountants 12:15pm (URGENT) Ticket Closed: Stock Option Sale A Ticke…" at bounding box center [189, 153] width 298 height 44
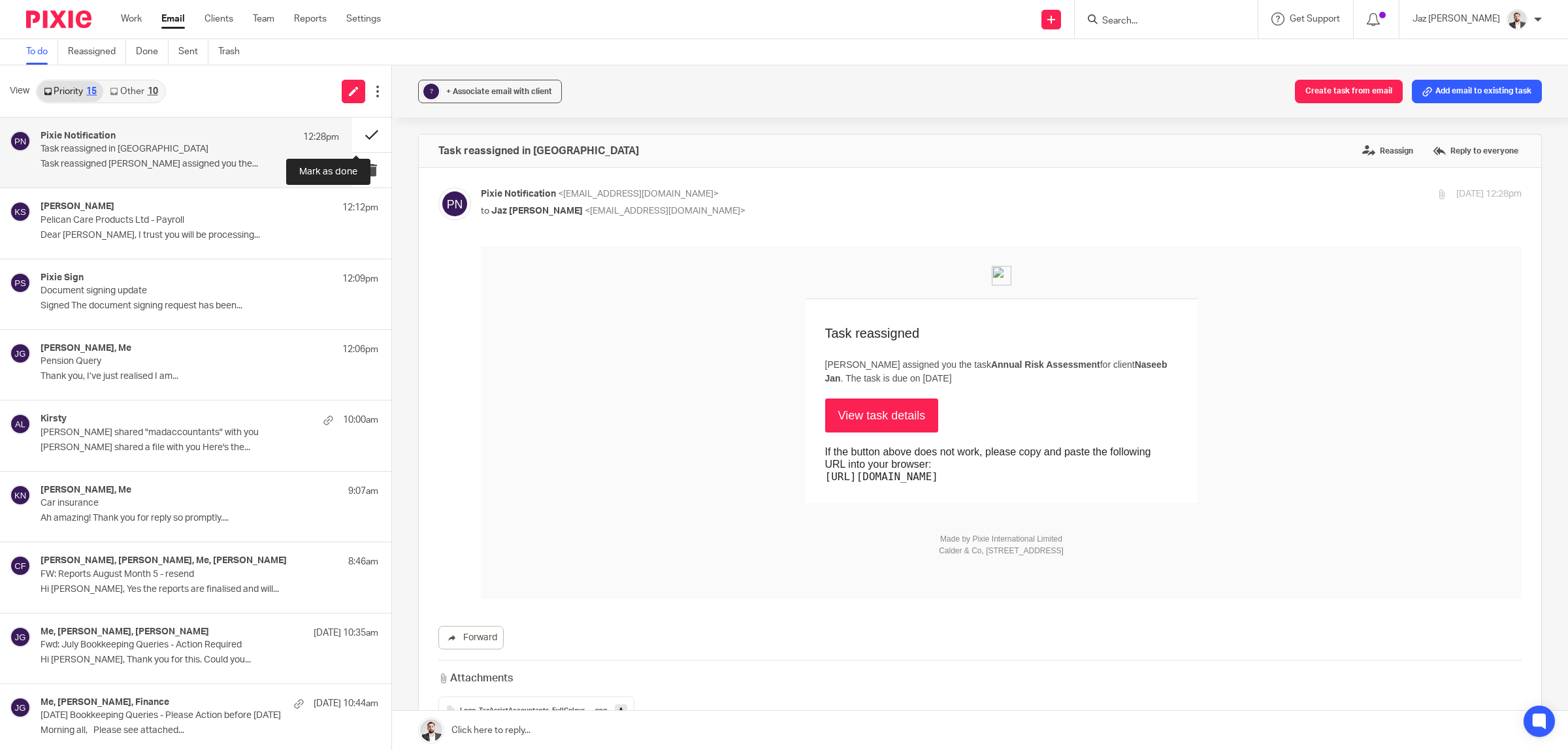
click at [352, 129] on button at bounding box center [372, 135] width 39 height 35
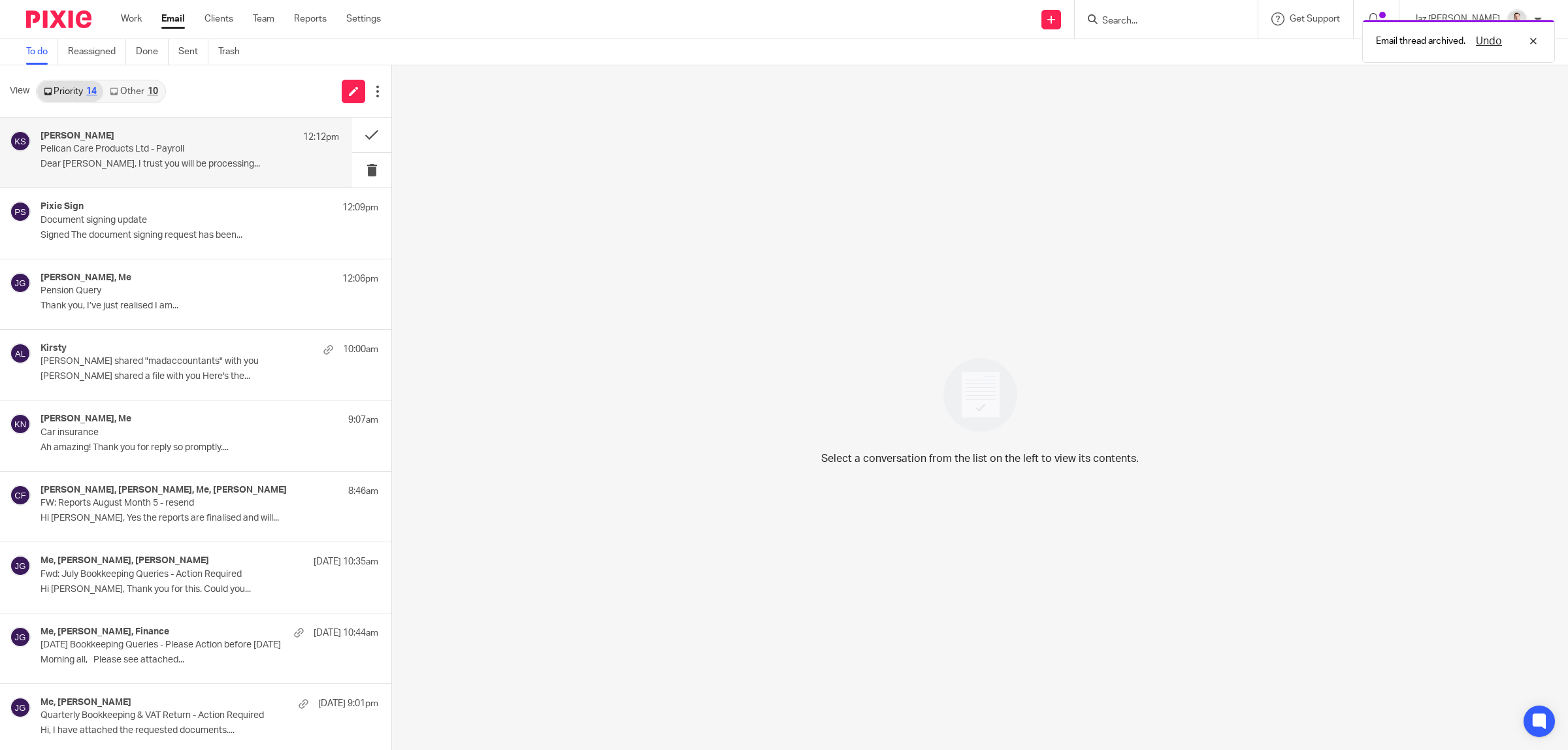
click at [151, 162] on p "Dear [PERSON_NAME], I trust you will be processing..." at bounding box center [189, 164] width 298 height 11
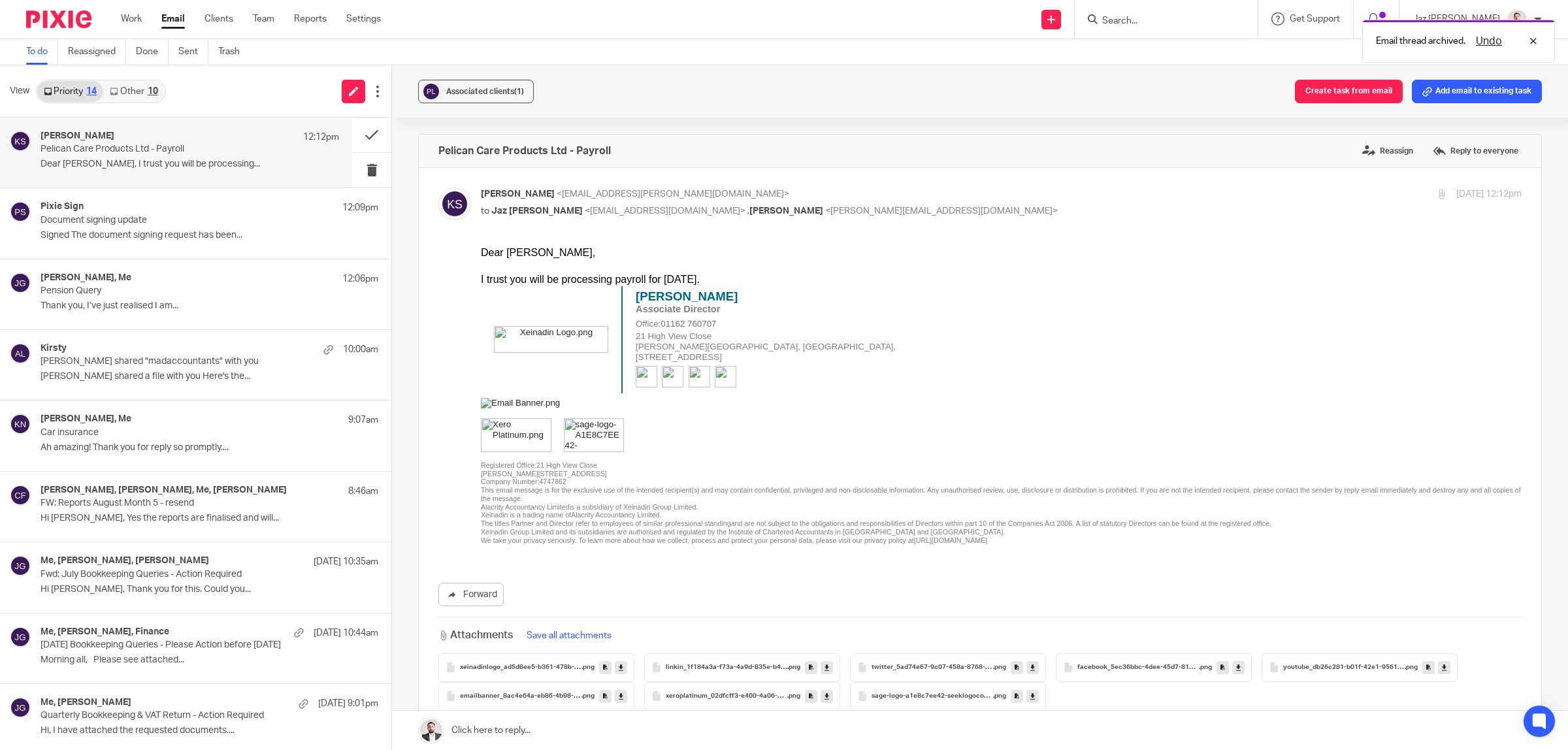
scroll to position [360, 0]
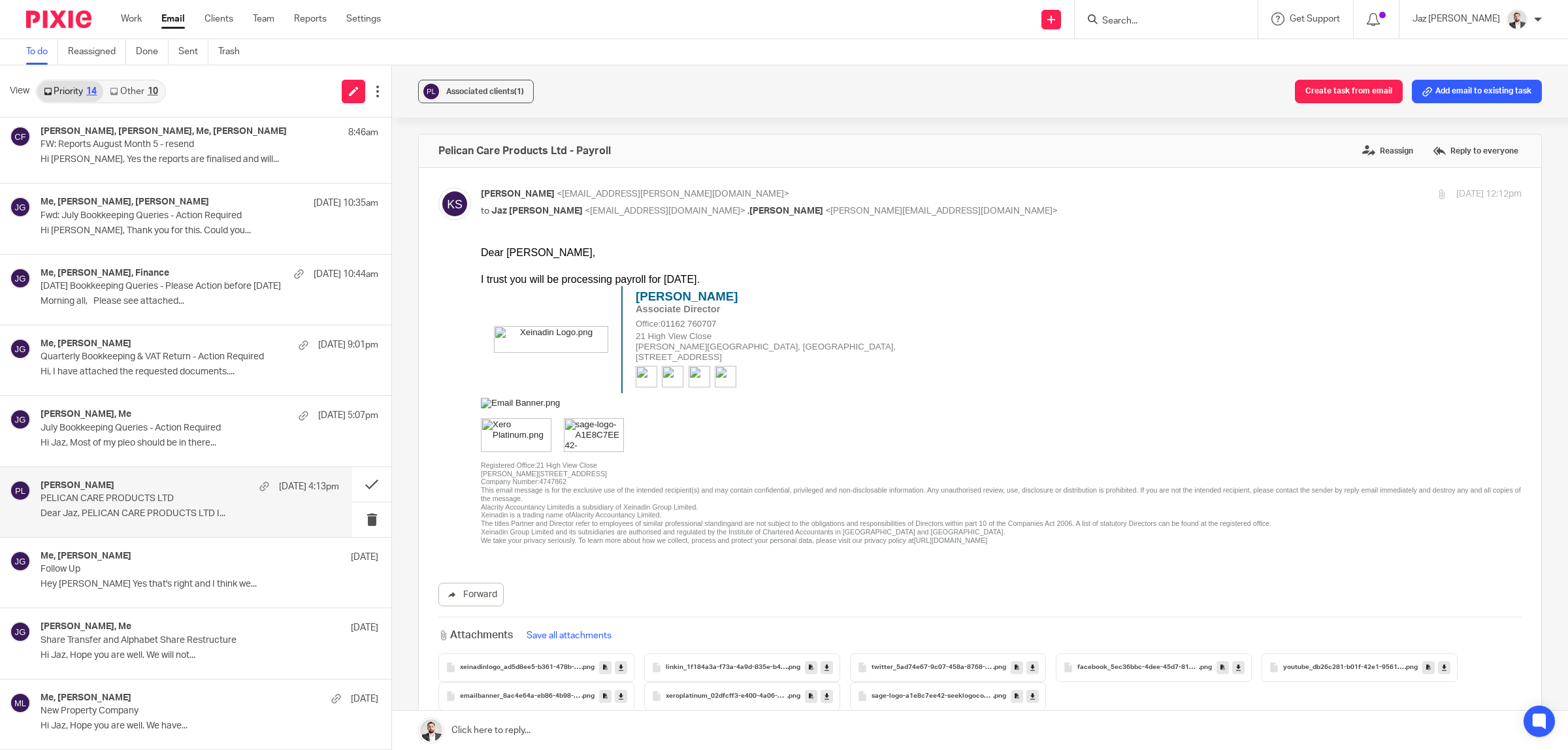
click at [158, 510] on p "Dear Jaz, PELICAN CARE PRODUCTS LTD I..." at bounding box center [189, 513] width 298 height 11
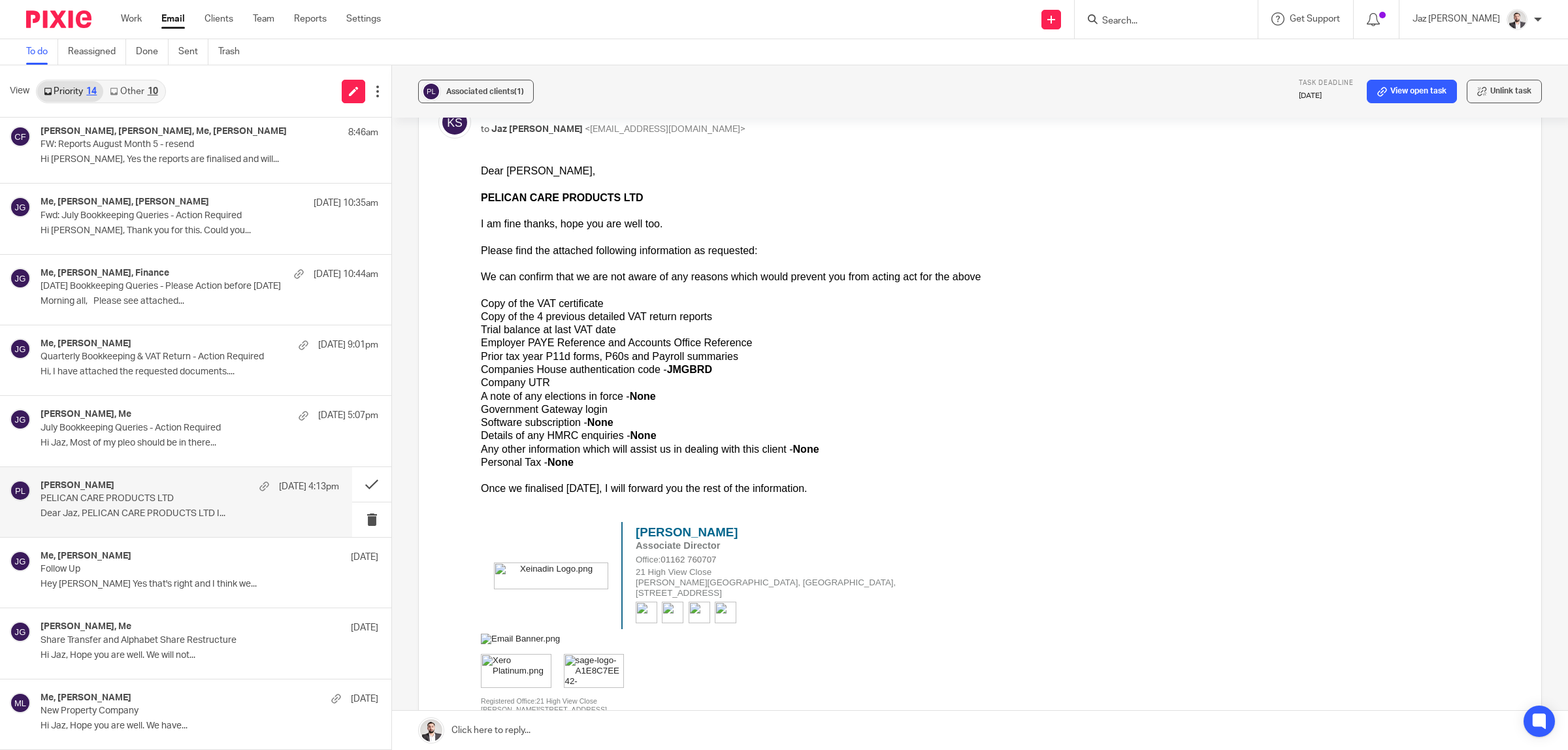
scroll to position [527, 0]
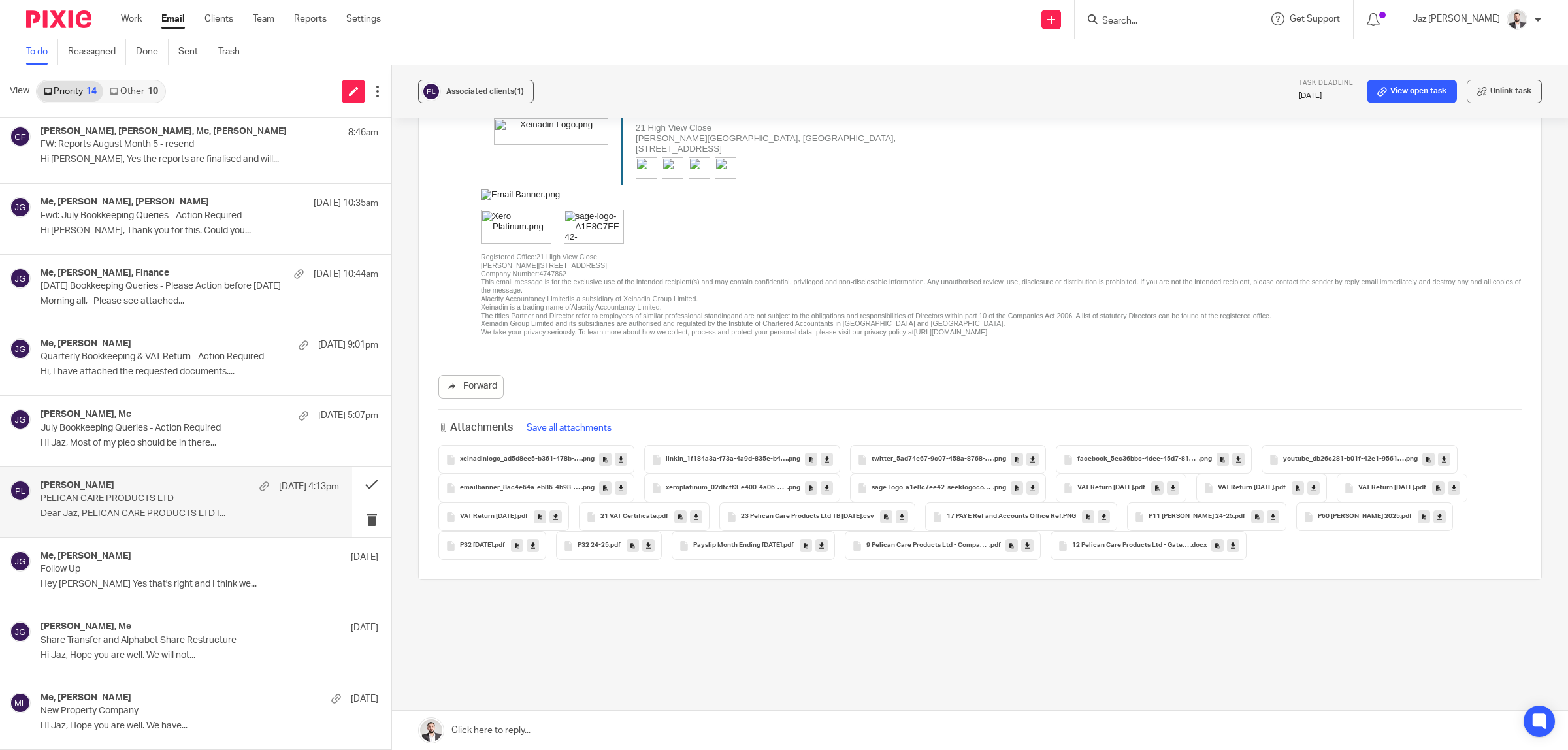
click at [943, 551] on div "9 Pelican Care Products Ltd - Company UTR .pdf" at bounding box center [942, 546] width 196 height 29
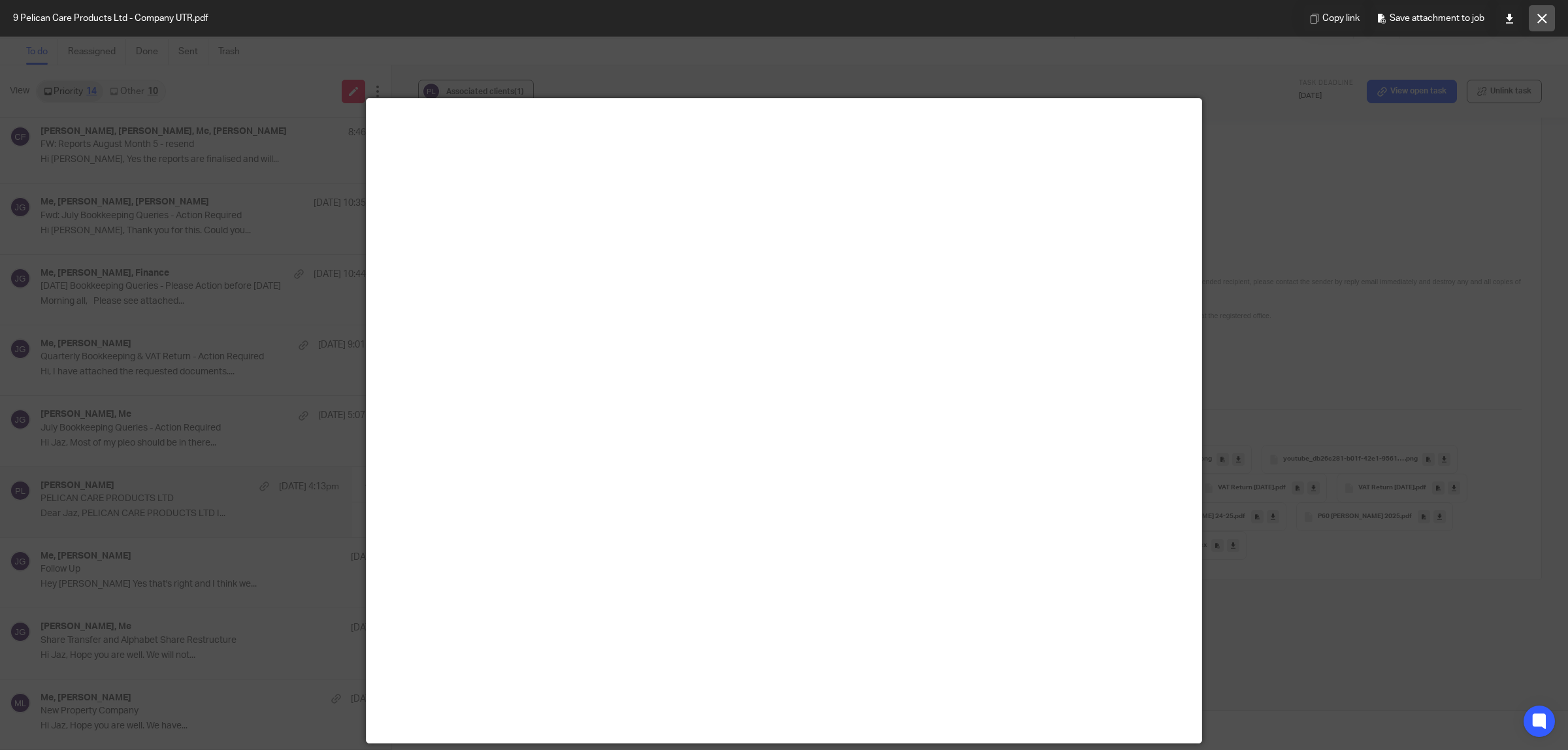
click at [1544, 18] on icon at bounding box center [1542, 18] width 10 height 10
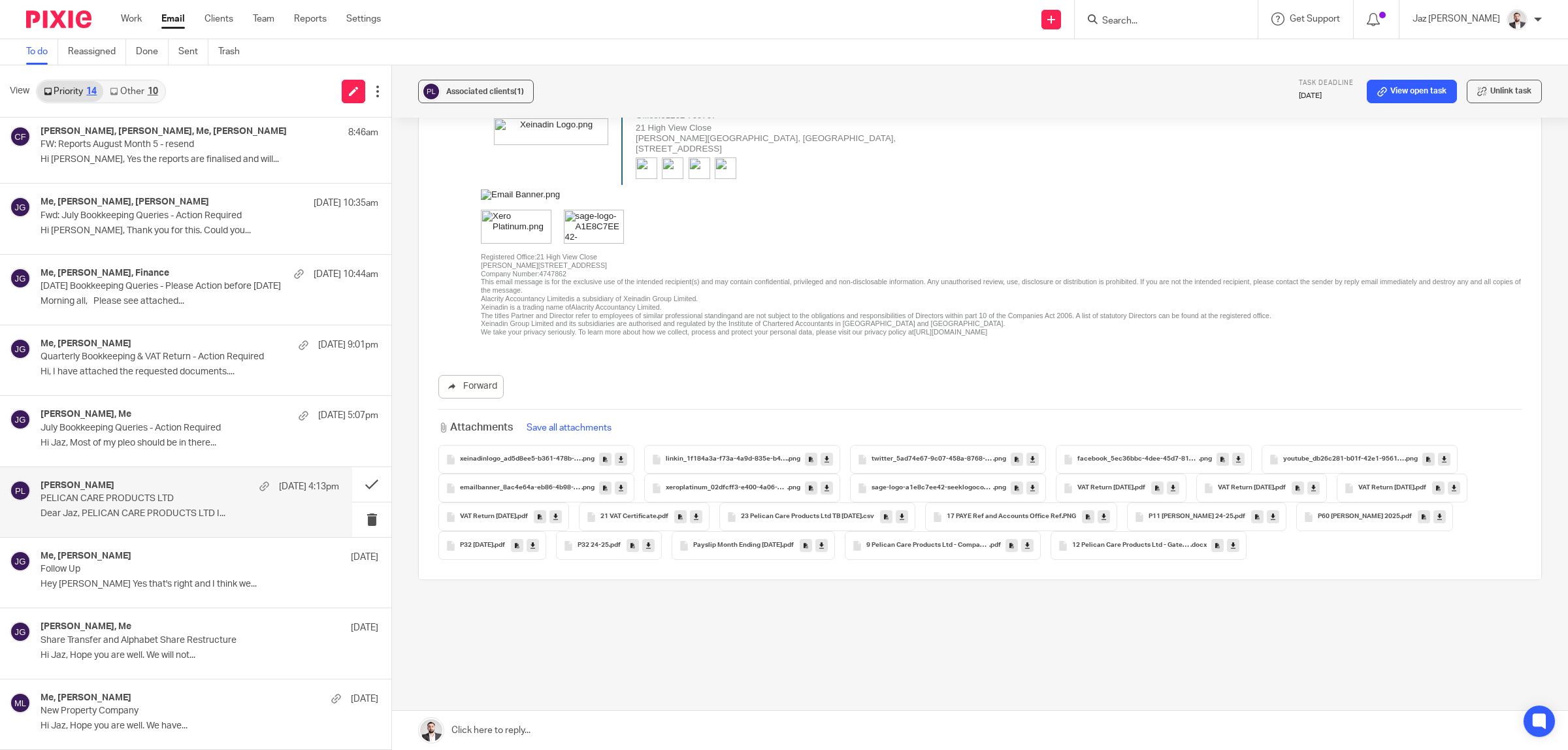
click at [1171, 540] on div "12 Pelican Care Products Ltd - Gateway Login Details .docx" at bounding box center [1148, 546] width 196 height 29
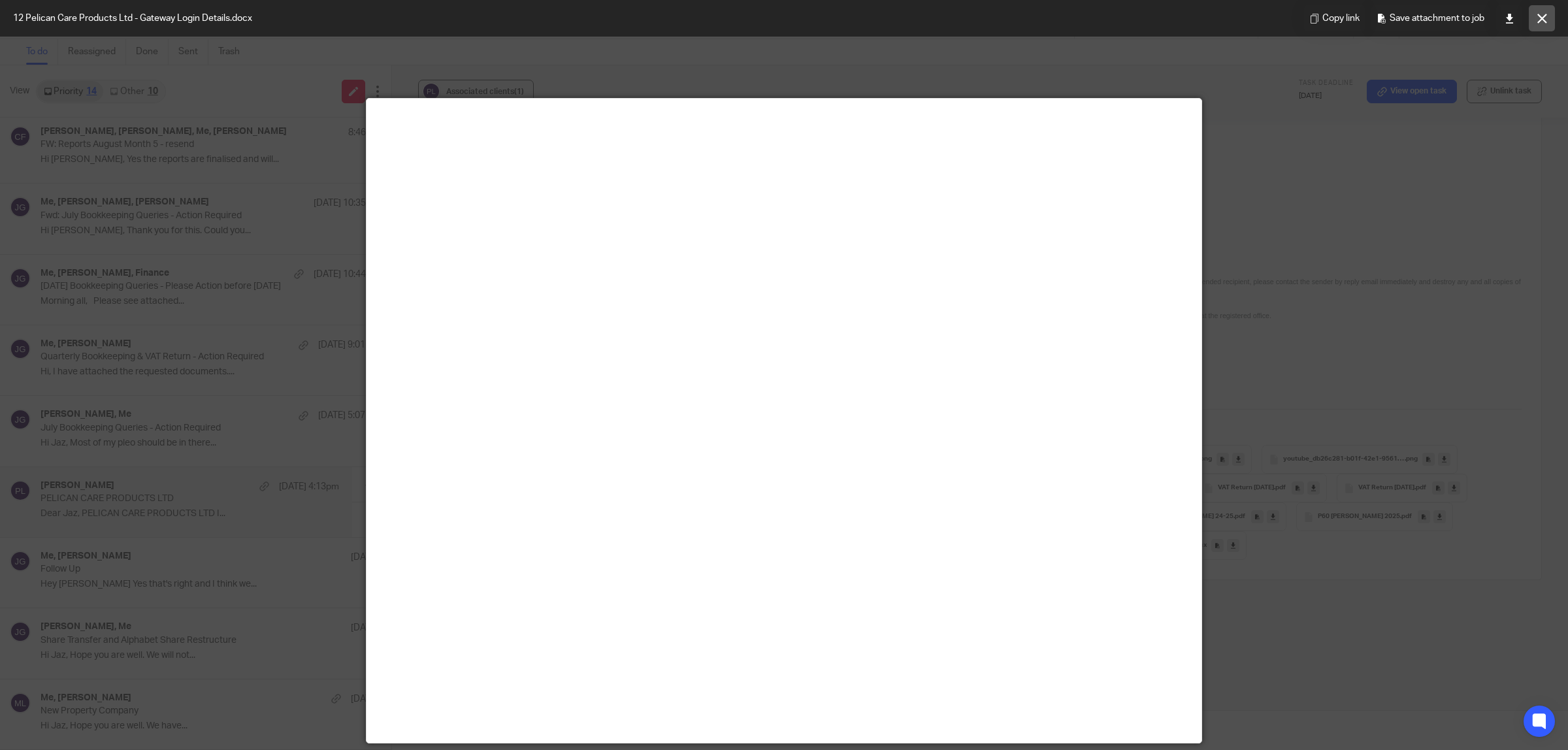
click at [1542, 23] on icon at bounding box center [1542, 18] width 10 height 10
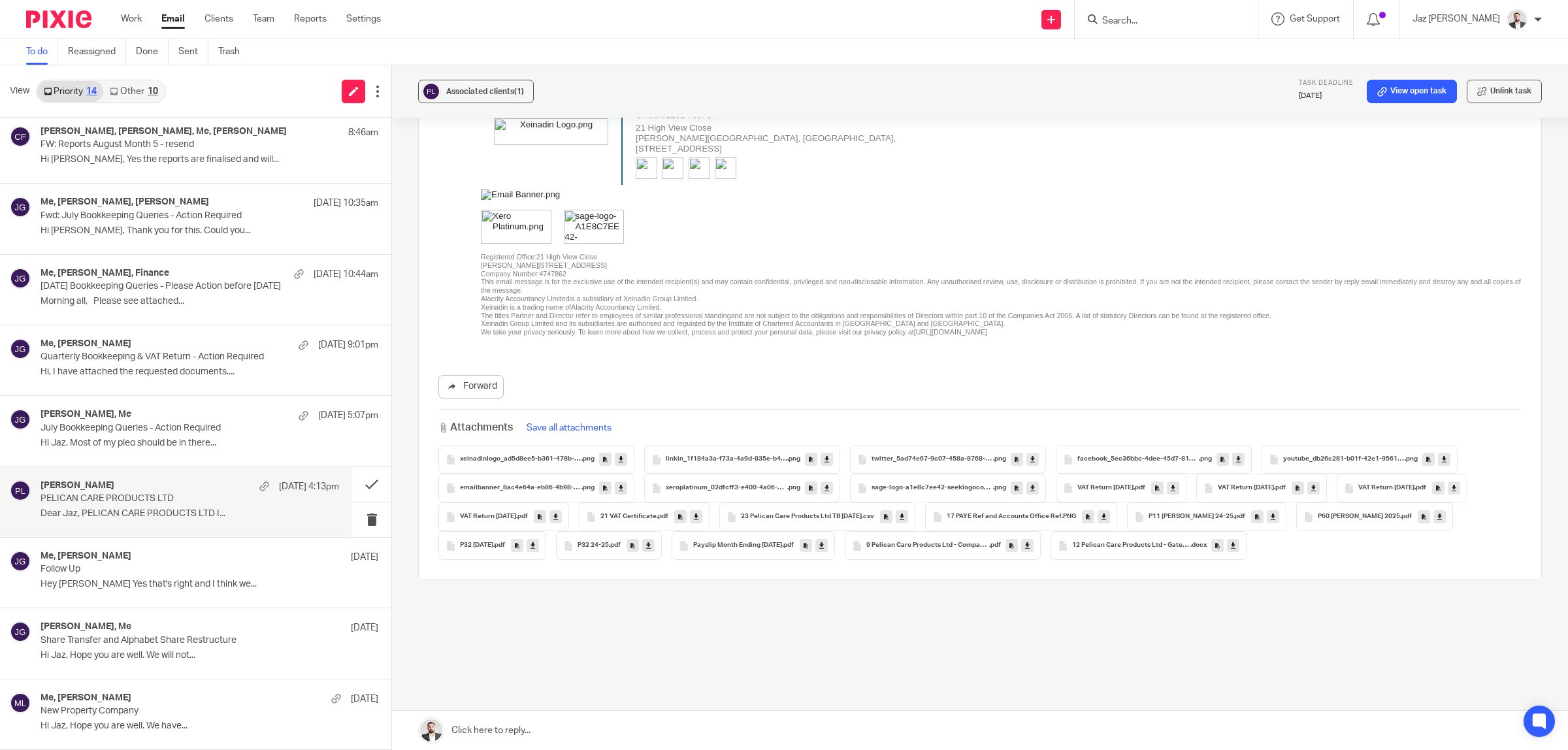
click at [807, 520] on span "23 Pelican Care Products Ltd TB May 25" at bounding box center [801, 517] width 121 height 8
click at [899, 518] on icon at bounding box center [902, 517] width 5 height 10
drag, startPoint x: 1109, startPoint y: 490, endPoint x: 1302, endPoint y: 497, distance: 193.1
click at [1109, 490] on span "VAT Return Aug 24" at bounding box center [1105, 488] width 56 height 8
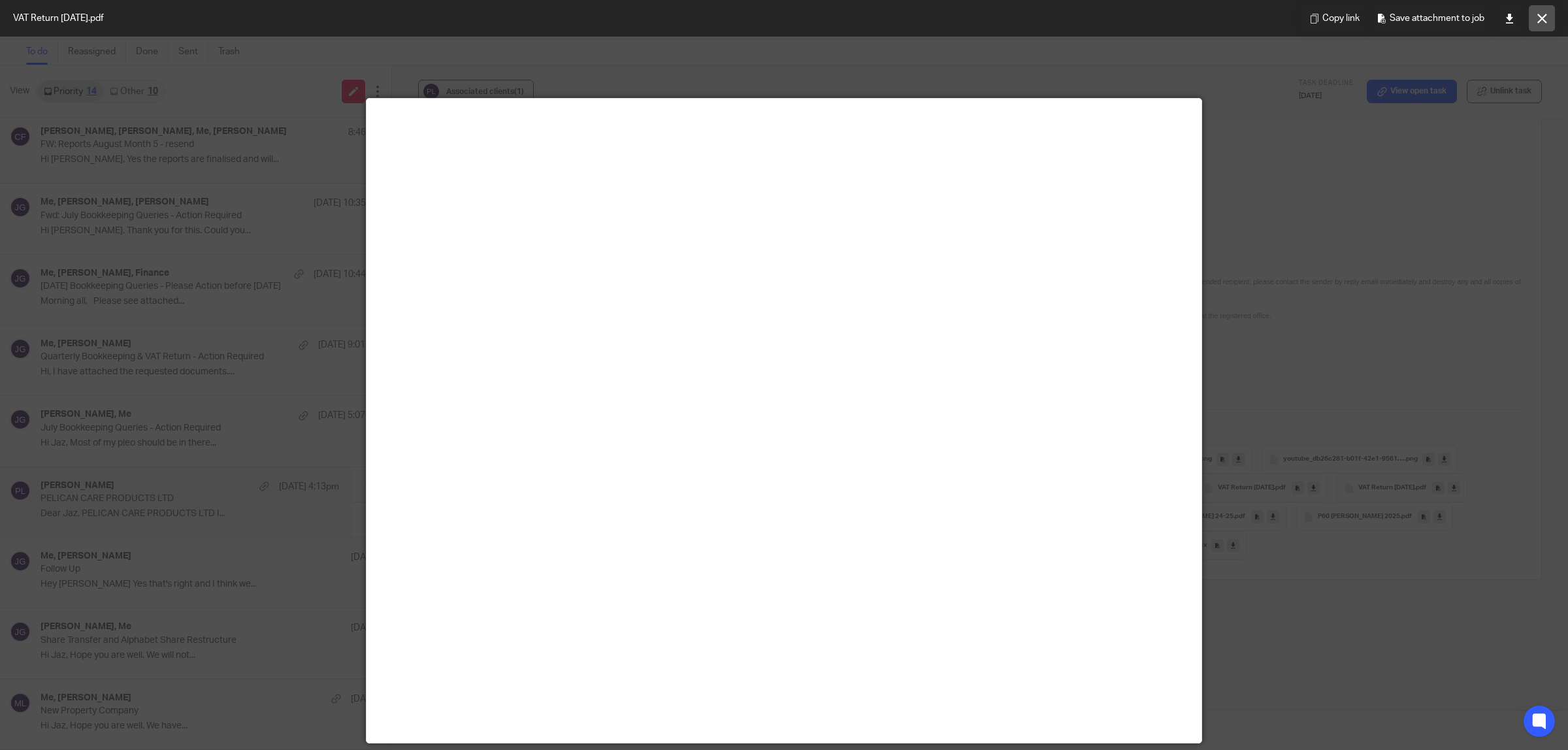
click at [1534, 23] on button at bounding box center [1542, 18] width 26 height 26
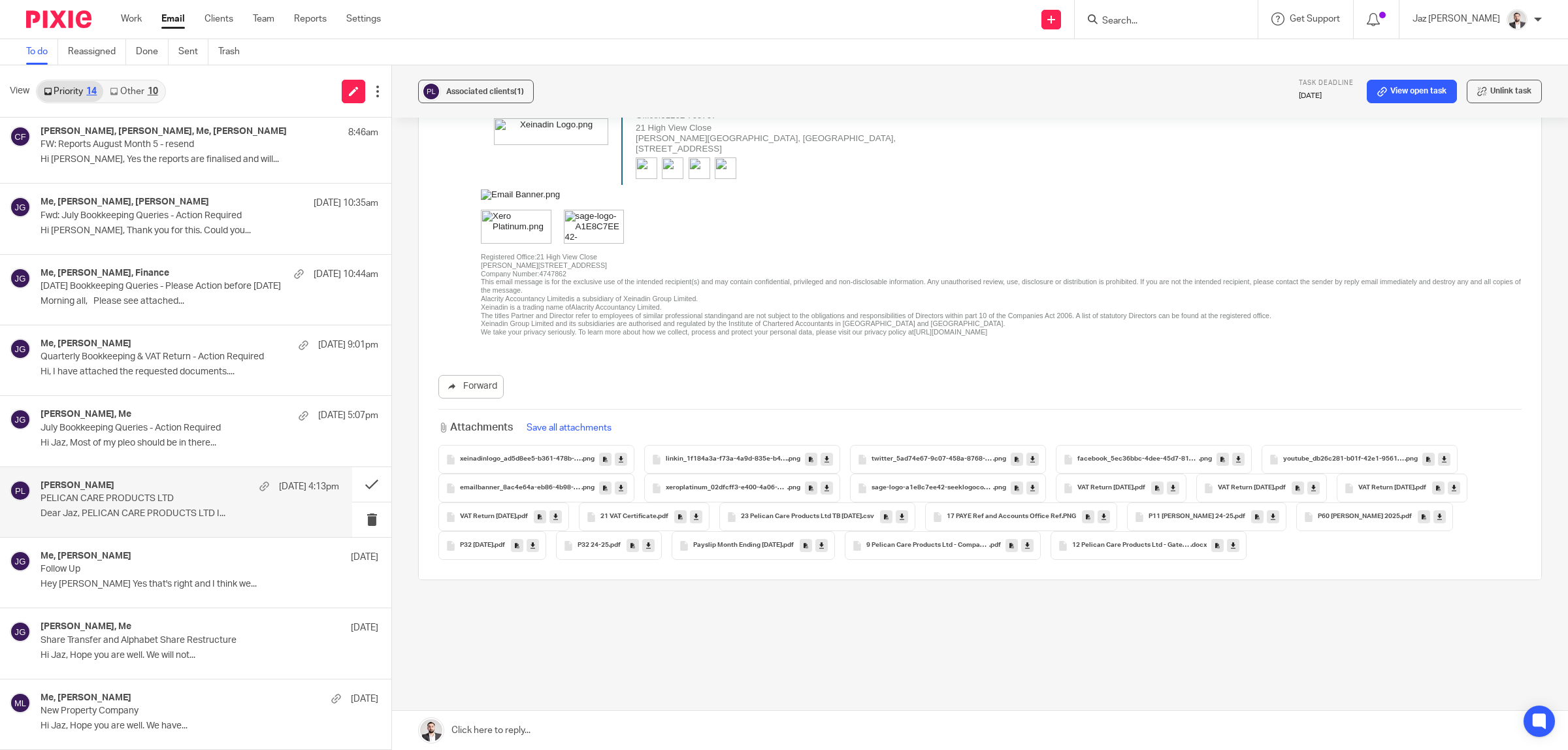
click at [984, 546] on span "9 Pelican Care Products Ltd - Company UTR" at bounding box center [927, 546] width 122 height 8
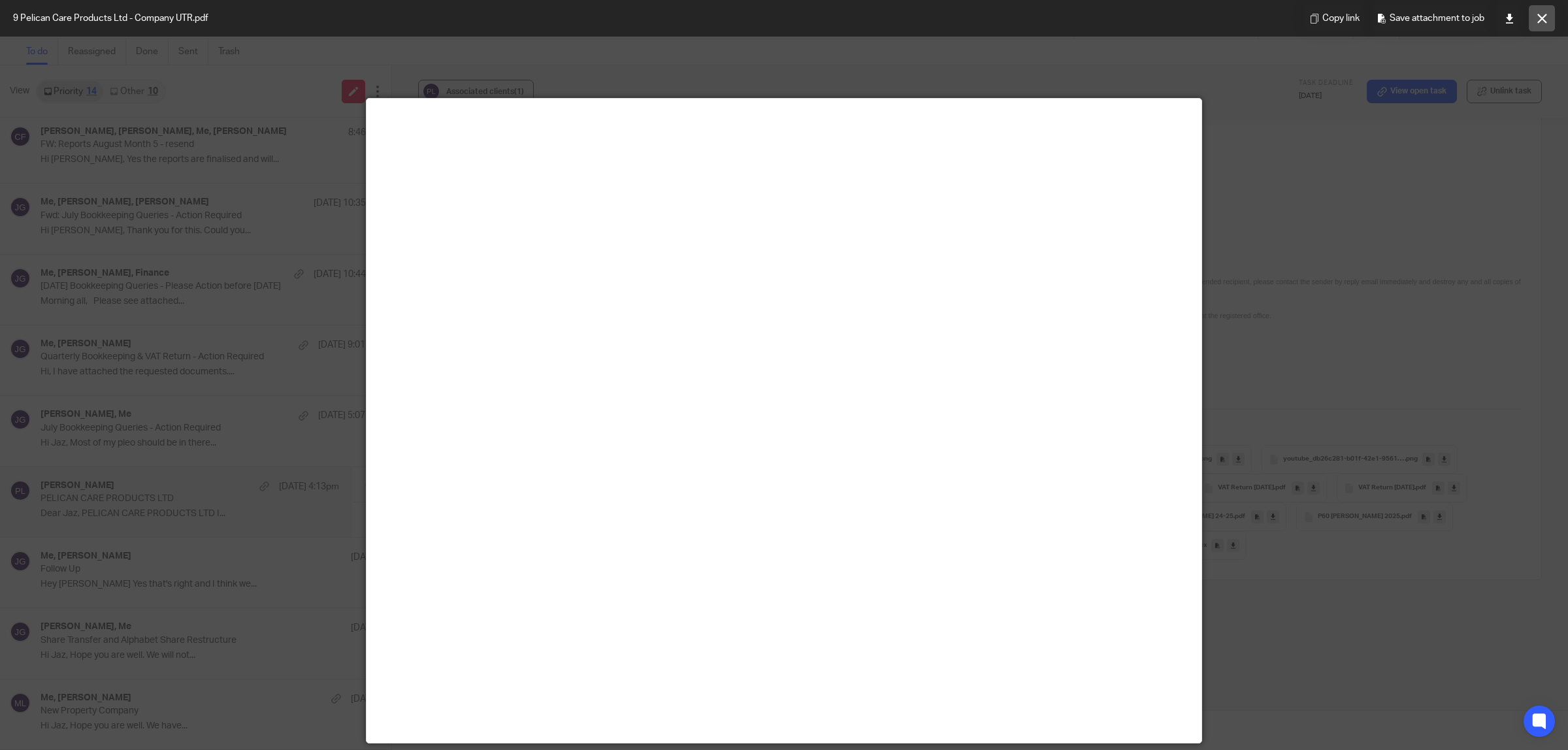
click at [1543, 20] on icon at bounding box center [1542, 18] width 10 height 10
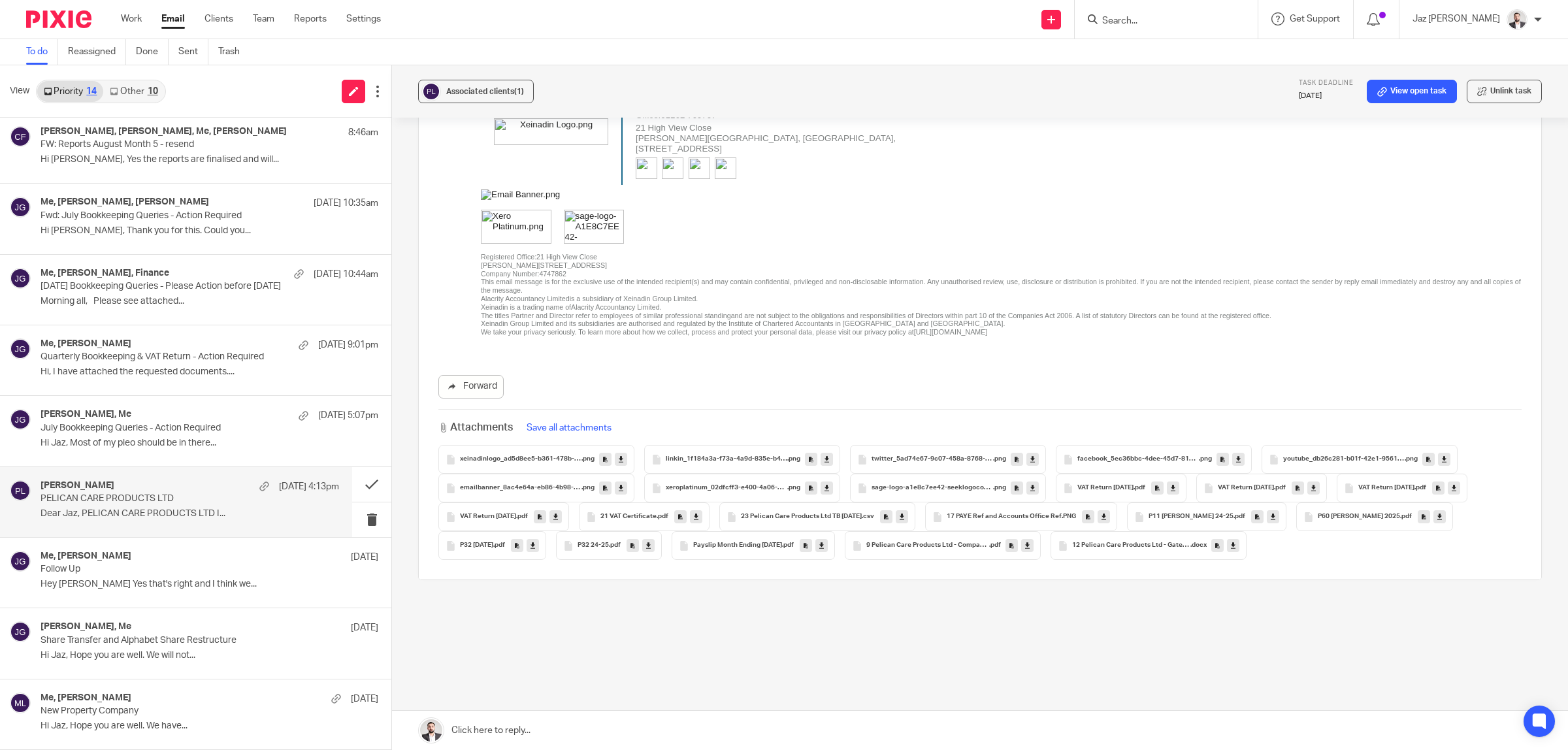
click at [1195, 517] on span "P11 Anand Koria 24-25" at bounding box center [1191, 517] width 85 height 8
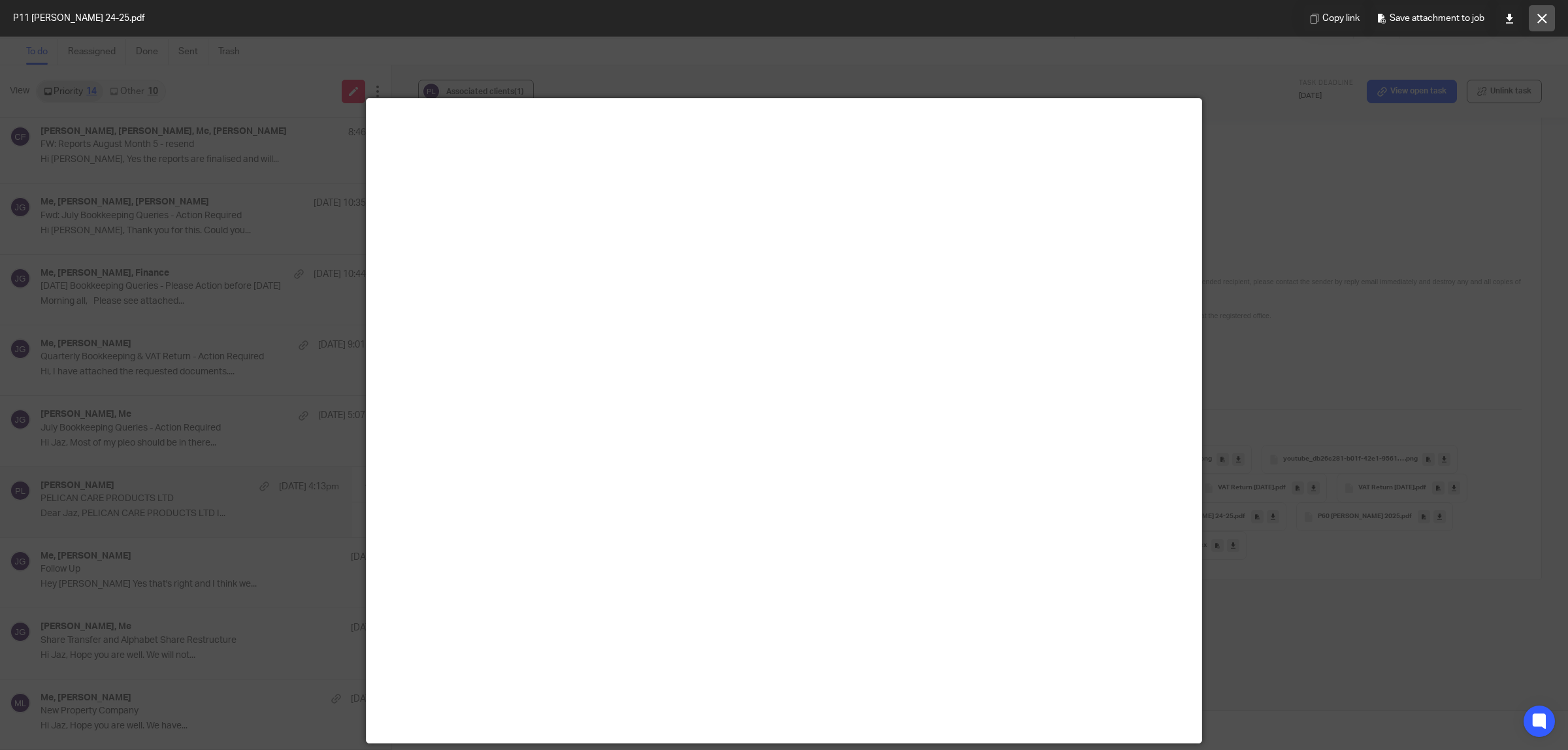
drag, startPoint x: 1546, startPoint y: 17, endPoint x: 828, endPoint y: 524, distance: 879.0
click at [1546, 17] on button at bounding box center [1542, 18] width 26 height 26
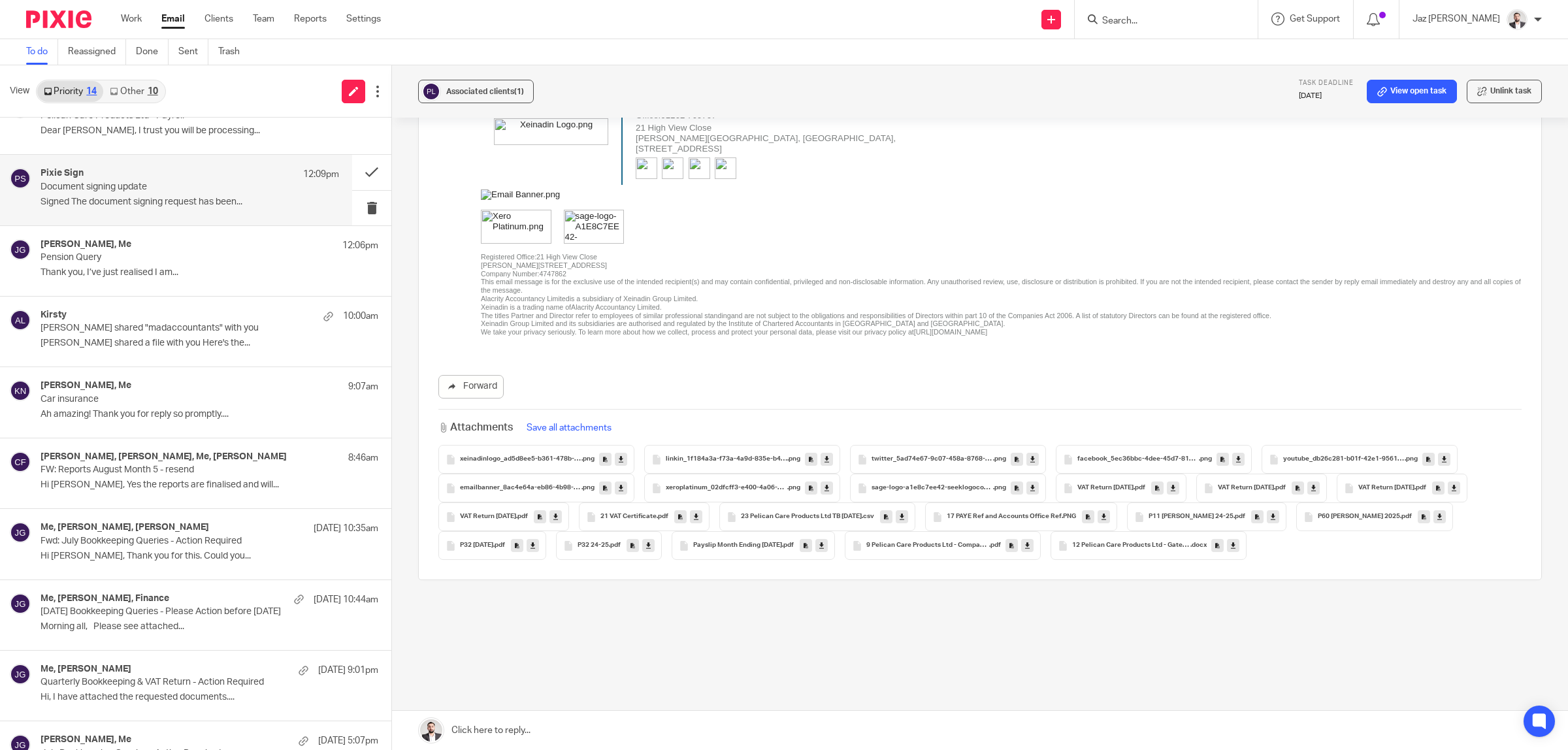
scroll to position [0, 0]
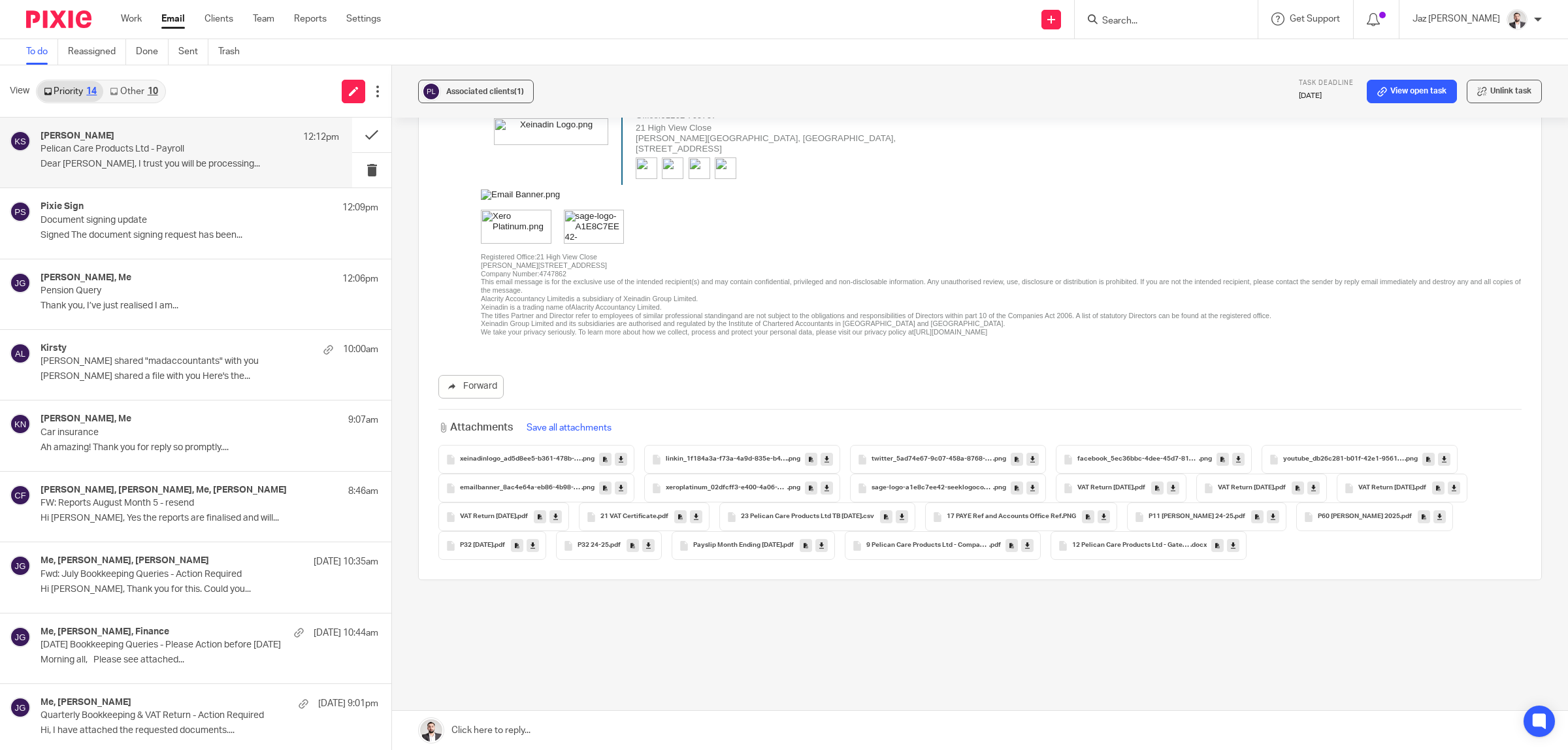
click at [156, 171] on div "Ketankumar Sonecha 12:12pm Pelican Care Products Ltd - Payroll Dear Jaz, I trus…" at bounding box center [189, 153] width 298 height 44
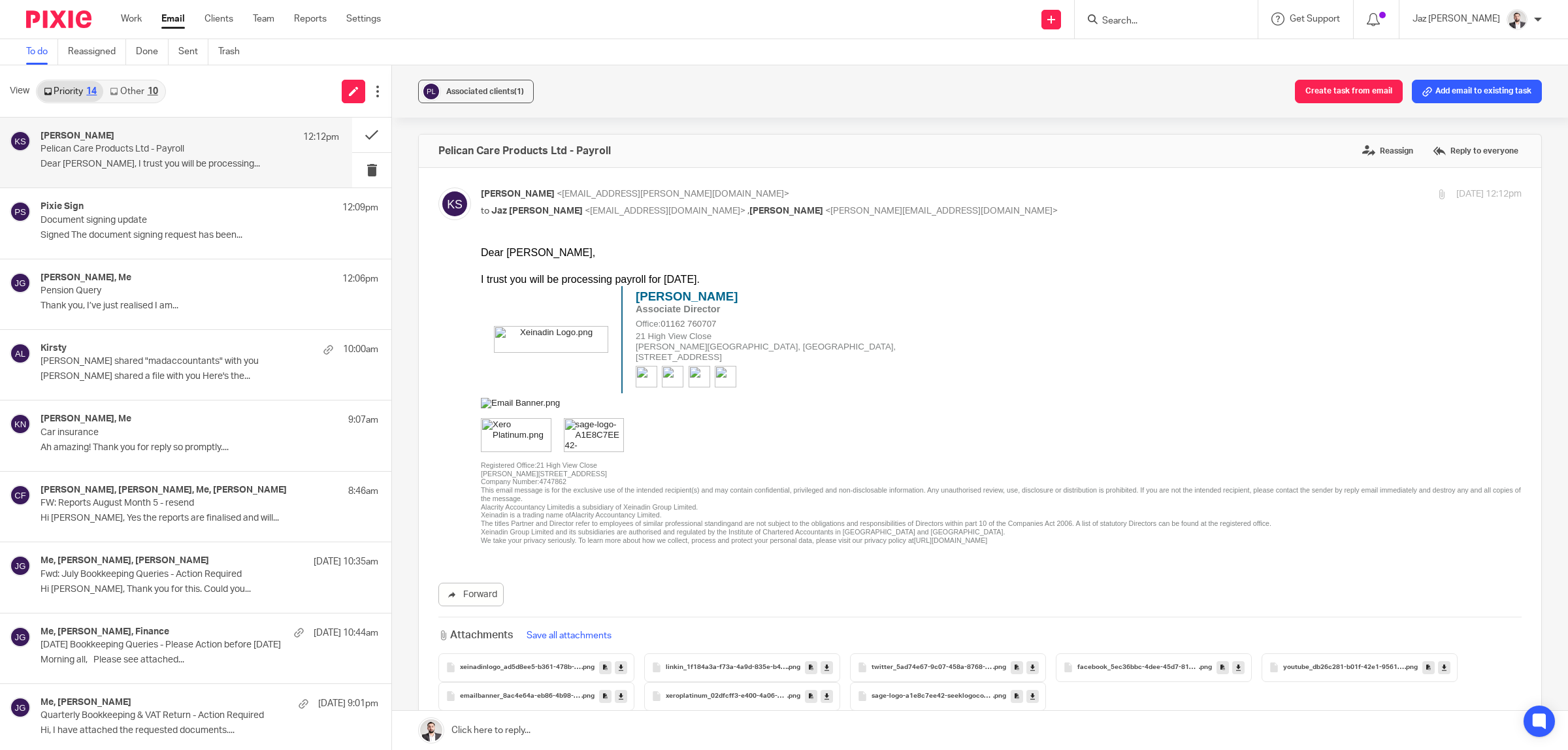
click at [598, 735] on link at bounding box center [980, 730] width 1176 height 39
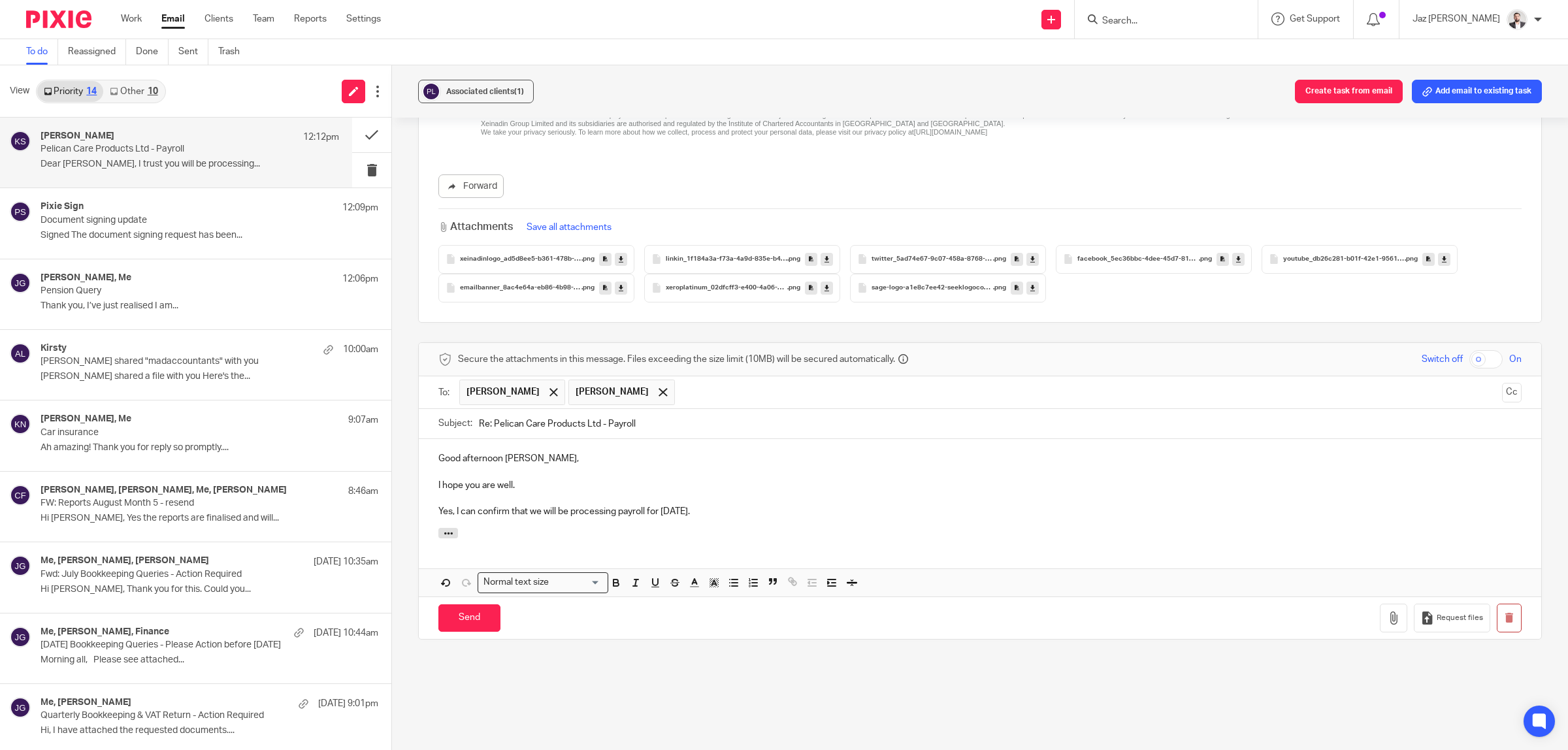
scroll to position [471, 0]
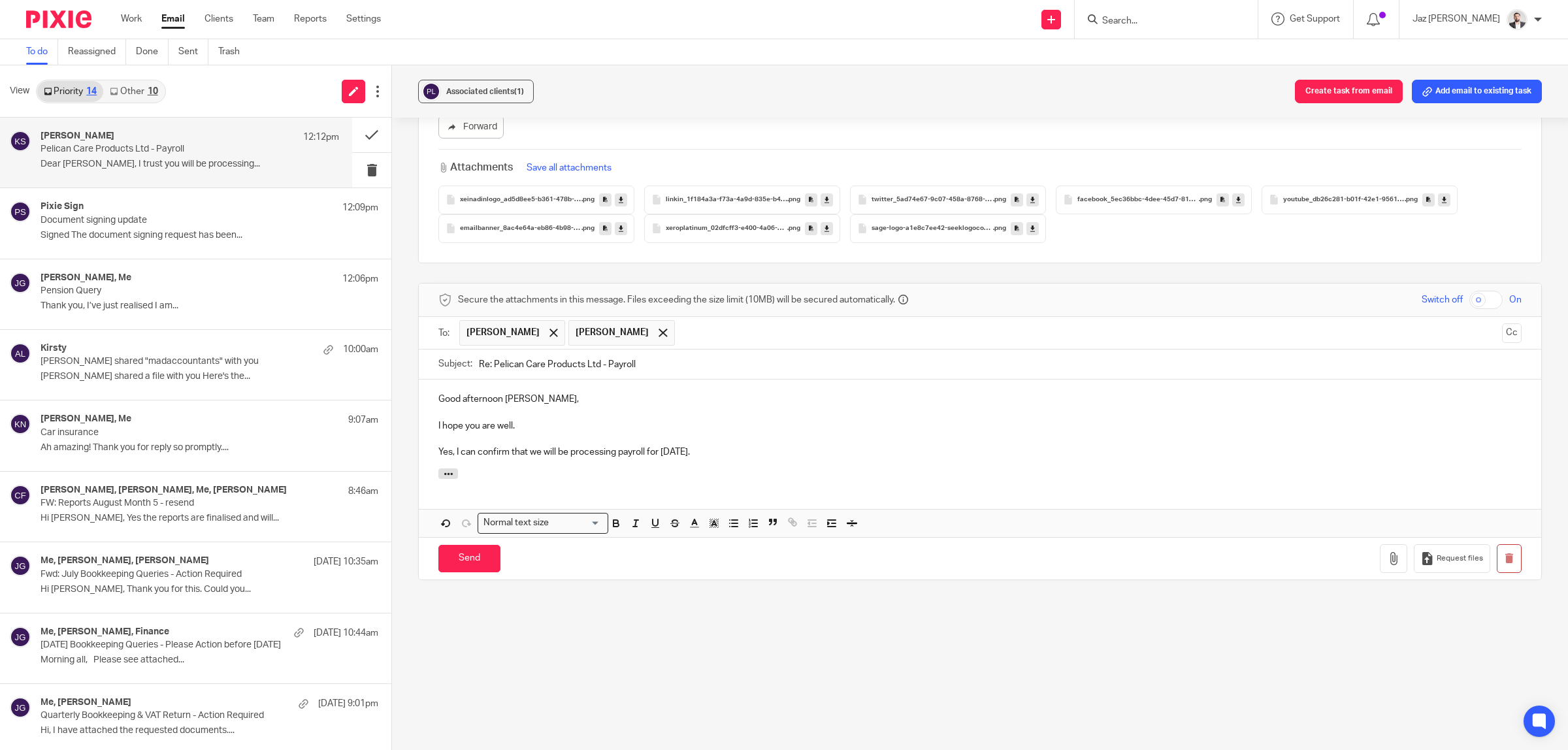
click at [477, 561] on input "Send" at bounding box center [469, 558] width 62 height 28
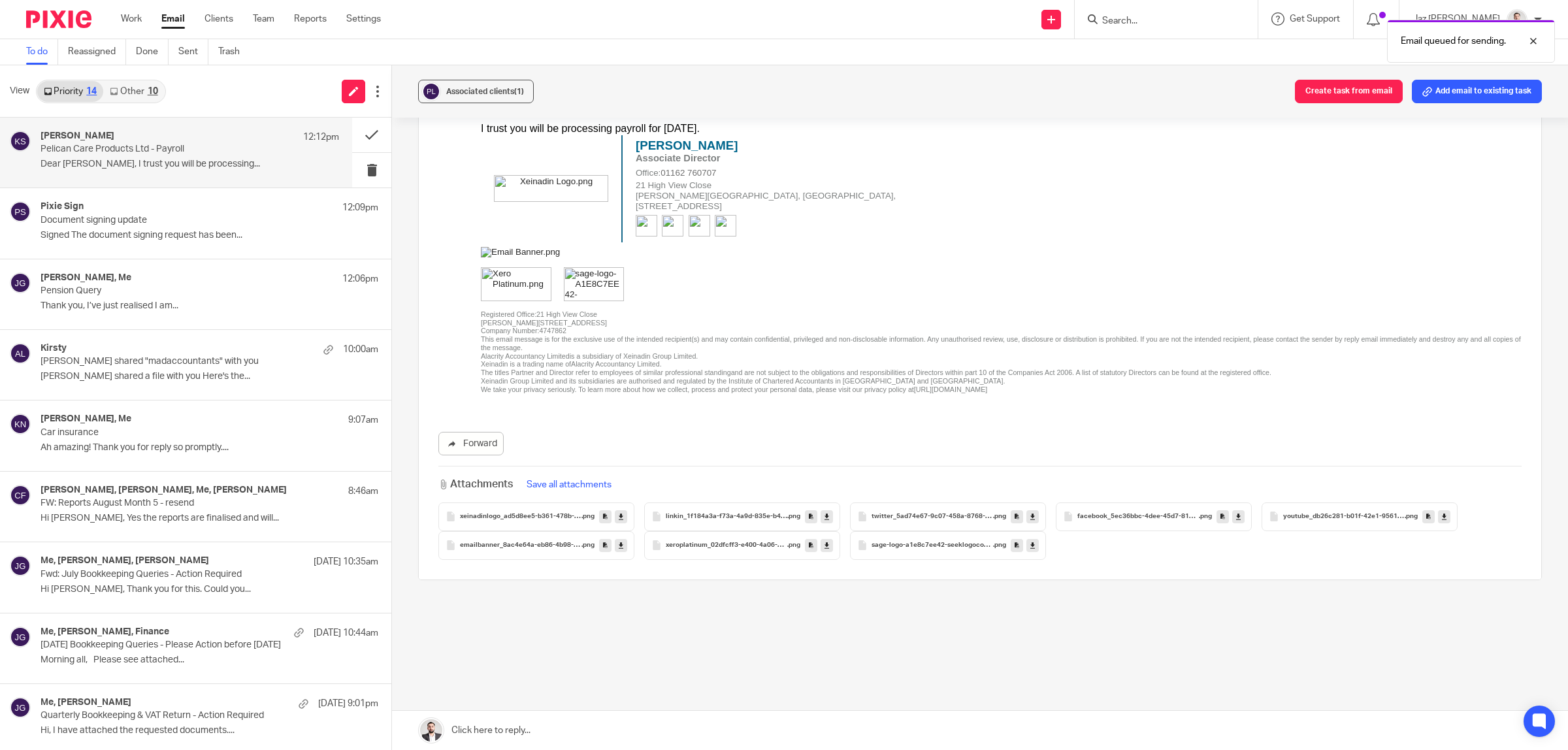
scroll to position [0, 0]
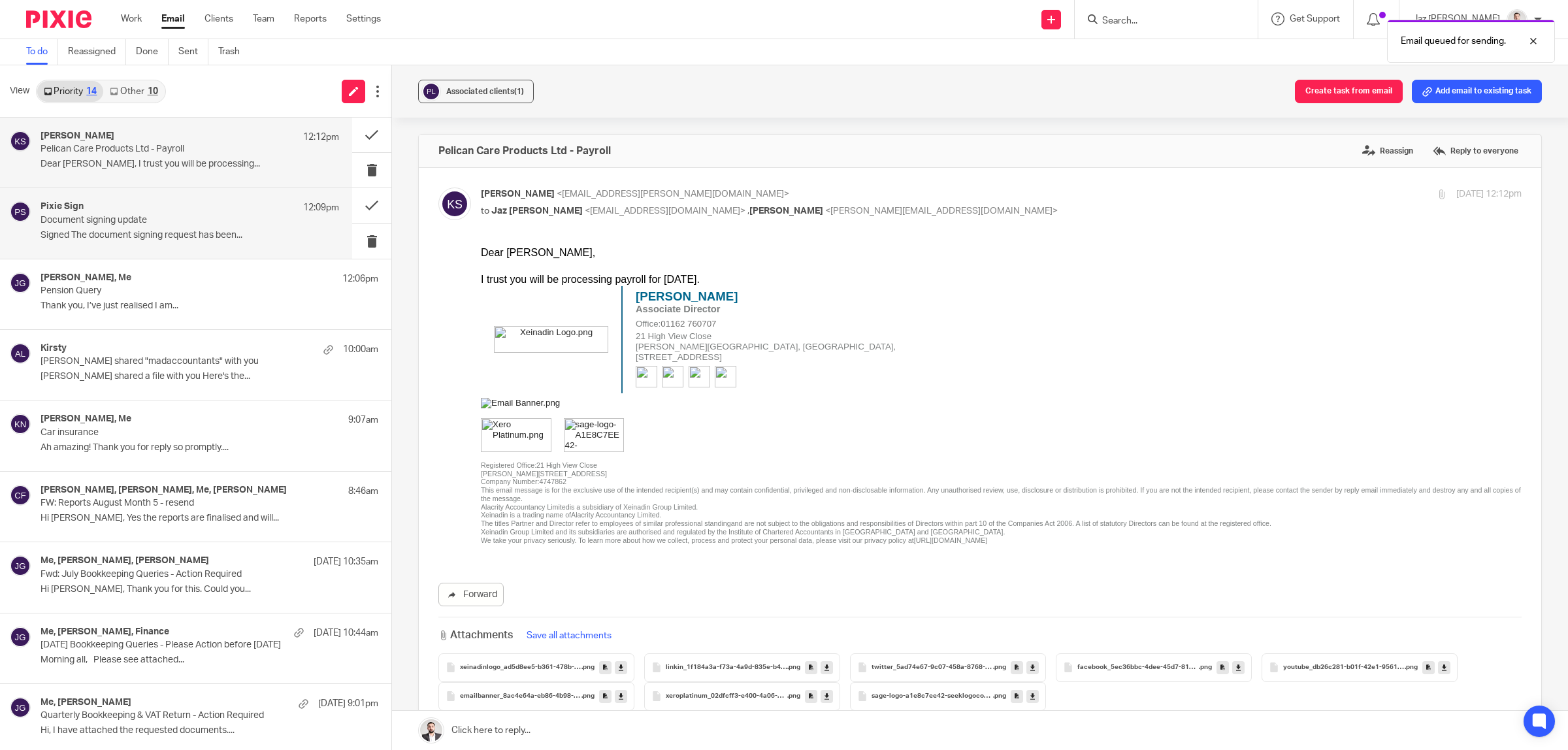
click at [158, 249] on div "Pixie Sign 12:09pm Document signing update Signed The document signing request …" at bounding box center [176, 222] width 352 height 70
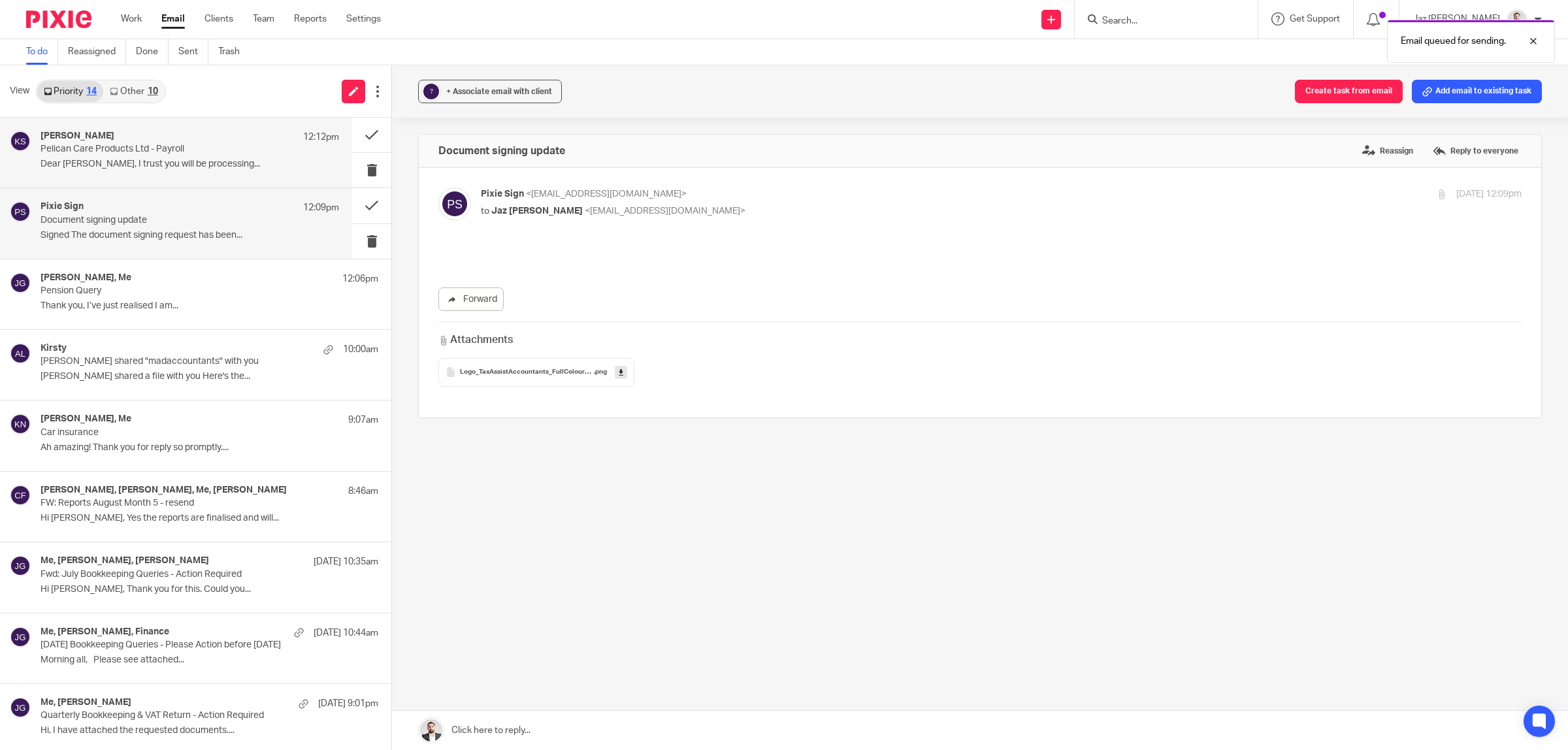
click at [140, 154] on p "Pelican Care Products Ltd - Payroll" at bounding box center [160, 149] width 239 height 11
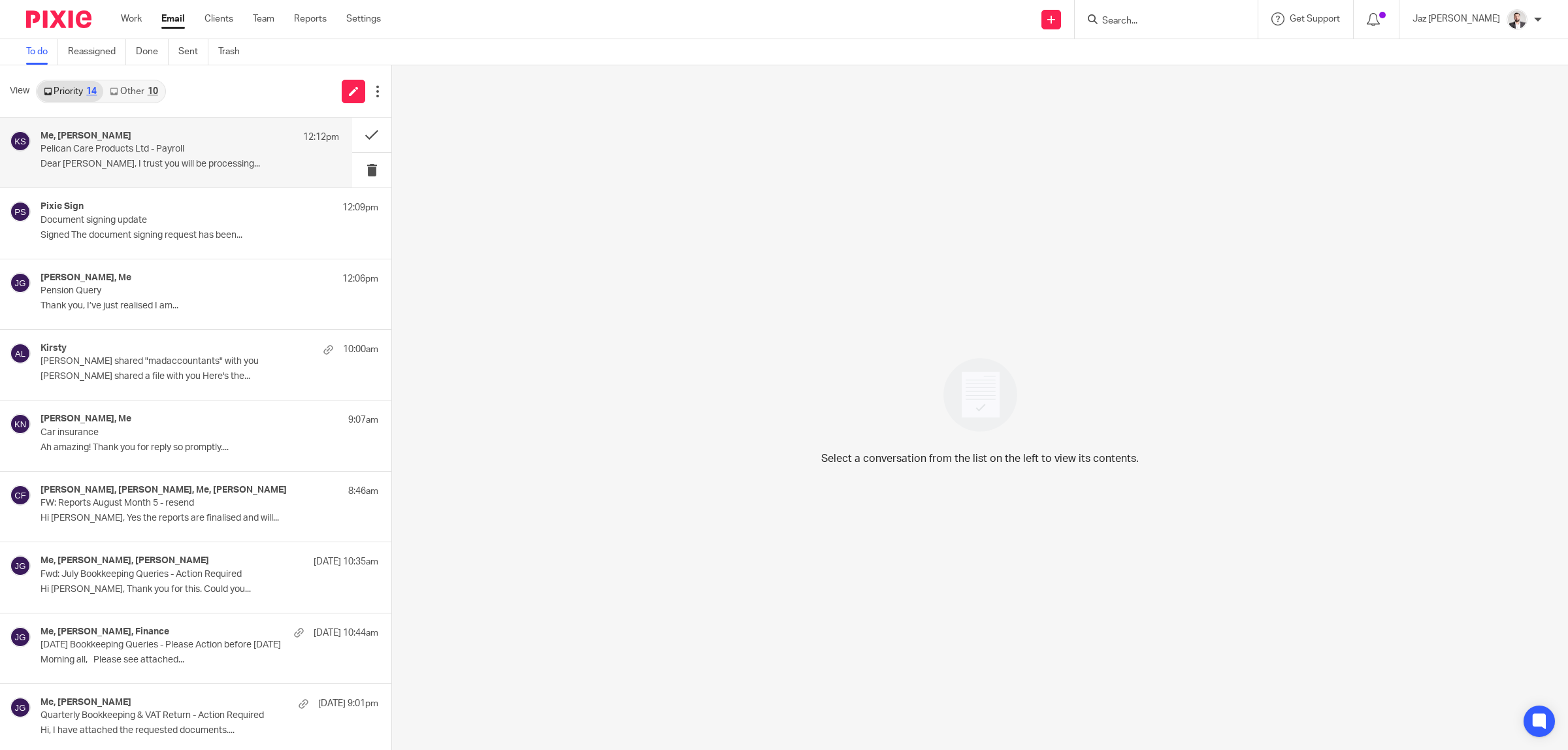
click at [193, 162] on p "Dear [PERSON_NAME], I trust you will be processing..." at bounding box center [189, 164] width 298 height 11
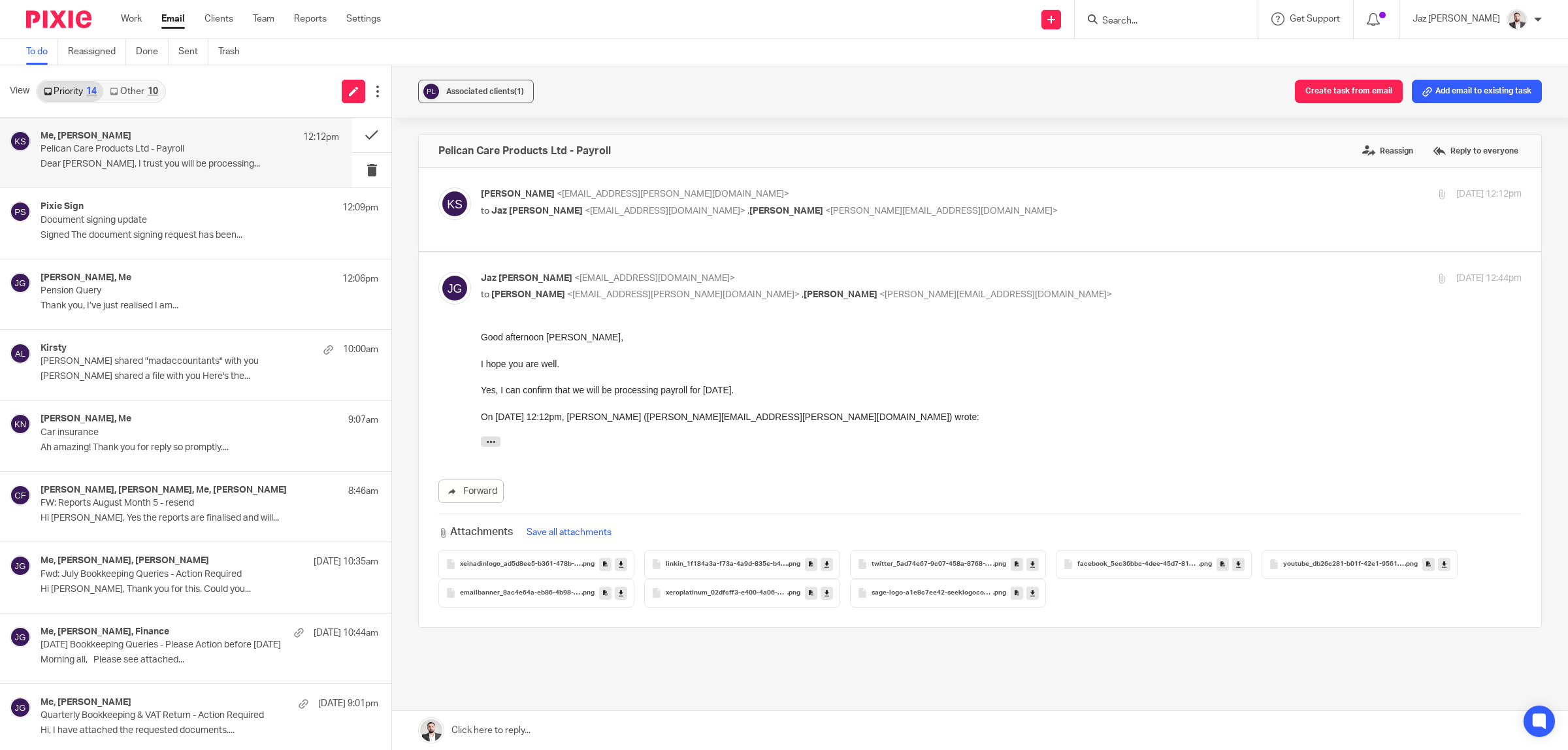
click at [630, 389] on p "Yes, I can confirm that we will be processing payroll for [DATE]." at bounding box center [1001, 389] width 1041 height 13
click at [999, 191] on p "[PERSON_NAME] <[EMAIL_ADDRESS][PERSON_NAME][DOMAIN_NAME]>" at bounding box center [827, 195] width 693 height 14
checkbox input "true"
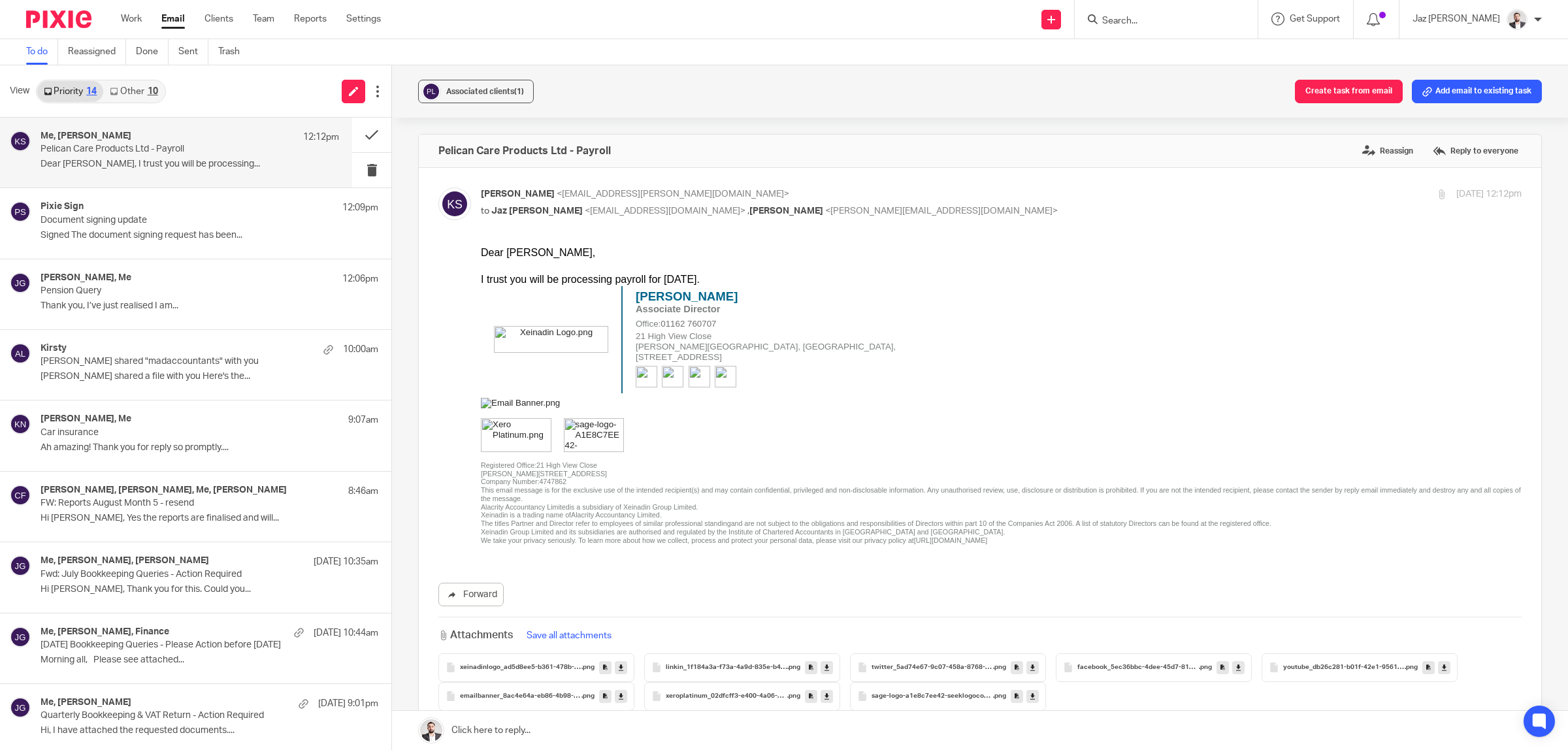
scroll to position [163, 0]
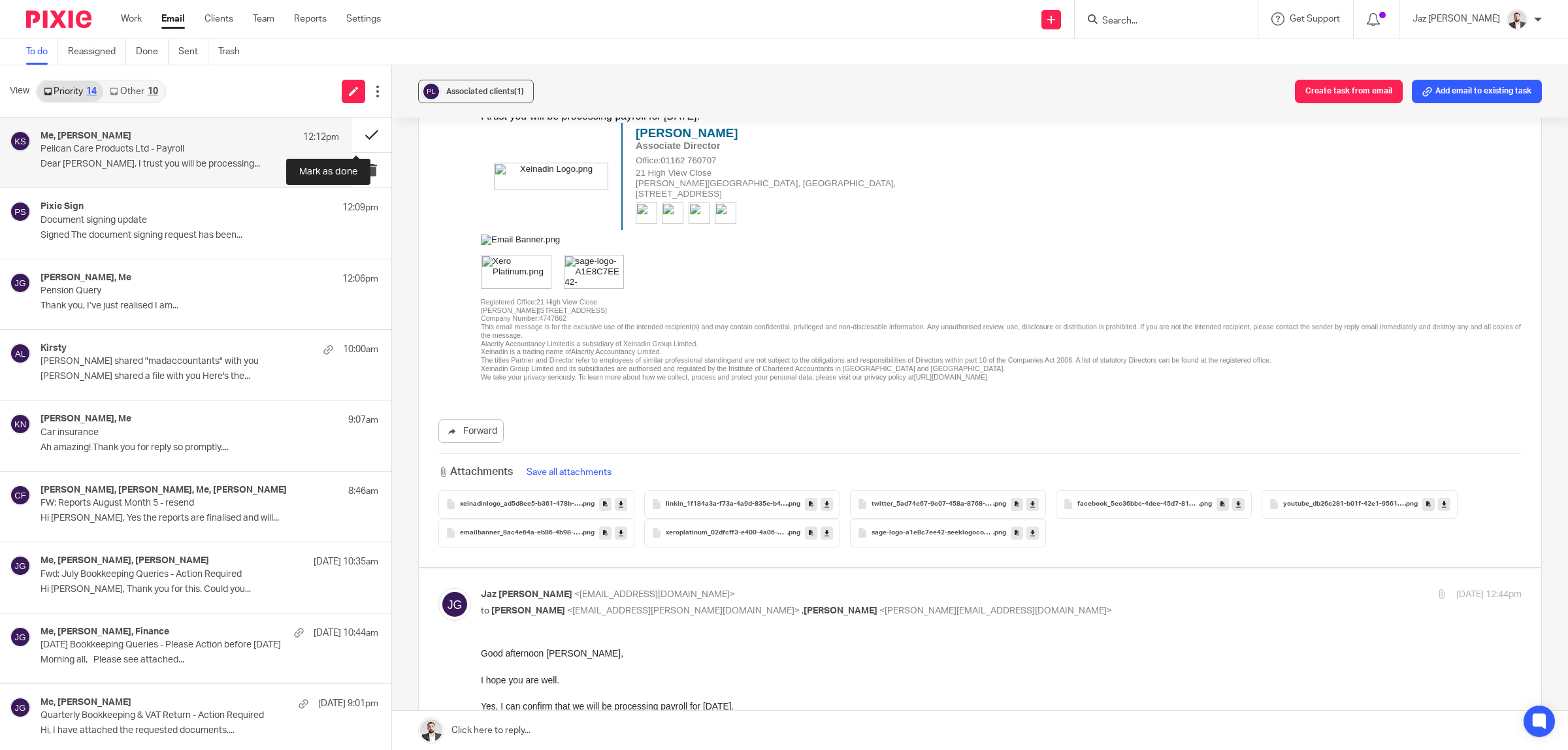
click at [359, 131] on button at bounding box center [372, 135] width 39 height 35
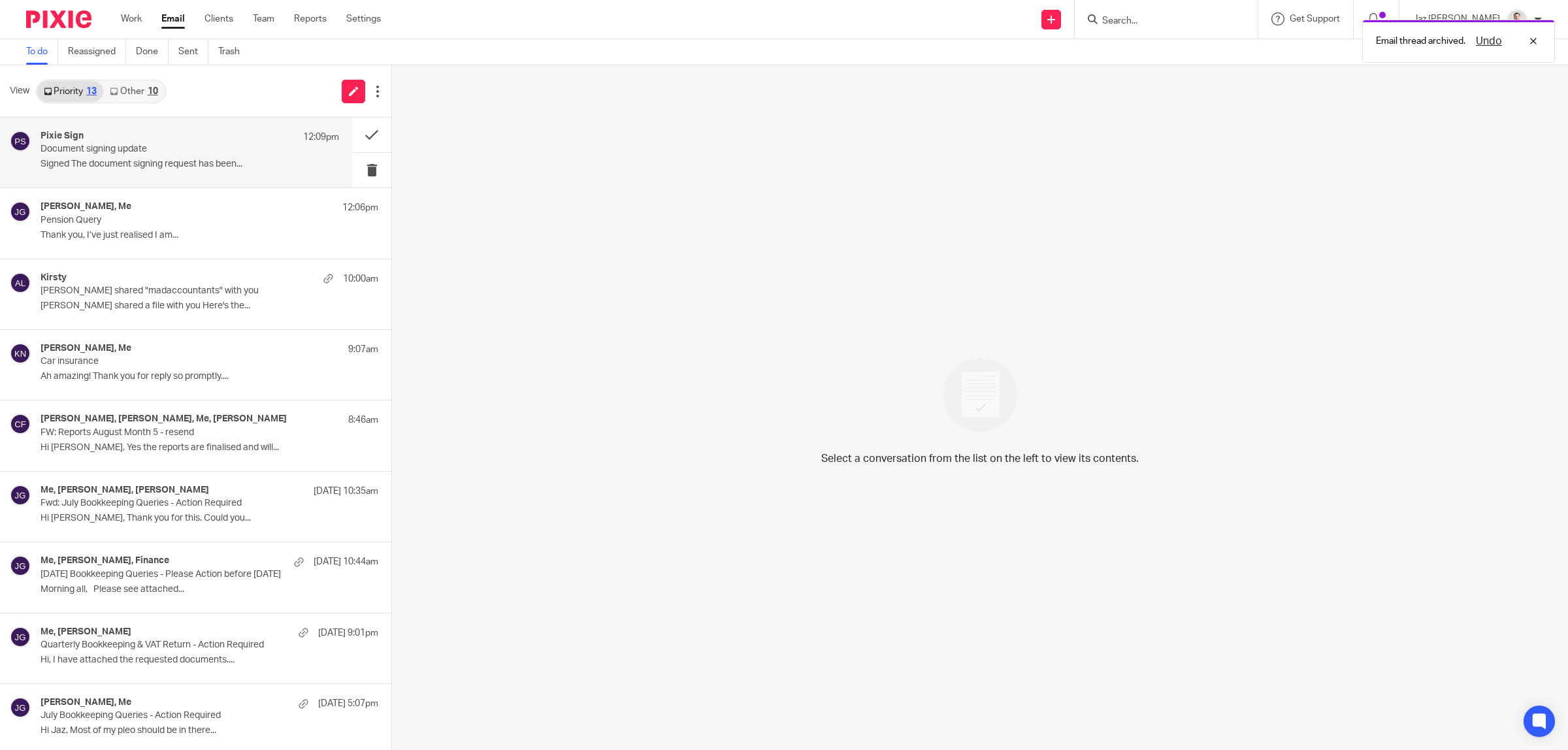
click at [191, 175] on div "Pixie Sign 12:09pm Document signing update Signed The document signing request …" at bounding box center [176, 153] width 352 height 70
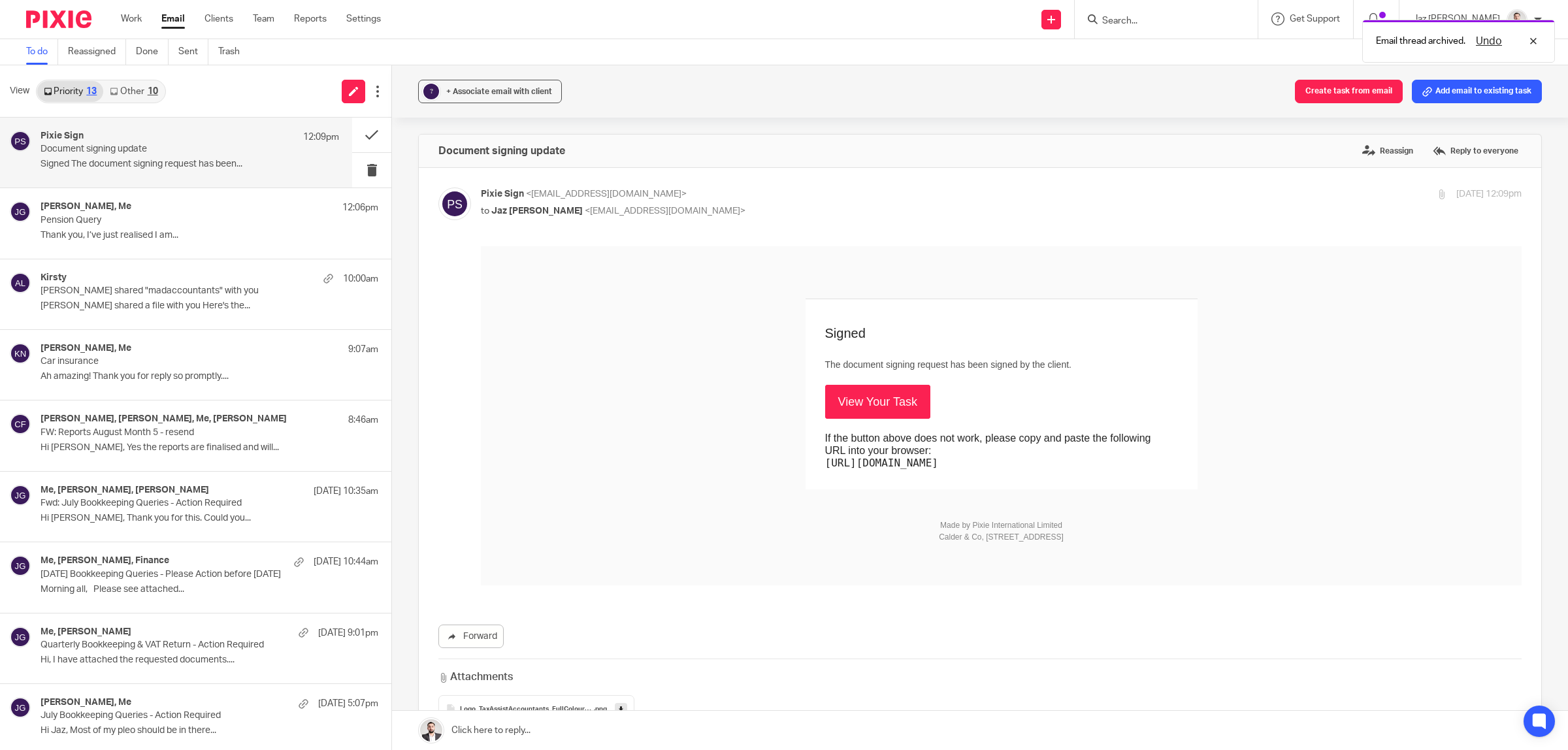
scroll to position [0, 0]
click at [352, 129] on button at bounding box center [372, 135] width 39 height 35
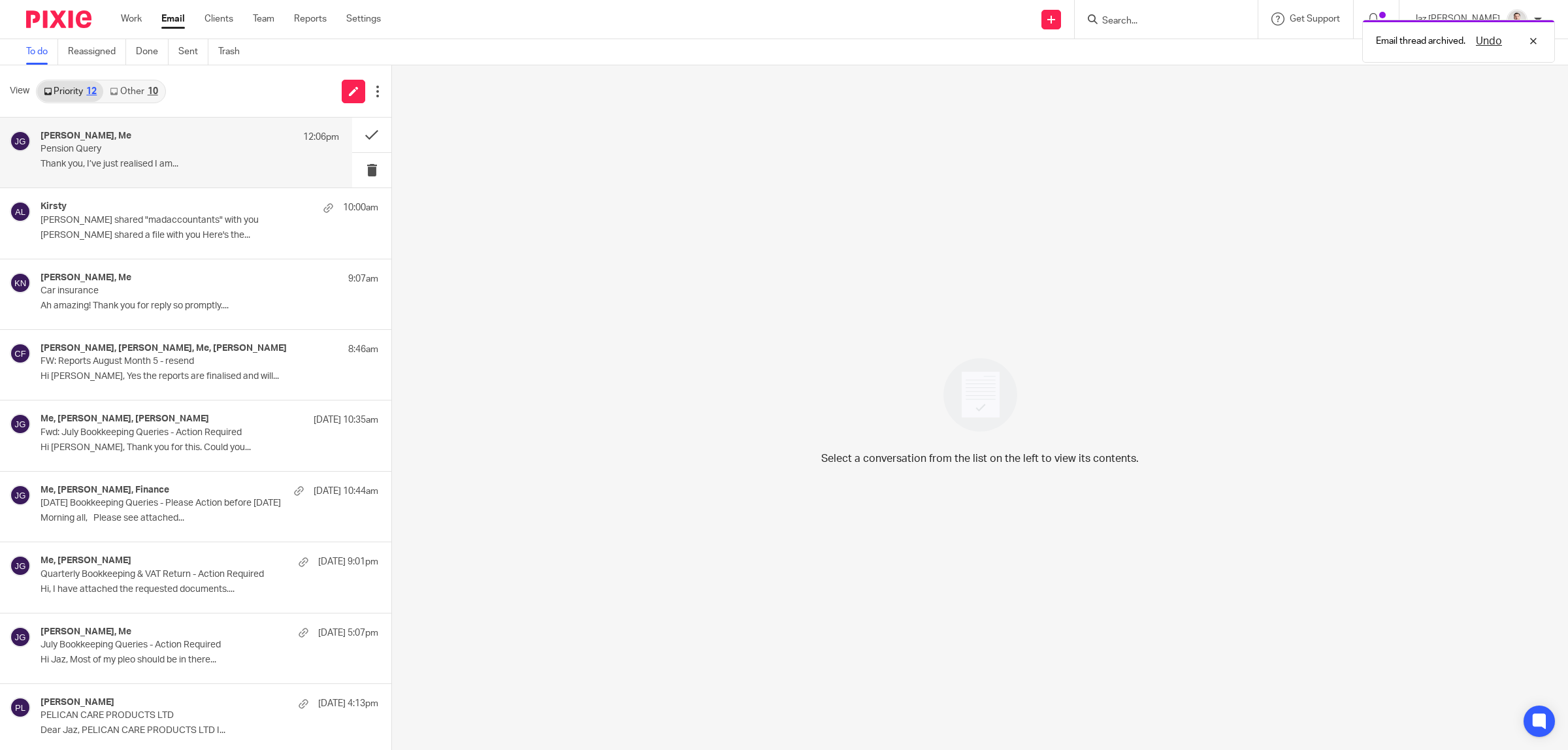
click at [124, 158] on div "[PERSON_NAME], Me 12:06pm Pension Query Thank you, I’ve just realised I am..." at bounding box center [189, 153] width 298 height 44
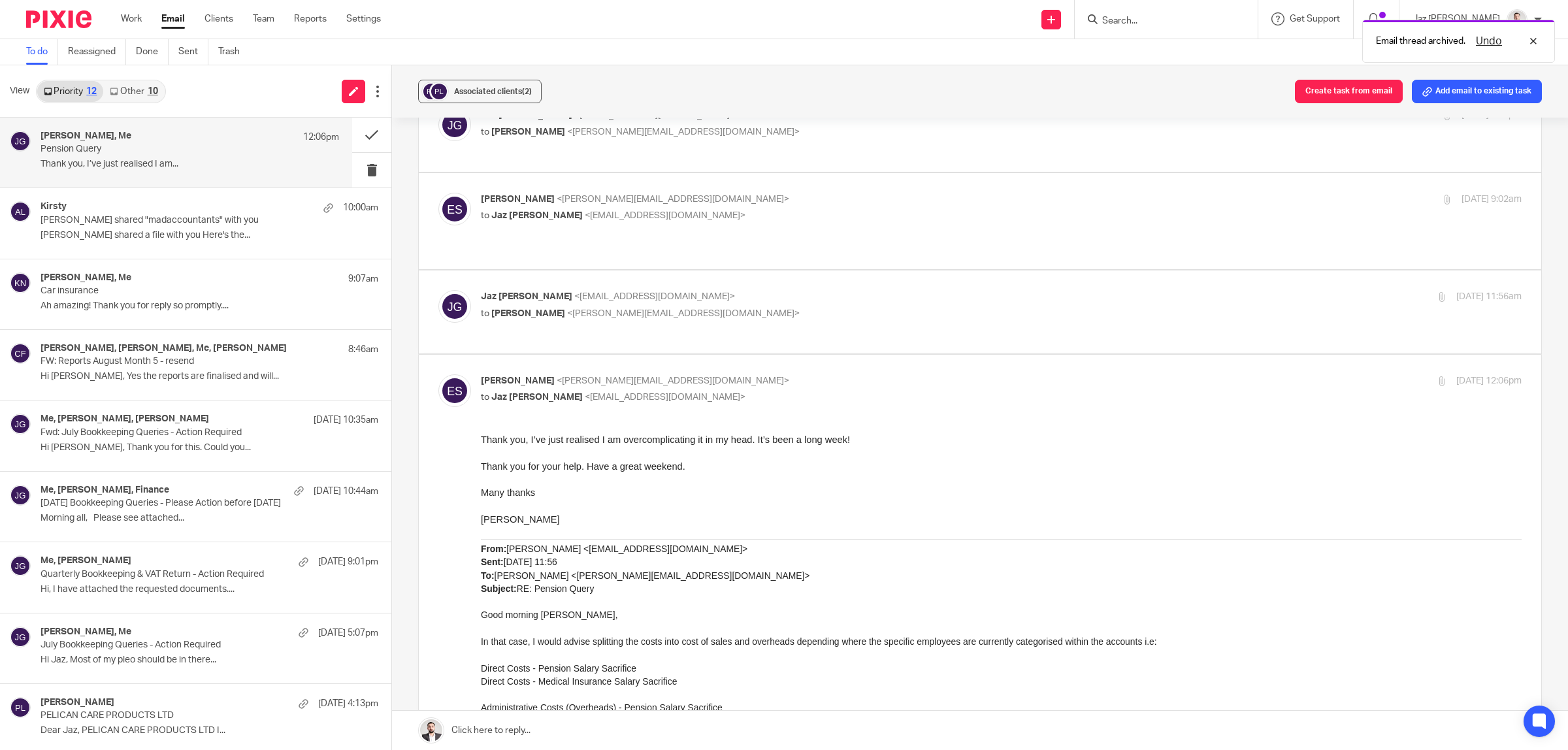
scroll to position [654, 0]
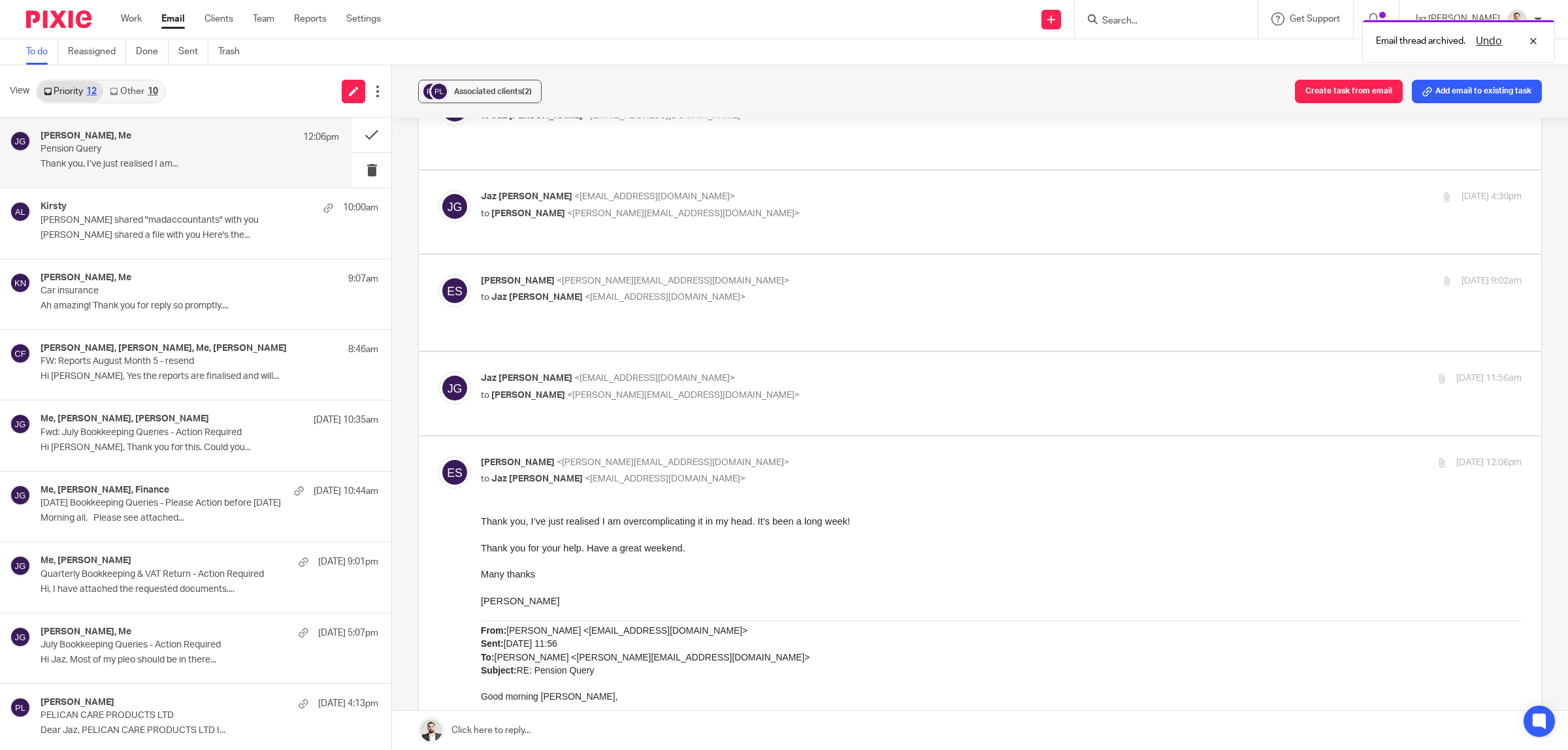
click at [612, 727] on link at bounding box center [980, 730] width 1176 height 39
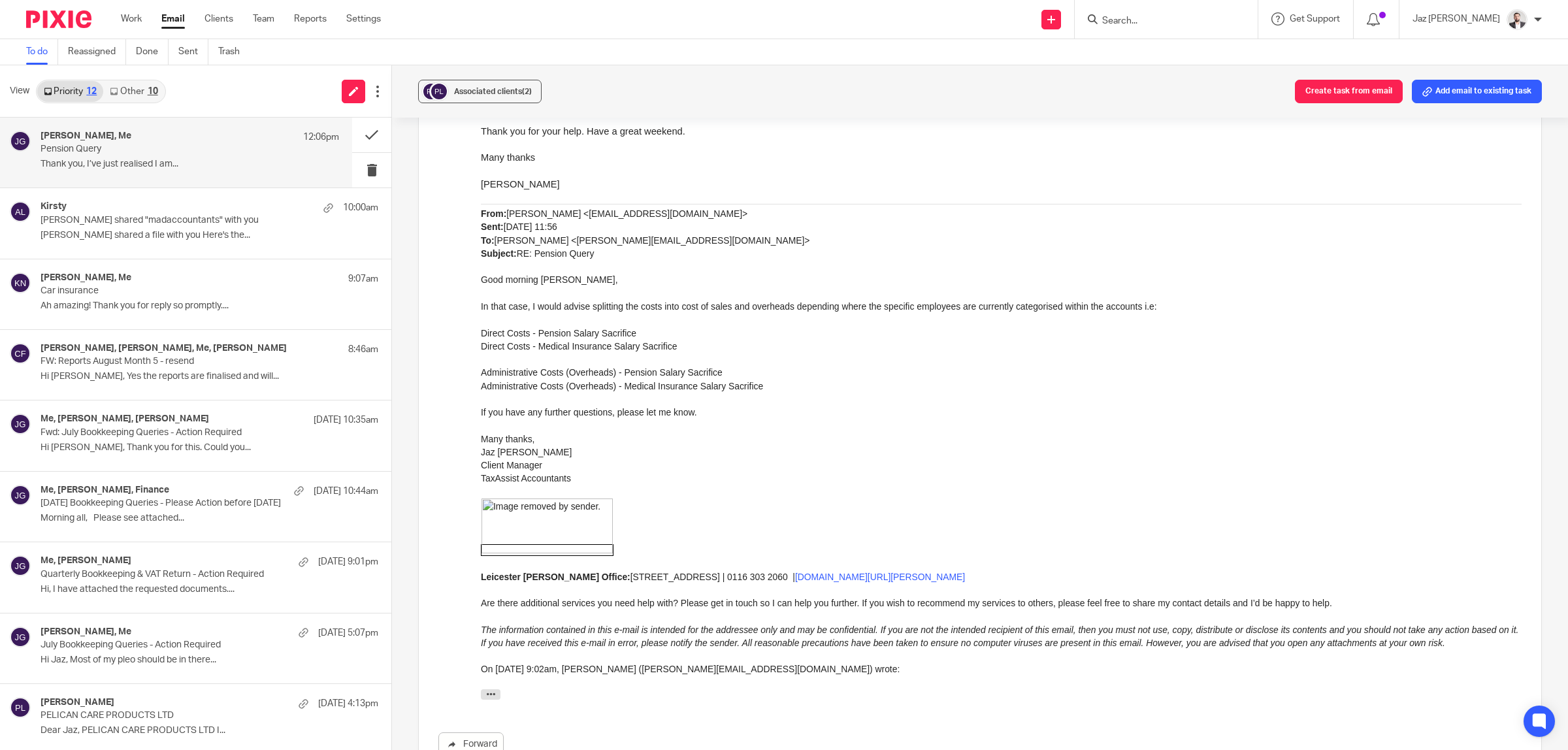
scroll to position [1448, 0]
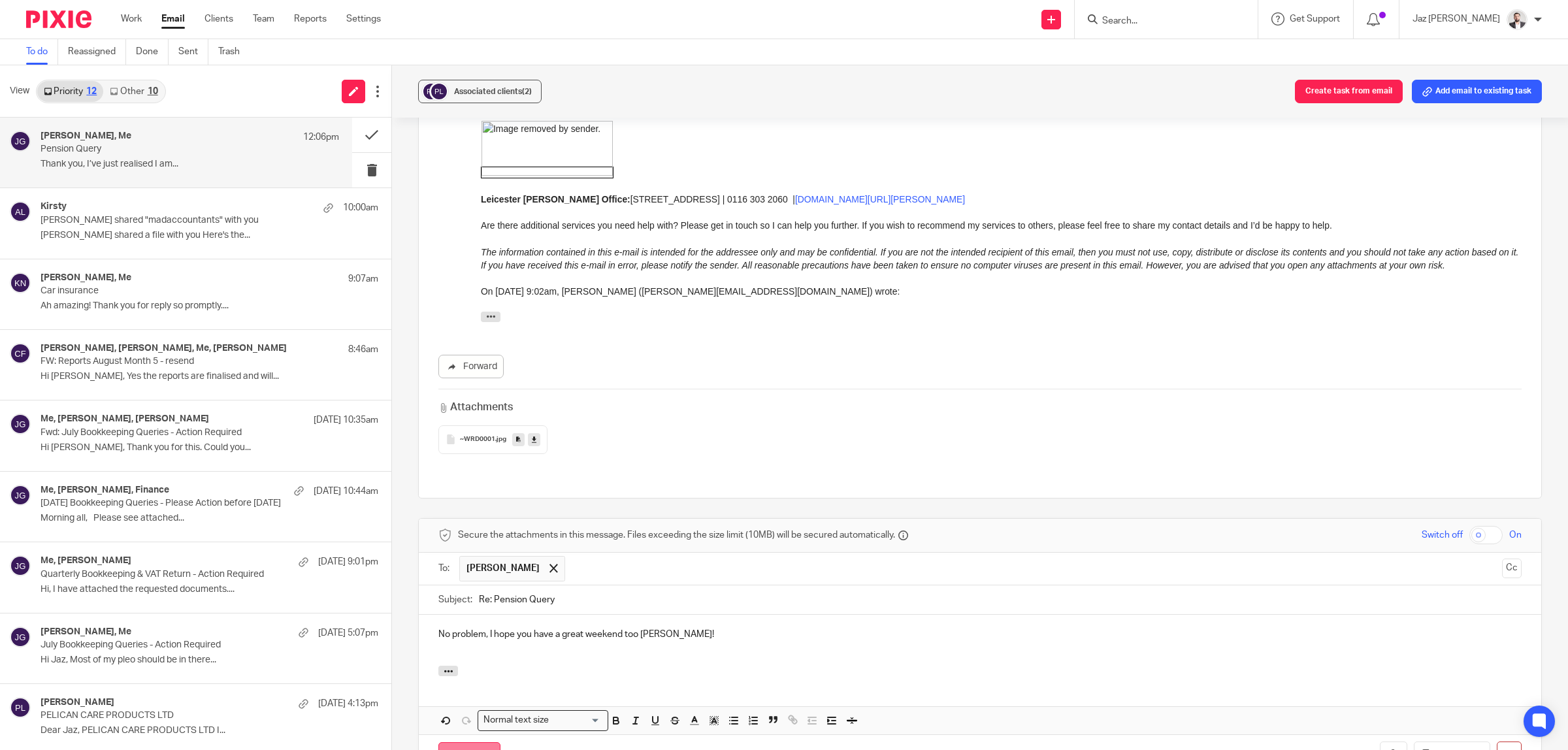
click at [478, 742] on input "Send" at bounding box center [469, 756] width 62 height 28
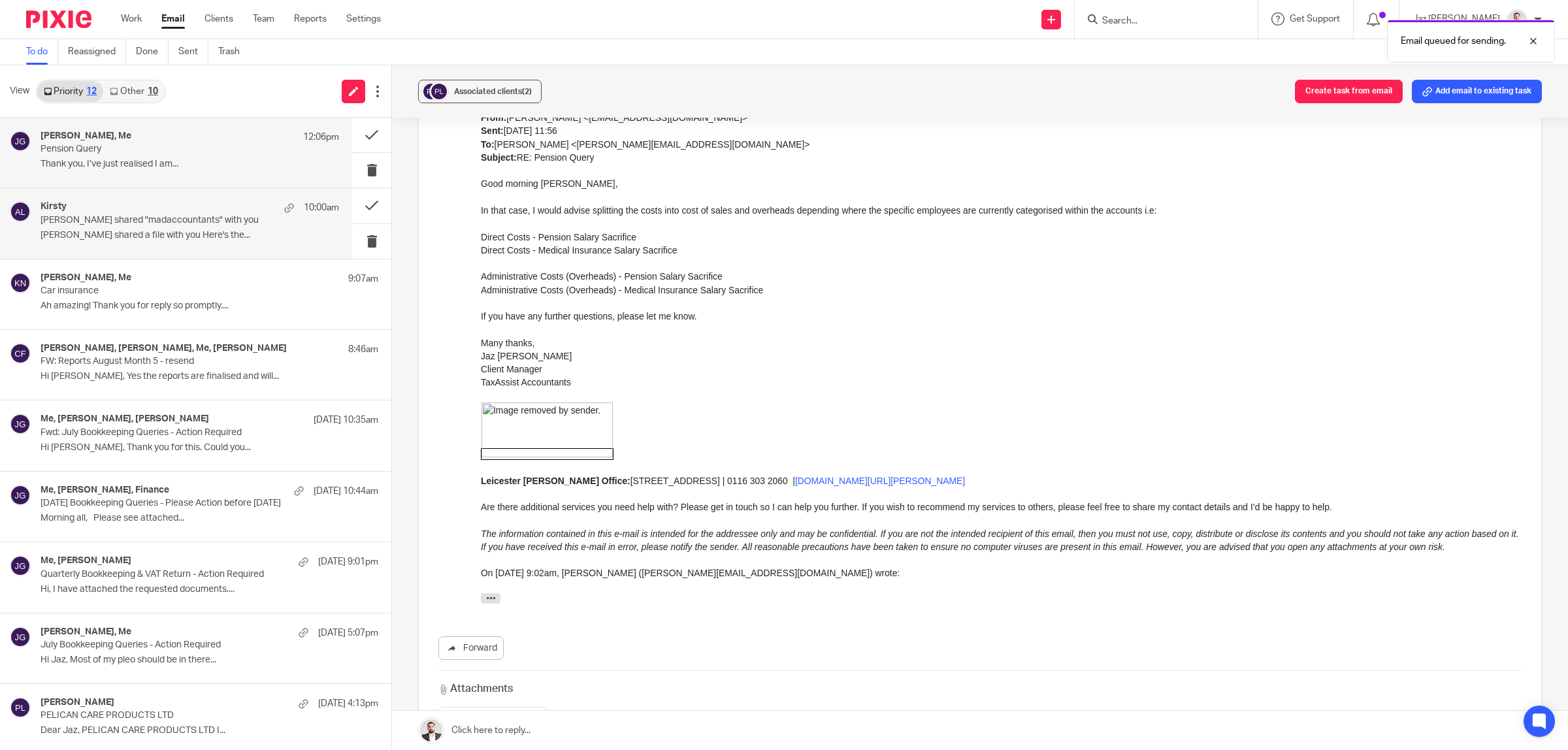
click at [162, 233] on p "[PERSON_NAME] shared a file with you Here's the..." at bounding box center [189, 235] width 298 height 11
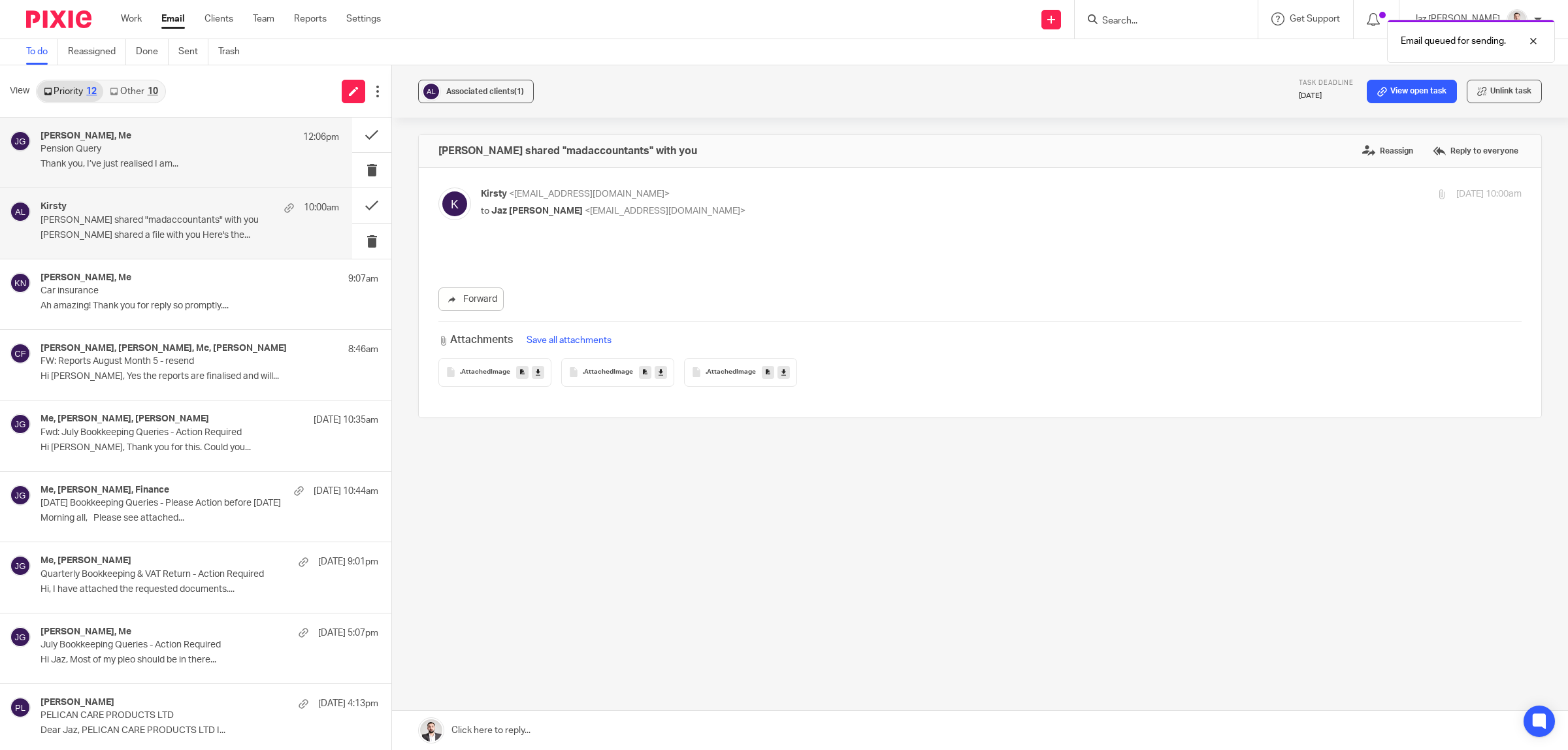
scroll to position [0, 0]
click at [162, 151] on p "Pension Query" at bounding box center [160, 149] width 239 height 11
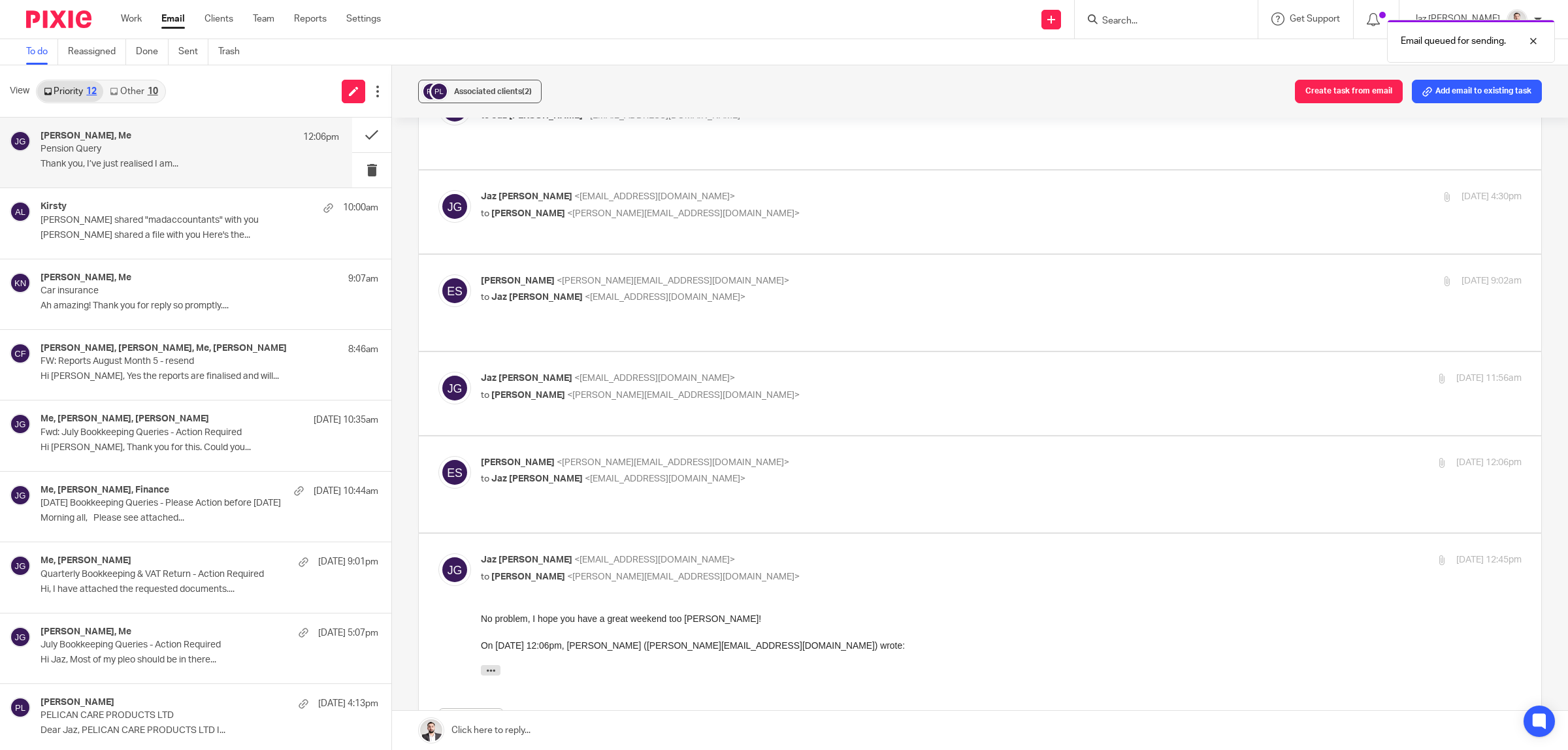
scroll to position [700, 0]
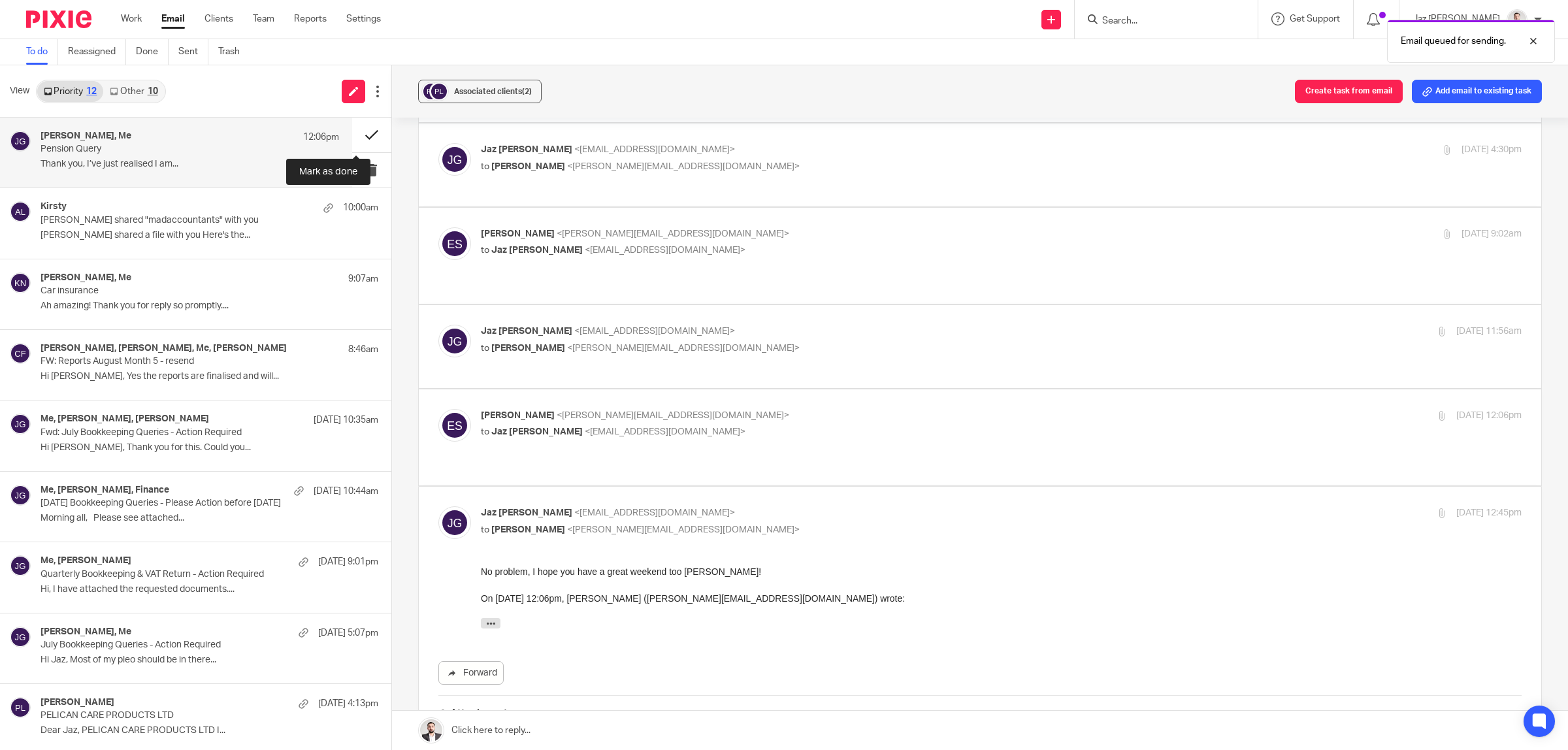
click at [361, 131] on button at bounding box center [372, 135] width 39 height 35
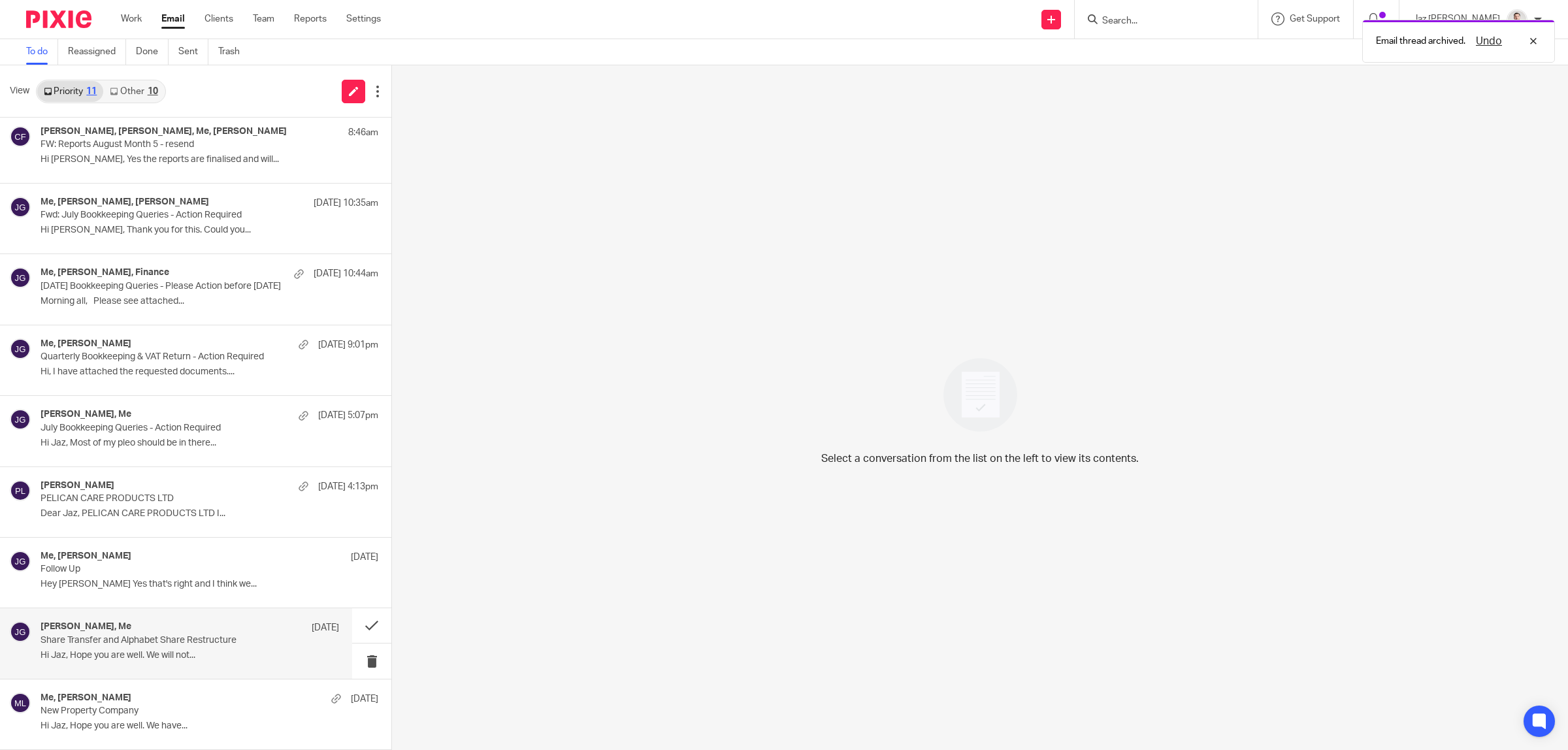
scroll to position [0, 0]
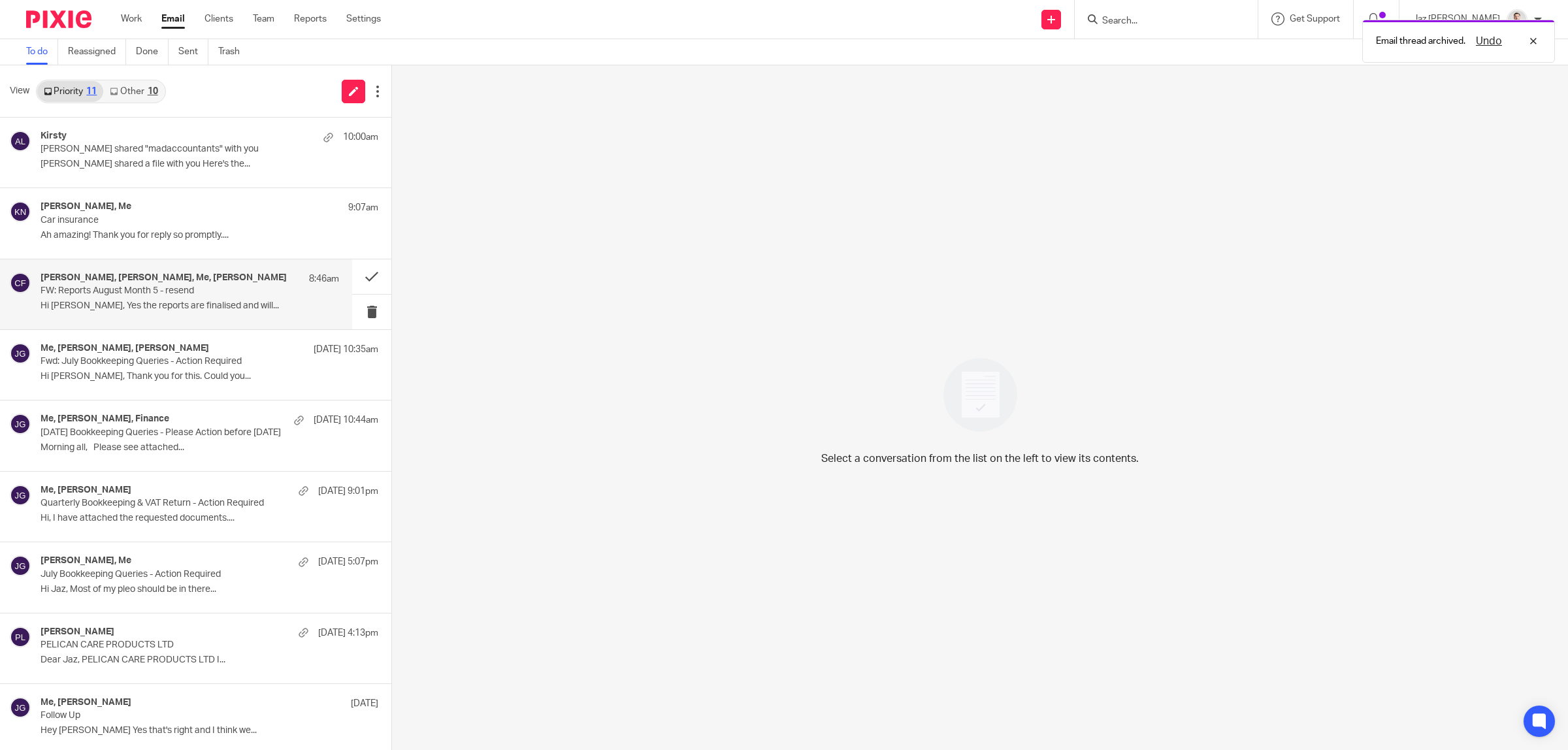
click at [174, 311] on p "Hi [PERSON_NAME], Yes the reports are finalised and will..." at bounding box center [189, 306] width 298 height 11
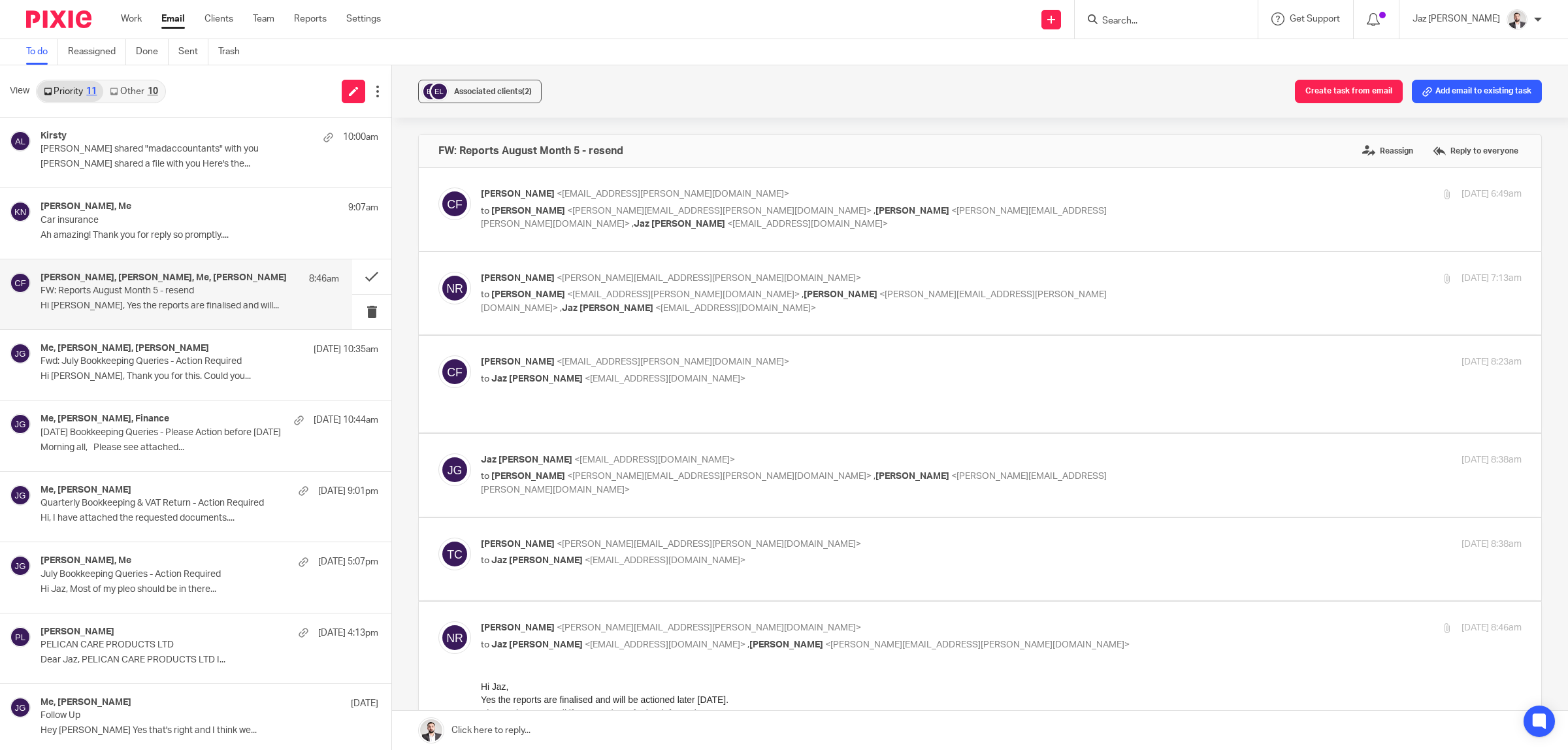
scroll to position [163, 0]
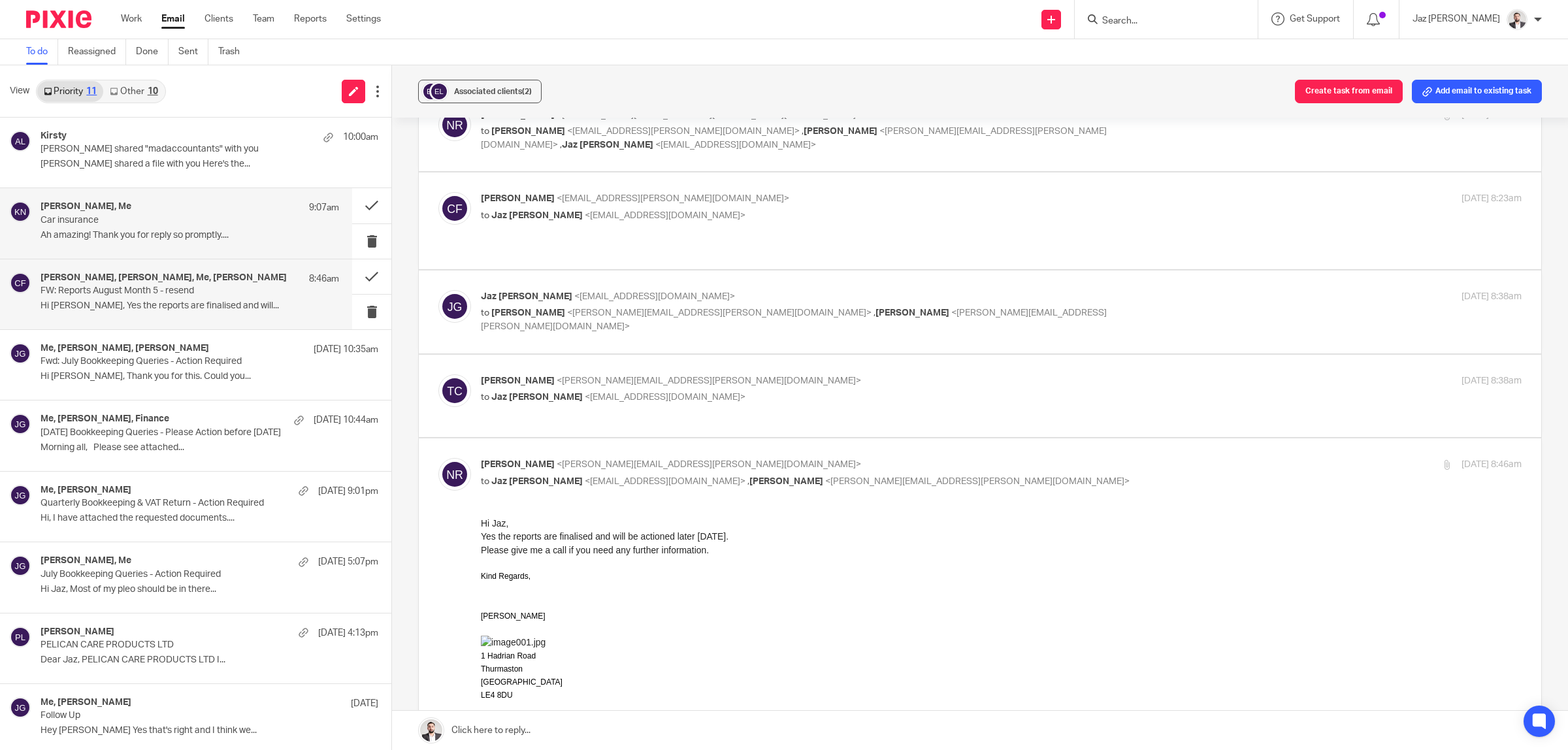
click at [148, 228] on div "[PERSON_NAME], Me 9:07am Car insurance Ah amazing! Thank you for reply so promp…" at bounding box center [189, 223] width 298 height 44
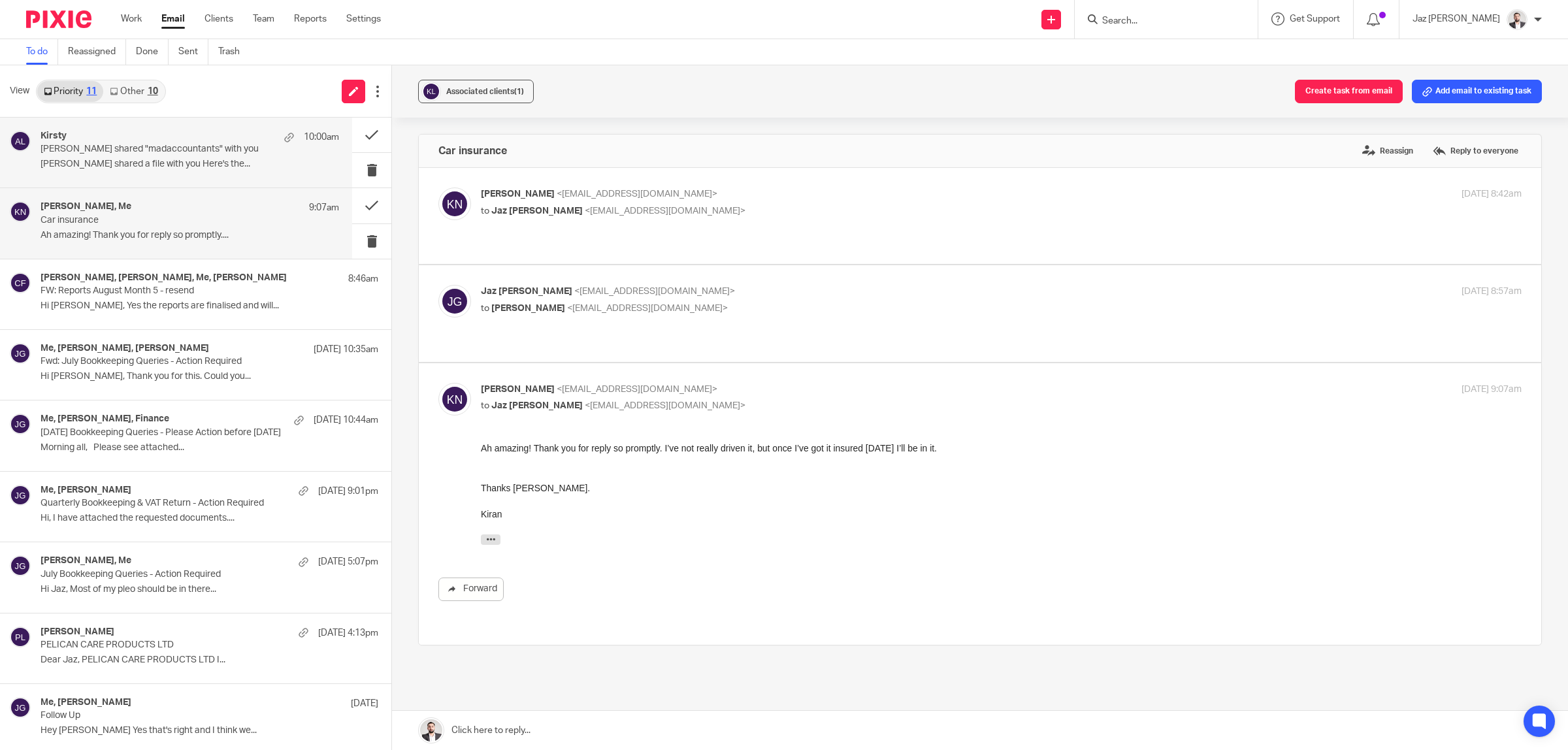
scroll to position [0, 0]
click at [214, 159] on p "[PERSON_NAME] shared a file with you Here's the..." at bounding box center [189, 164] width 298 height 11
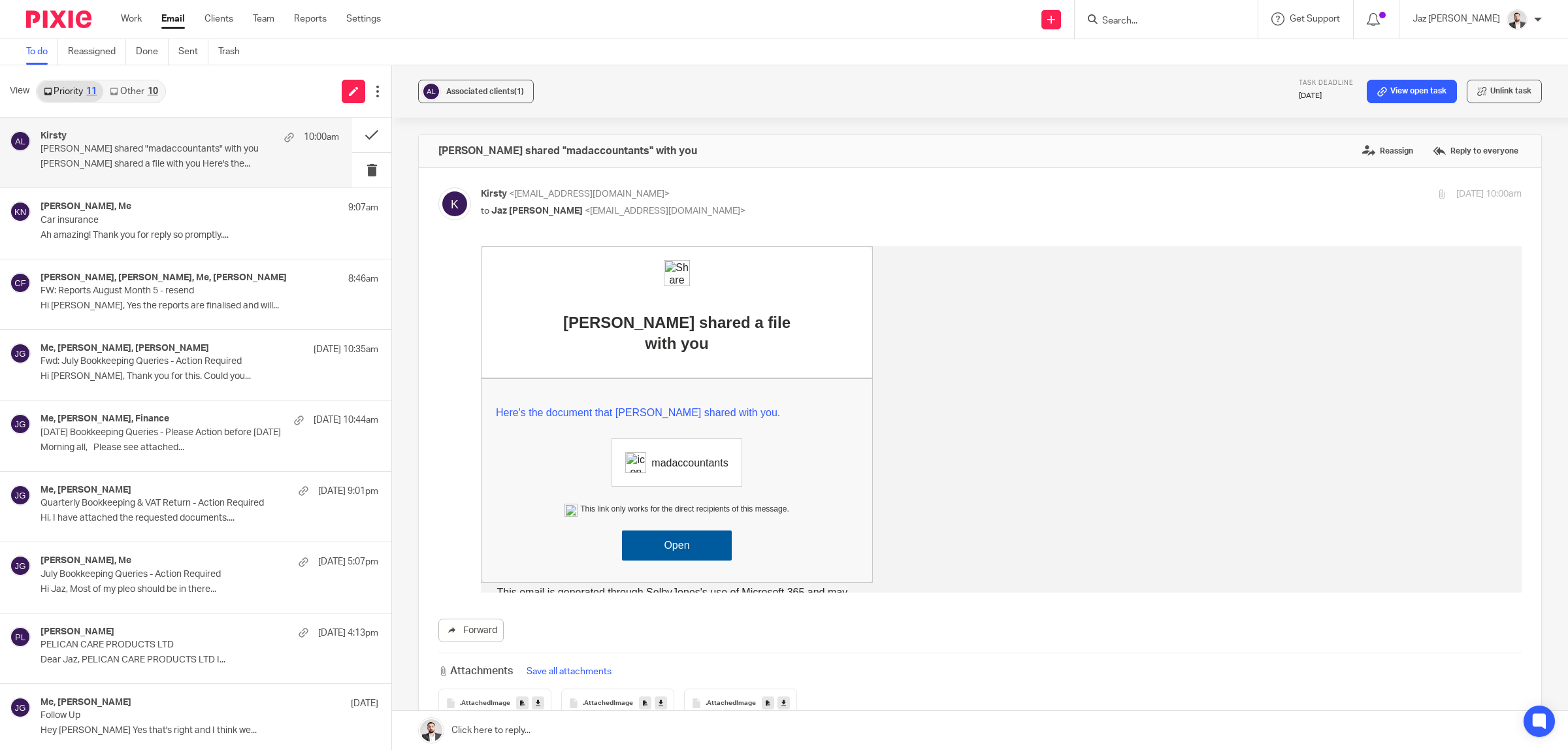
click at [144, 90] on link "Other 10" at bounding box center [133, 92] width 61 height 21
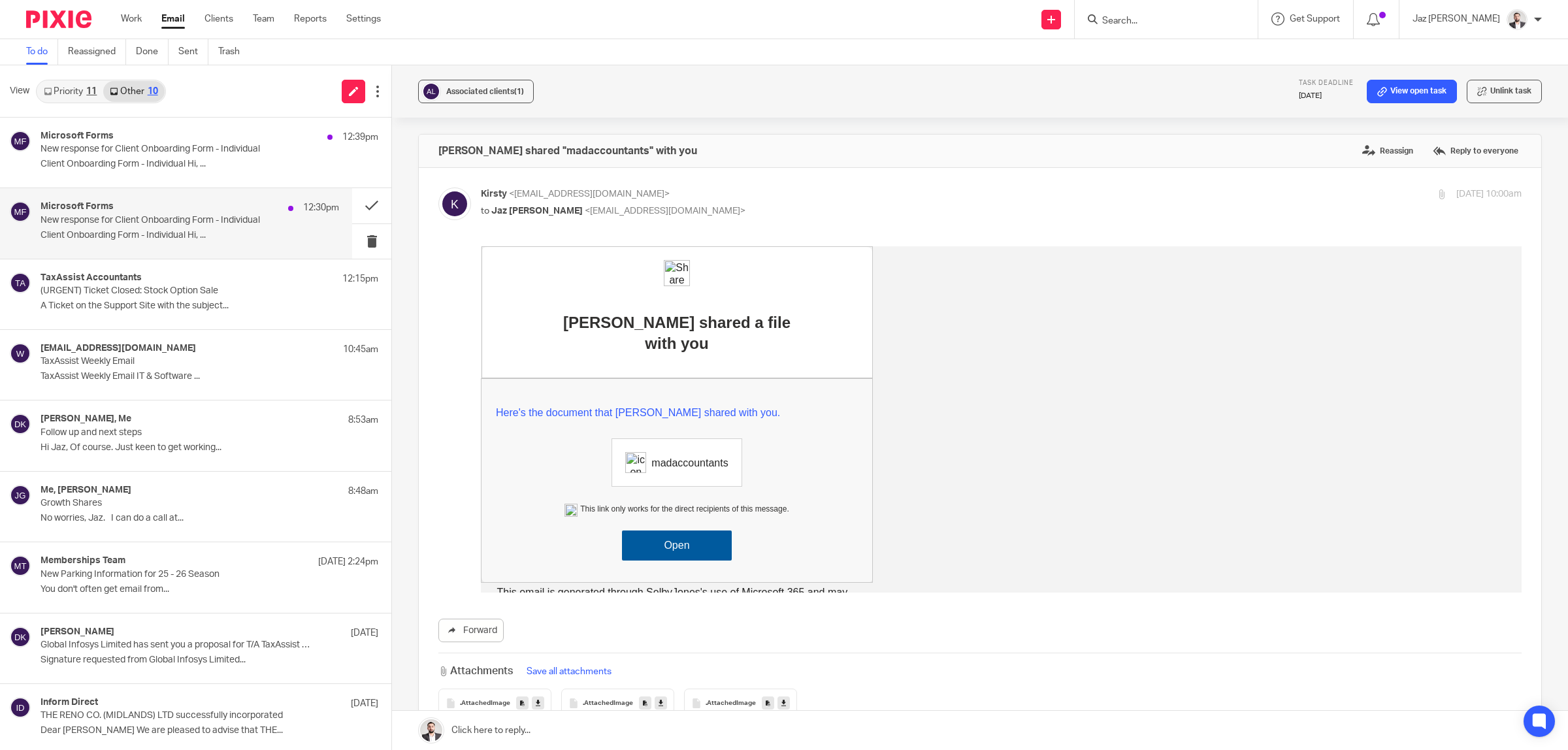
click at [151, 230] on p "Client Onboarding Form - Individual Hi, ..." at bounding box center [189, 235] width 298 height 11
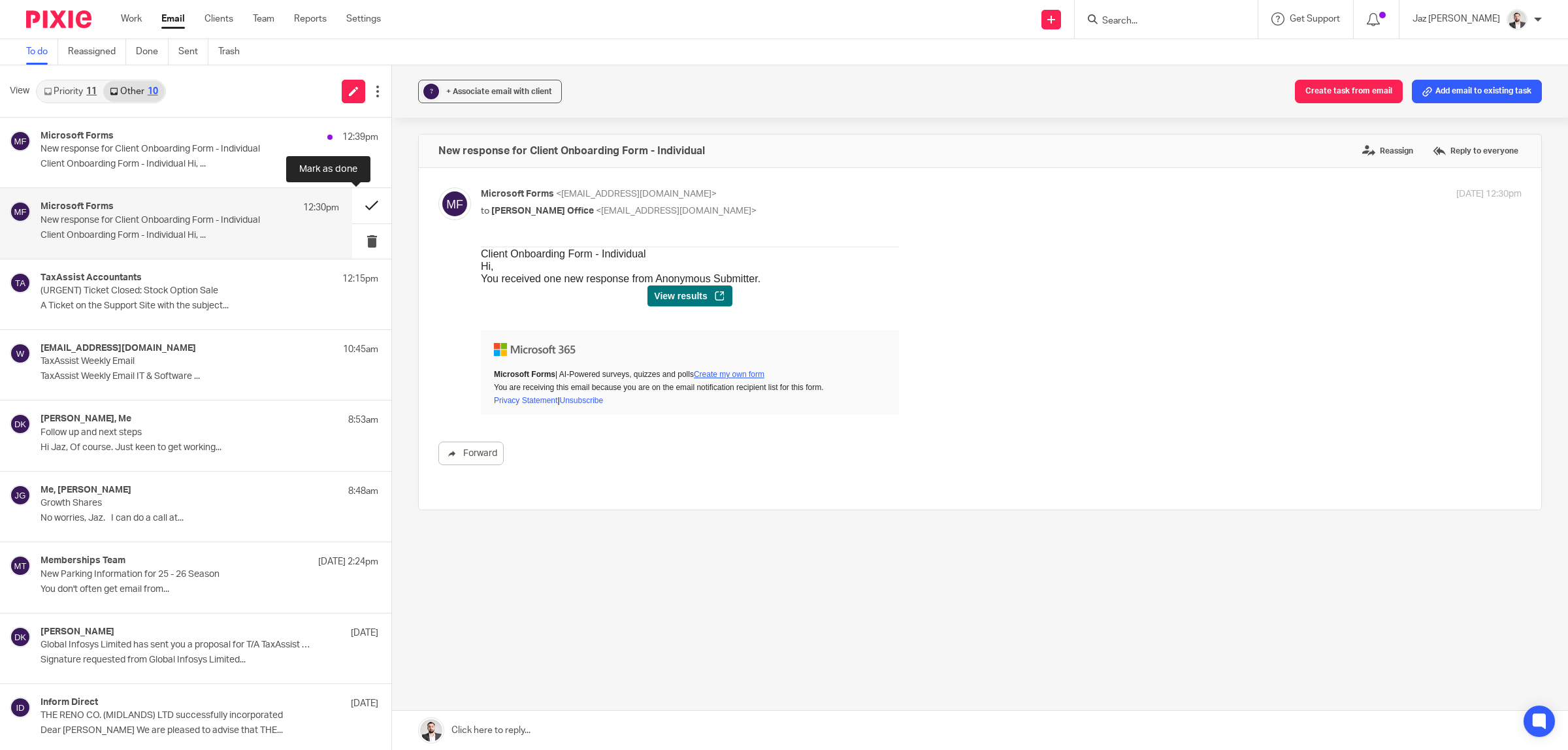
click at [356, 198] on button at bounding box center [372, 205] width 39 height 35
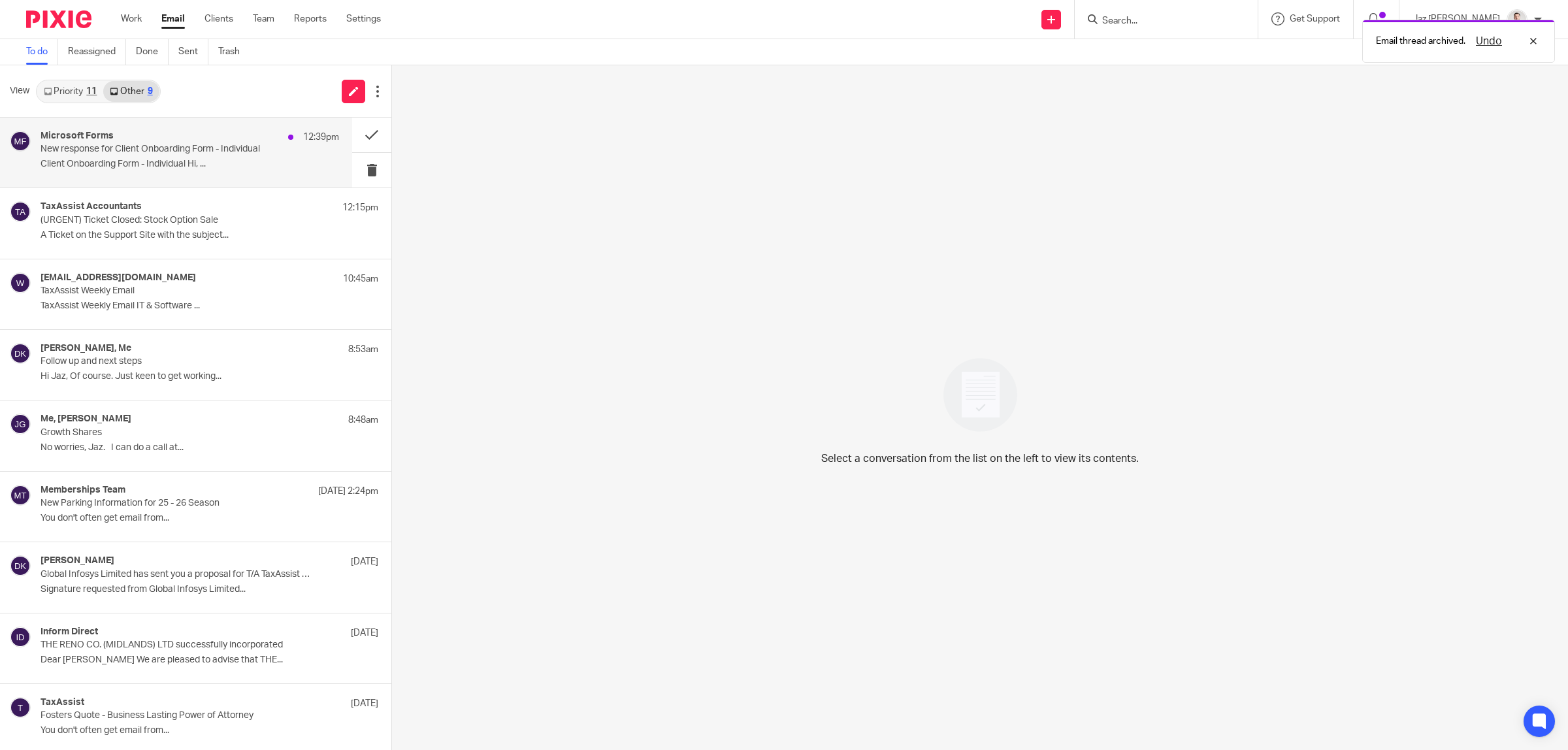
click at [240, 150] on p "New response for Client Onboarding Form - Individual" at bounding box center [160, 149] width 239 height 11
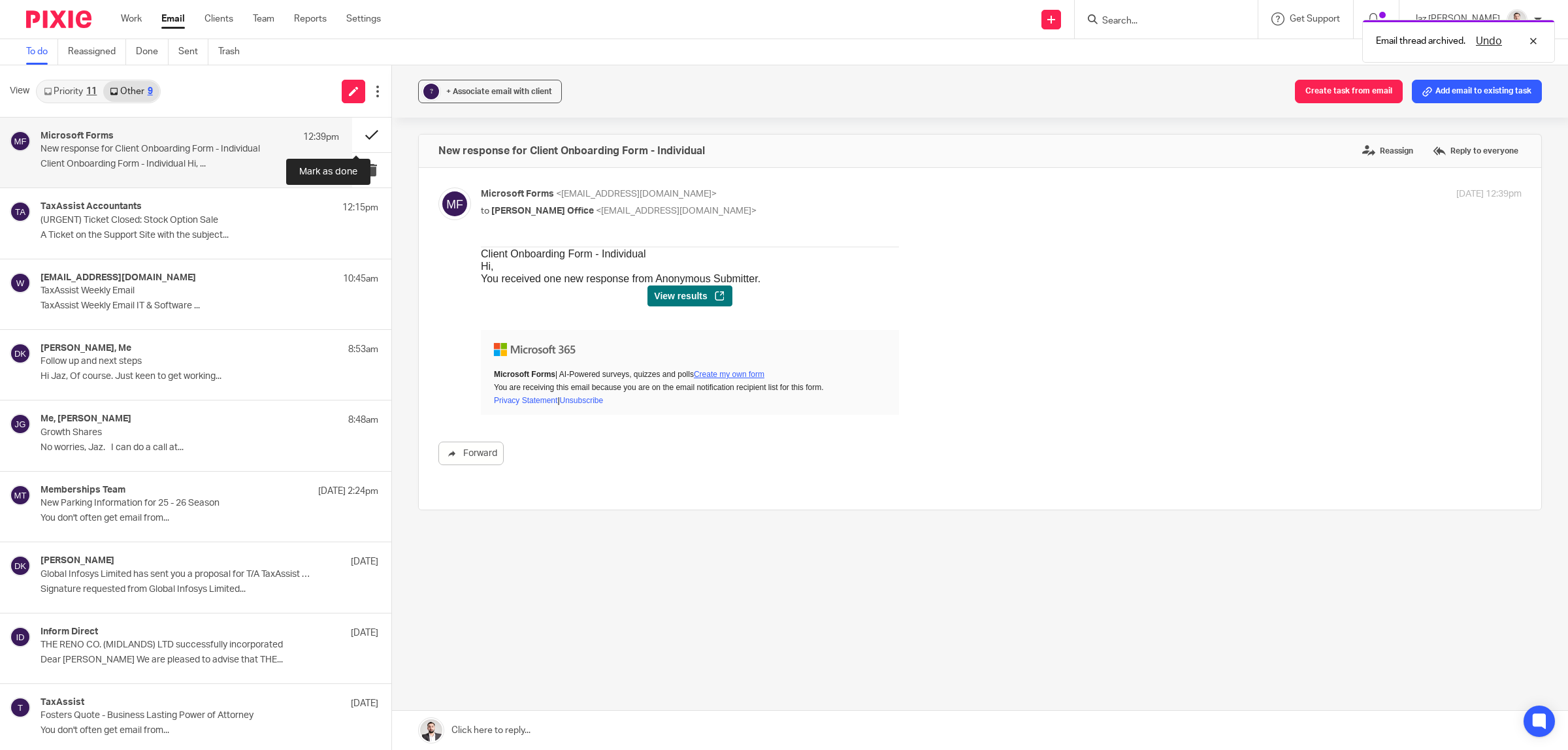
click at [361, 132] on button at bounding box center [372, 135] width 39 height 35
